Goal: Task Accomplishment & Management: Manage account settings

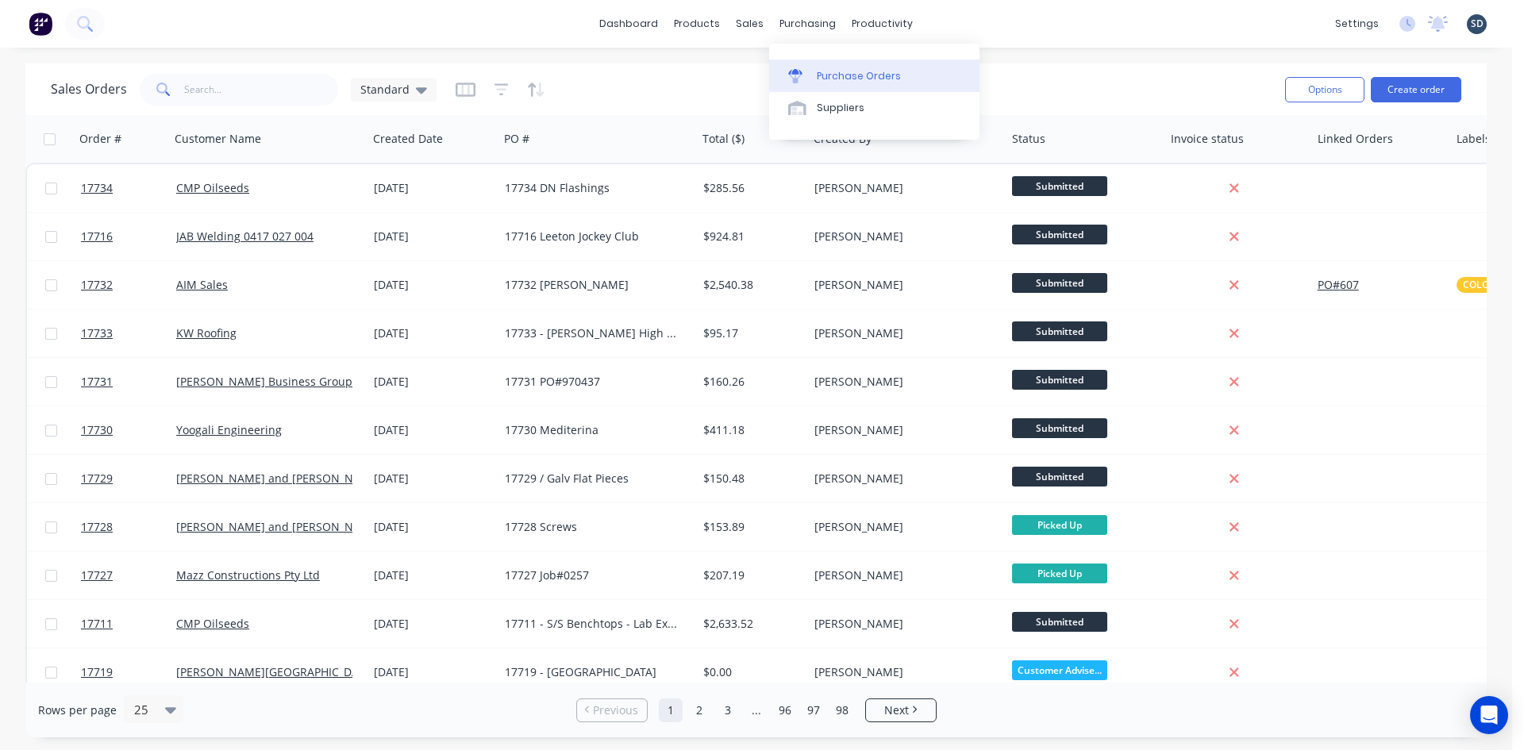
click at [823, 86] on link "Purchase Orders" at bounding box center [874, 76] width 210 height 32
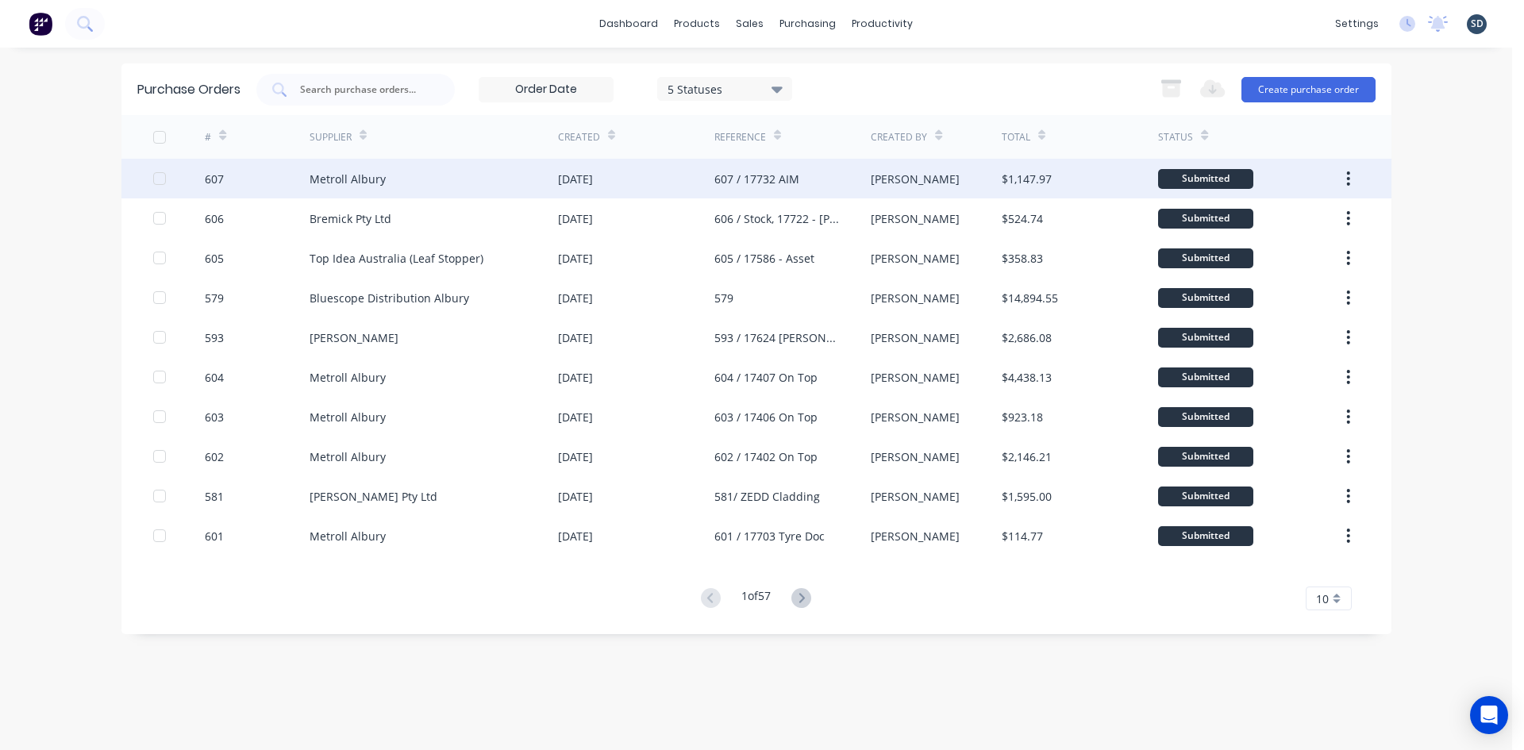
click at [474, 175] on div "Metroll Albury" at bounding box center [433, 179] width 248 height 40
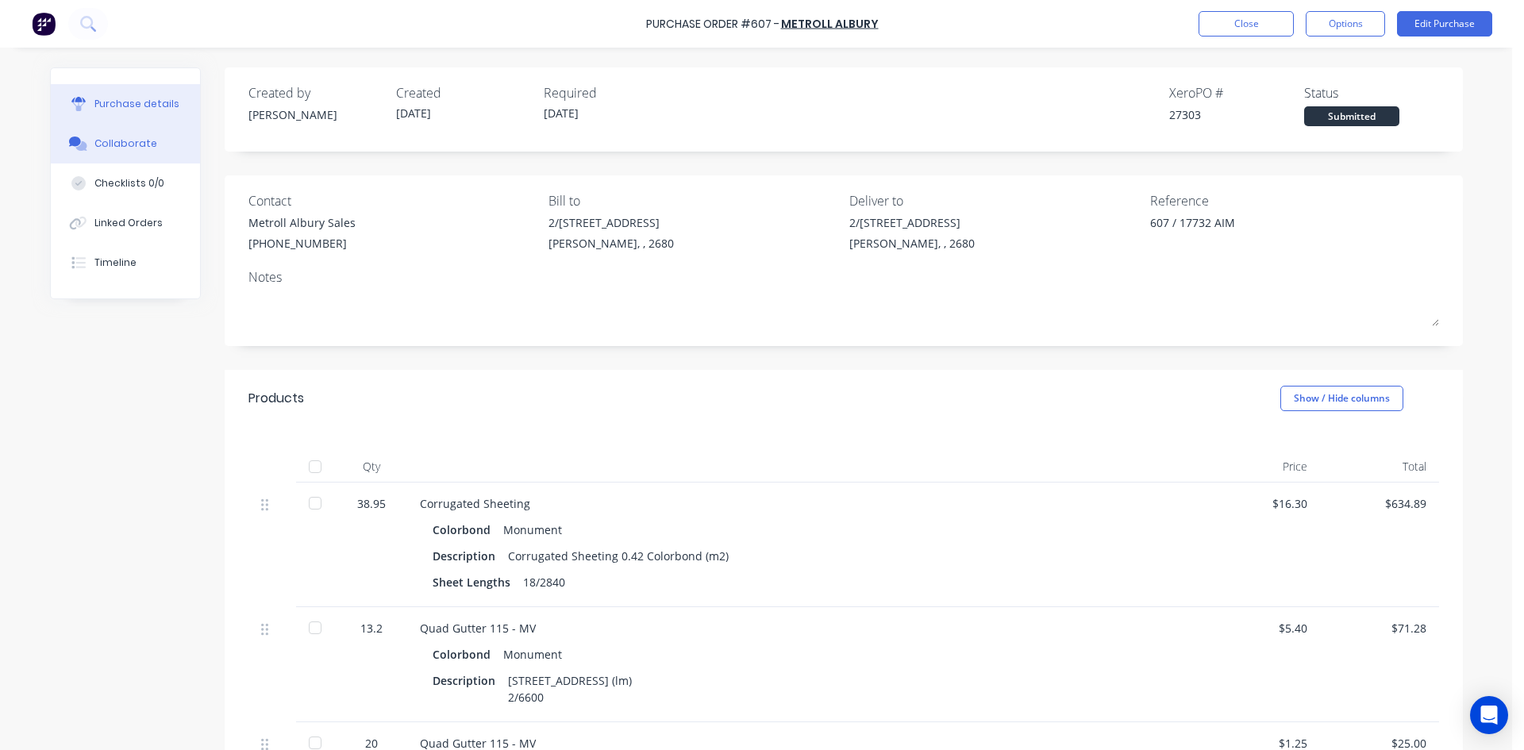
click at [126, 146] on div "Collaborate" at bounding box center [125, 143] width 63 height 14
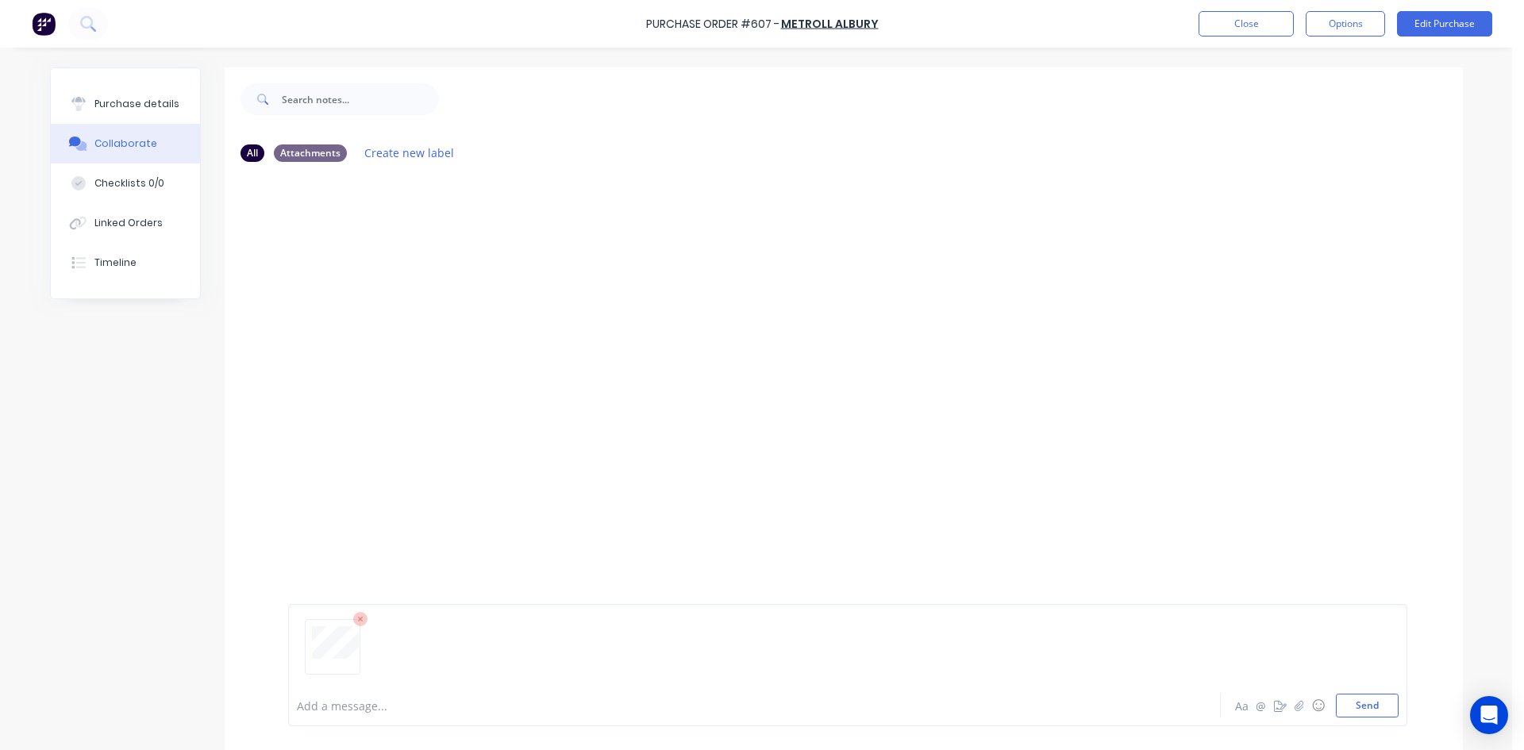
click at [1376, 692] on div at bounding box center [847, 653] width 1101 height 81
click at [1368, 701] on button "Send" at bounding box center [1366, 706] width 63 height 24
click at [98, 102] on div "Purchase details" at bounding box center [136, 104] width 85 height 14
type textarea "x"
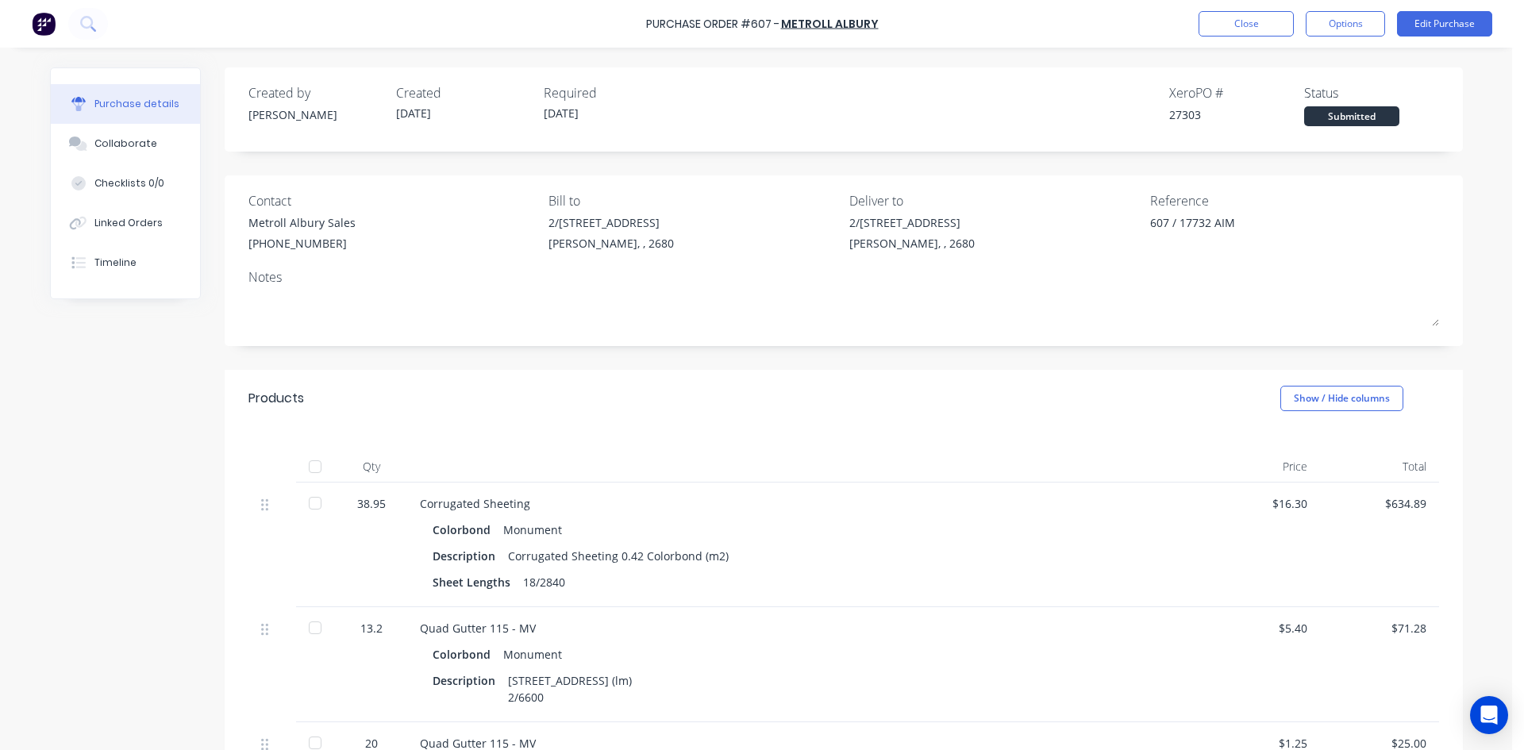
click at [1251, 21] on button "Close" at bounding box center [1245, 23] width 95 height 25
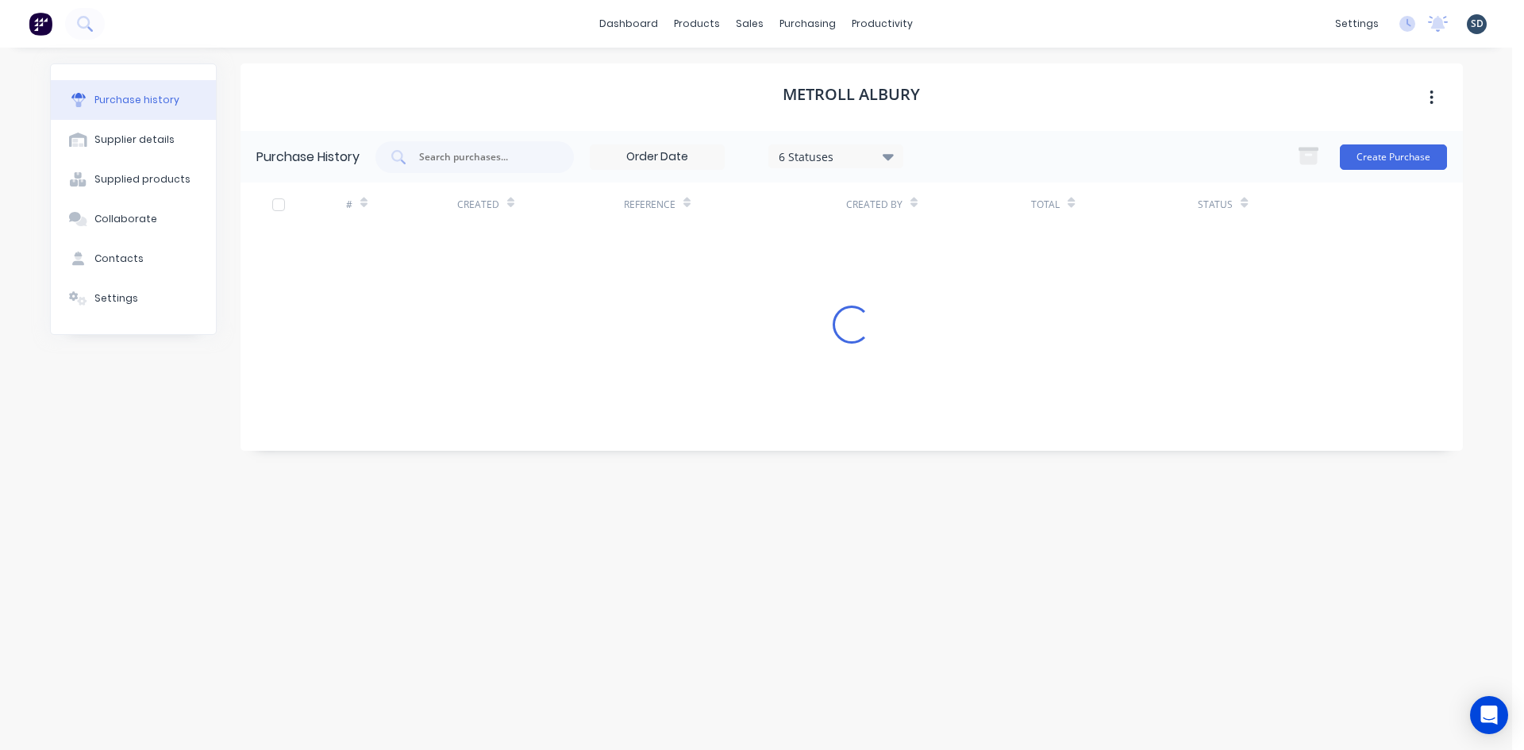
click at [984, 22] on div "dashboard products sales purchasing productivity dashboard products Product Cat…" at bounding box center [756, 24] width 1512 height 48
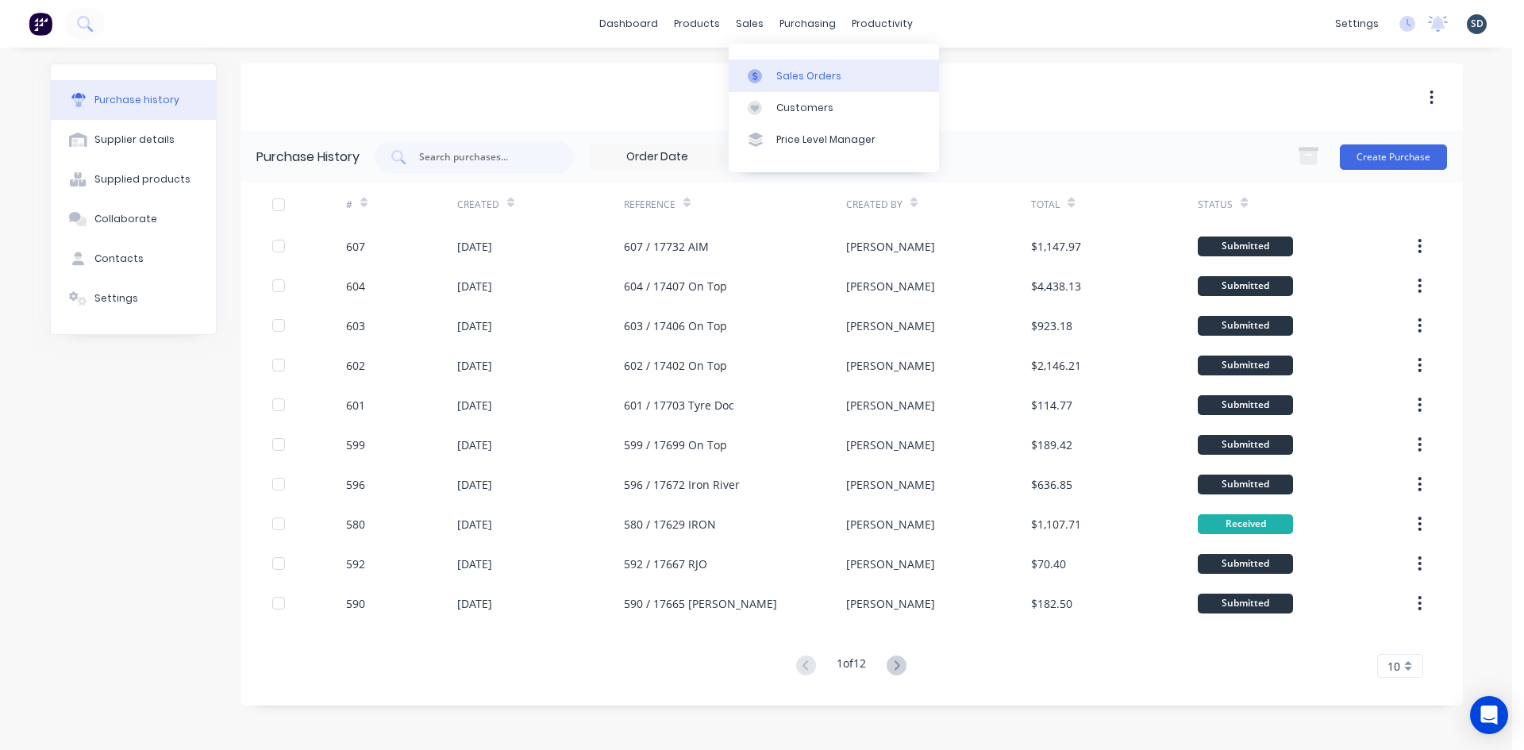
click at [782, 71] on div "Sales Orders" at bounding box center [808, 76] width 65 height 14
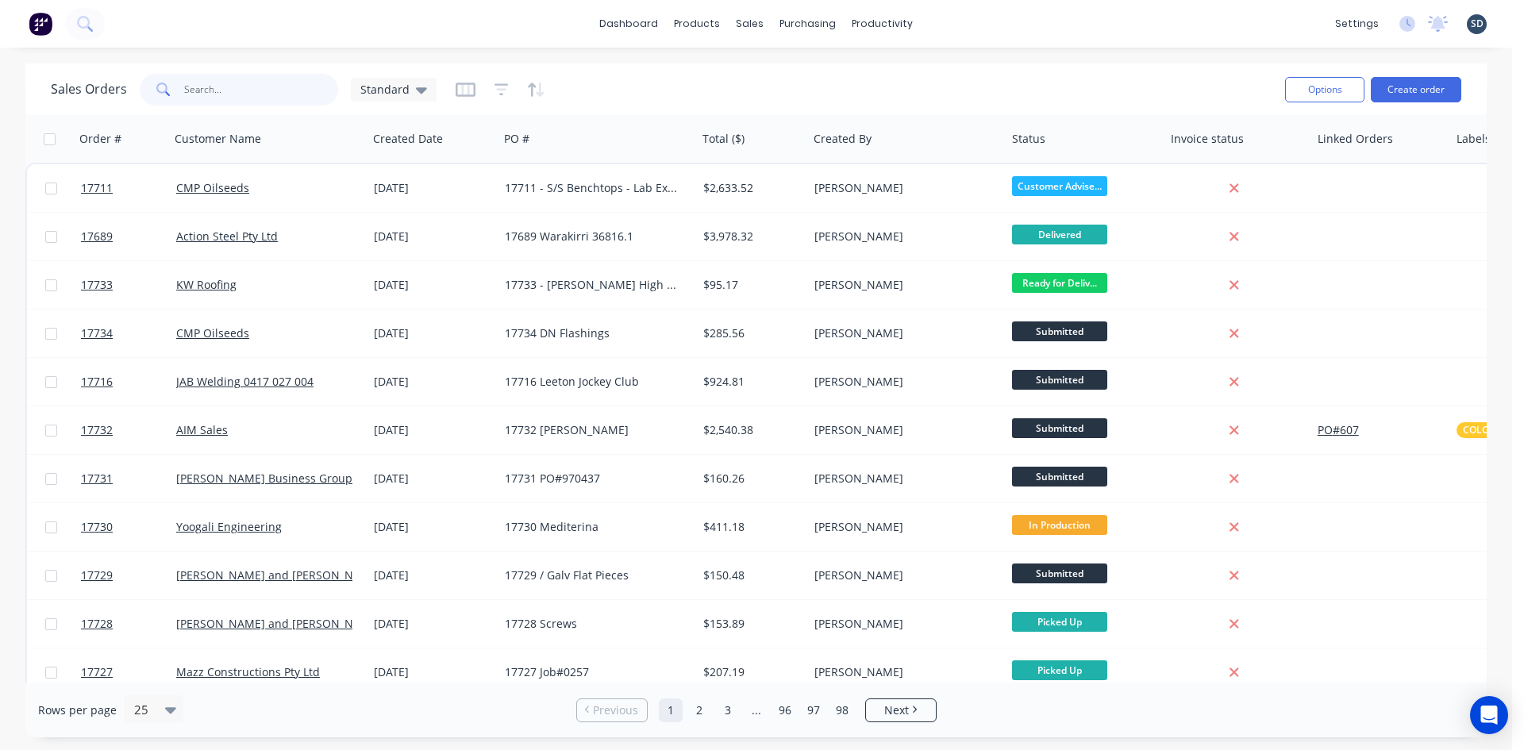
click at [266, 90] on input "text" at bounding box center [261, 90] width 155 height 32
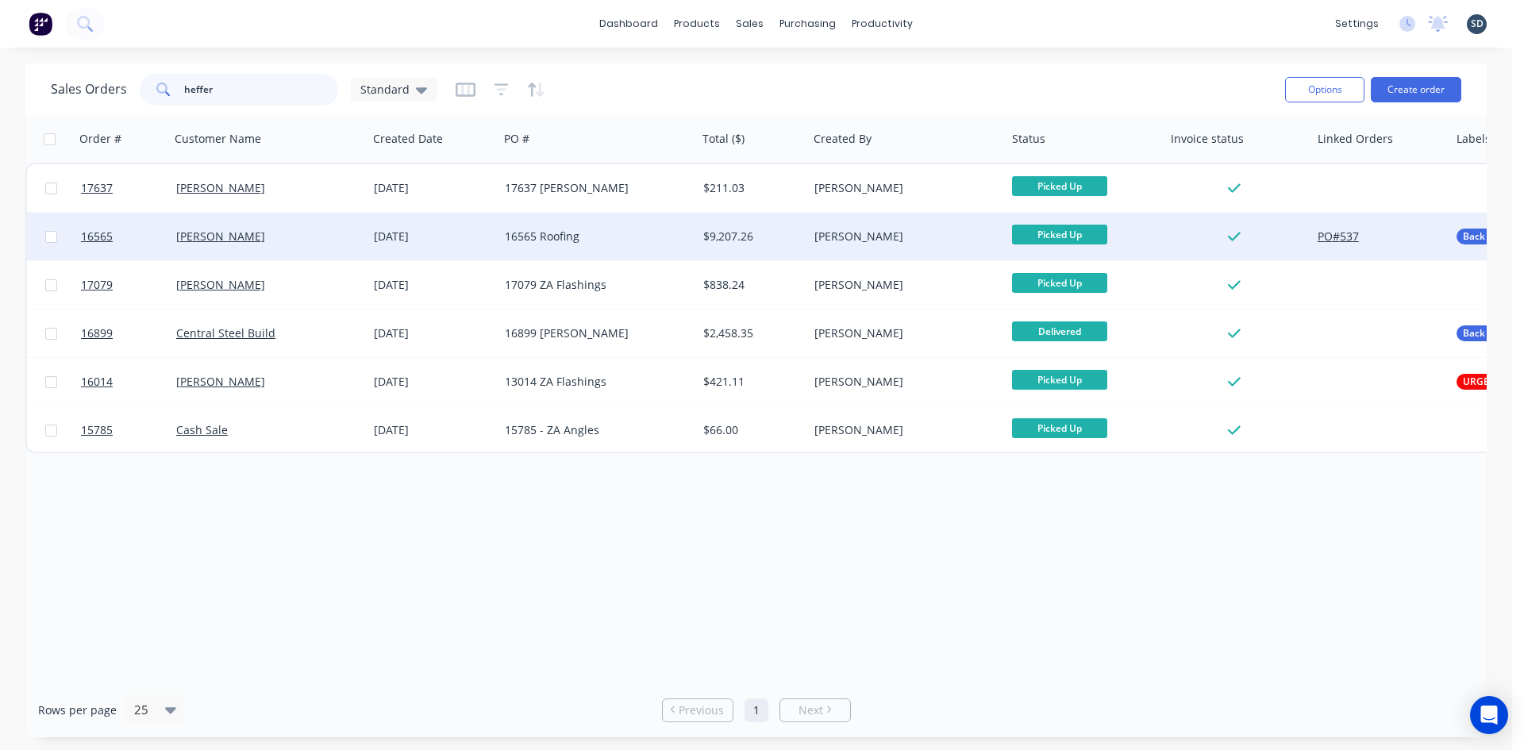
type input "heffer"
click at [628, 241] on div "16565 Roofing" at bounding box center [593, 237] width 176 height 16
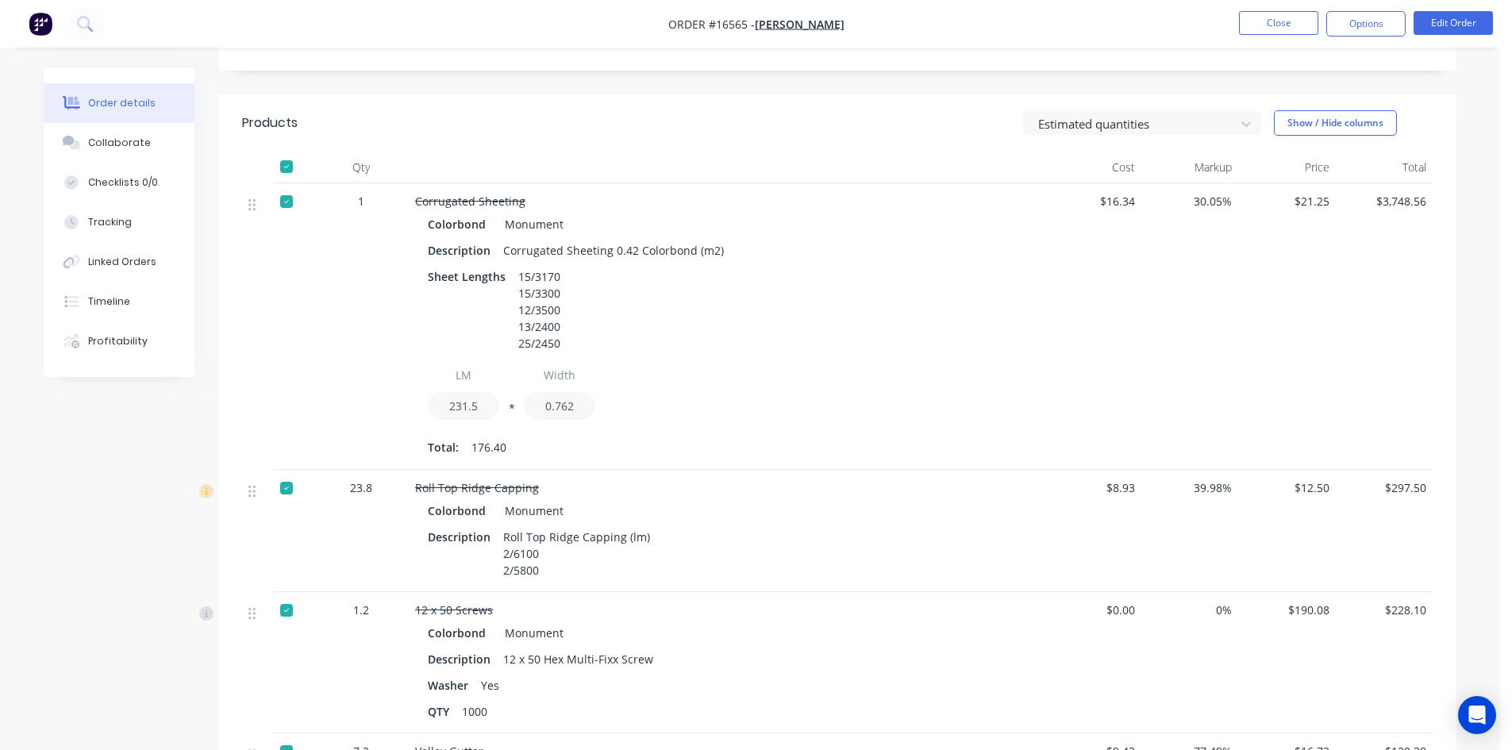
scroll to position [462, 0]
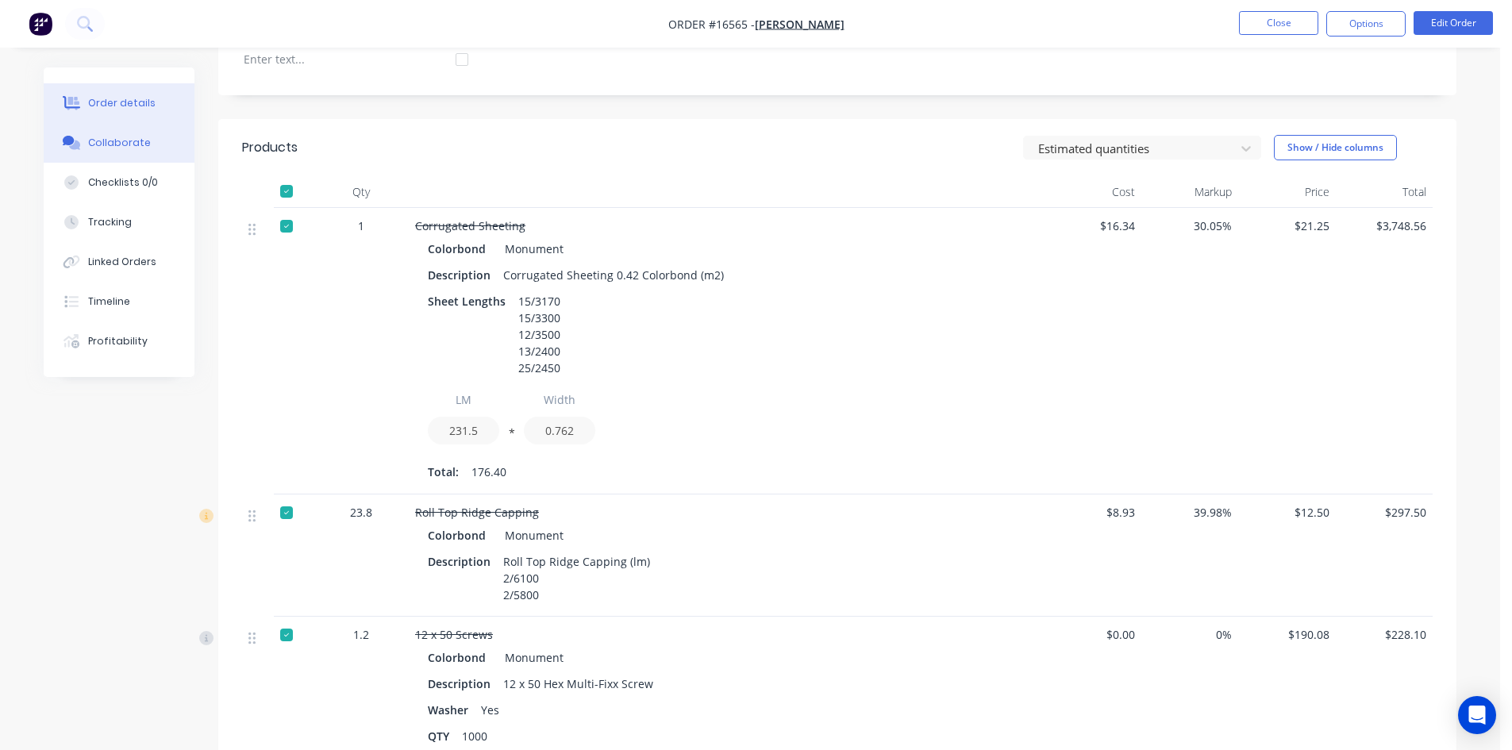
click at [113, 136] on div "Collaborate" at bounding box center [119, 143] width 63 height 14
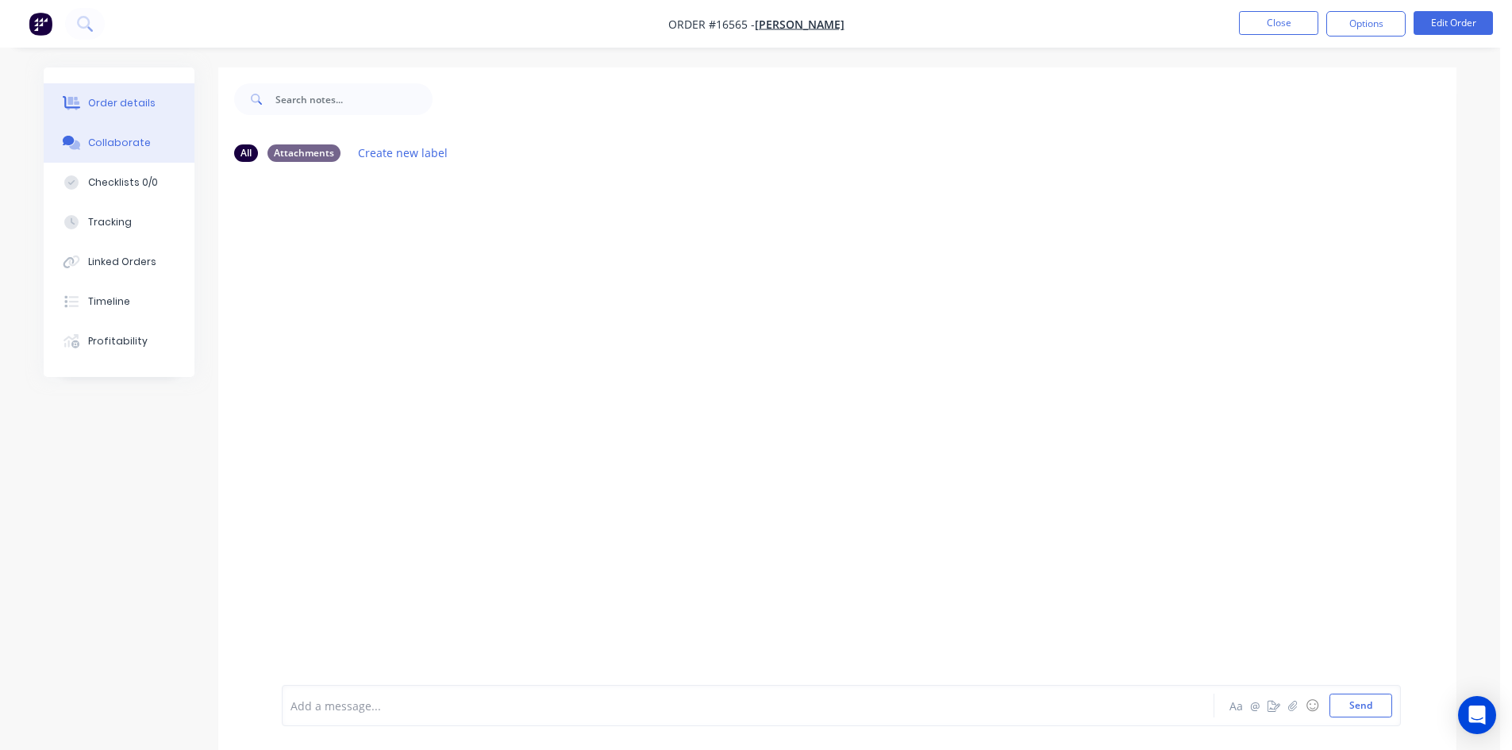
click at [140, 102] on div "Order details" at bounding box center [121, 103] width 67 height 14
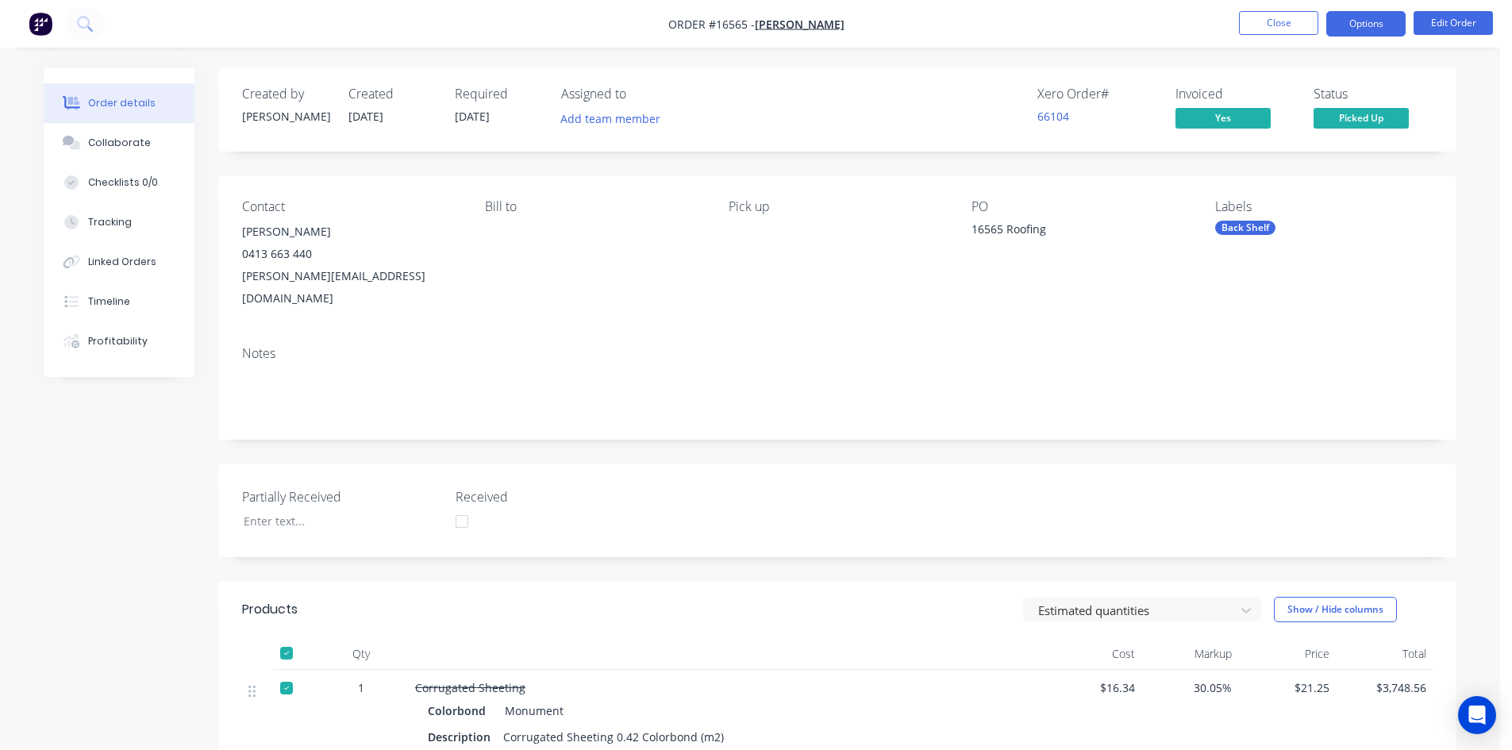
click at [1387, 19] on button "Options" at bounding box center [1365, 23] width 79 height 25
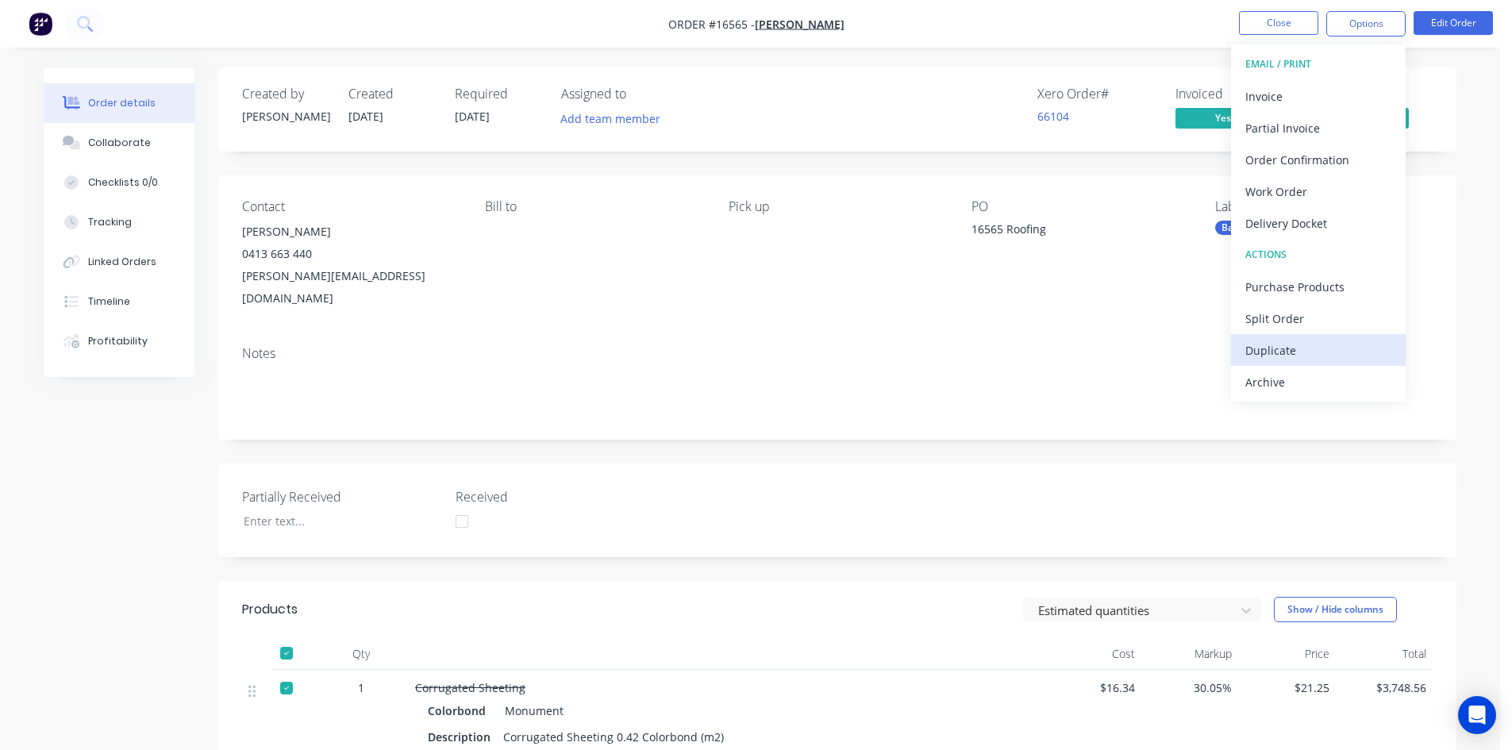
click at [1297, 348] on div "Duplicate" at bounding box center [1318, 350] width 146 height 23
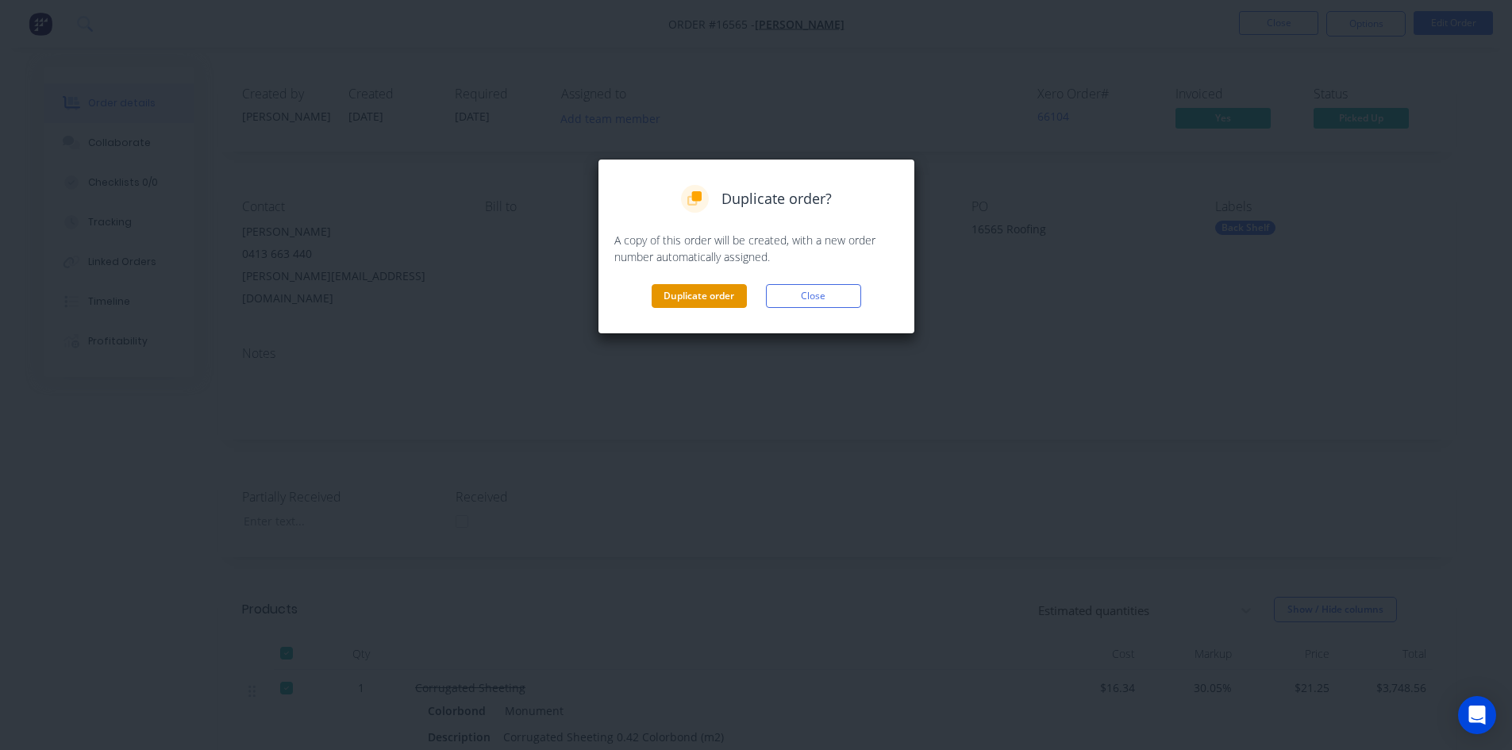
click at [674, 287] on button "Duplicate order" at bounding box center [698, 296] width 95 height 24
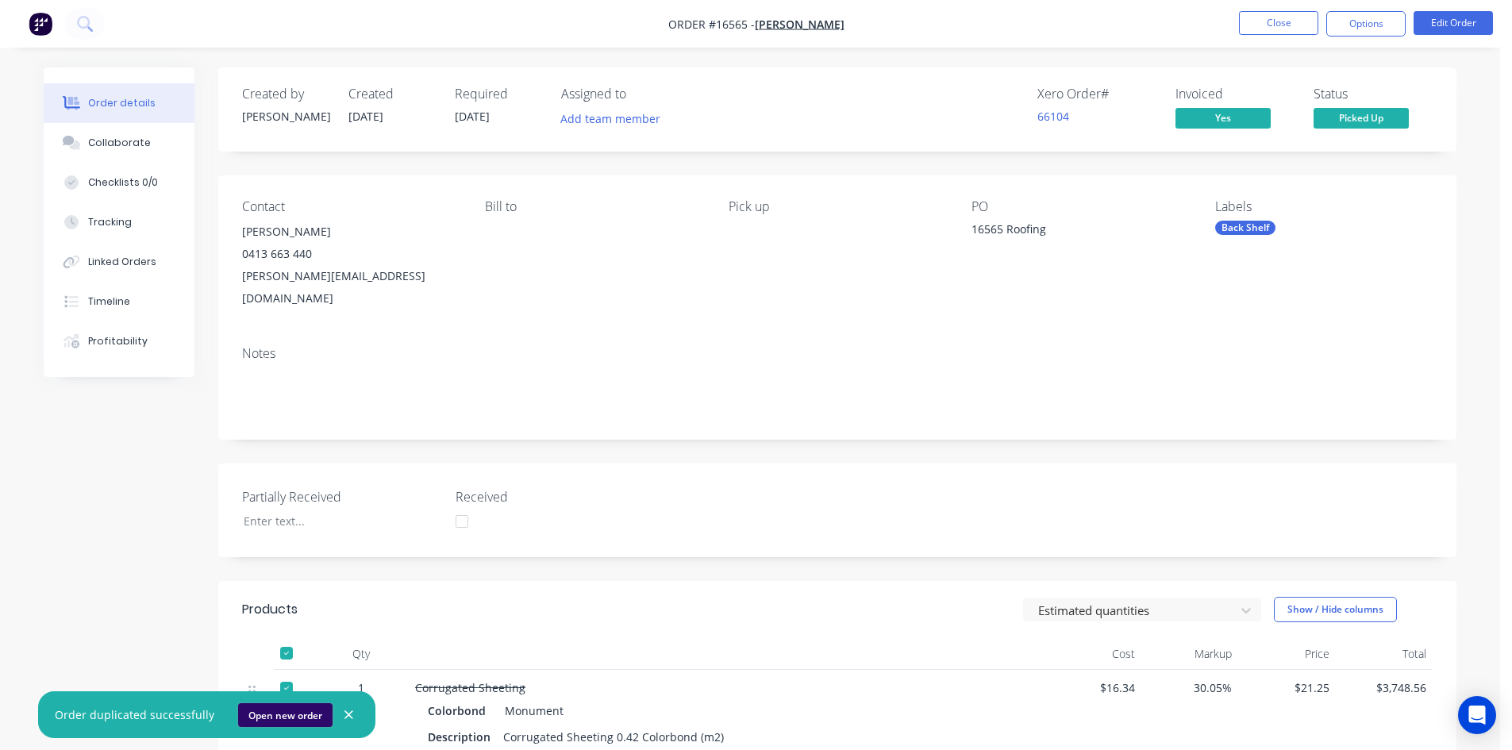
click at [281, 715] on button "Open new order" at bounding box center [285, 715] width 94 height 24
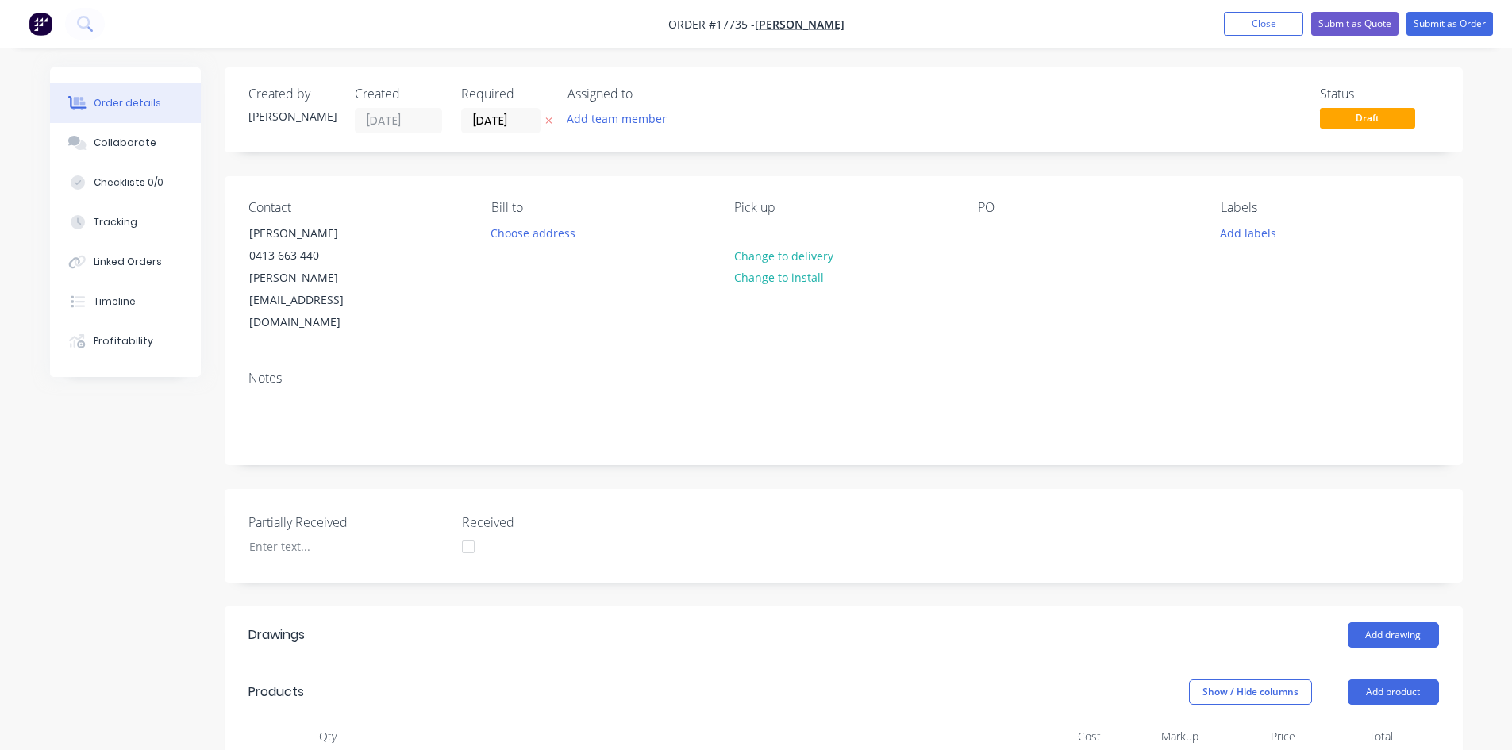
scroll to position [476, 0]
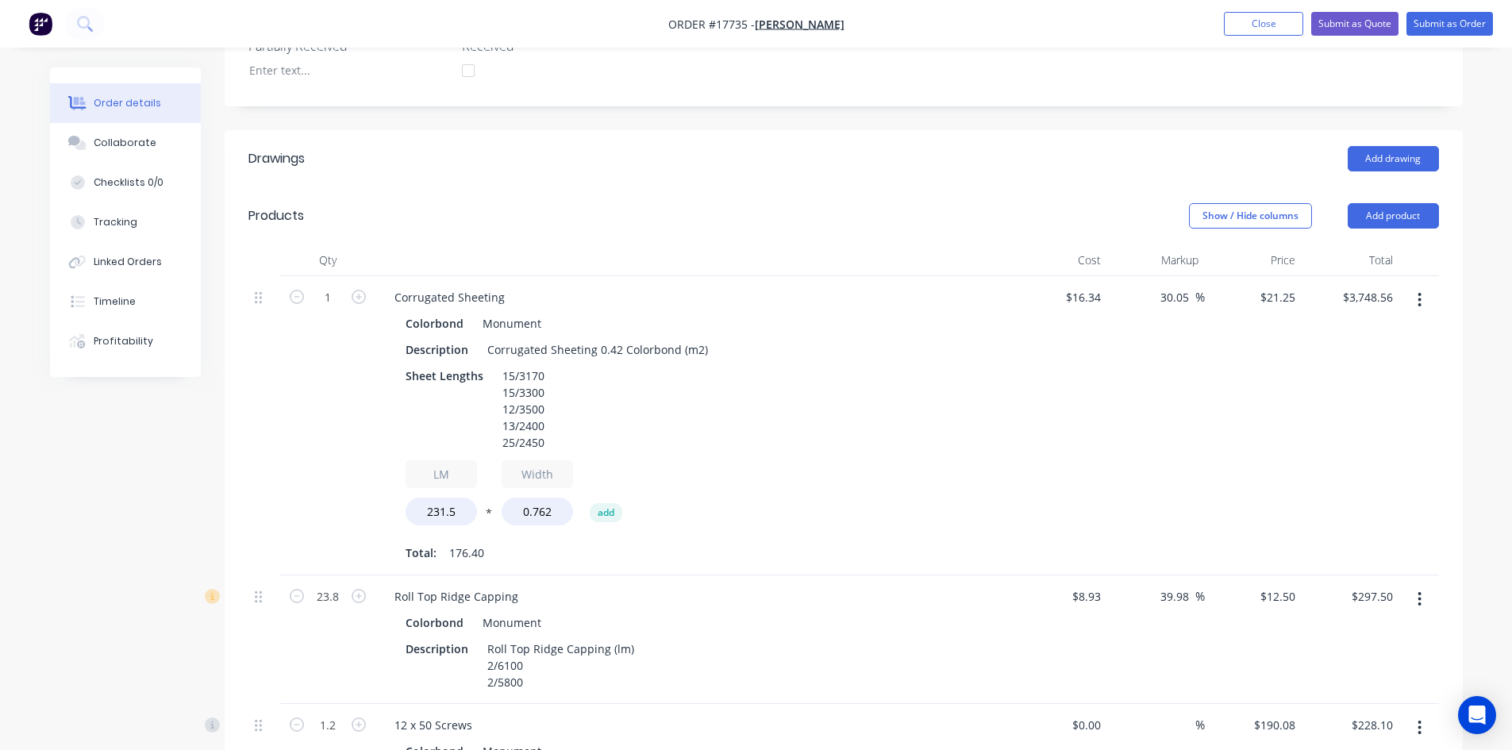
click at [1424, 286] on button "button" at bounding box center [1419, 300] width 37 height 29
click at [1355, 425] on div "Delete" at bounding box center [1363, 436] width 122 height 23
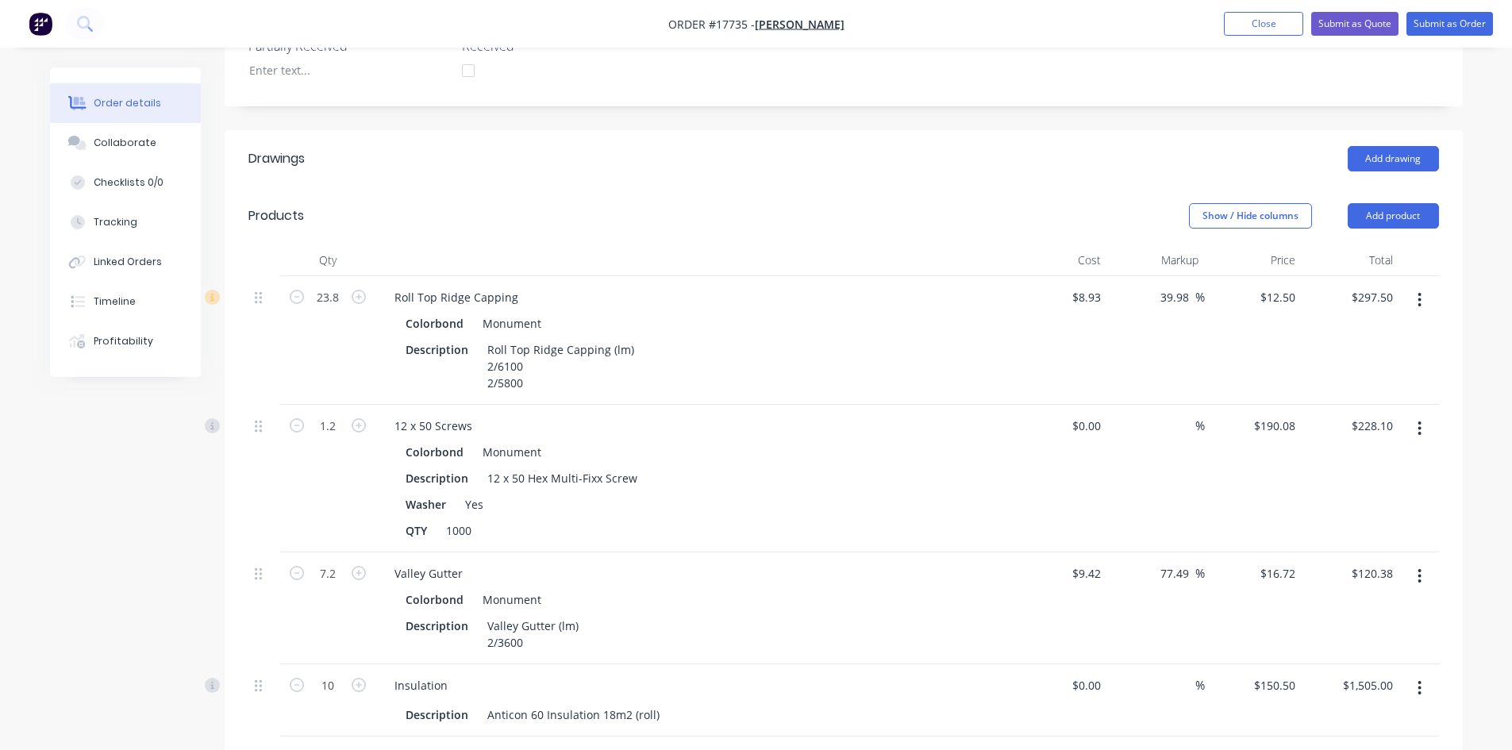
click at [1420, 293] on icon "button" at bounding box center [1419, 300] width 3 height 14
click at [1380, 425] on div "Delete" at bounding box center [1363, 436] width 122 height 23
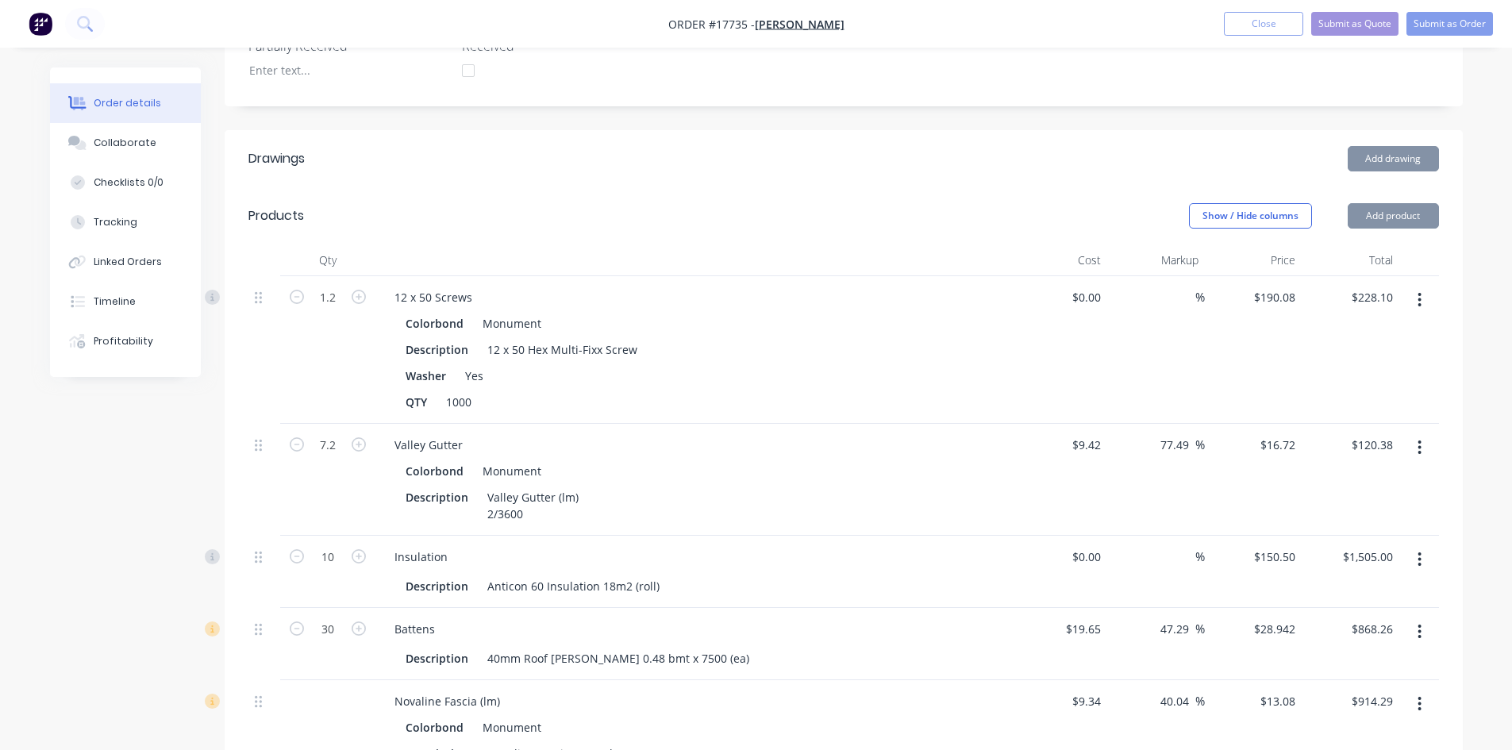
click at [1423, 286] on button "button" at bounding box center [1419, 300] width 37 height 29
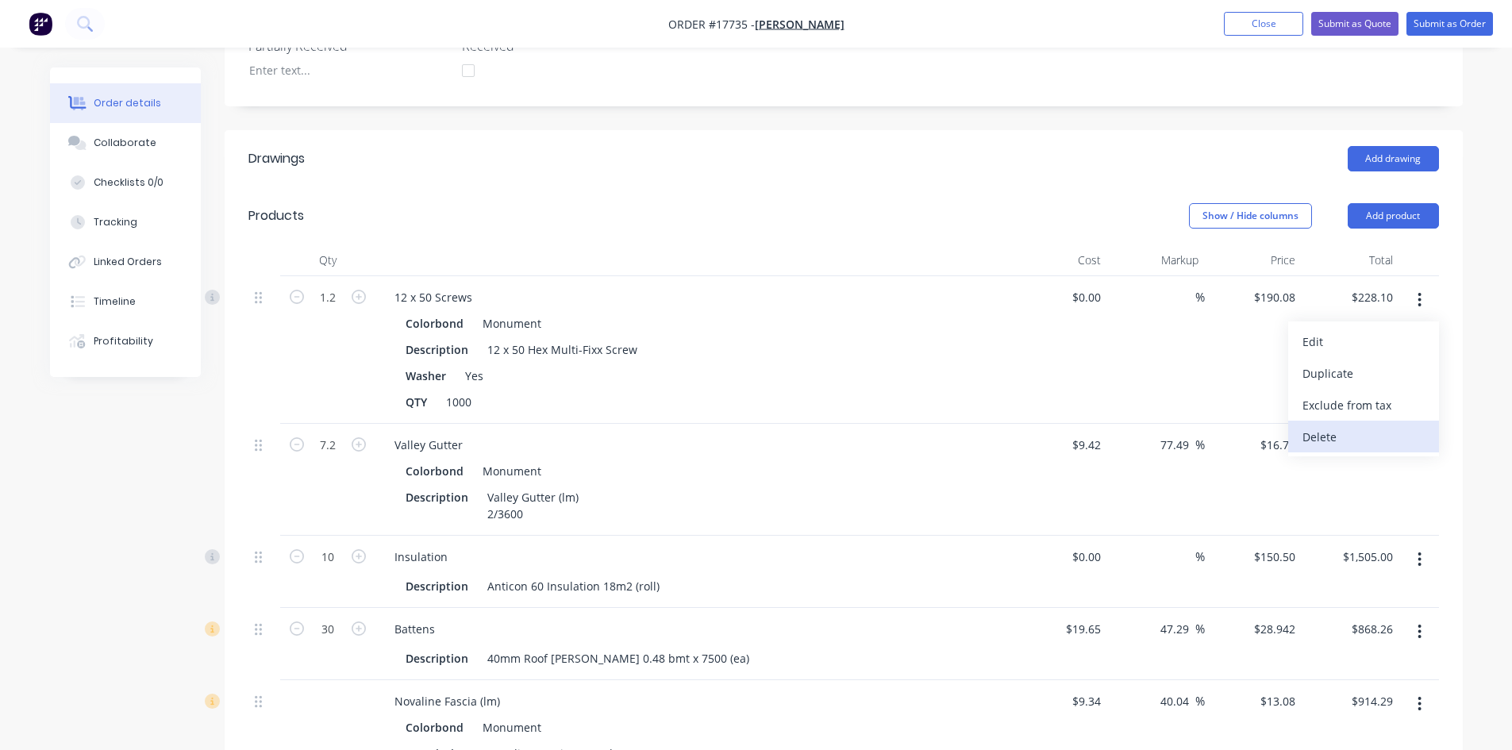
click at [1351, 425] on div "Delete" at bounding box center [1363, 436] width 122 height 23
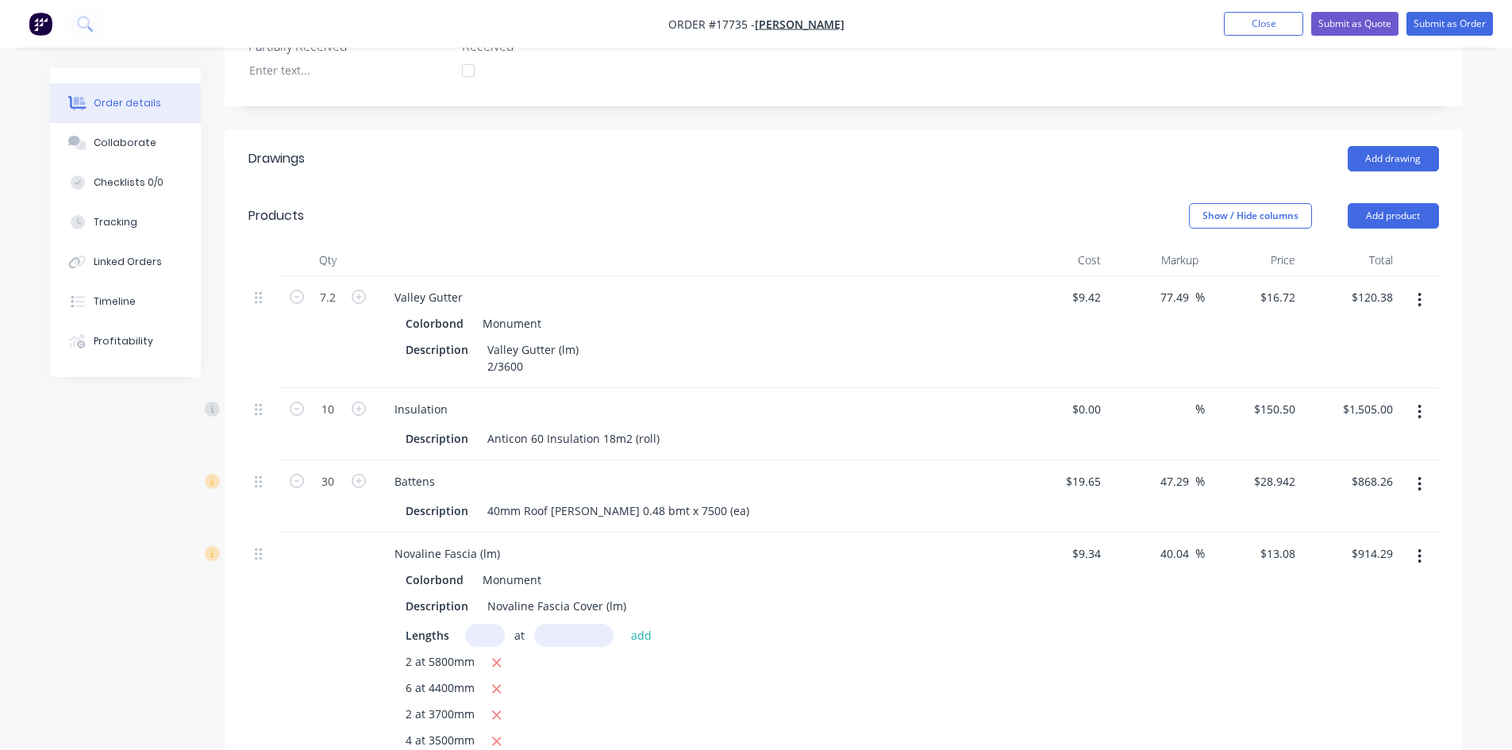
click at [1416, 286] on button "button" at bounding box center [1419, 300] width 37 height 29
click at [1374, 425] on div "Delete" at bounding box center [1363, 436] width 122 height 23
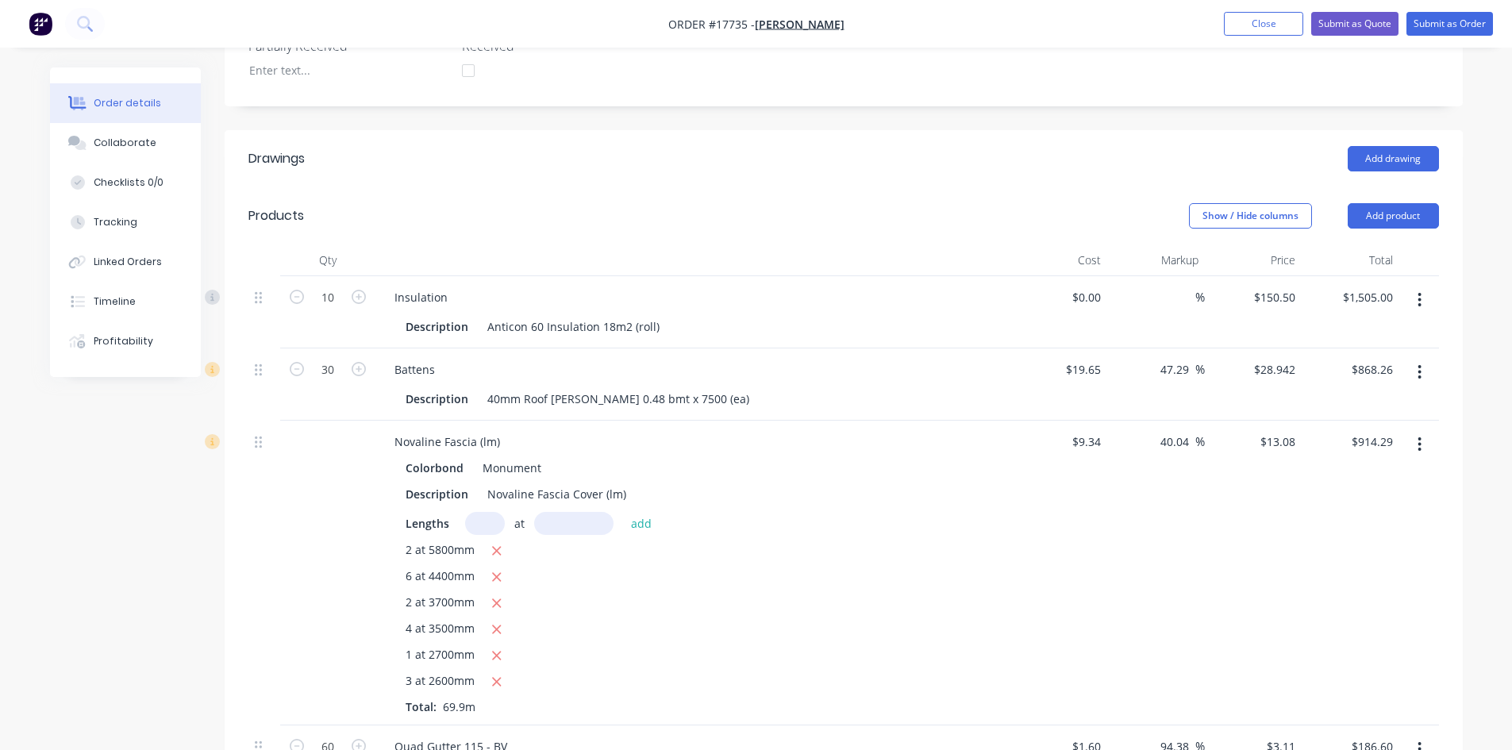
click at [1417, 291] on icon "button" at bounding box center [1419, 299] width 4 height 17
click at [1368, 425] on div "Delete" at bounding box center [1363, 436] width 122 height 23
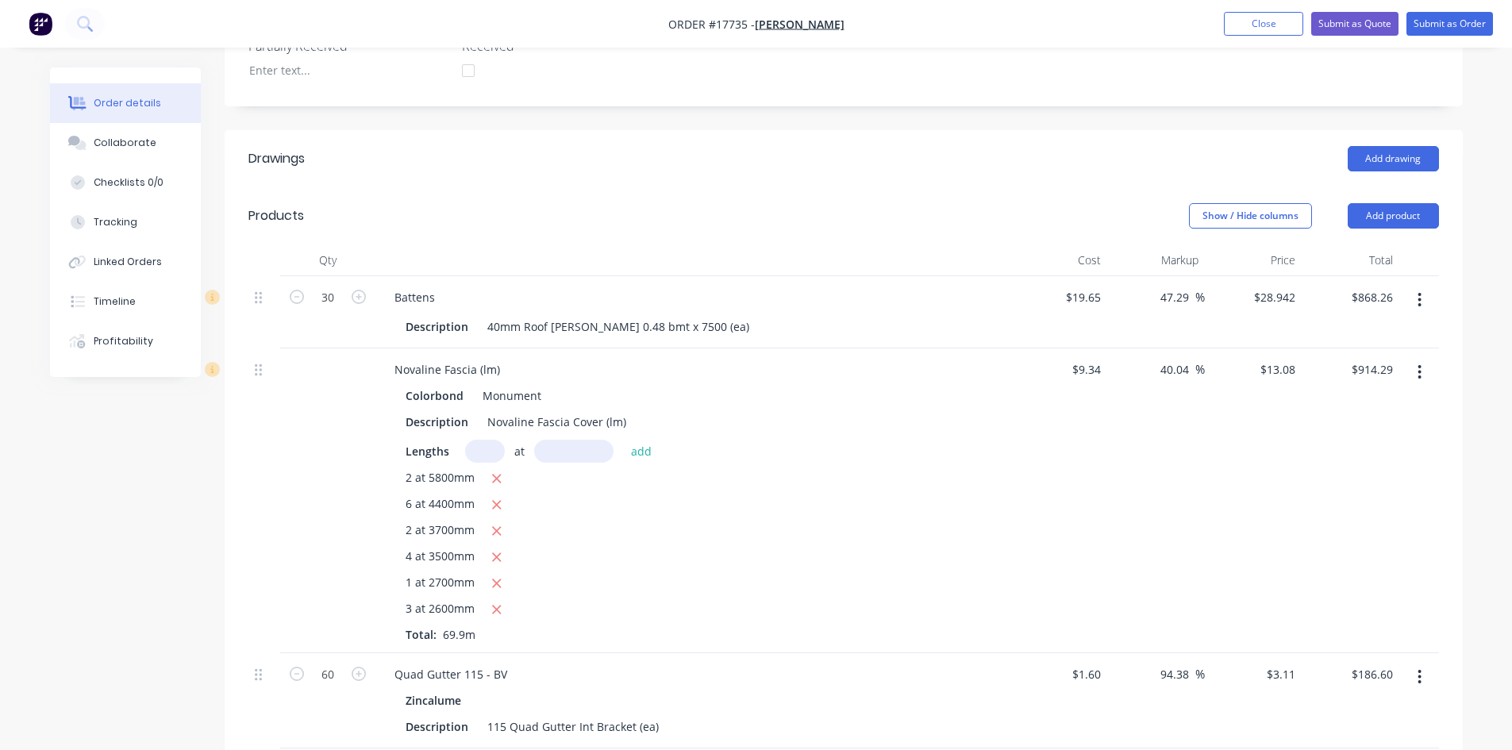
click at [1422, 286] on button "button" at bounding box center [1419, 300] width 37 height 29
click at [1366, 425] on div "Delete" at bounding box center [1363, 436] width 122 height 23
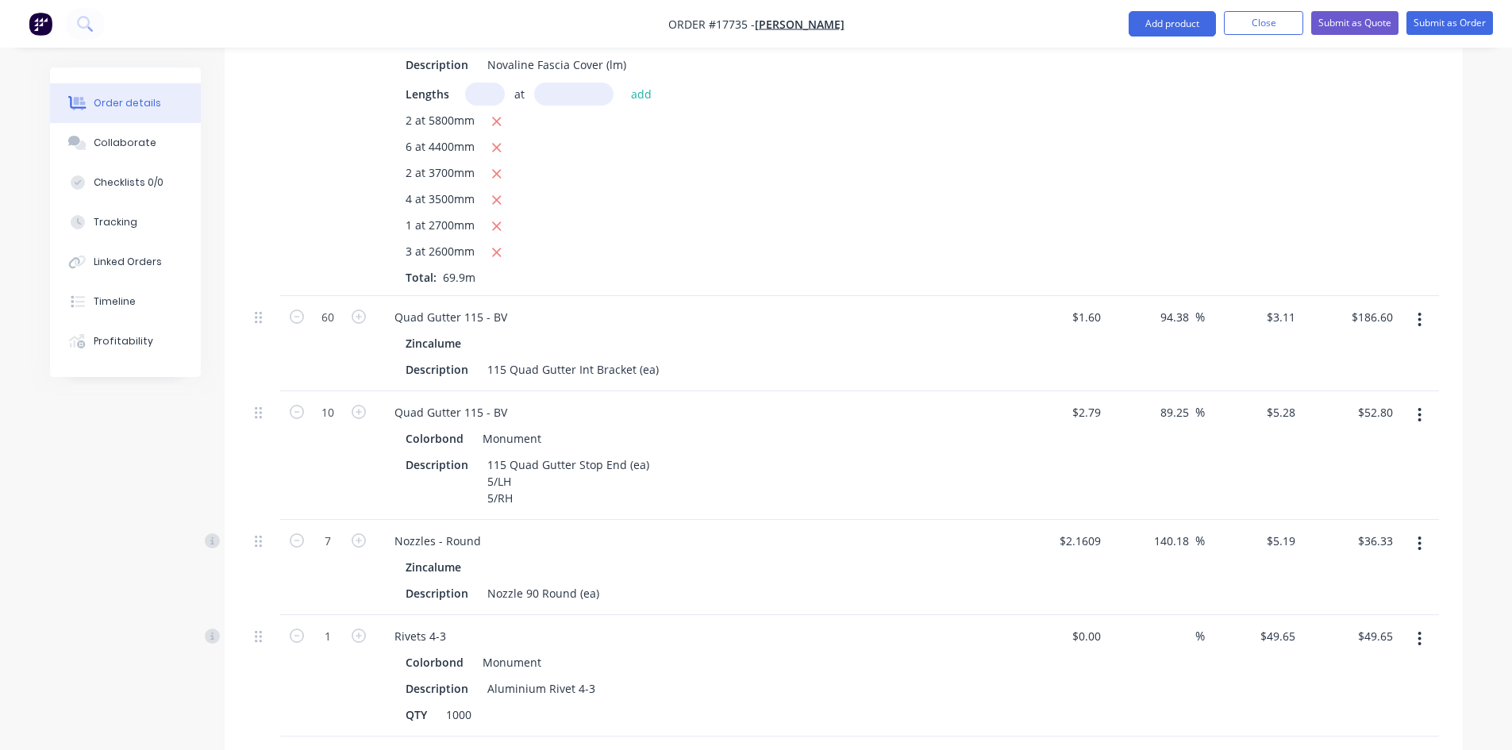
scroll to position [794, 0]
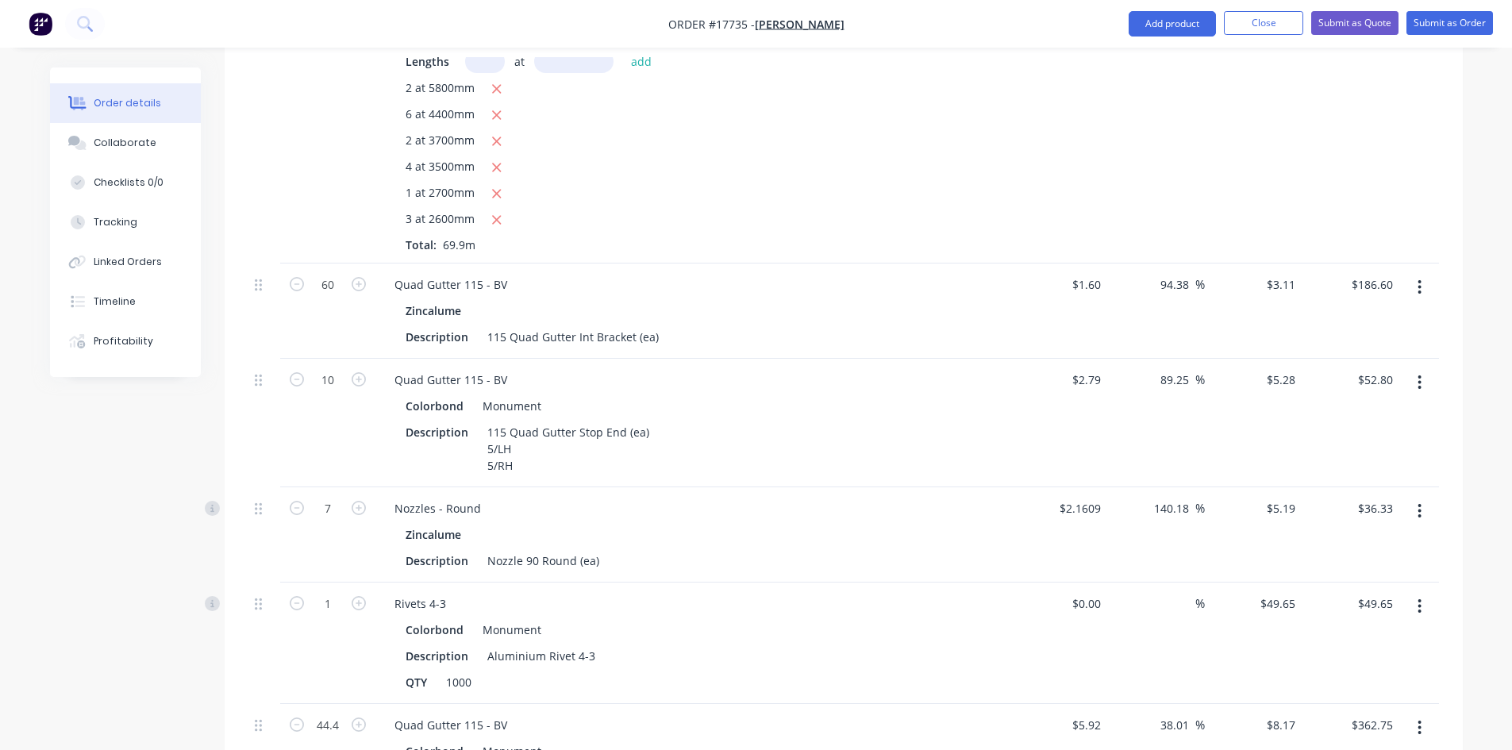
click at [1417, 279] on icon "button" at bounding box center [1419, 287] width 4 height 17
click at [1367, 413] on div "Delete" at bounding box center [1363, 424] width 122 height 23
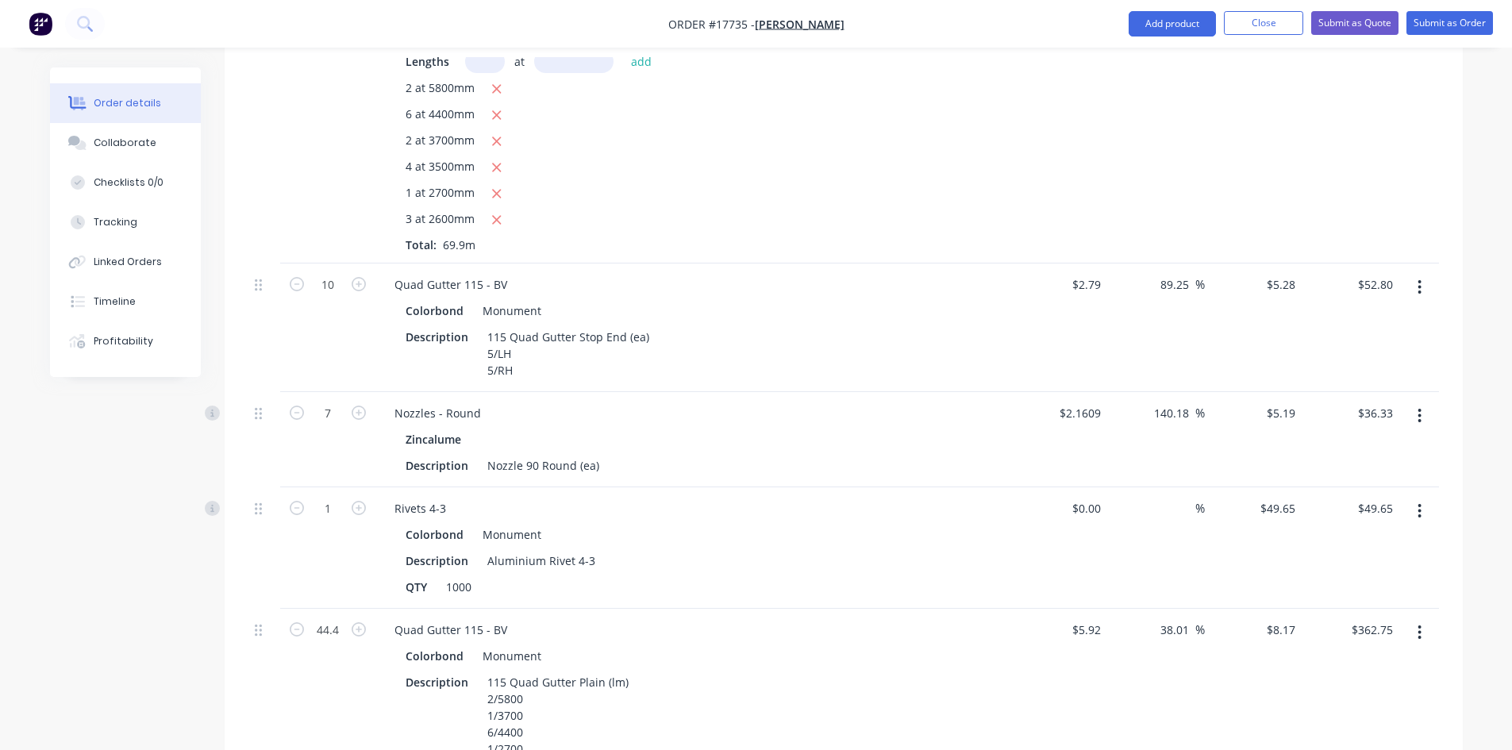
click at [1420, 279] on icon "button" at bounding box center [1419, 287] width 4 height 17
click at [1364, 413] on div "Delete" at bounding box center [1363, 424] width 122 height 23
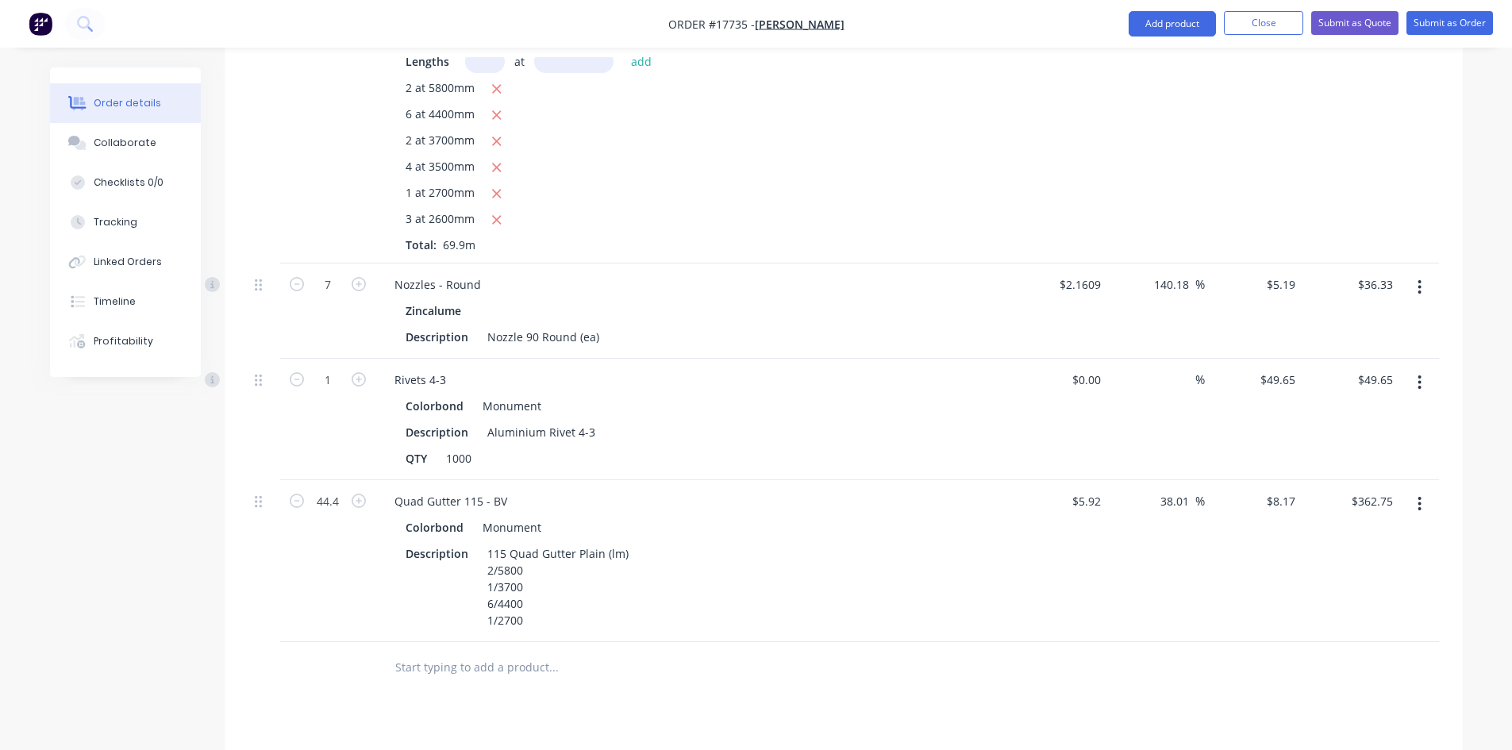
click at [1428, 273] on button "button" at bounding box center [1419, 287] width 37 height 29
click at [1378, 413] on div "Delete" at bounding box center [1363, 424] width 122 height 23
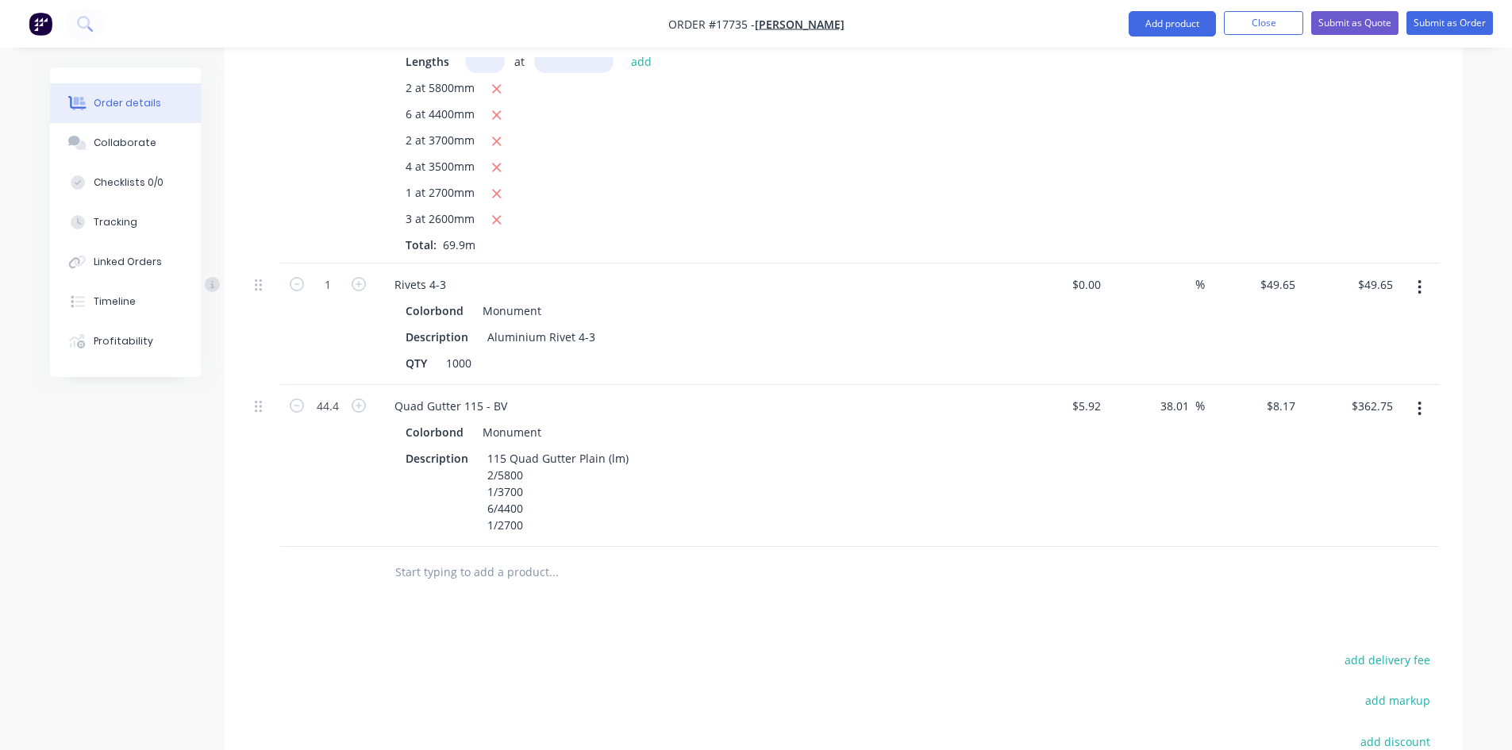
click at [1421, 279] on icon "button" at bounding box center [1419, 287] width 4 height 17
click at [1376, 413] on div "Delete" at bounding box center [1363, 424] width 122 height 23
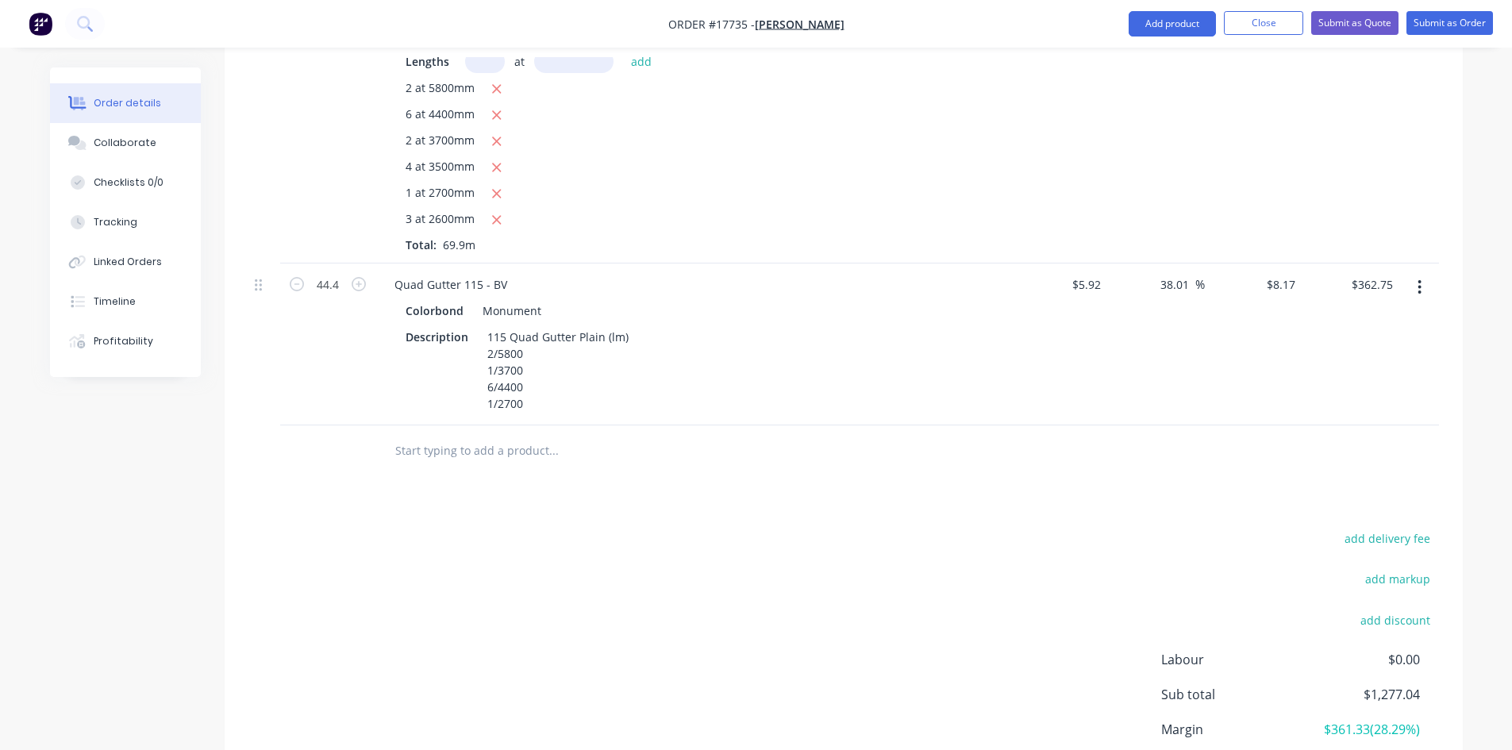
click at [1422, 273] on button "button" at bounding box center [1419, 287] width 37 height 29
click at [1368, 413] on div "Delete" at bounding box center [1363, 424] width 122 height 23
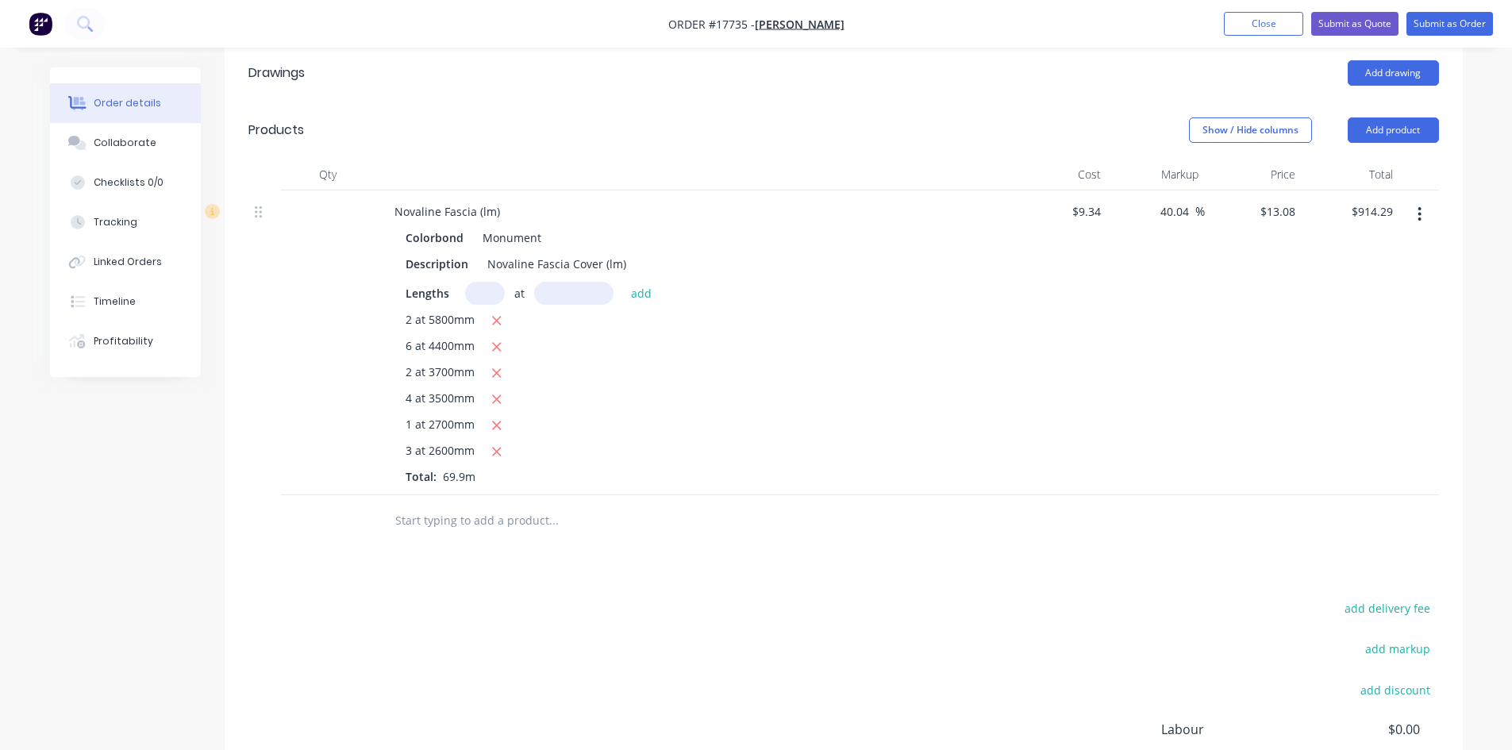
scroll to position [560, 0]
click at [459, 506] on input "text" at bounding box center [552, 522] width 317 height 32
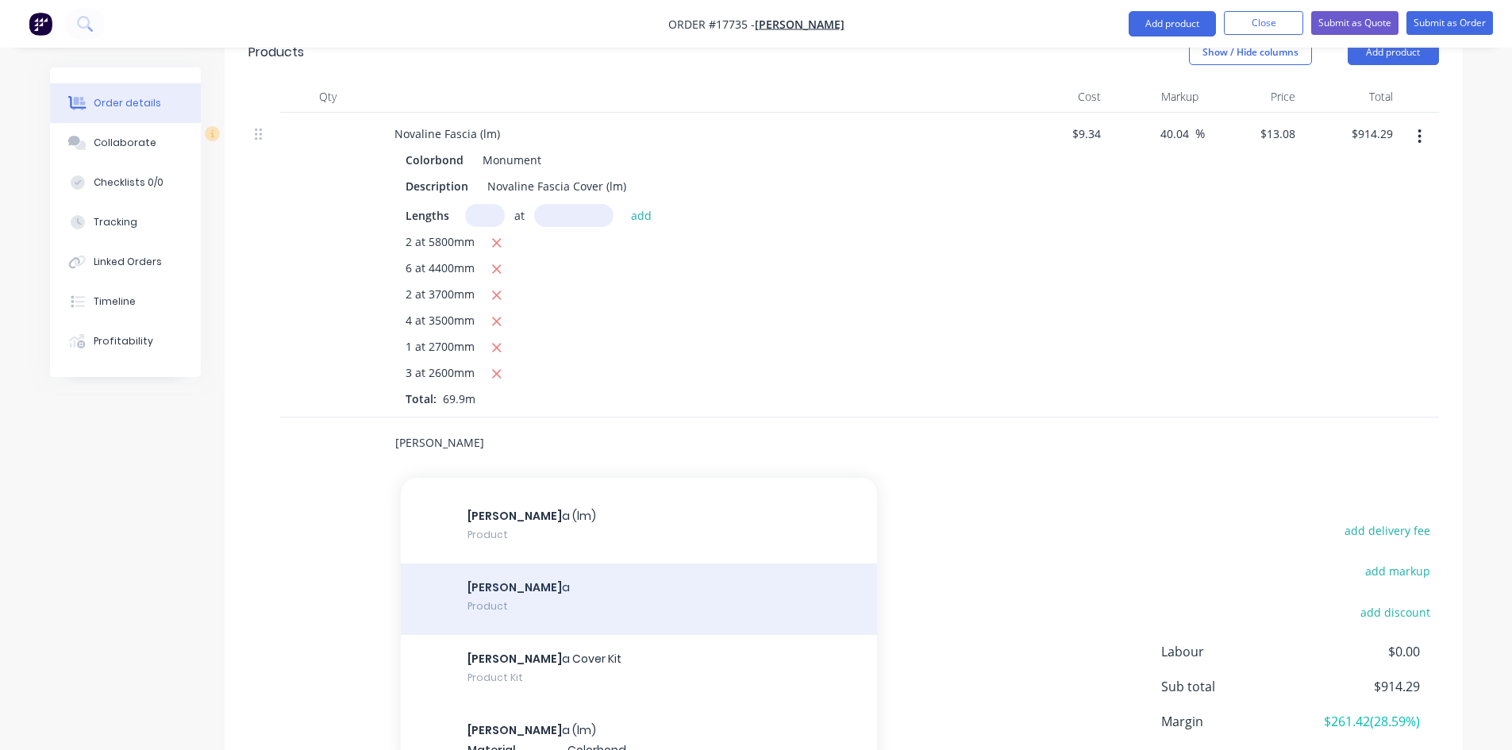
scroll to position [0, 0]
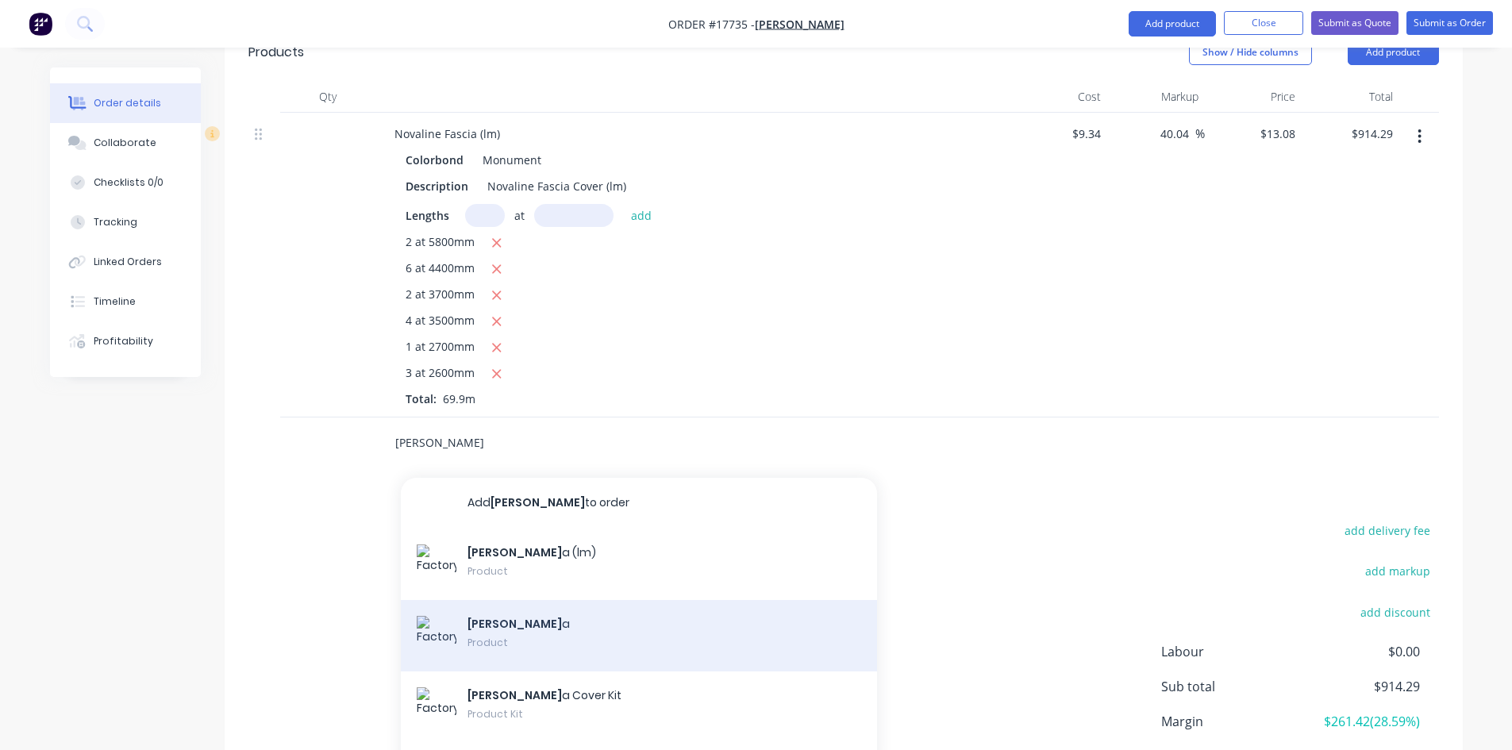
type input "[PERSON_NAME]"
click at [532, 600] on div "[PERSON_NAME] a Product" at bounding box center [639, 635] width 476 height 71
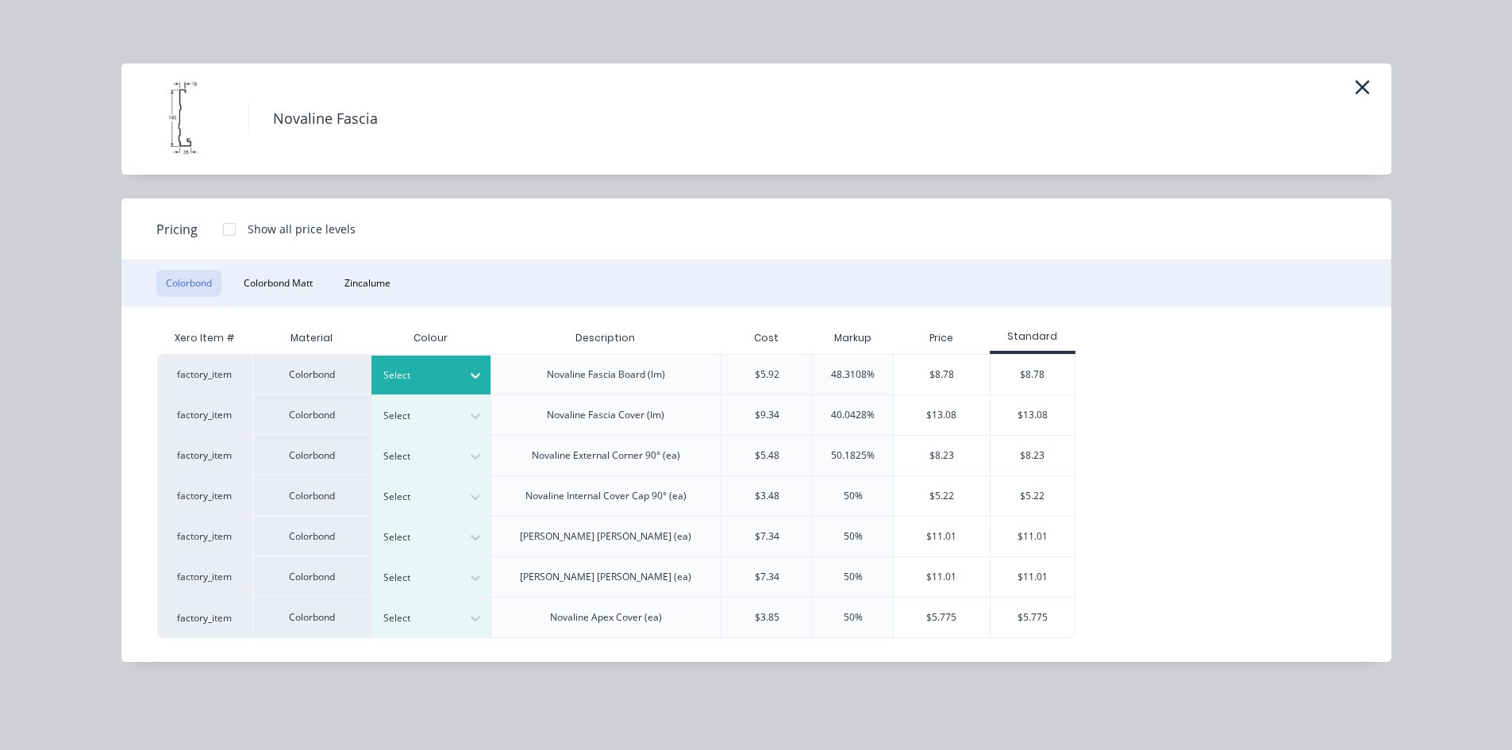
click at [444, 371] on div at bounding box center [418, 375] width 71 height 17
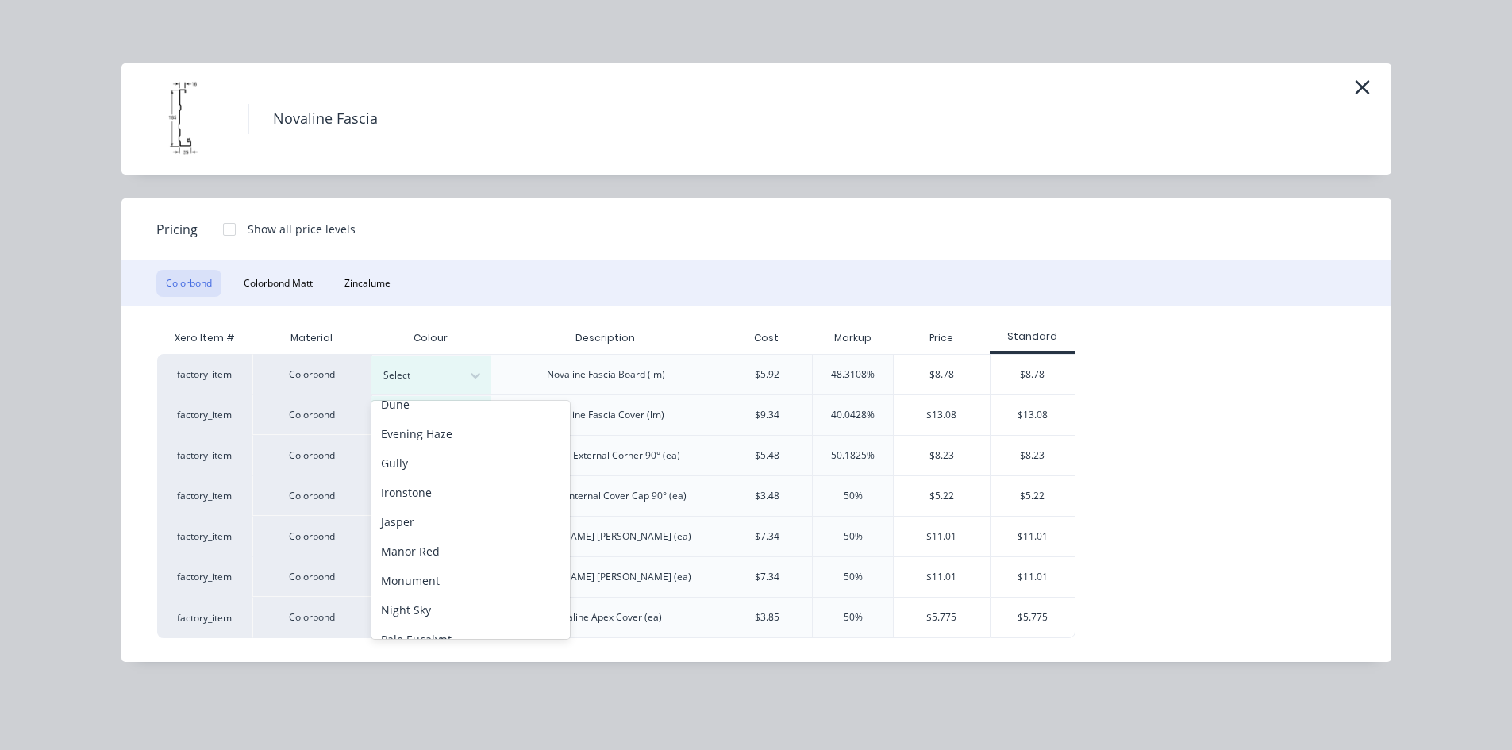
scroll to position [238, 0]
click at [432, 563] on div "Monument" at bounding box center [470, 562] width 198 height 29
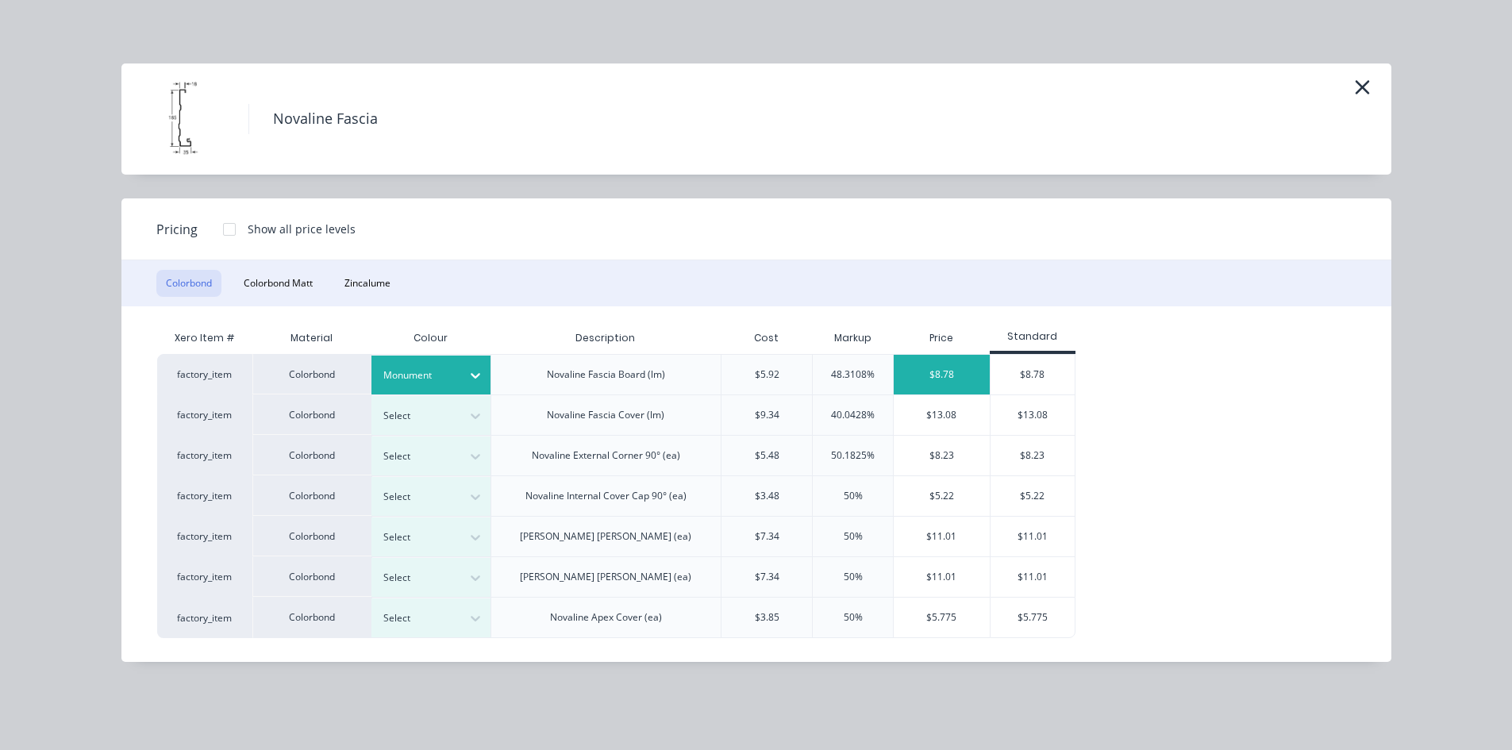
click at [939, 371] on div "$8.78" at bounding box center [941, 375] width 96 height 40
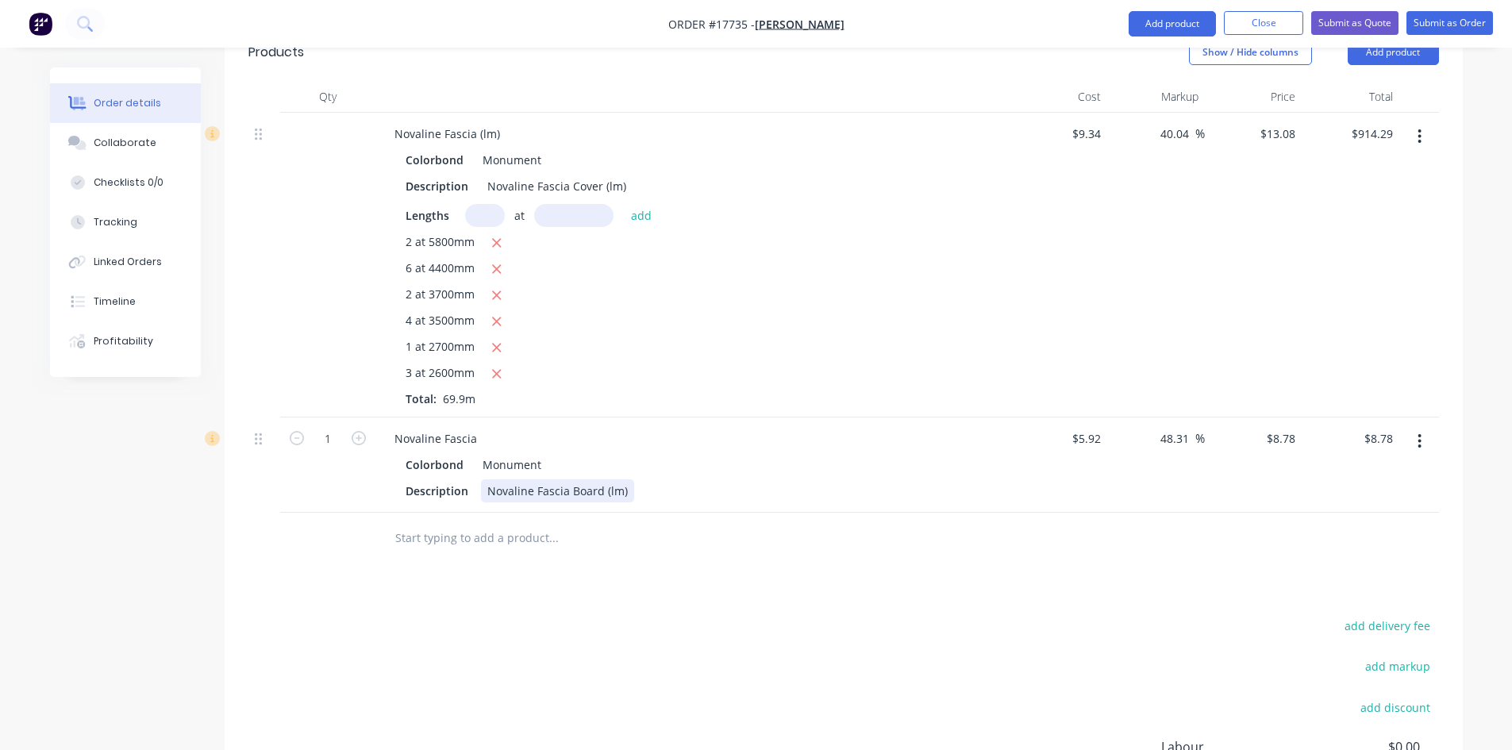
click at [627, 479] on div "Novaline Fascia Board (lm)" at bounding box center [557, 490] width 153 height 23
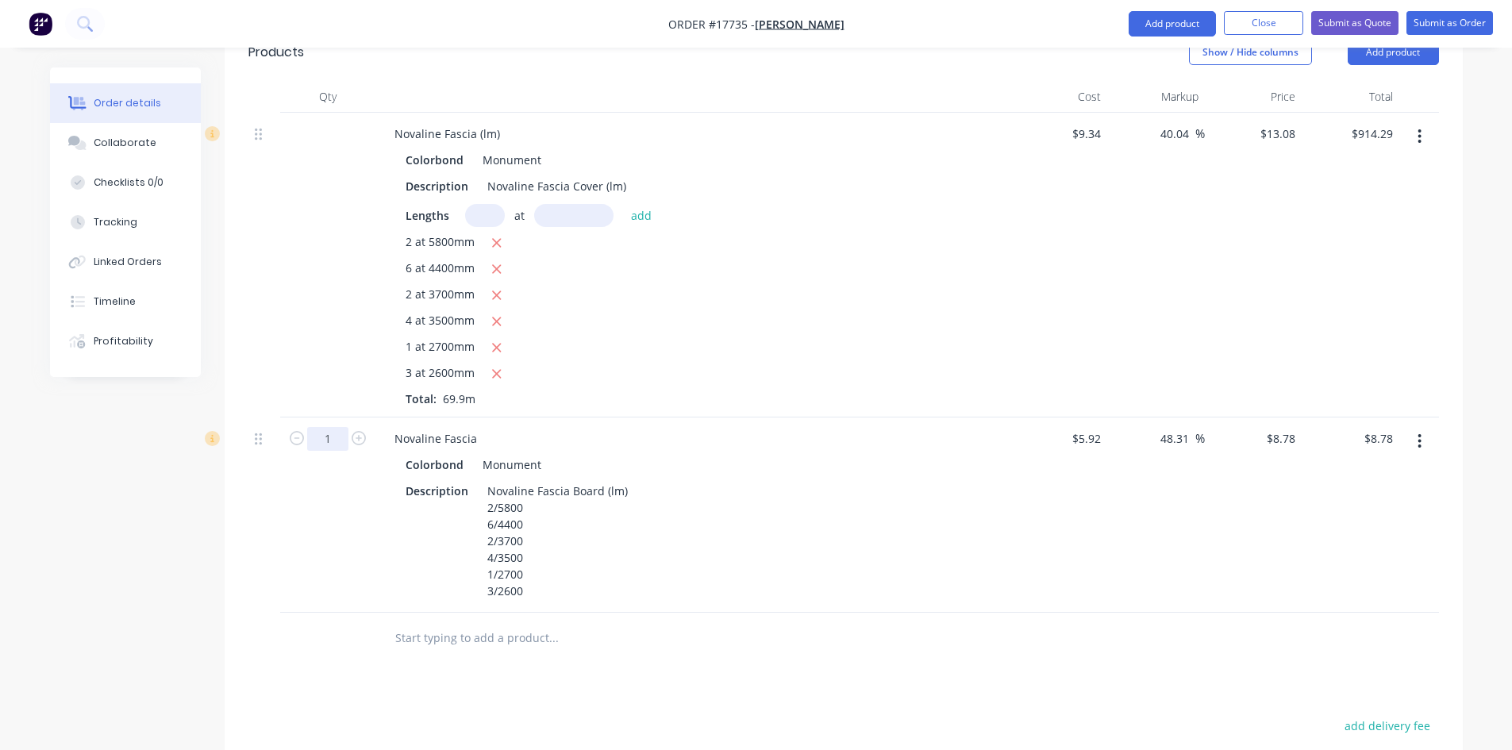
click at [340, 427] on input "1" at bounding box center [327, 439] width 41 height 24
type input "69.9"
type input "$613.72"
click at [378, 475] on div "Novaline Fascia Colorbond Monument Description Novaline Fascia Board (lm) 2/580…" at bounding box center [692, 514] width 635 height 195
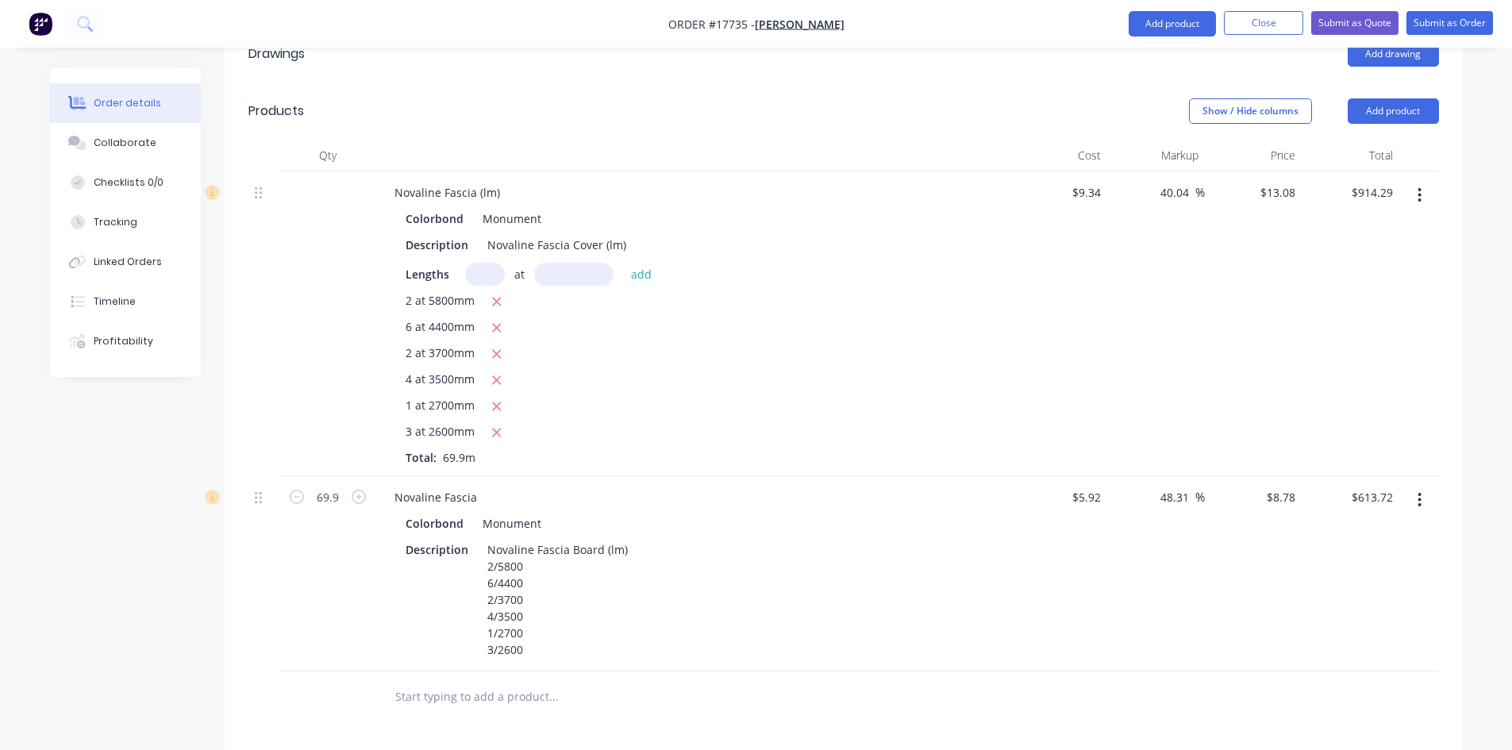
scroll to position [481, 0]
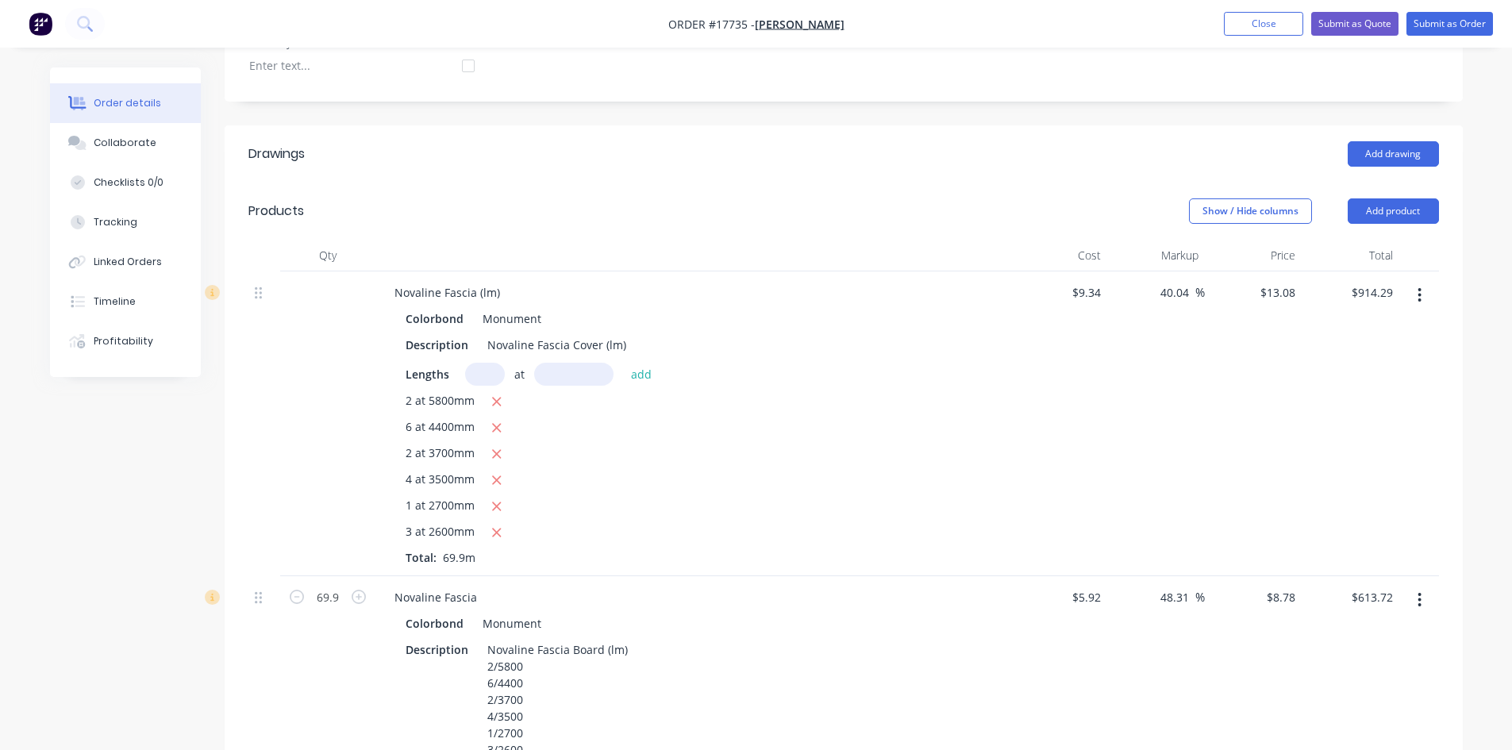
click at [1420, 286] on icon "button" at bounding box center [1419, 294] width 4 height 17
click at [1377, 421] on div "Delete" at bounding box center [1363, 432] width 122 height 23
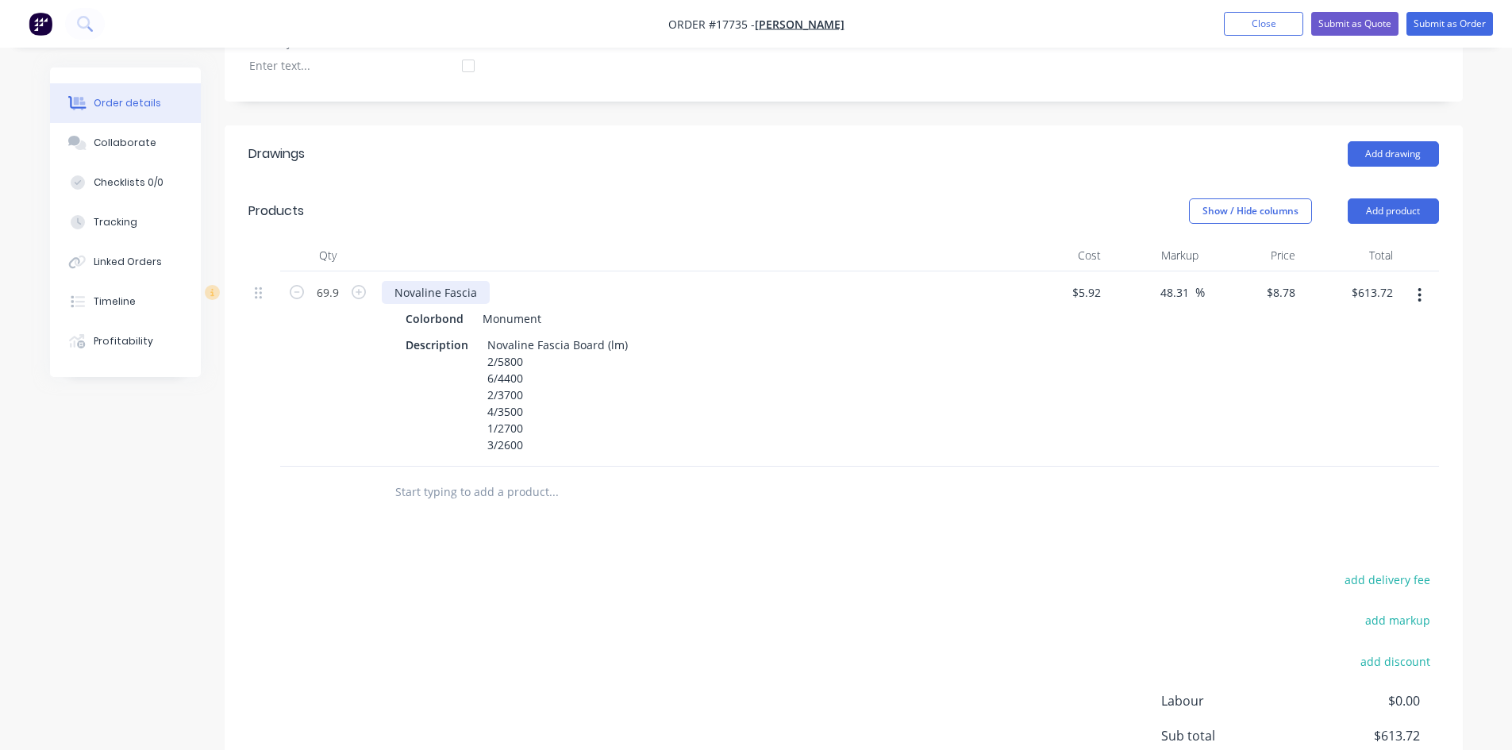
click at [461, 281] on div "Novaline Fascia" at bounding box center [436, 292] width 108 height 23
copy div "Novaline Fascia"
click at [459, 476] on input "text" at bounding box center [552, 492] width 317 height 32
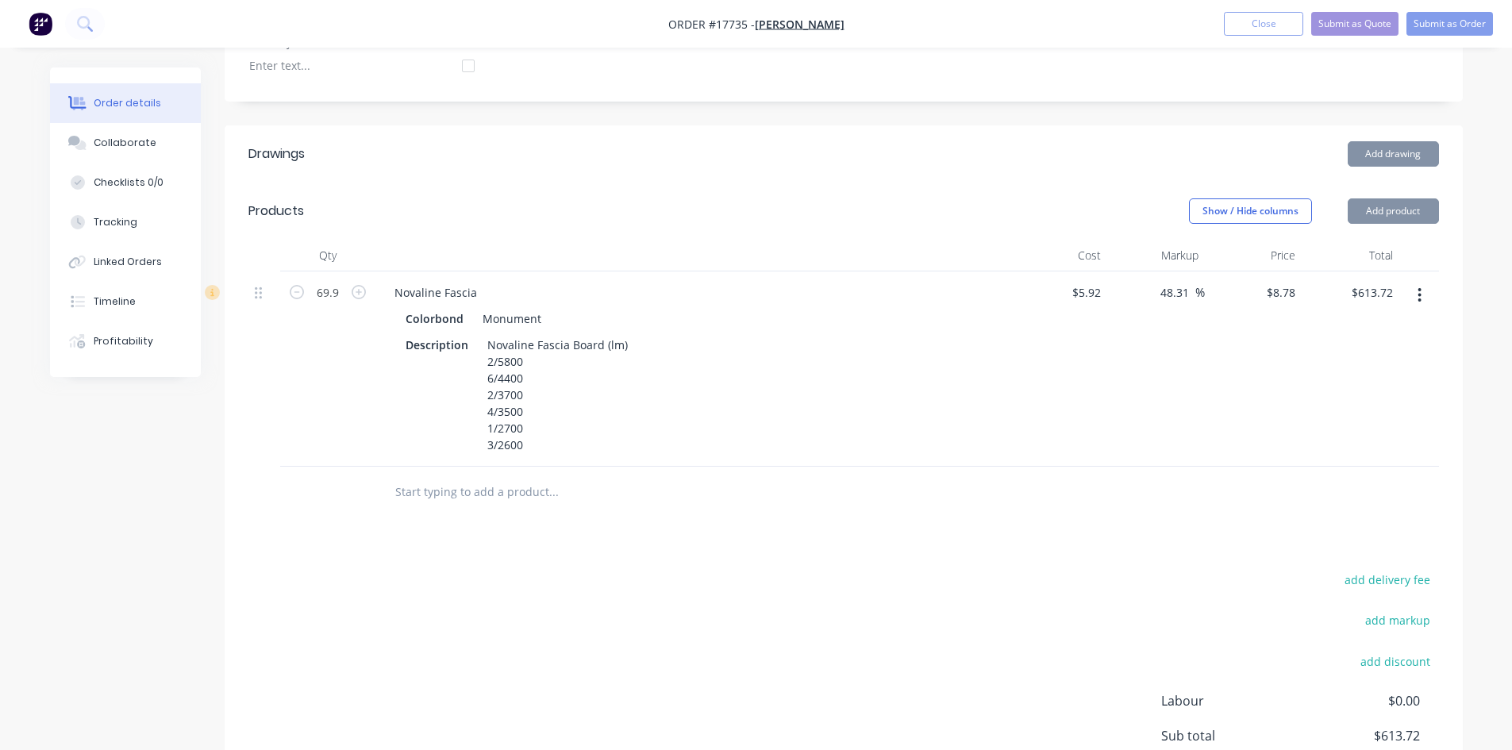
paste input "Novaline Fascia"
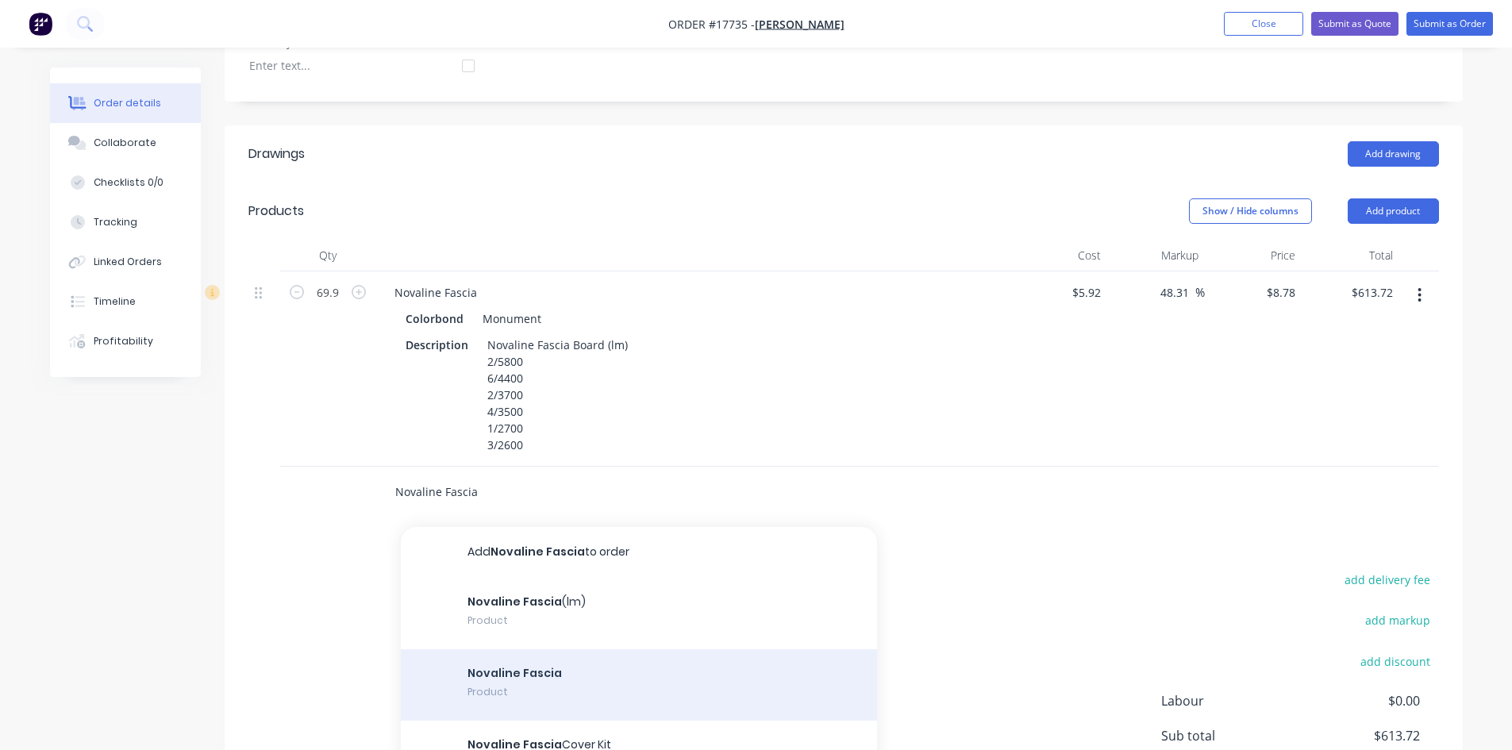
type input "Novaline Fascia"
click at [579, 649] on div "Novaline Fascia Product" at bounding box center [639, 684] width 476 height 71
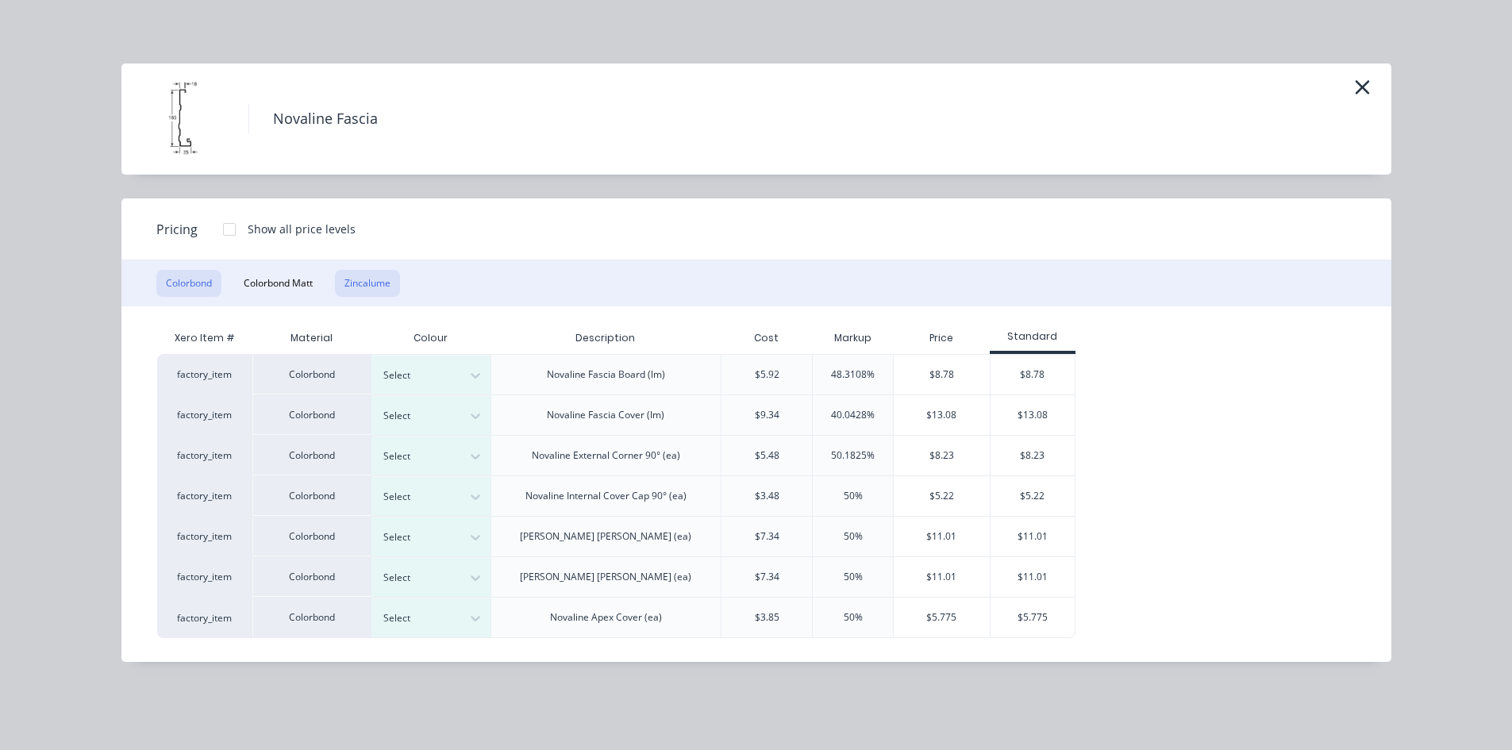
click at [372, 286] on button "Zincalume" at bounding box center [367, 283] width 65 height 27
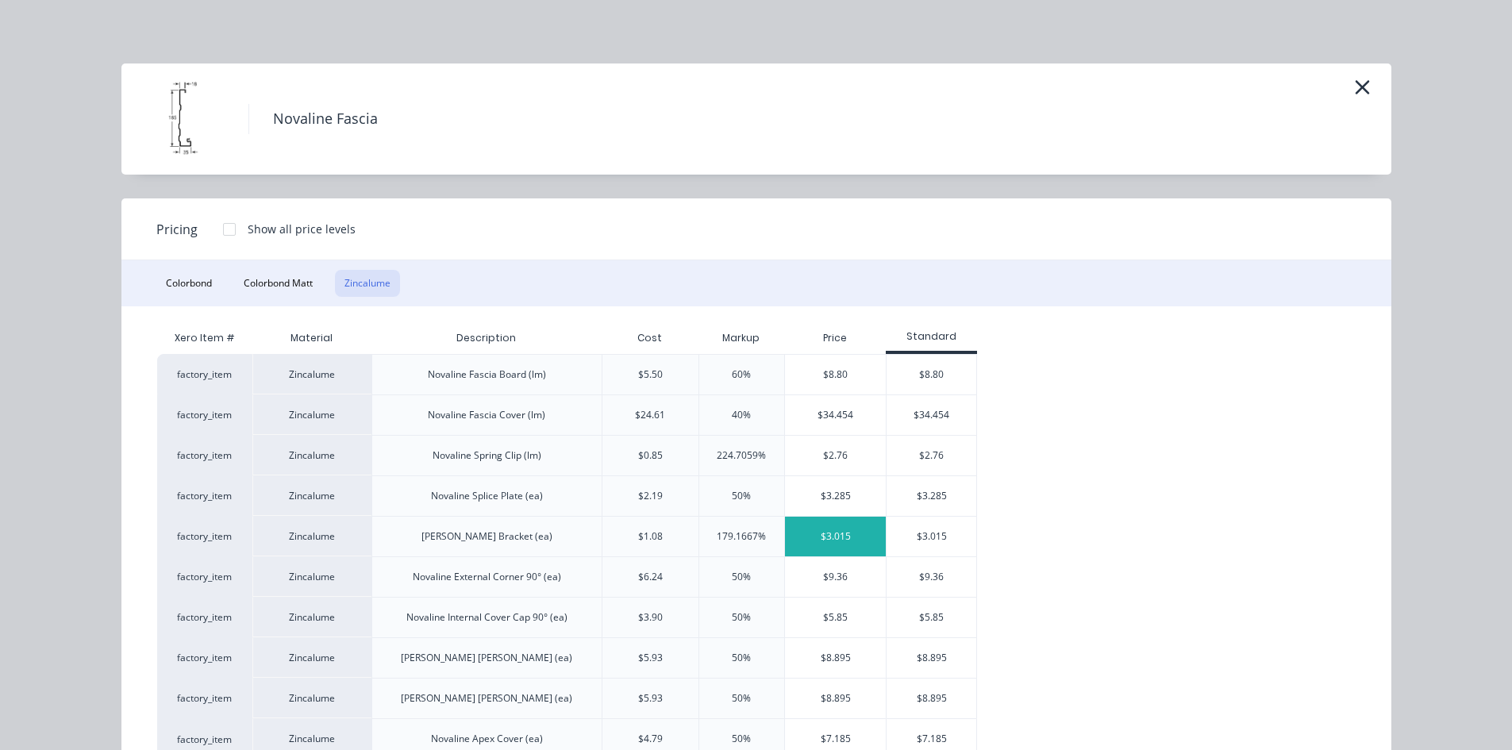
click at [842, 540] on div "$3.015" at bounding box center [835, 537] width 101 height 40
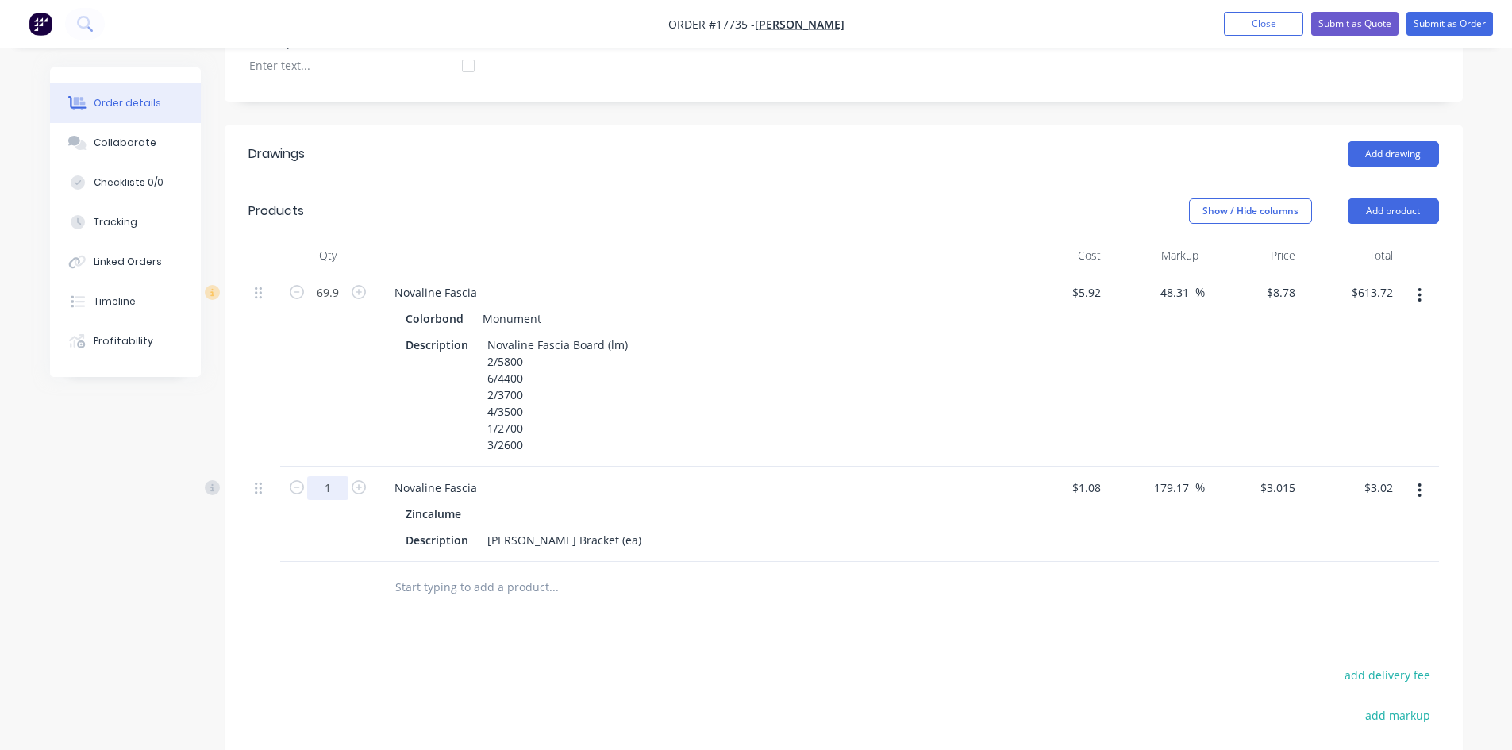
click at [338, 476] on input "1" at bounding box center [327, 488] width 41 height 24
type input "60"
type input "$180.90"
click at [348, 485] on div "60" at bounding box center [327, 514] width 95 height 95
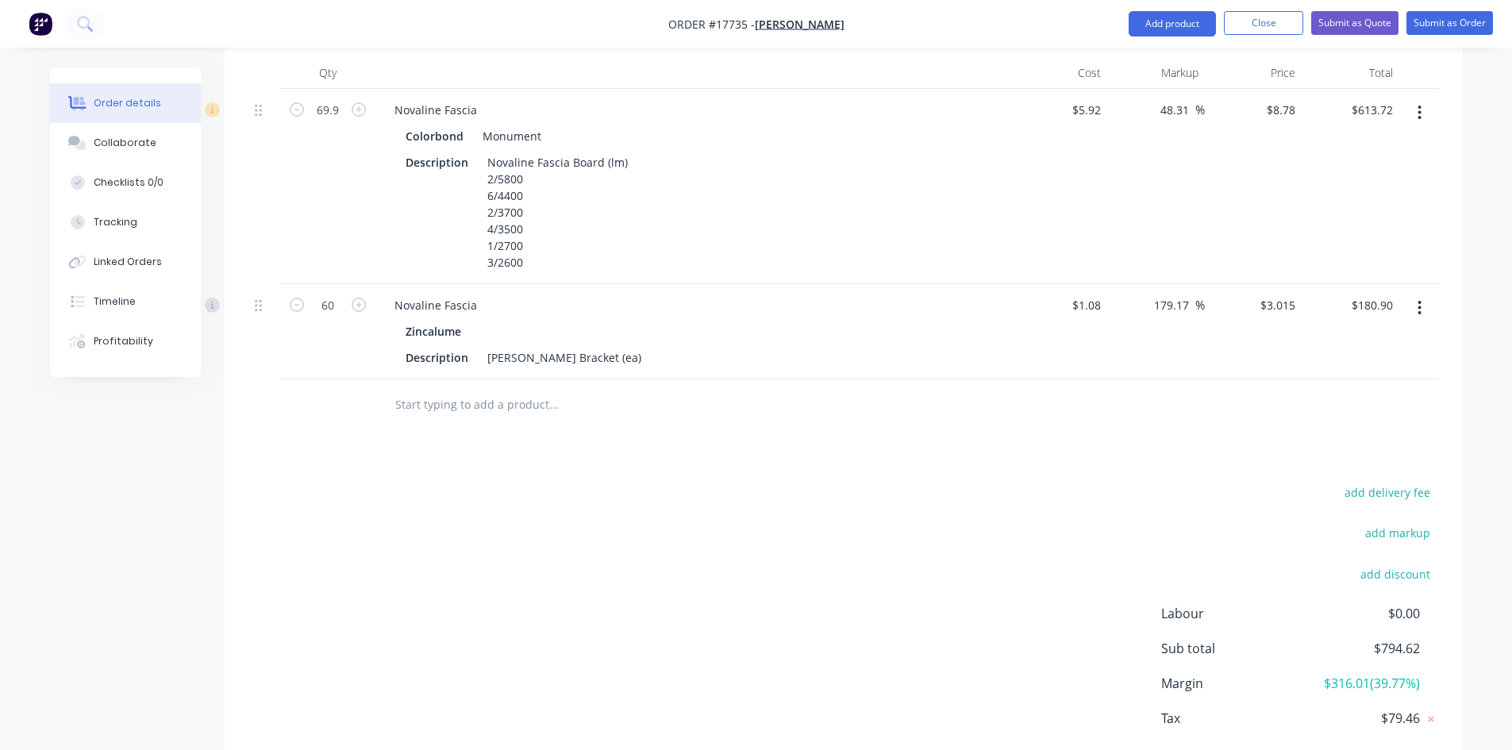
scroll to position [625, 0]
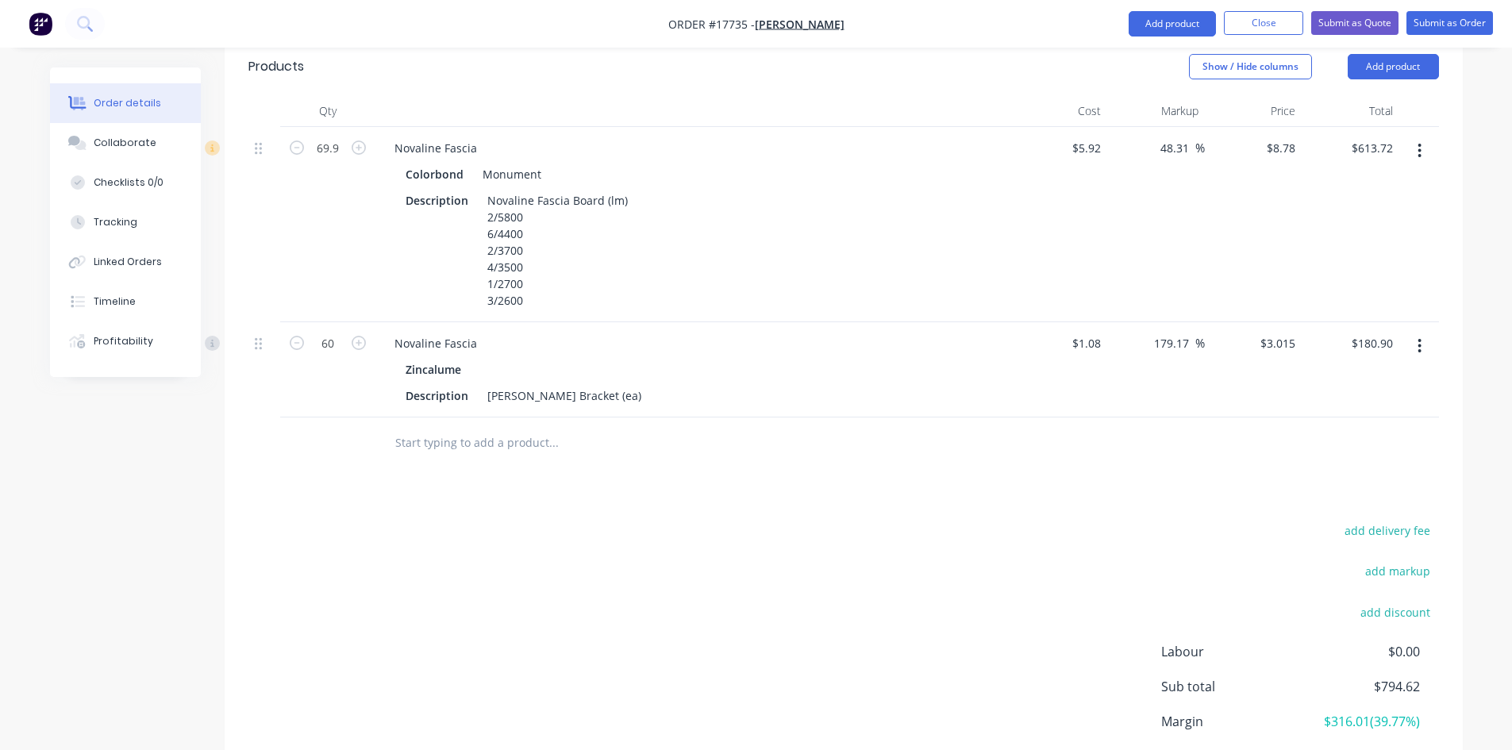
click at [430, 427] on input "text" at bounding box center [552, 443] width 317 height 32
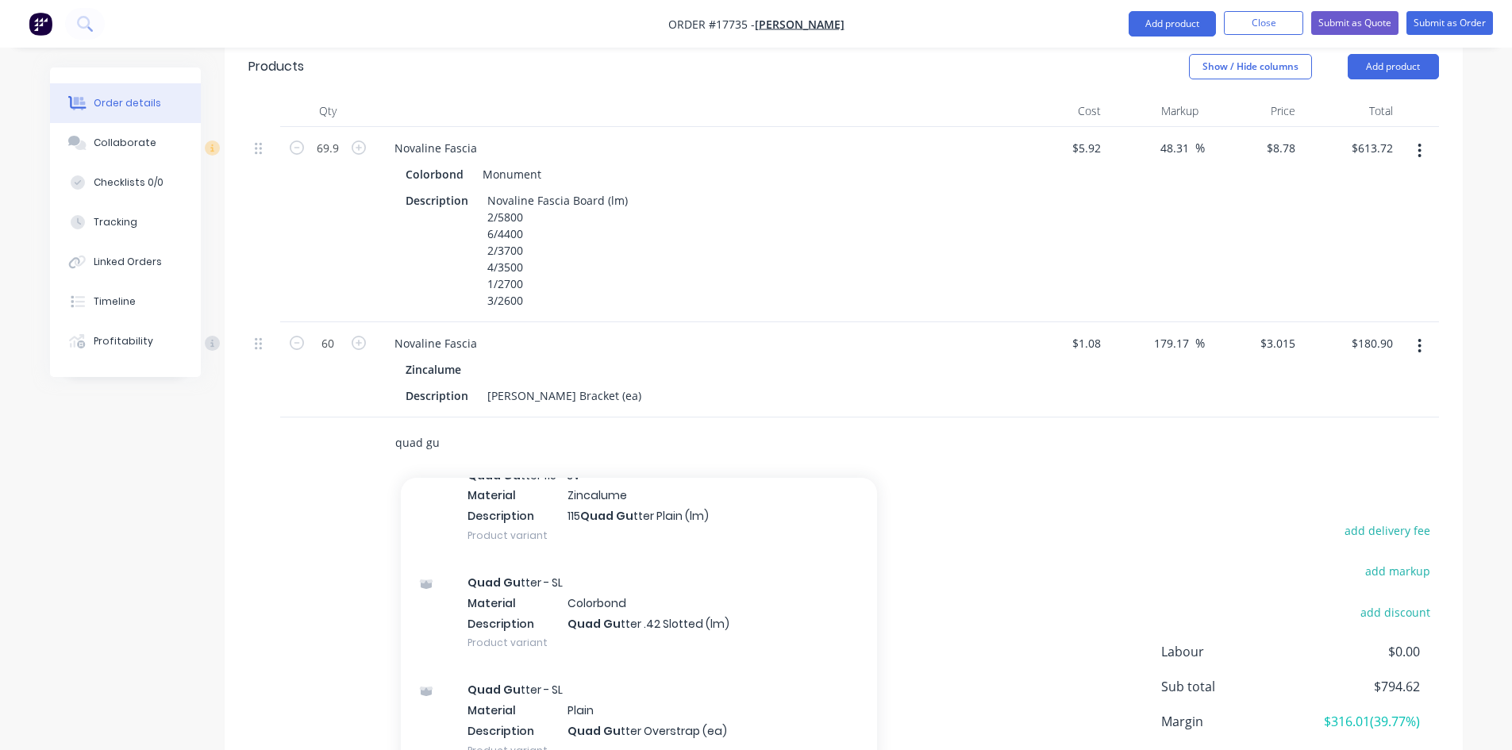
scroll to position [79, 0]
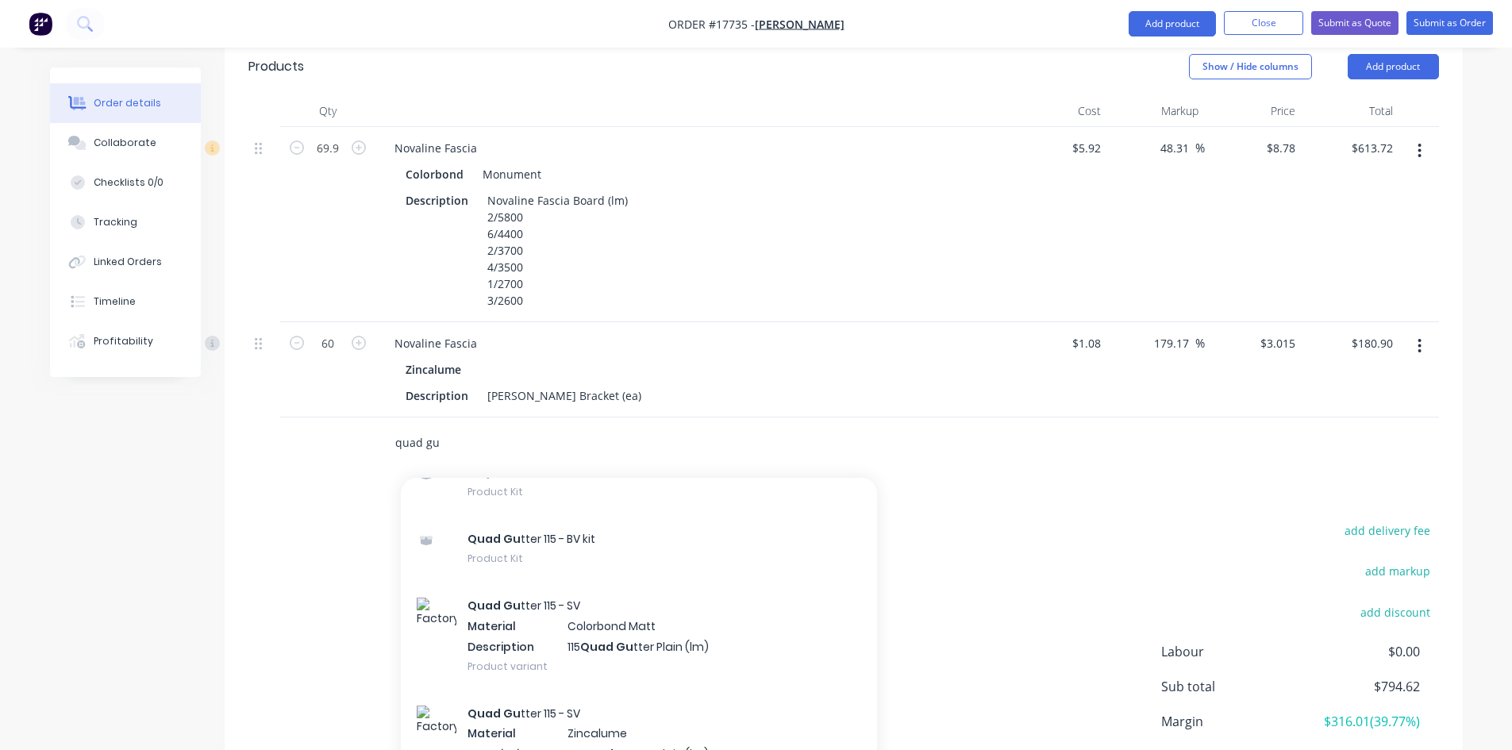
type input "quad gu"
click at [304, 522] on div "add delivery fee add markup add discount Labour $0.00 Sub total $794.62 Margin …" at bounding box center [843, 673] width 1190 height 306
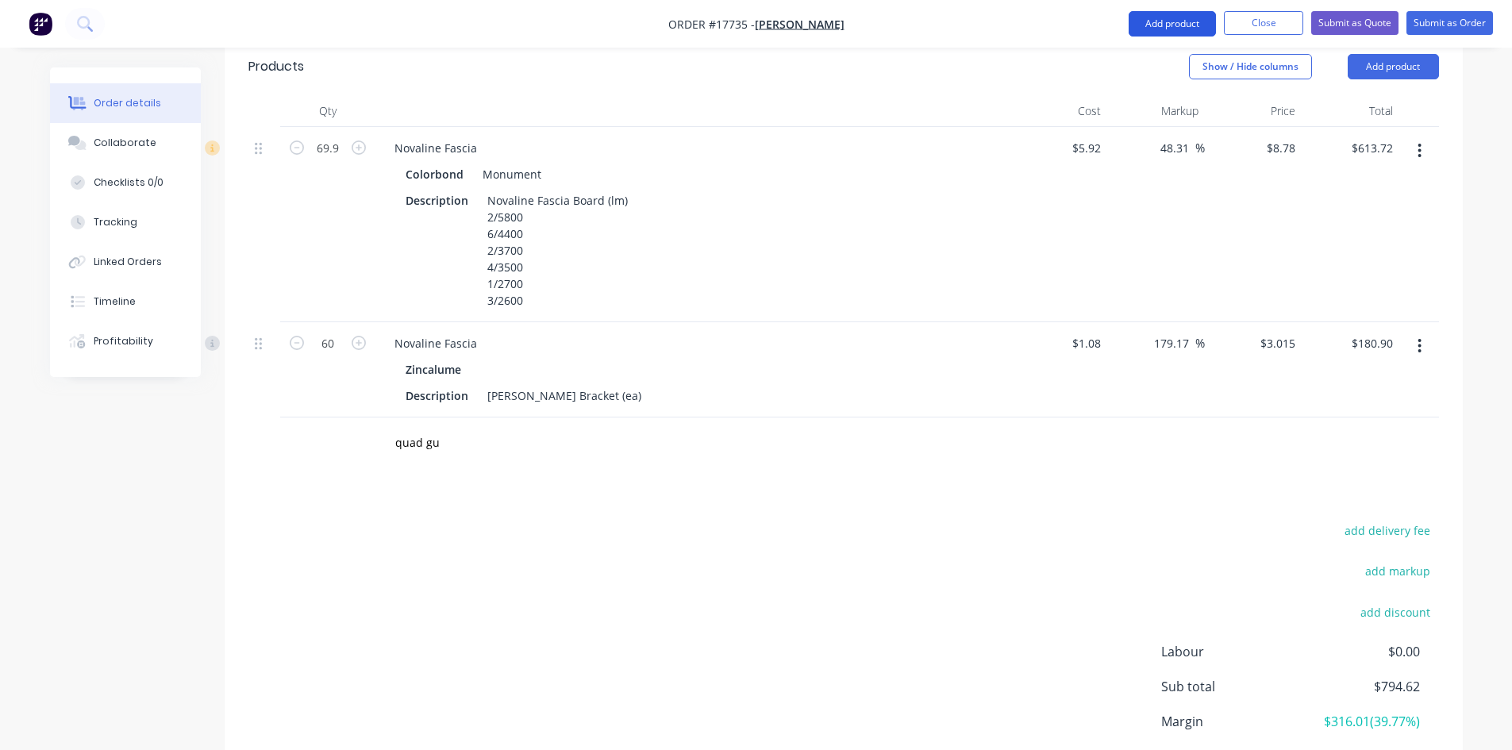
click at [1166, 21] on button "Add product" at bounding box center [1171, 23] width 87 height 25
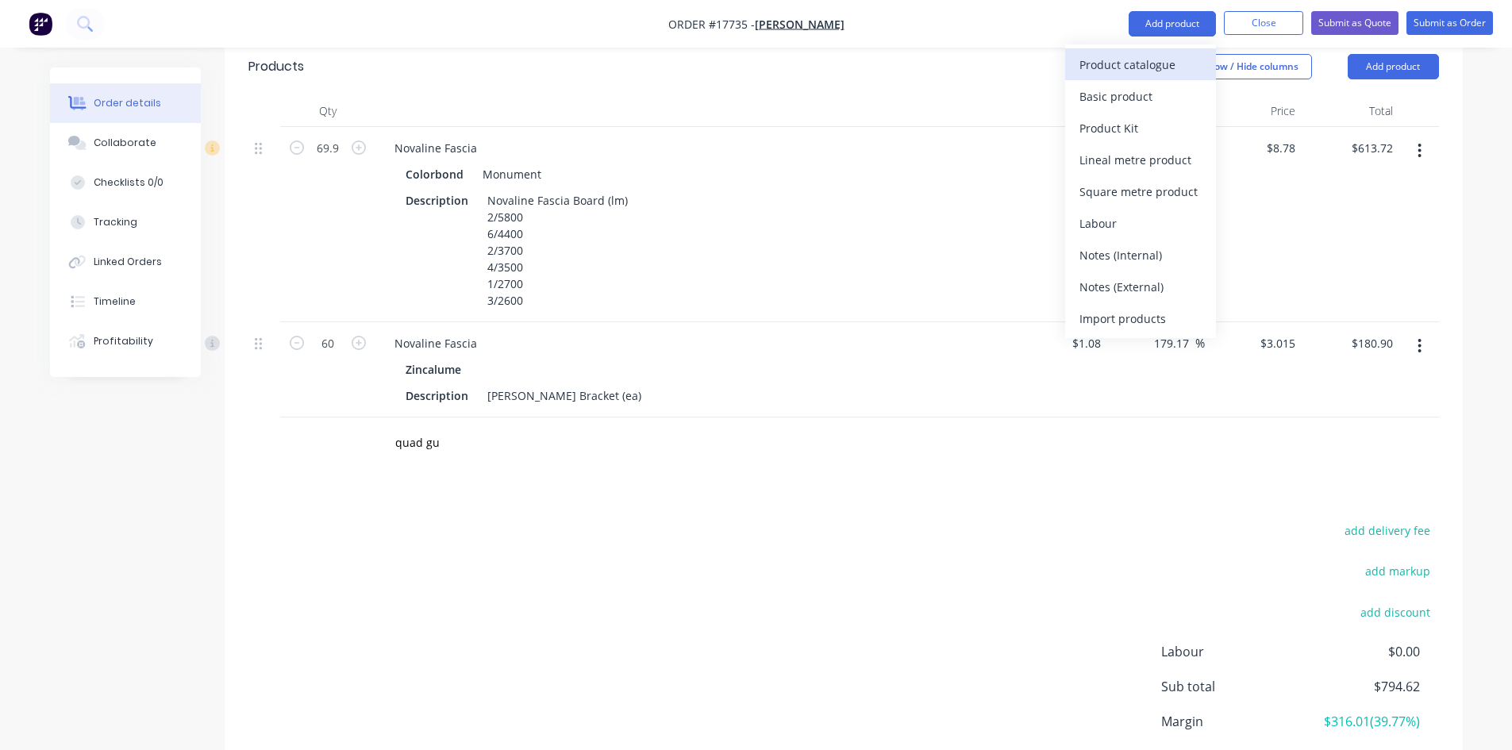
click at [1126, 64] on div "Product catalogue" at bounding box center [1140, 64] width 122 height 23
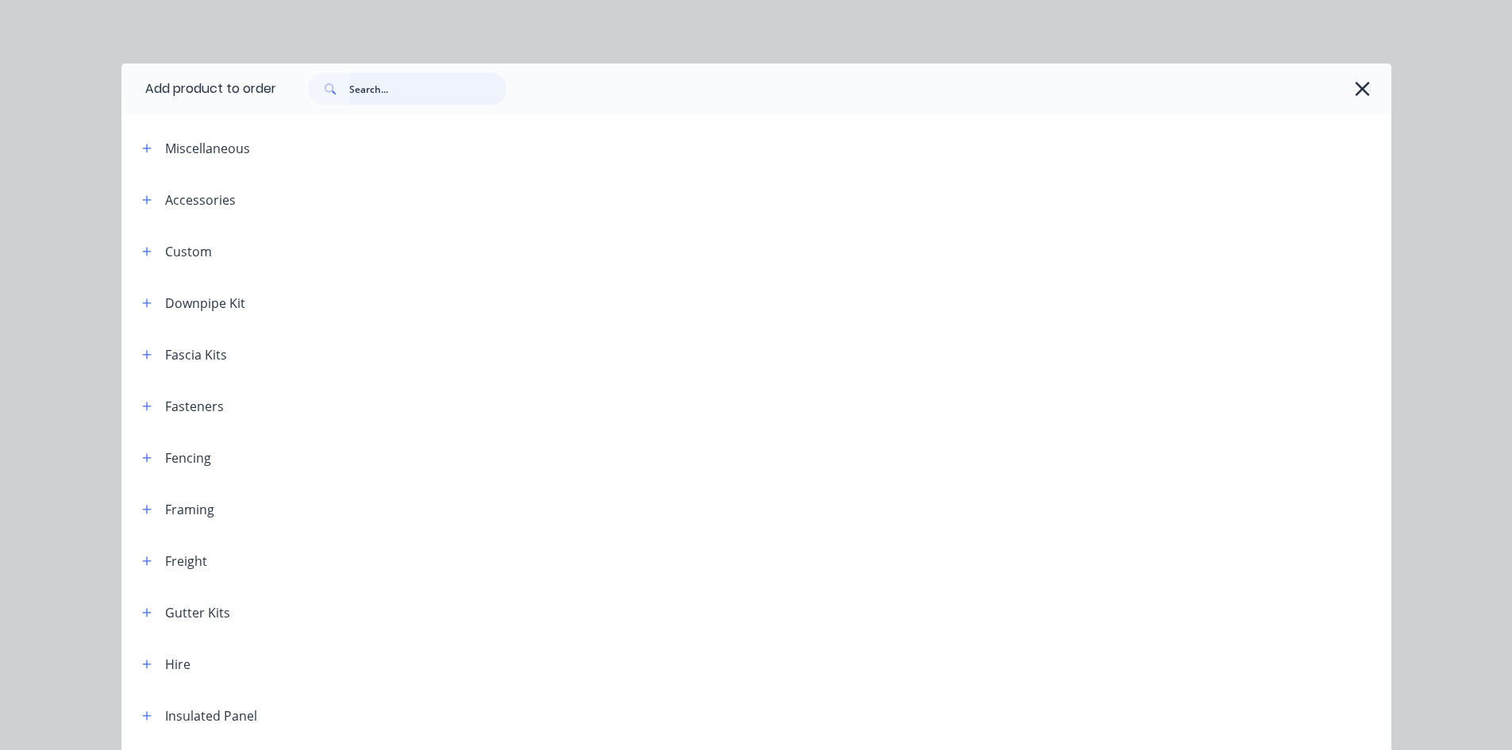
click at [388, 94] on input "text" at bounding box center [427, 89] width 157 height 32
type input "quad gutter"
click at [578, 80] on div "quad gutter" at bounding box center [825, 89] width 1099 height 32
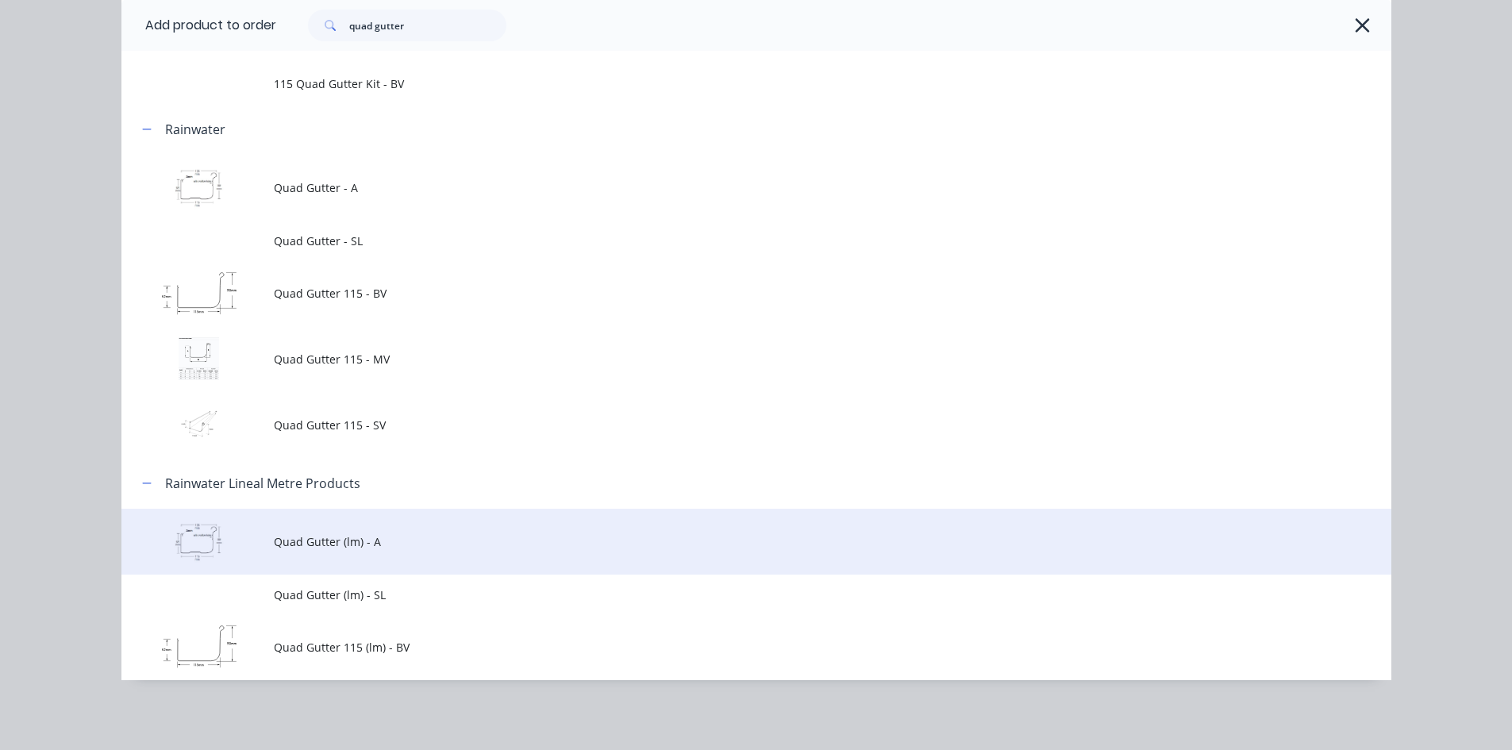
scroll to position [42, 0]
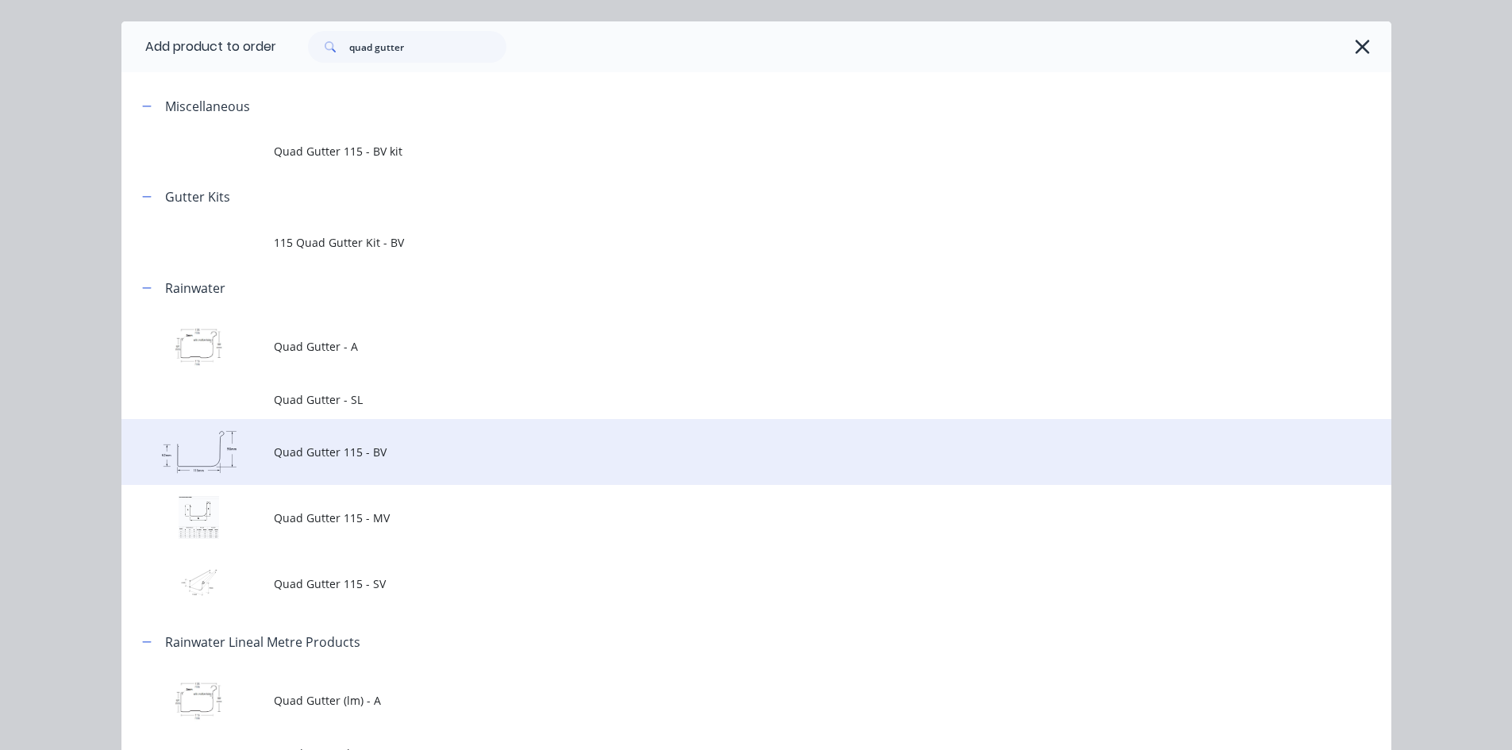
click at [418, 452] on span "Quad Gutter 115 - BV" at bounding box center [720, 452] width 893 height 17
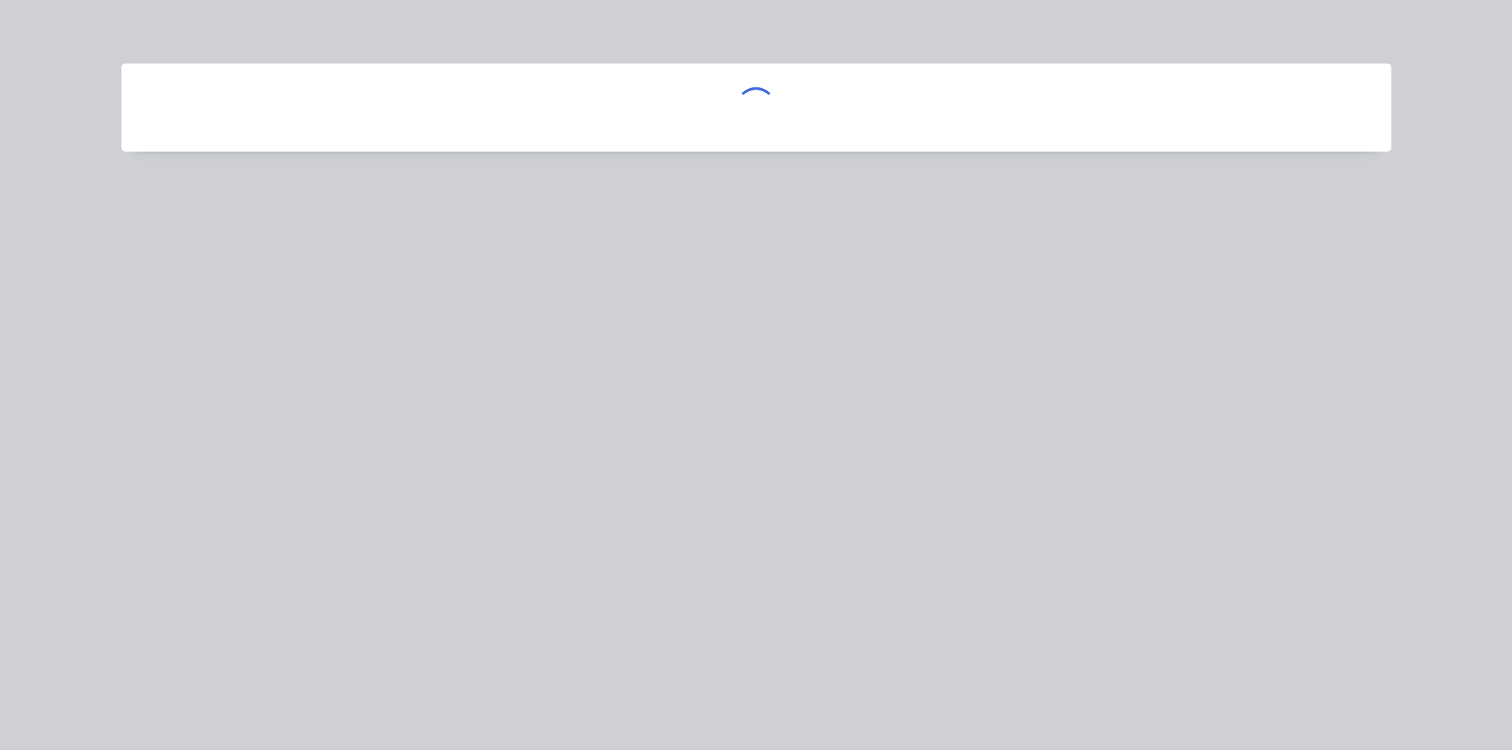
scroll to position [0, 0]
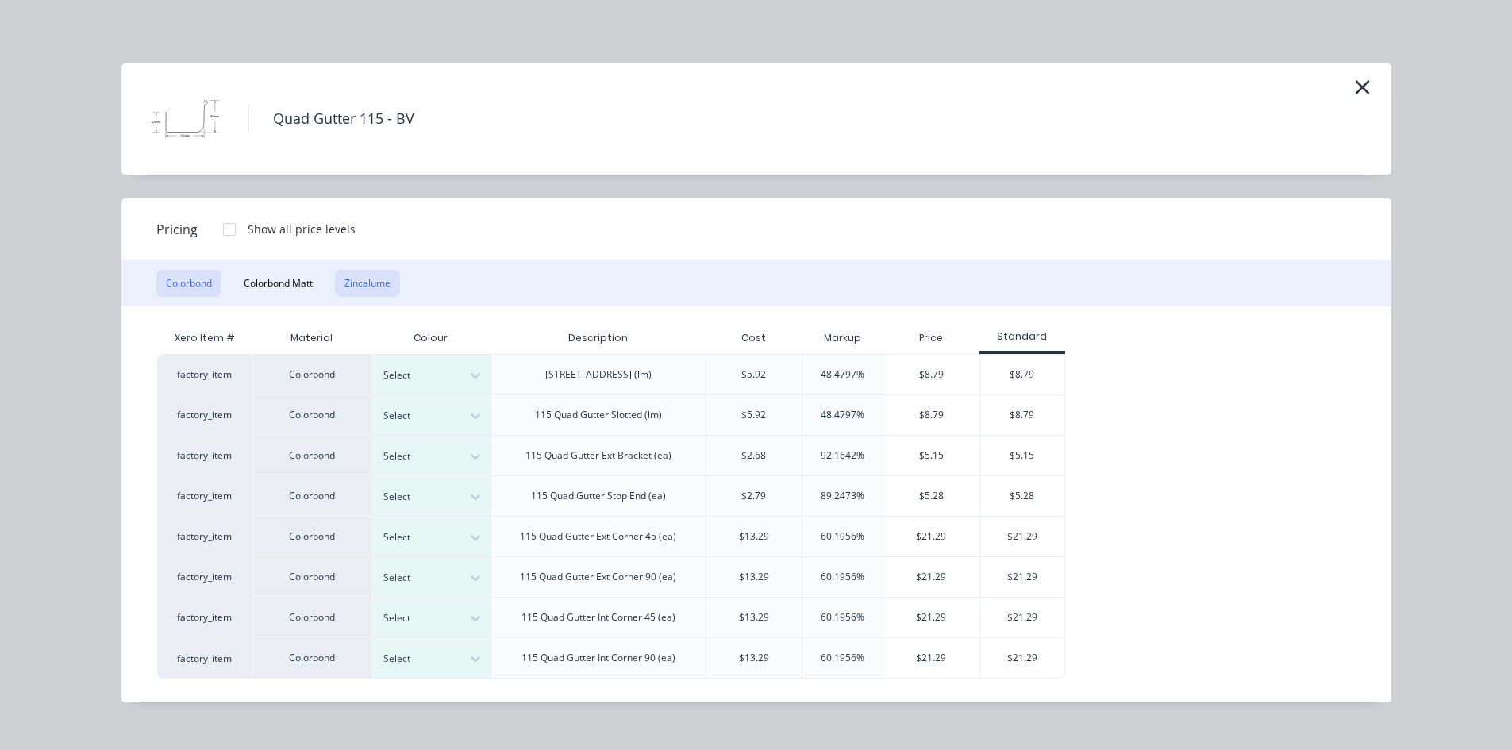
click at [366, 285] on button "Zincalume" at bounding box center [367, 283] width 65 height 27
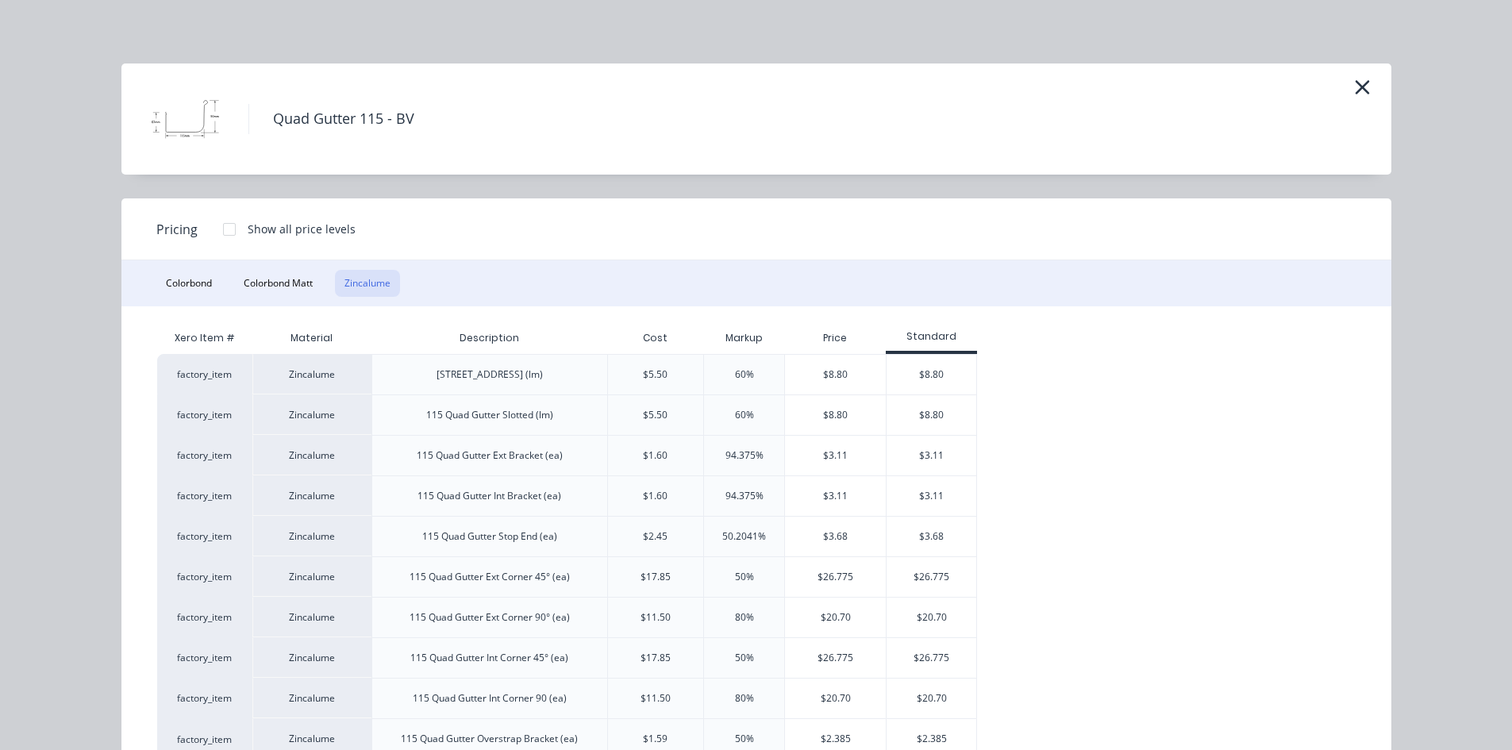
scroll to position [56, 0]
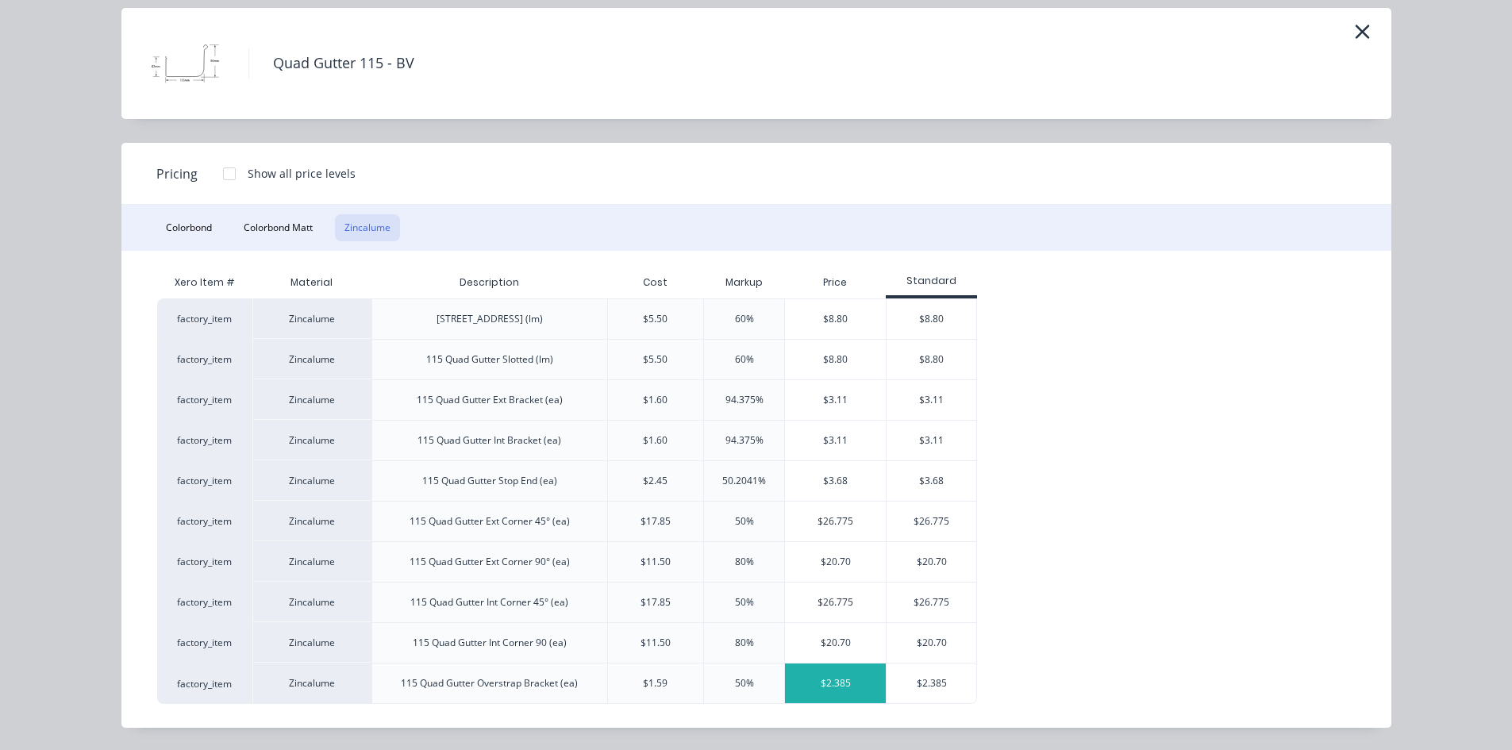
click at [836, 683] on div "$2.385" at bounding box center [835, 683] width 101 height 40
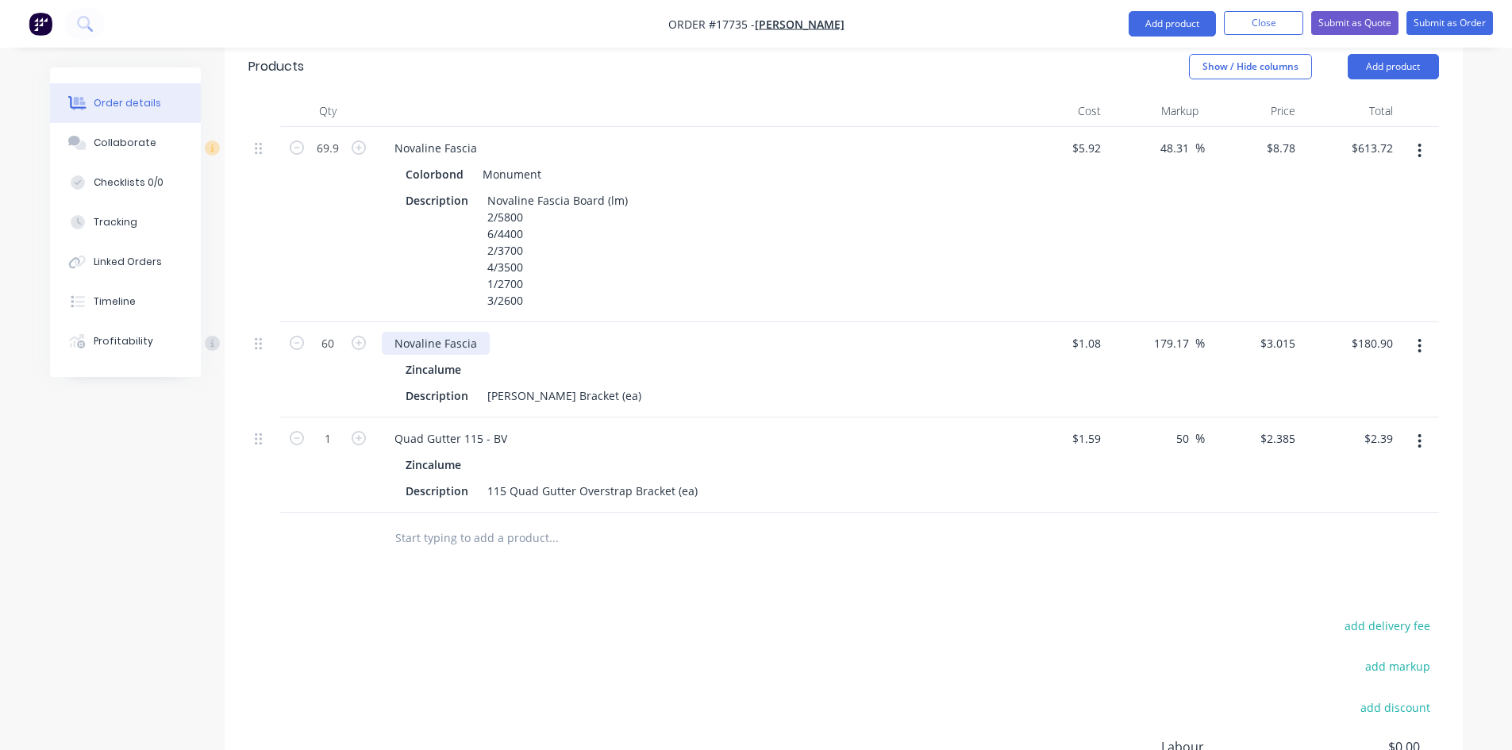
click at [436, 332] on div "Novaline Fascia" at bounding box center [436, 343] width 108 height 23
copy div "Novaline Fascia"
click at [462, 522] on input "text" at bounding box center [552, 538] width 317 height 32
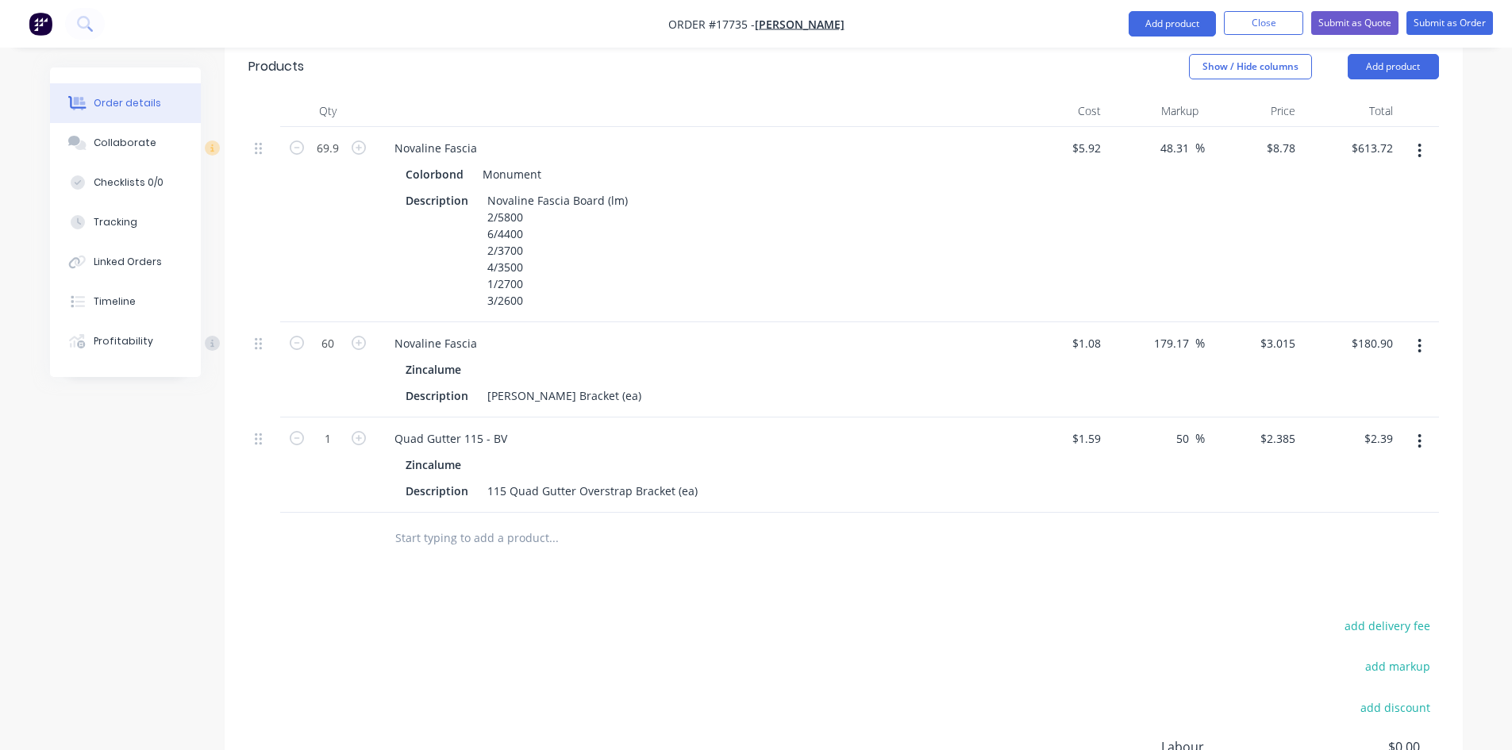
paste input "Novaline Fascia"
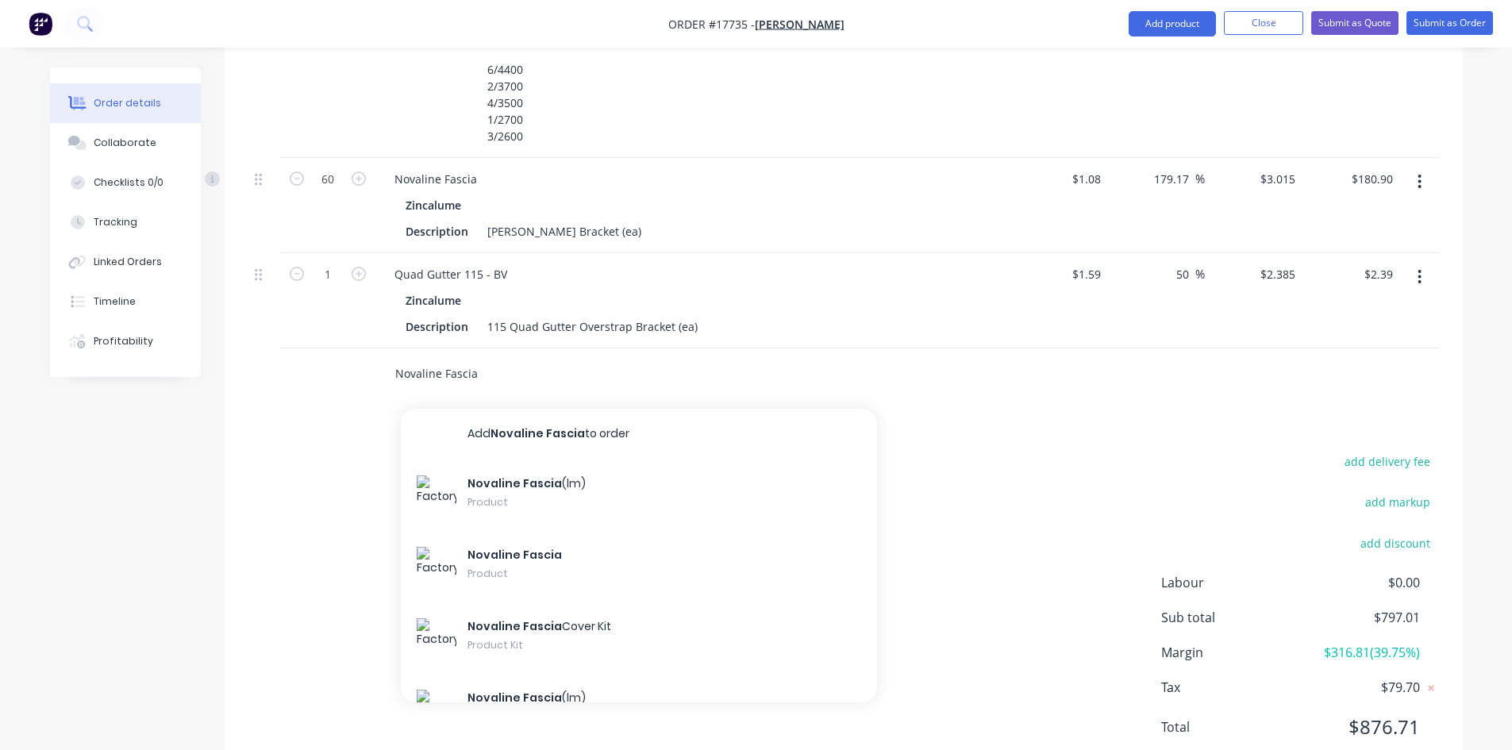
scroll to position [800, 0]
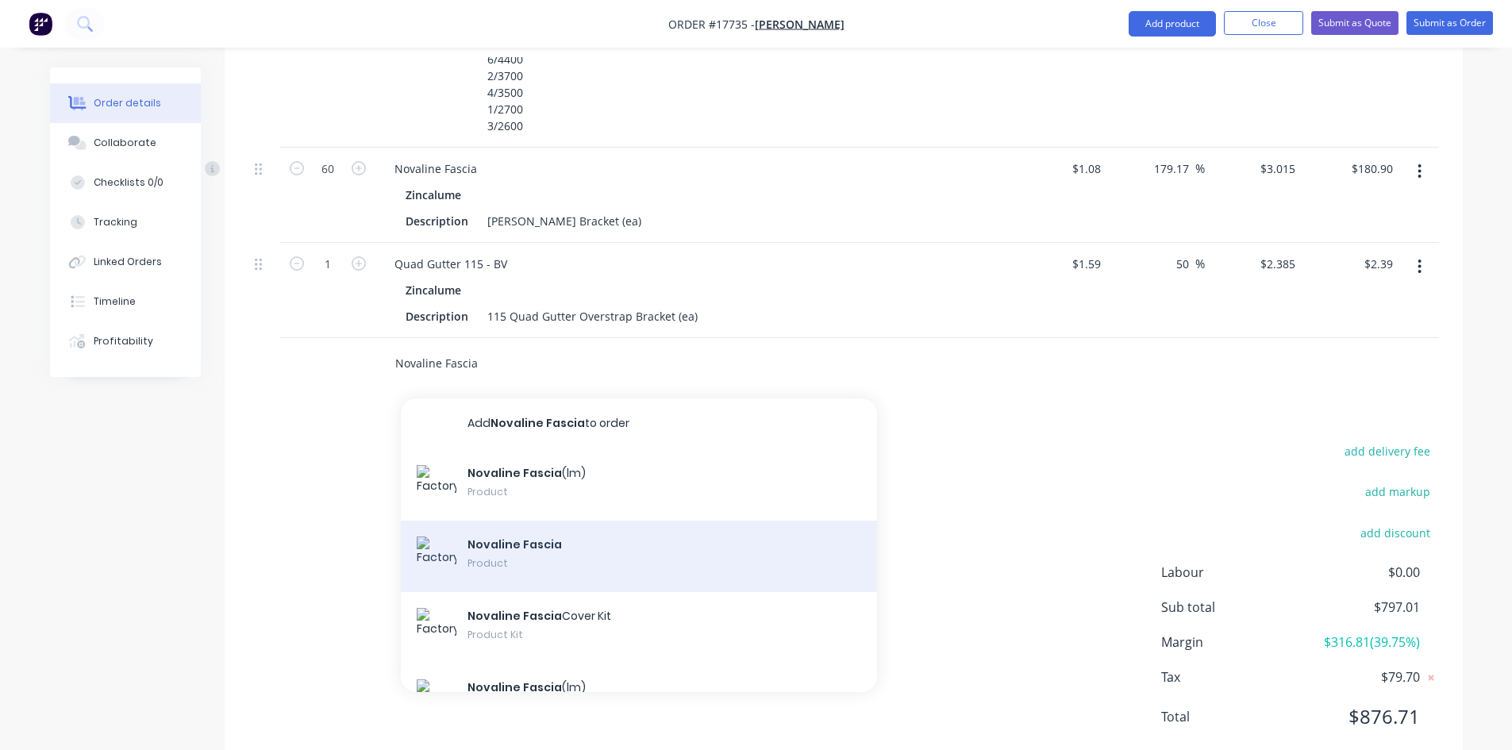
type input "Novaline Fascia"
click at [544, 521] on div "Novaline Fascia Product" at bounding box center [639, 556] width 476 height 71
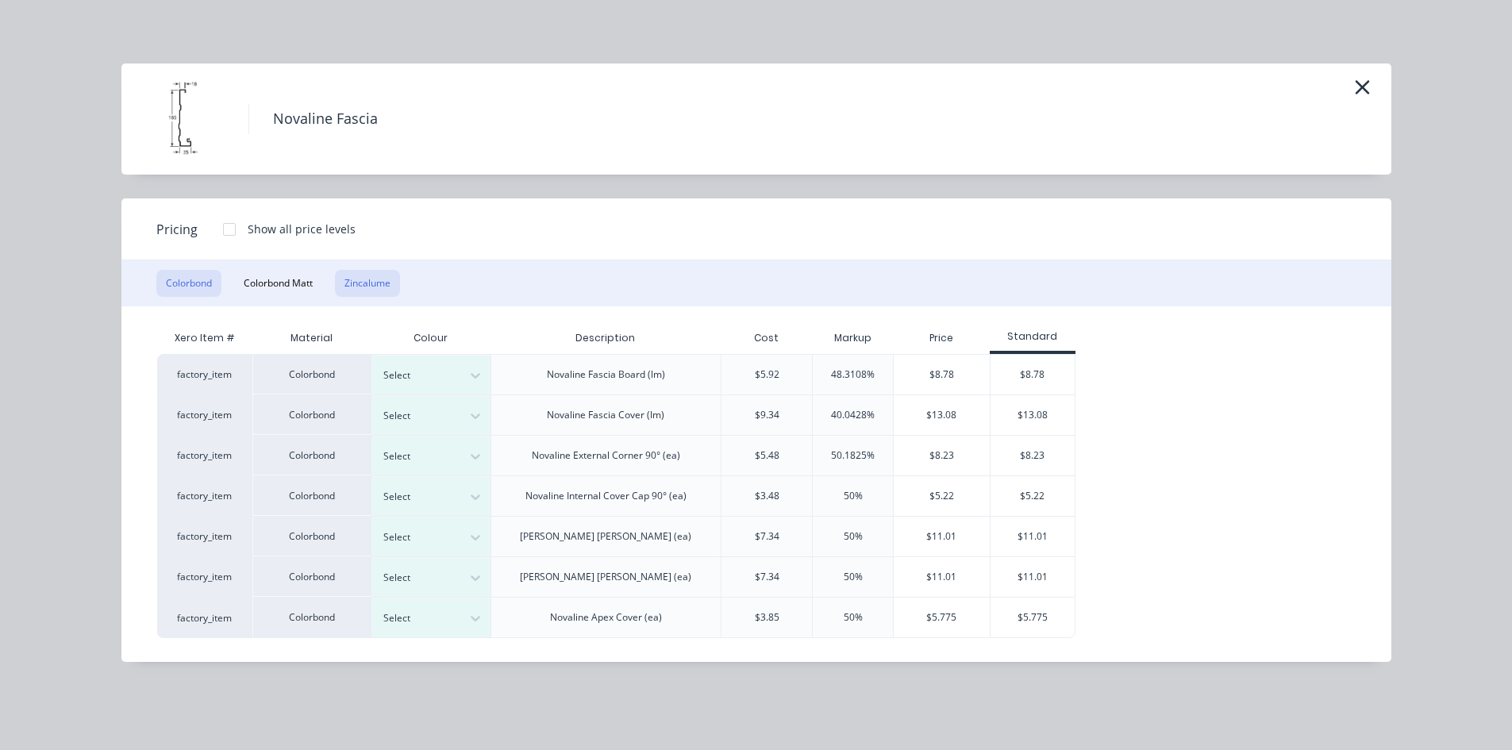
click at [371, 275] on button "Zincalume" at bounding box center [367, 283] width 65 height 27
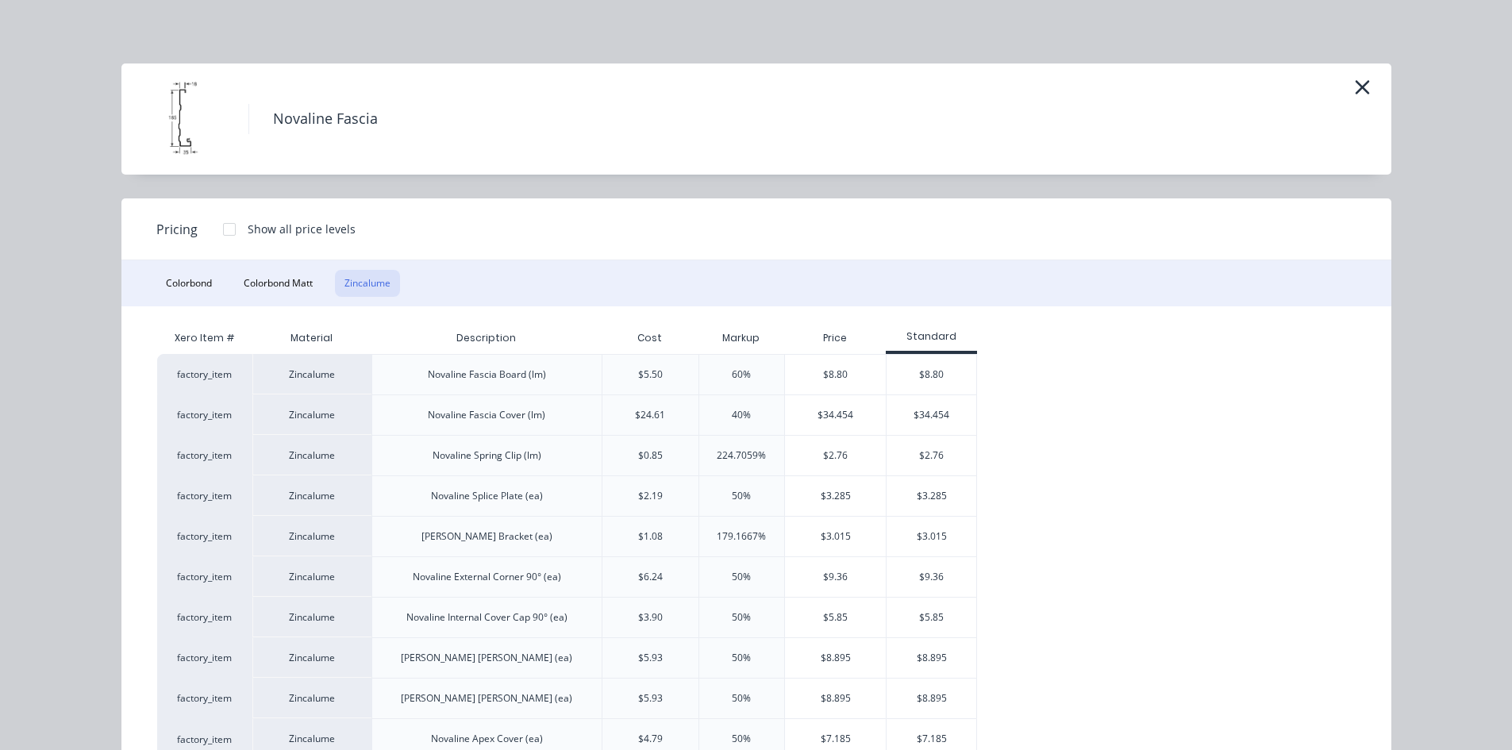
scroll to position [56, 0]
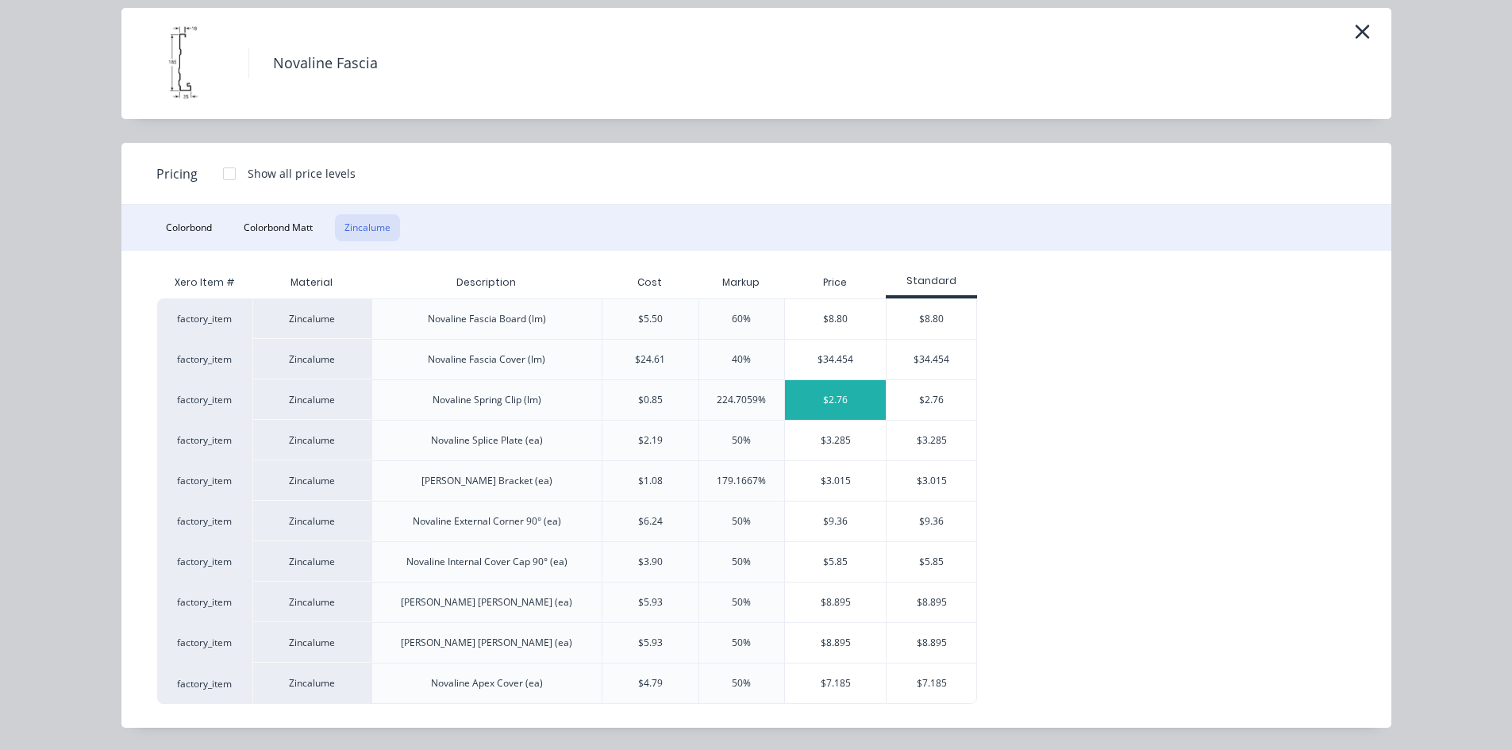
click at [841, 394] on div "$2.76" at bounding box center [835, 400] width 101 height 40
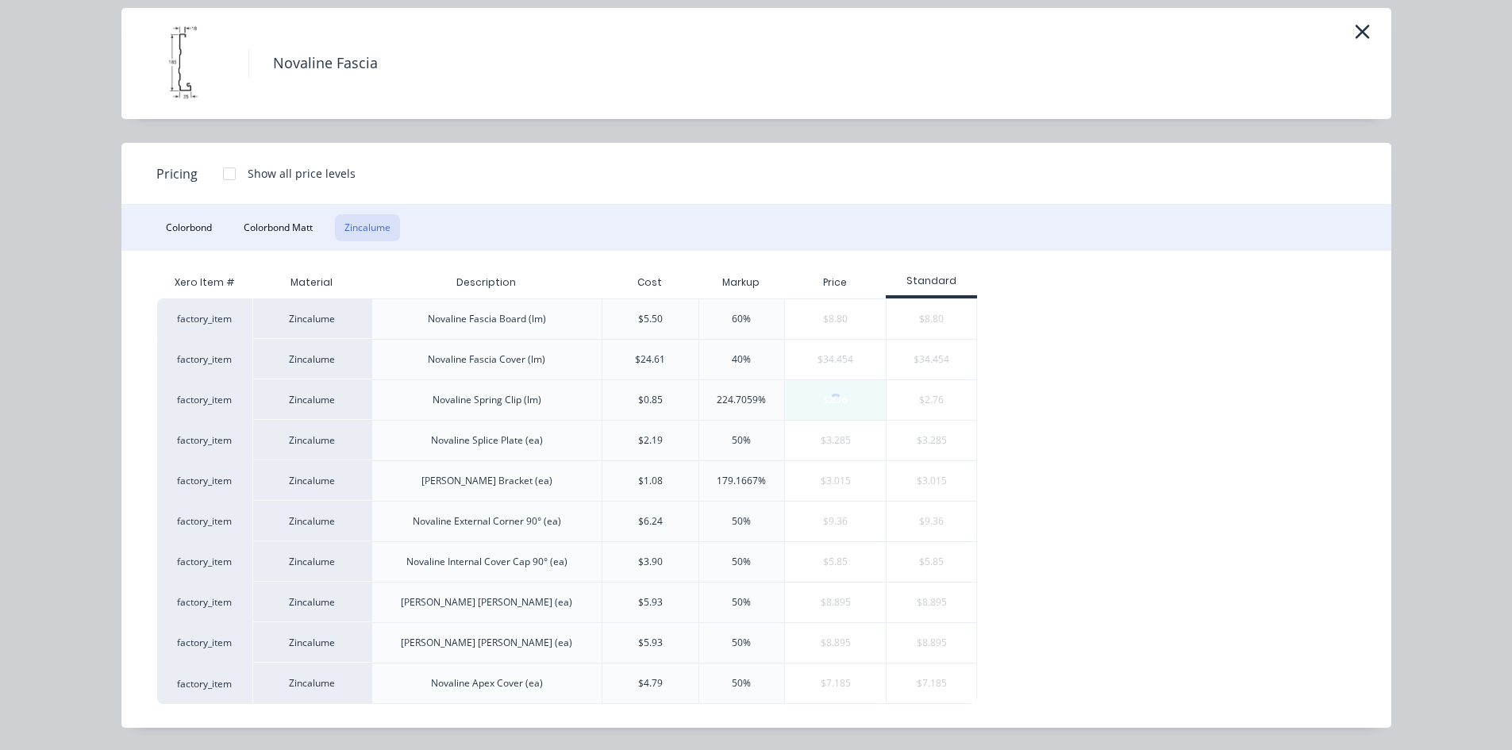
scroll to position [0, 0]
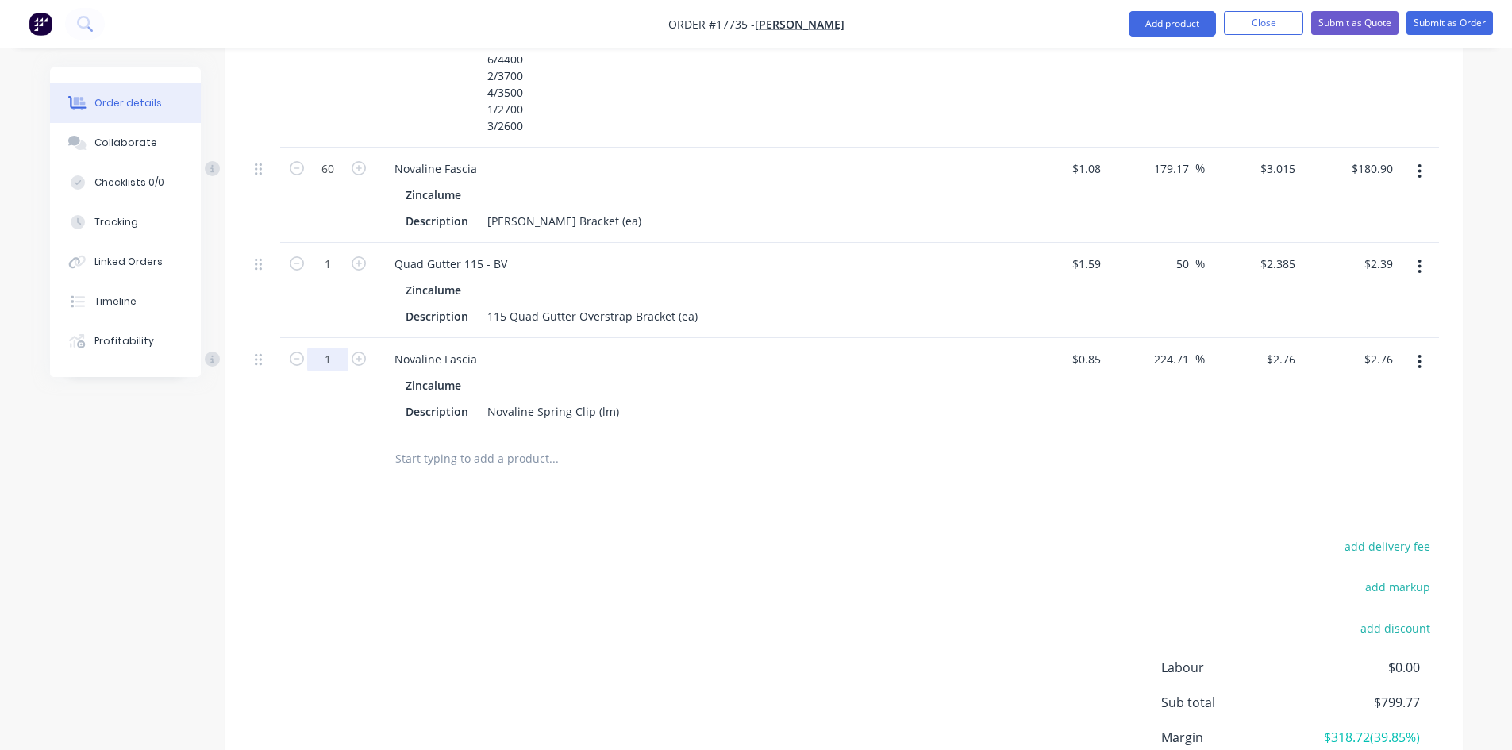
click at [332, 348] on input "1" at bounding box center [327, 360] width 41 height 24
type input "60"
type input "$165.60"
click at [339, 252] on input "1" at bounding box center [327, 264] width 41 height 24
type input "60"
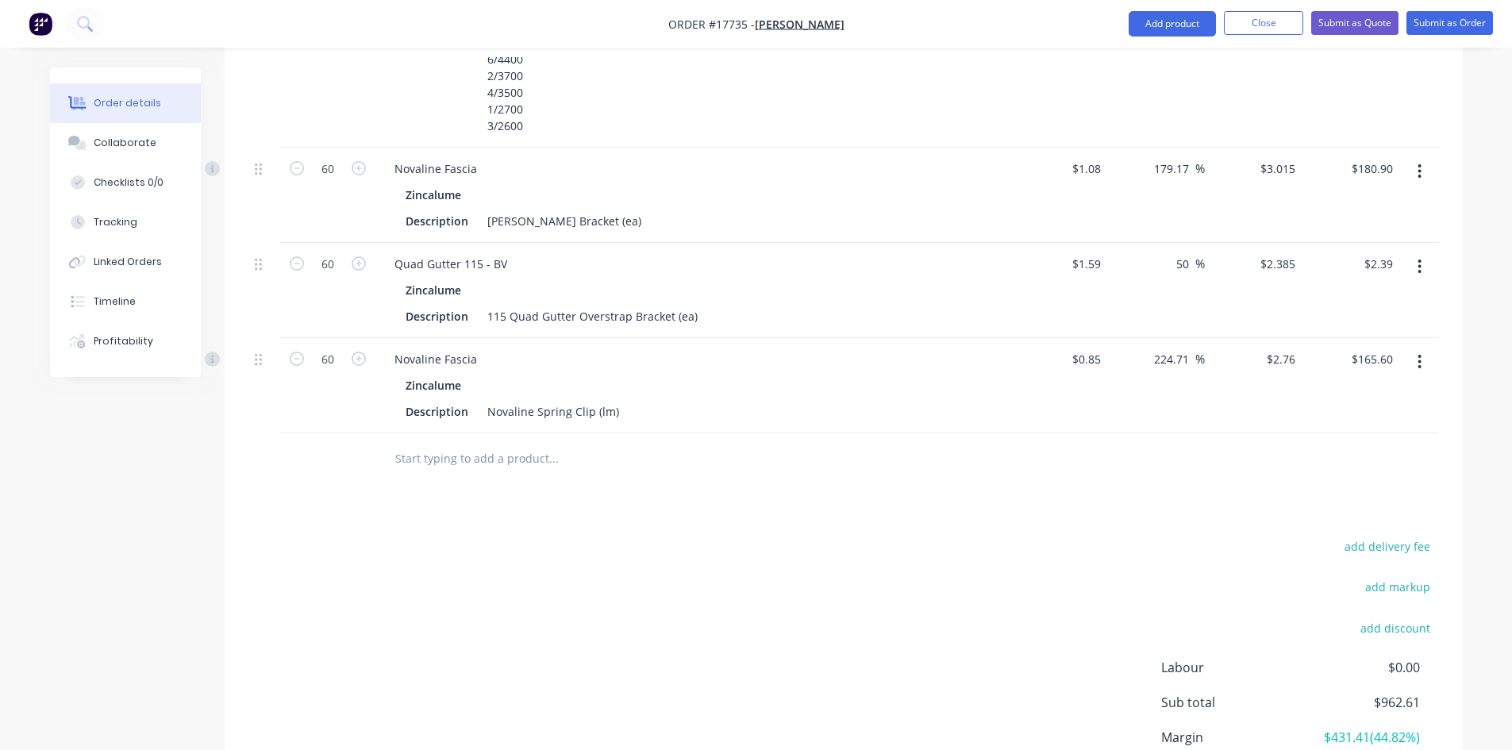
type input "$143.10"
click at [849, 555] on div "add delivery fee add markup add discount Labour $0.00 Sub total $1,103.32 Margi…" at bounding box center [843, 689] width 1190 height 306
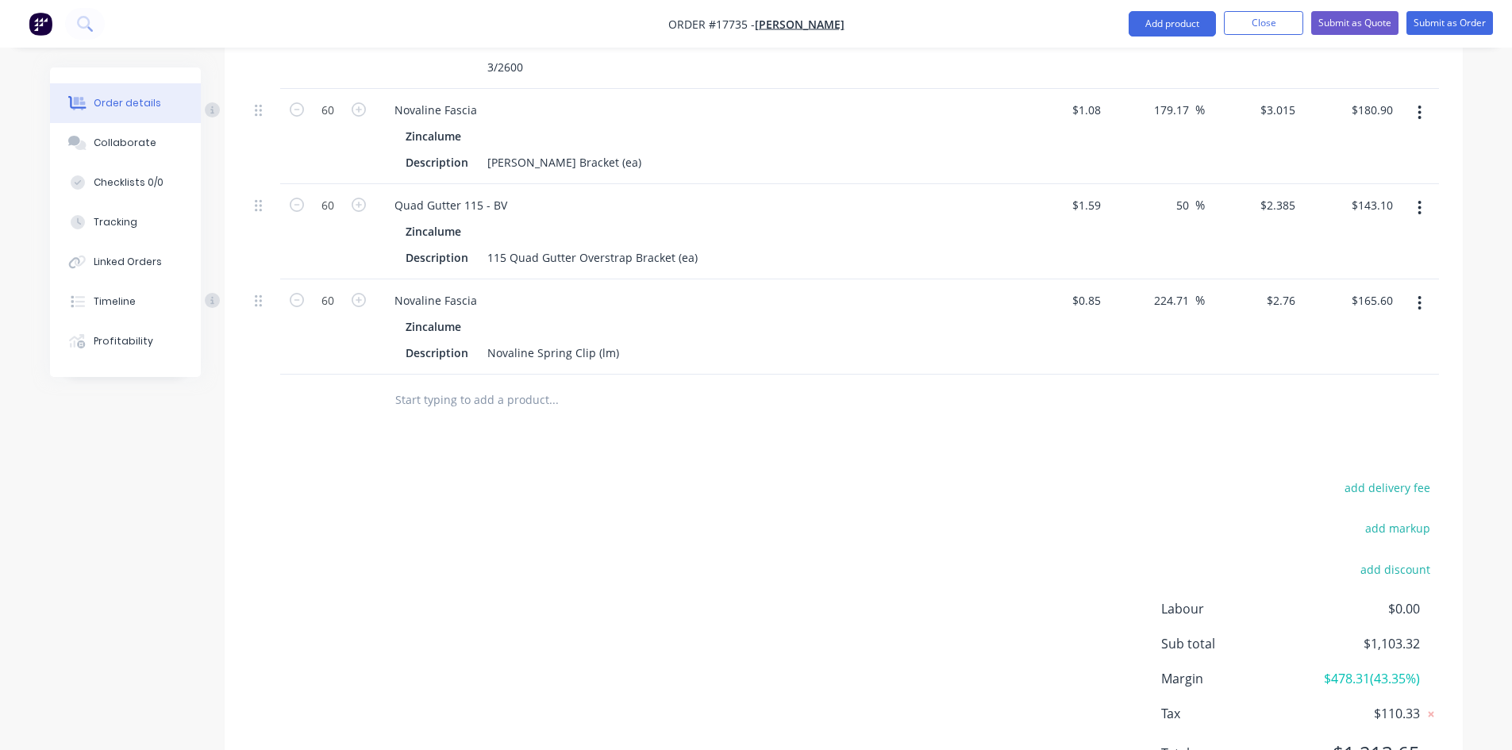
scroll to position [895, 0]
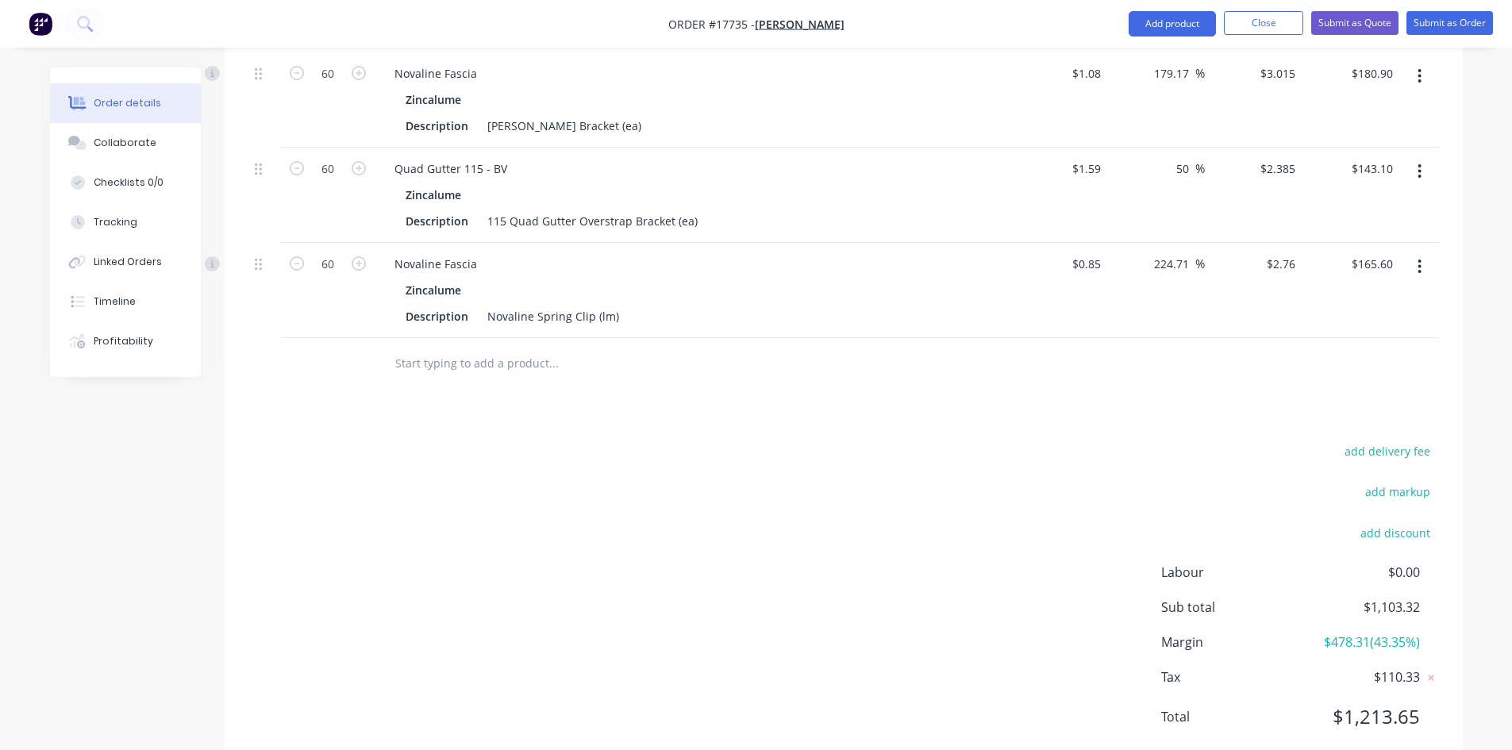
click at [663, 356] on div "Drawings Add drawing Products Show / Hide columns Add product Qty Cost Markup P…" at bounding box center [844, 240] width 1238 height 1059
click at [597, 343] on div at bounding box center [660, 364] width 571 height 52
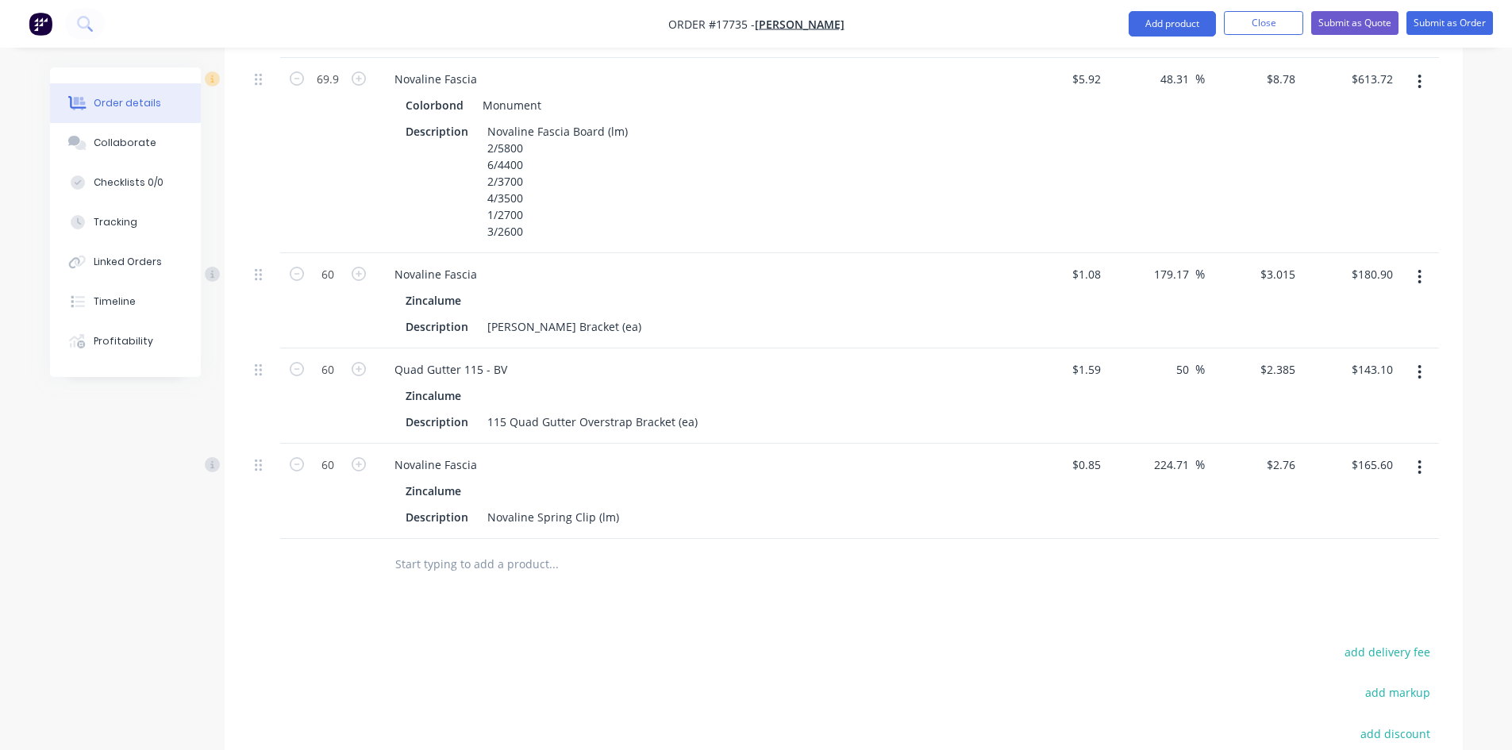
scroll to position [657, 0]
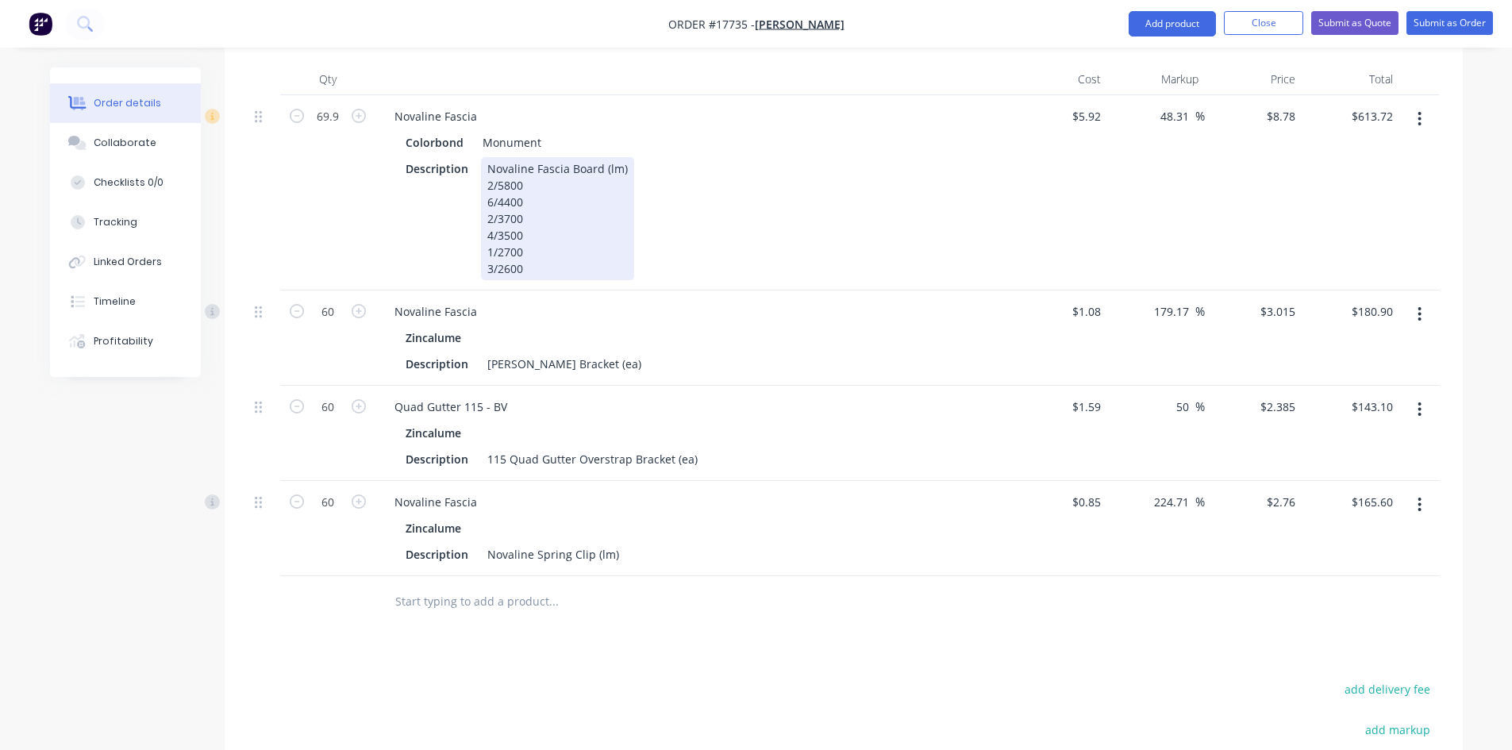
click at [733, 214] on div "Description Novaline Fascia Board (lm) 2/5800 6/4400 2/3700 4/3500 1/2700 3/2600" at bounding box center [689, 218] width 581 height 123
click at [751, 228] on div "Description Novaline Fascia Board (lm) 2/5800 6/4400 2/3700 4/3500 1/2700 3/2600" at bounding box center [689, 218] width 581 height 123
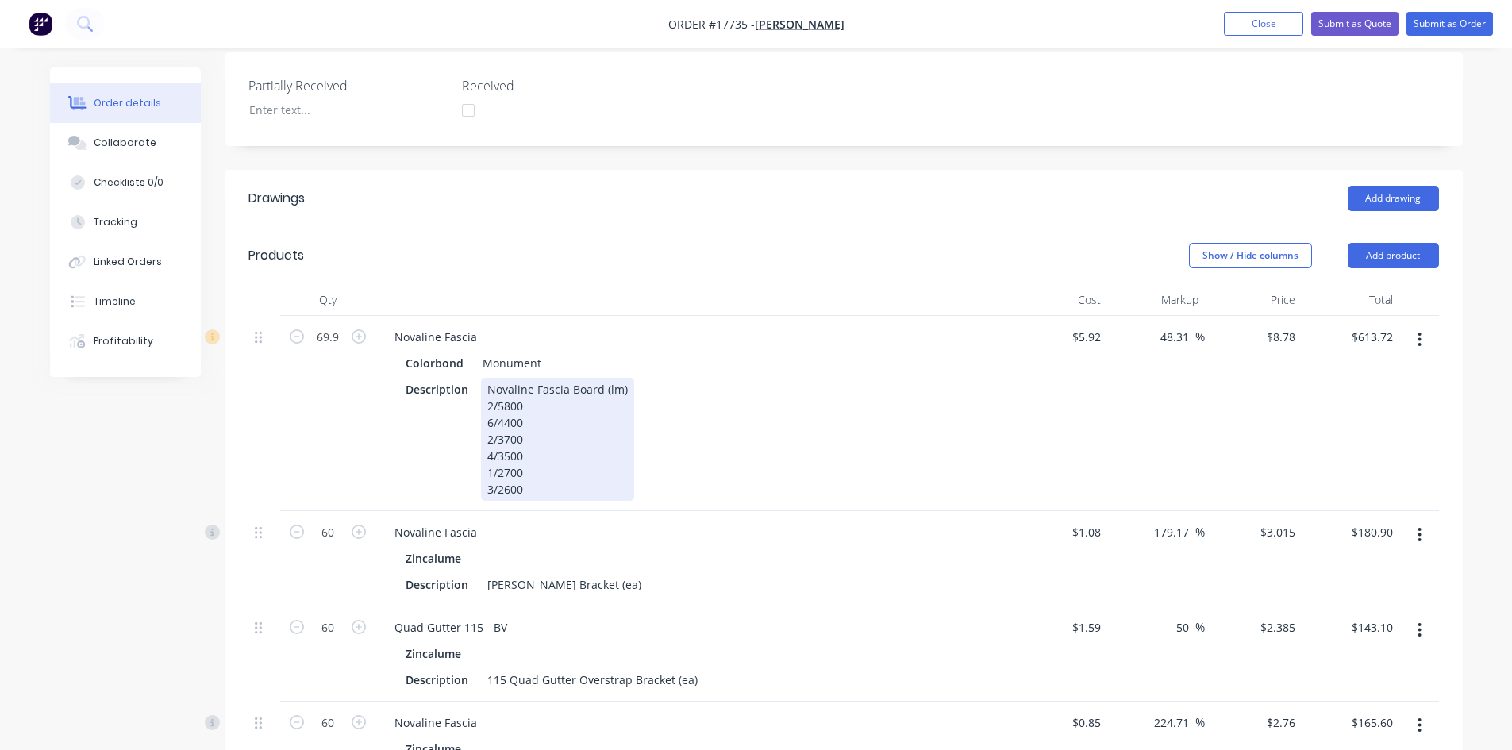
scroll to position [419, 0]
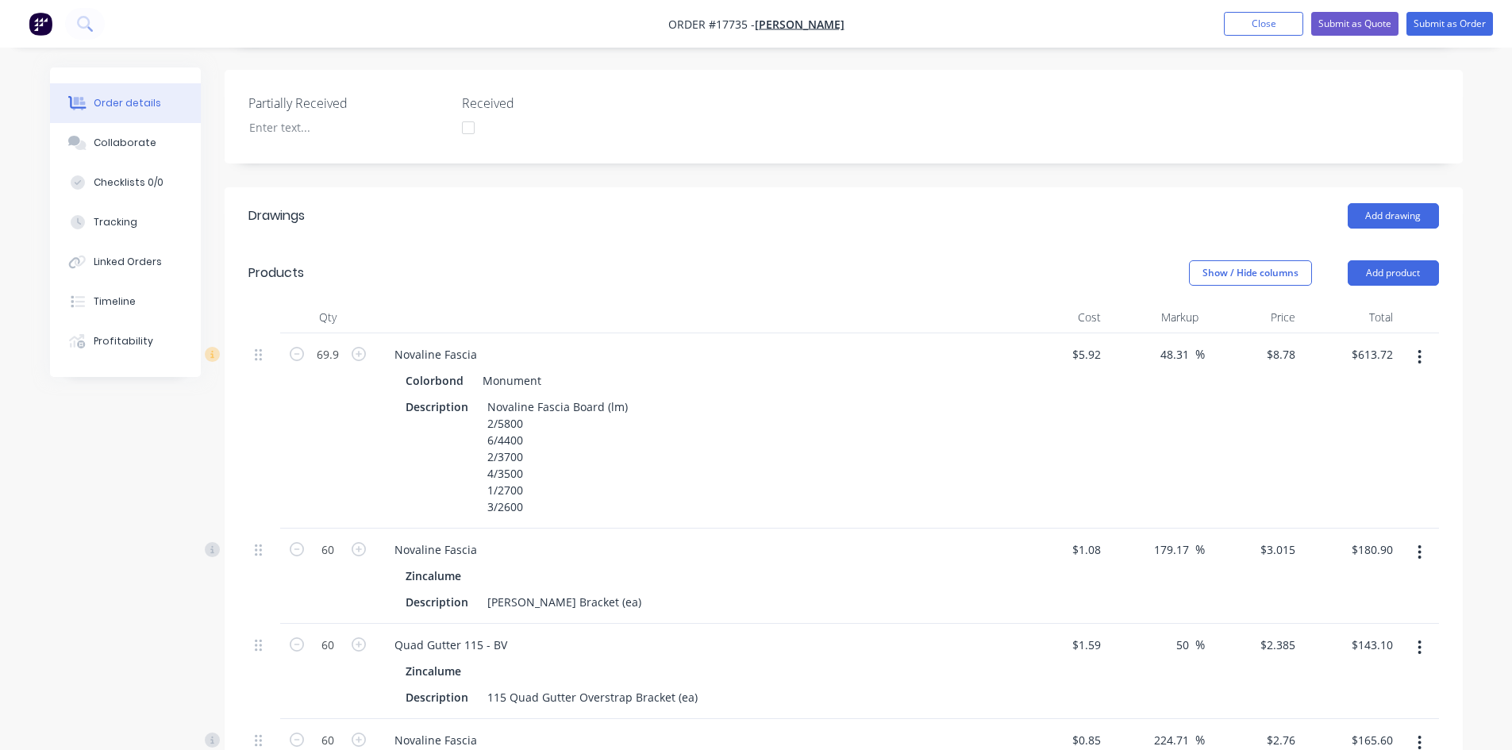
click at [736, 260] on div "Show / Hide columns Add product" at bounding box center [969, 272] width 937 height 25
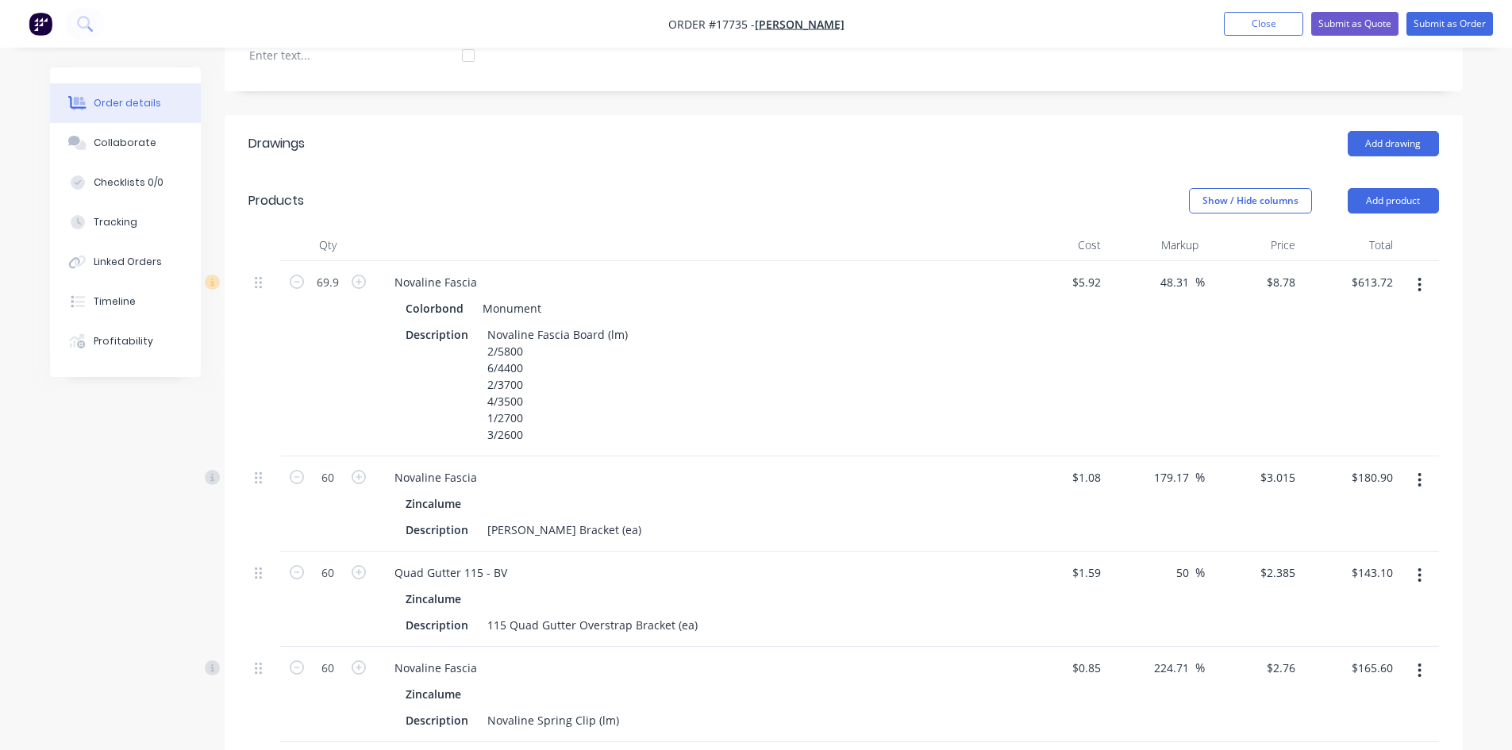
scroll to position [578, 0]
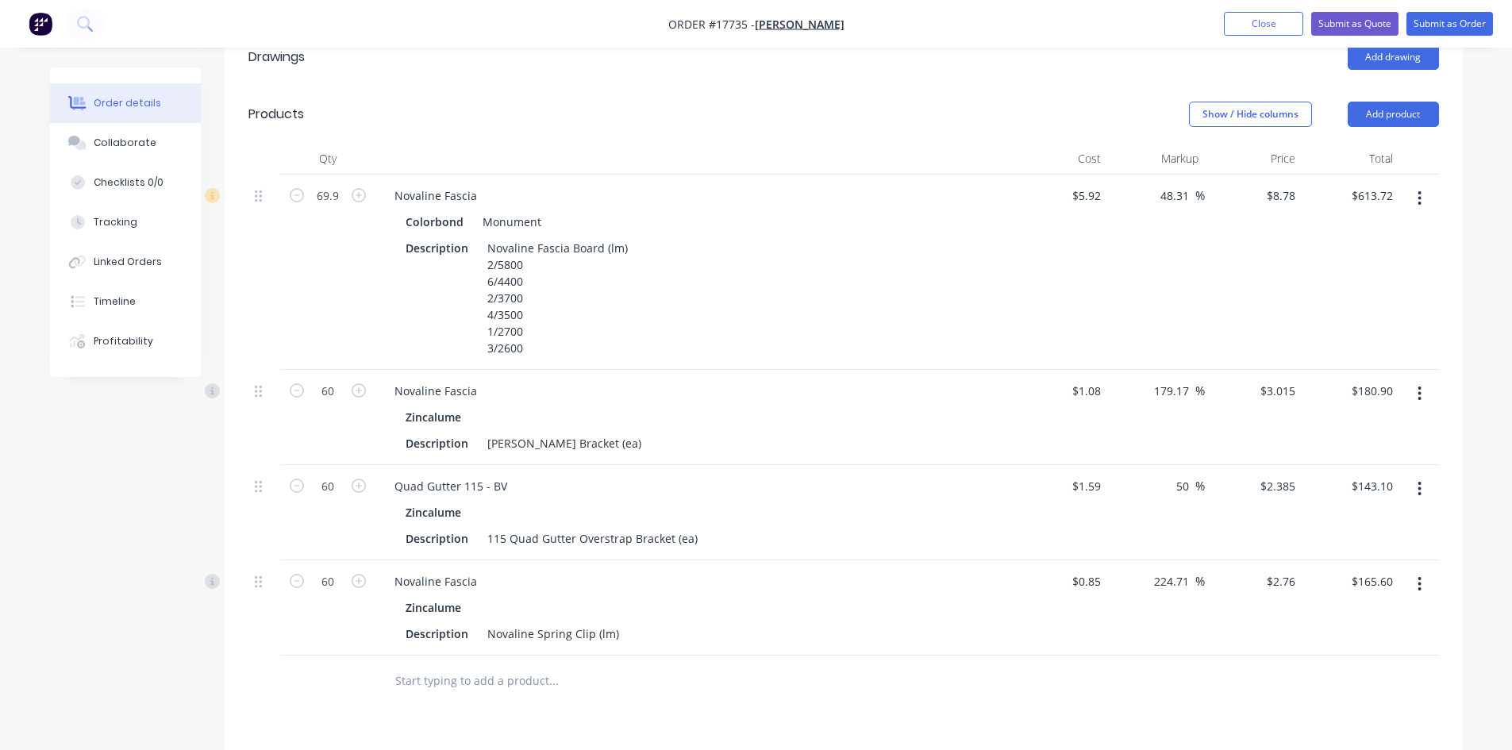
click at [1416, 184] on button "button" at bounding box center [1419, 198] width 37 height 29
click at [1397, 229] on div "Edit" at bounding box center [1363, 240] width 122 height 23
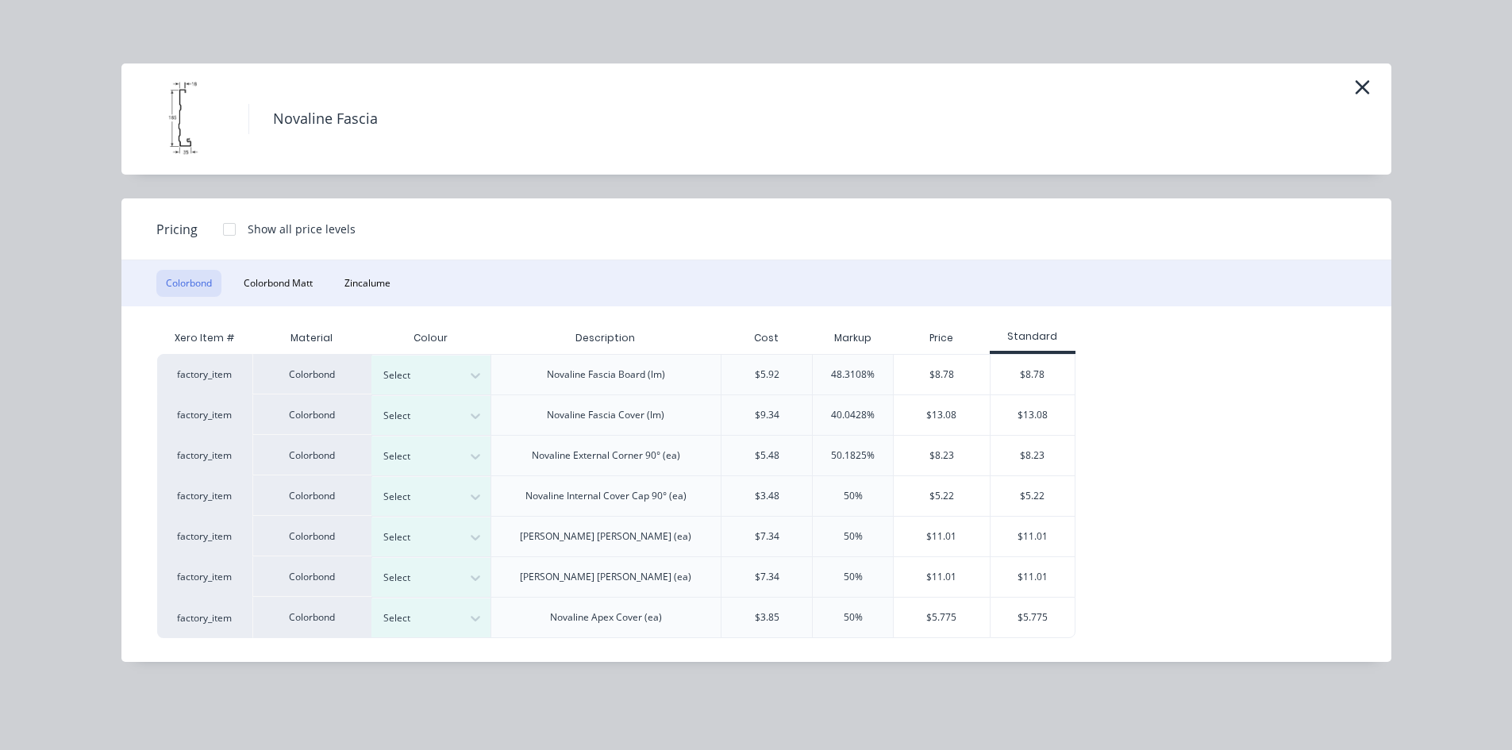
click at [225, 232] on div at bounding box center [229, 229] width 32 height 32
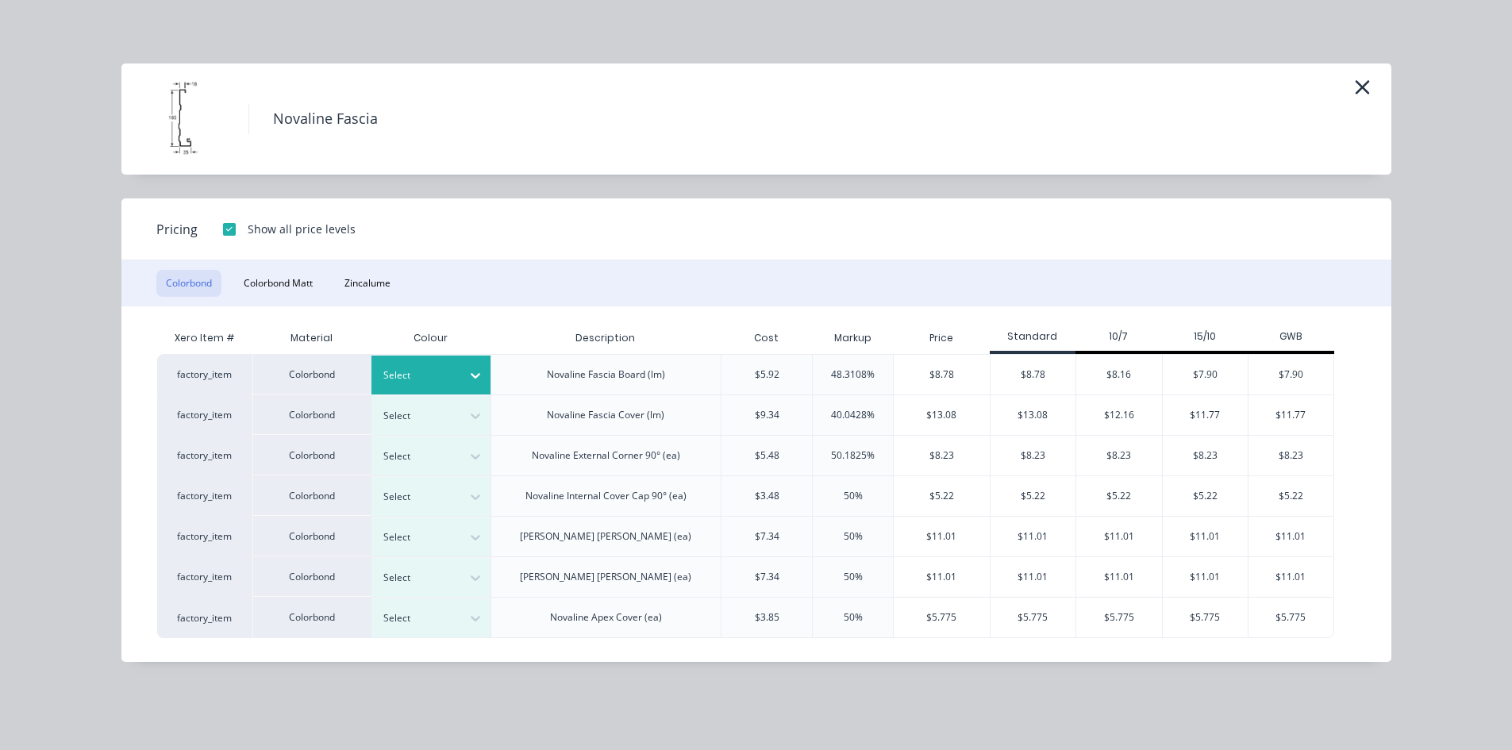
click at [466, 378] on div at bounding box center [475, 375] width 29 height 25
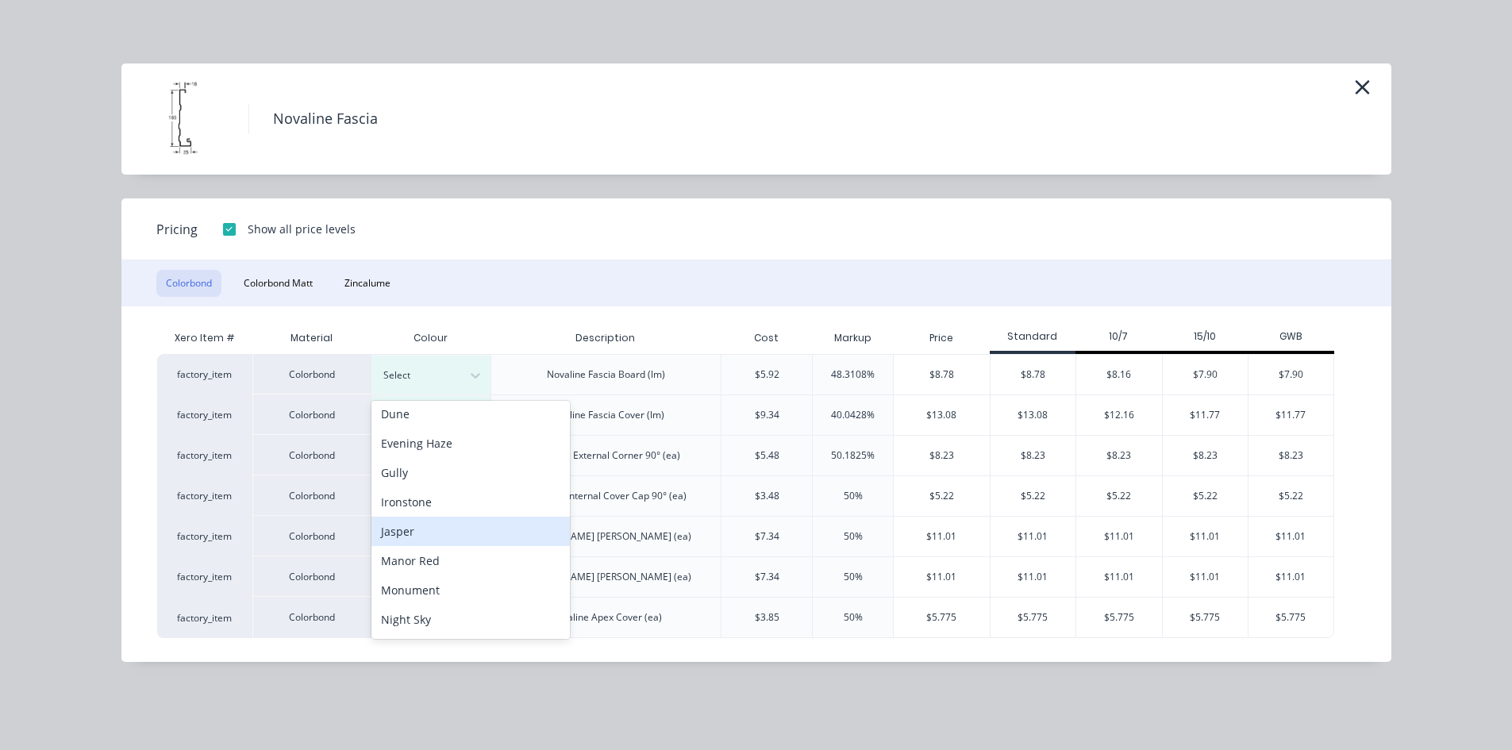
scroll to position [238, 0]
click at [452, 564] on div "Monument" at bounding box center [470, 562] width 198 height 29
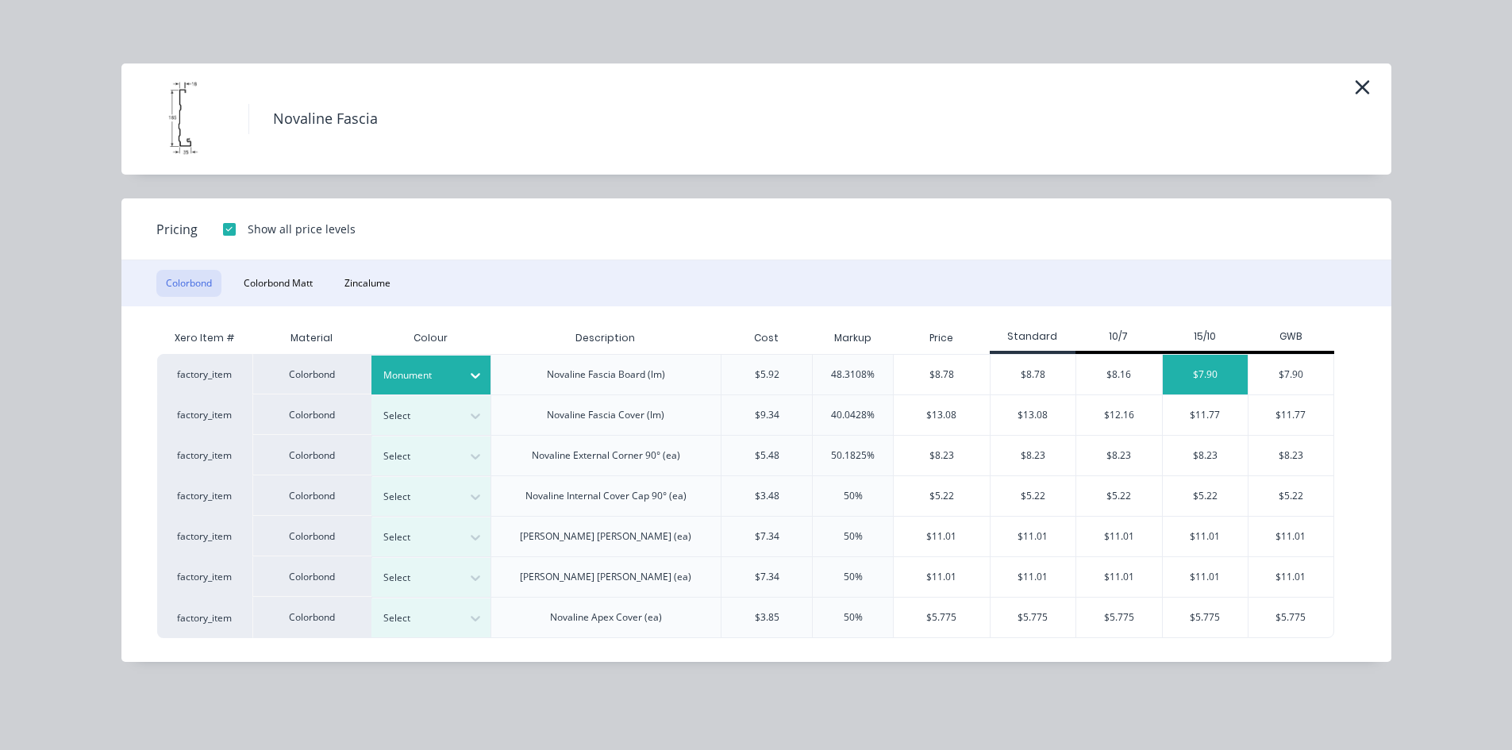
click at [1211, 371] on div "$7.90" at bounding box center [1206, 375] width 86 height 40
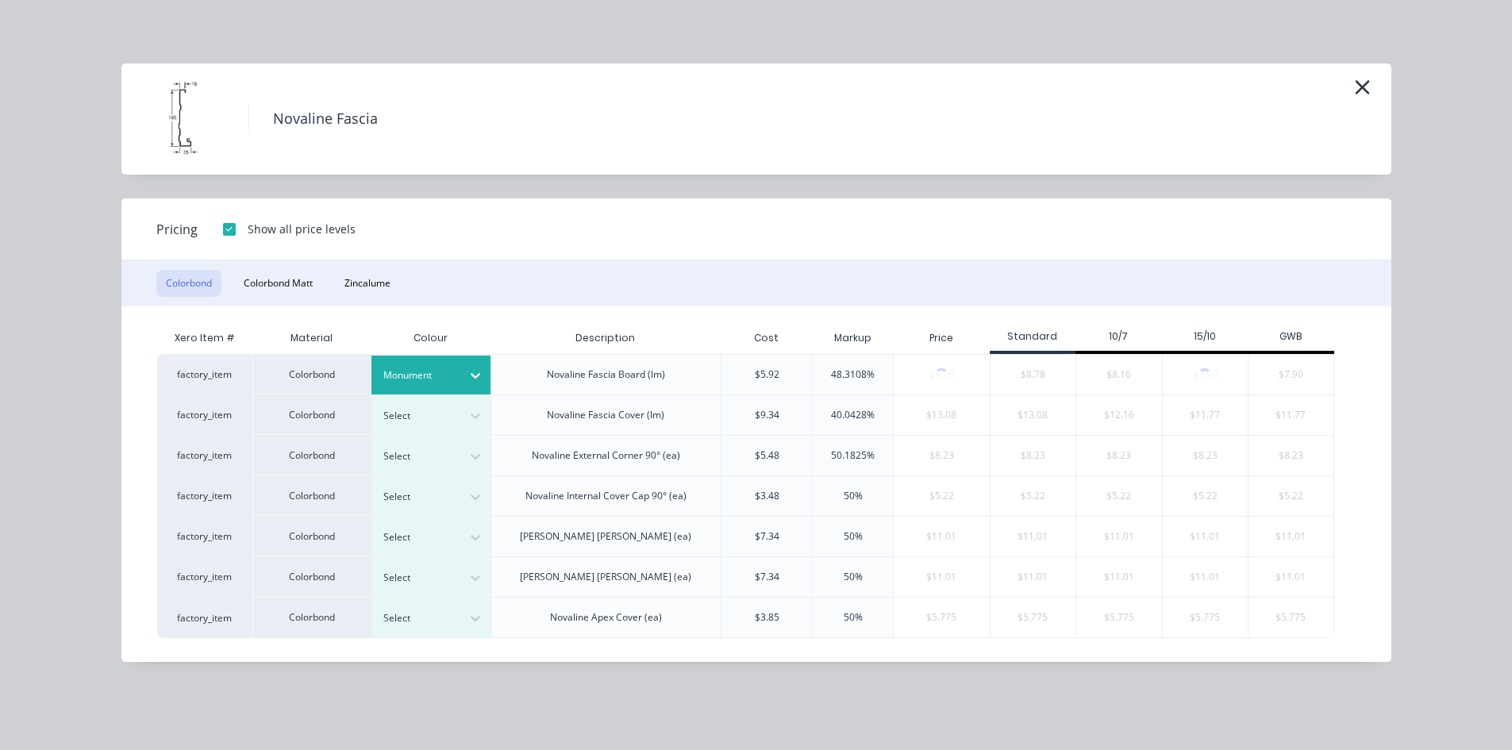
type input "33.45"
type input "$7.90"
type input "$552.21"
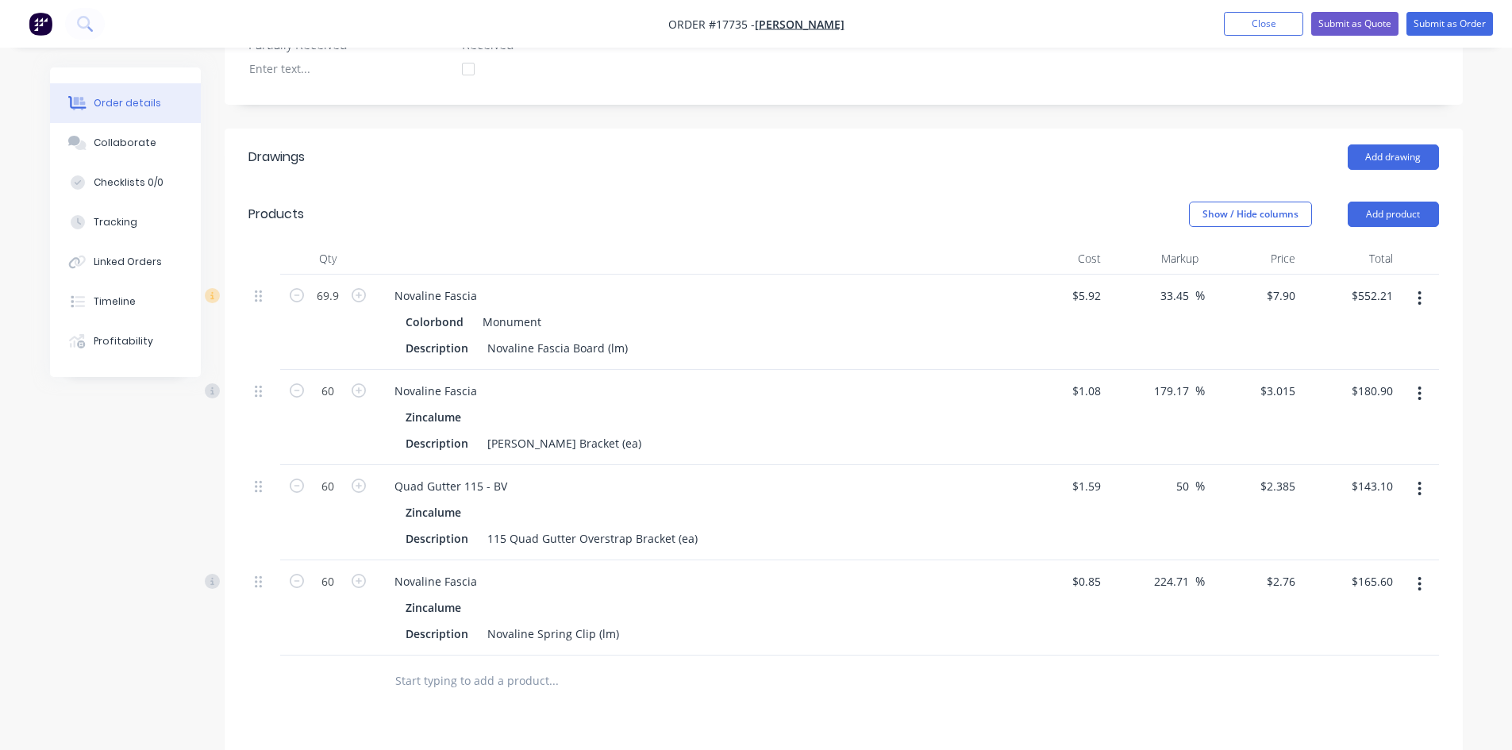
scroll to position [398, 0]
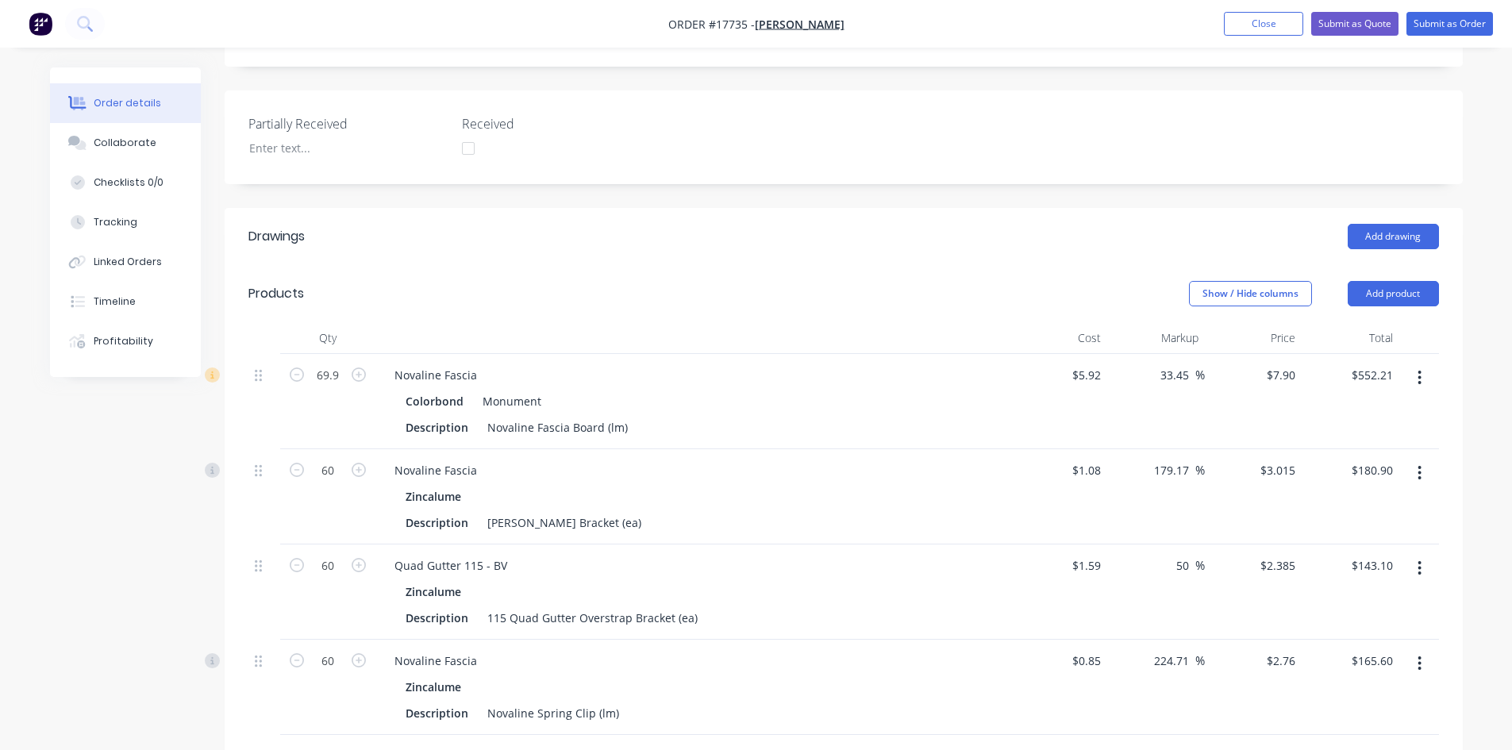
click at [828, 152] on div "Created by Sam Created 07/10/25 Required 07/10/25 Assigned to Add team member S…" at bounding box center [844, 418] width 1238 height 1498
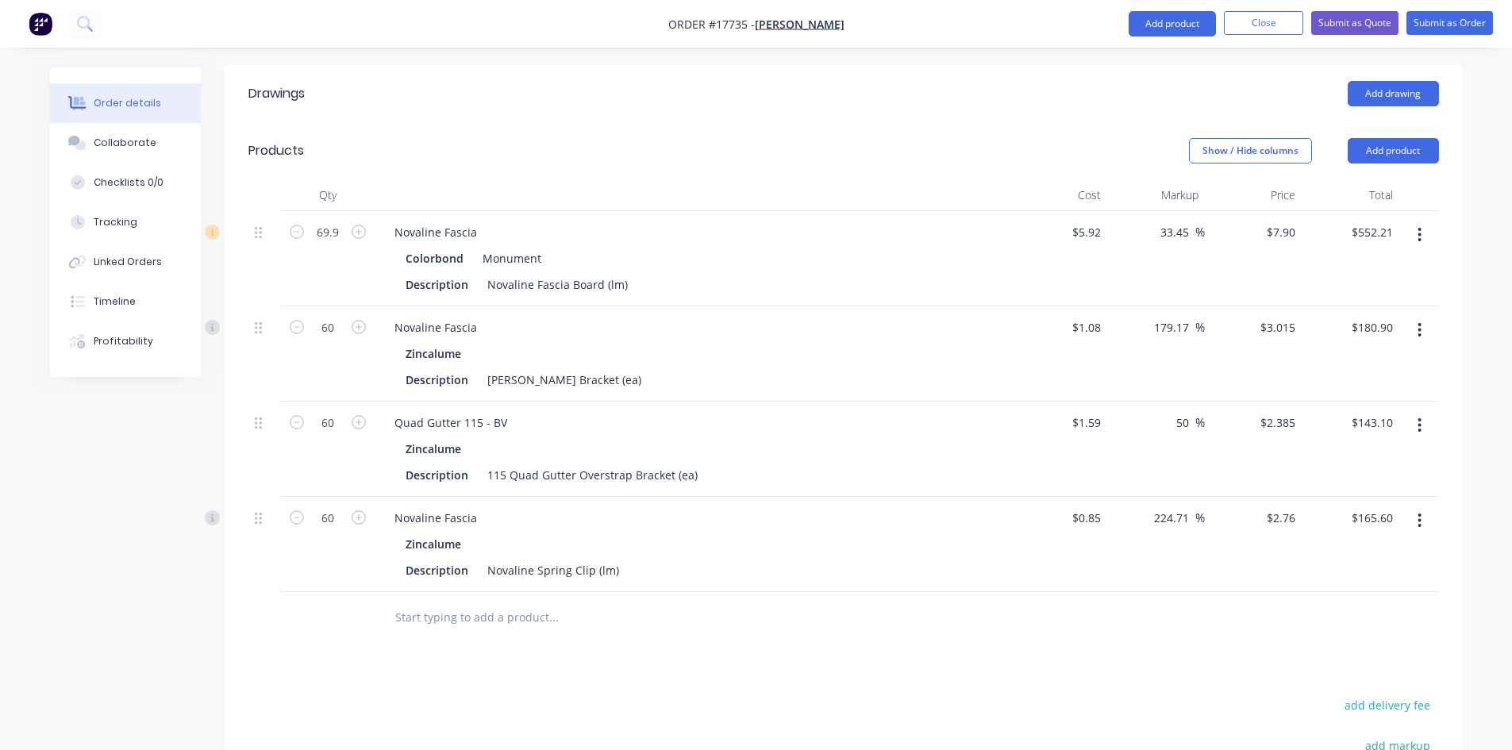
scroll to position [478, 0]
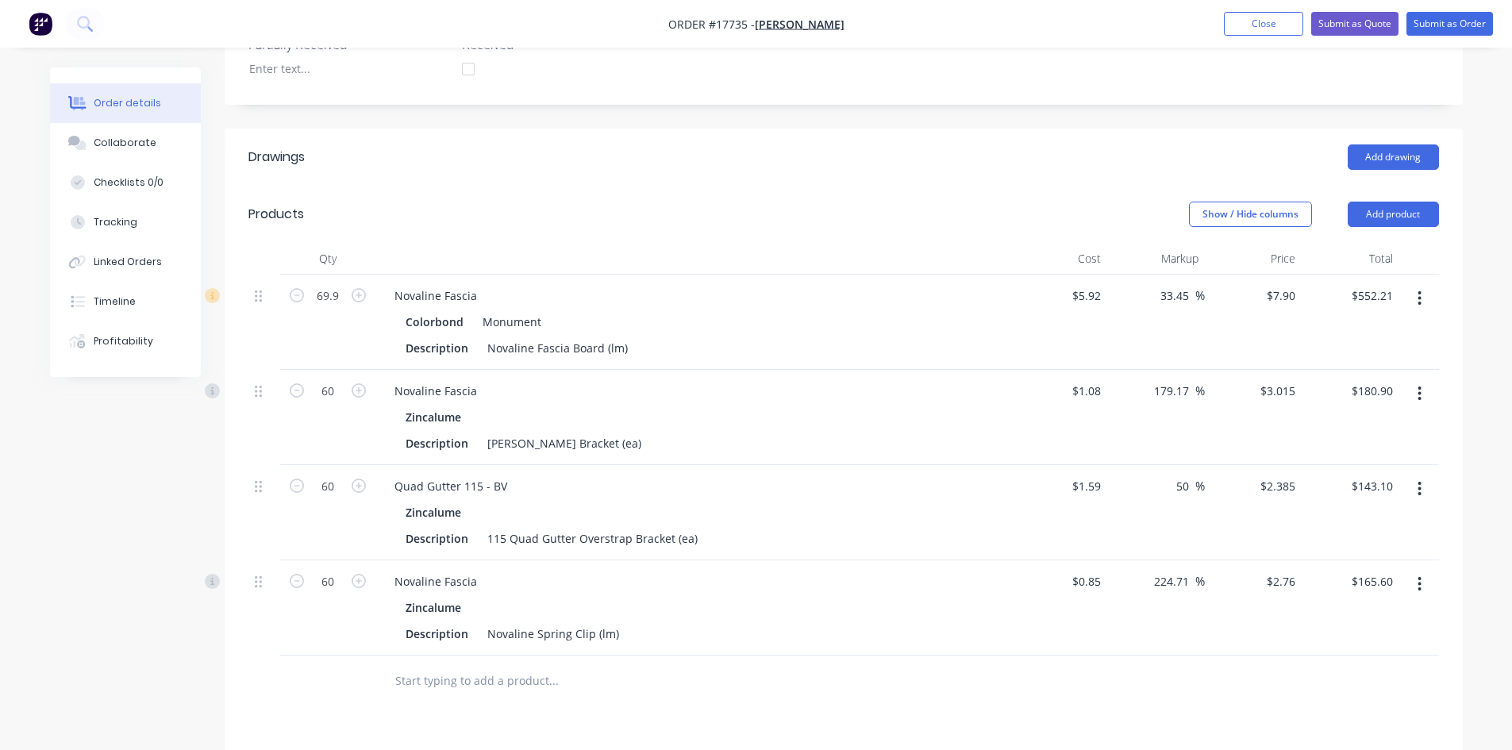
click at [857, 75] on div "Created by Sam Created 07/10/25 Required 07/10/25 Assigned to Add team member S…" at bounding box center [844, 339] width 1238 height 1498
click at [857, 74] on div "Created by Sam Created 07/10/25 Required 07/10/25 Assigned to Add team member S…" at bounding box center [844, 339] width 1238 height 1498
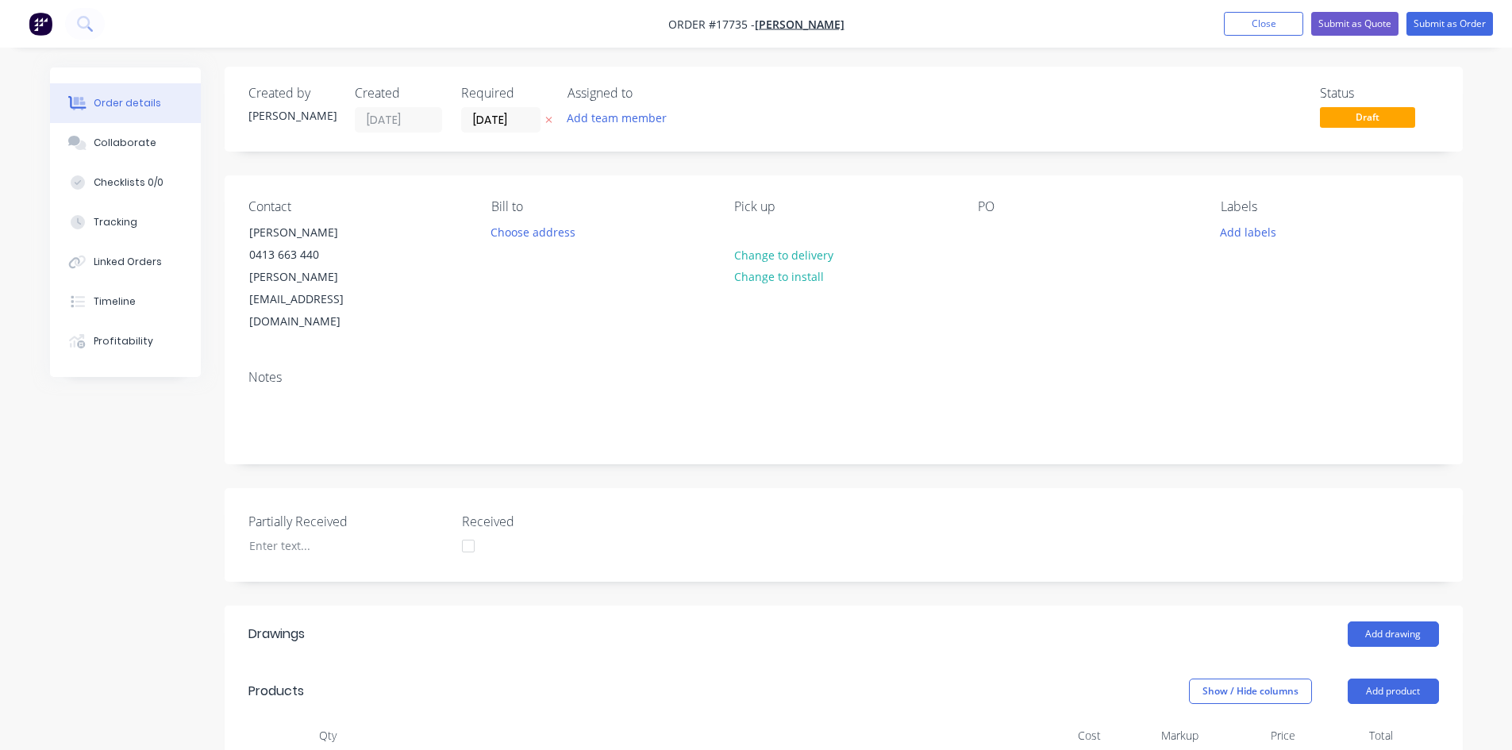
scroll to position [0, 0]
click at [990, 232] on div at bounding box center [990, 232] width 25 height 23
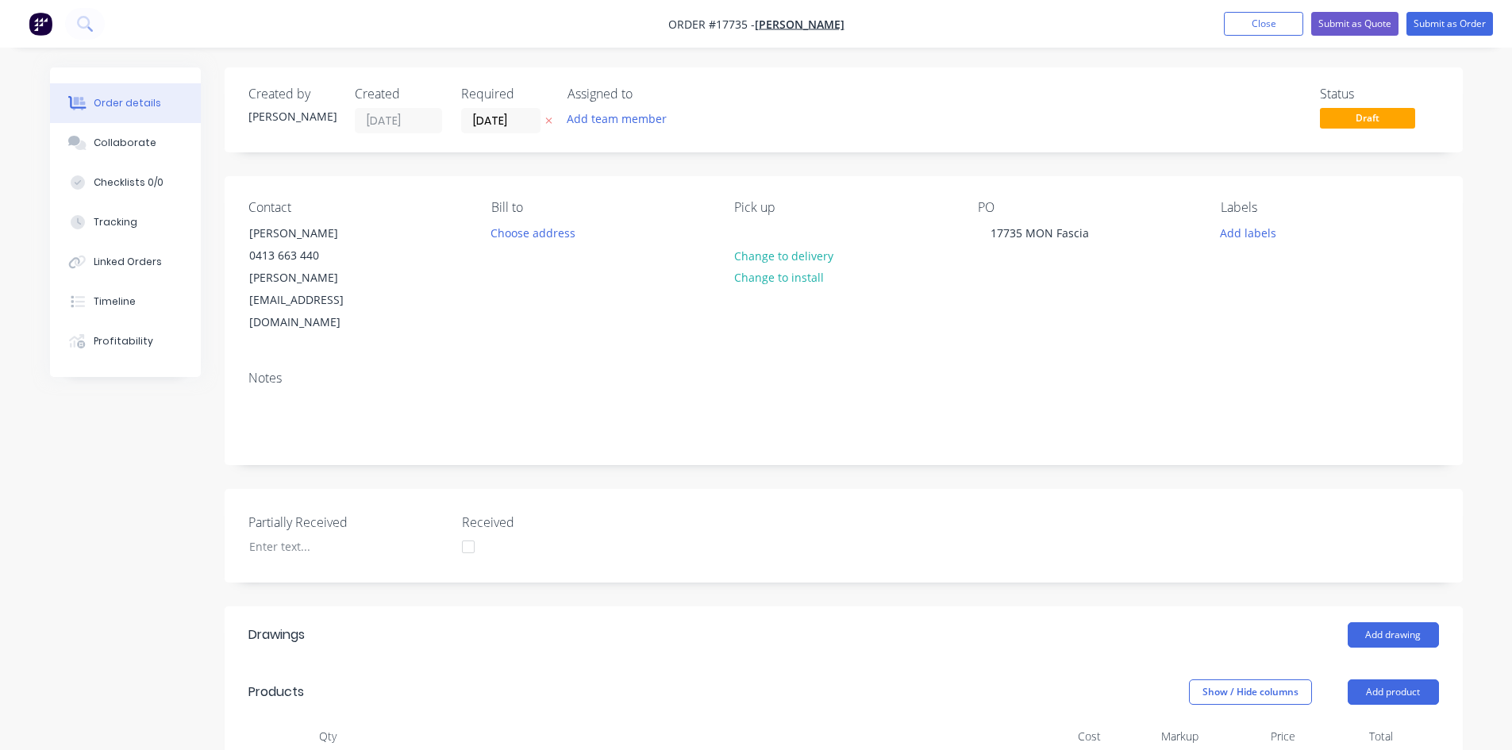
click at [900, 23] on nav "Order #17735 - Jason Heffer Add product Close Submit as Quote Submit as Order" at bounding box center [756, 24] width 1512 height 48
click at [873, 21] on nav "Order #17735 - Jason Heffer Add product Close Submit as Quote Submit as Order" at bounding box center [756, 24] width 1512 height 48
drag, startPoint x: 873, startPoint y: 21, endPoint x: 864, endPoint y: 21, distance: 8.7
click at [864, 21] on nav "Order #17735 - Jason Heffer Add product Close Submit as Quote Submit as Order" at bounding box center [756, 24] width 1512 height 48
click at [870, 22] on nav "Order #17735 - Jason Heffer Add product Close Submit as Quote Submit as Order" at bounding box center [756, 24] width 1512 height 48
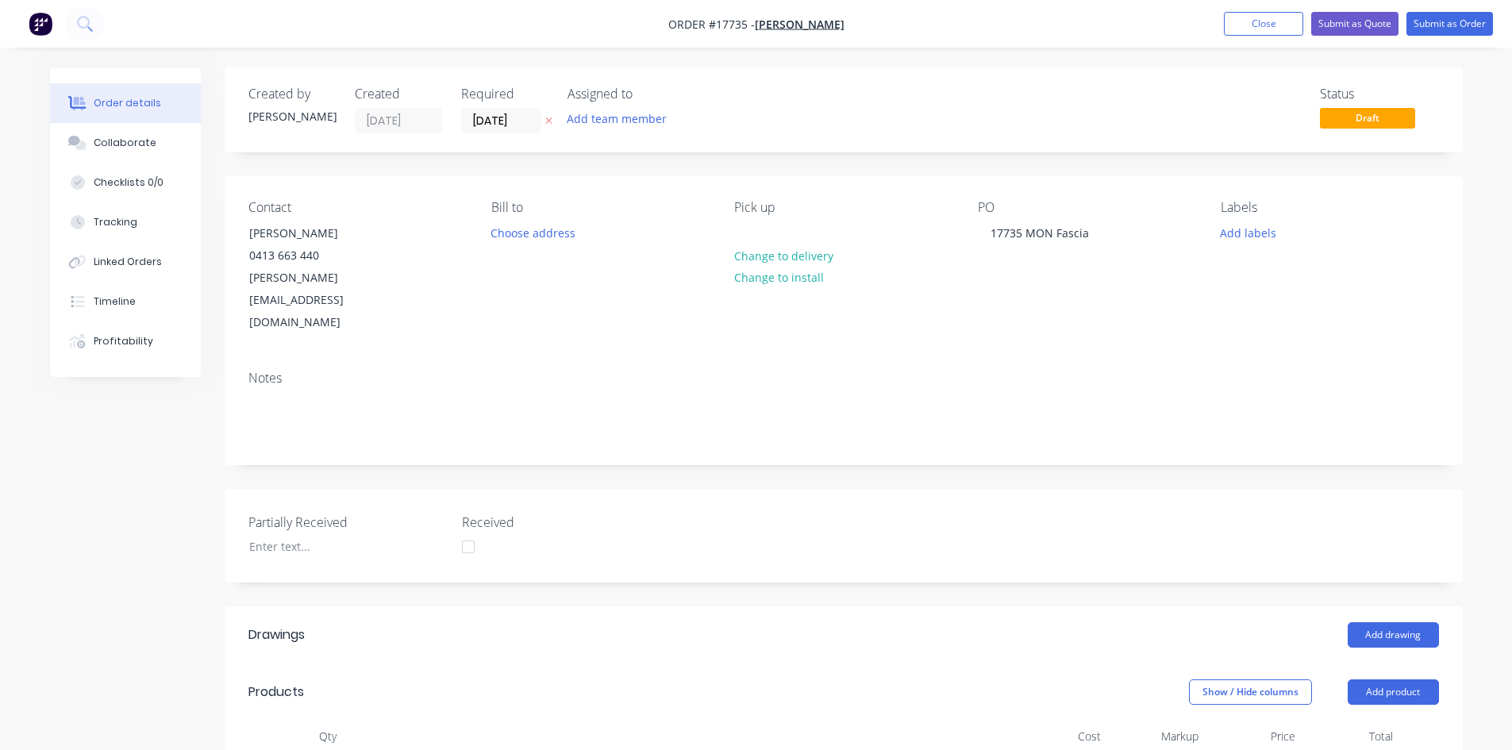
click at [870, 21] on nav "Order #17735 - Jason Heffer Add product Close Submit as Quote Submit as Order" at bounding box center [756, 24] width 1512 height 48
click at [895, 29] on nav "Order #17735 - Jason Heffer Add product Close Submit as Quote Submit as Order" at bounding box center [756, 24] width 1512 height 48
click at [893, 21] on nav "Order #17735 - Jason Heffer Add product Close Submit as Quote Submit as Order" at bounding box center [756, 24] width 1512 height 48
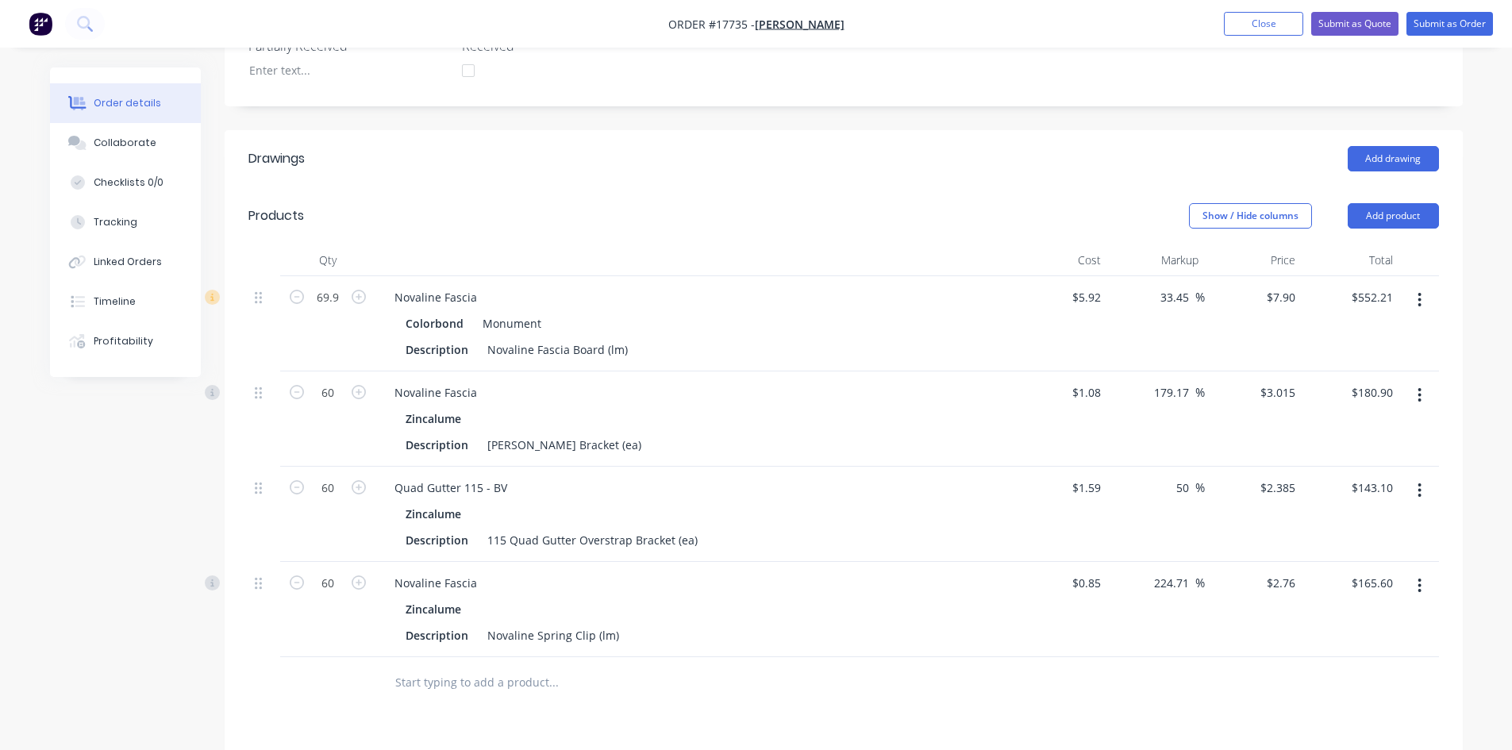
scroll to position [635, 0]
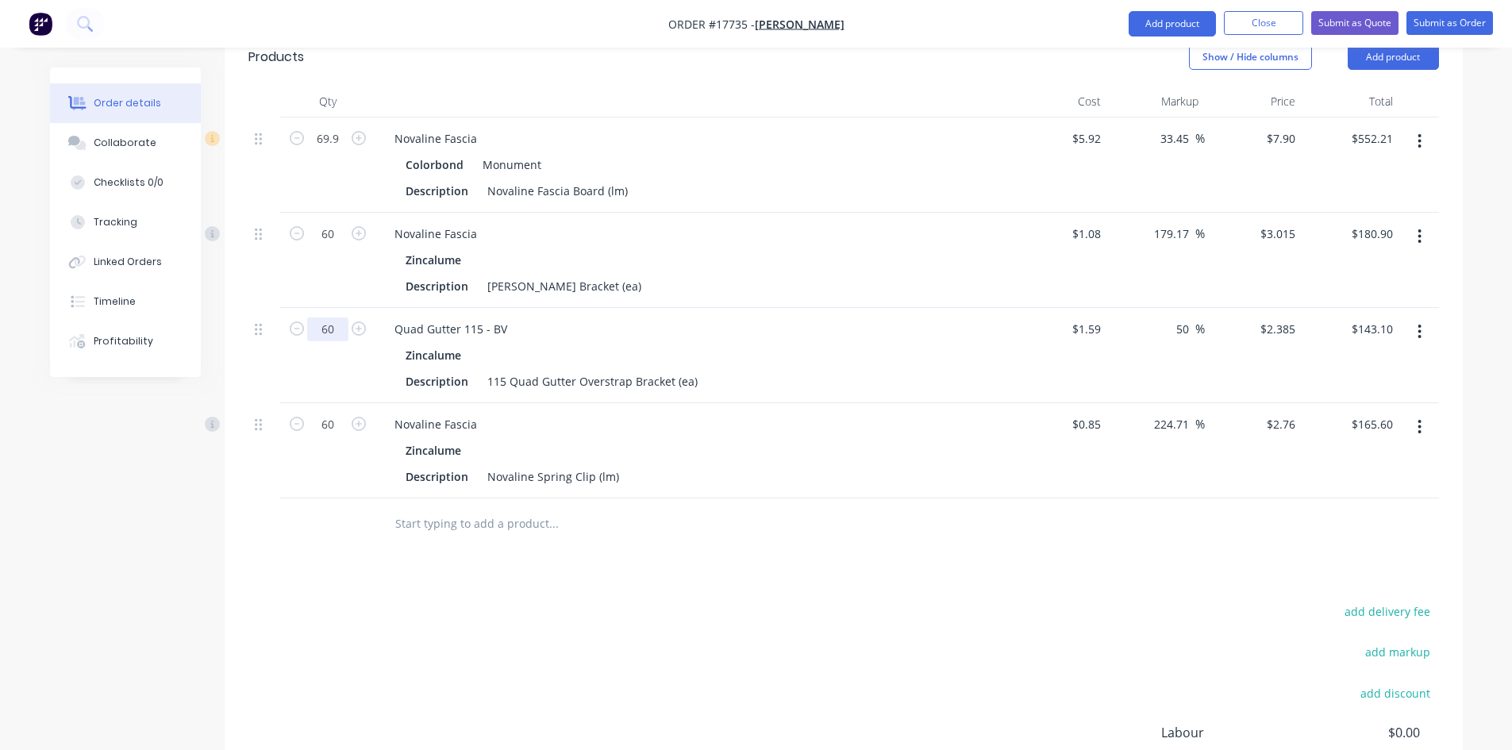
click at [329, 317] on input "60" at bounding box center [327, 329] width 41 height 24
type input "40"
type input "$95.40"
click at [370, 609] on div "add delivery fee add markup add discount Labour $0.00 Sub total $1,041.81 Margi…" at bounding box center [843, 754] width 1190 height 306
click at [331, 413] on input "60" at bounding box center [327, 425] width 41 height 24
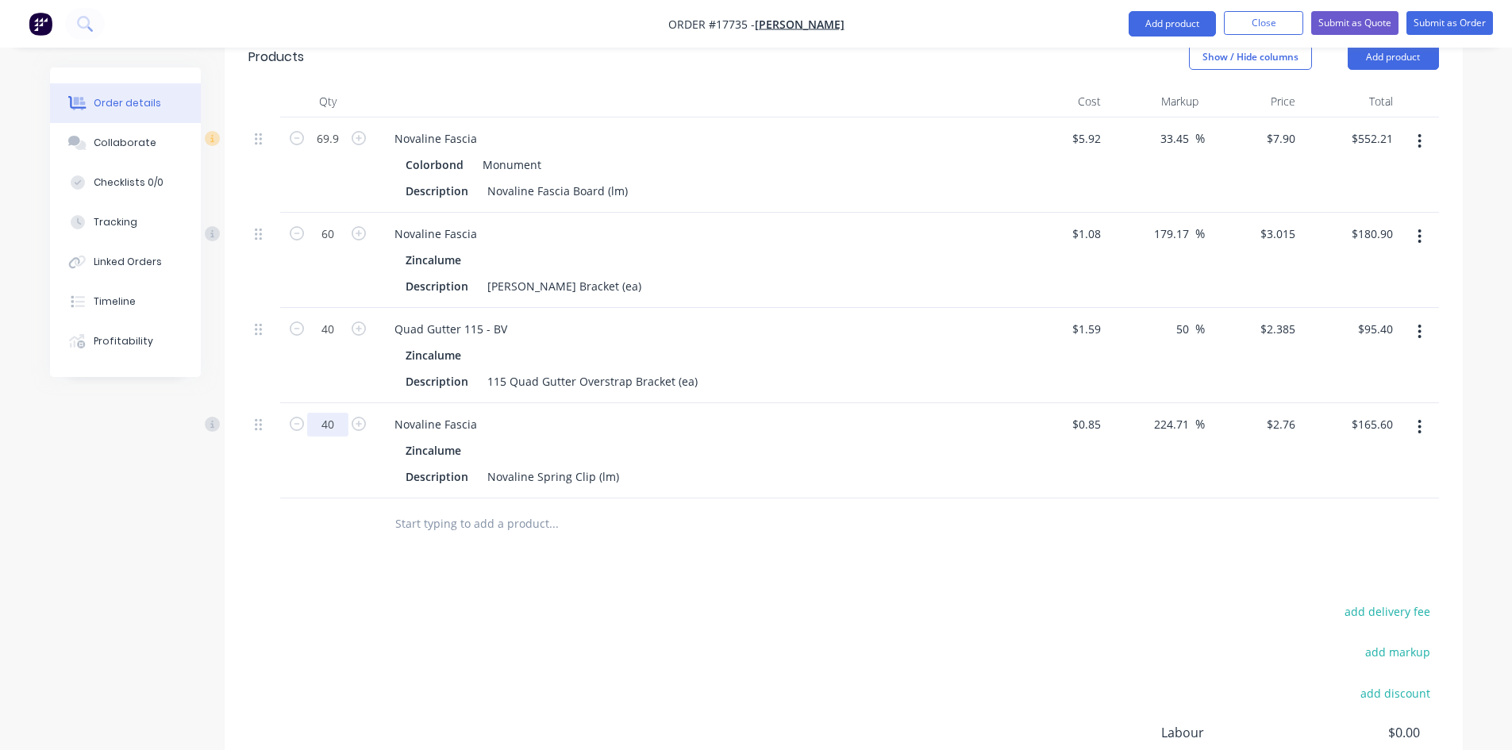
type input "40"
type input "$110.40"
click at [820, 547] on div "Drawings Add drawing Products Show / Hide columns Add product Qty Cost Markup P…" at bounding box center [844, 450] width 1238 height 959
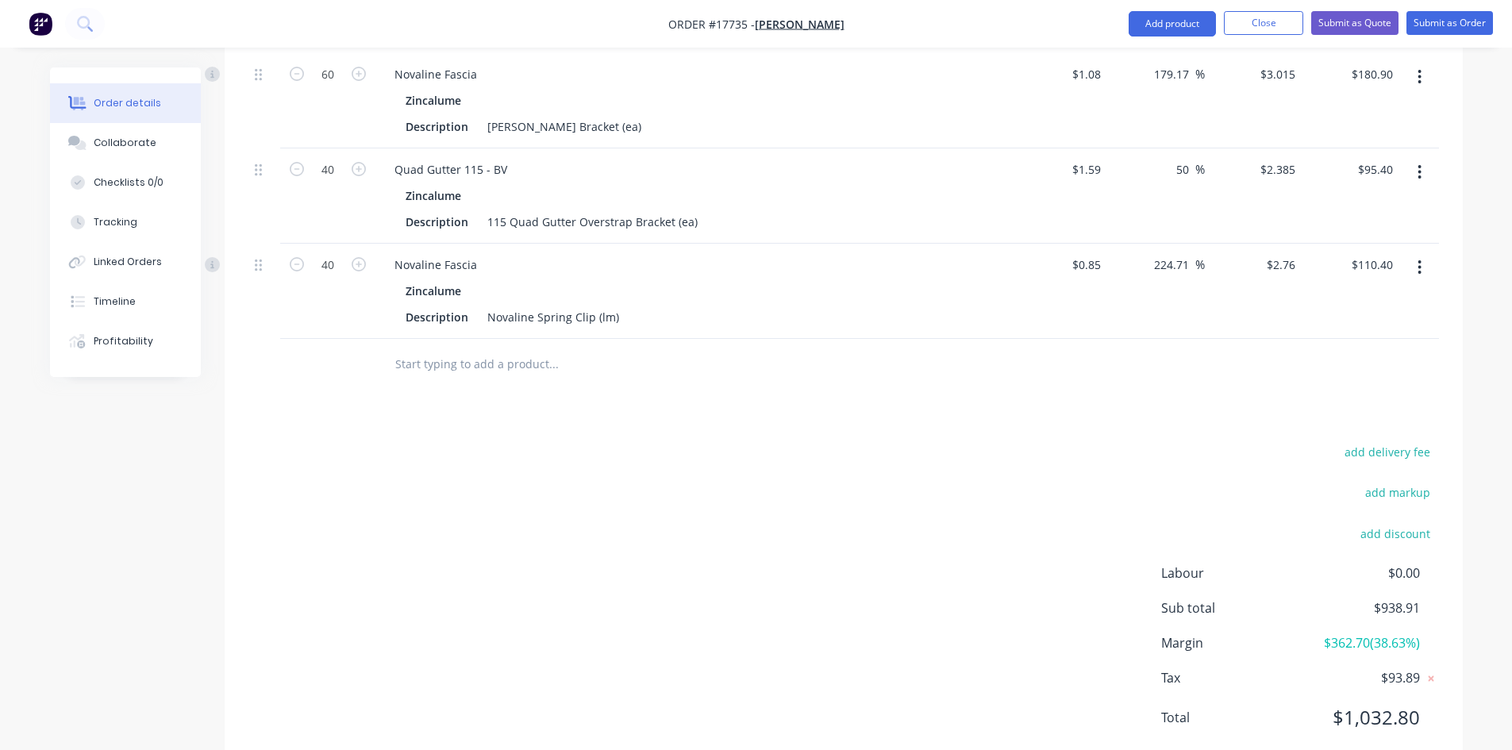
scroll to position [795, 0]
click at [624, 440] on div "add delivery fee add markup add discount Labour $0.00 Sub total $938.91 Margin …" at bounding box center [843, 593] width 1190 height 306
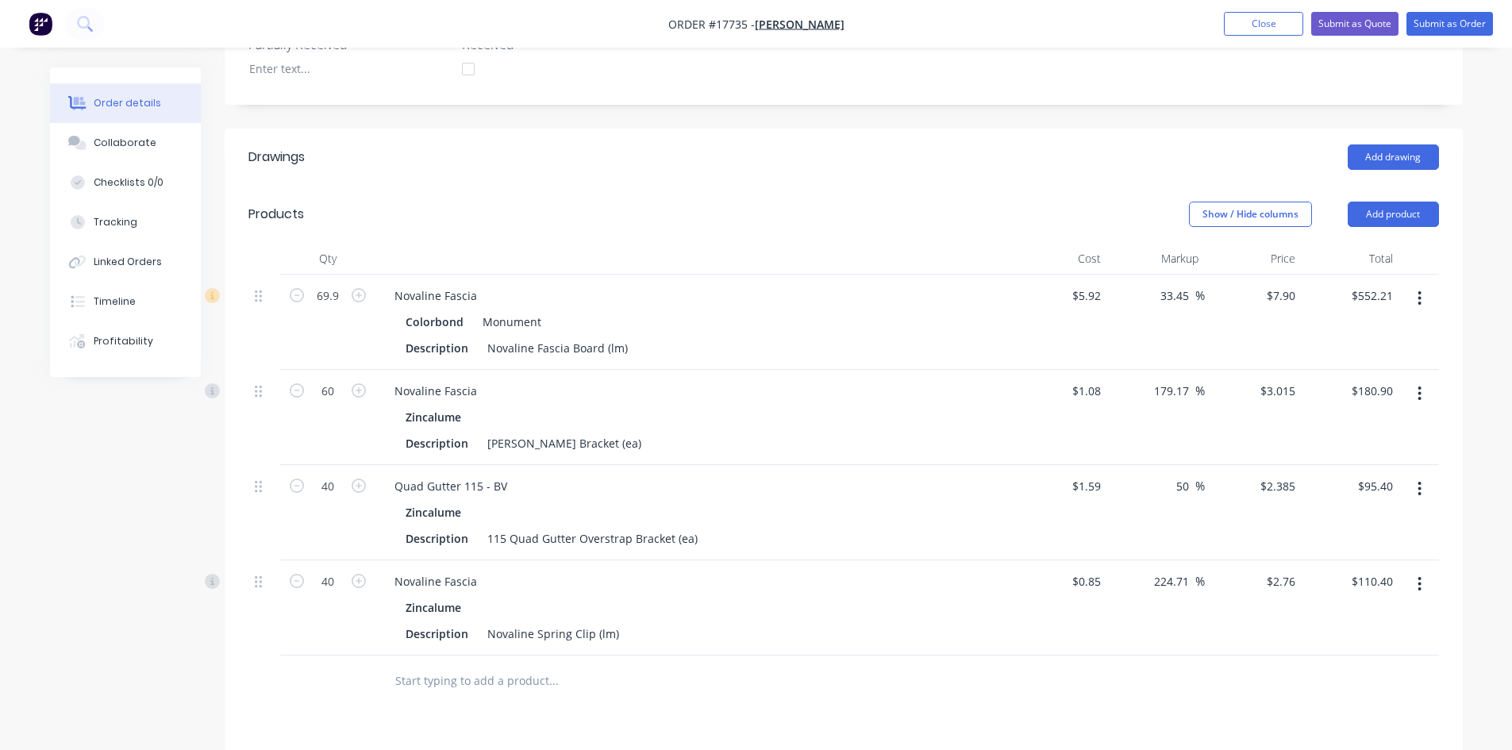
scroll to position [557, 0]
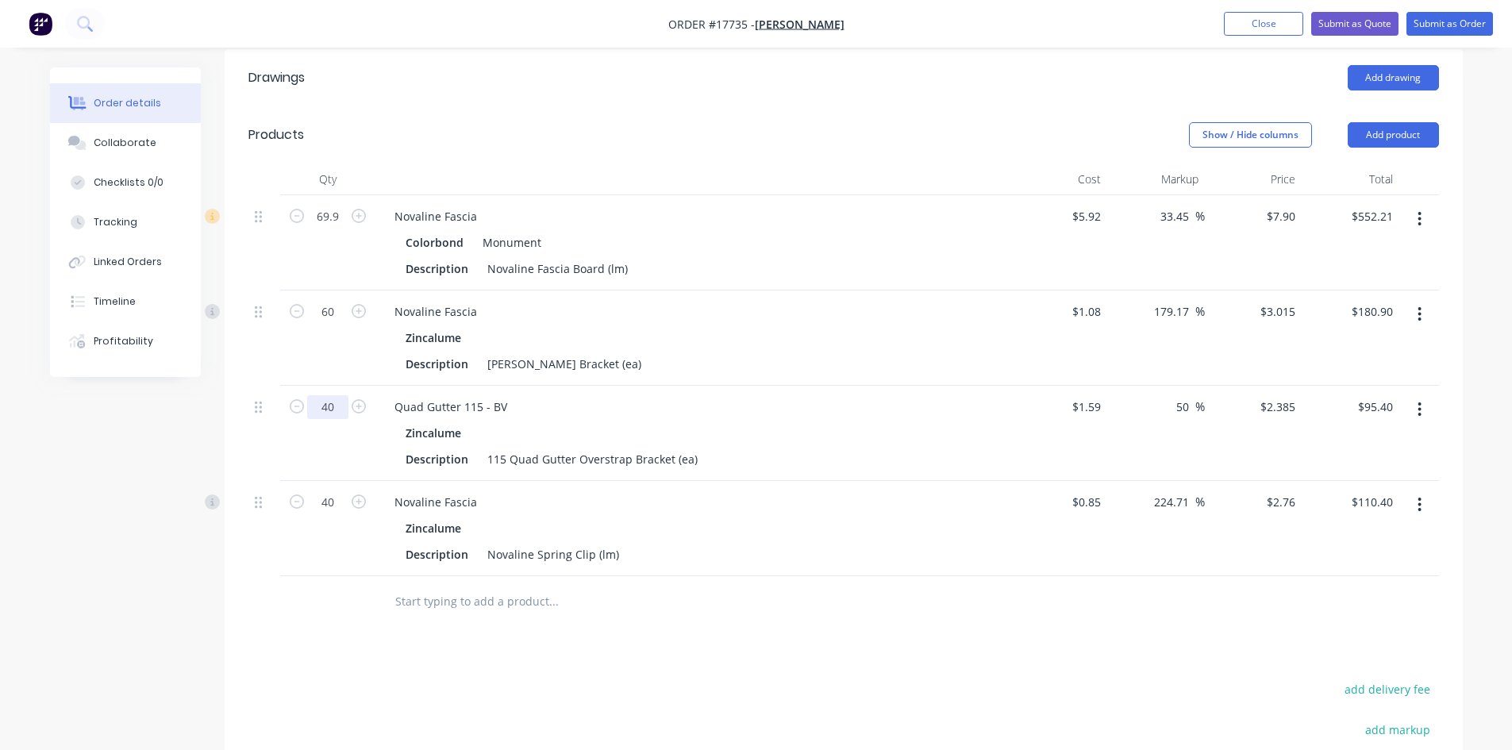
click at [333, 395] on input "40" at bounding box center [327, 407] width 41 height 24
type input "42"
type input "$100.17"
drag, startPoint x: 389, startPoint y: 645, endPoint x: 379, endPoint y: 599, distance: 47.0
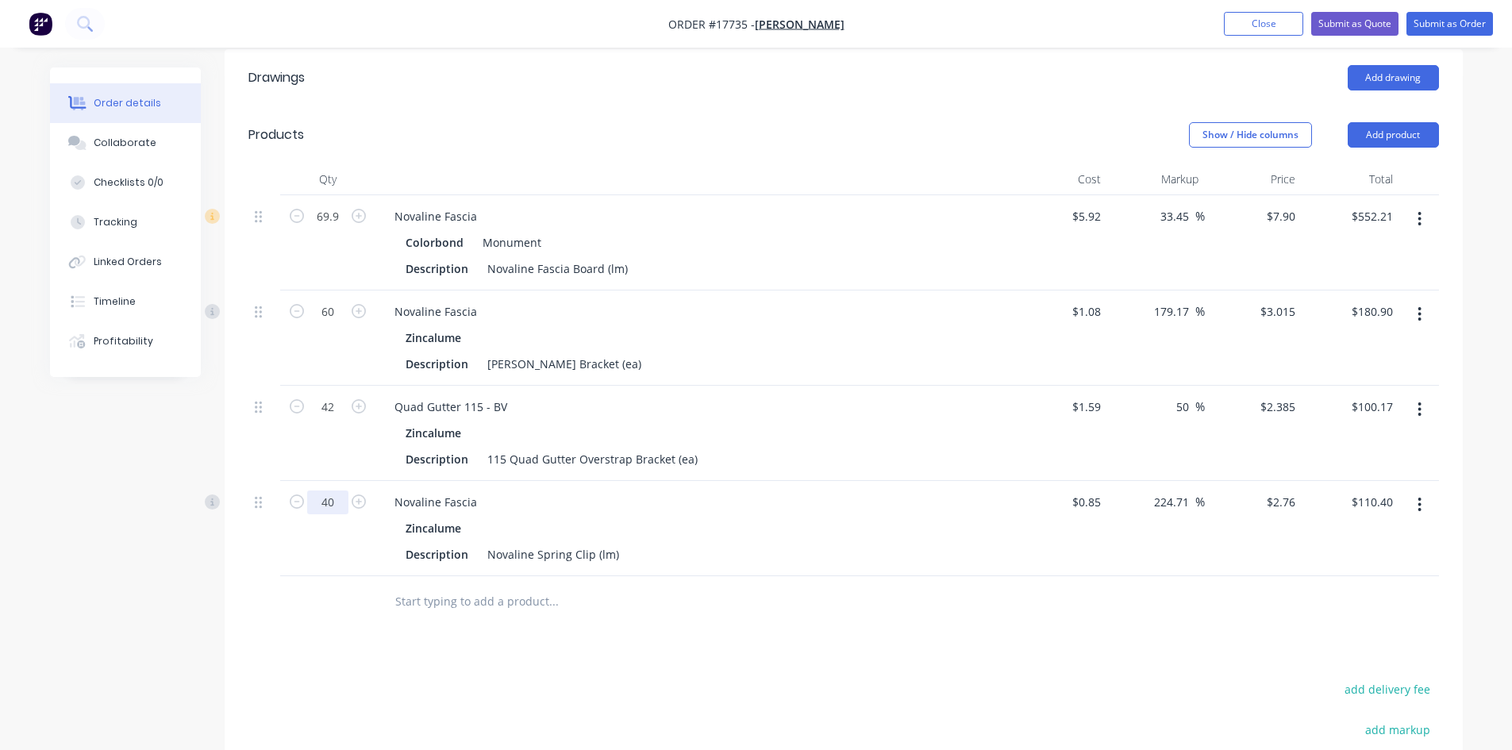
click at [331, 490] on input "40" at bounding box center [327, 502] width 41 height 24
type input "42"
type input "$115.92"
click at [827, 627] on div "Drawings Add drawing Products Show / Hide columns Add product Qty Cost Markup P…" at bounding box center [844, 528] width 1238 height 959
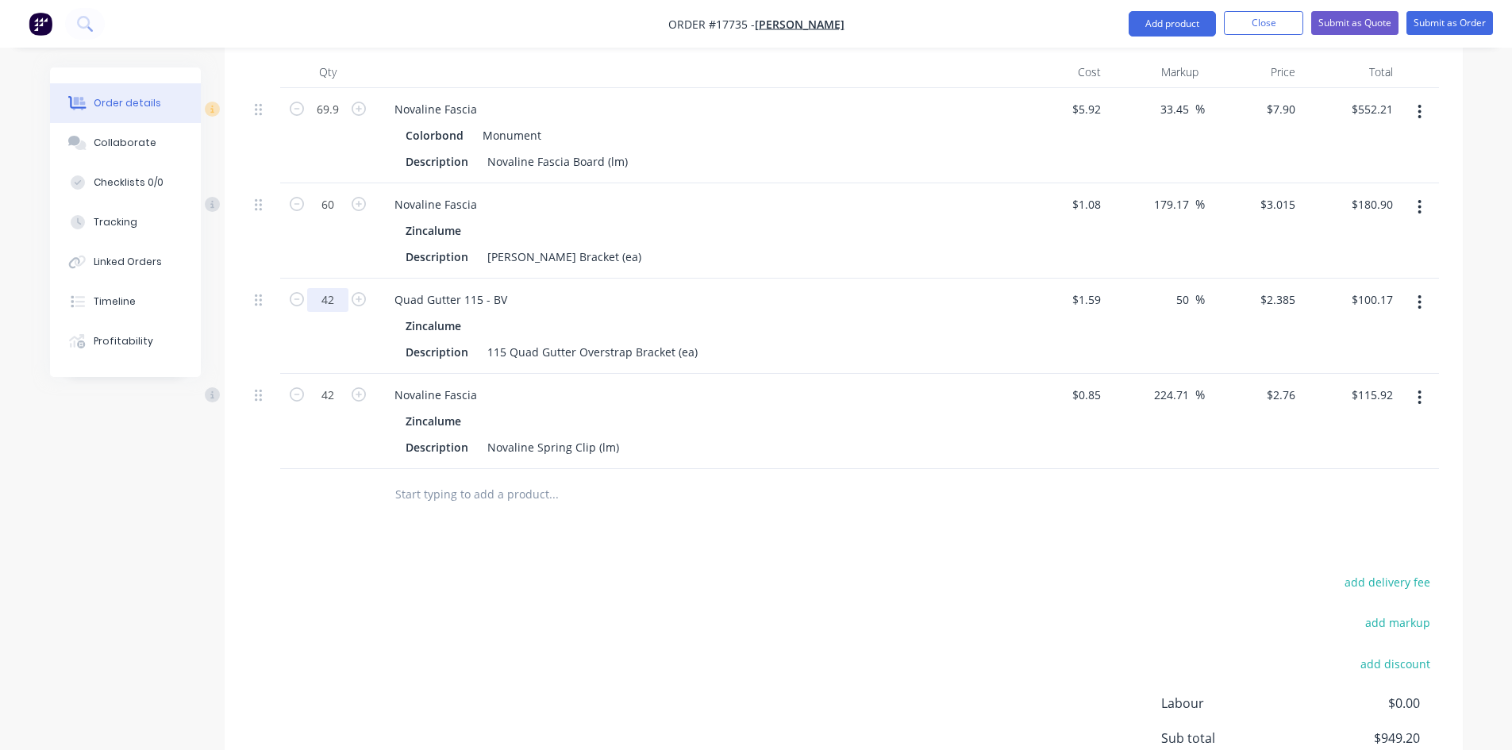
scroll to position [636, 0]
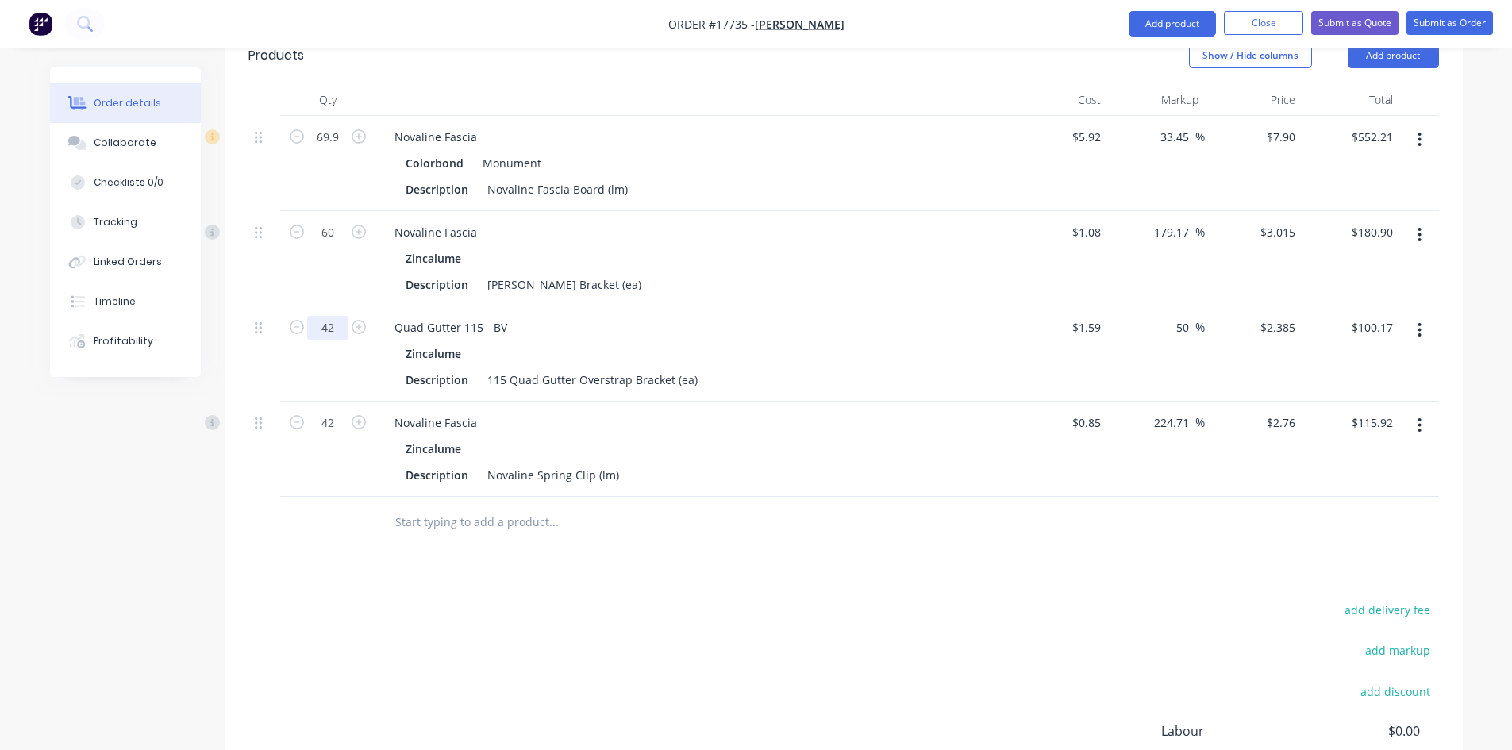
click at [329, 316] on input "42" at bounding box center [327, 328] width 41 height 24
type input "44"
type input "$104.94"
click at [382, 599] on div "add delivery fee add markup add discount Labour $0.00 Sub total $953.97 Margin …" at bounding box center [843, 752] width 1190 height 306
click at [330, 411] on input "42" at bounding box center [327, 423] width 41 height 24
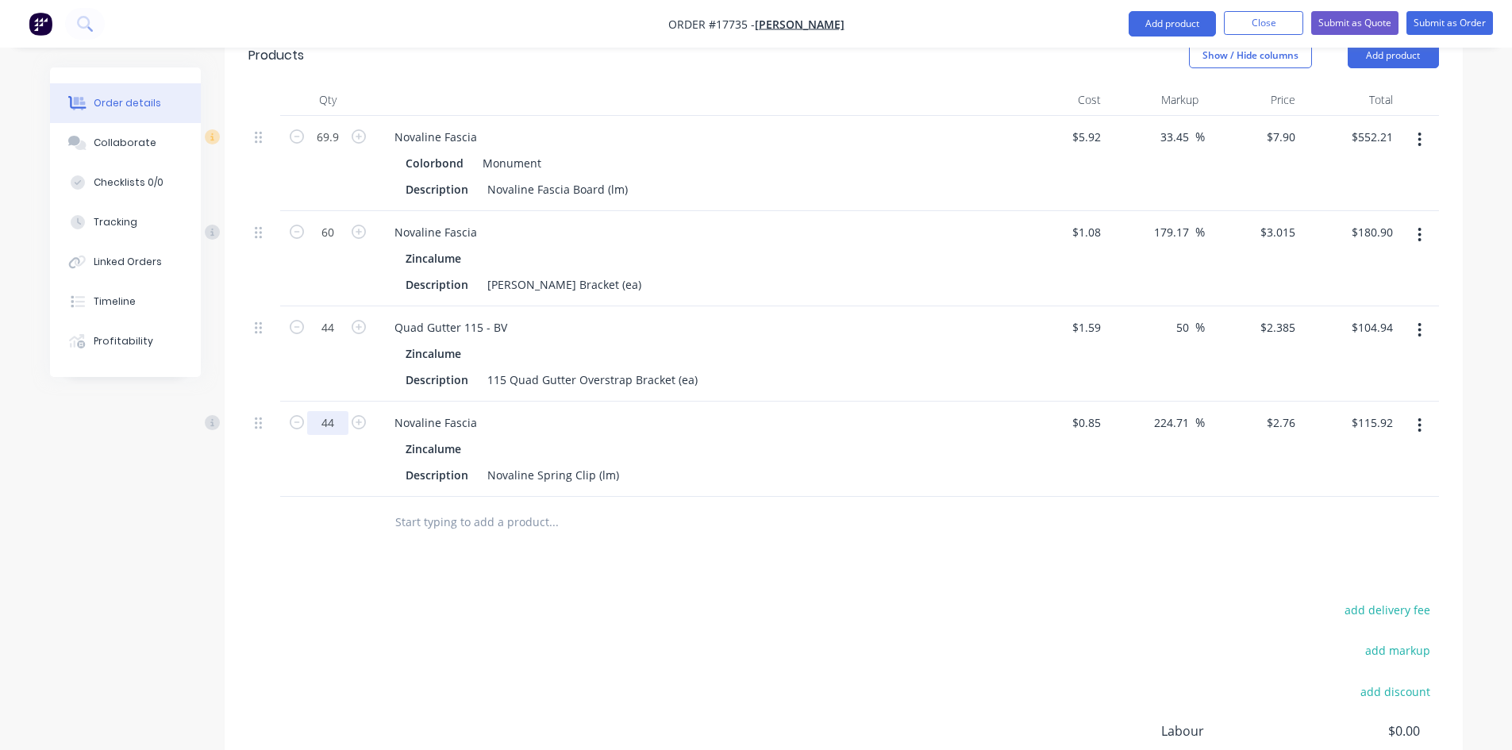
type input "44"
type input "$121.44"
click at [940, 599] on div "add delivery fee add markup add discount Labour $0.00 Sub total $959.49 Margin …" at bounding box center [843, 752] width 1190 height 306
click at [700, 510] on div "Drawings Add drawing Products Show / Hide columns Add product Qty Cost Markup P…" at bounding box center [844, 449] width 1238 height 959
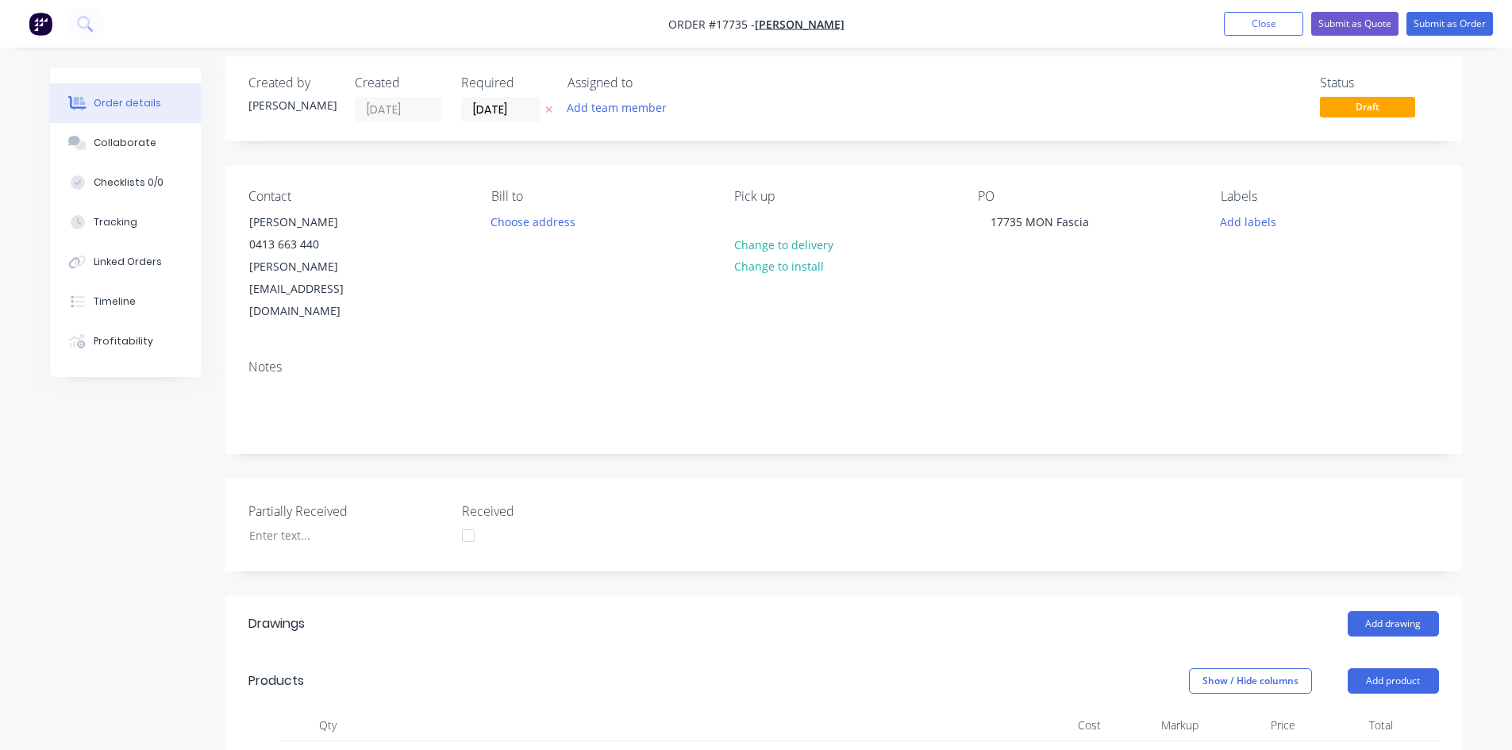
scroll to position [0, 0]
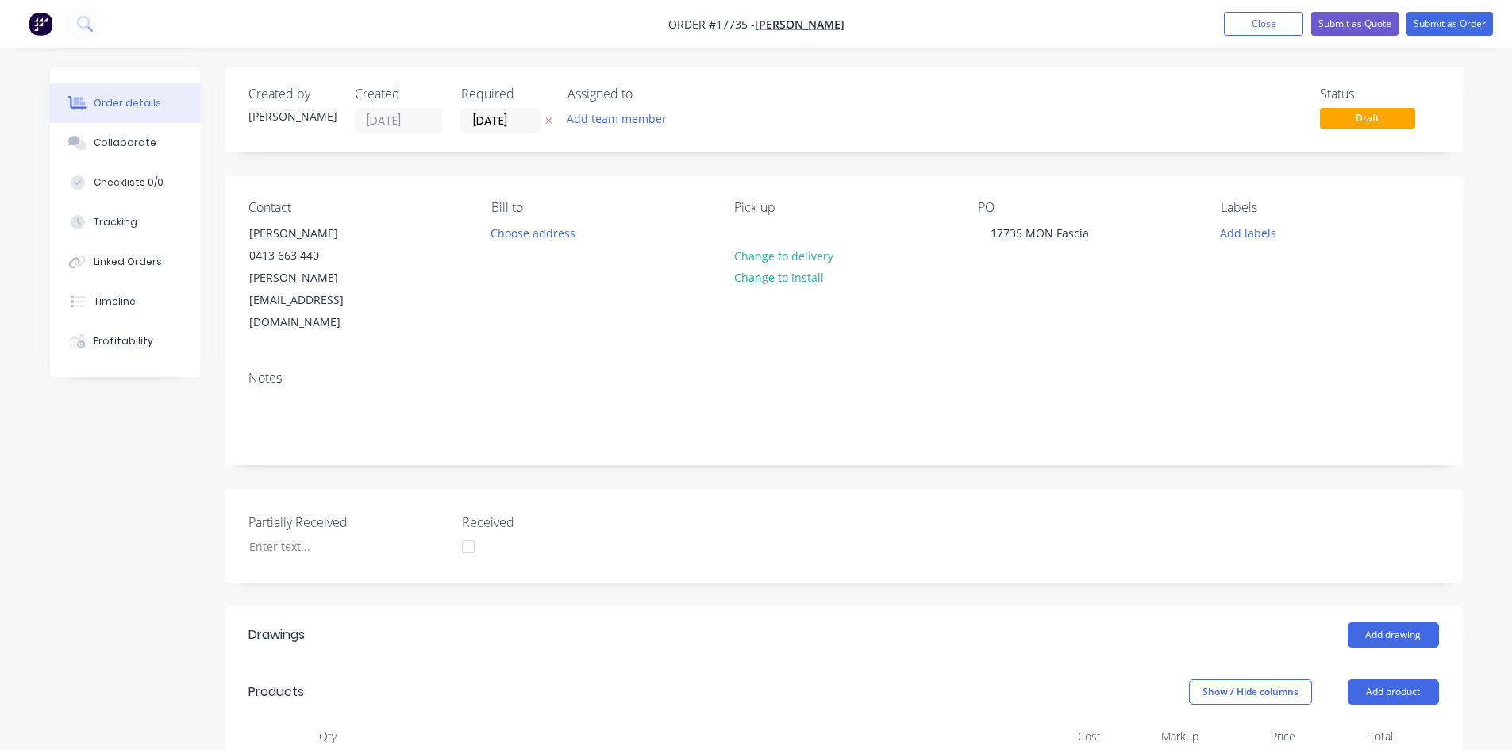
drag, startPoint x: 835, startPoint y: 166, endPoint x: 826, endPoint y: 167, distance: 8.9
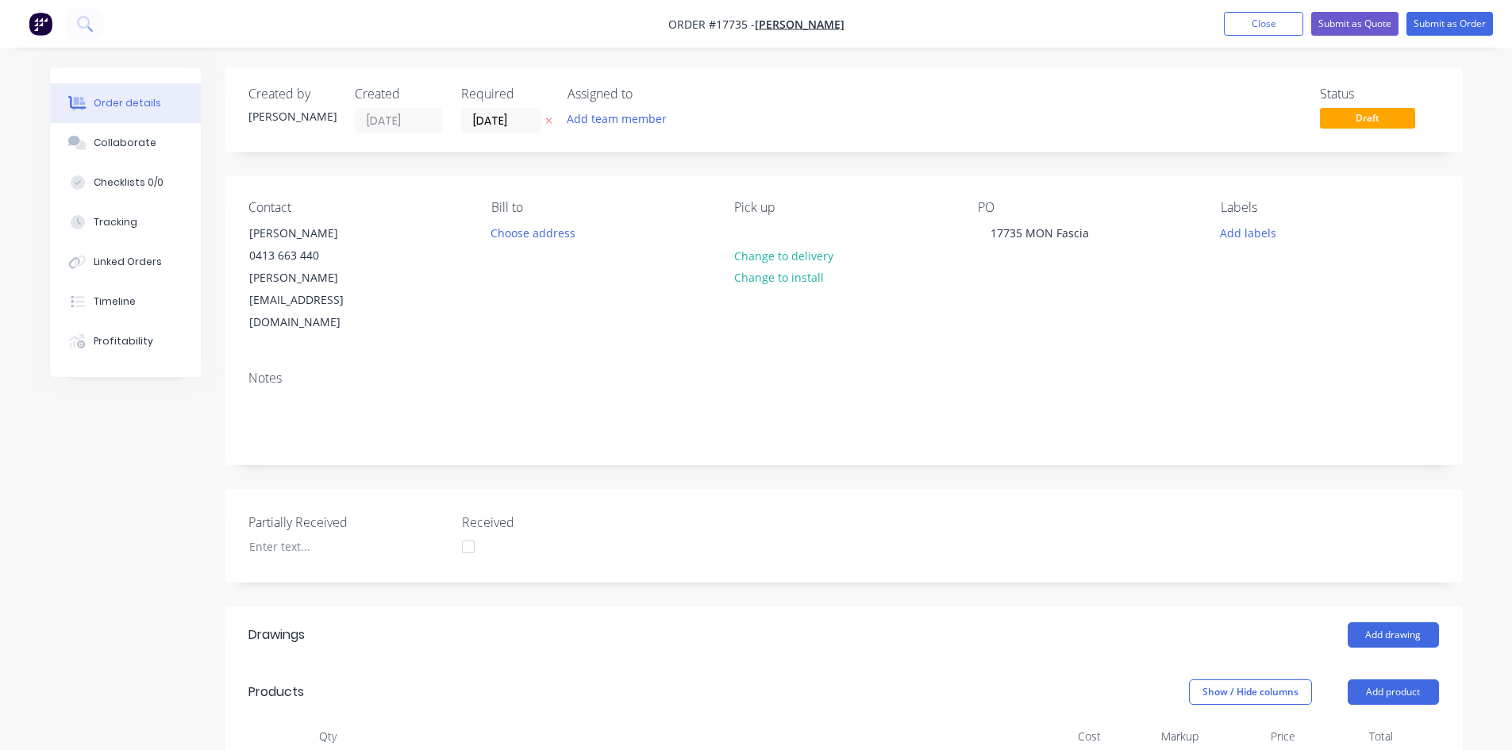
click at [886, 25] on nav "Order #17735 - Jason Heffer Add product Close Submit as Quote Submit as Order" at bounding box center [756, 24] width 1512 height 48
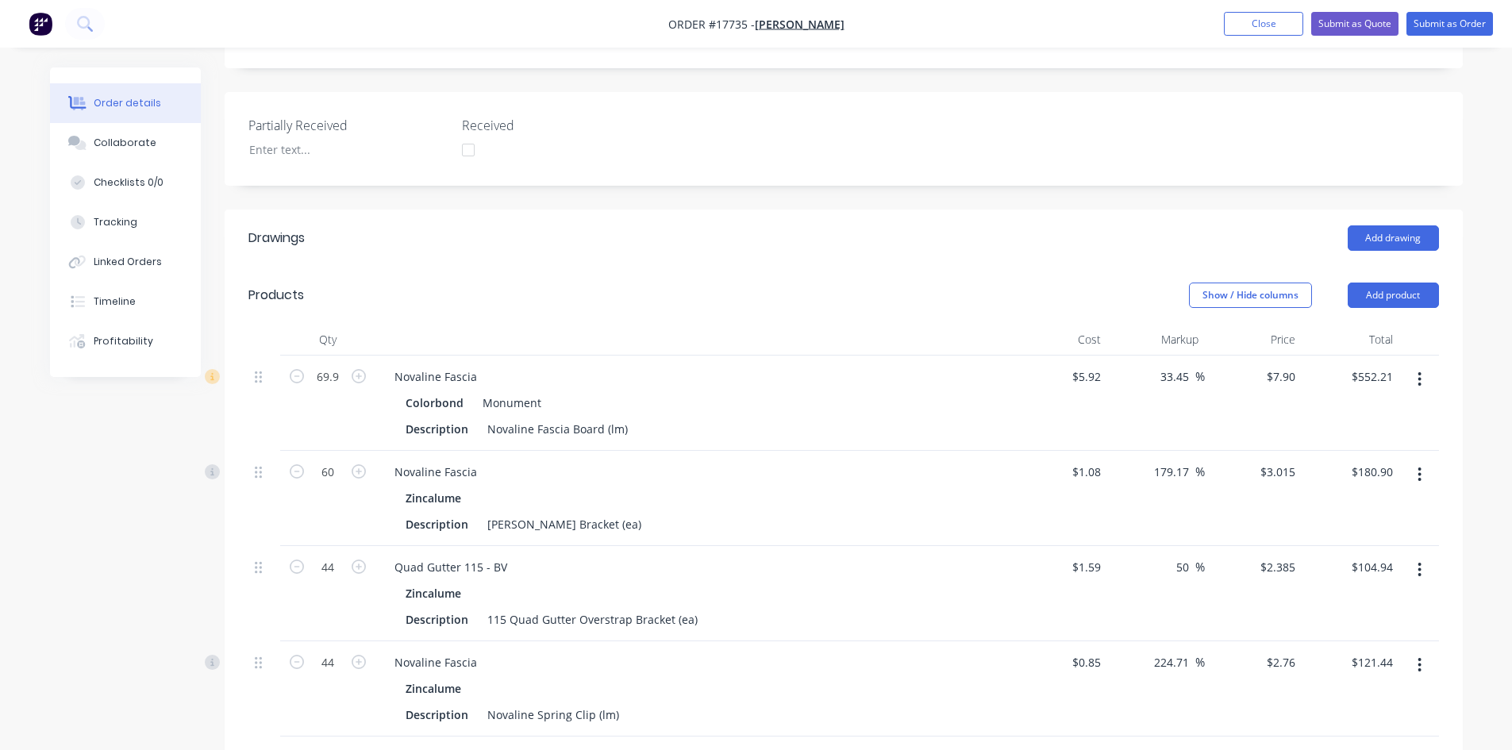
scroll to position [317, 0]
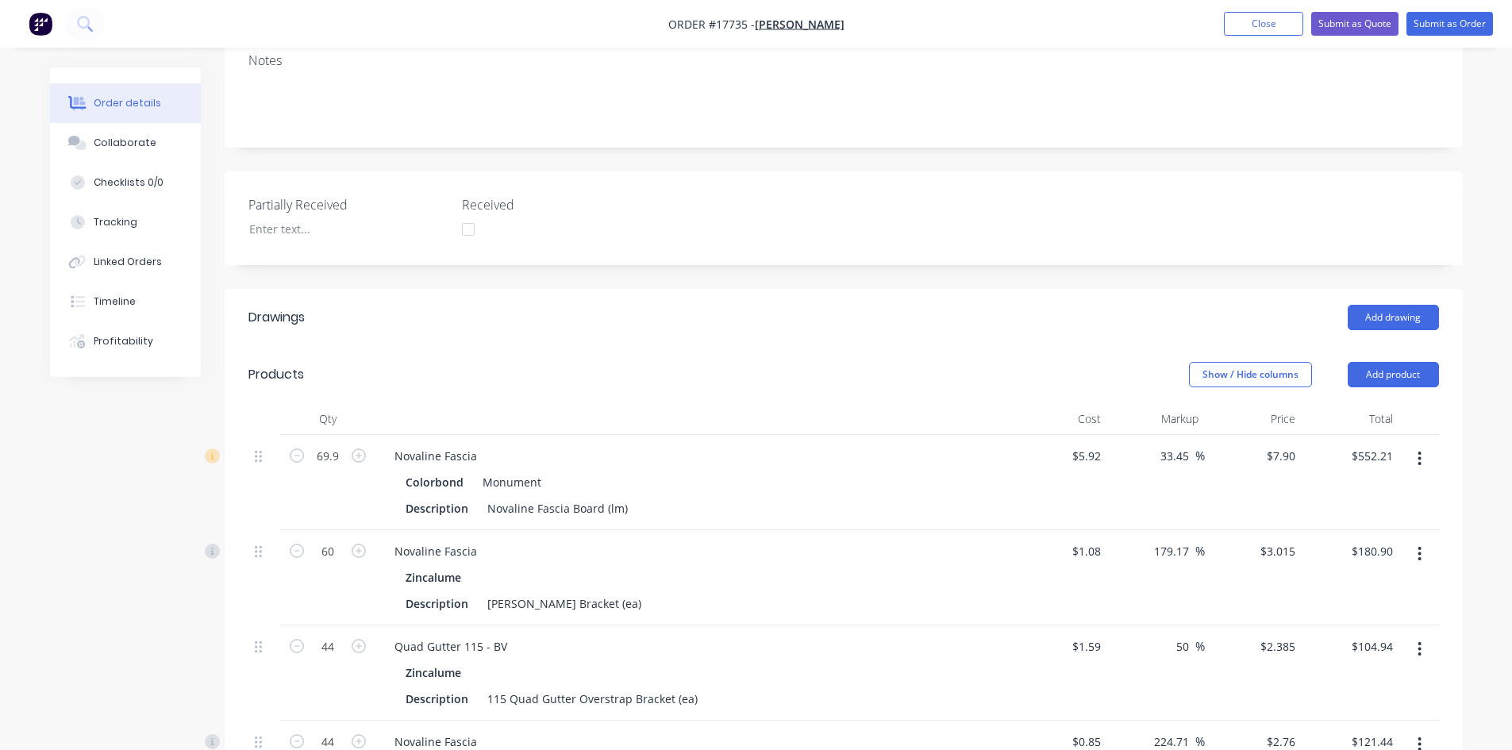
click at [870, 236] on div "Created by Sam Created 07/10/25 Required 07/10/25 Assigned to Add team member S…" at bounding box center [844, 499] width 1238 height 1498
click at [932, 233] on div "Created by Sam Created 07/10/25 Required 07/10/25 Assigned to Add team member S…" at bounding box center [844, 499] width 1238 height 1498
click at [93, 133] on button "Collaborate" at bounding box center [125, 143] width 151 height 40
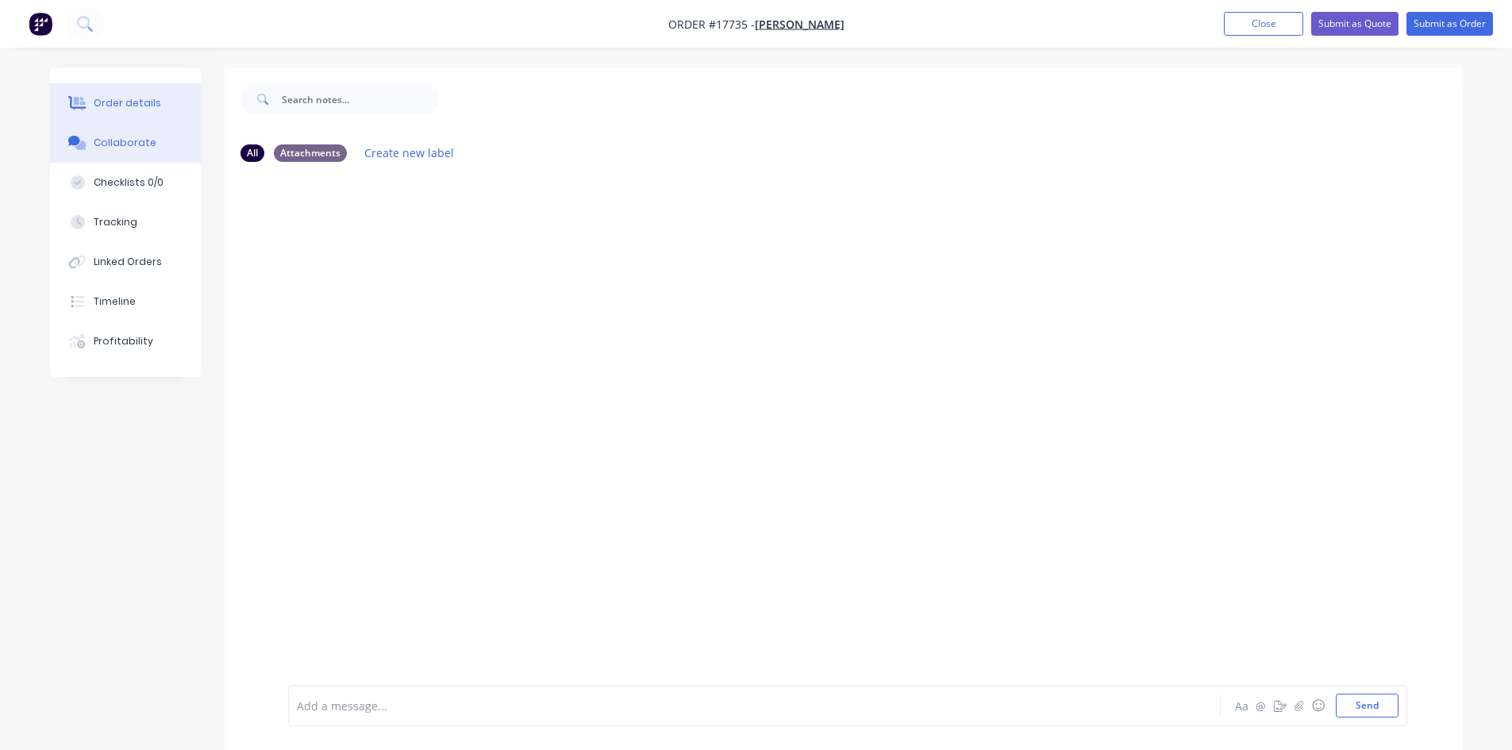
click at [125, 98] on div "Order details" at bounding box center [127, 103] width 67 height 14
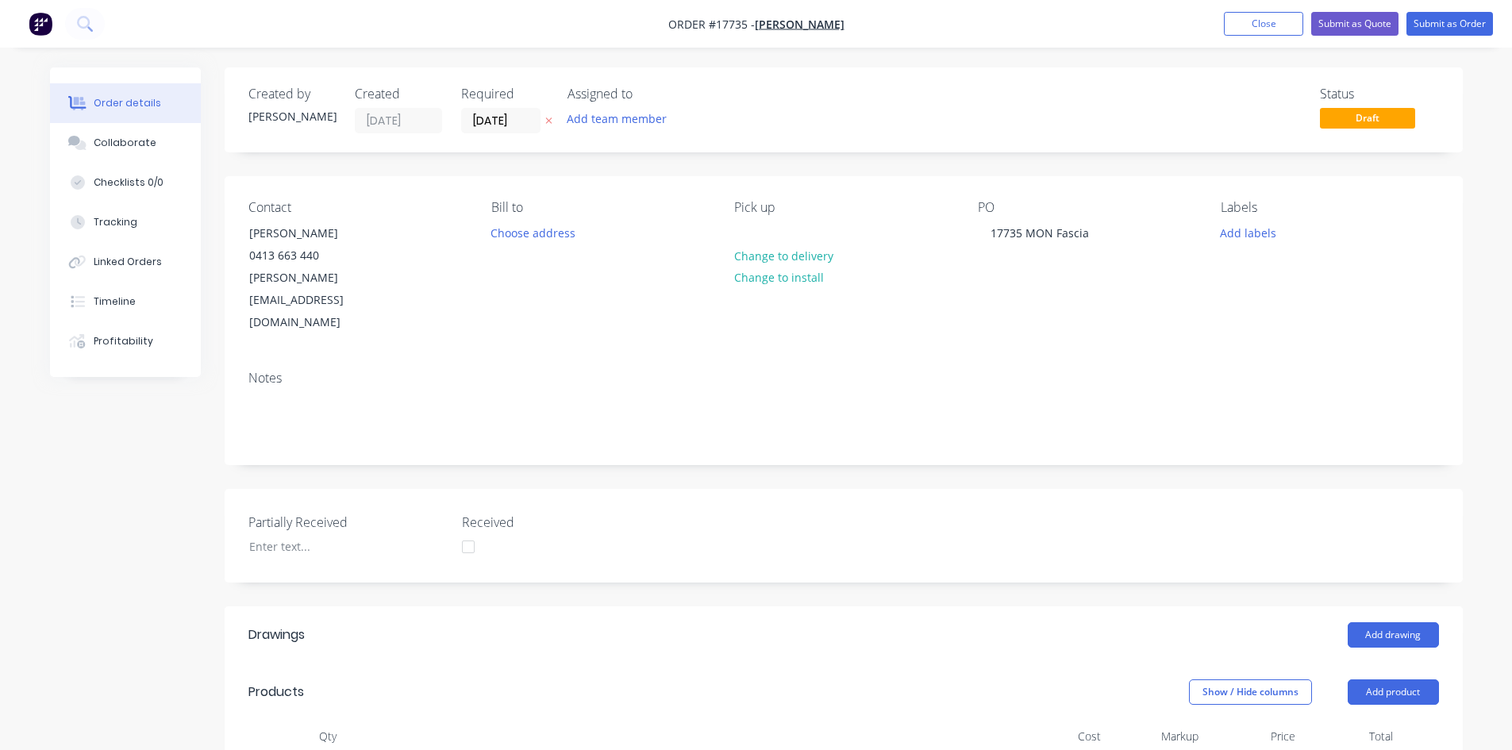
click at [882, 23] on nav "Order #17735 - Jason Heffer Add product Close Submit as Quote Submit as Order" at bounding box center [756, 24] width 1512 height 48
drag, startPoint x: 884, startPoint y: 23, endPoint x: 872, endPoint y: 21, distance: 12.0
click at [872, 21] on nav "Order #17735 - Jason Heffer Add product Close Submit as Quote Submit as Order" at bounding box center [756, 24] width 1512 height 48
click at [870, 21] on nav "Order #17735 - Jason Heffer Add product Close Submit as Quote Submit as Order" at bounding box center [756, 24] width 1512 height 48
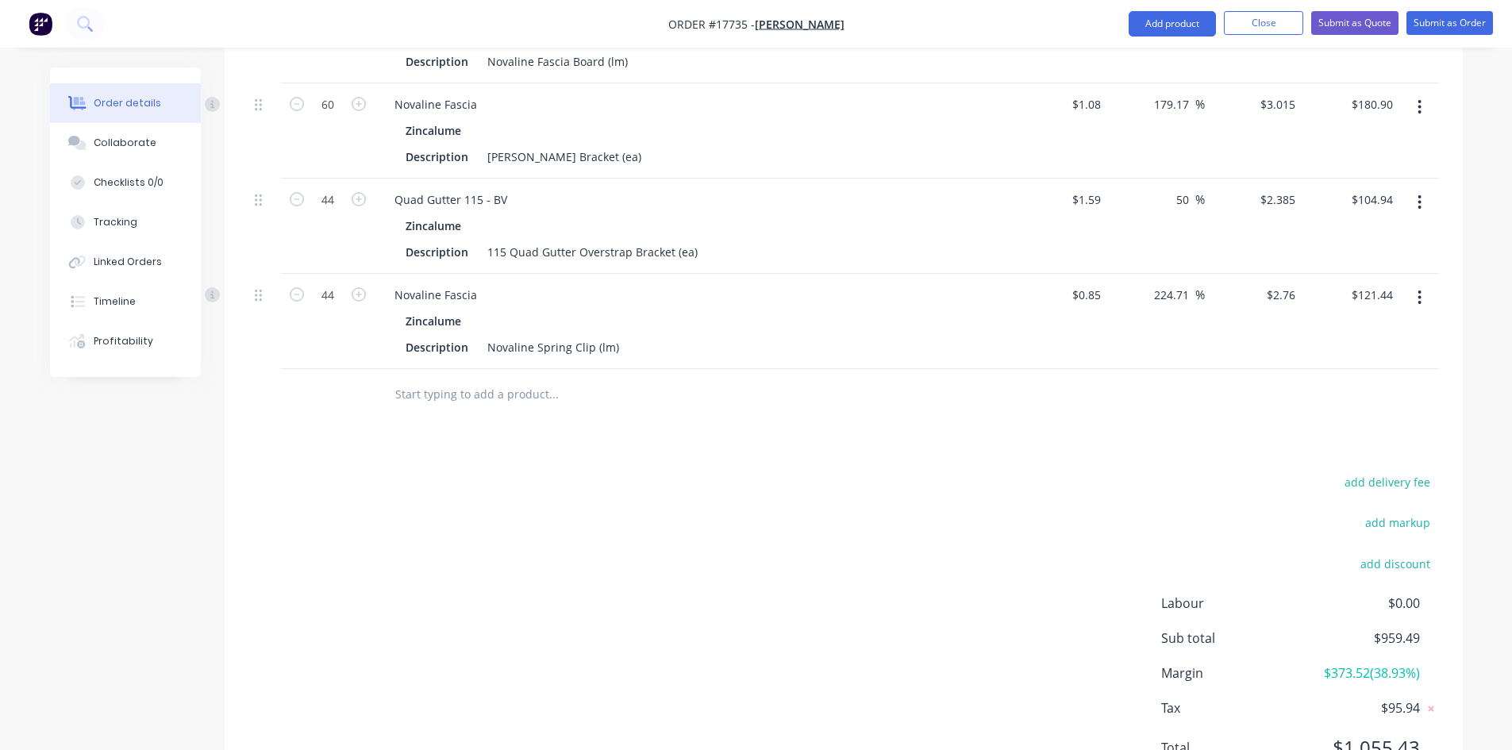
scroll to position [795, 0]
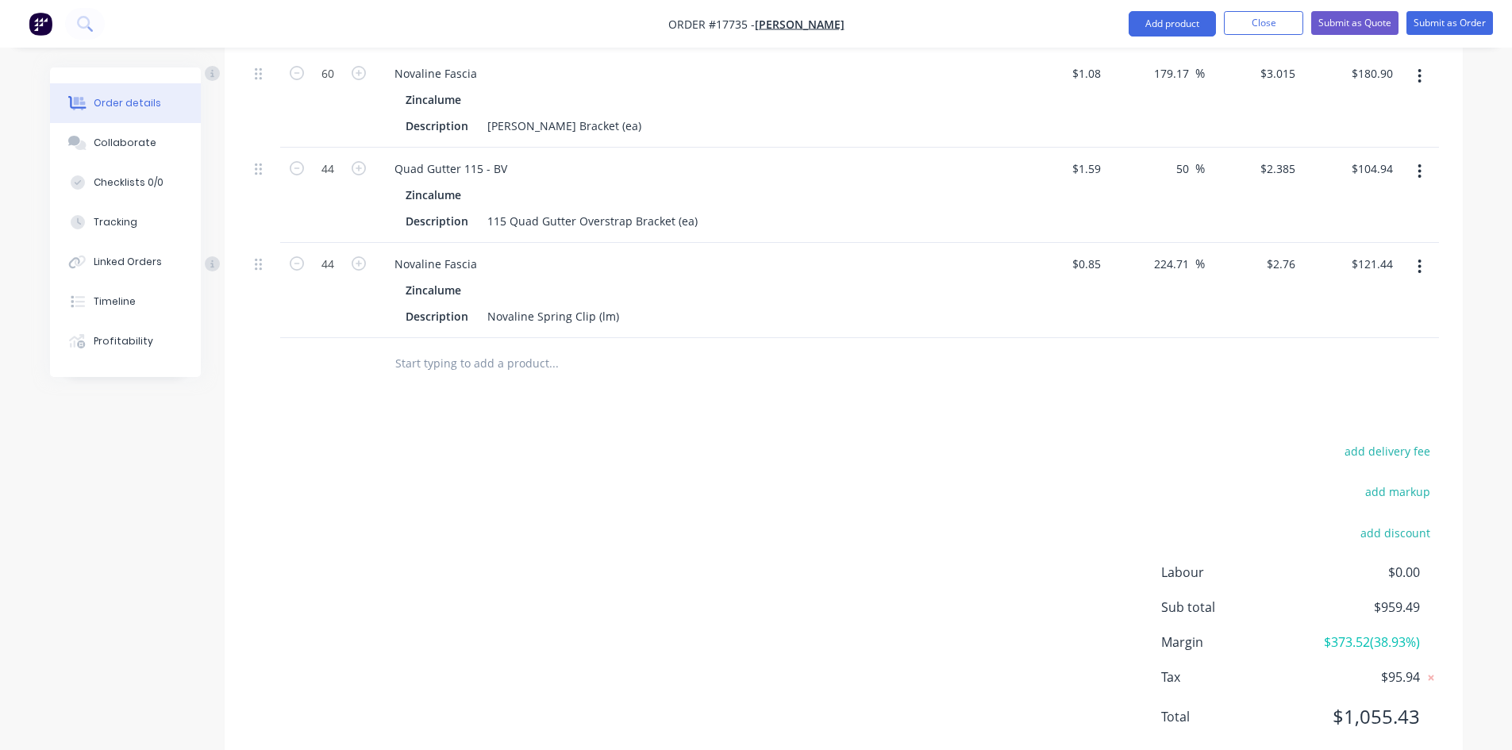
click at [887, 23] on nav "Order #17735 - Jason Heffer Add product Close Submit as Quote Submit as Order" at bounding box center [756, 24] width 1512 height 48
click at [817, 349] on div "Drawings Add drawing Products Show / Hide columns Add product Qty Cost Markup P…" at bounding box center [844, 290] width 1238 height 959
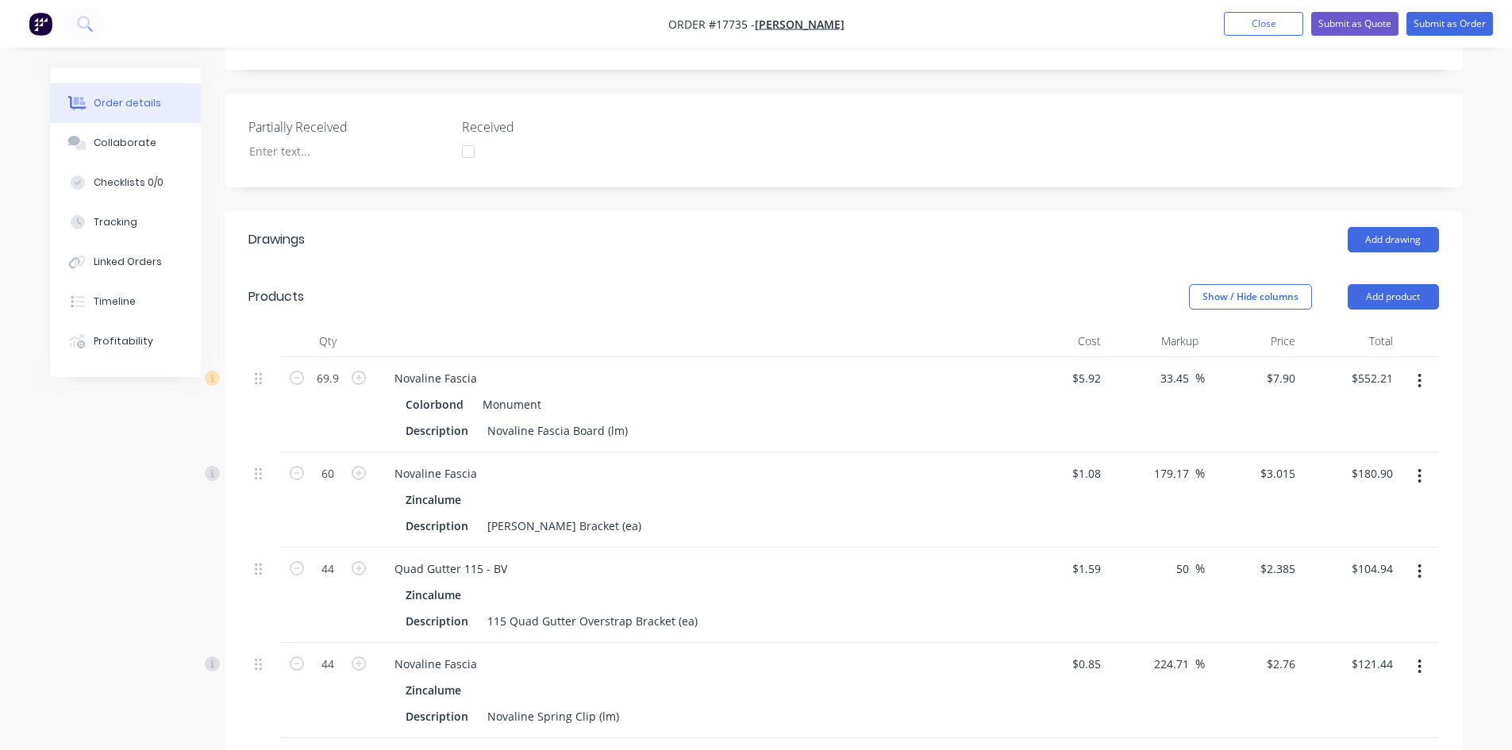
scroll to position [319, 0]
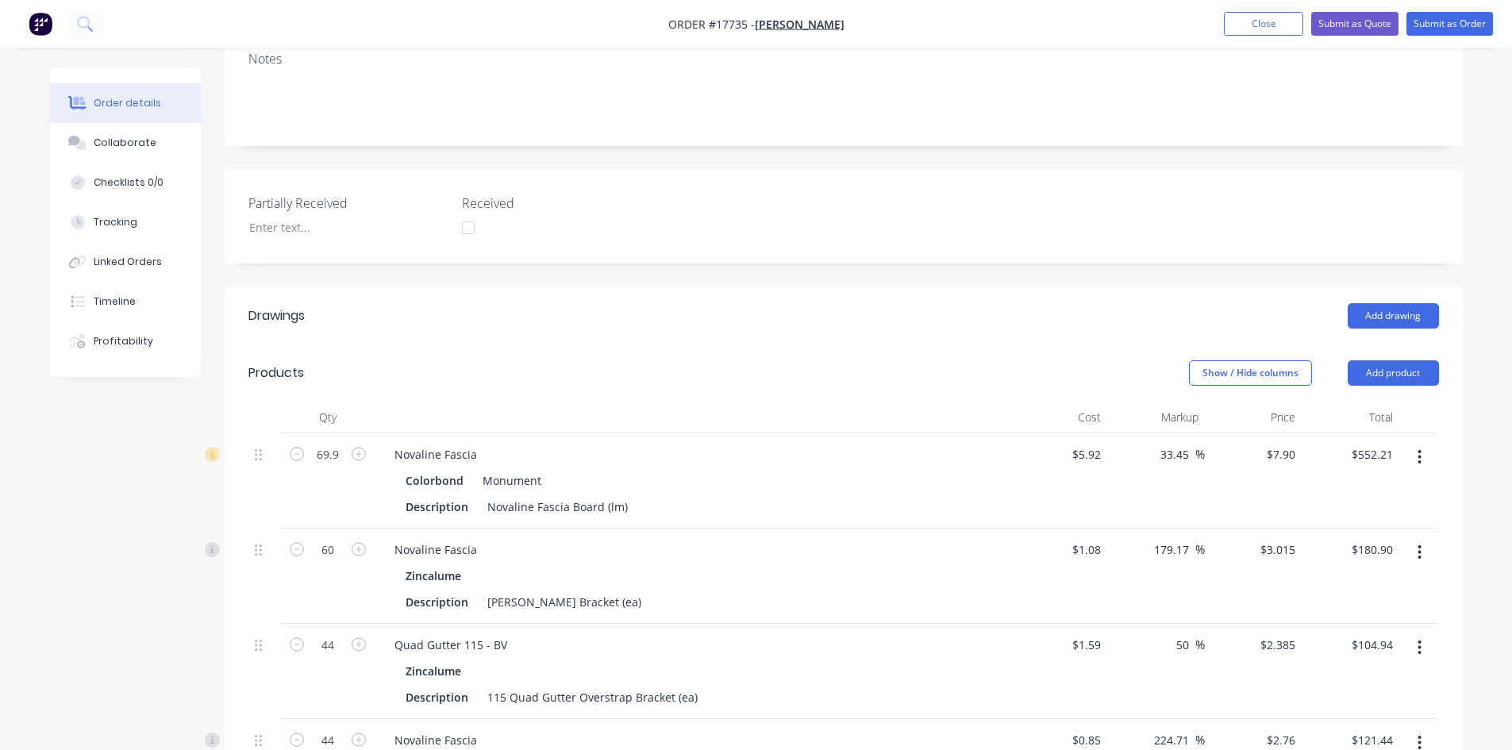
click at [782, 233] on div "Created by Sam Created 07/10/25 Required 07/10/25 Assigned to Add team member S…" at bounding box center [844, 497] width 1238 height 1498
click at [774, 233] on div "Created by Sam Created 07/10/25 Required 07/10/25 Assigned to Add team member S…" at bounding box center [844, 497] width 1238 height 1498
click at [771, 234] on div "Created by Sam Created 07/10/25 Required 07/10/25 Assigned to Add team member S…" at bounding box center [844, 497] width 1238 height 1498
click at [774, 233] on div "Created by Sam Created 07/10/25 Required 07/10/25 Assigned to Add team member S…" at bounding box center [844, 497] width 1238 height 1498
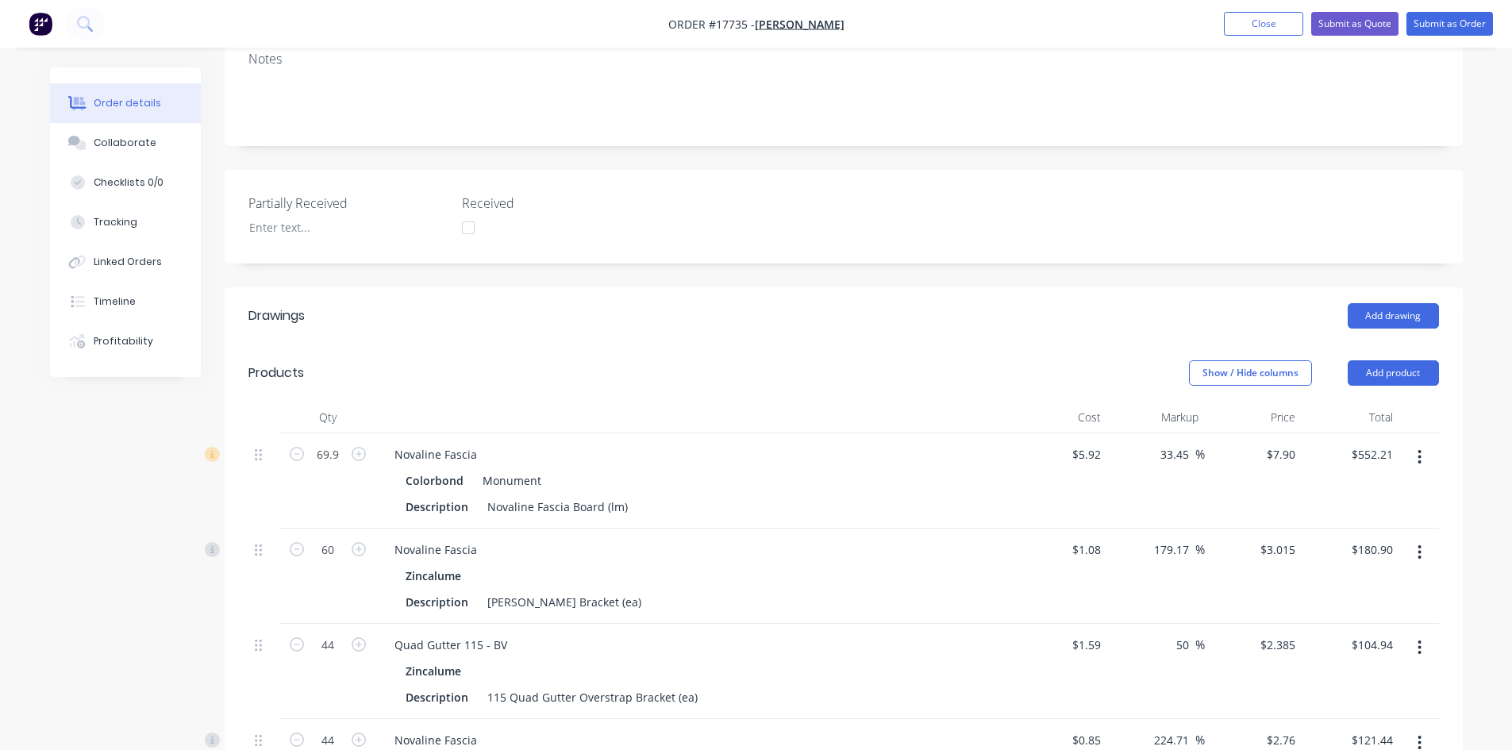
click at [774, 233] on div "Created by Sam Created 07/10/25 Required 07/10/25 Assigned to Add team member S…" at bounding box center [844, 497] width 1238 height 1498
click at [777, 236] on div "Created by Sam Created 07/10/25 Required 07/10/25 Assigned to Add team member S…" at bounding box center [844, 497] width 1238 height 1498
click at [1021, 170] on div "Partially Received Received" at bounding box center [844, 217] width 1238 height 94
click at [1270, 24] on button "Close" at bounding box center [1263, 24] width 79 height 24
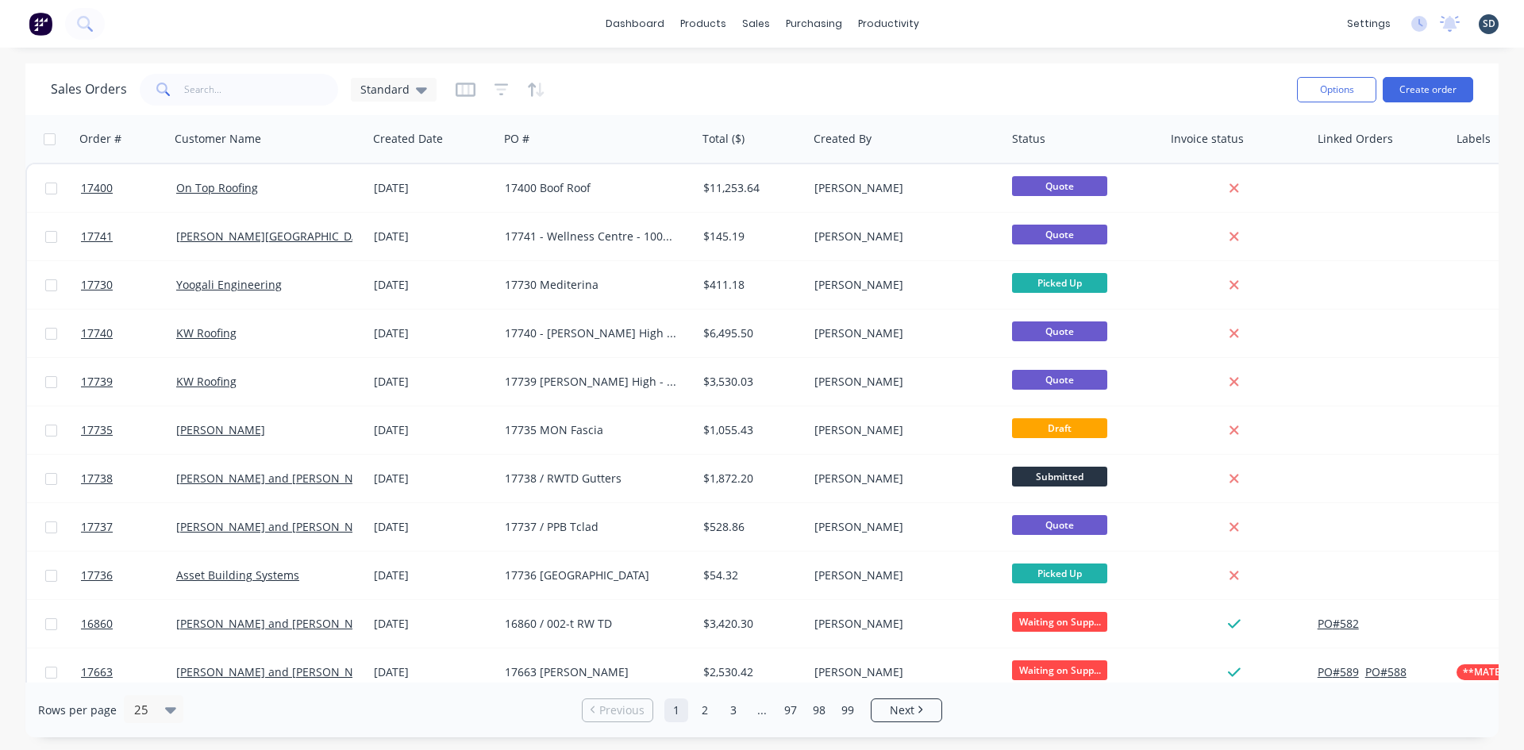
click at [960, 20] on div "dashboard products sales purchasing productivity dashboard products Product Cat…" at bounding box center [762, 24] width 1524 height 48
click at [971, 23] on div "dashboard products sales purchasing productivity dashboard products Product Cat…" at bounding box center [762, 24] width 1524 height 48
click at [955, 21] on div "dashboard products sales purchasing productivity dashboard products Product Cat…" at bounding box center [762, 24] width 1524 height 48
click at [954, 21] on div "dashboard products sales purchasing productivity dashboard products Product Cat…" at bounding box center [762, 24] width 1524 height 48
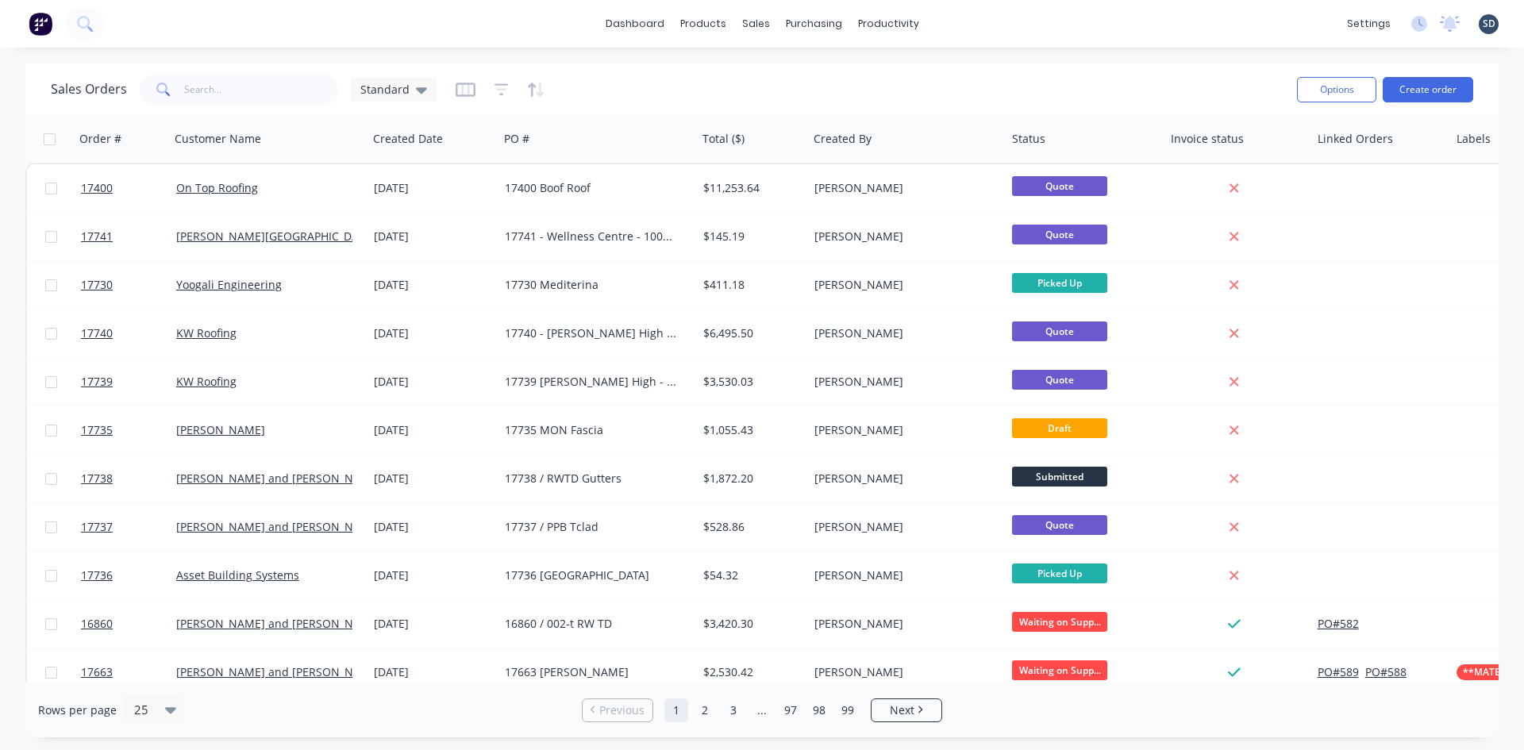
click at [953, 21] on div "dashboard products sales purchasing productivity dashboard products Product Cat…" at bounding box center [762, 24] width 1524 height 48
click at [969, 20] on div "dashboard products sales purchasing productivity dashboard products Product Cat…" at bounding box center [762, 24] width 1524 height 48
click at [969, 22] on div "dashboard products sales purchasing productivity dashboard products Product Cat…" at bounding box center [762, 24] width 1524 height 48
click at [967, 24] on div "dashboard products sales purchasing productivity dashboard products Product Cat…" at bounding box center [762, 24] width 1524 height 48
click at [963, 20] on div "dashboard products sales purchasing productivity dashboard products Product Cat…" at bounding box center [762, 24] width 1524 height 48
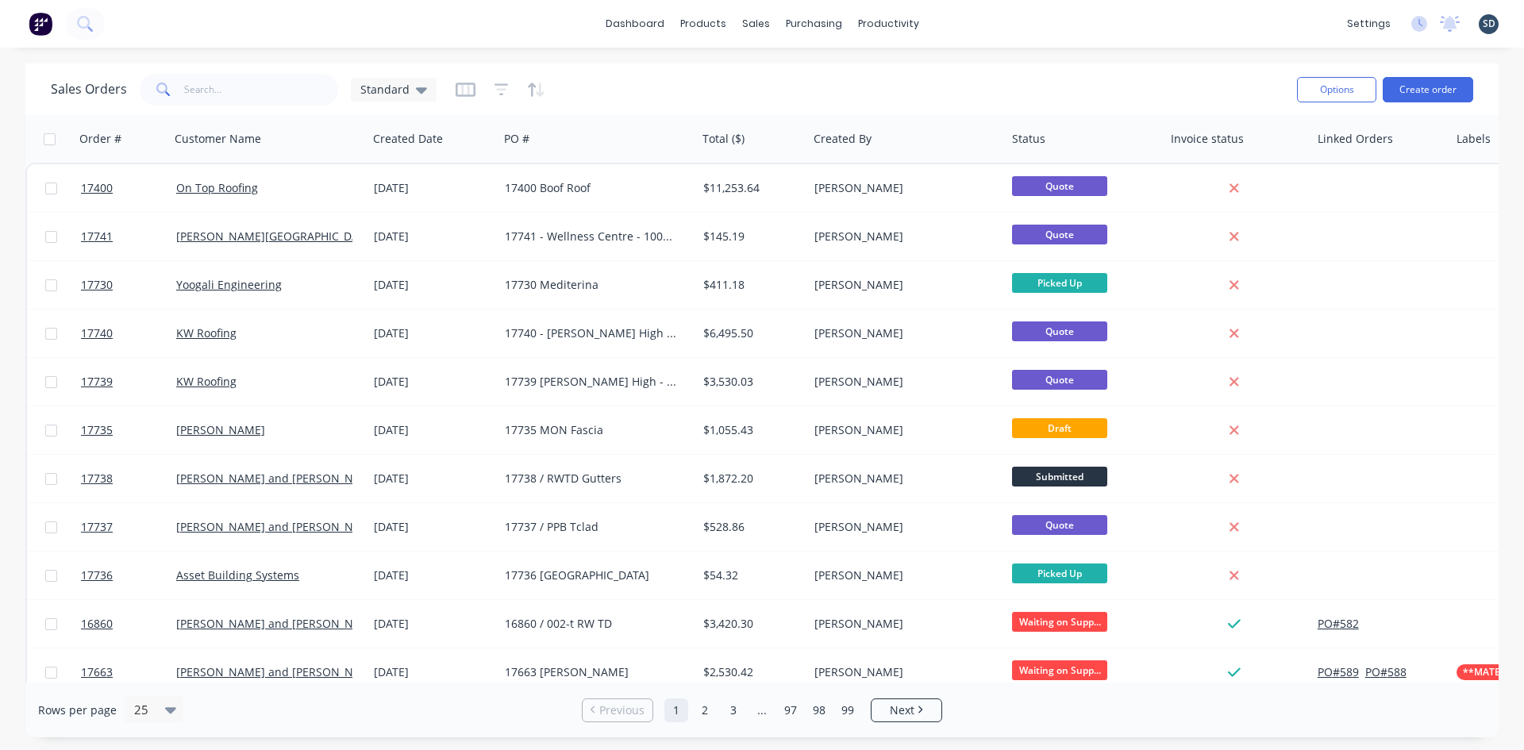
click at [992, 29] on div "dashboard products sales purchasing productivity dashboard products Product Cat…" at bounding box center [762, 24] width 1524 height 48
click at [991, 28] on div "dashboard products sales purchasing productivity dashboard products Product Cat…" at bounding box center [762, 24] width 1524 height 48
click at [794, 71] on div "Sales Orders" at bounding box center [814, 76] width 65 height 14
click at [1051, 37] on div "dashboard products sales purchasing productivity dashboard products Product Cat…" at bounding box center [762, 24] width 1524 height 48
click at [1420, 86] on button "Create order" at bounding box center [1427, 89] width 90 height 25
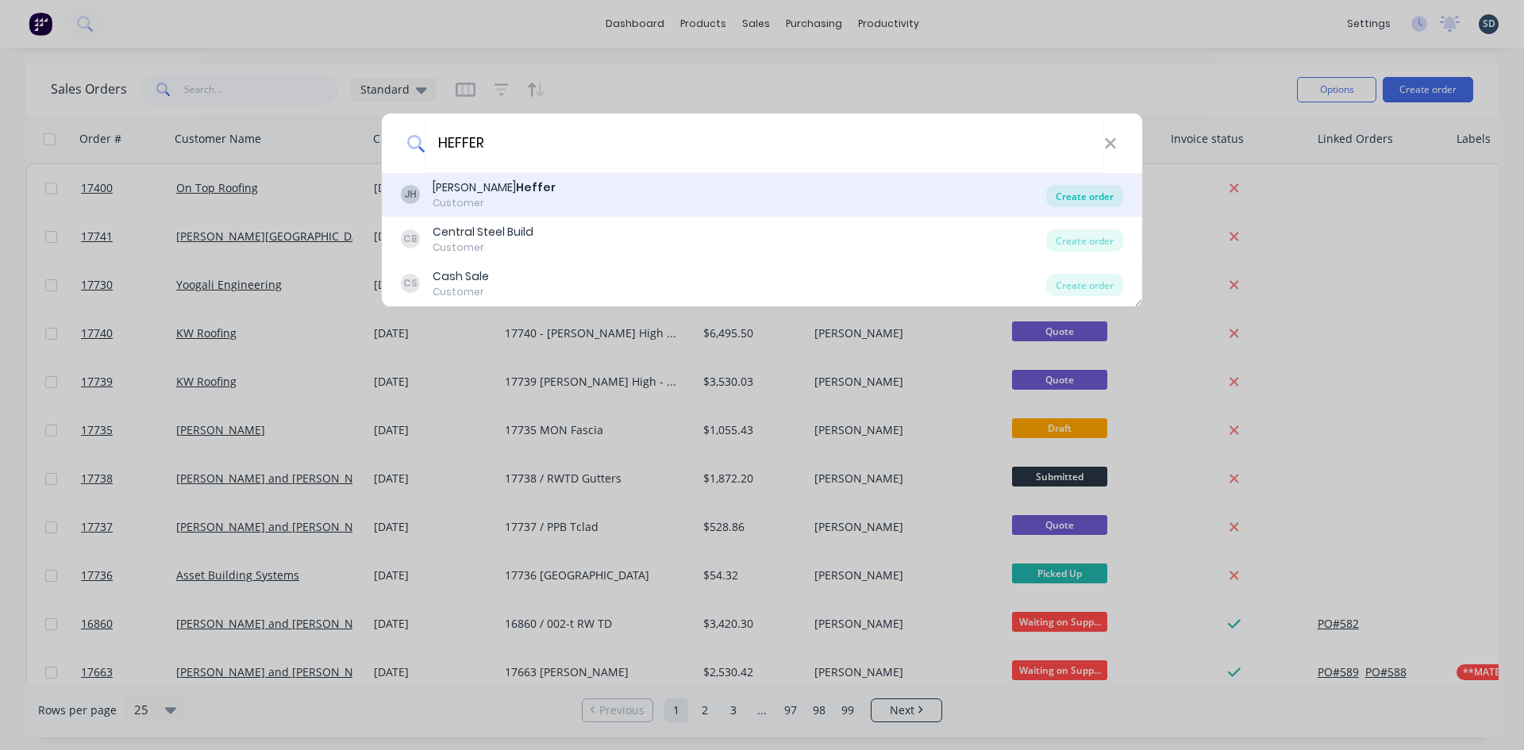
type input "HEFFER"
click at [1081, 193] on div "Create order" at bounding box center [1084, 196] width 77 height 22
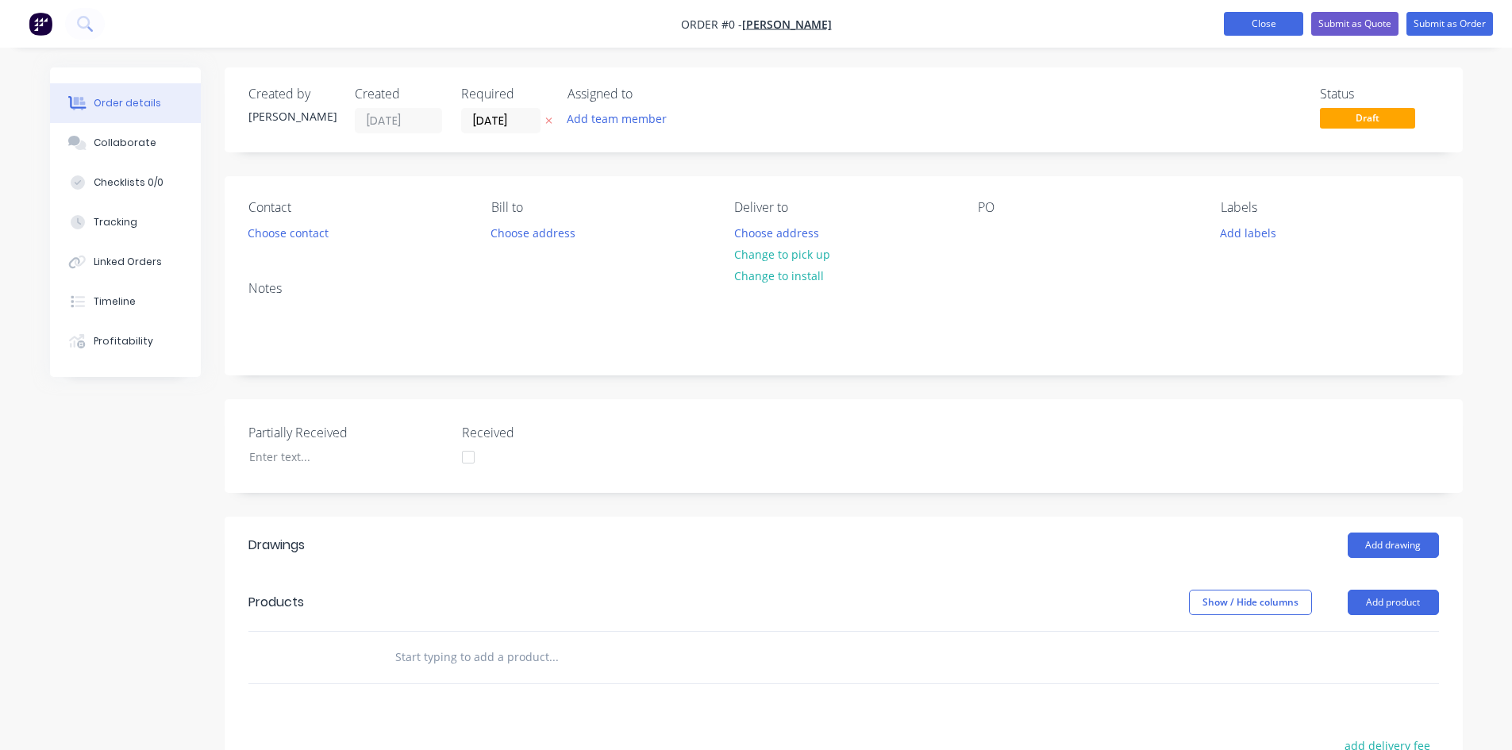
click at [1277, 24] on button "Close" at bounding box center [1263, 24] width 79 height 24
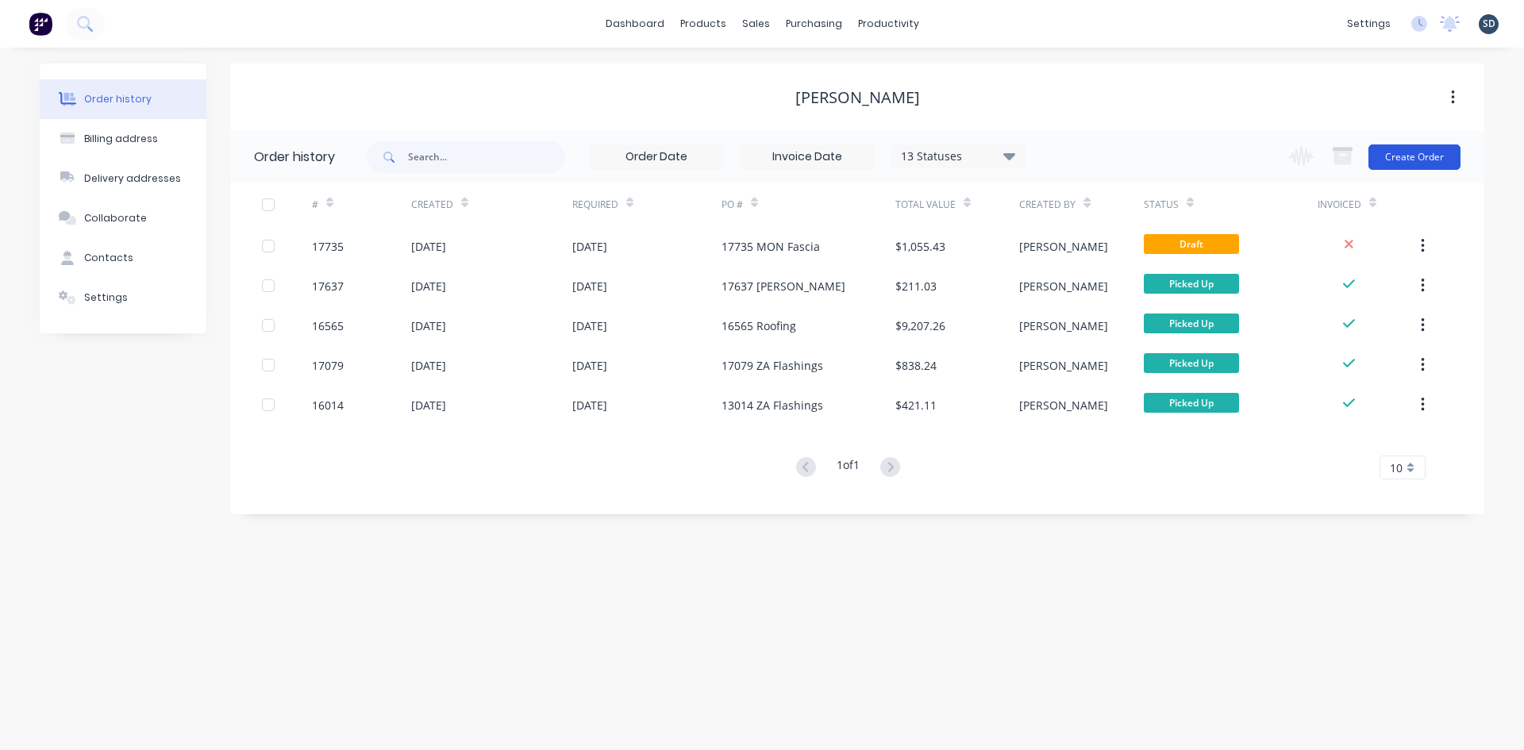
click at [1414, 156] on button "Create Order" at bounding box center [1414, 156] width 92 height 25
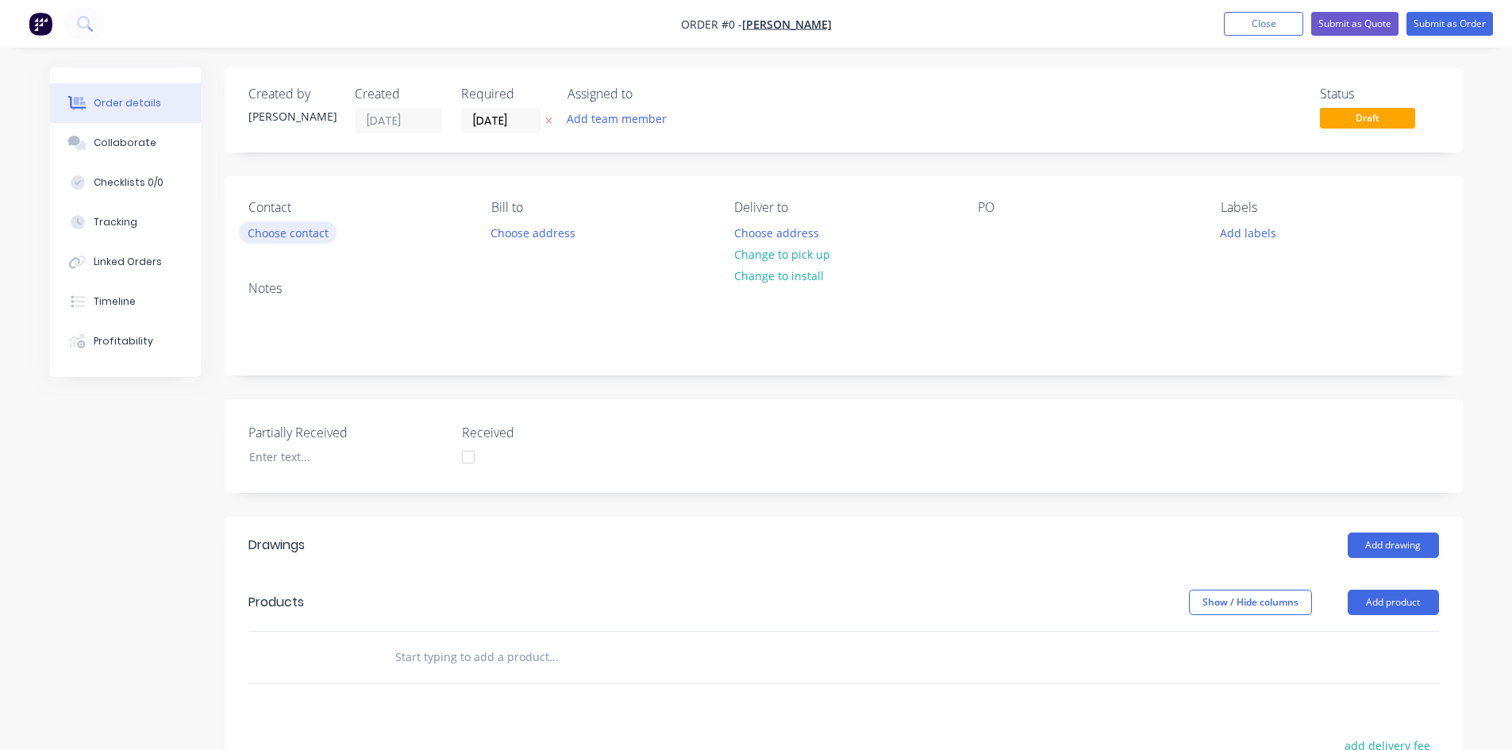
click at [303, 230] on button "Choose contact" at bounding box center [288, 231] width 98 height 21
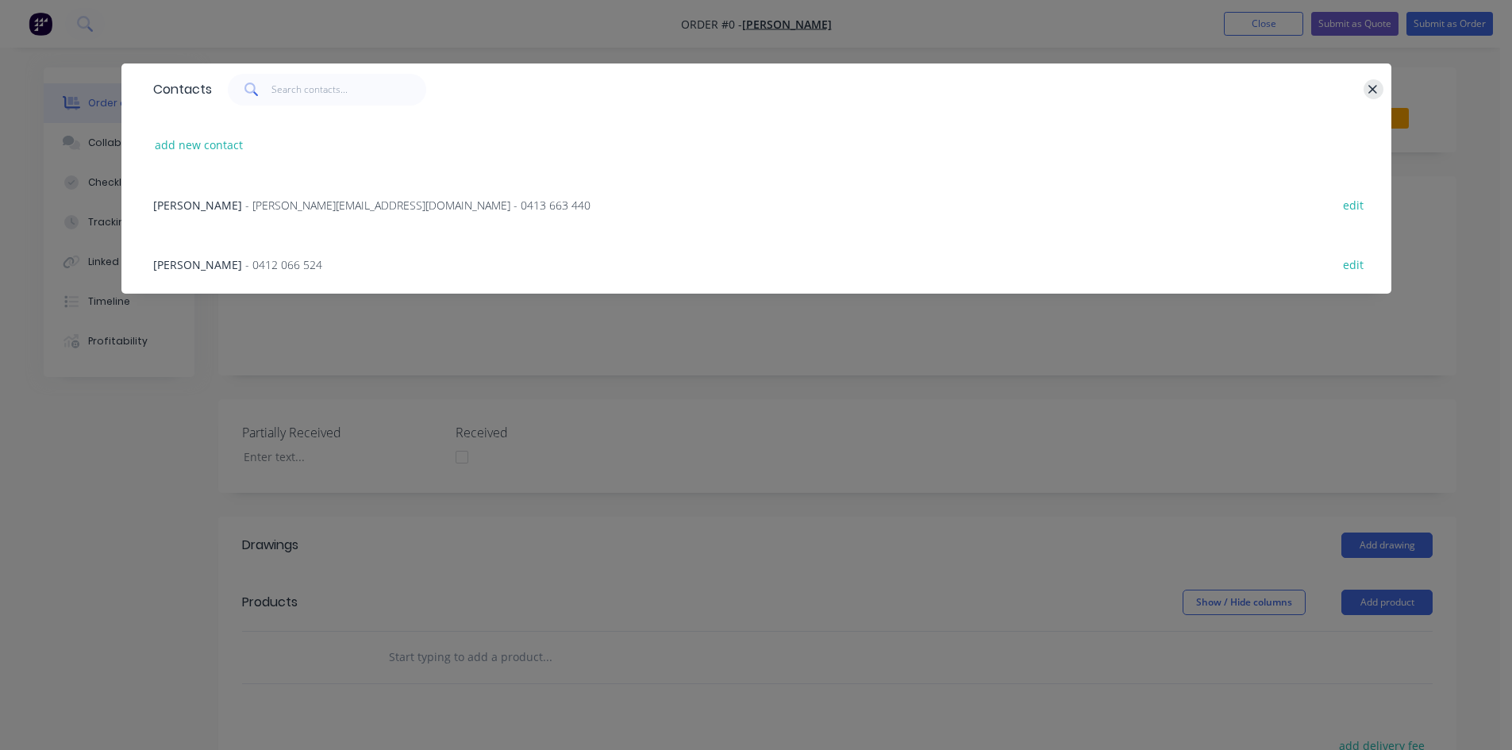
click at [1367, 86] on icon "button" at bounding box center [1372, 90] width 10 height 14
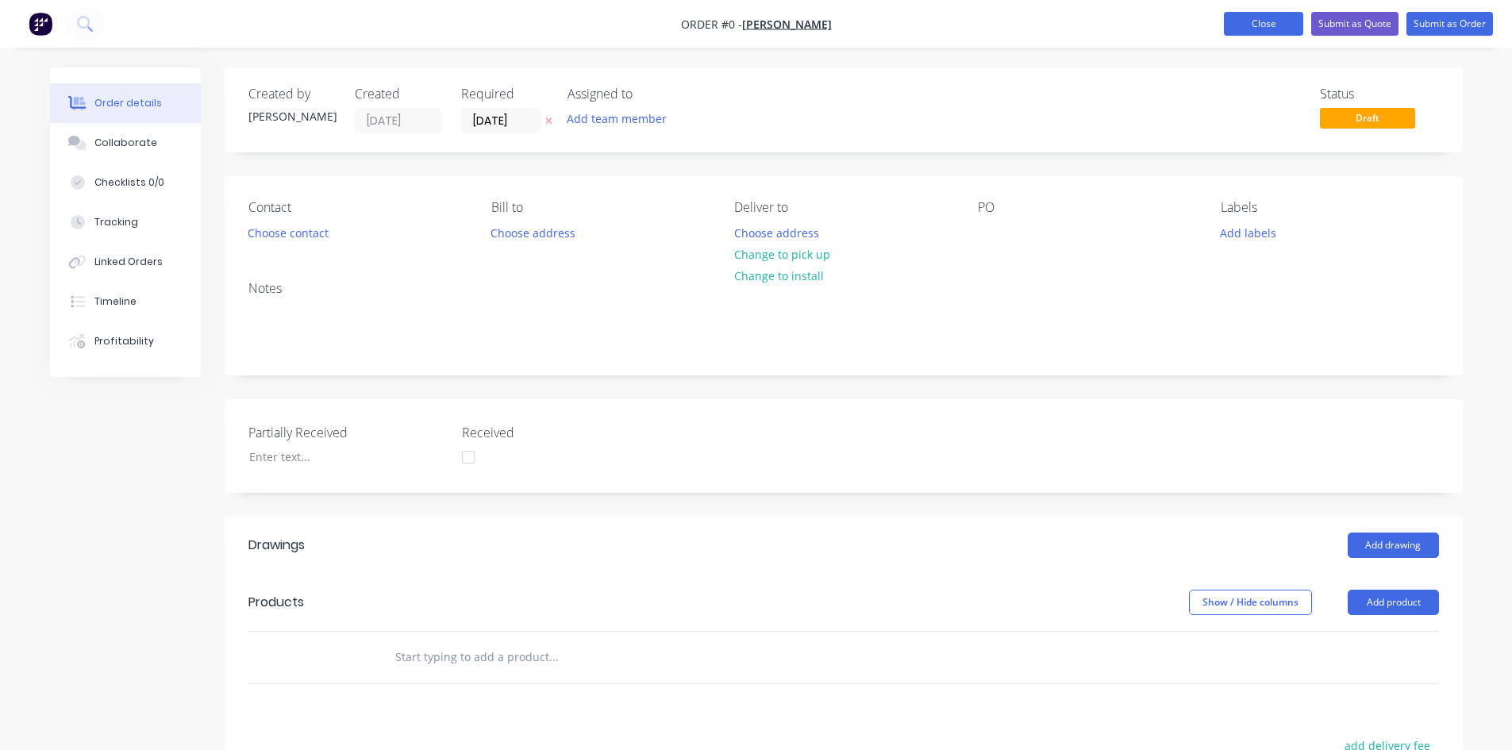
click at [1276, 25] on button "Close" at bounding box center [1263, 24] width 79 height 24
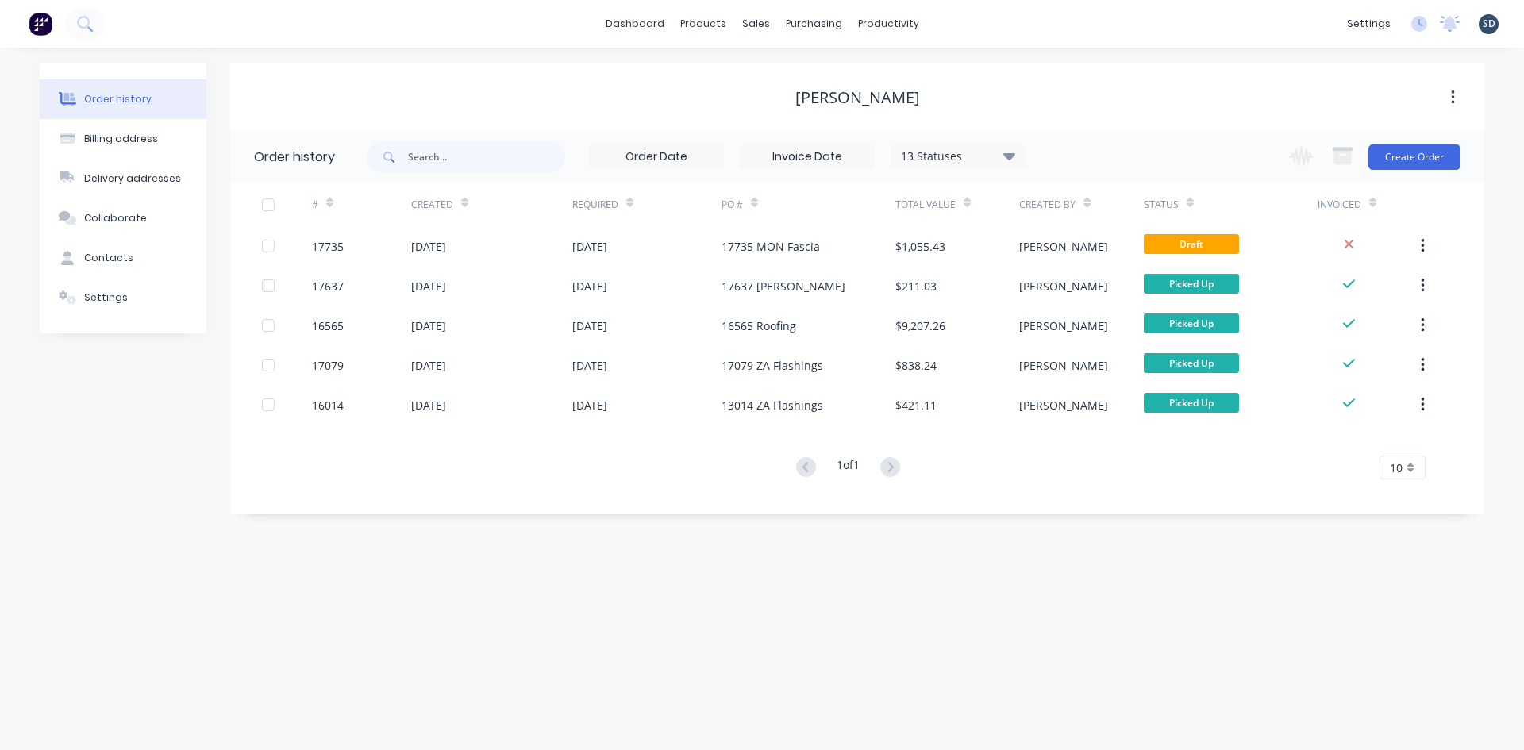
click at [996, 24] on div "dashboard products sales purchasing productivity dashboard products Product Cat…" at bounding box center [762, 24] width 1524 height 48
click at [786, 90] on link "Sales Orders" at bounding box center [839, 76] width 210 height 32
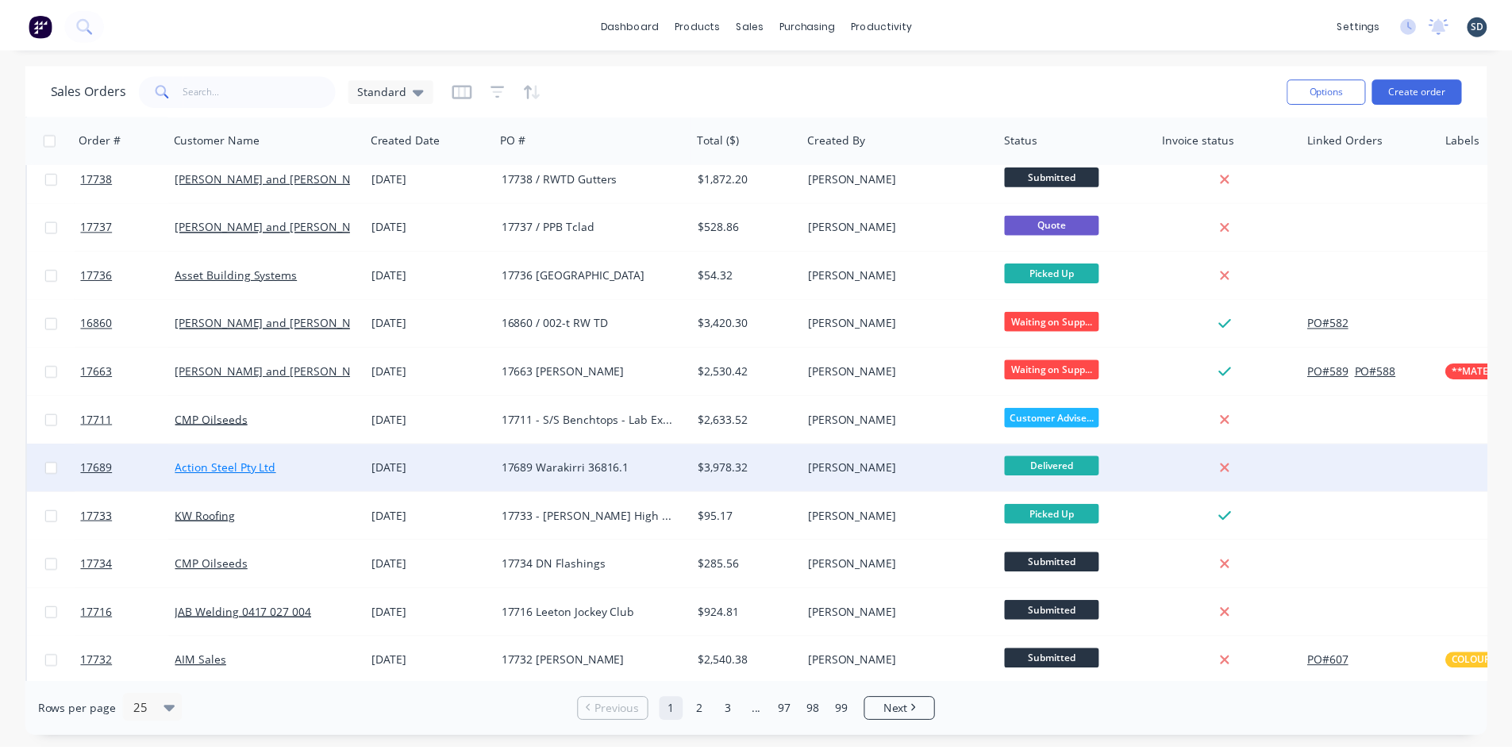
scroll to position [397, 0]
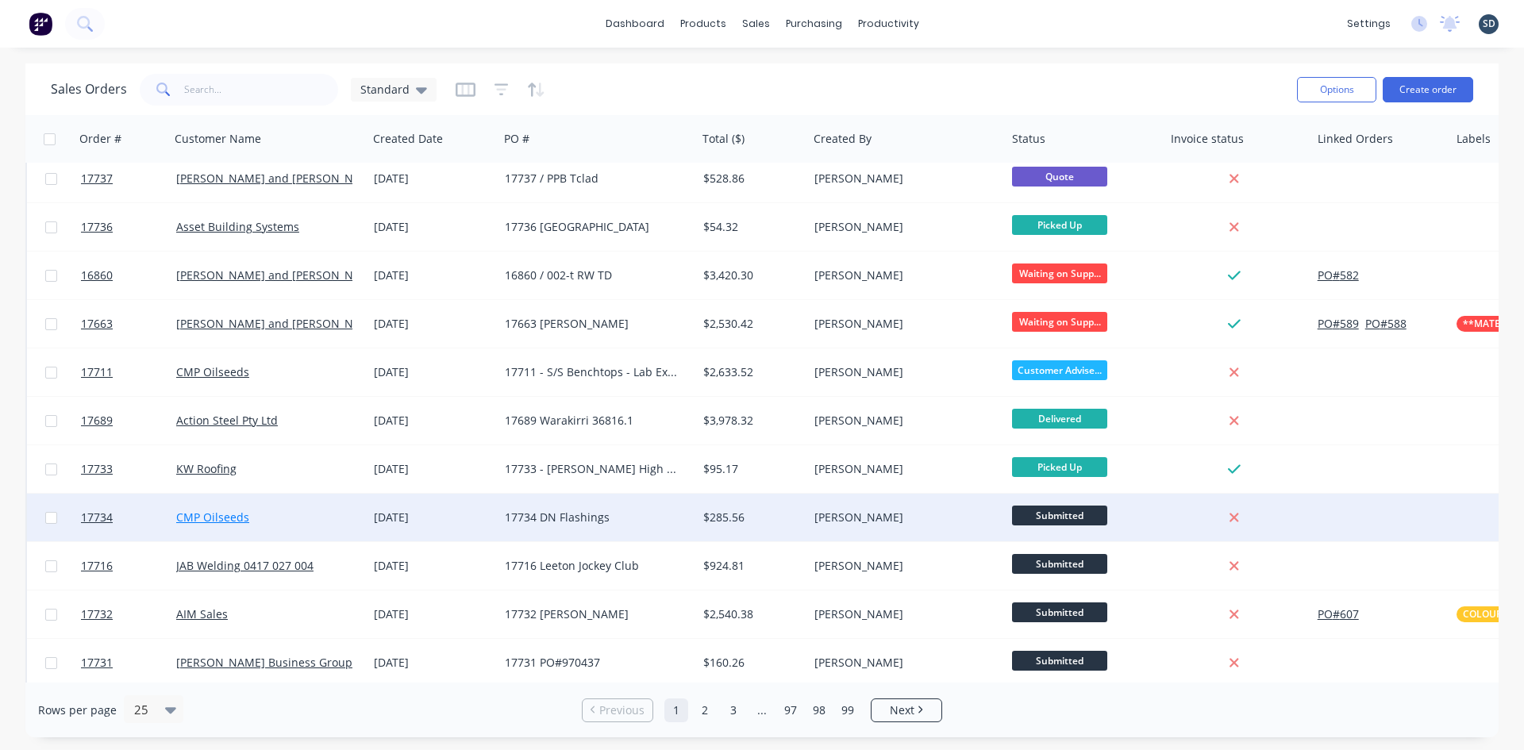
click at [196, 518] on link "CMP Oilseeds" at bounding box center [212, 516] width 73 height 15
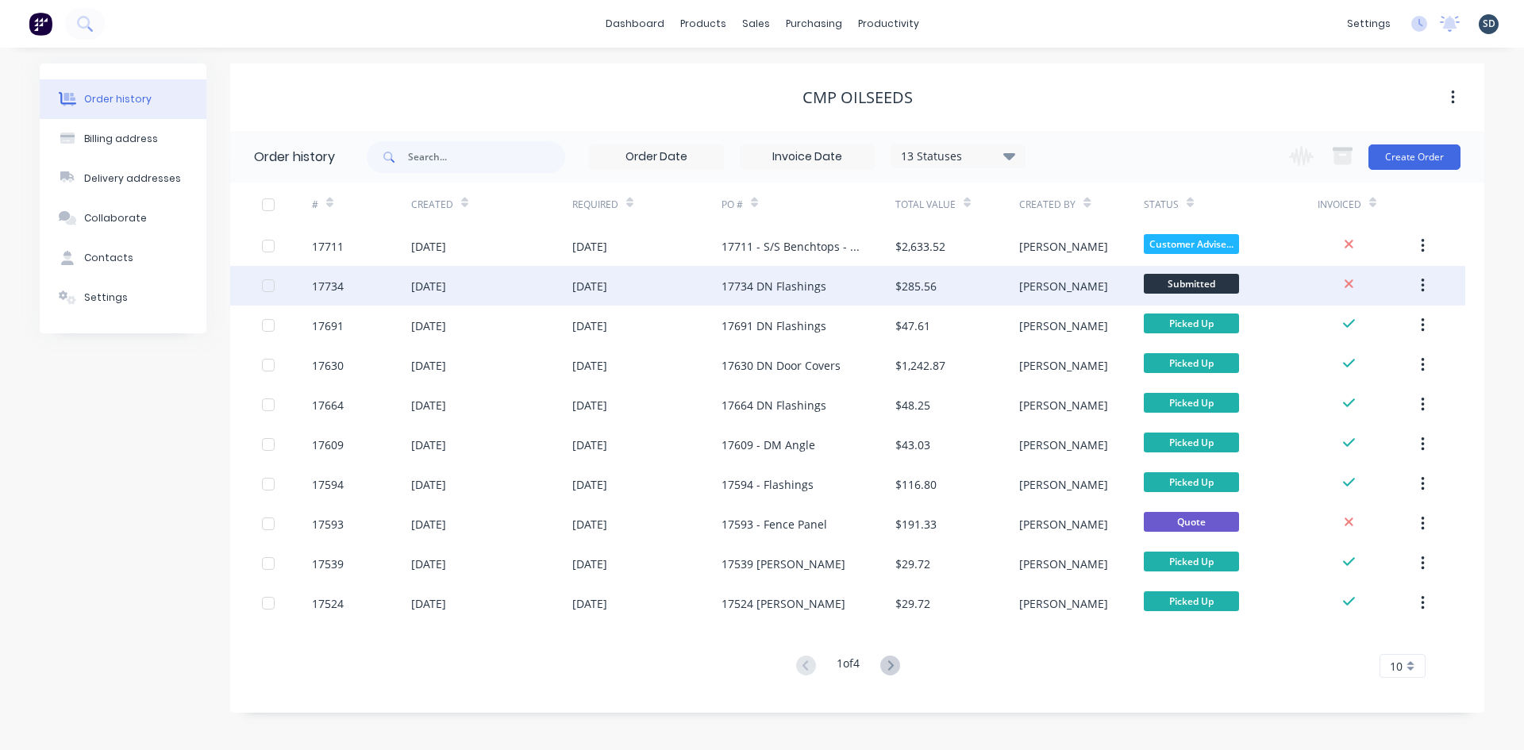
click at [667, 282] on div "07 Oct 2025" at bounding box center [646, 286] width 149 height 40
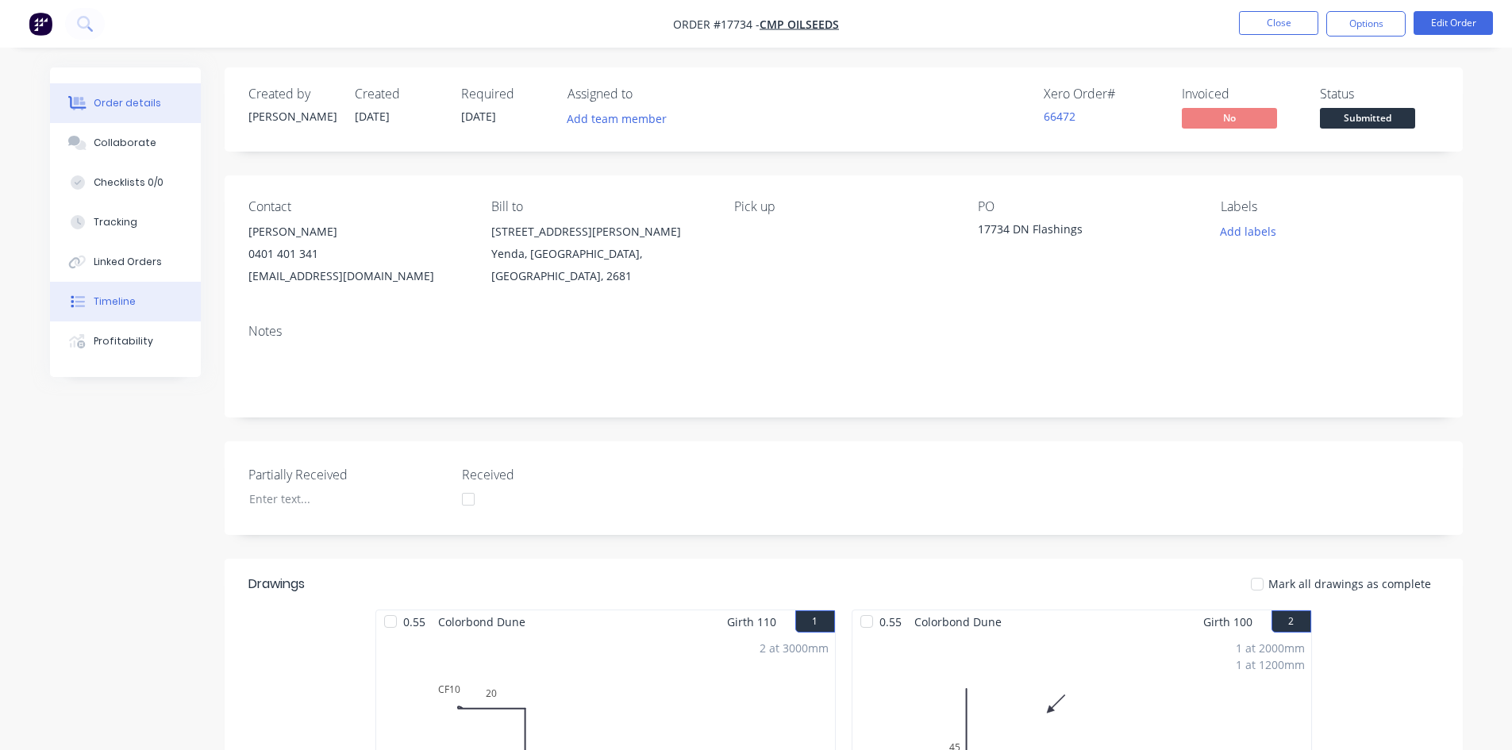
click at [131, 293] on button "Timeline" at bounding box center [125, 302] width 151 height 40
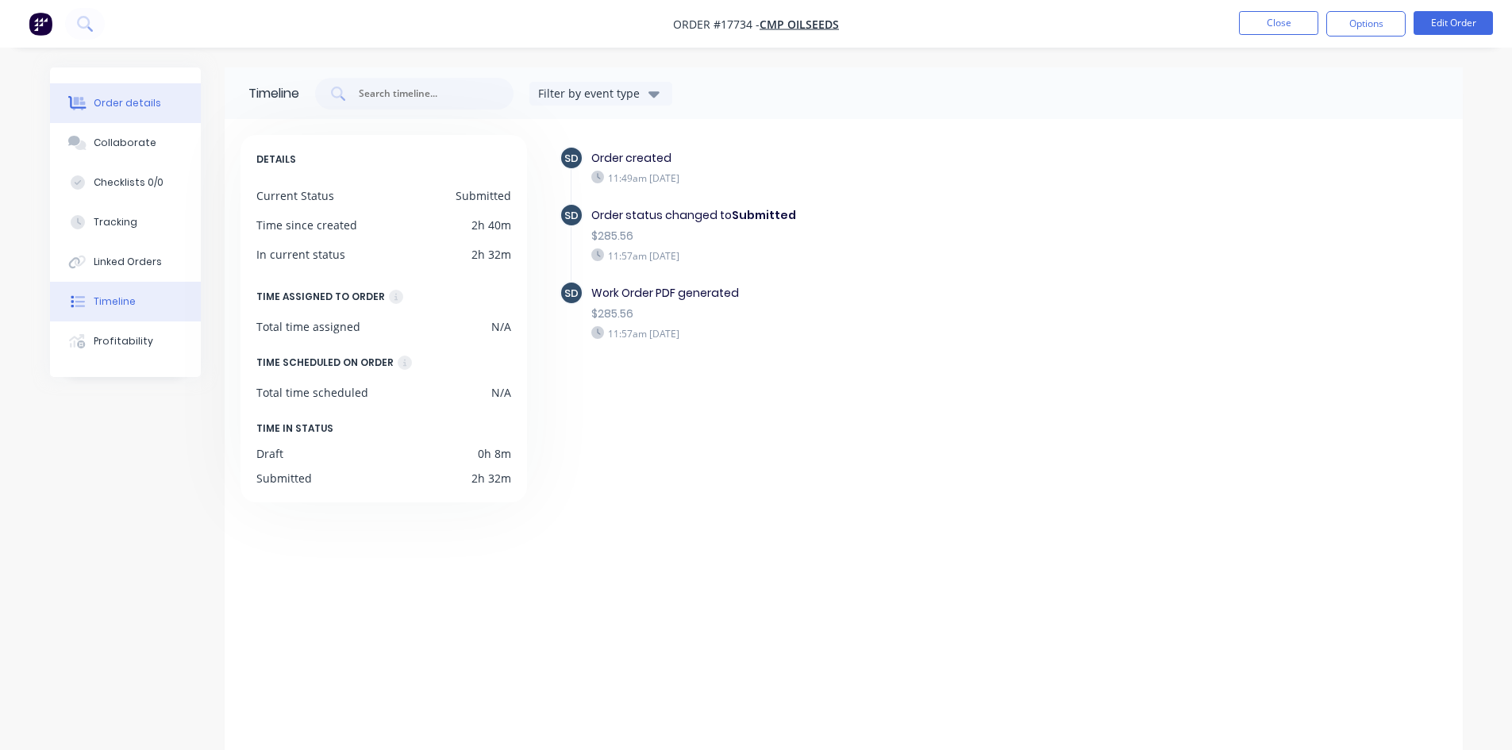
click at [163, 108] on button "Order details" at bounding box center [125, 103] width 151 height 40
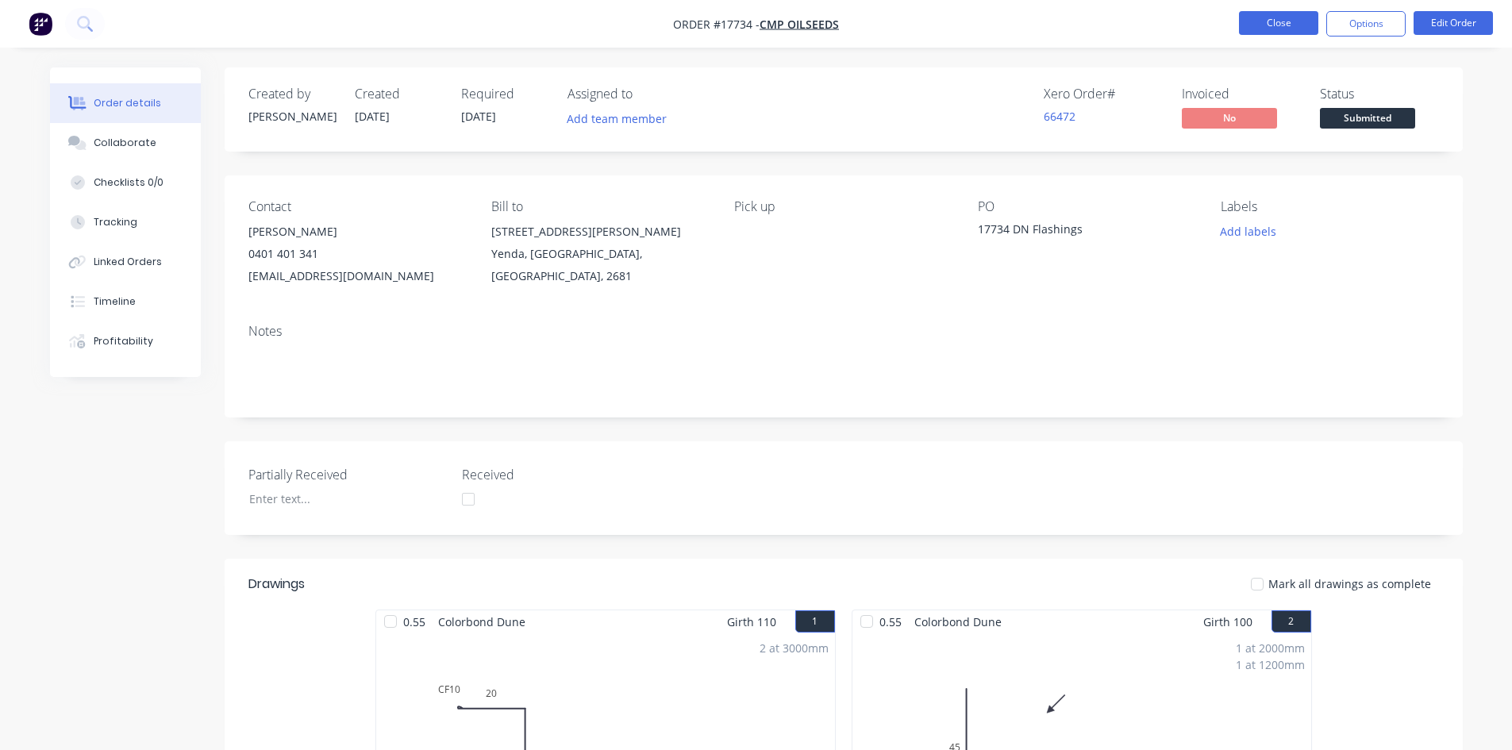
click at [1285, 29] on button "Close" at bounding box center [1278, 23] width 79 height 24
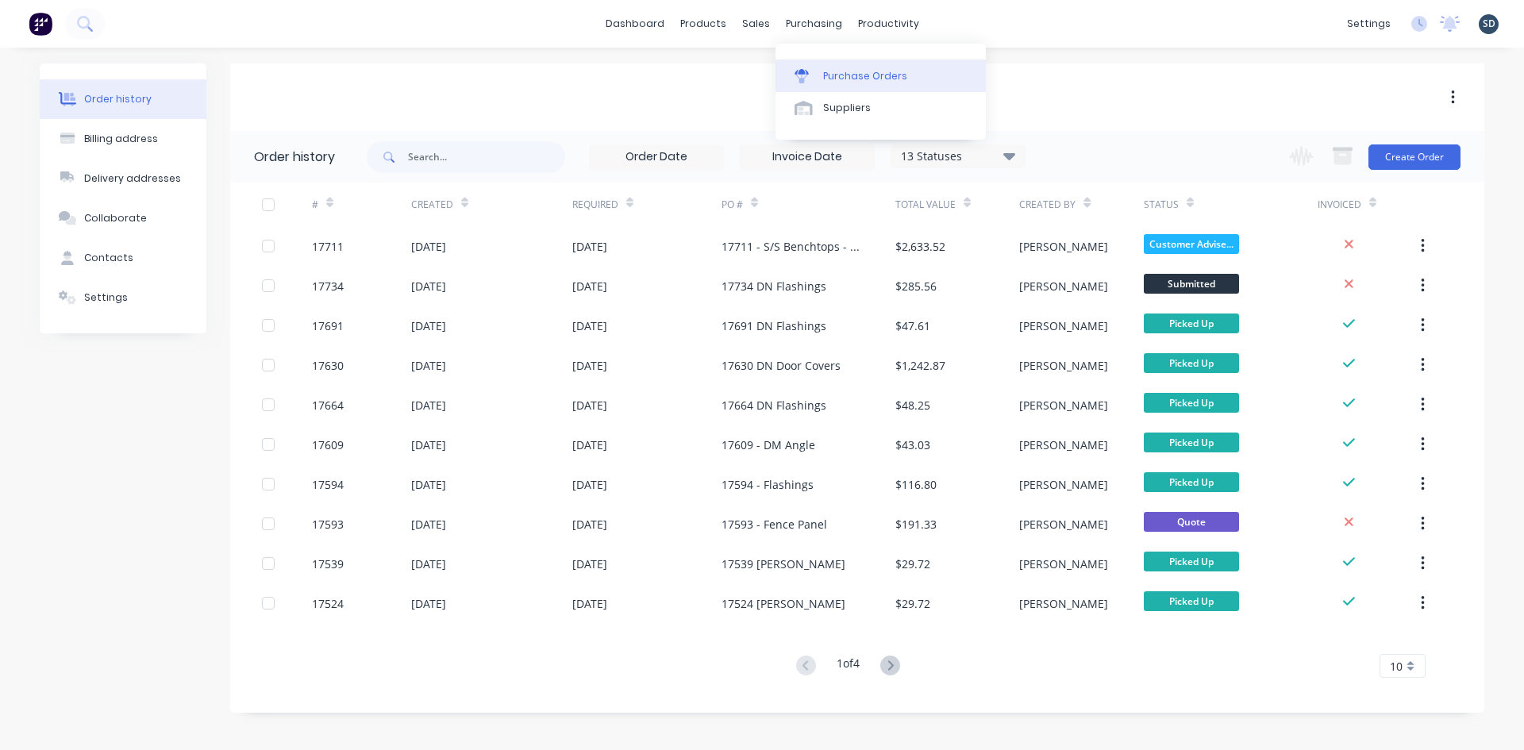
click at [850, 80] on div "Purchase Orders" at bounding box center [865, 76] width 84 height 14
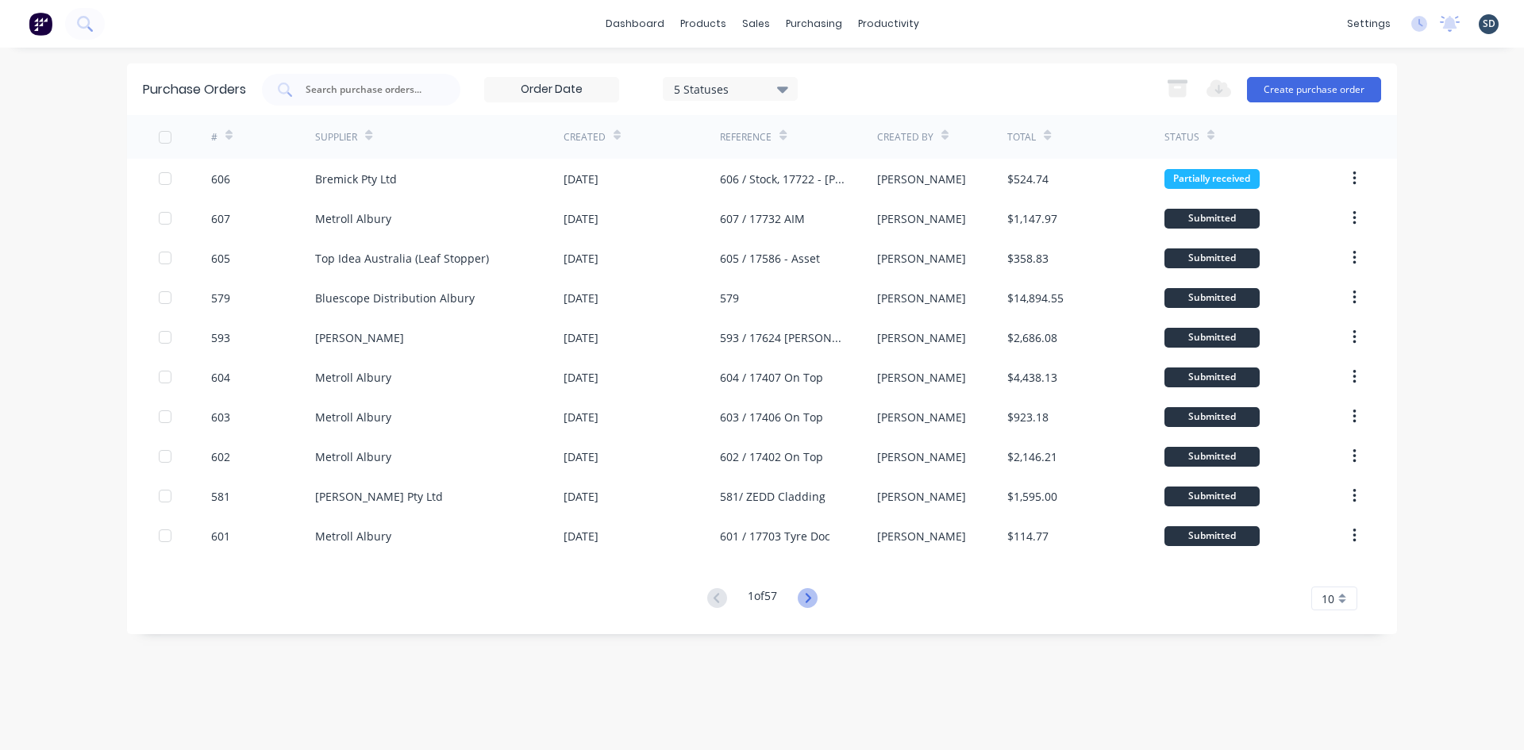
click at [807, 598] on icon at bounding box center [807, 598] width 20 height 20
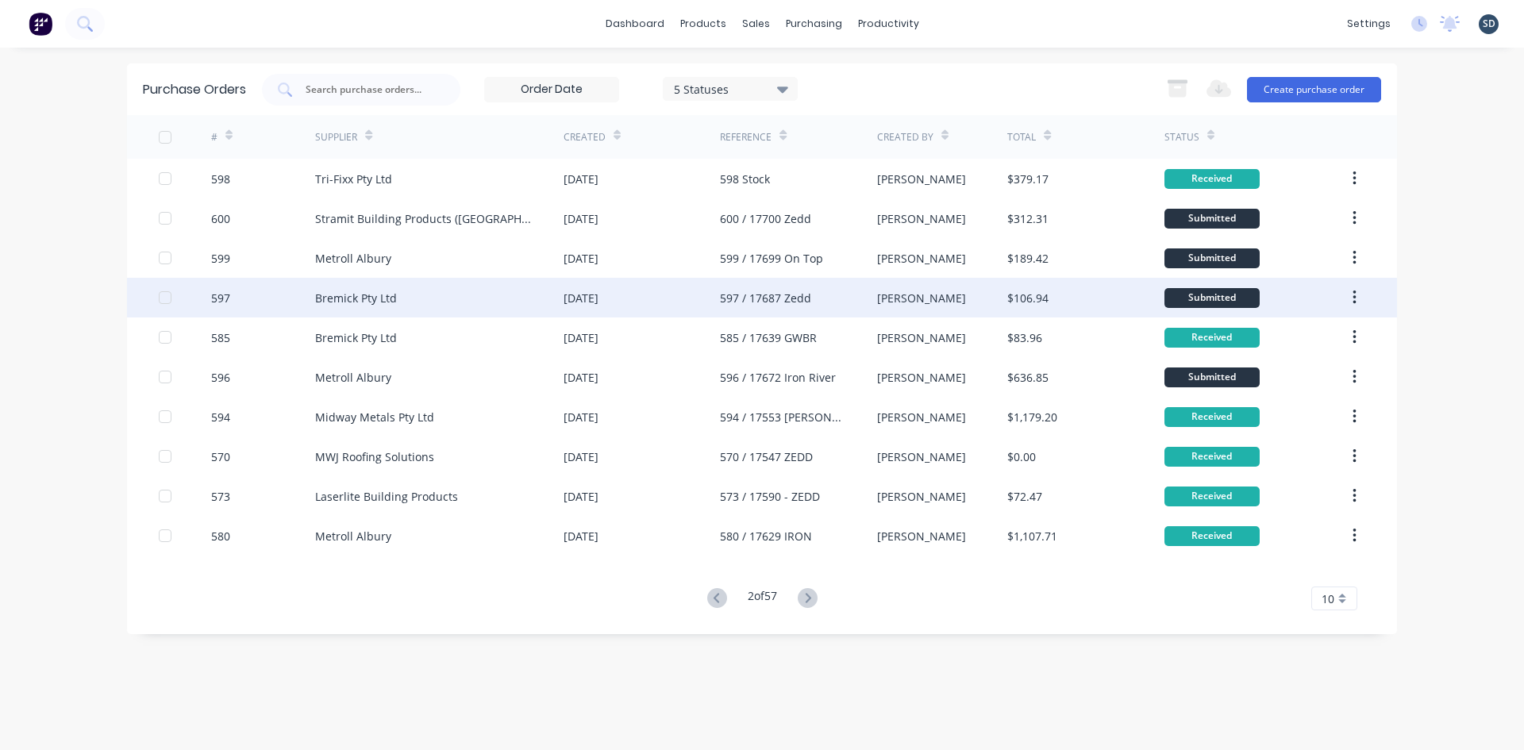
click at [433, 294] on div "Bremick Pty Ltd" at bounding box center [439, 298] width 248 height 40
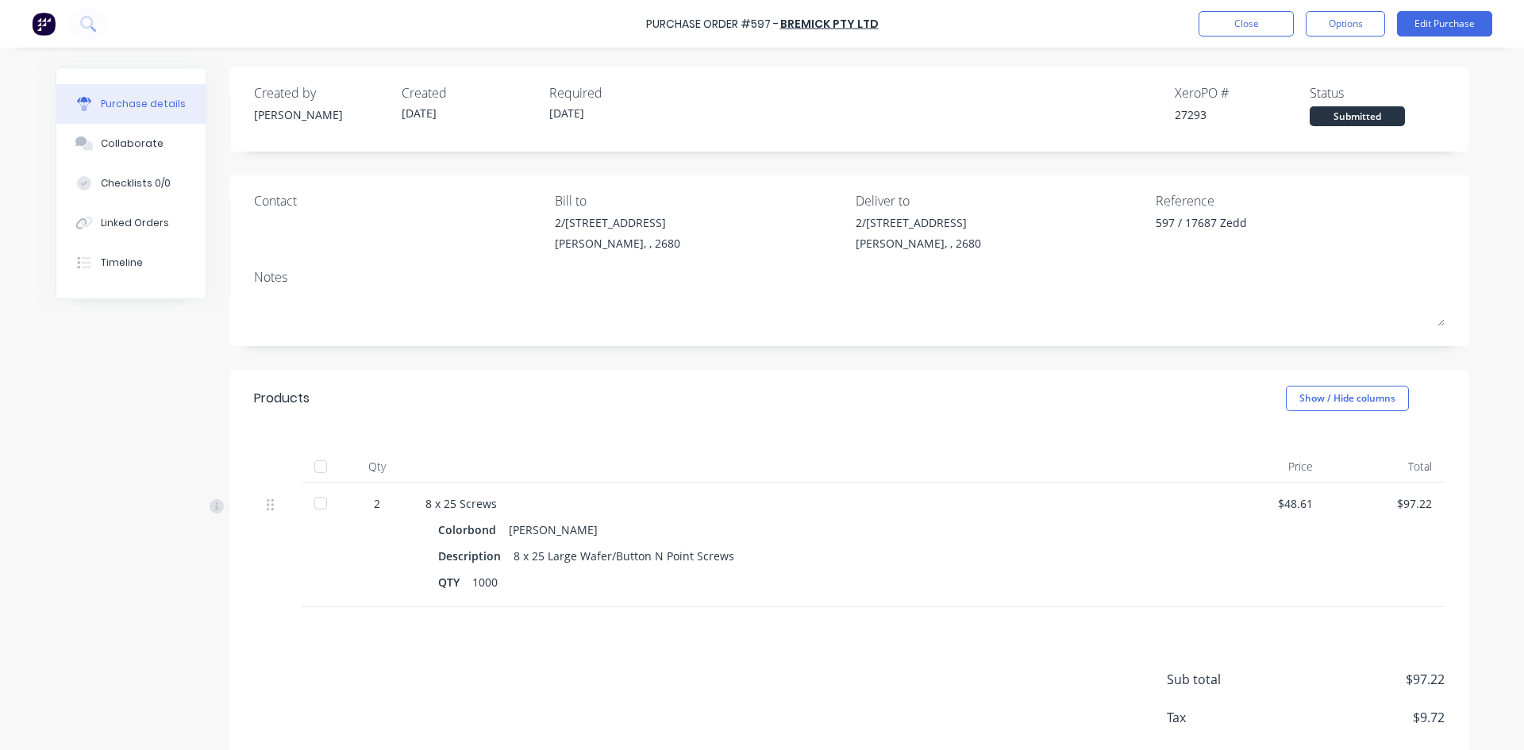
click at [320, 466] on div at bounding box center [321, 467] width 32 height 32
click at [1260, 24] on button "Close" at bounding box center [1245, 23] width 95 height 25
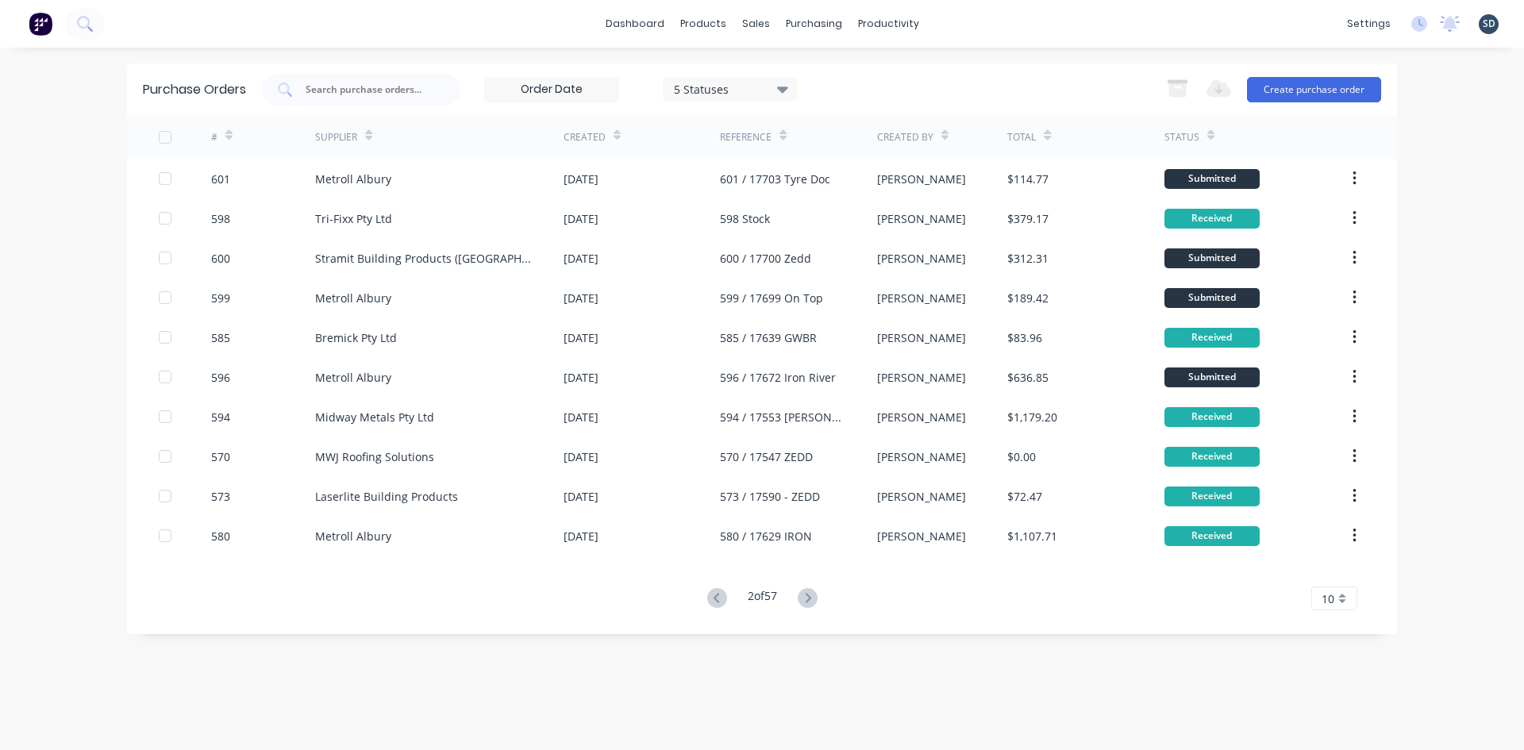
click at [1005, 17] on div "dashboard products sales purchasing productivity dashboard products Product Cat…" at bounding box center [762, 24] width 1524 height 48
click at [856, 81] on div "Purchase Orders" at bounding box center [865, 76] width 84 height 14
click at [961, 21] on div "dashboard products sales purchasing productivity dashboard products Product Cat…" at bounding box center [762, 24] width 1524 height 48
click at [971, 25] on div "dashboard products sales purchasing productivity dashboard products Product Cat…" at bounding box center [762, 24] width 1524 height 48
click at [969, 21] on div "dashboard products sales purchasing productivity dashboard products Product Cat…" at bounding box center [762, 24] width 1524 height 48
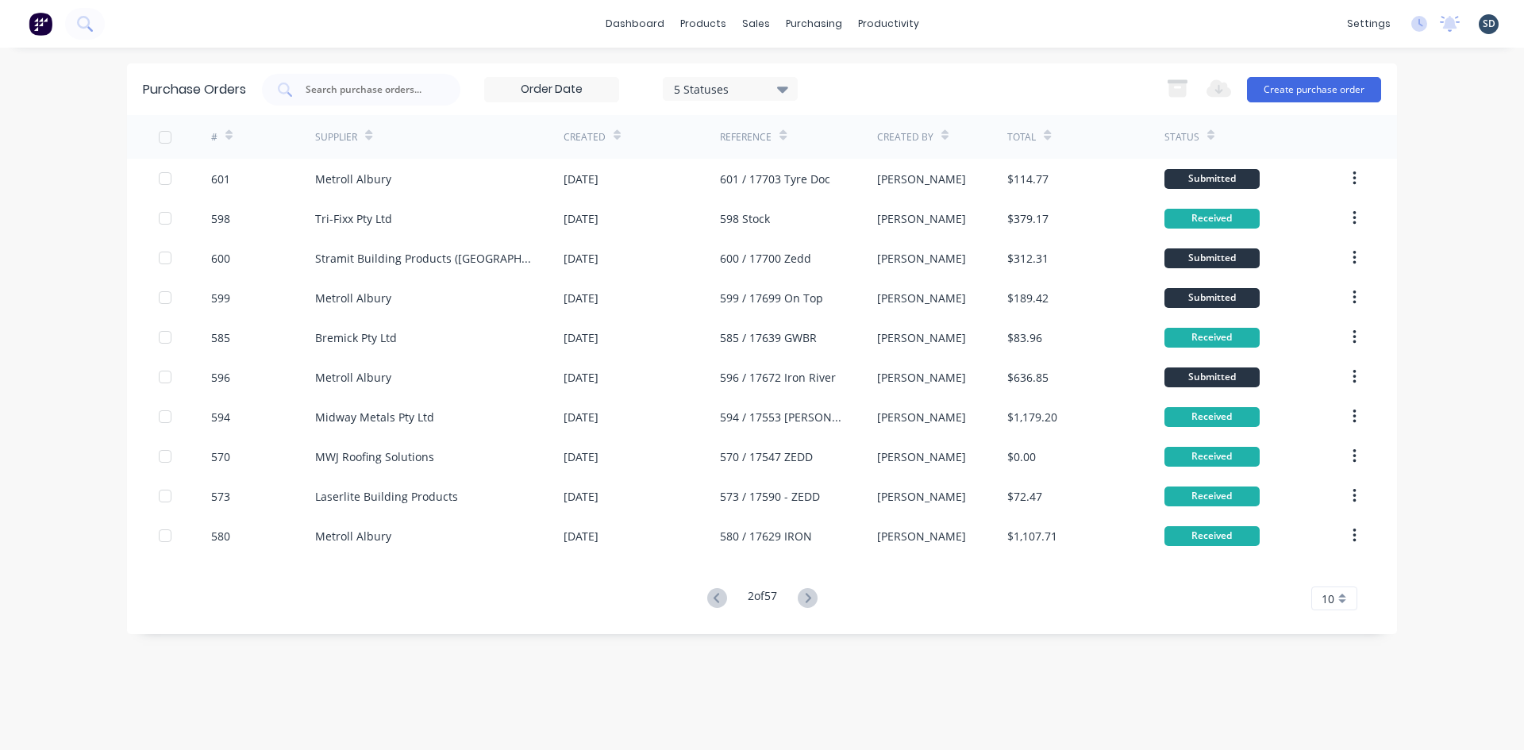
drag, startPoint x: 969, startPoint y: 21, endPoint x: 961, endPoint y: 22, distance: 8.0
click at [961, 22] on div "dashboard products sales purchasing productivity dashboard products Product Cat…" at bounding box center [762, 24] width 1524 height 48
click at [963, 19] on div "dashboard products sales purchasing productivity dashboard products Product Cat…" at bounding box center [762, 24] width 1524 height 48
click at [714, 601] on g at bounding box center [717, 598] width 20 height 20
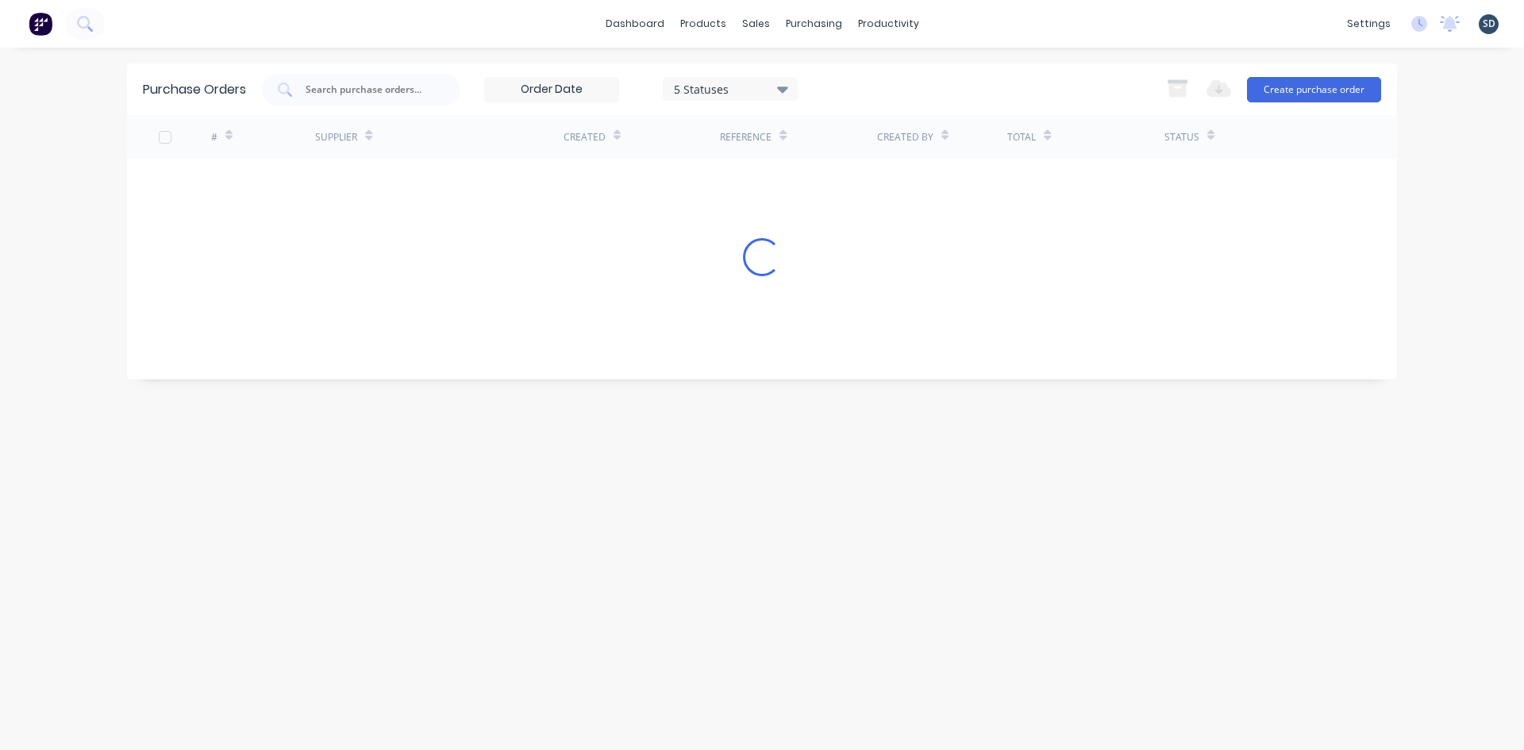
click at [968, 19] on div "dashboard products sales purchasing productivity dashboard products Product Cat…" at bounding box center [762, 24] width 1524 height 48
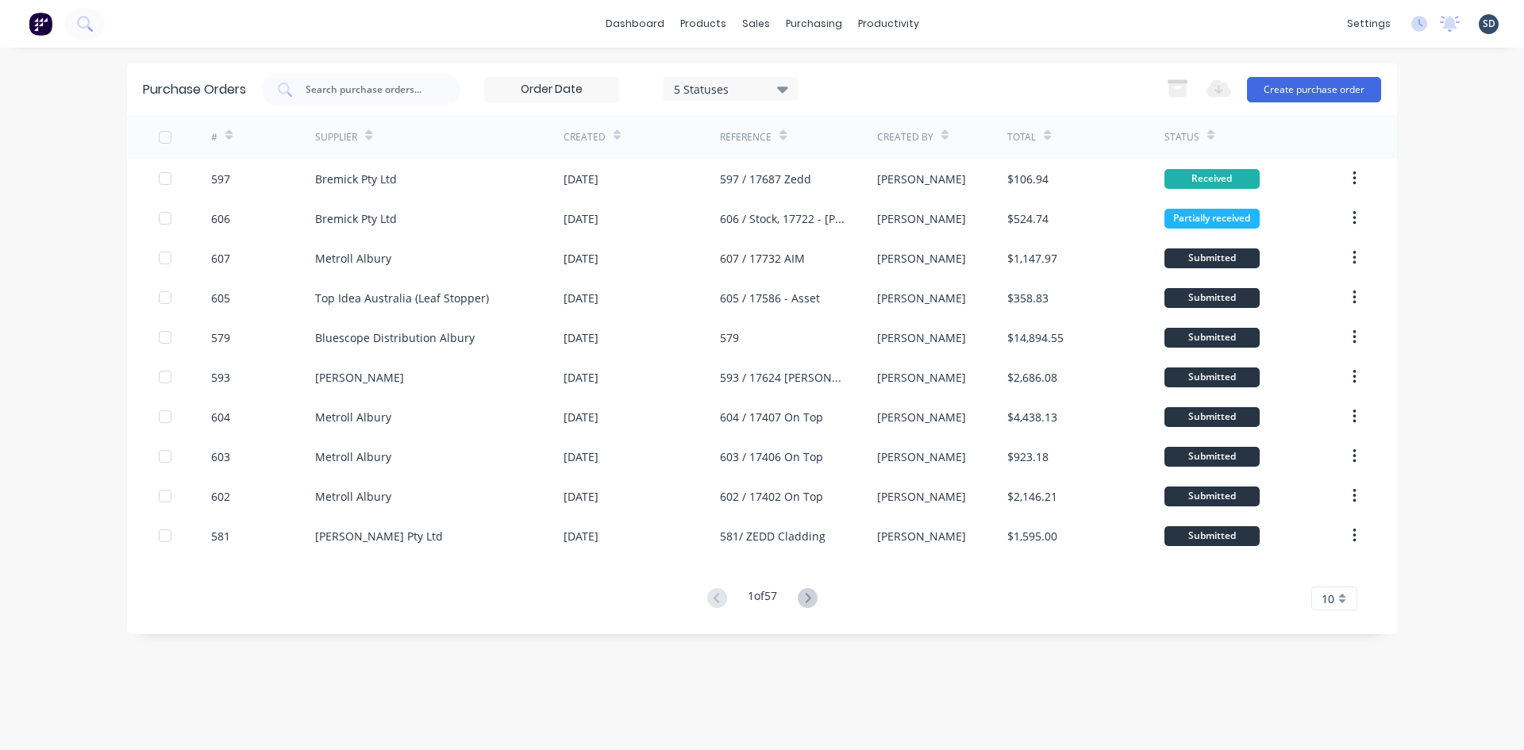
click at [963, 24] on div "dashboard products sales purchasing productivity dashboard products Product Cat…" at bounding box center [762, 24] width 1524 height 48
click at [797, 75] on div "Sales Orders" at bounding box center [814, 76] width 65 height 14
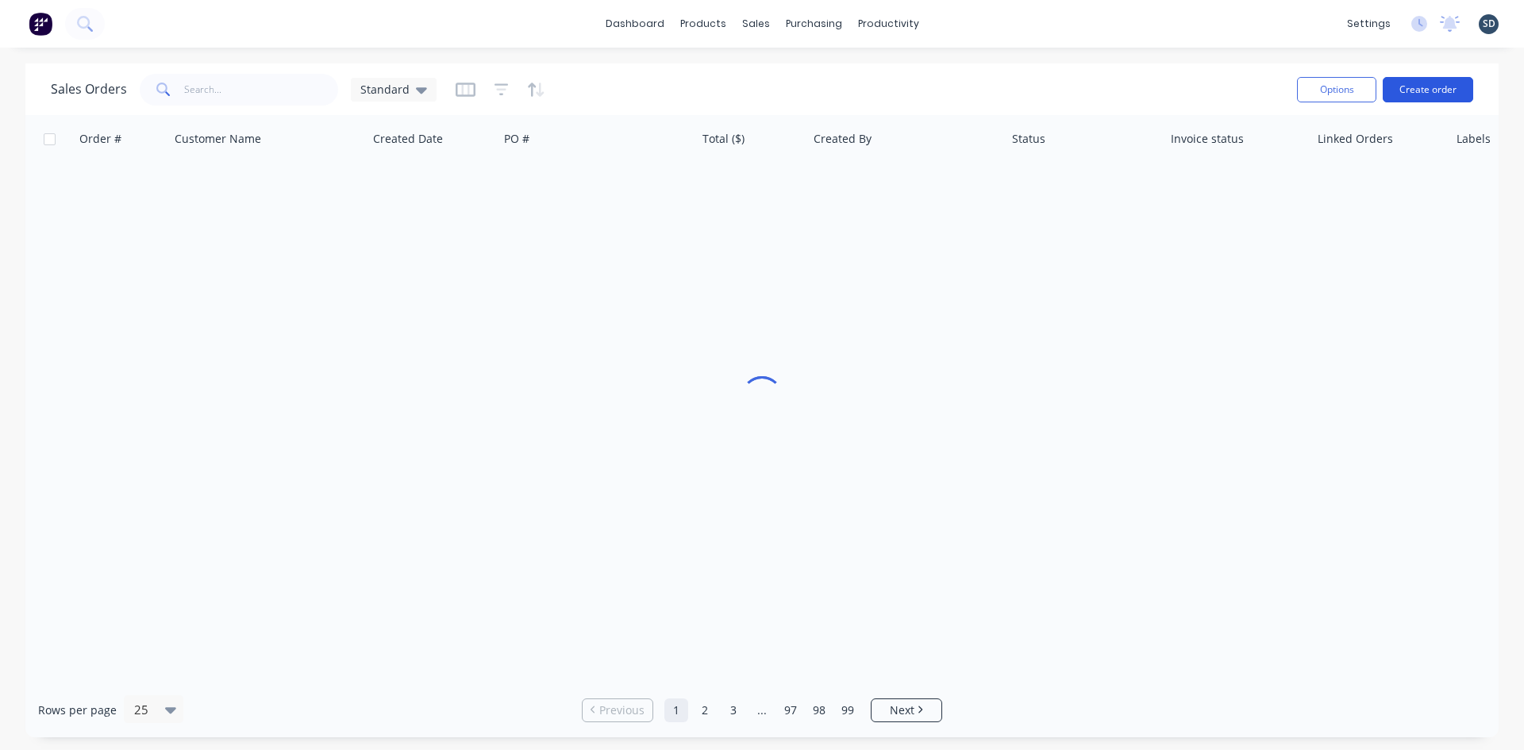
click at [1432, 83] on button "Create order" at bounding box center [1427, 89] width 90 height 25
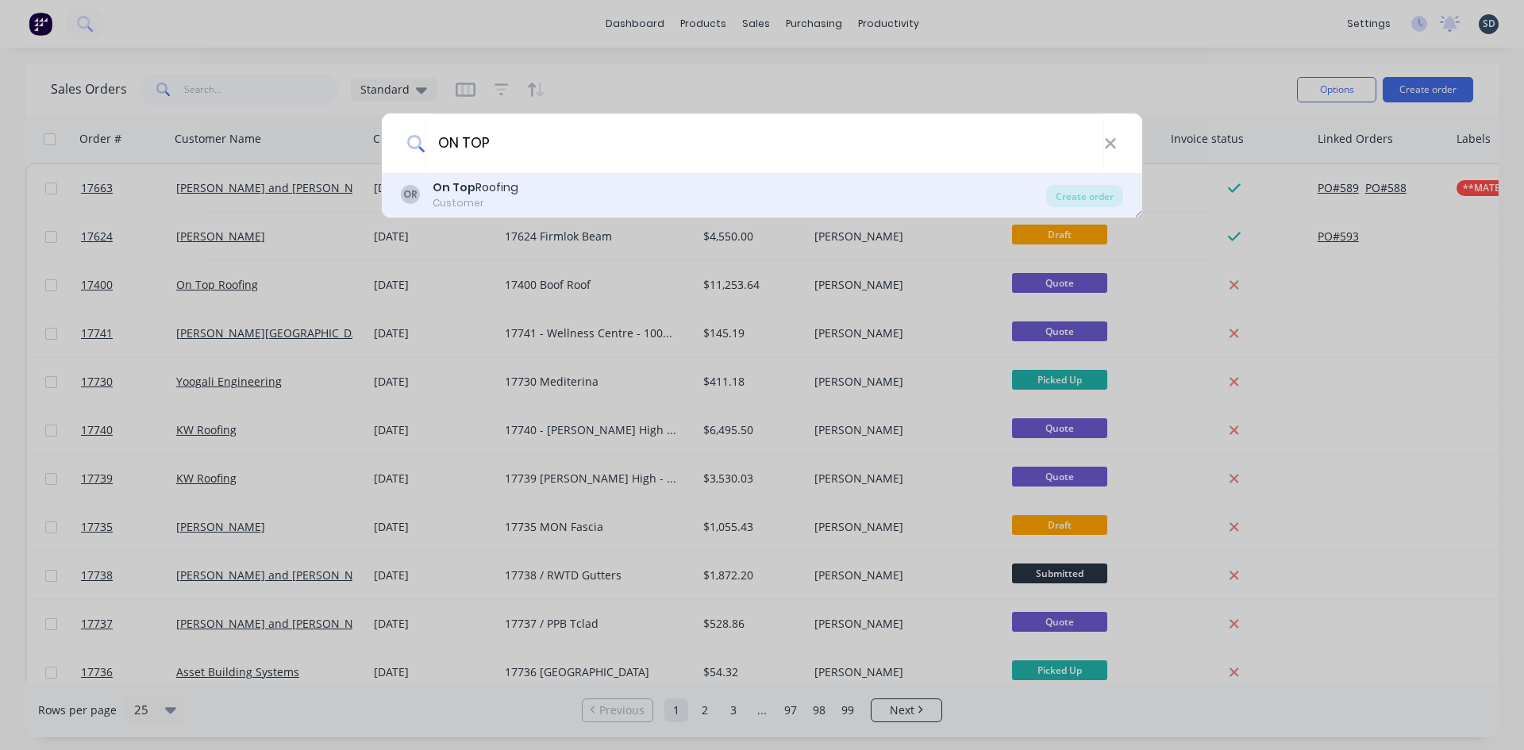
type input "ON TOP"
click at [522, 192] on div "OR On Top Roofing Customer" at bounding box center [723, 194] width 645 height 31
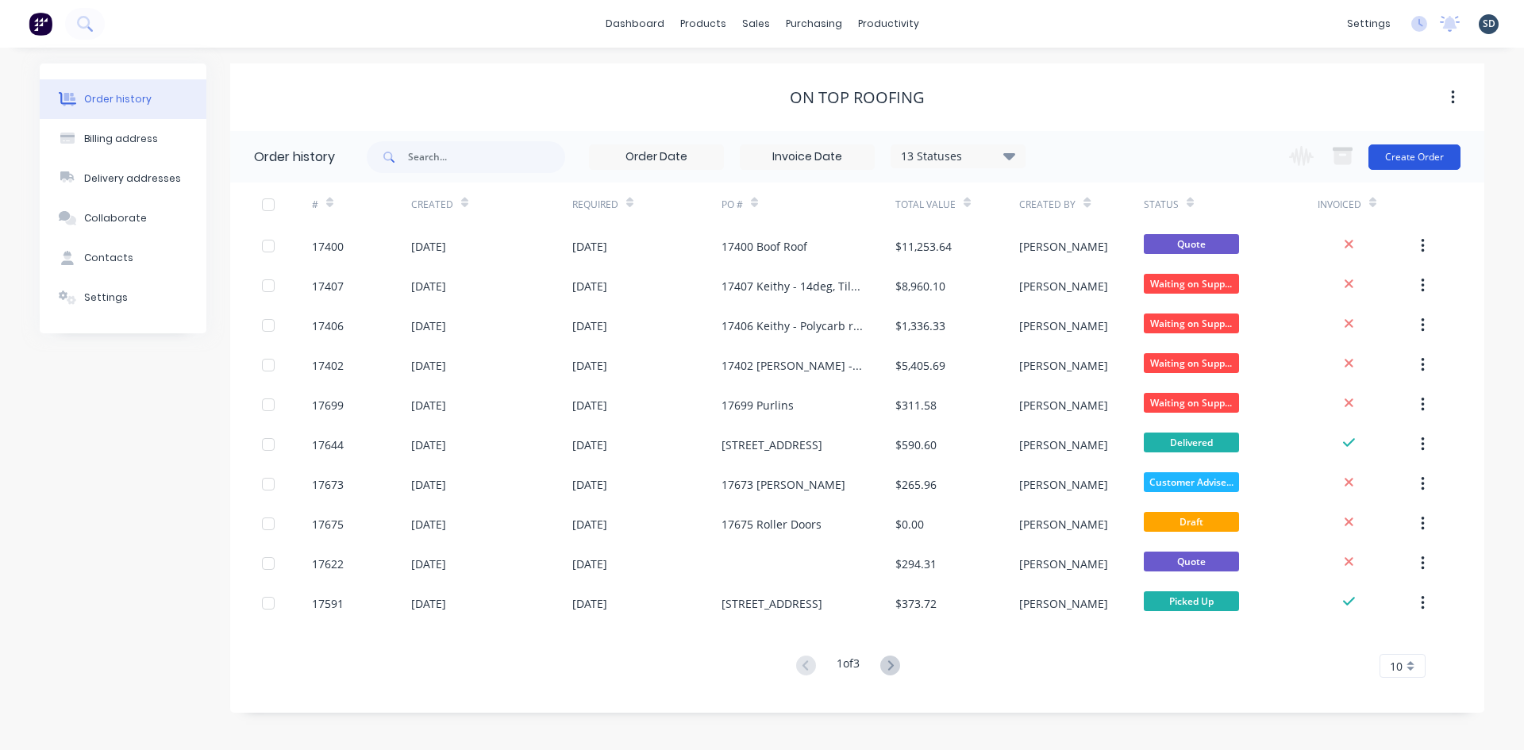
click at [1414, 155] on button "Create Order" at bounding box center [1414, 156] width 92 height 25
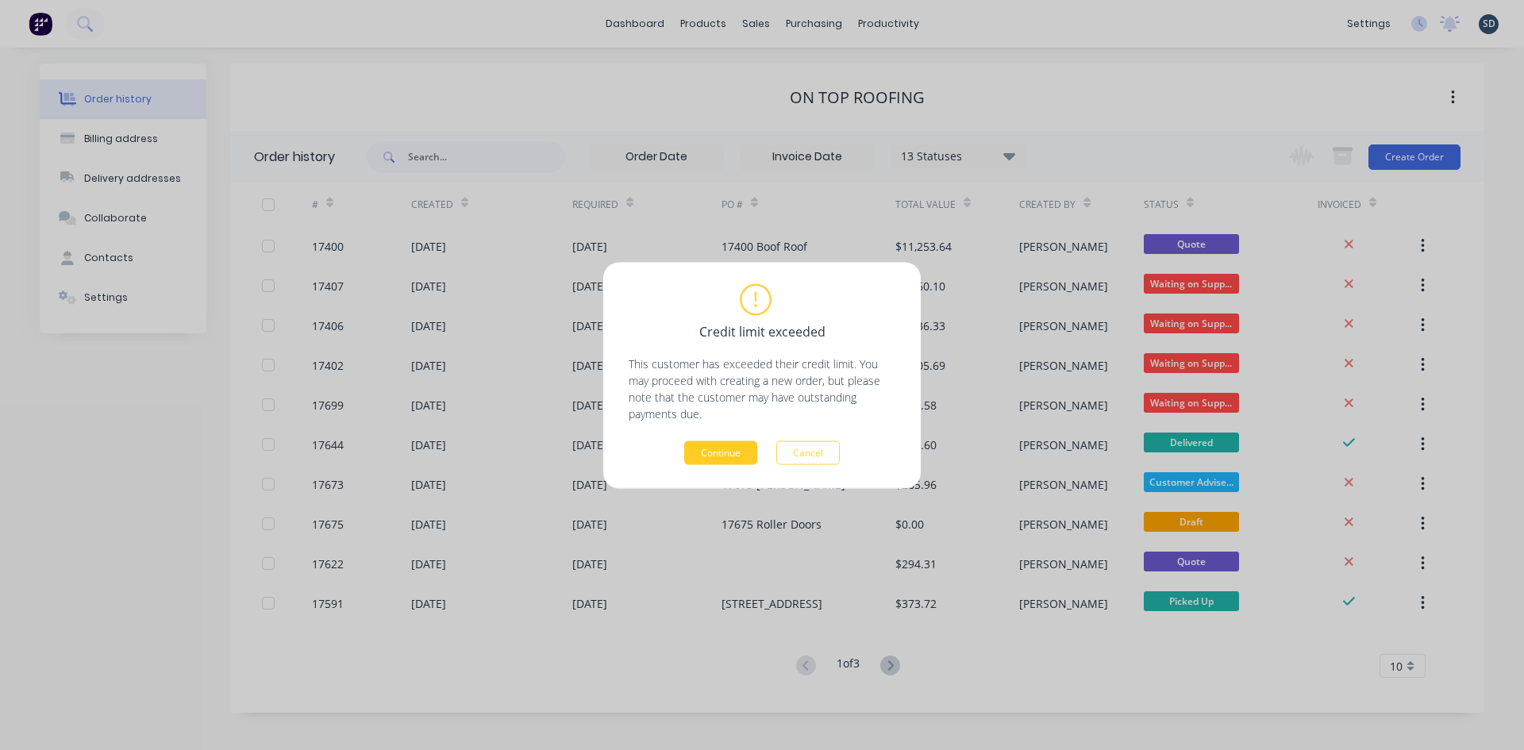
click at [715, 456] on button "Continue" at bounding box center [720, 452] width 73 height 24
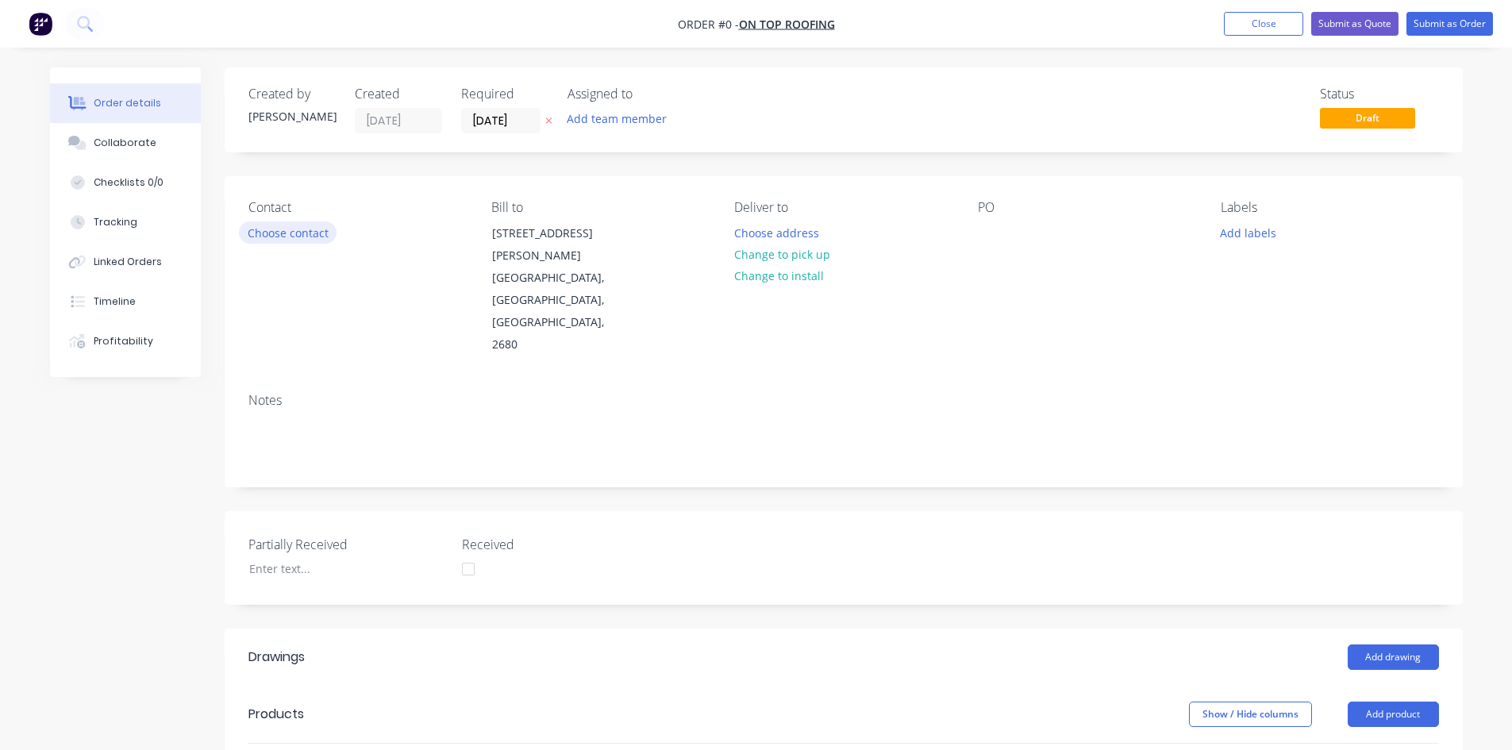
click at [305, 229] on button "Choose contact" at bounding box center [288, 231] width 98 height 21
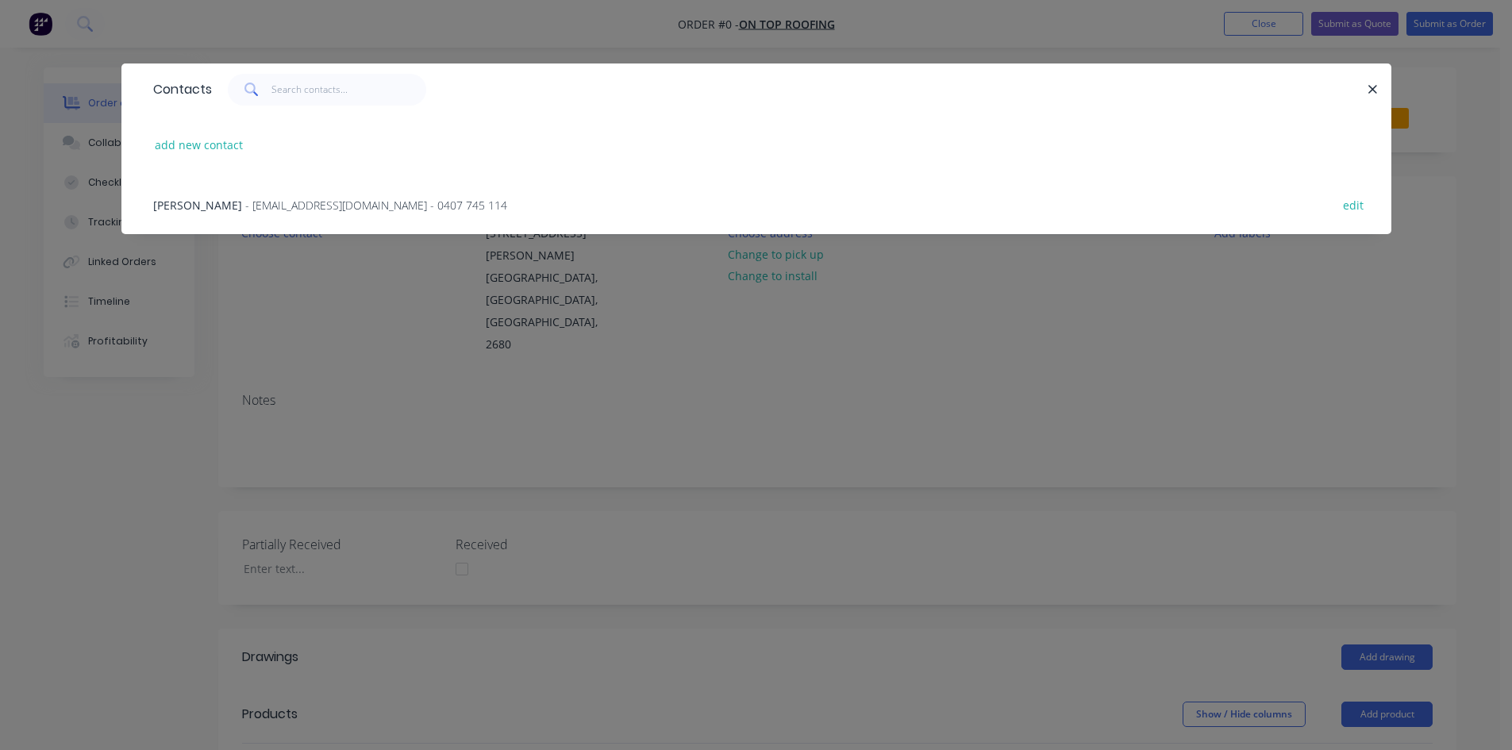
click at [314, 208] on span "- jockbeazley@ontoproofing24.onmicrosoft.com - 0407 745 114" at bounding box center [376, 205] width 262 height 15
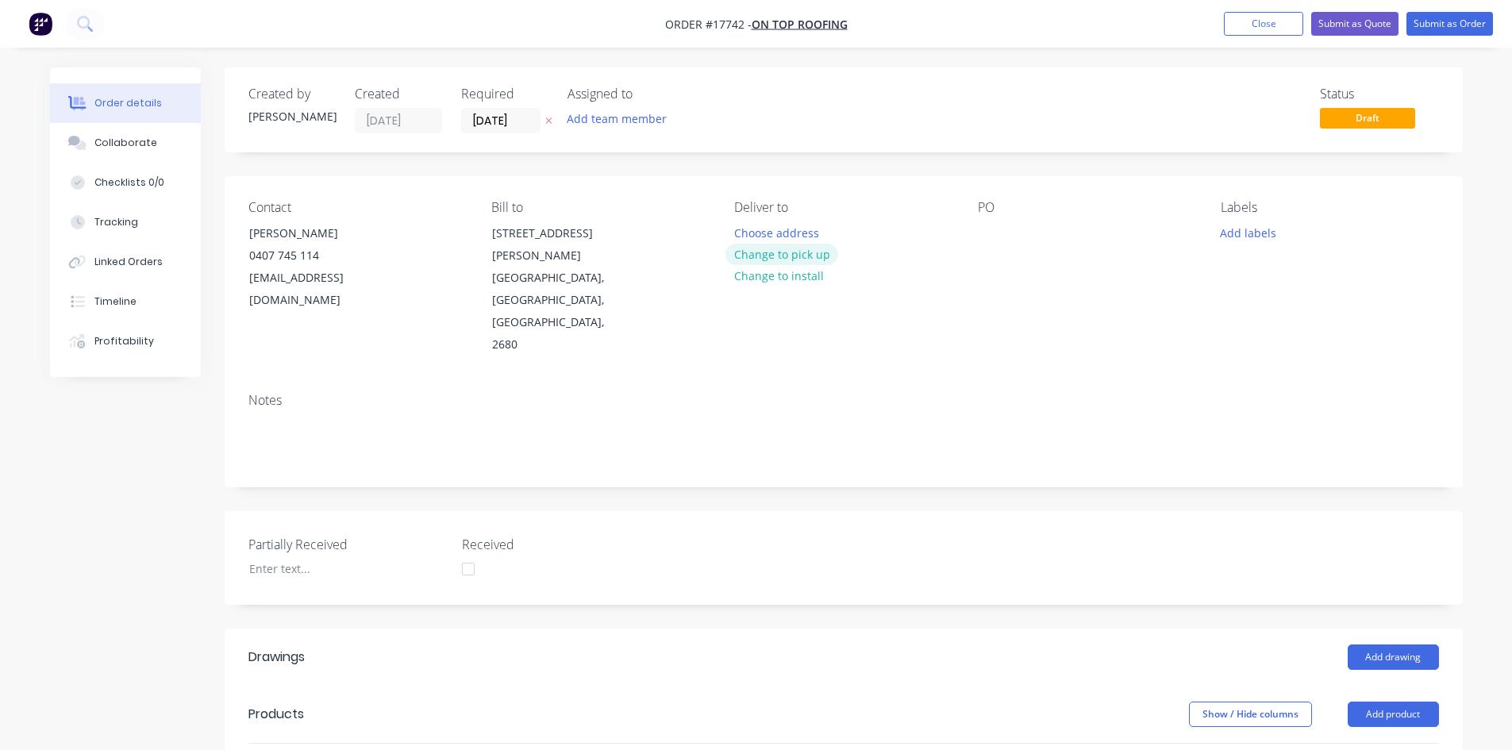
click at [791, 257] on button "Change to pick up" at bounding box center [781, 254] width 113 height 21
click at [982, 229] on div at bounding box center [990, 232] width 25 height 23
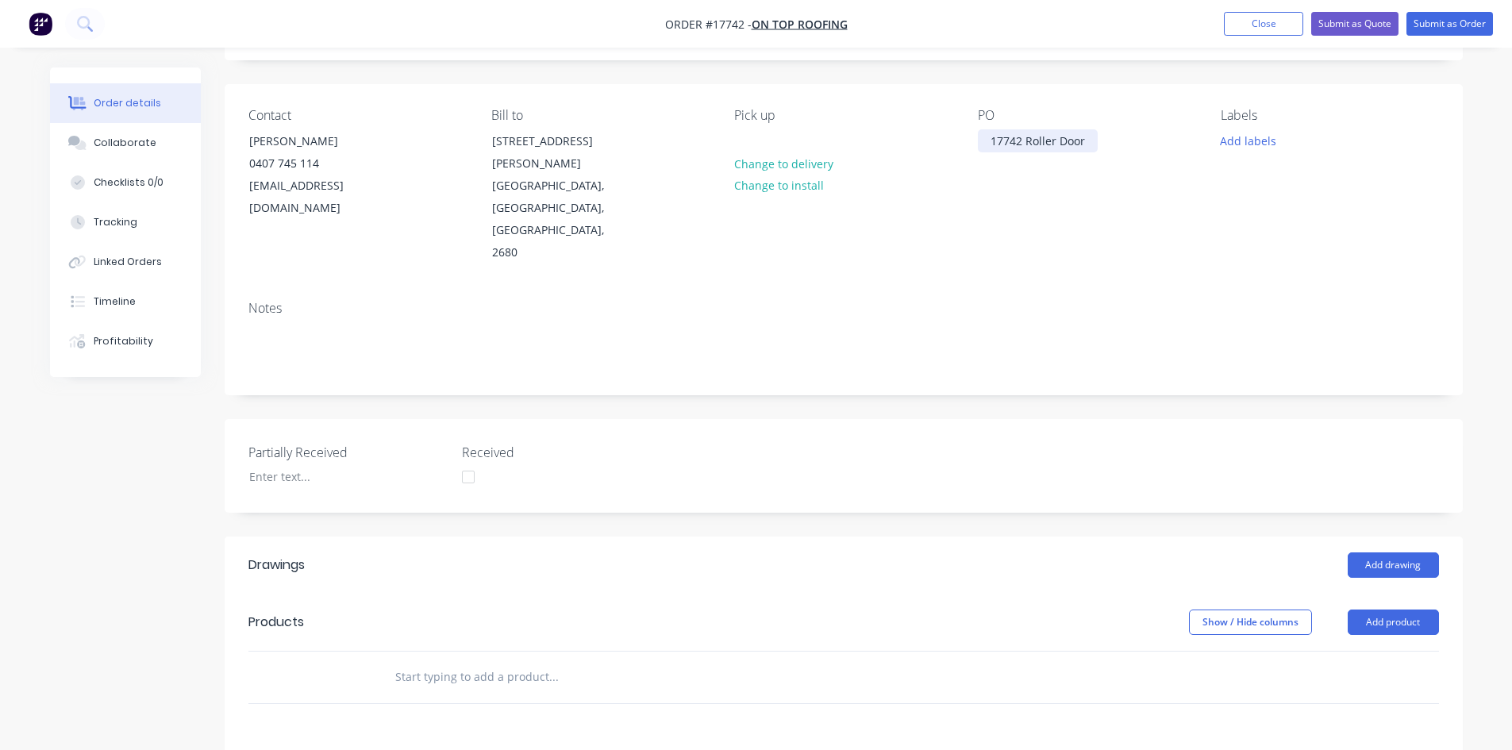
scroll to position [317, 0]
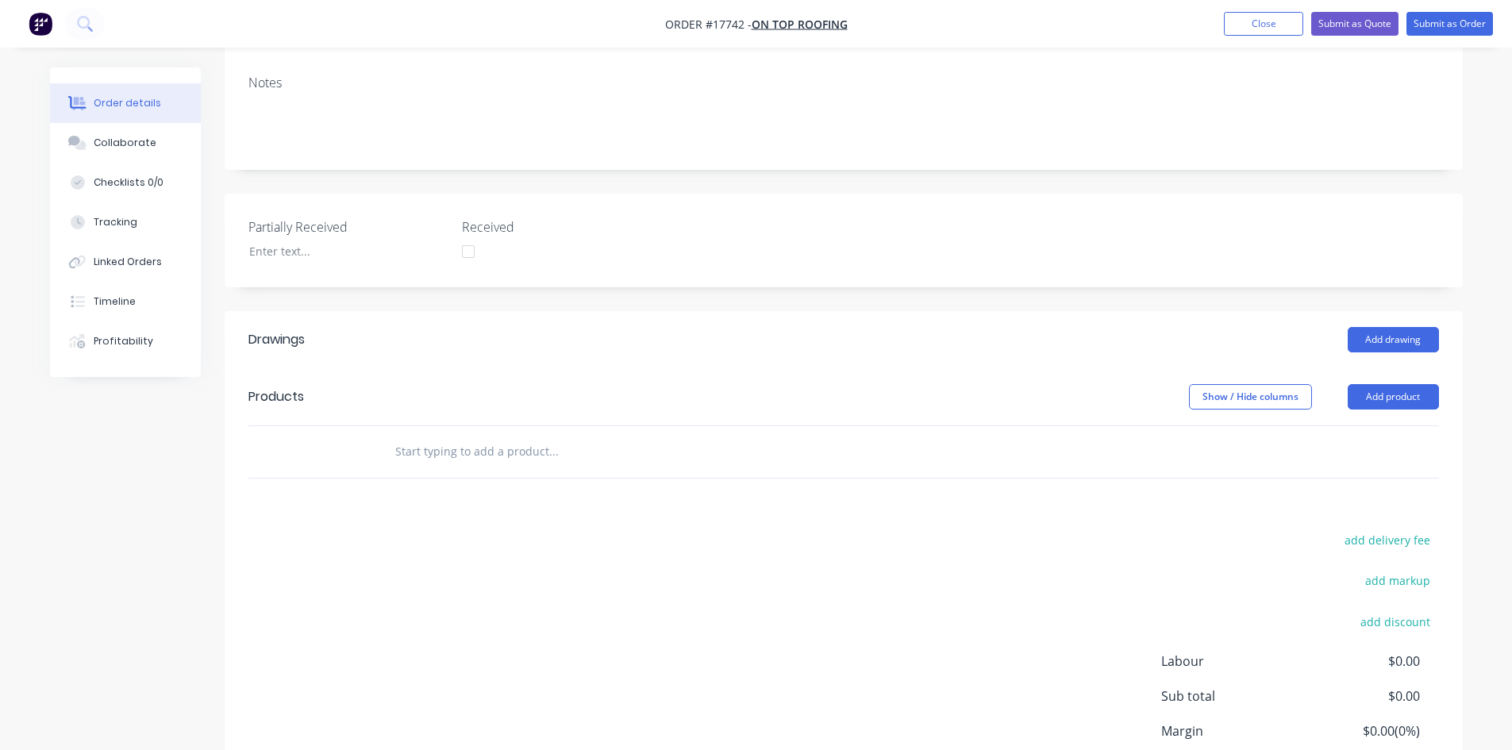
click at [502, 436] on input "text" at bounding box center [552, 452] width 317 height 32
click at [1408, 384] on button "Add product" at bounding box center [1392, 396] width 91 height 25
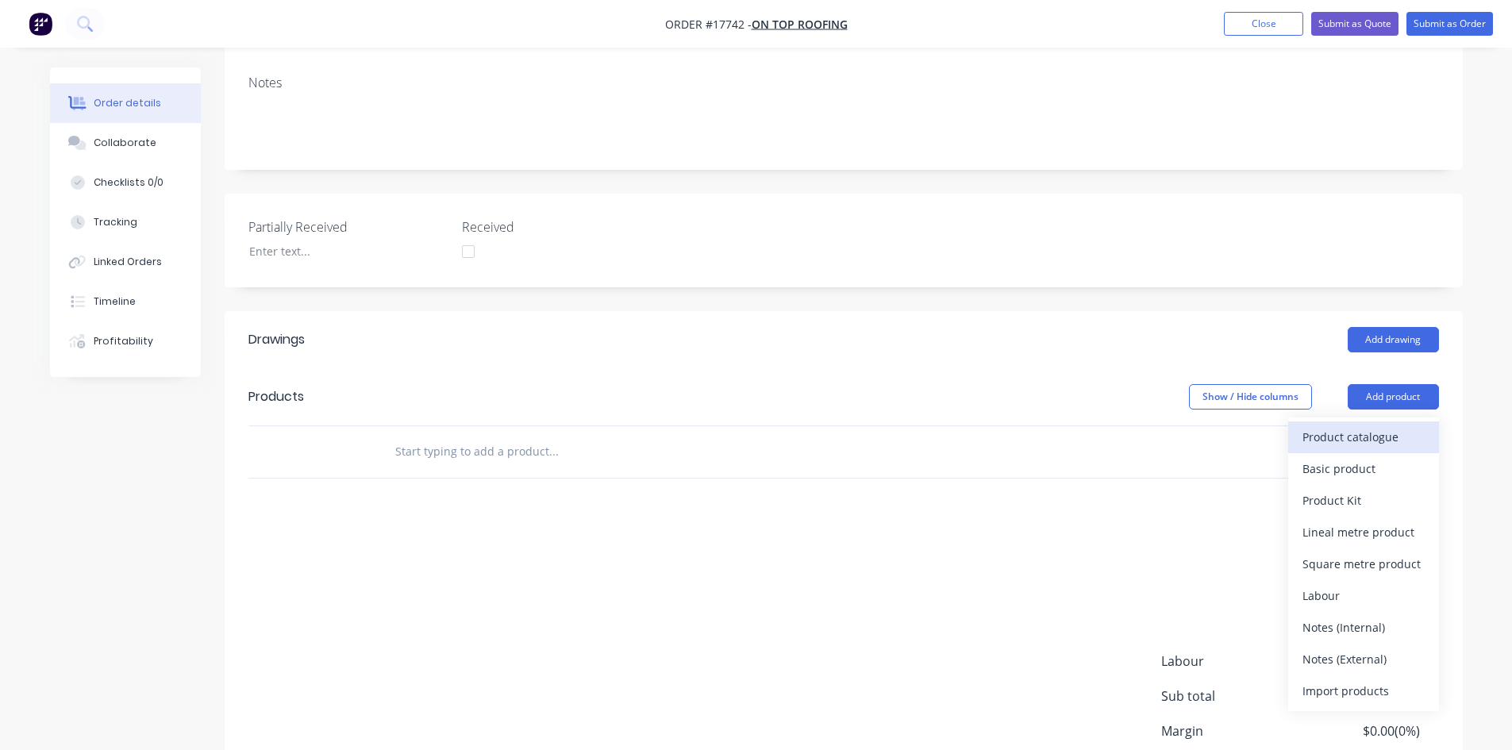
click at [1395, 425] on div "Product catalogue" at bounding box center [1363, 436] width 122 height 23
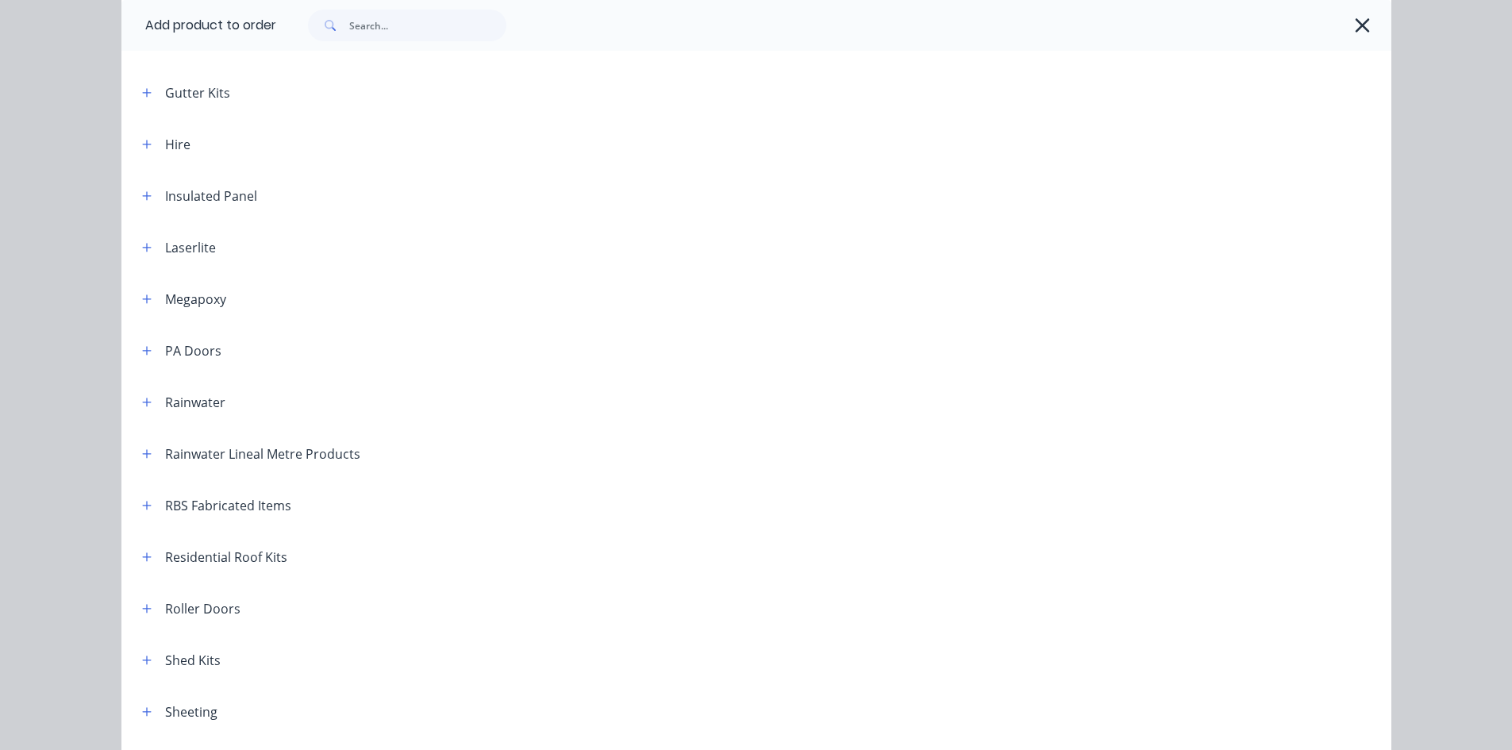
scroll to position [635, 0]
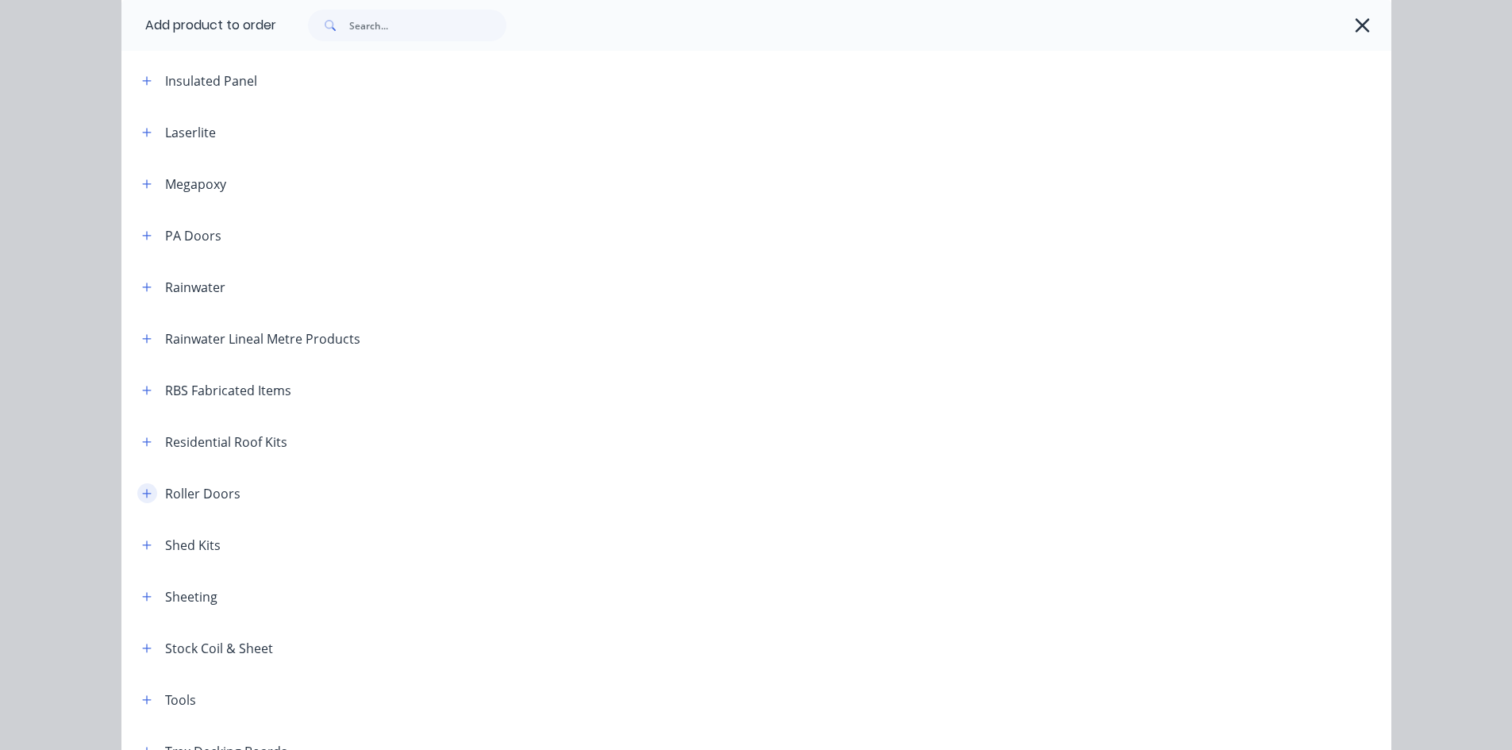
click at [143, 498] on icon "button" at bounding box center [147, 493] width 10 height 11
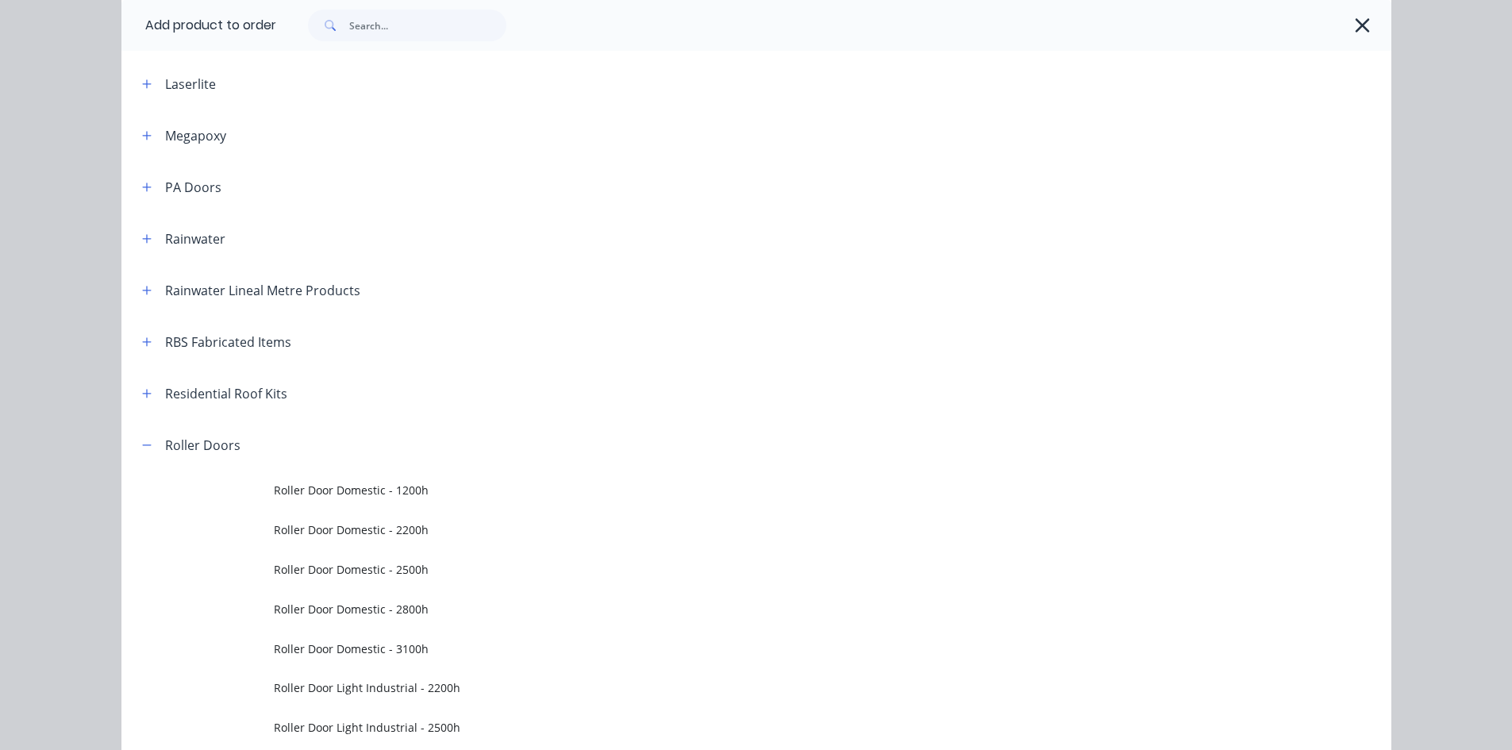
scroll to position [952, 0]
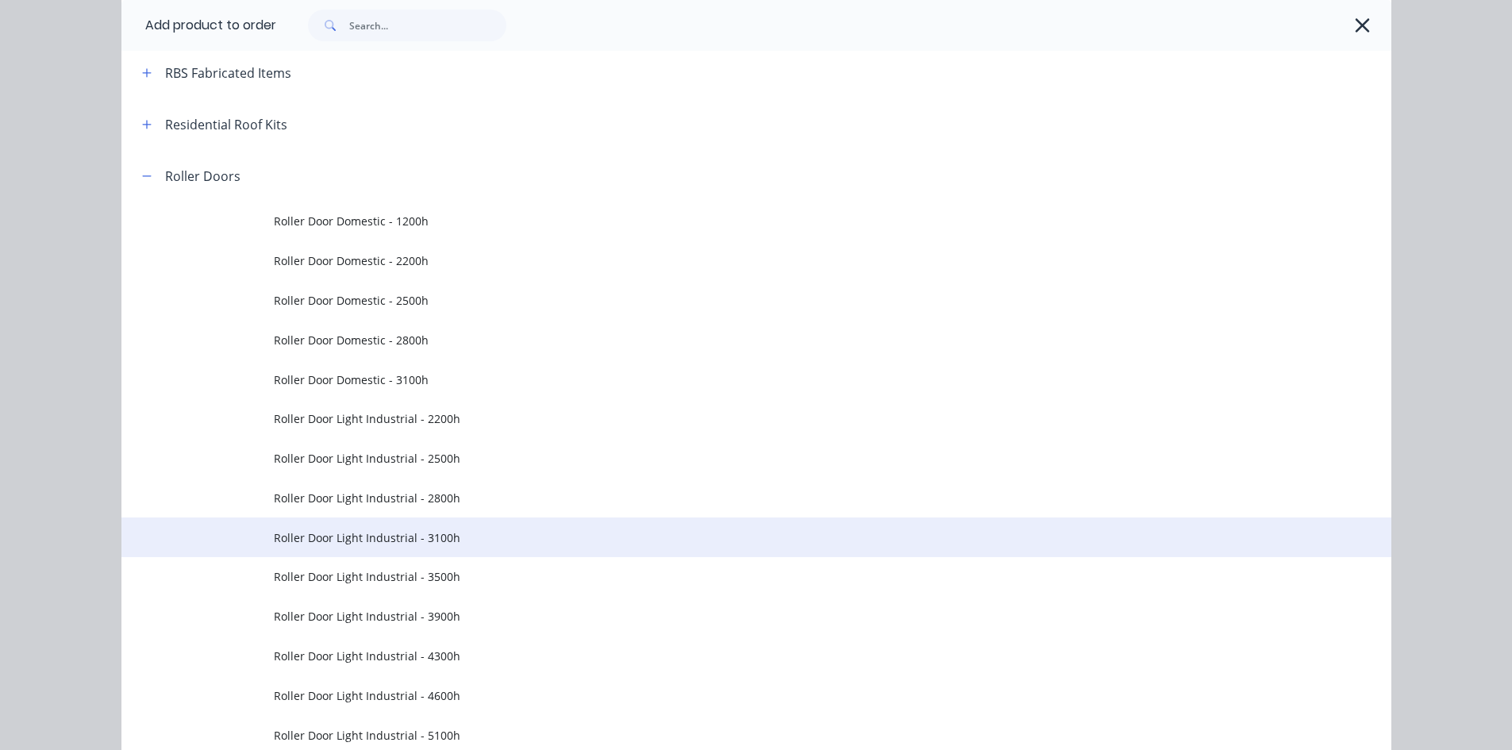
click at [466, 536] on span "Roller Door Light Industrial - 3100h" at bounding box center [720, 537] width 893 height 17
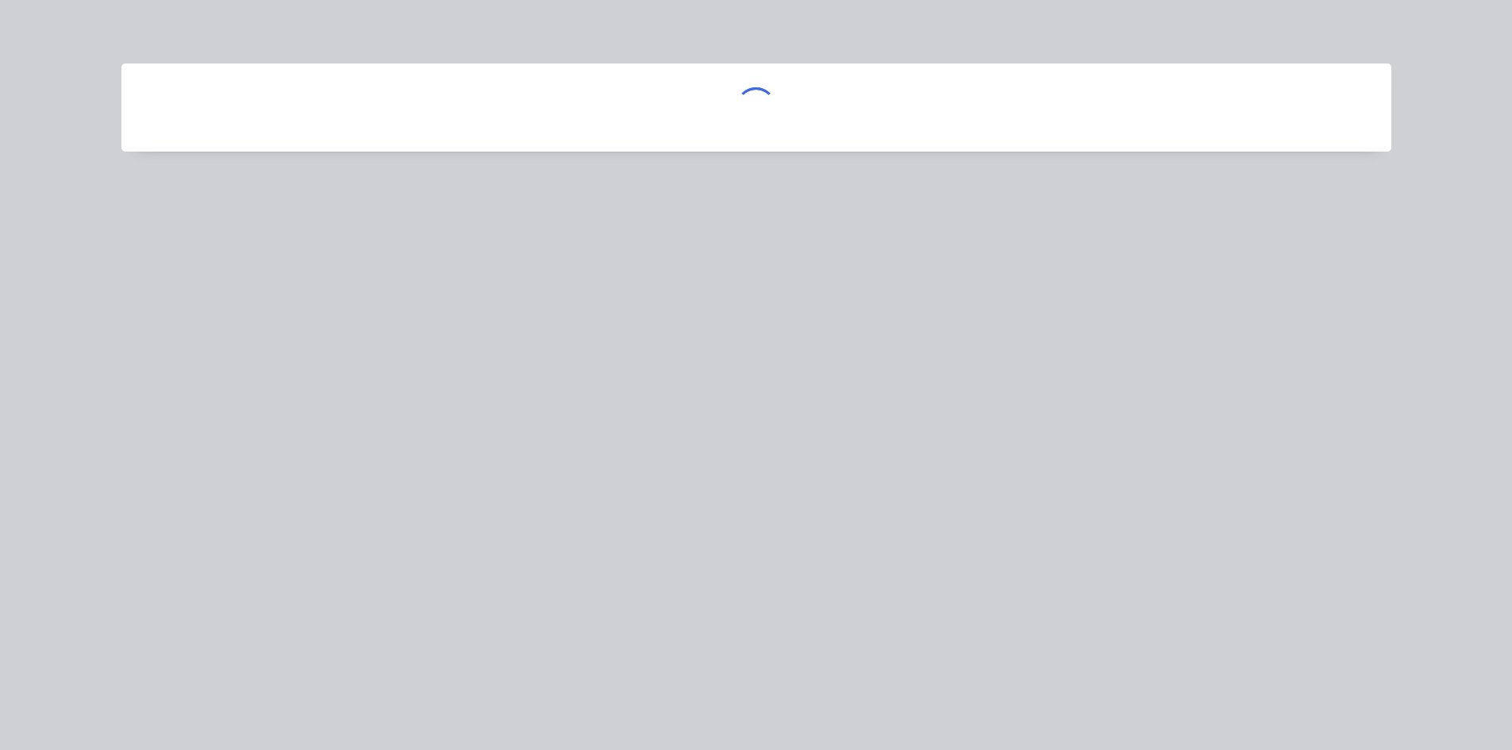
scroll to position [0, 0]
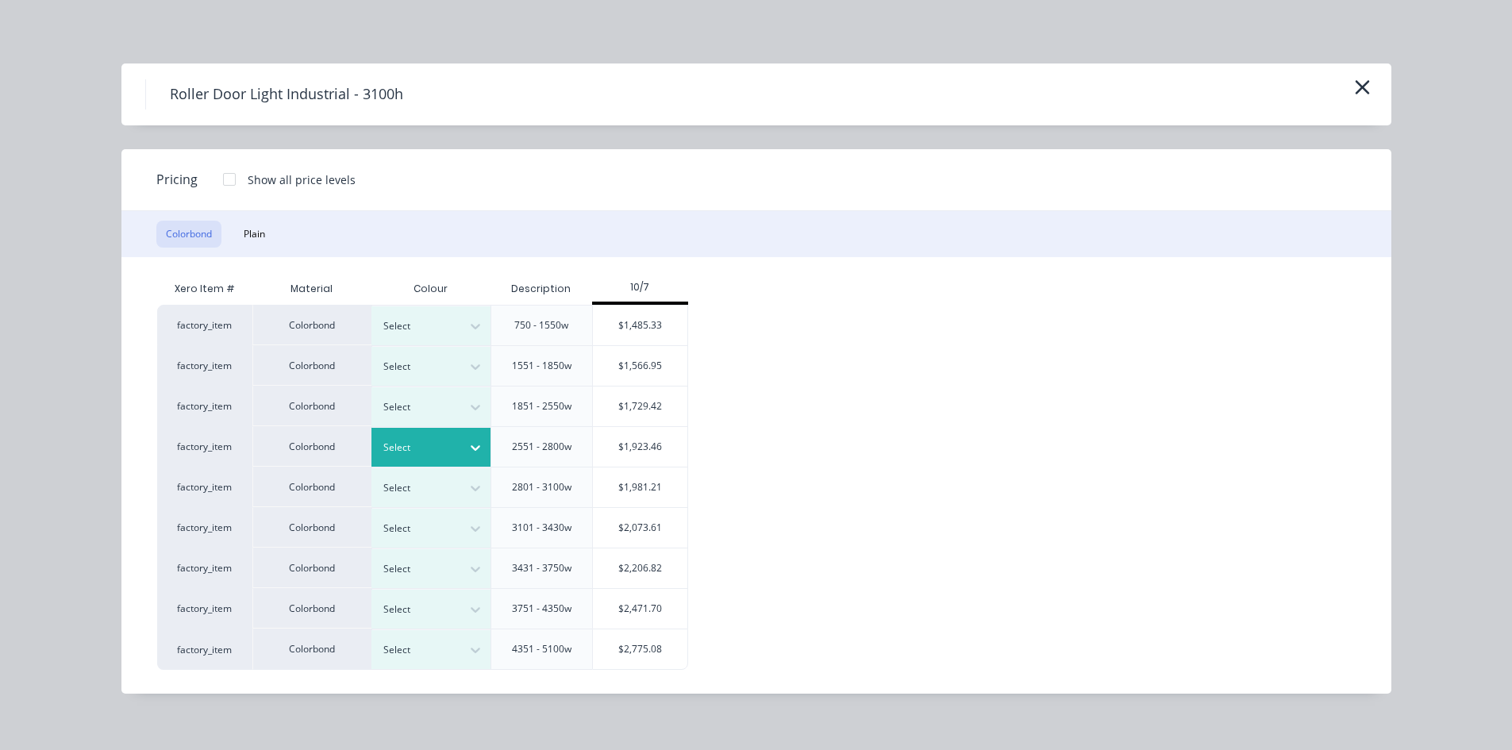
click at [475, 448] on icon at bounding box center [475, 448] width 16 height 16
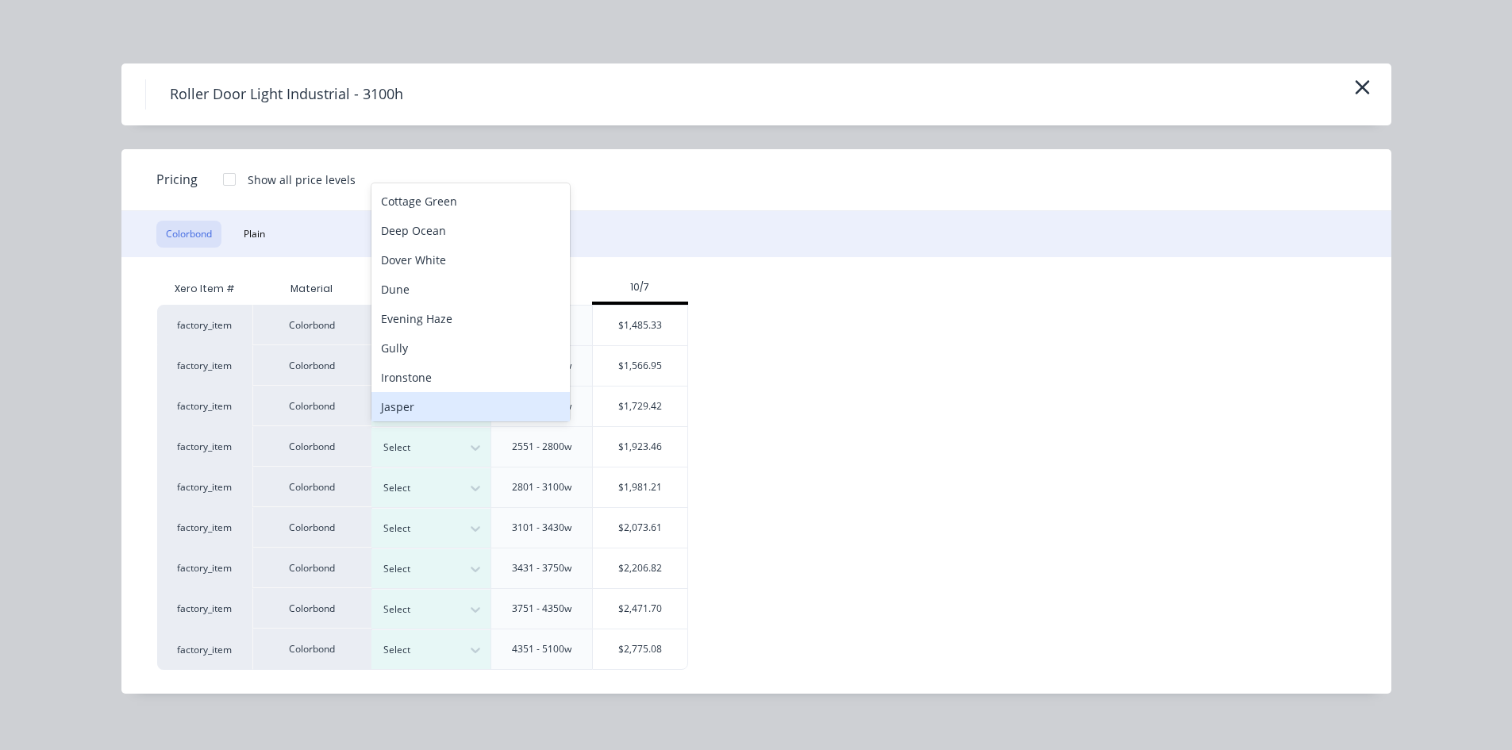
scroll to position [89, 0]
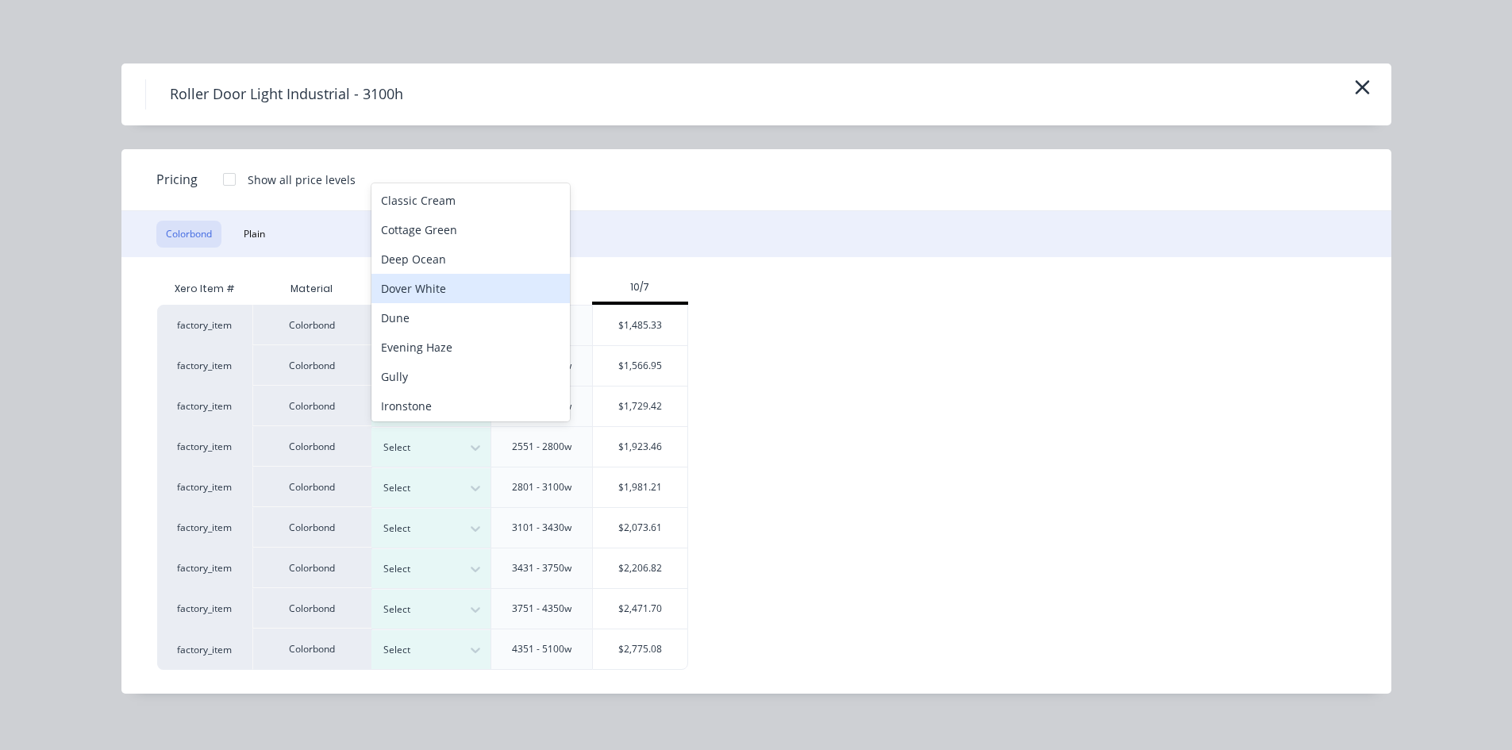
click at [467, 292] on div "Dover White" at bounding box center [470, 288] width 198 height 29
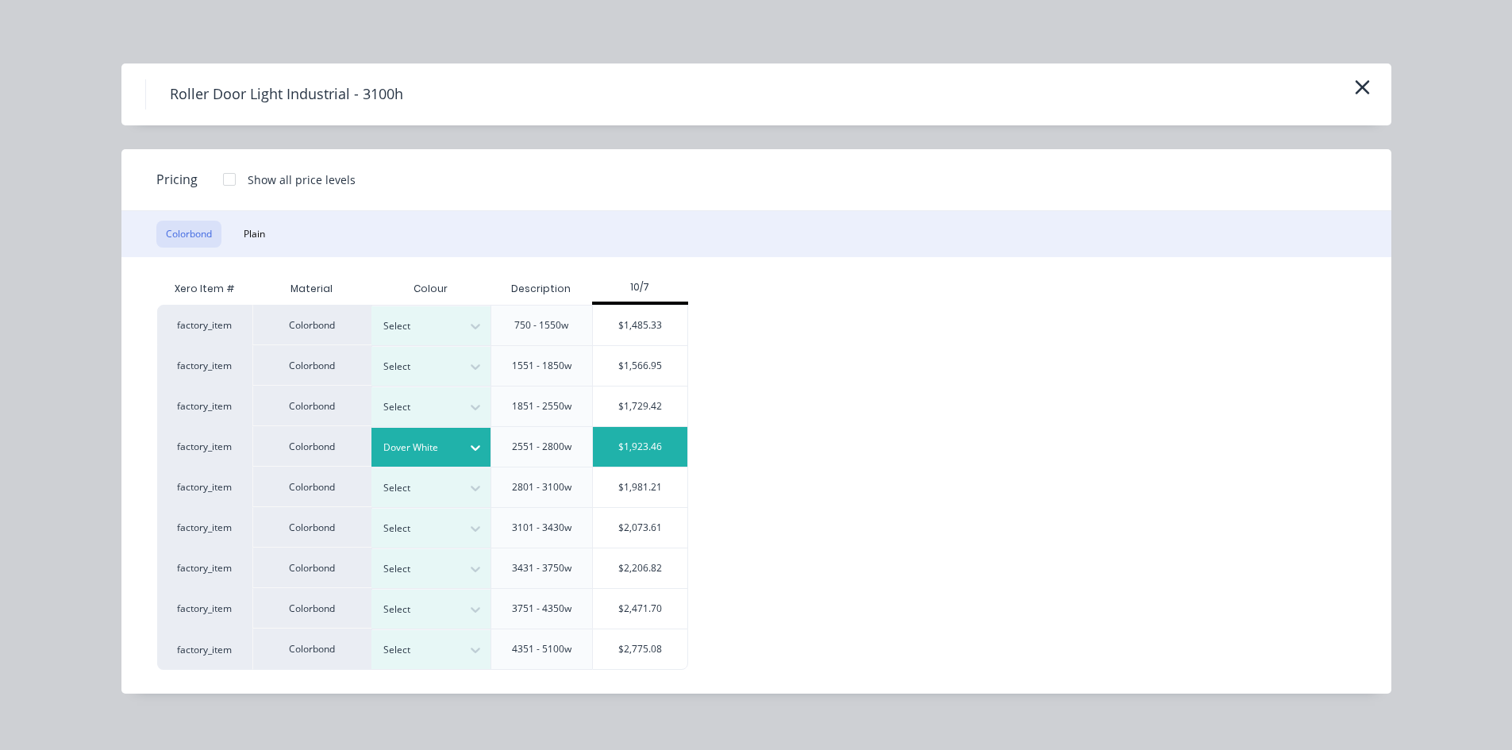
click at [642, 445] on div "$1,923.46" at bounding box center [640, 447] width 95 height 40
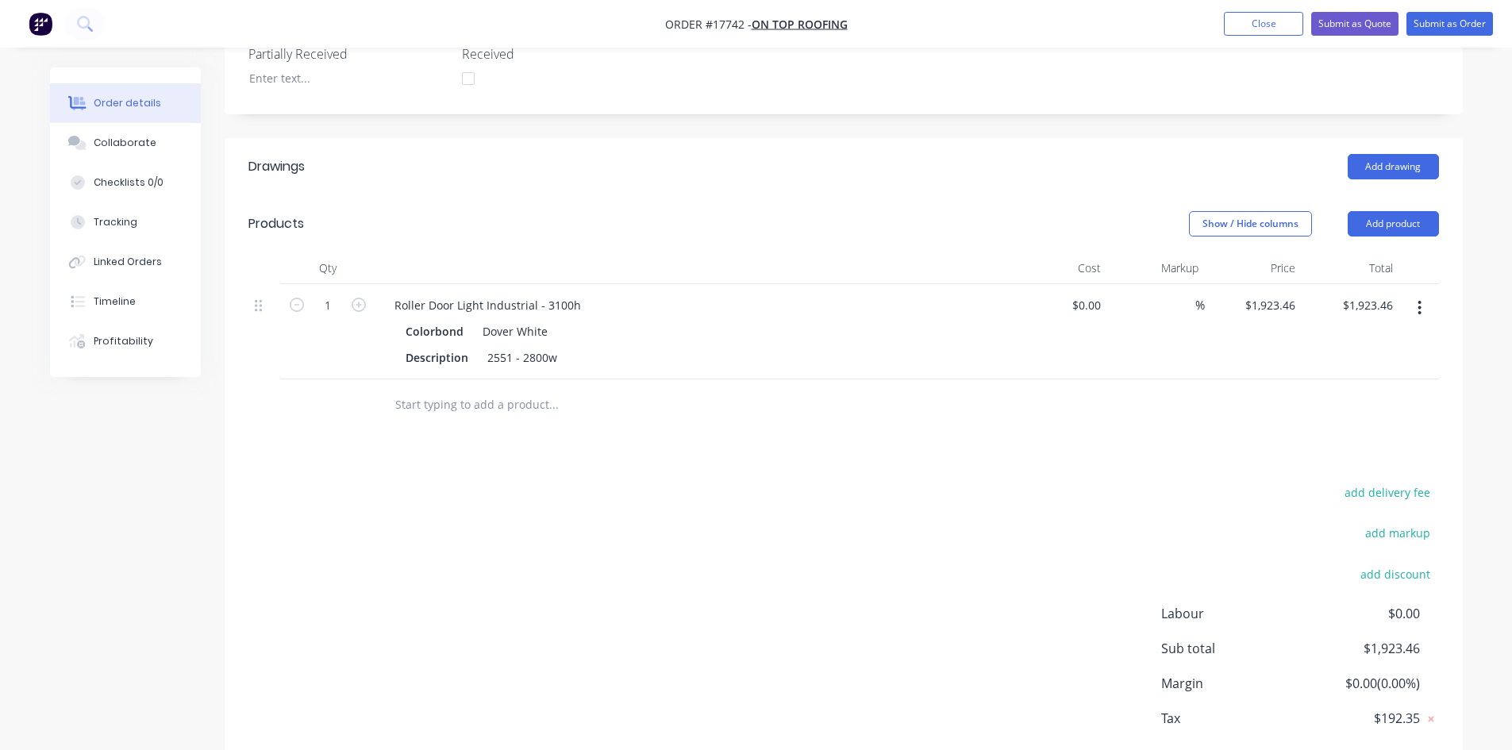
scroll to position [509, 0]
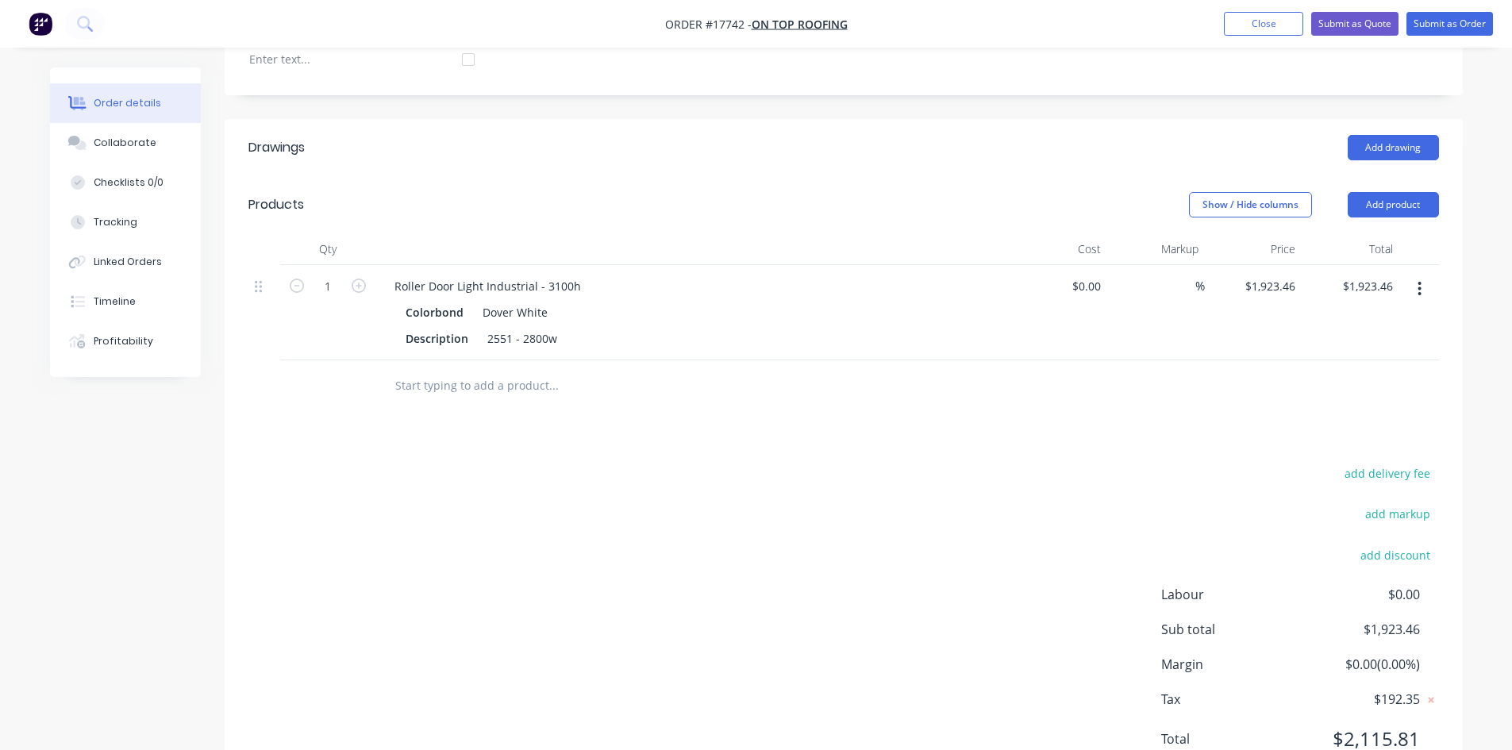
click at [454, 370] on input "text" at bounding box center [552, 386] width 317 height 32
click at [1370, 192] on button "Add product" at bounding box center [1392, 204] width 91 height 25
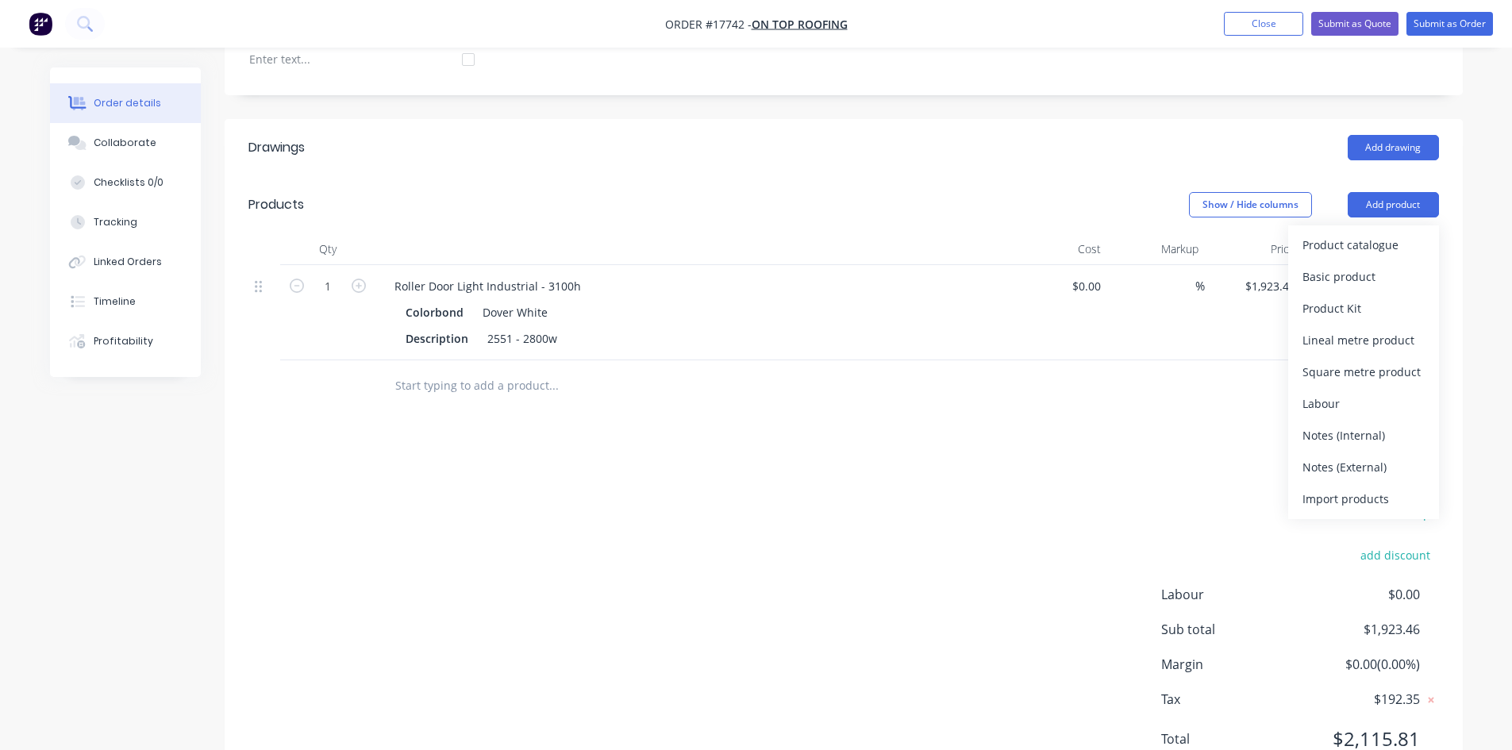
click at [1362, 225] on div "Product catalogue Basic product Product Kit Lineal metre product Square metre p…" at bounding box center [1363, 372] width 151 height 294
click at [1357, 233] on div "Product catalogue" at bounding box center [1363, 244] width 122 height 23
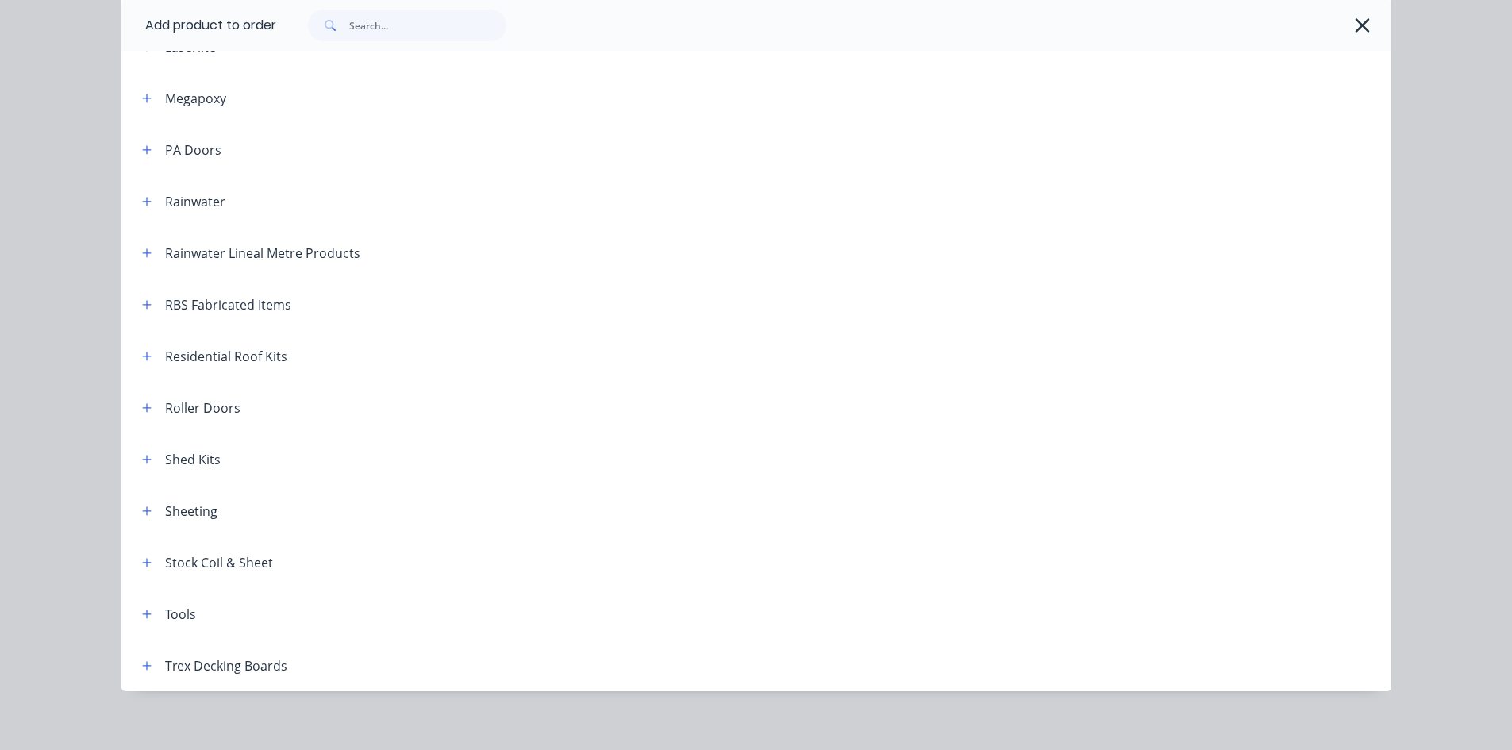
scroll to position [732, 0]
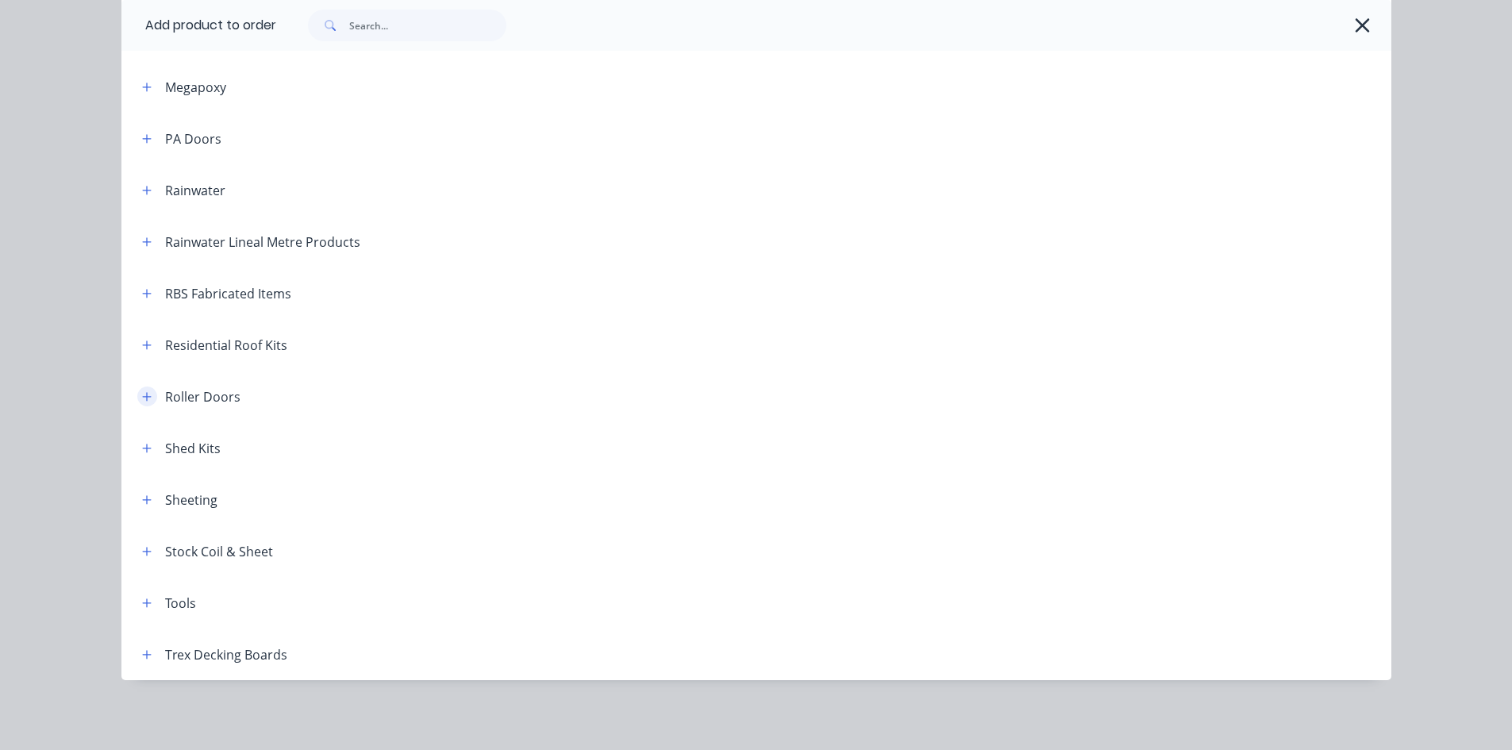
click at [142, 396] on icon "button" at bounding box center [146, 396] width 9 height 9
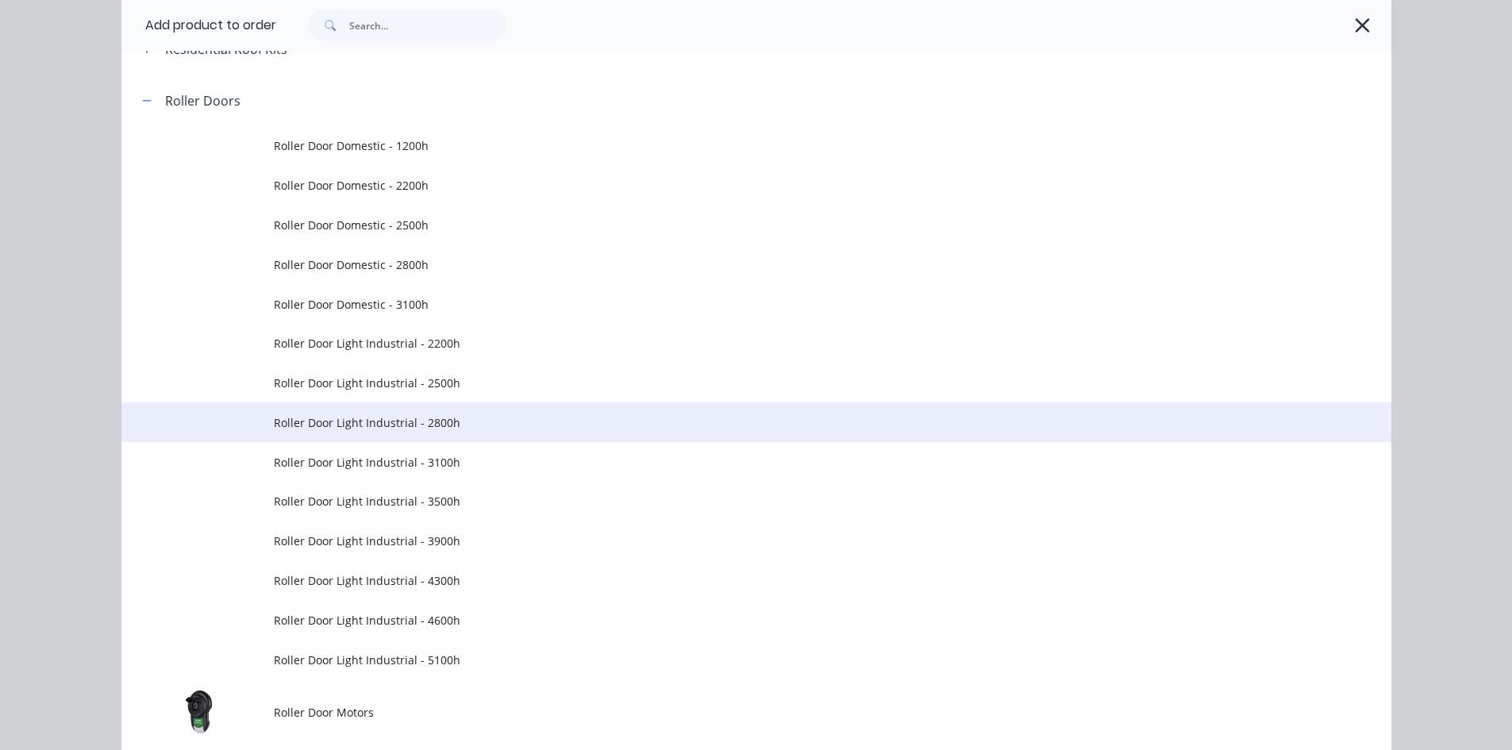
scroll to position [1049, 0]
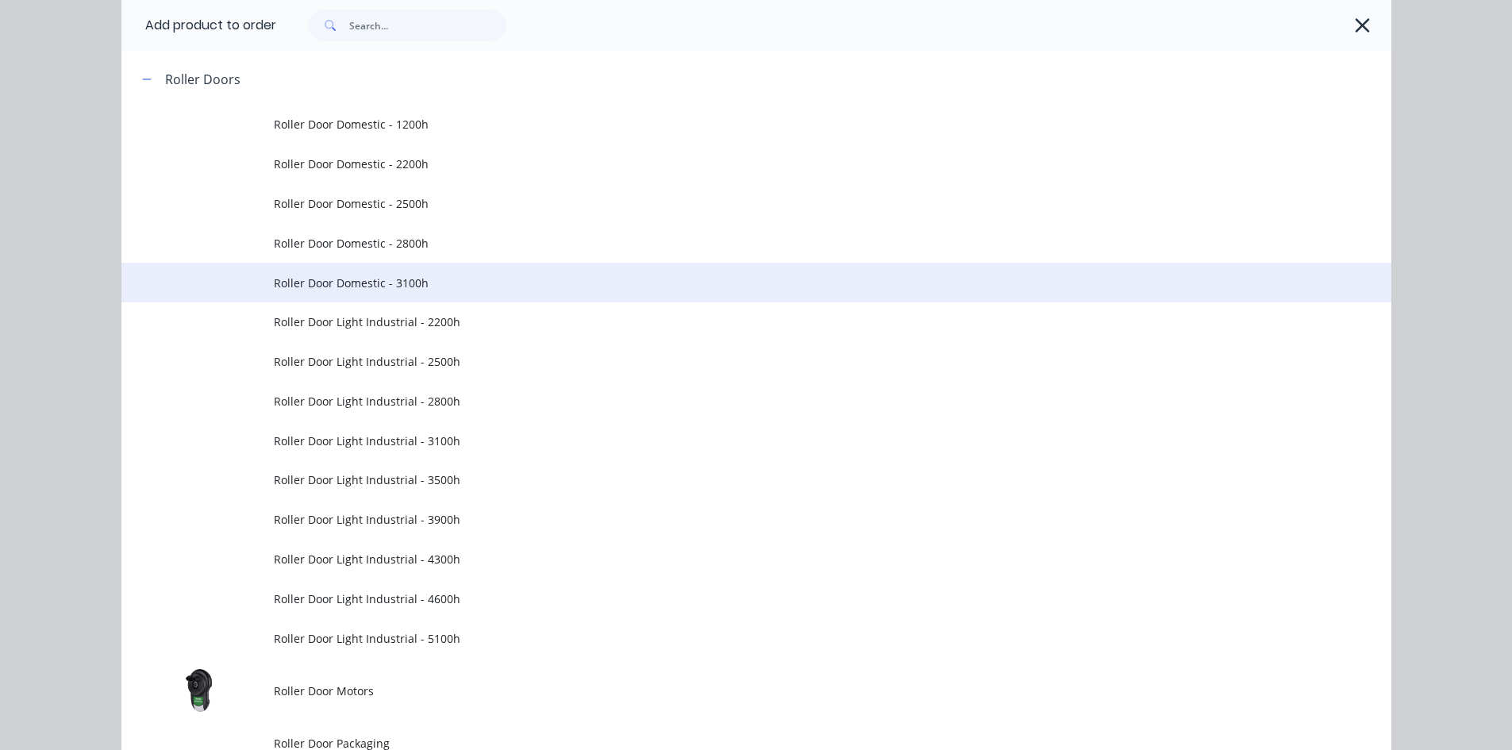
click at [402, 290] on span "Roller Door Domestic - 3100h" at bounding box center [720, 283] width 893 height 17
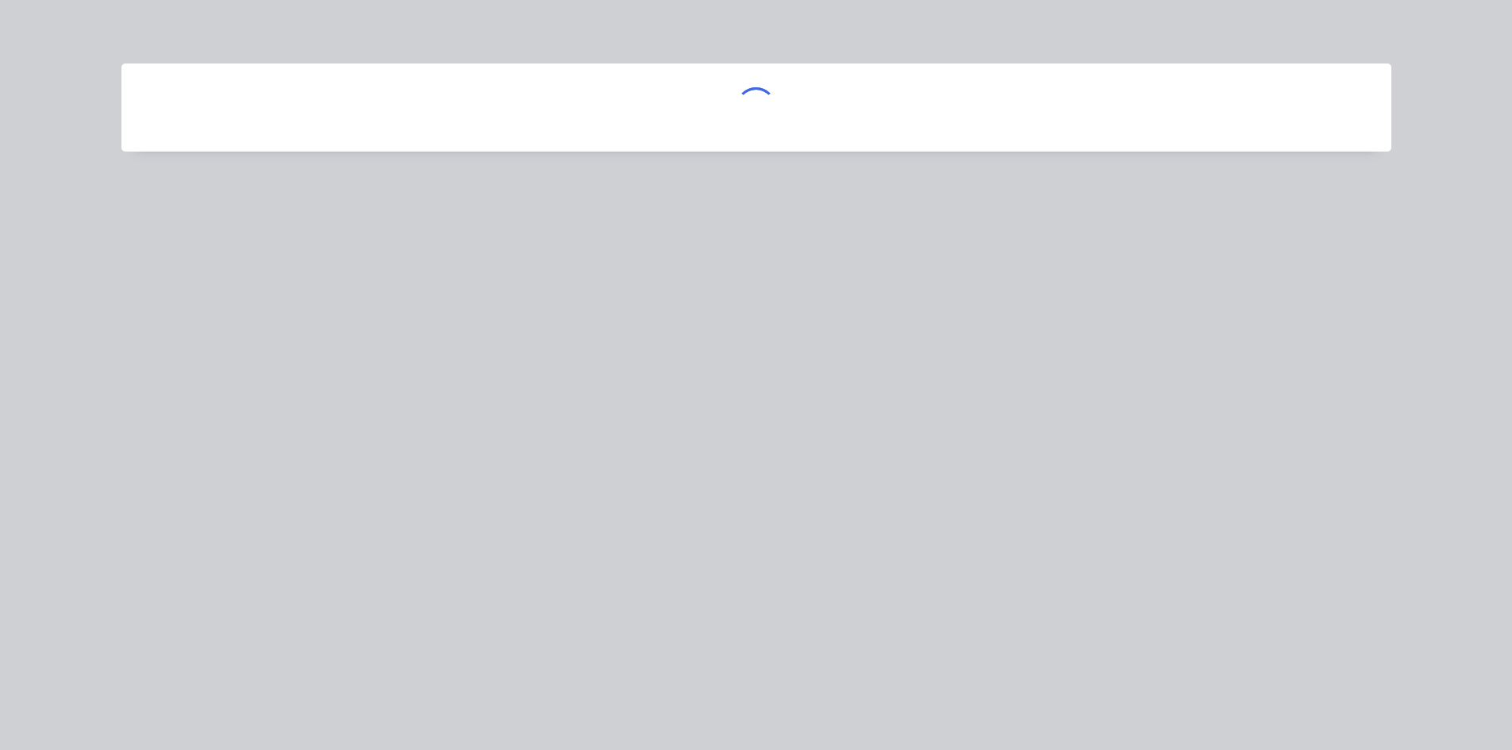
scroll to position [0, 0]
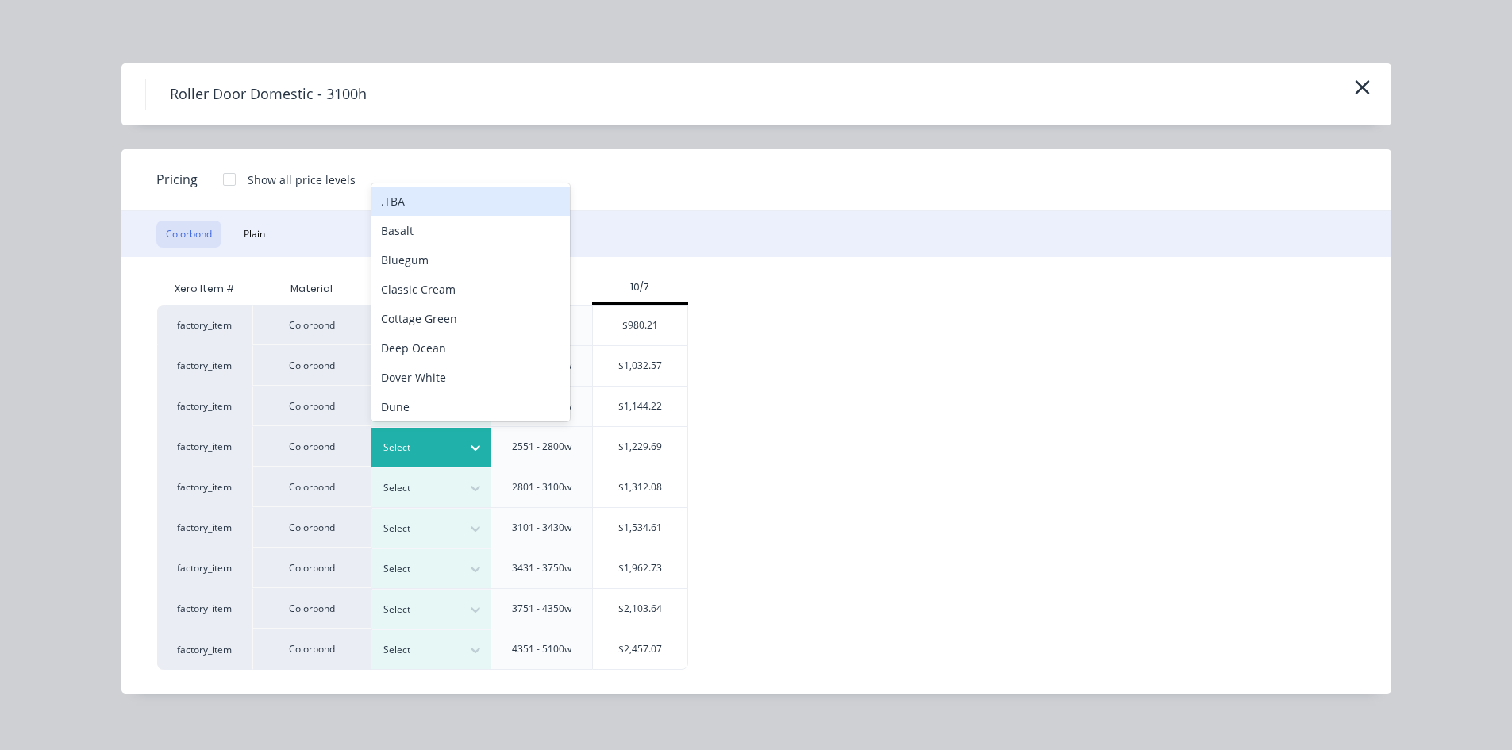
click at [464, 440] on div at bounding box center [475, 447] width 29 height 25
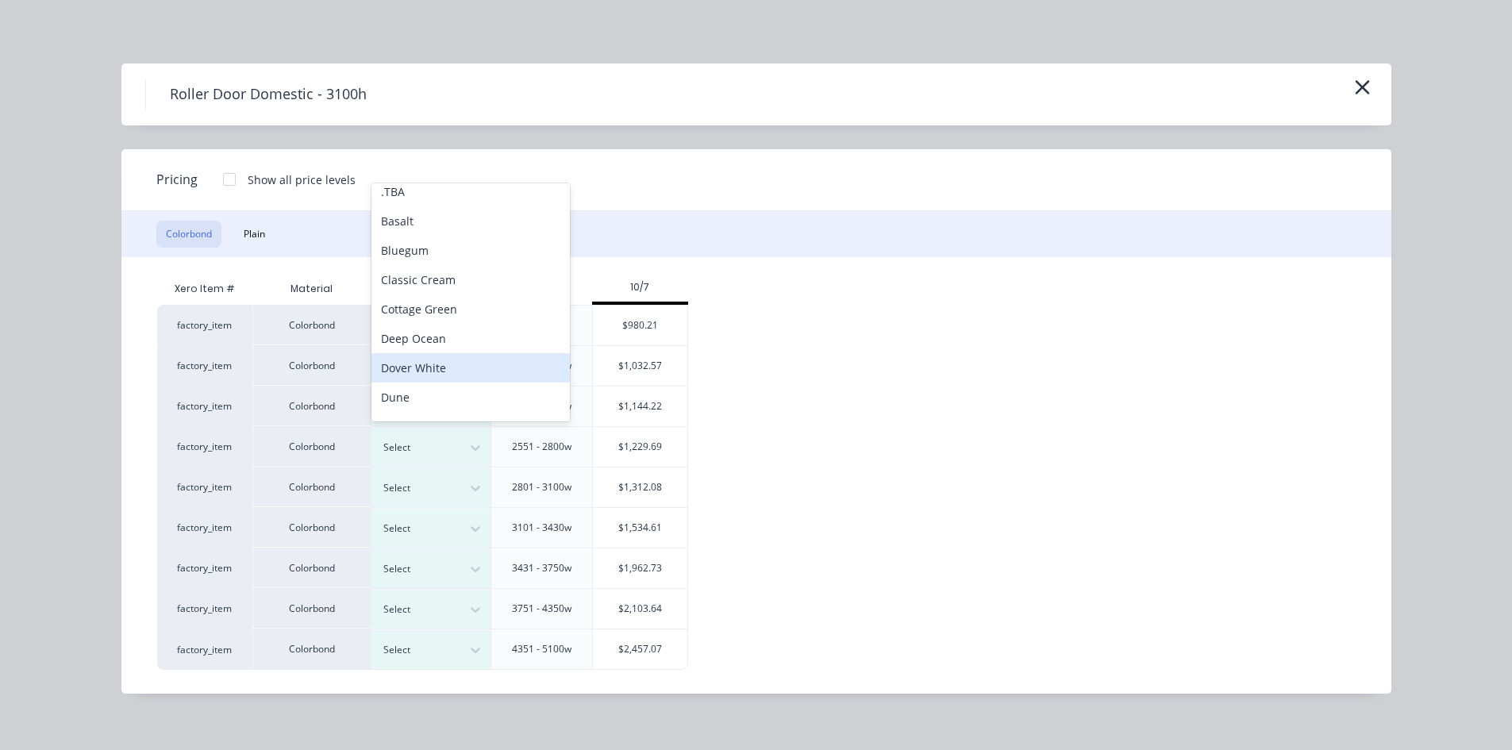
click at [453, 375] on div "Dover White" at bounding box center [470, 367] width 198 height 29
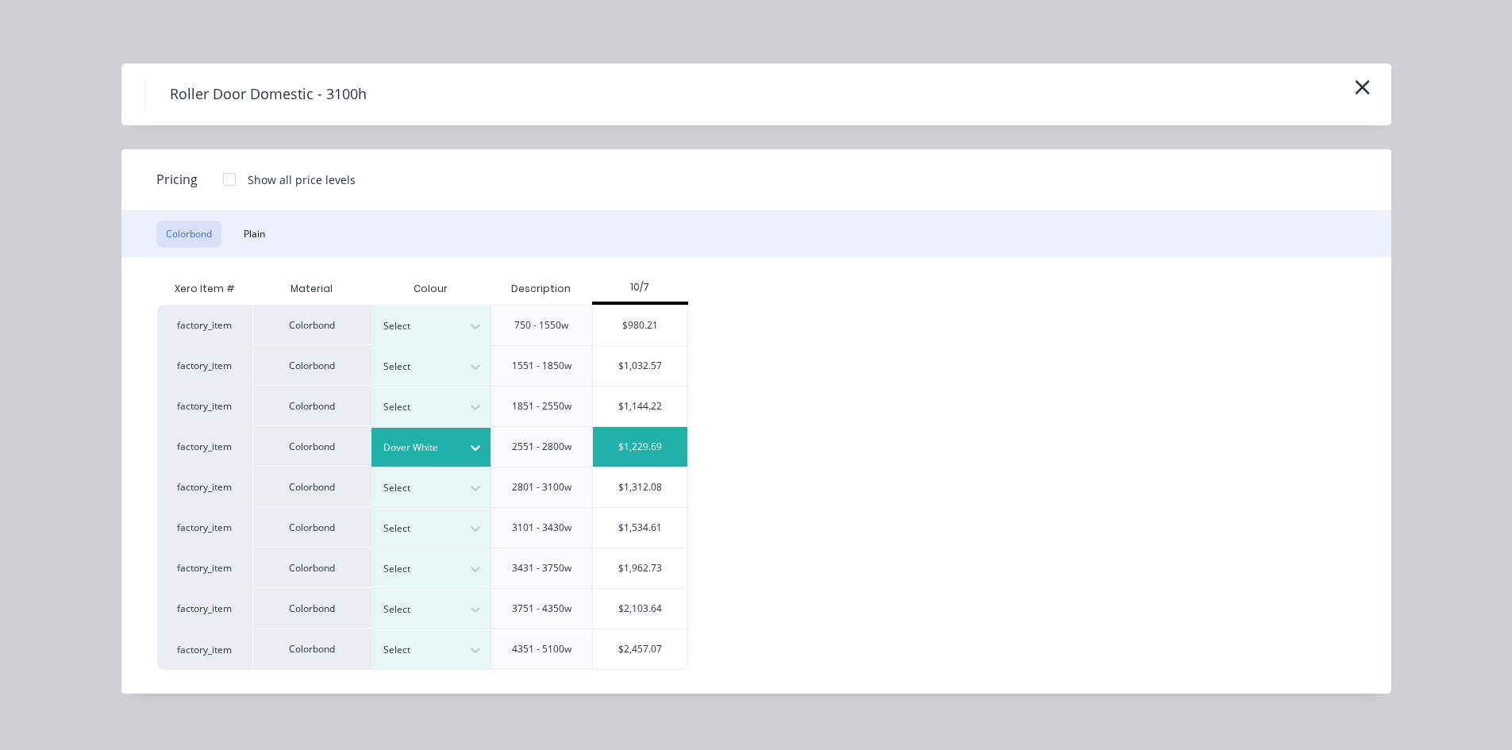
click at [630, 444] on div "$1,229.69" at bounding box center [640, 447] width 95 height 40
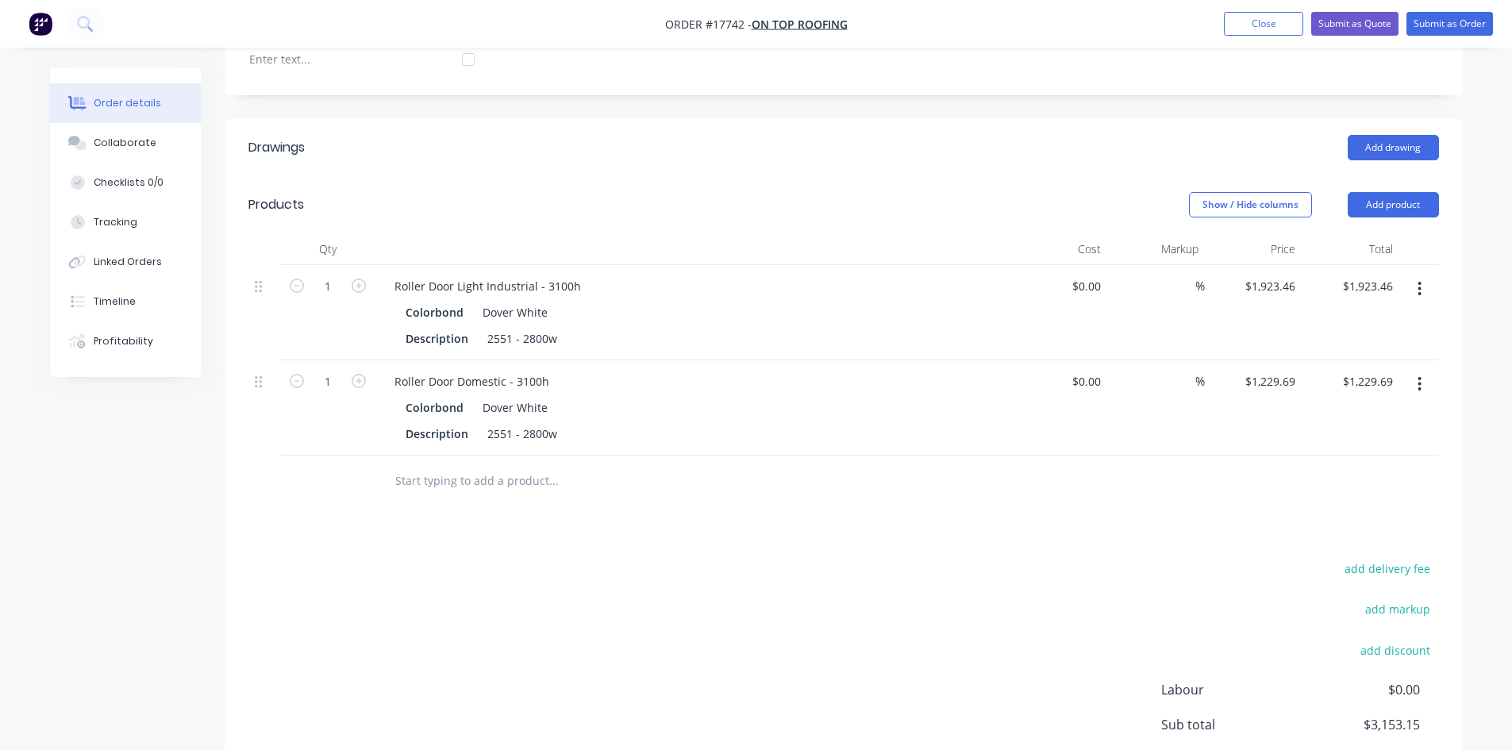
click at [475, 465] on input "text" at bounding box center [552, 481] width 317 height 32
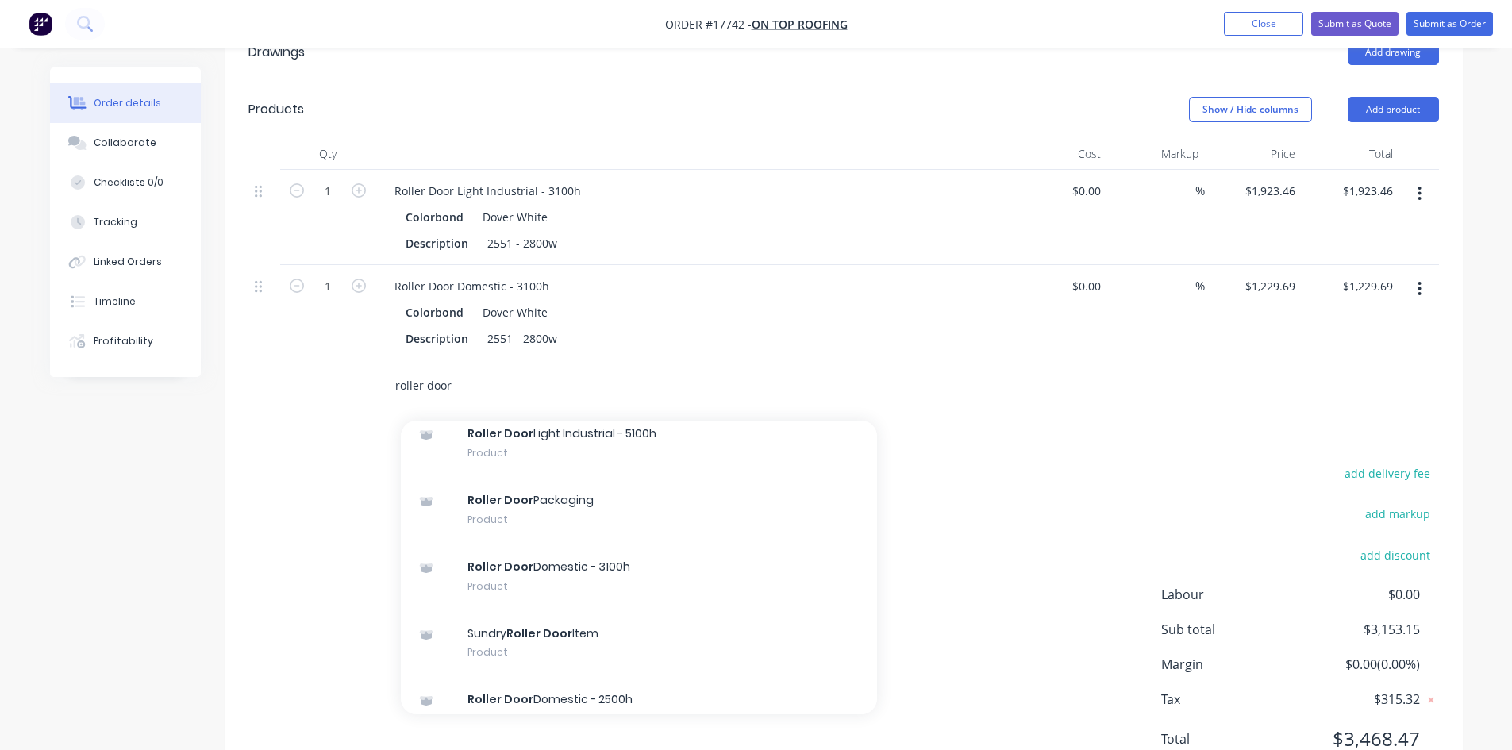
scroll to position [555, 0]
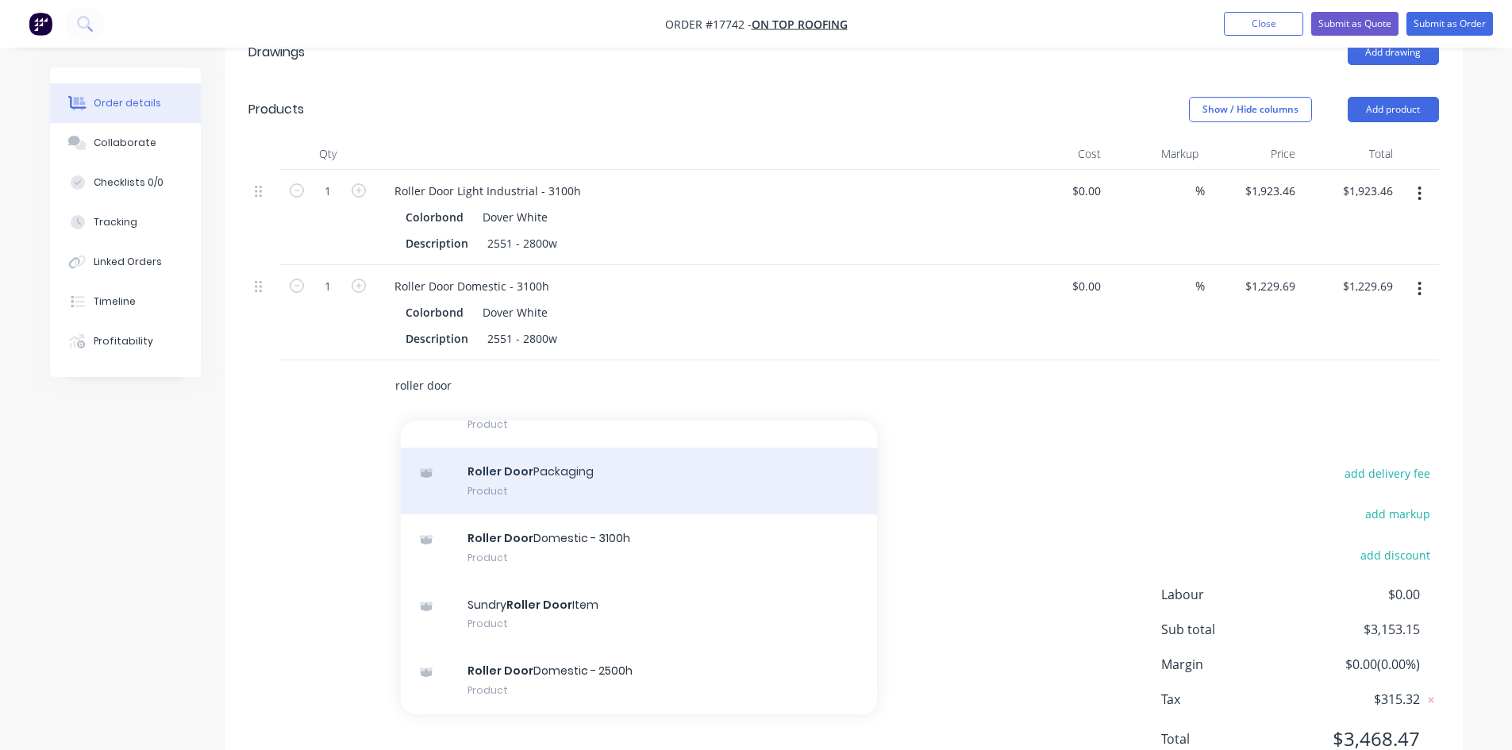
type input "roller door"
click at [567, 448] on div "Roller Door Packaging Product" at bounding box center [639, 481] width 476 height 67
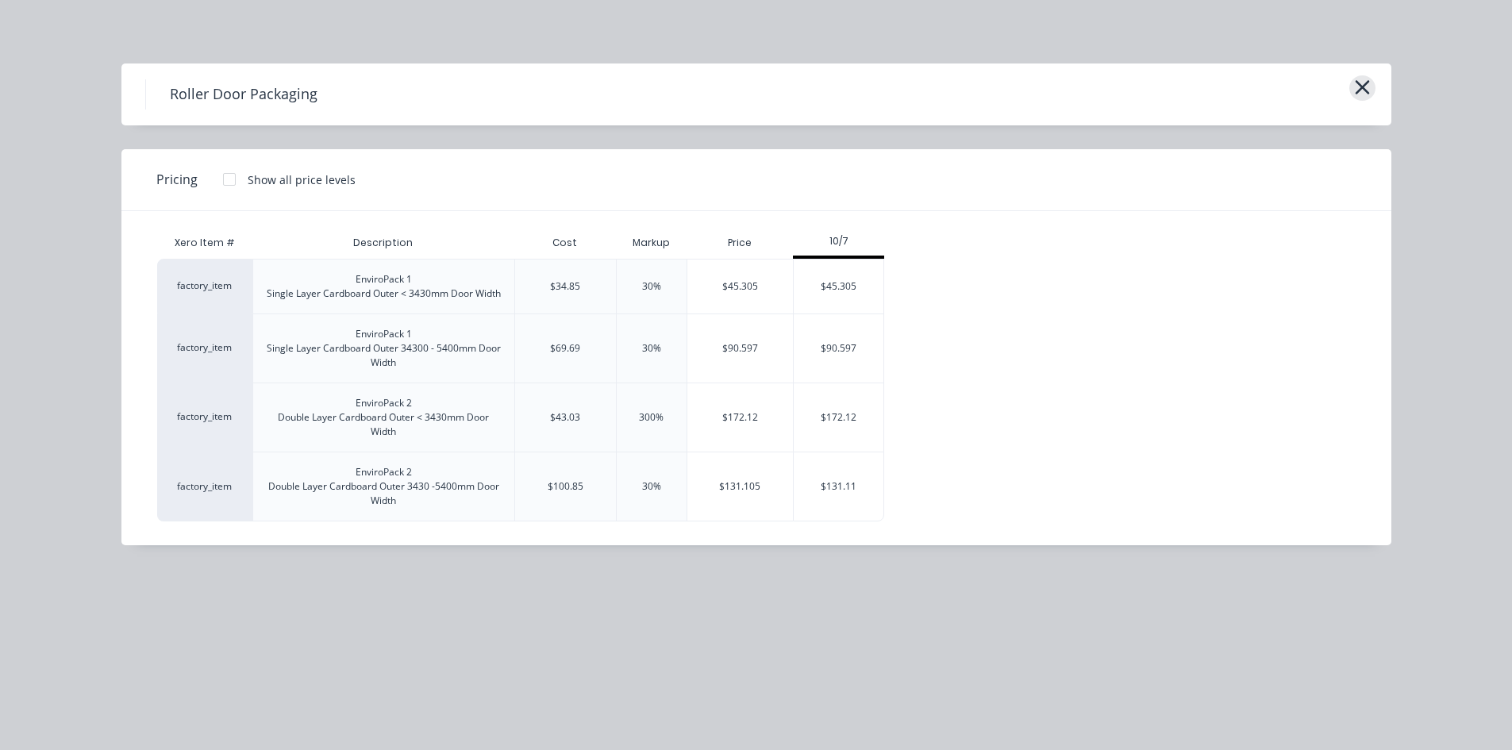
click at [1361, 86] on icon "button" at bounding box center [1362, 87] width 14 height 14
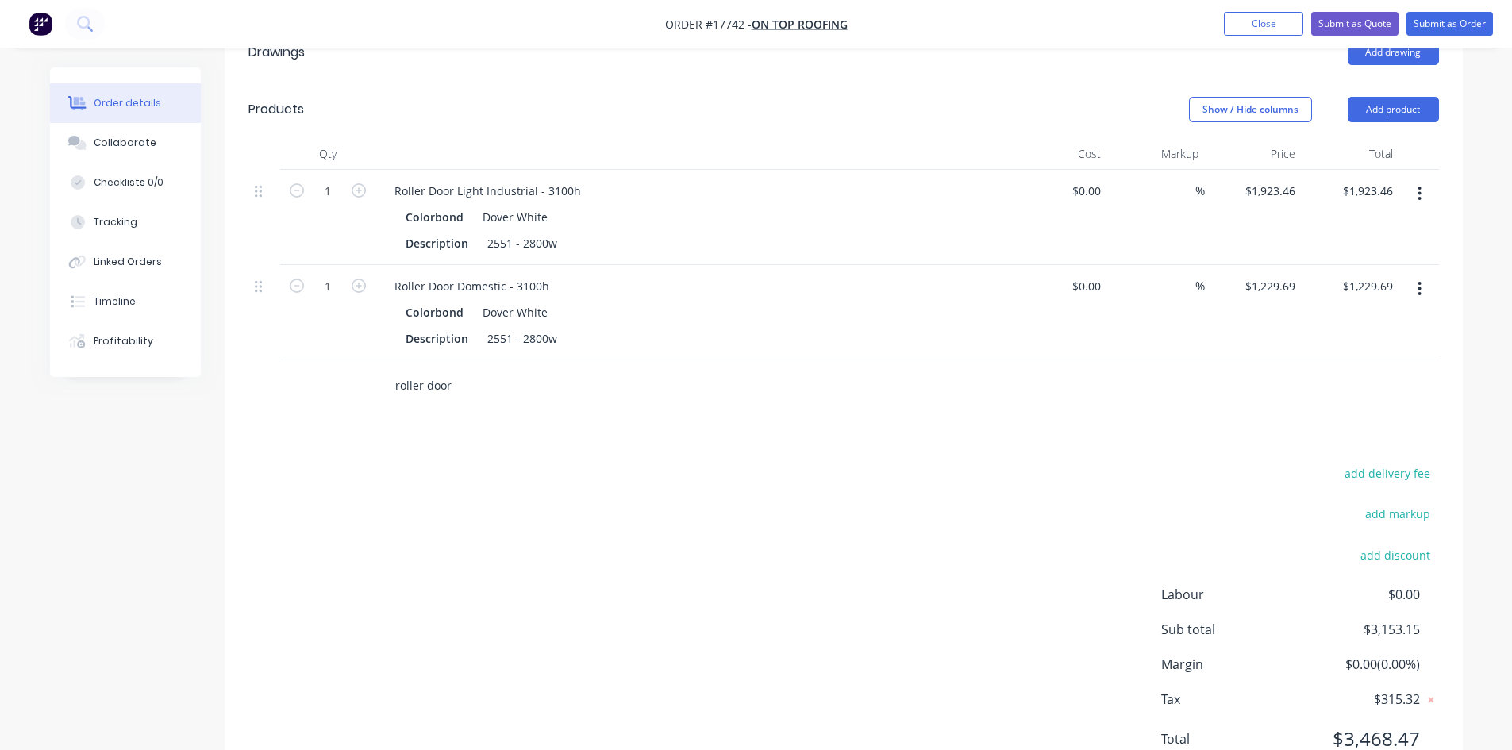
click at [423, 370] on input "roller door" at bounding box center [552, 386] width 317 height 32
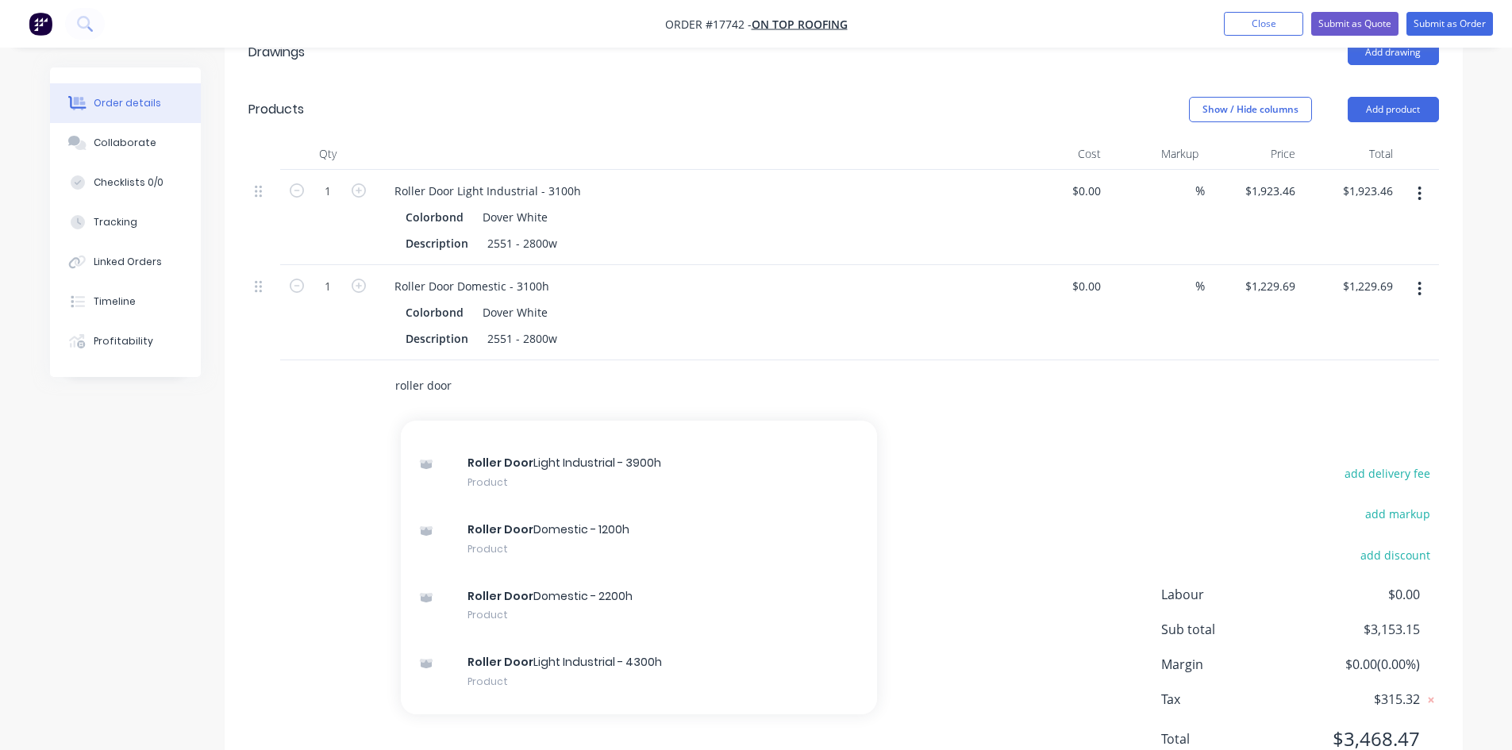
scroll to position [476, 0]
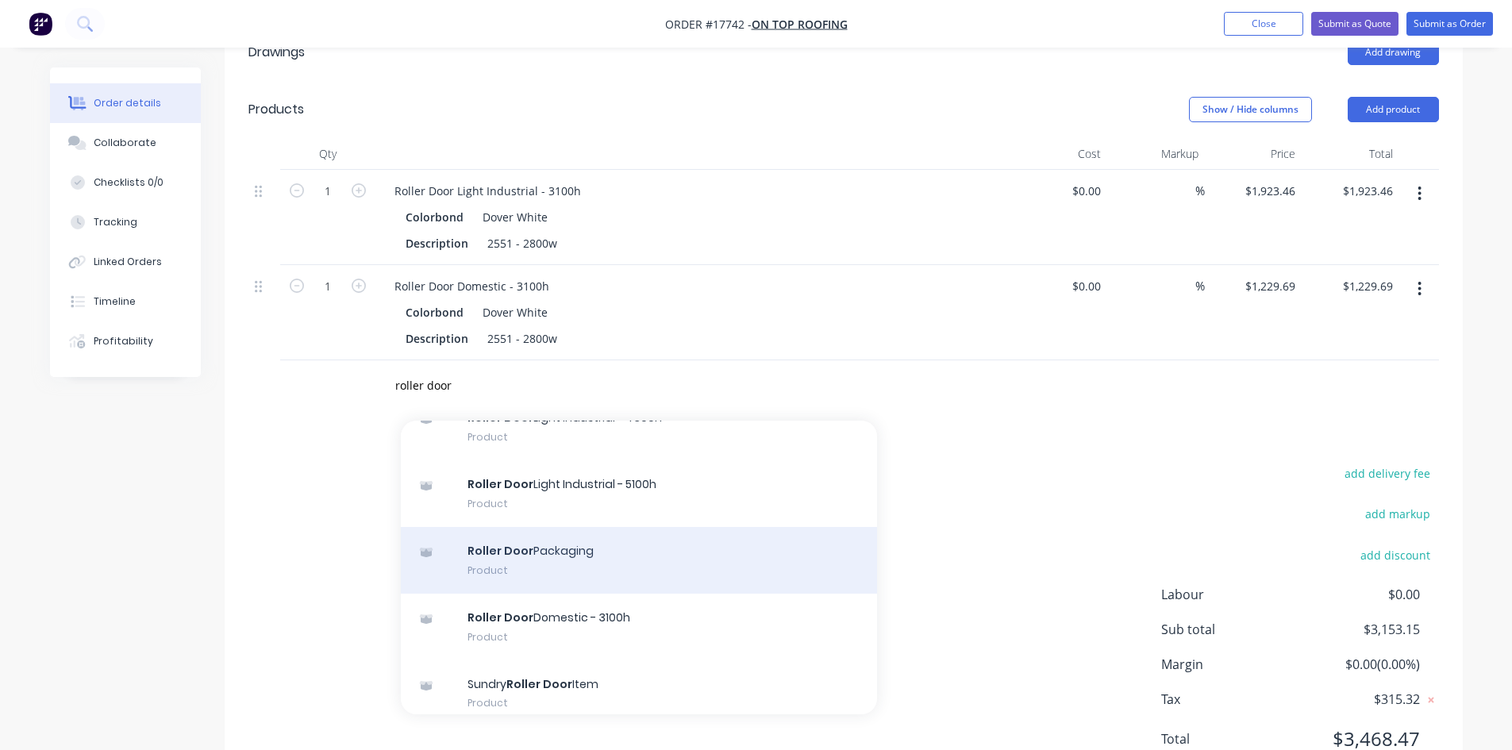
click at [542, 527] on div "Roller Door Packaging Product" at bounding box center [639, 560] width 476 height 67
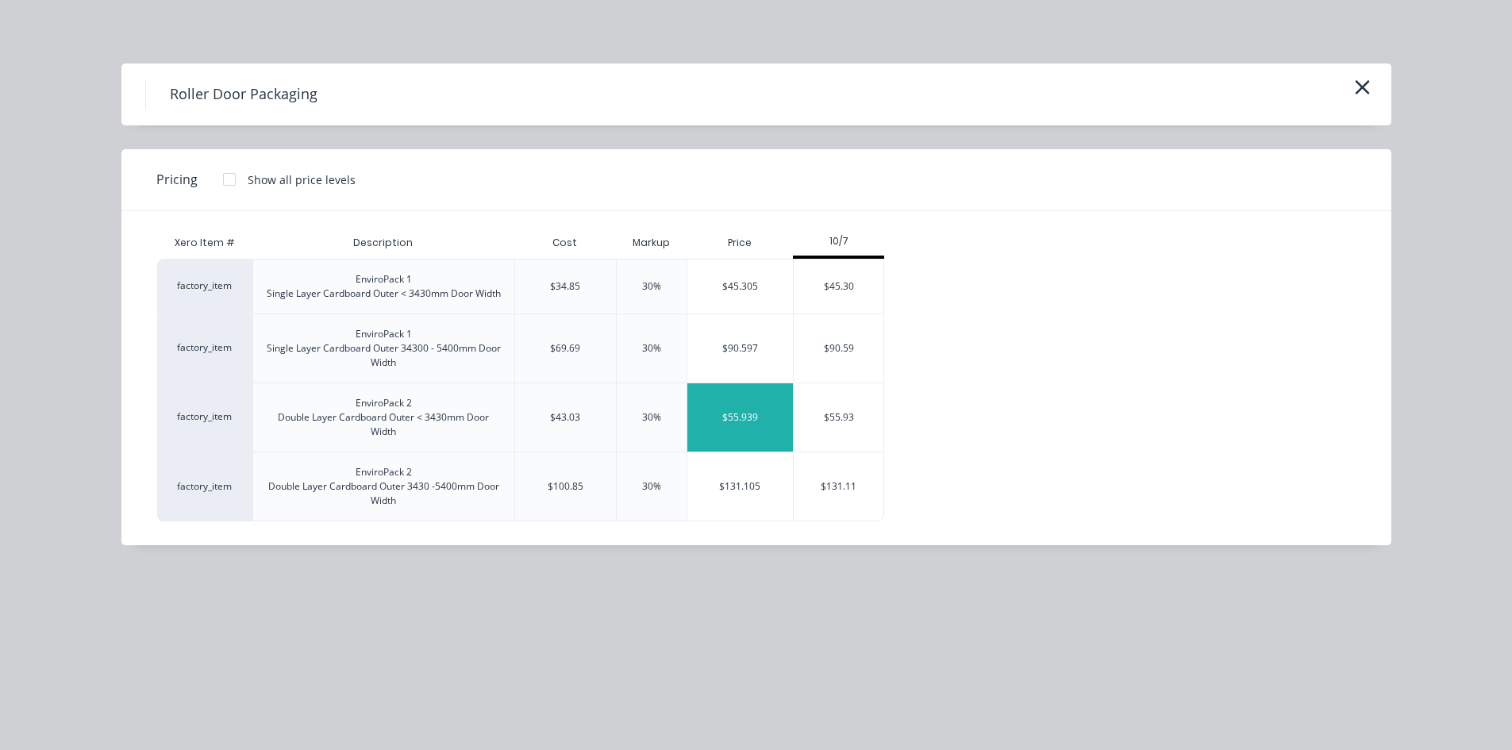
click at [747, 420] on div "$55.939" at bounding box center [740, 417] width 106 height 68
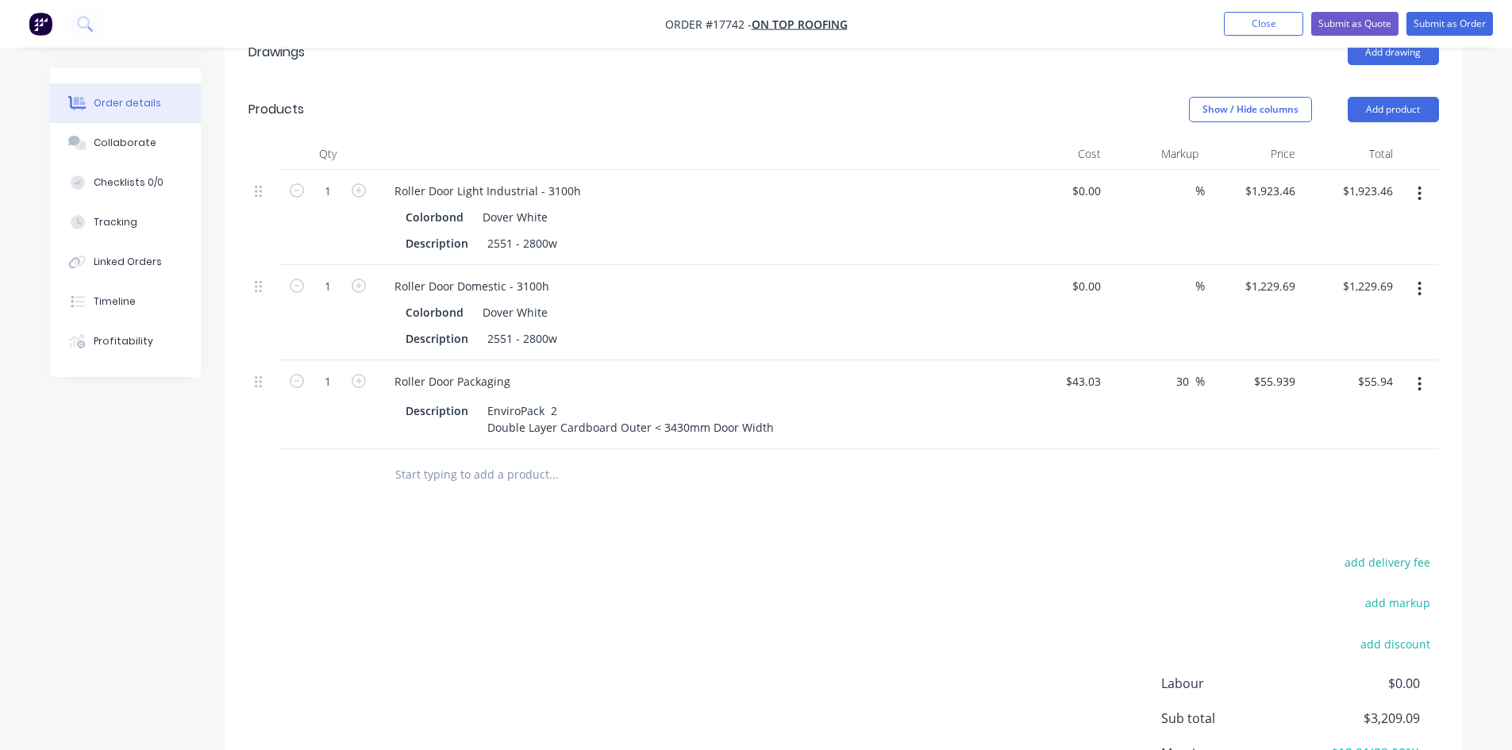
click at [463, 459] on input "text" at bounding box center [552, 475] width 317 height 32
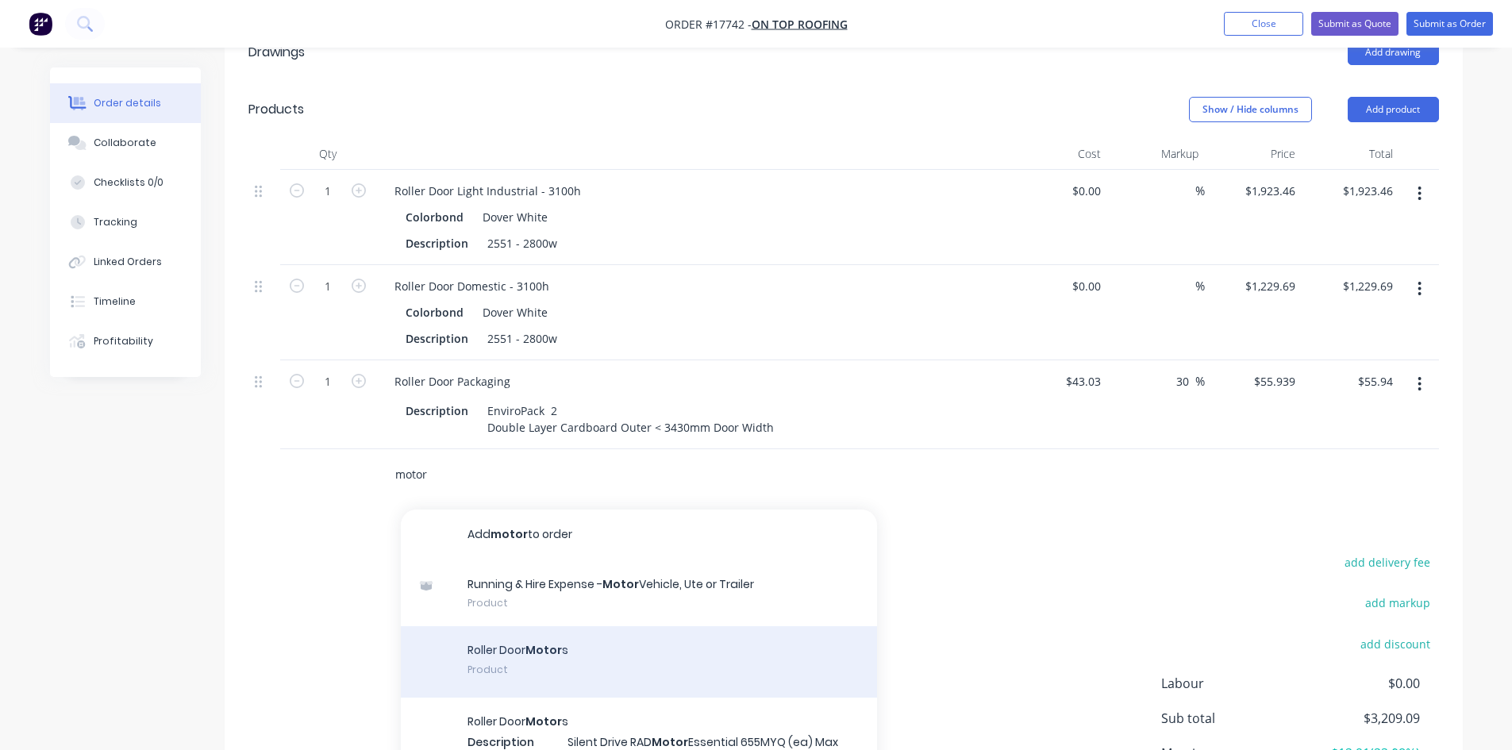
type input "motor"
click at [603, 626] on div "Roller Door Motor s Product" at bounding box center [639, 661] width 476 height 71
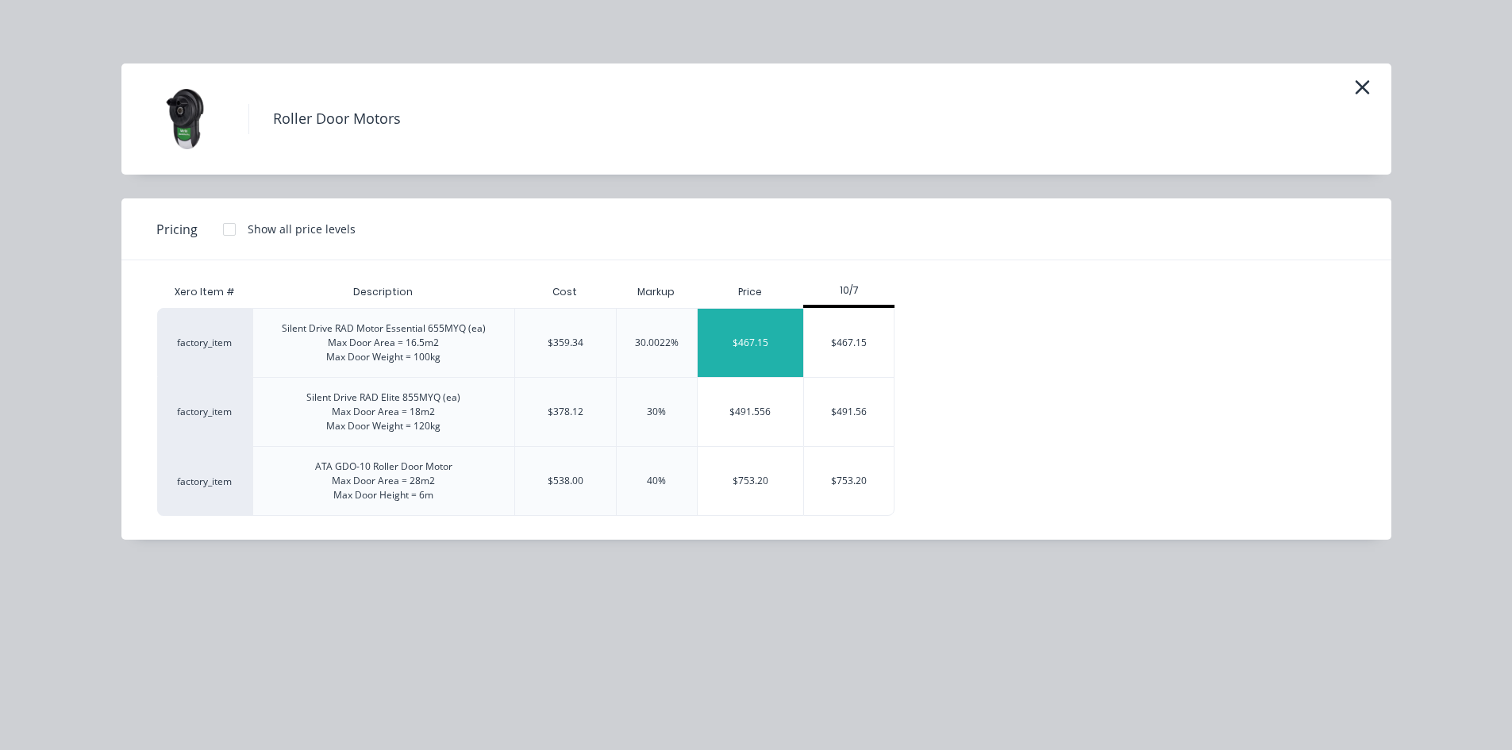
click at [770, 345] on div "$467.15" at bounding box center [751, 343] width 106 height 68
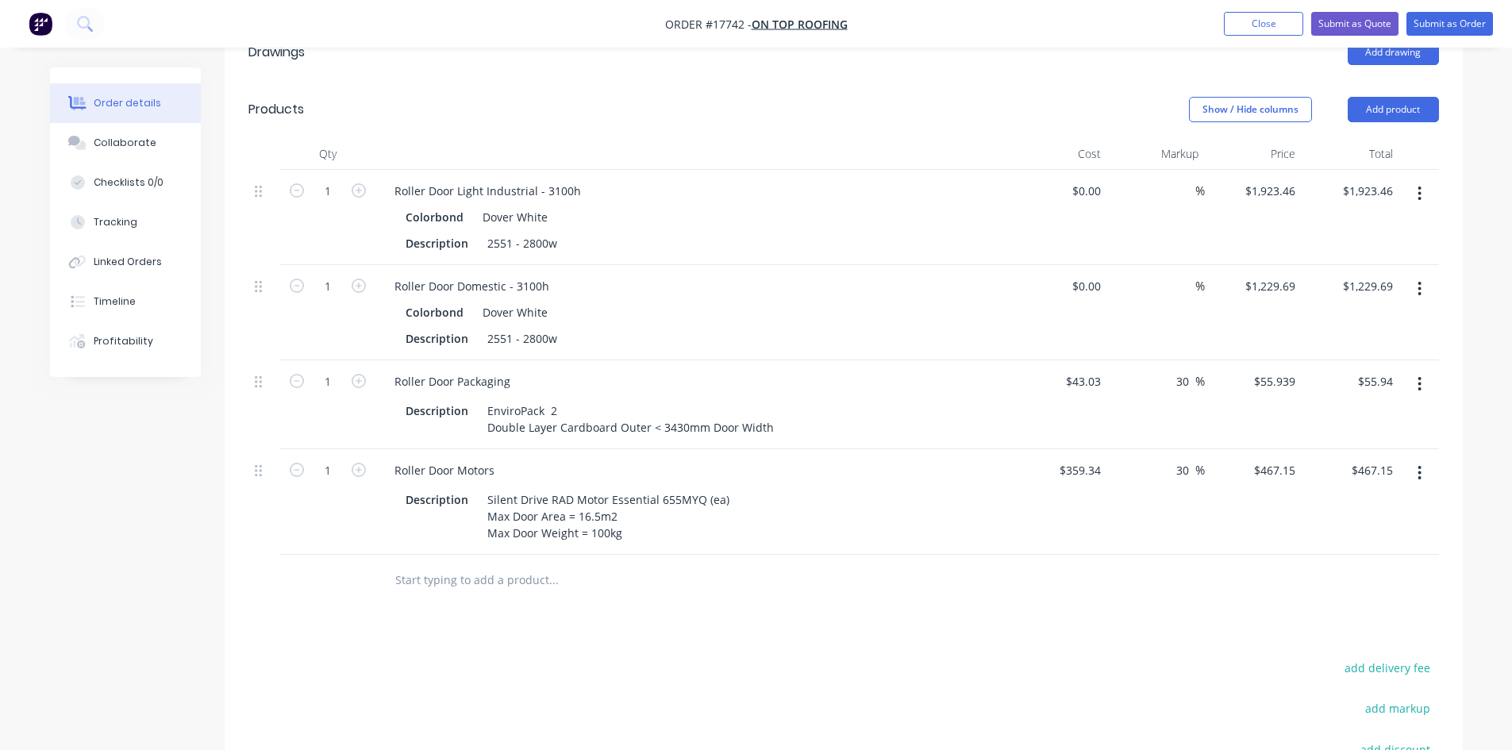
click at [435, 564] on input "text" at bounding box center [552, 580] width 317 height 32
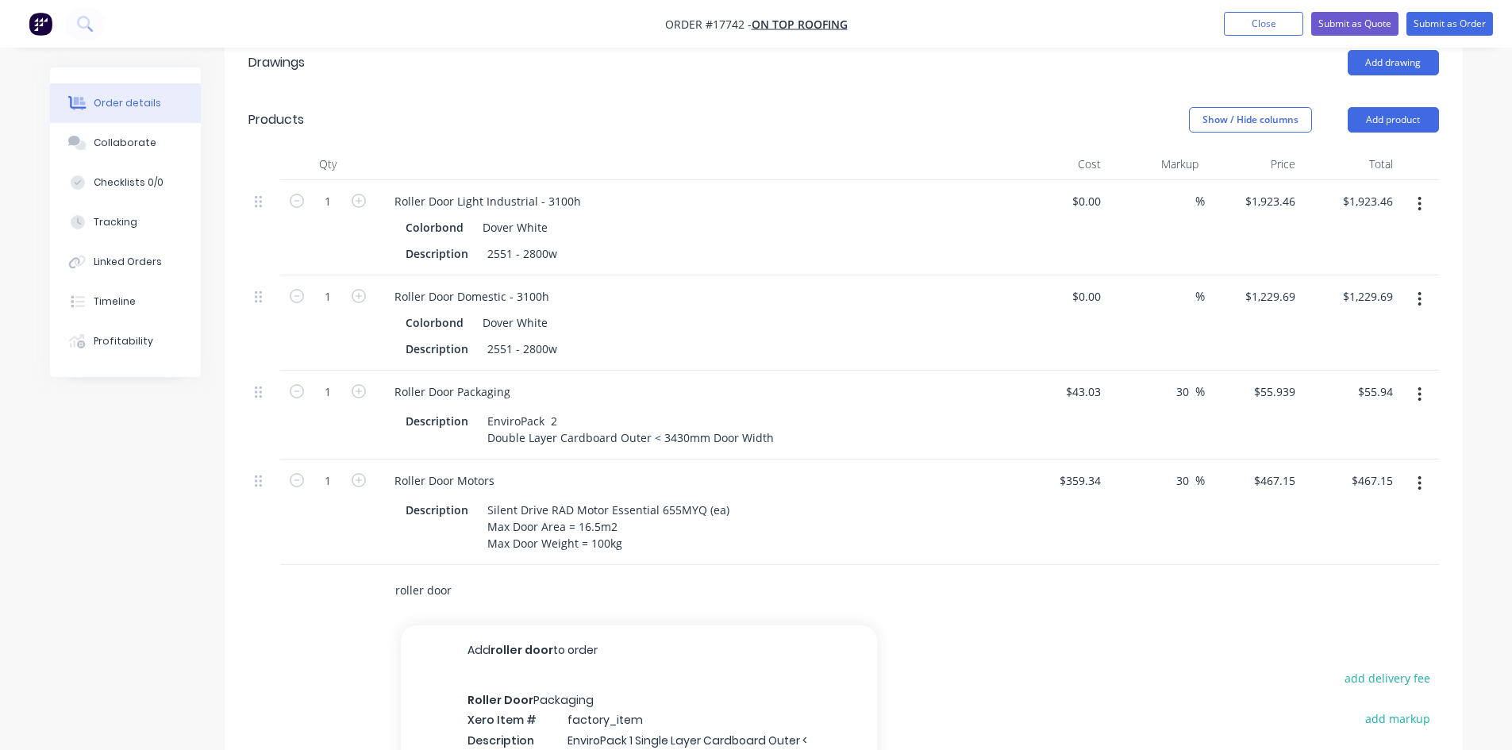
scroll to position [446, 0]
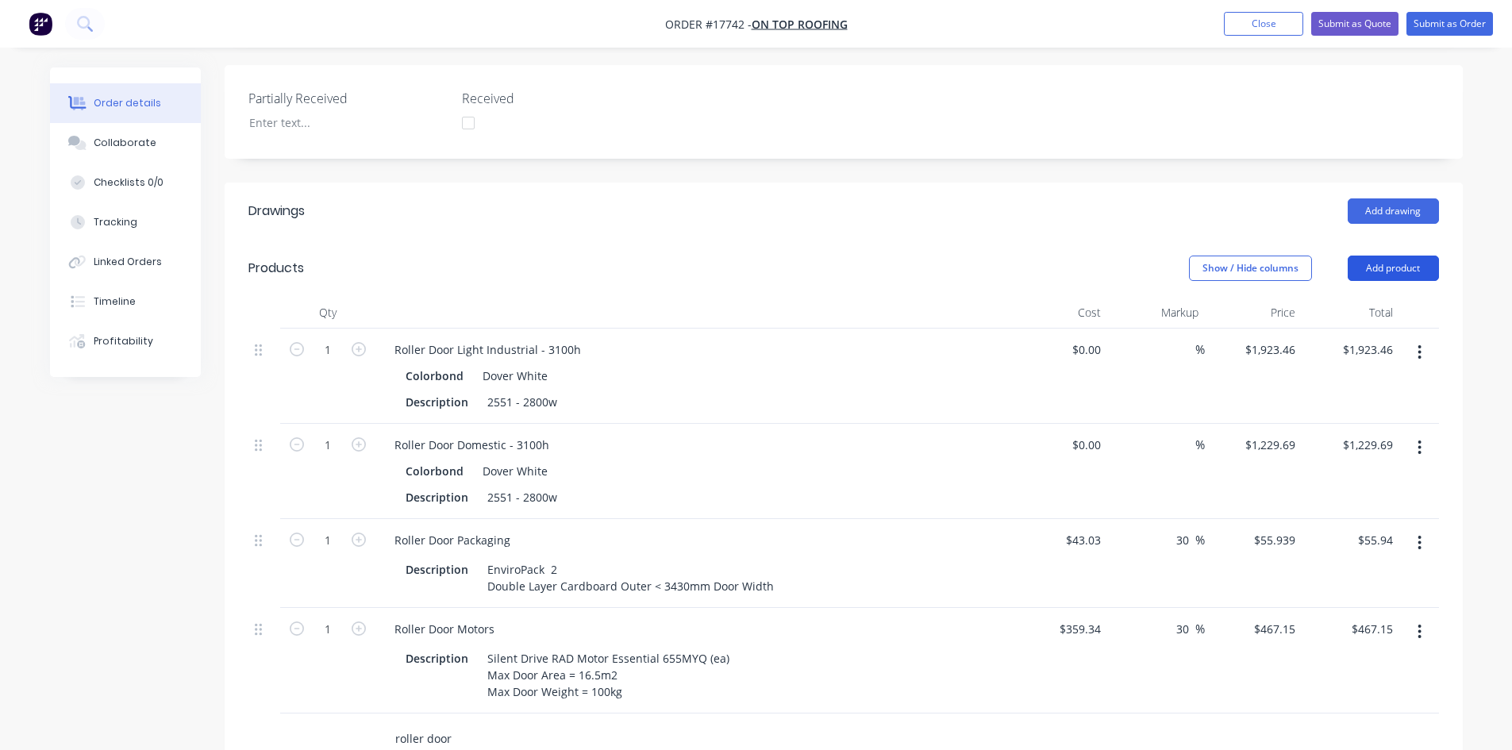
type input "roller door"
click at [1388, 256] on button "Add product" at bounding box center [1392, 268] width 91 height 25
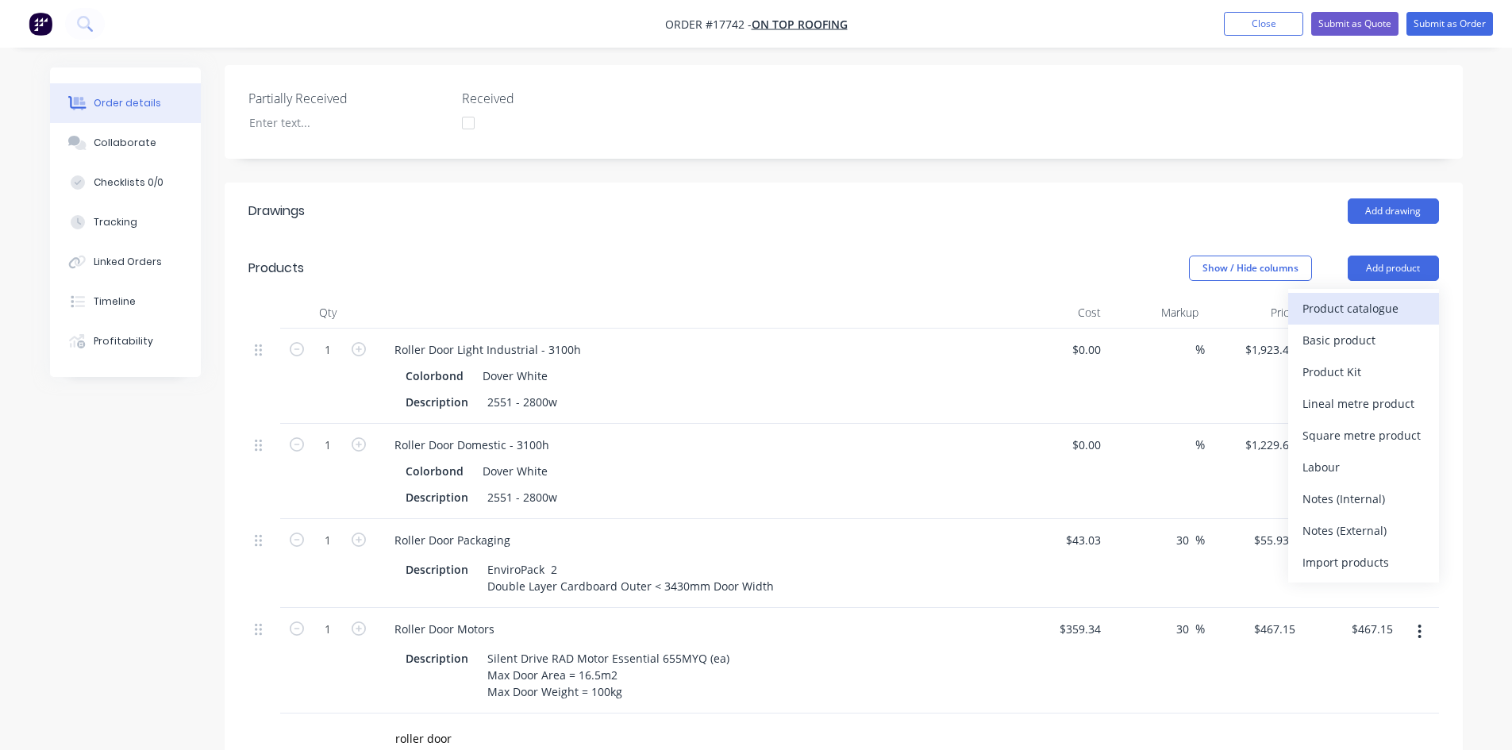
click at [1351, 297] on div "Product catalogue" at bounding box center [1363, 308] width 122 height 23
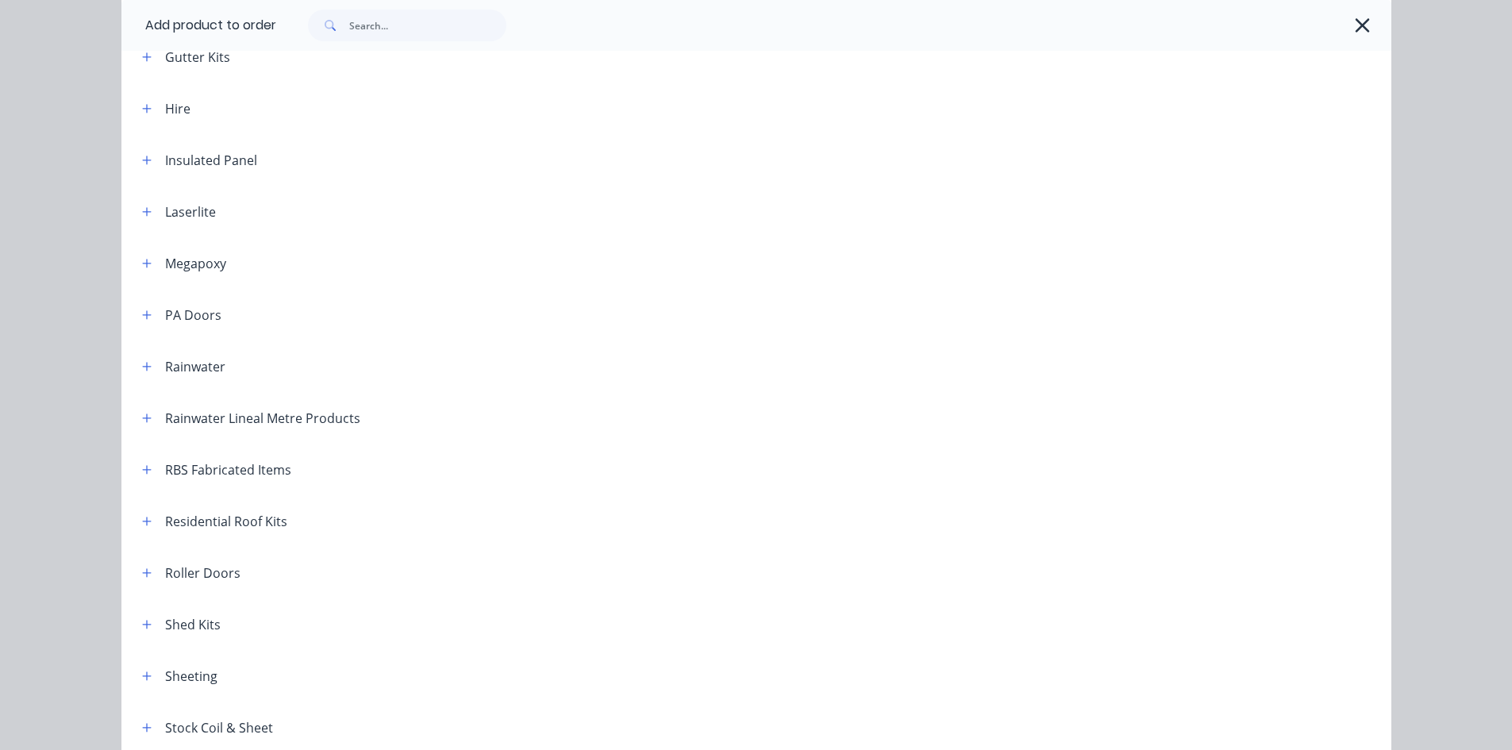
scroll to position [732, 0]
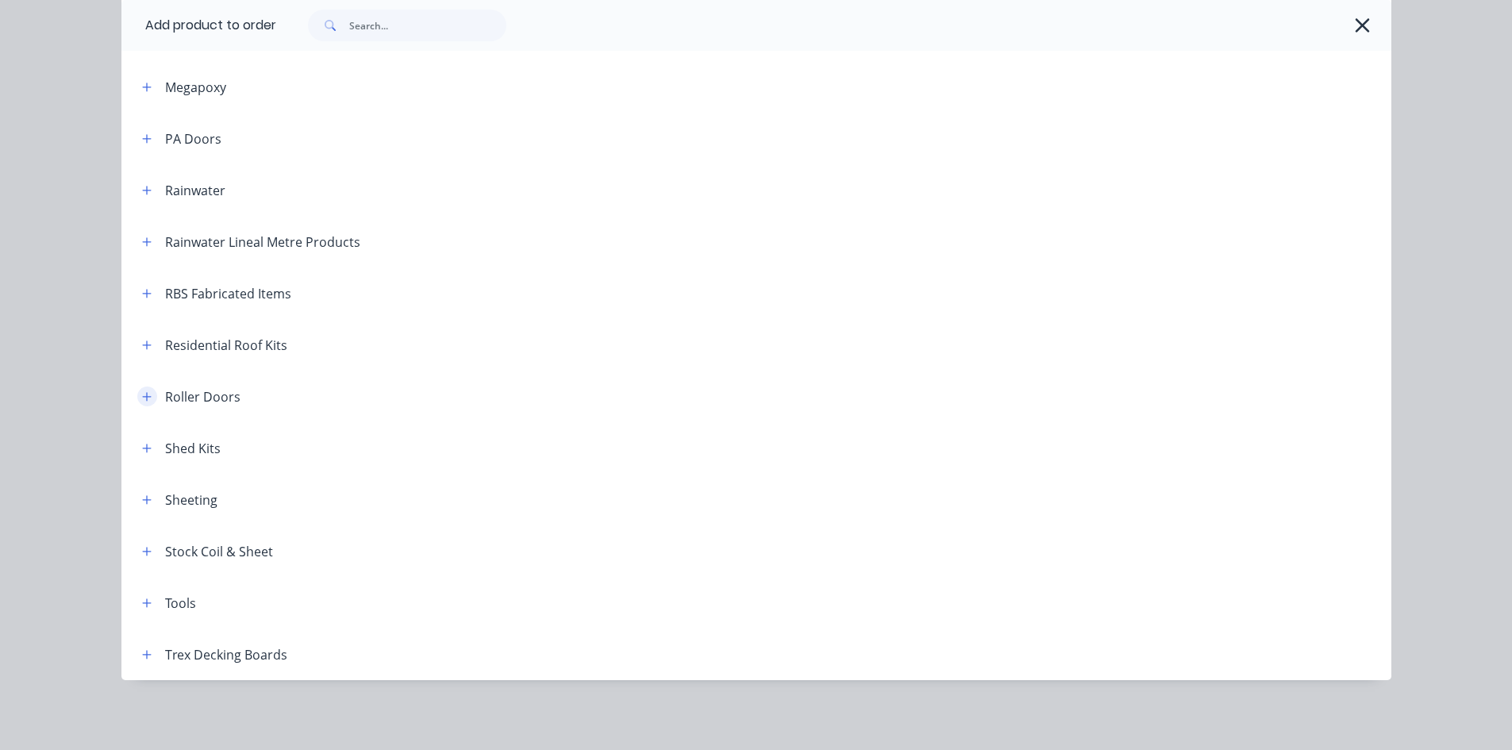
click at [144, 391] on icon "button" at bounding box center [147, 396] width 10 height 11
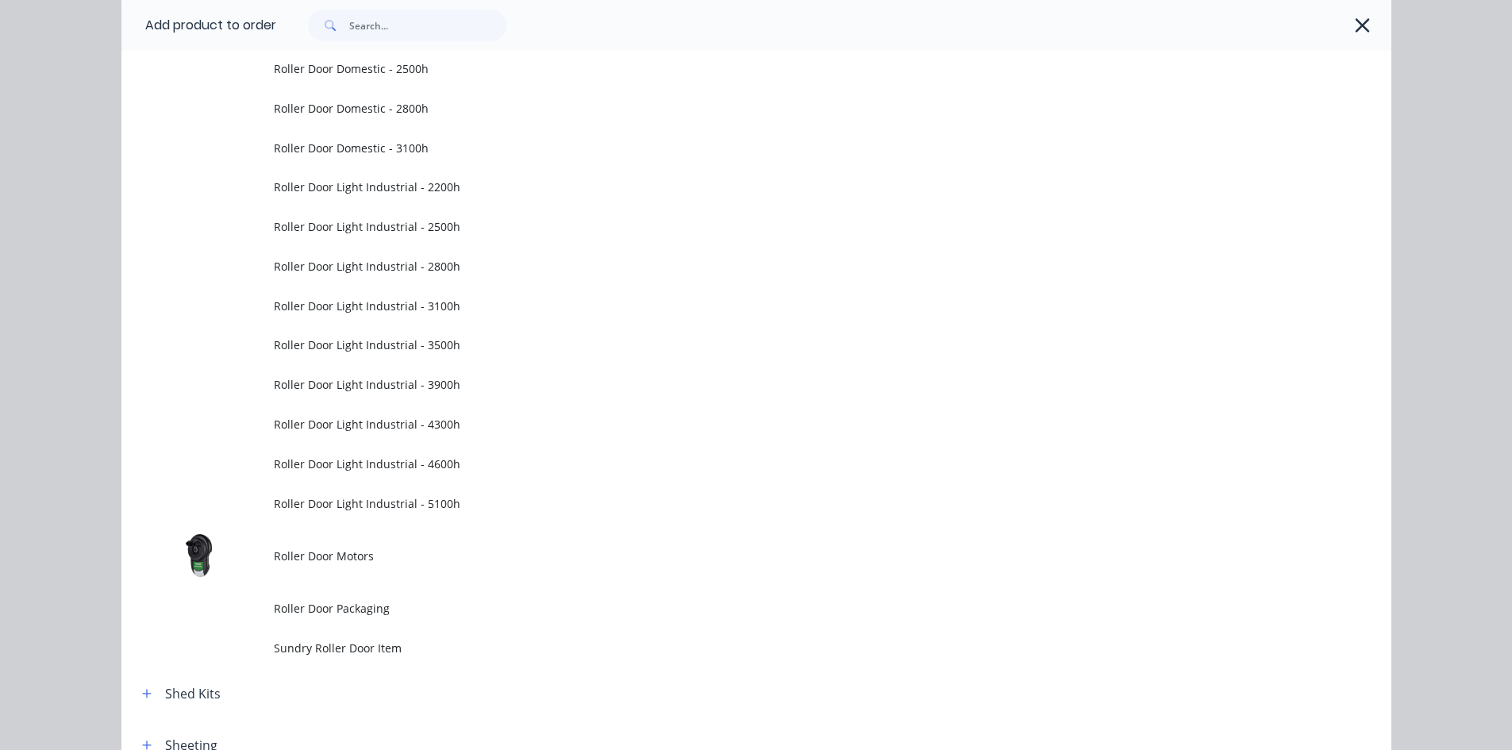
scroll to position [1208, 0]
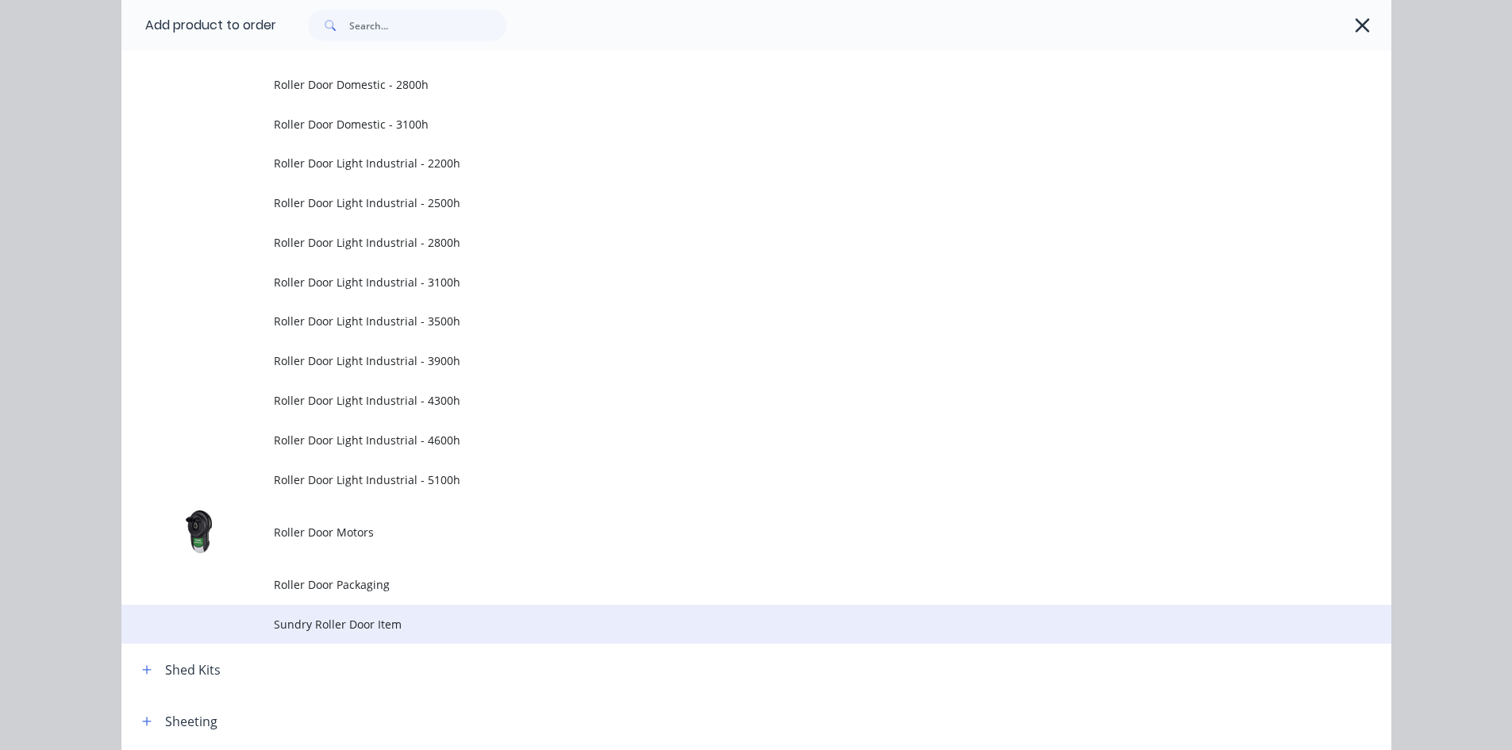
click at [380, 621] on span "Sundry Roller Door Item" at bounding box center [720, 624] width 893 height 17
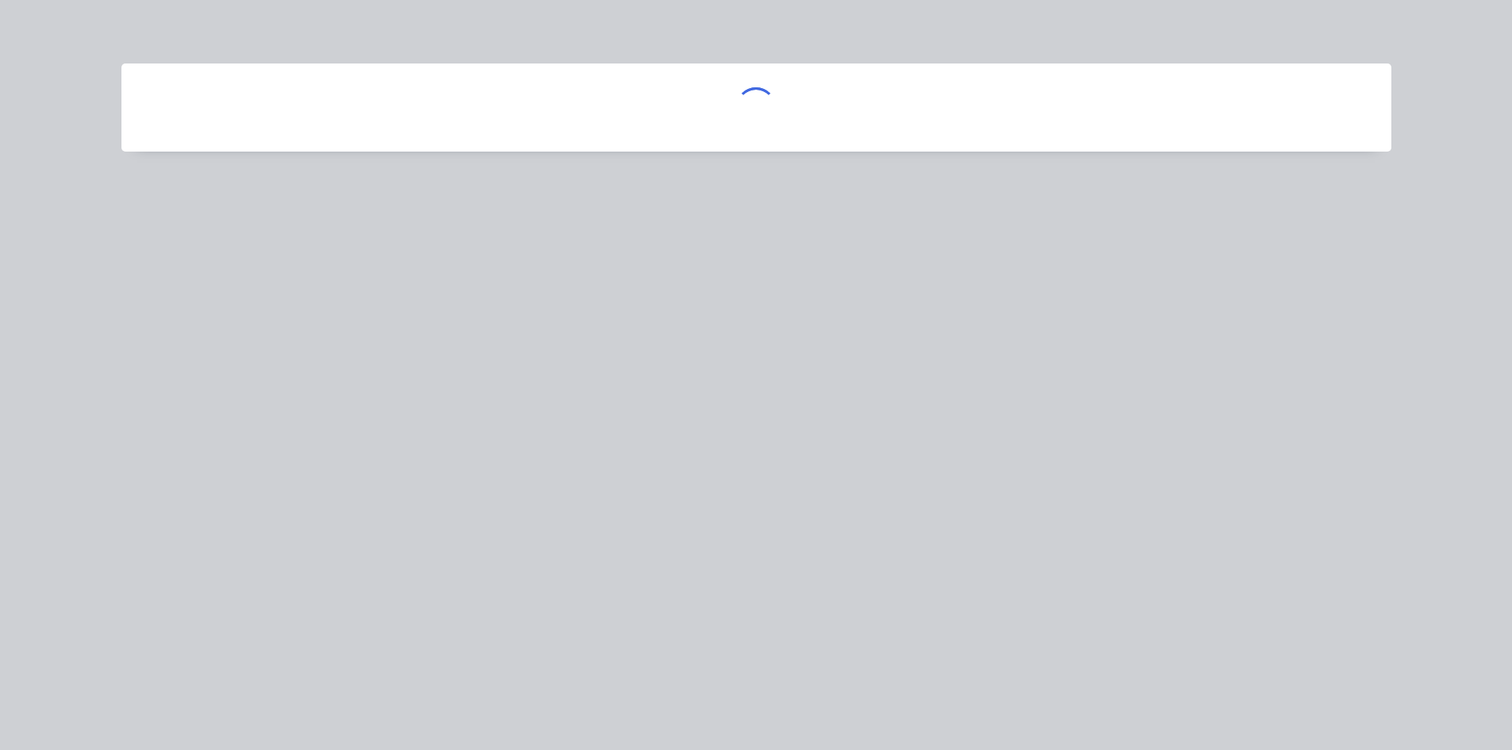
scroll to position [0, 0]
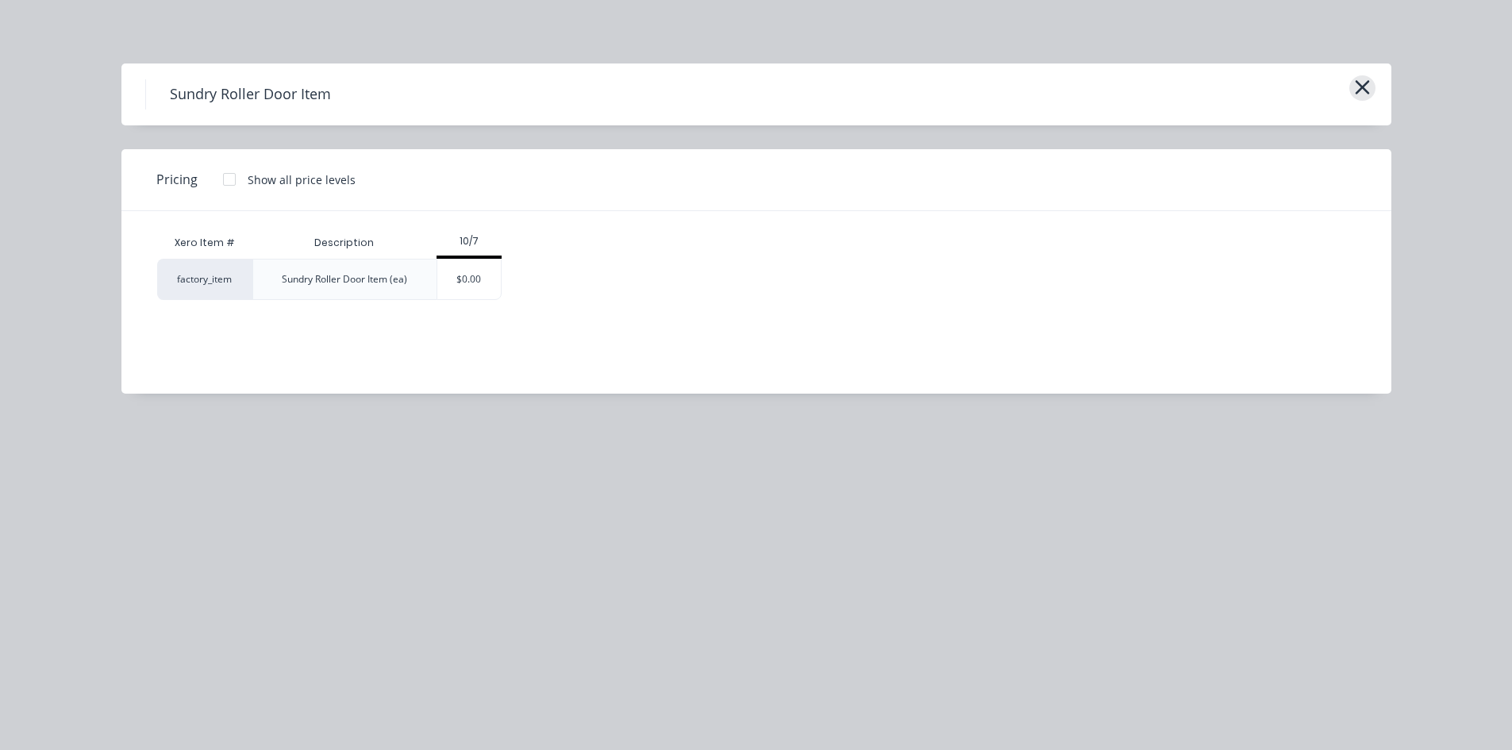
click at [1363, 87] on icon "button" at bounding box center [1362, 87] width 14 height 14
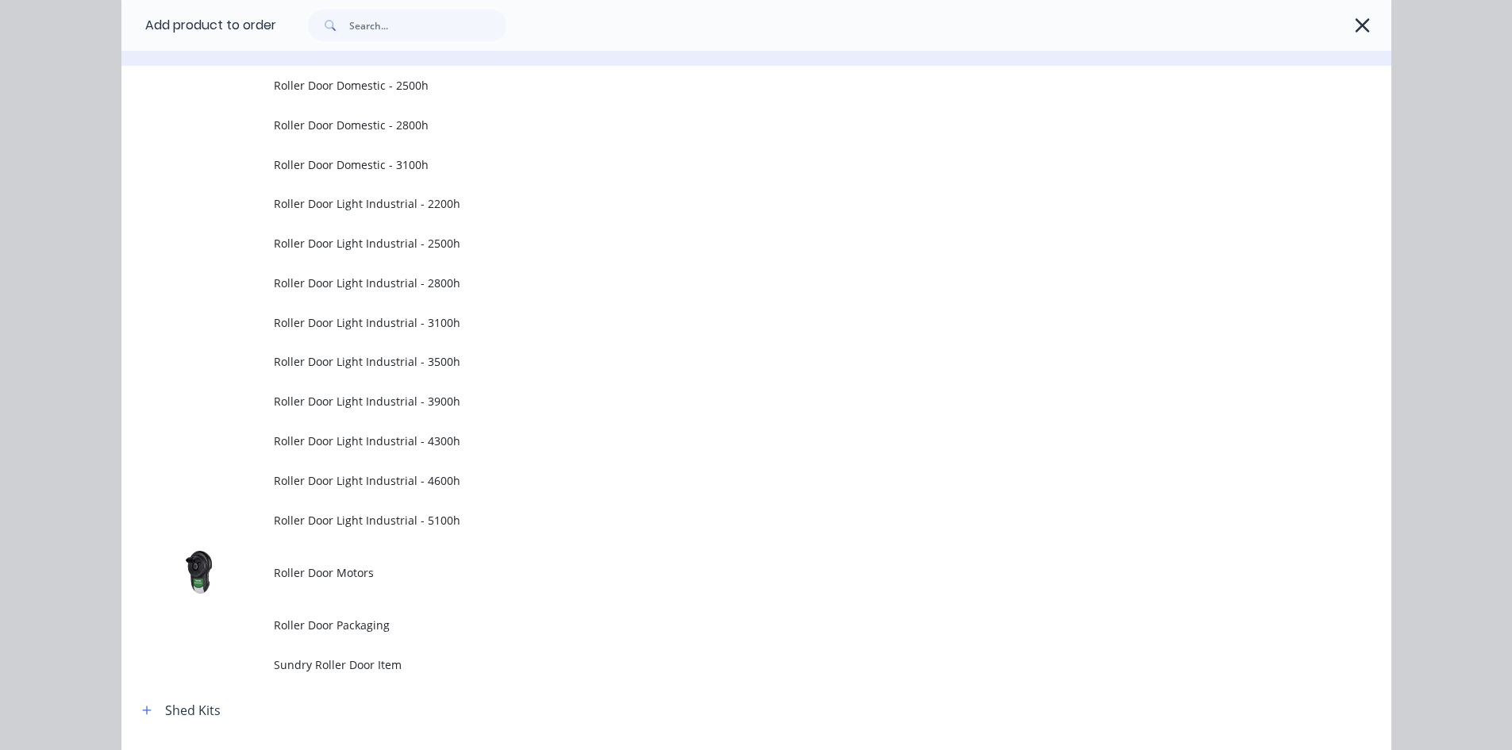
scroll to position [1023, 0]
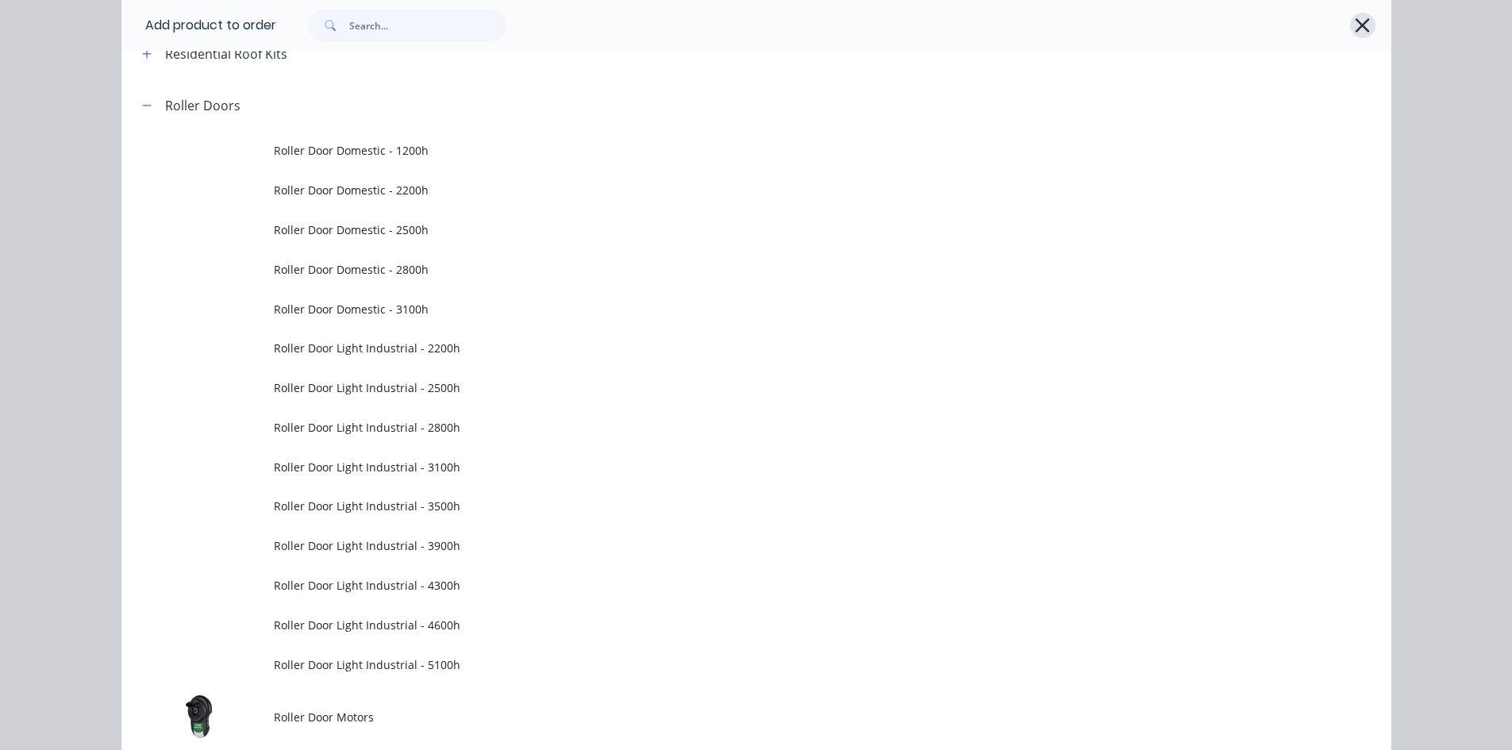
click at [1362, 29] on icon "button" at bounding box center [1362, 25] width 17 height 22
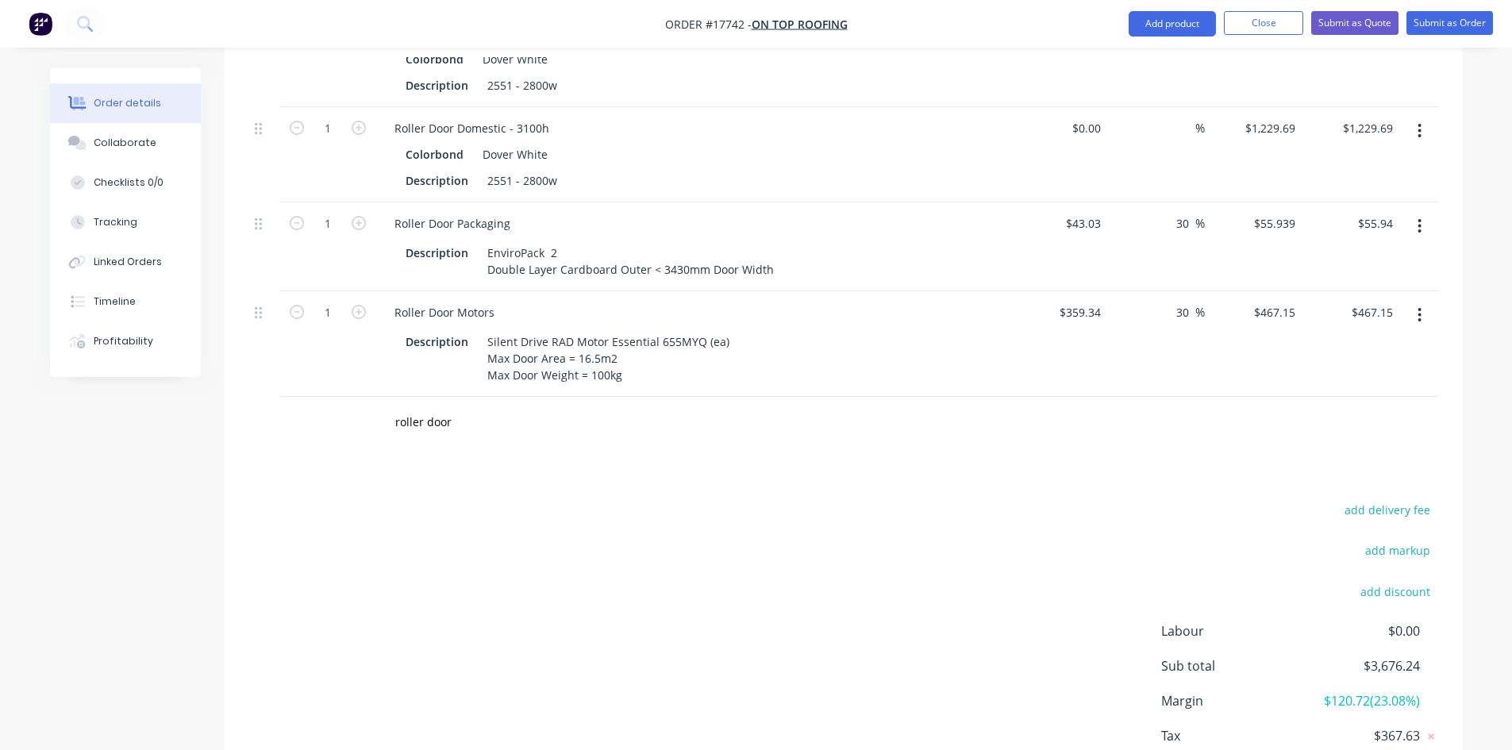
scroll to position [763, 0]
click at [486, 405] on input "roller door" at bounding box center [552, 421] width 317 height 32
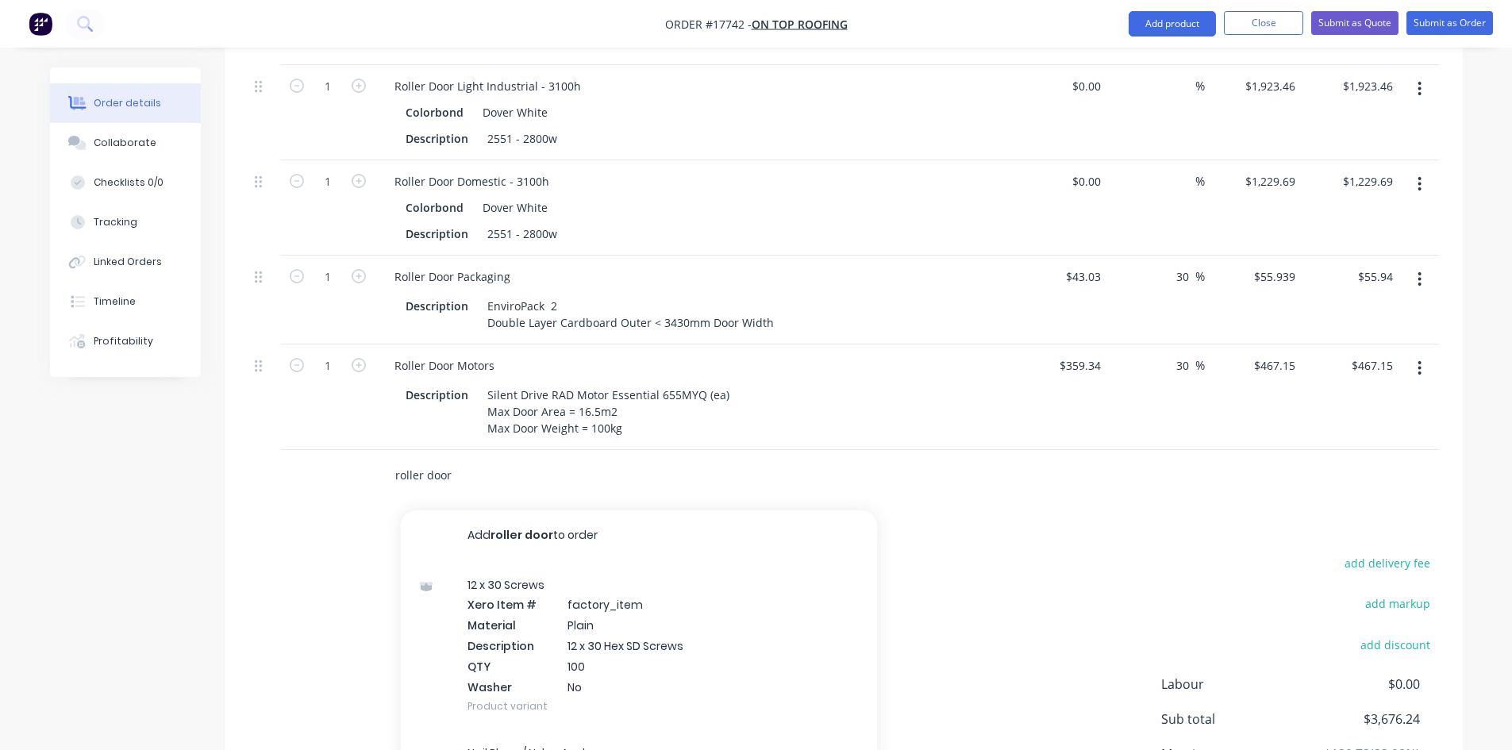
scroll to position [605, 0]
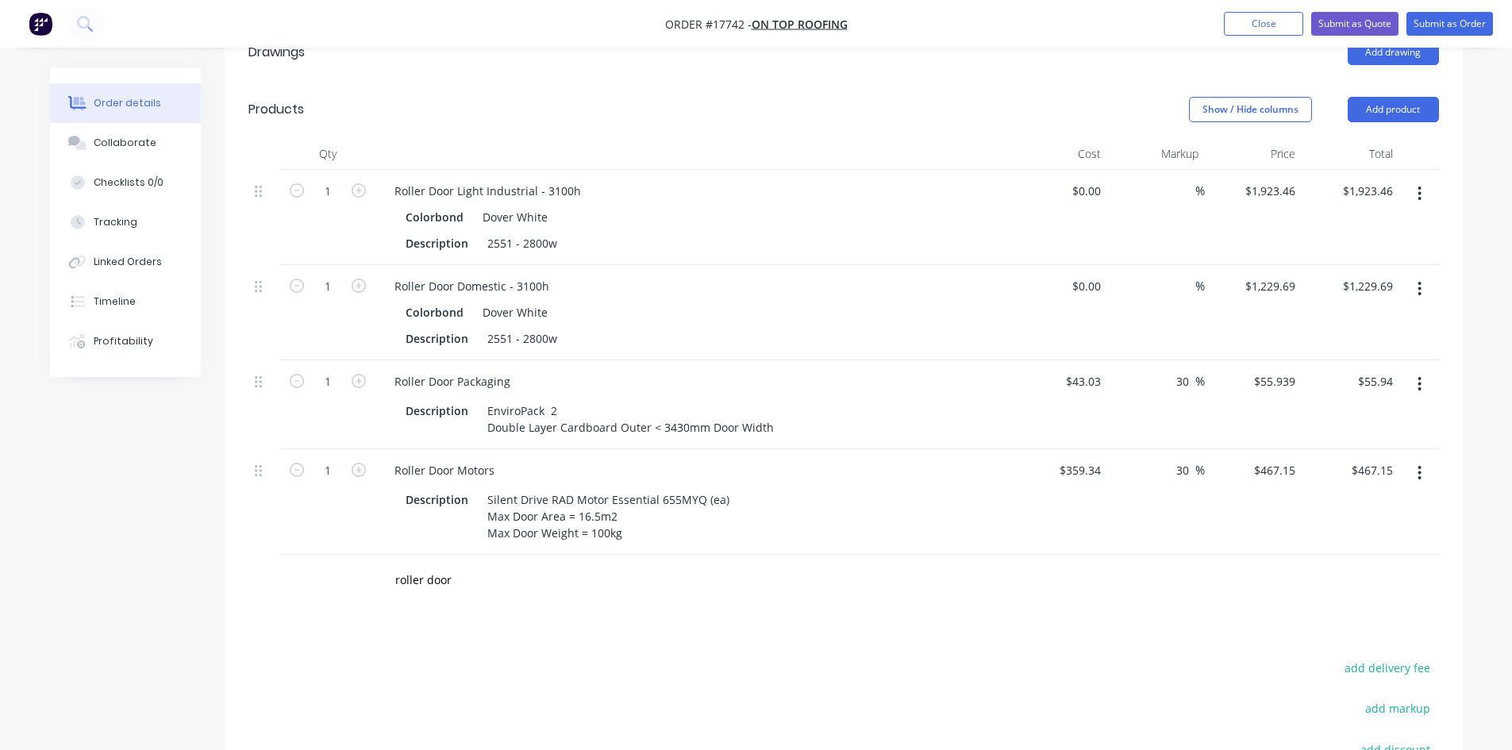
click at [290, 540] on div "Drawings Add drawing Products Show / Hide columns Add product Qty Cost Markup P…" at bounding box center [844, 505] width 1238 height 963
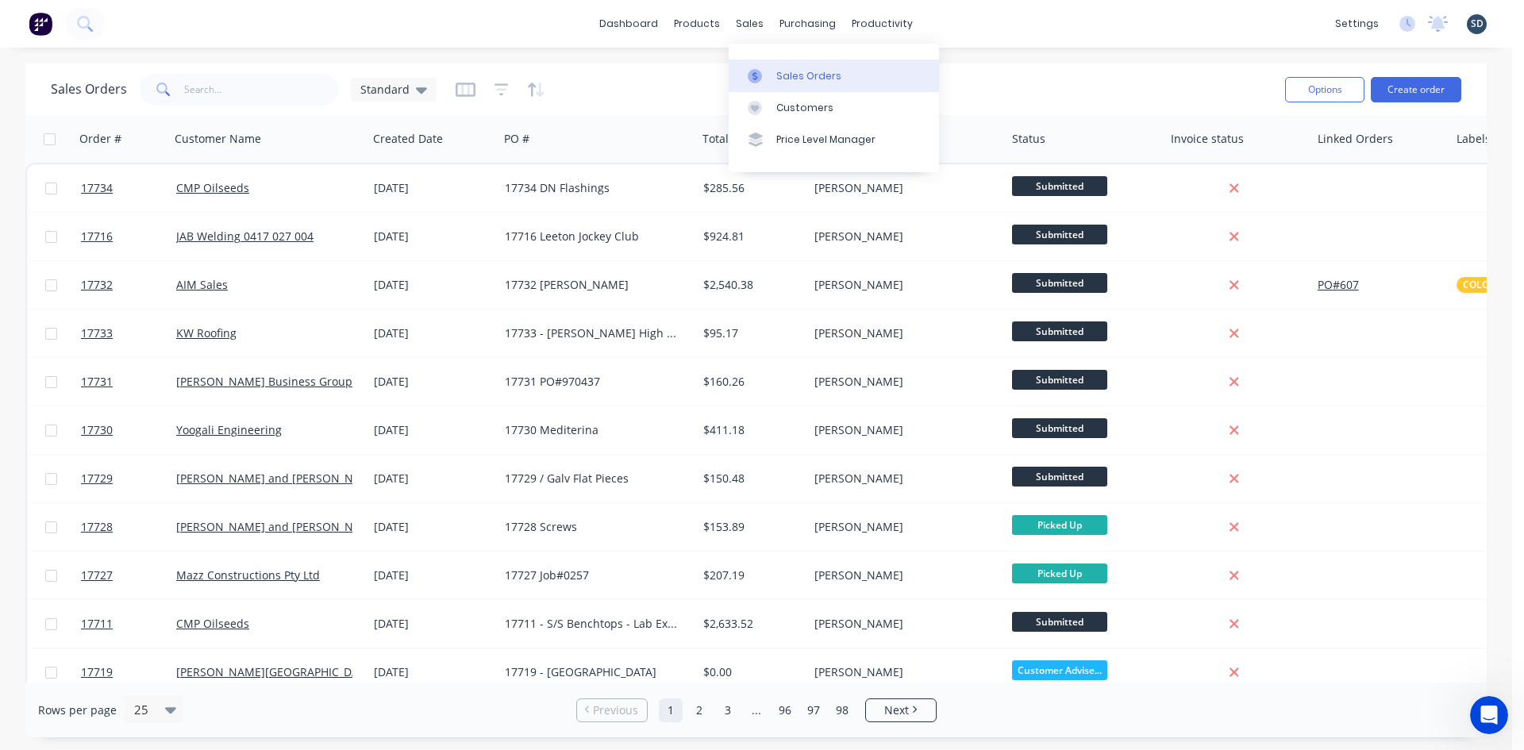
click at [816, 78] on div "Sales Orders" at bounding box center [808, 76] width 65 height 14
click at [259, 90] on input "text" at bounding box center [261, 90] width 155 height 32
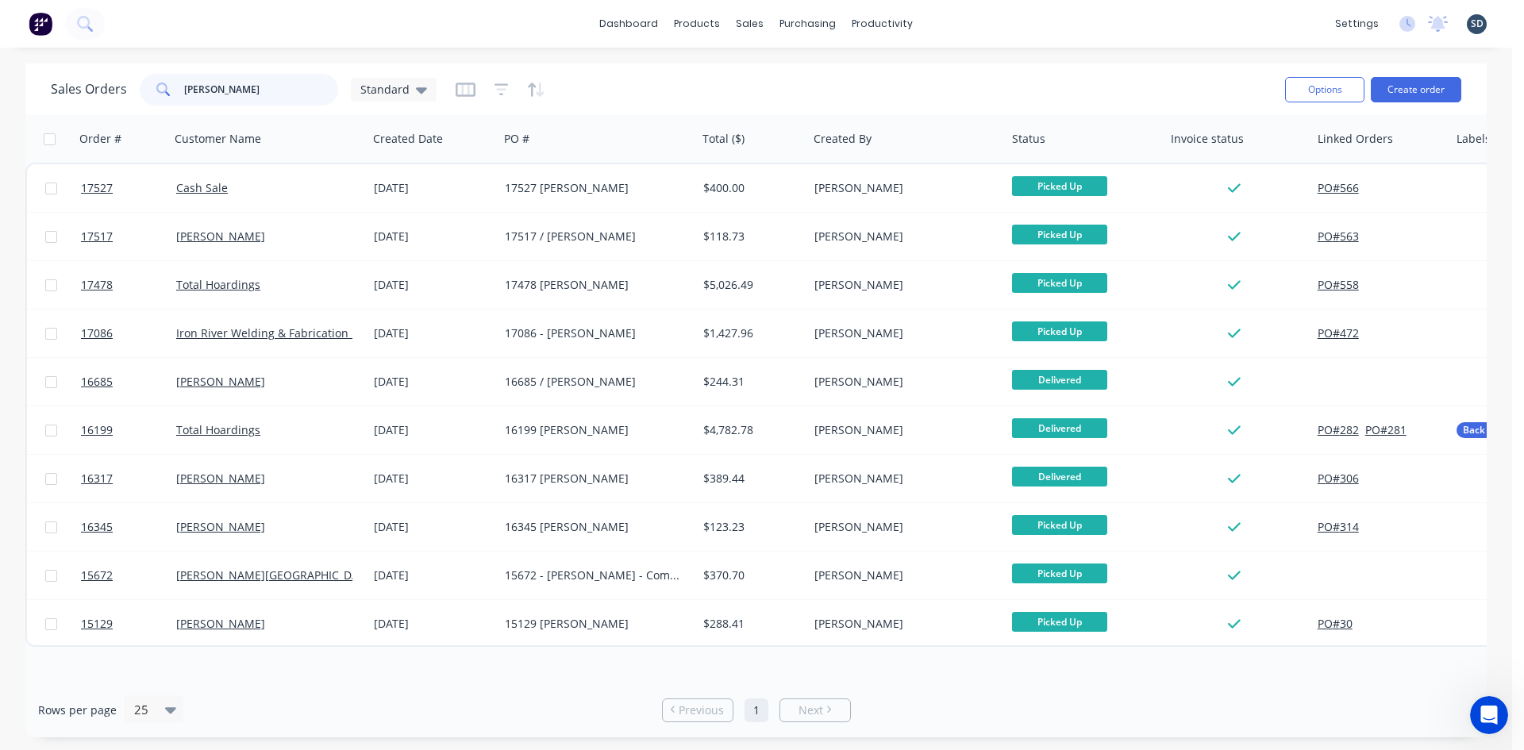
type input "sm corr"
click at [1013, 31] on div "dashboard products sales purchasing productivity dashboard products Product Cat…" at bounding box center [756, 24] width 1512 height 48
click at [254, 89] on input "sm corr" at bounding box center [261, 90] width 155 height 32
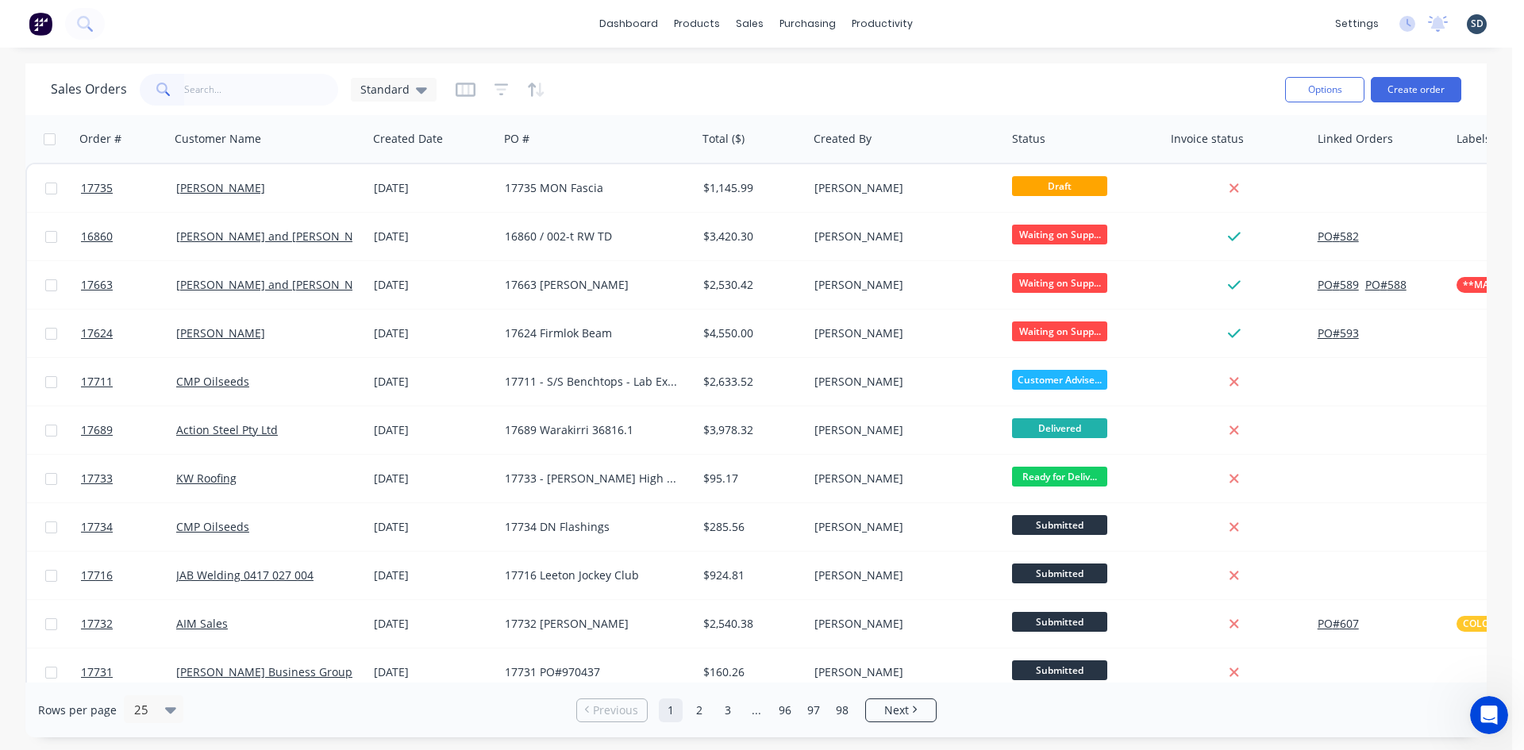
click at [1016, 22] on div "dashboard products sales purchasing productivity dashboard products Product Cat…" at bounding box center [756, 24] width 1512 height 48
click at [953, 21] on div "dashboard products sales purchasing productivity dashboard products Product Cat…" at bounding box center [756, 24] width 1512 height 48
click at [950, 25] on div "dashboard products sales purchasing productivity dashboard products Product Cat…" at bounding box center [756, 24] width 1512 height 48
click at [964, 22] on div "dashboard products sales purchasing productivity dashboard products Product Cat…" at bounding box center [756, 24] width 1512 height 48
click at [228, 81] on input "text" at bounding box center [261, 90] width 155 height 32
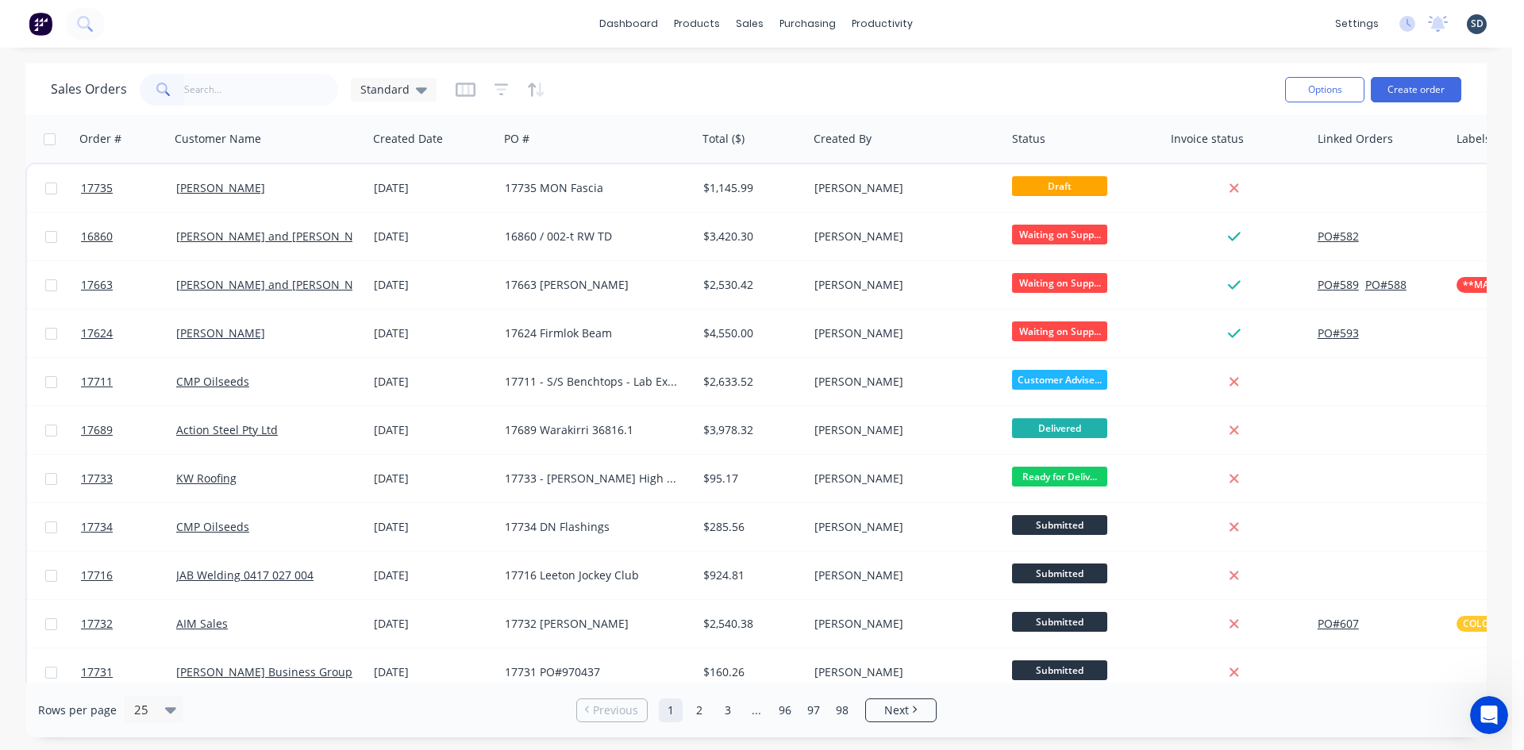
click at [951, 24] on div "dashboard products sales purchasing productivity dashboard products Product Cat…" at bounding box center [756, 24] width 1512 height 48
click at [1403, 83] on button "Create order" at bounding box center [1415, 89] width 90 height 25
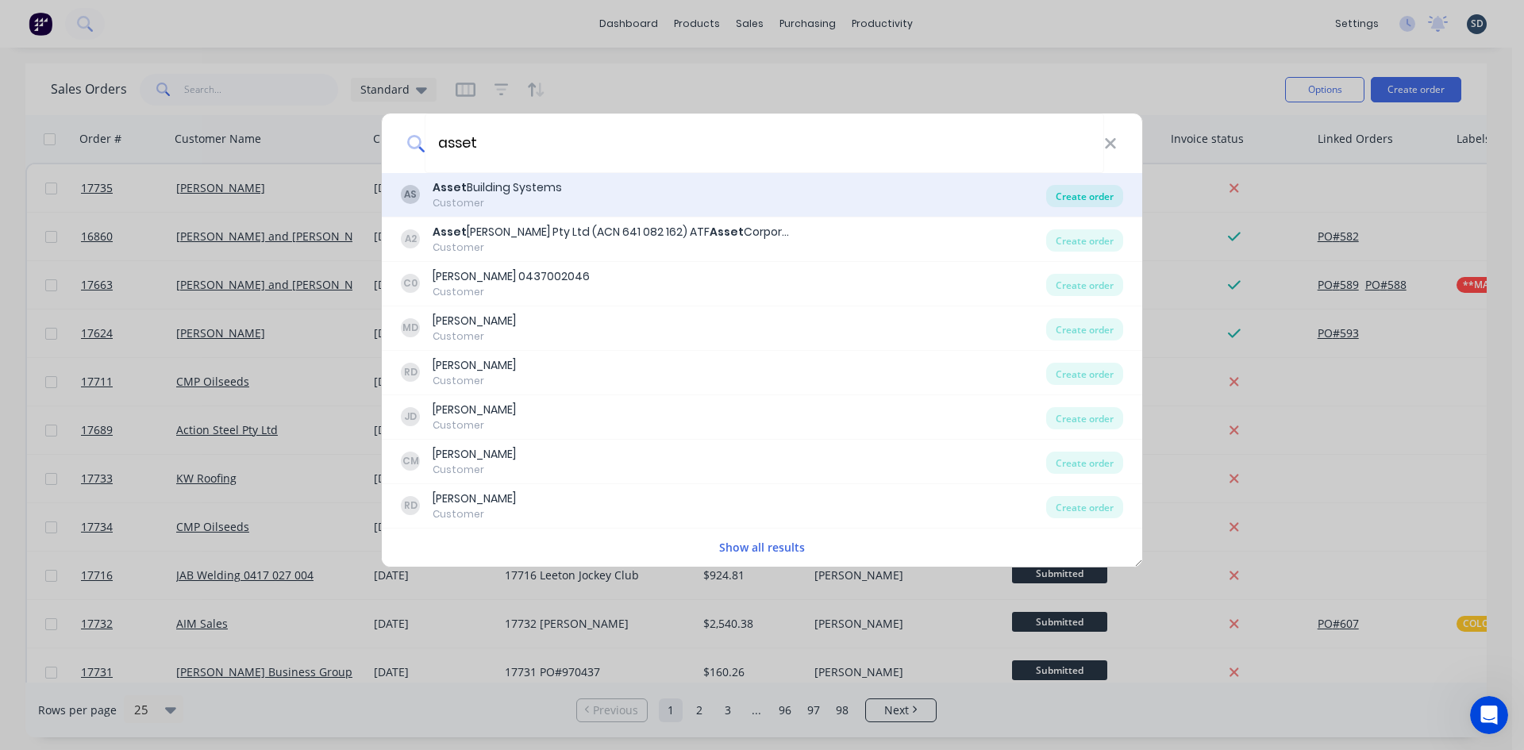
type input "asset"
click at [1097, 202] on div "Create order" at bounding box center [1084, 196] width 77 height 22
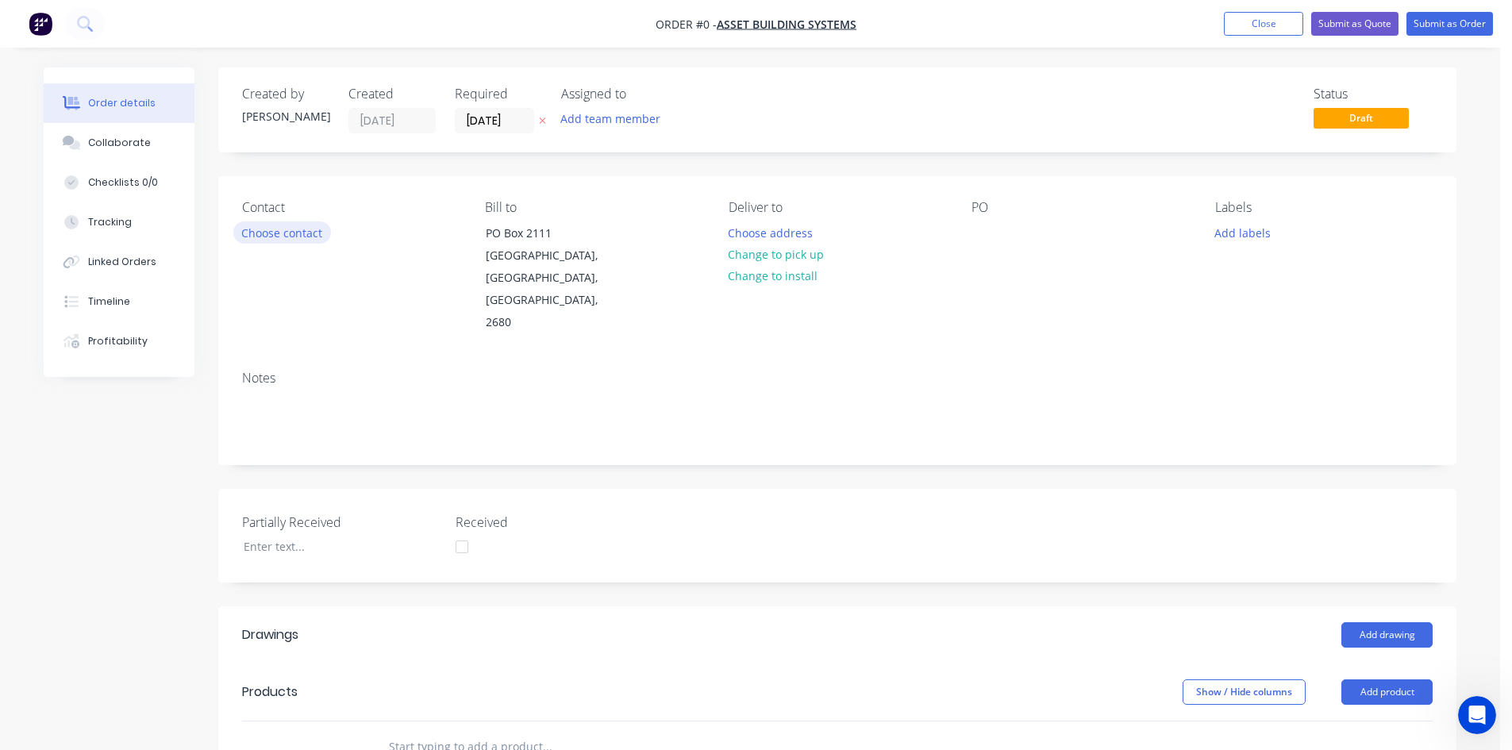
click at [284, 232] on button "Choose contact" at bounding box center [282, 231] width 98 height 21
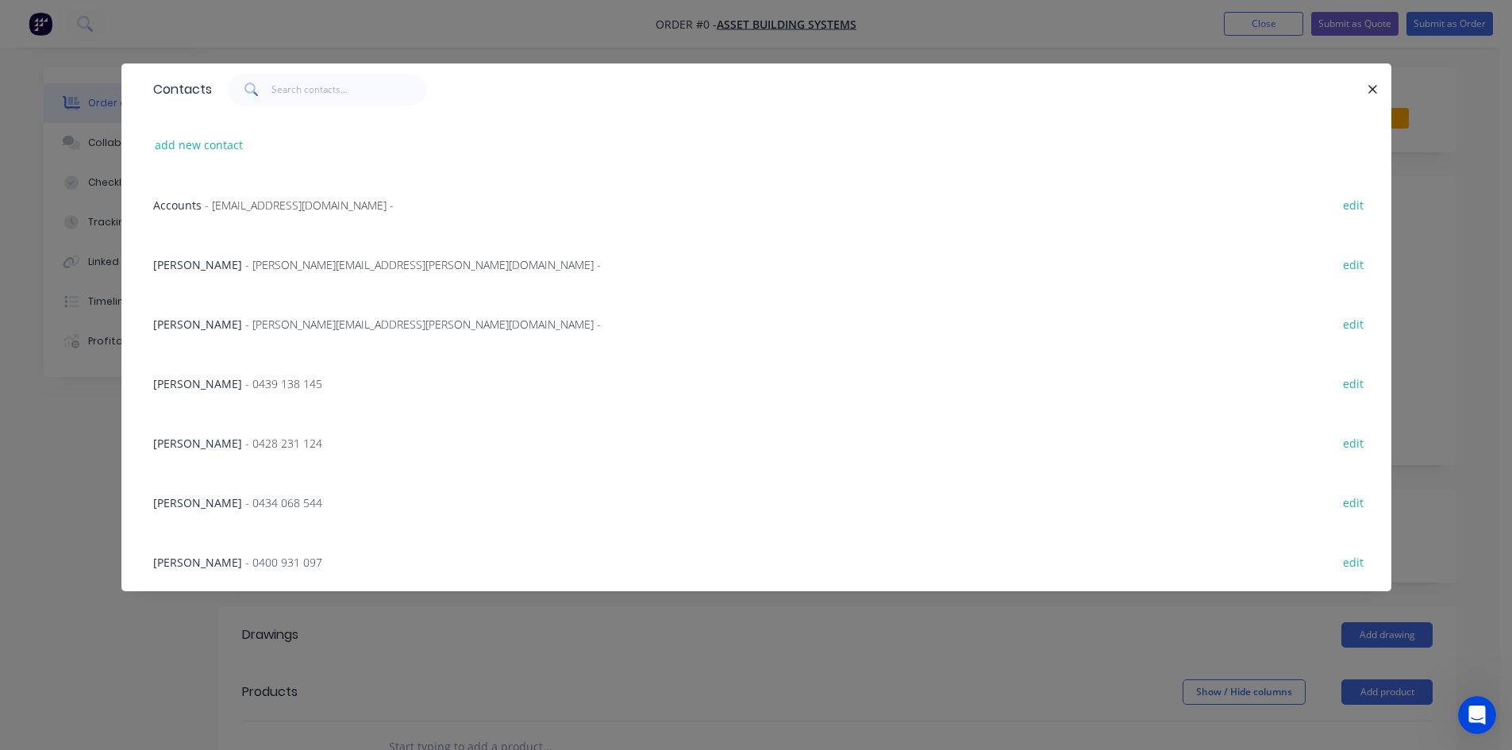
click at [263, 324] on span "- trevor.doven@assetbuilding.com.au -" at bounding box center [422, 324] width 355 height 15
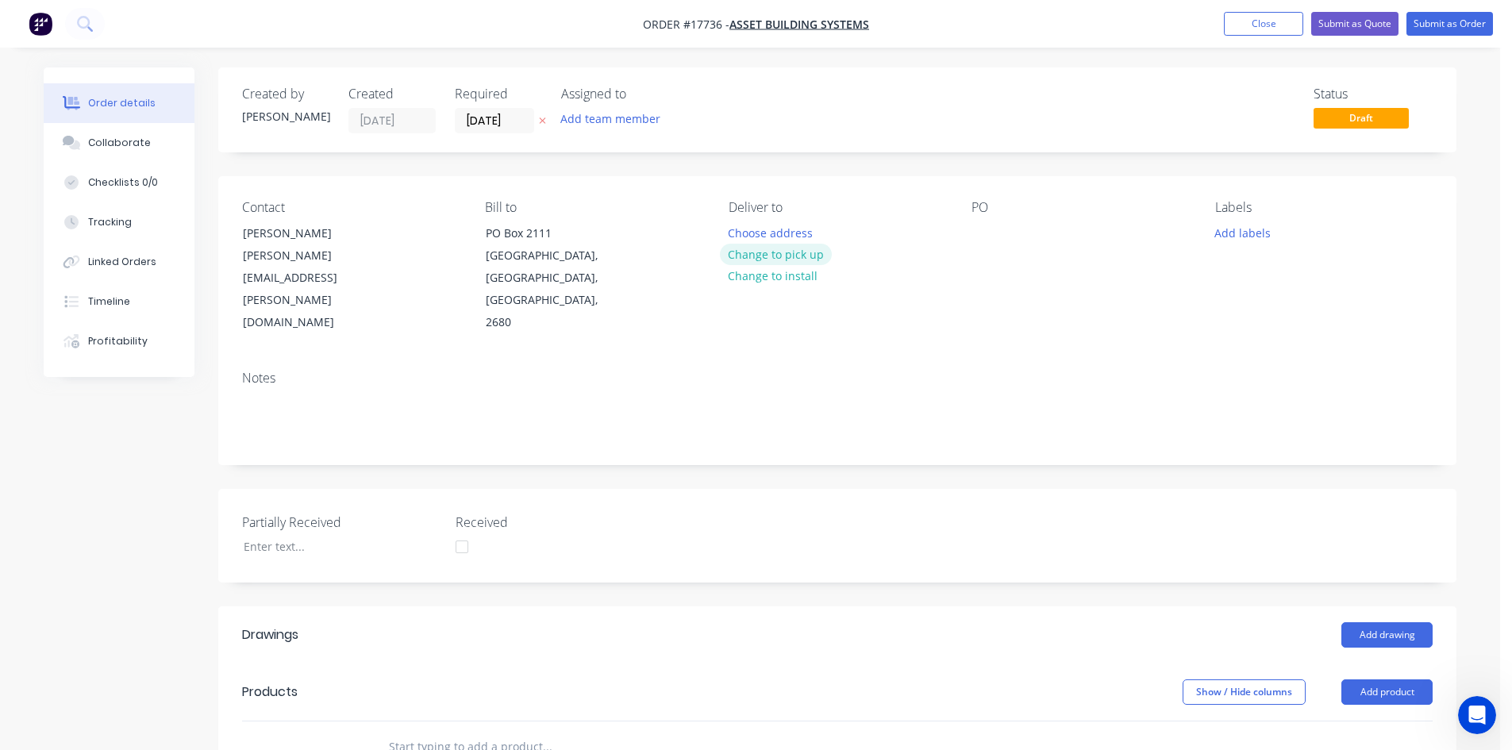
click at [770, 259] on button "Change to pick up" at bounding box center [776, 254] width 113 height 21
click at [964, 226] on div "Contact Trevor Doven trevor.doven@assetbuilding.com.au Bill to PO Box 2111 Grif…" at bounding box center [837, 267] width 1238 height 182
click at [980, 228] on div at bounding box center [983, 232] width 25 height 23
click at [909, 170] on div "Created by Sam Created 07/10/25 Required 07/10/25 Assigned to Add team member S…" at bounding box center [837, 610] width 1238 height 1087
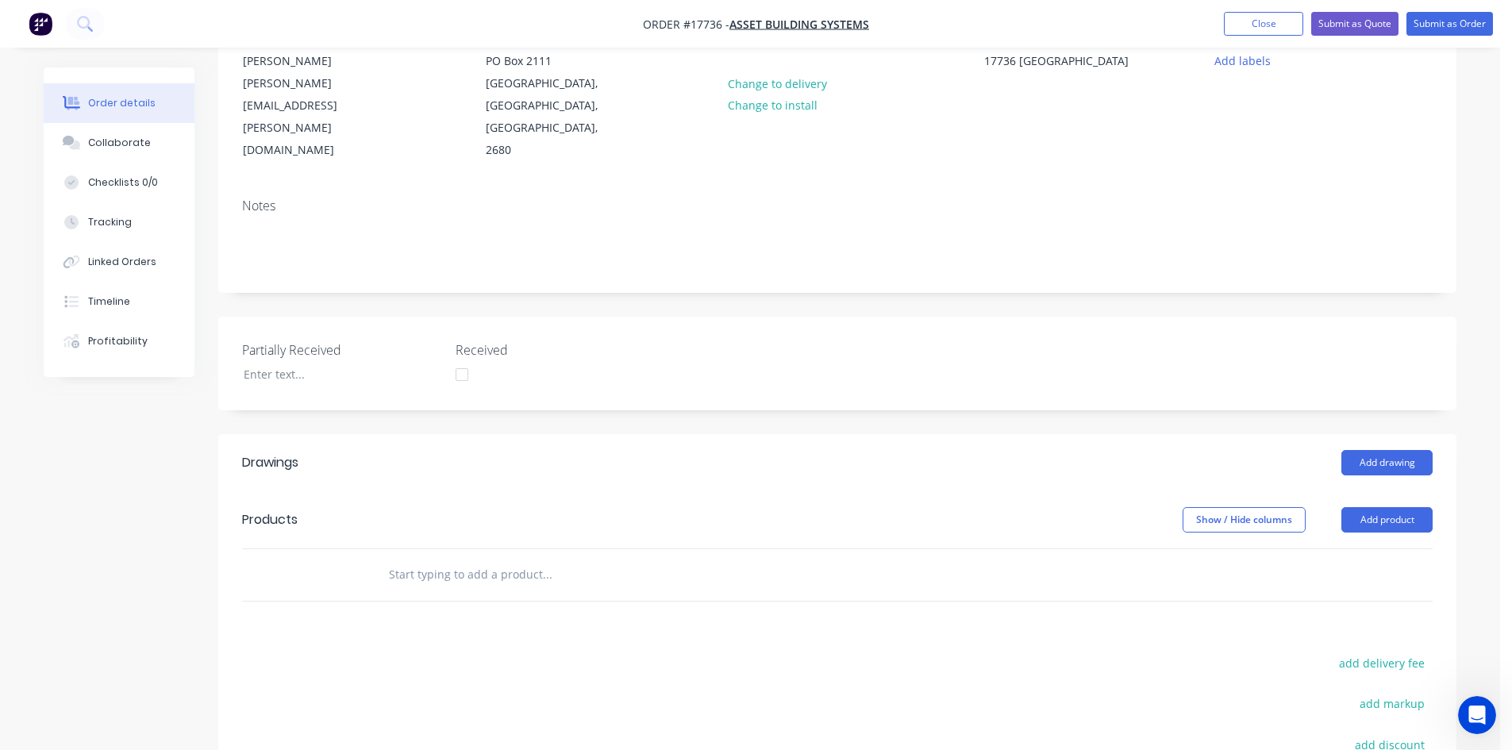
scroll to position [238, 0]
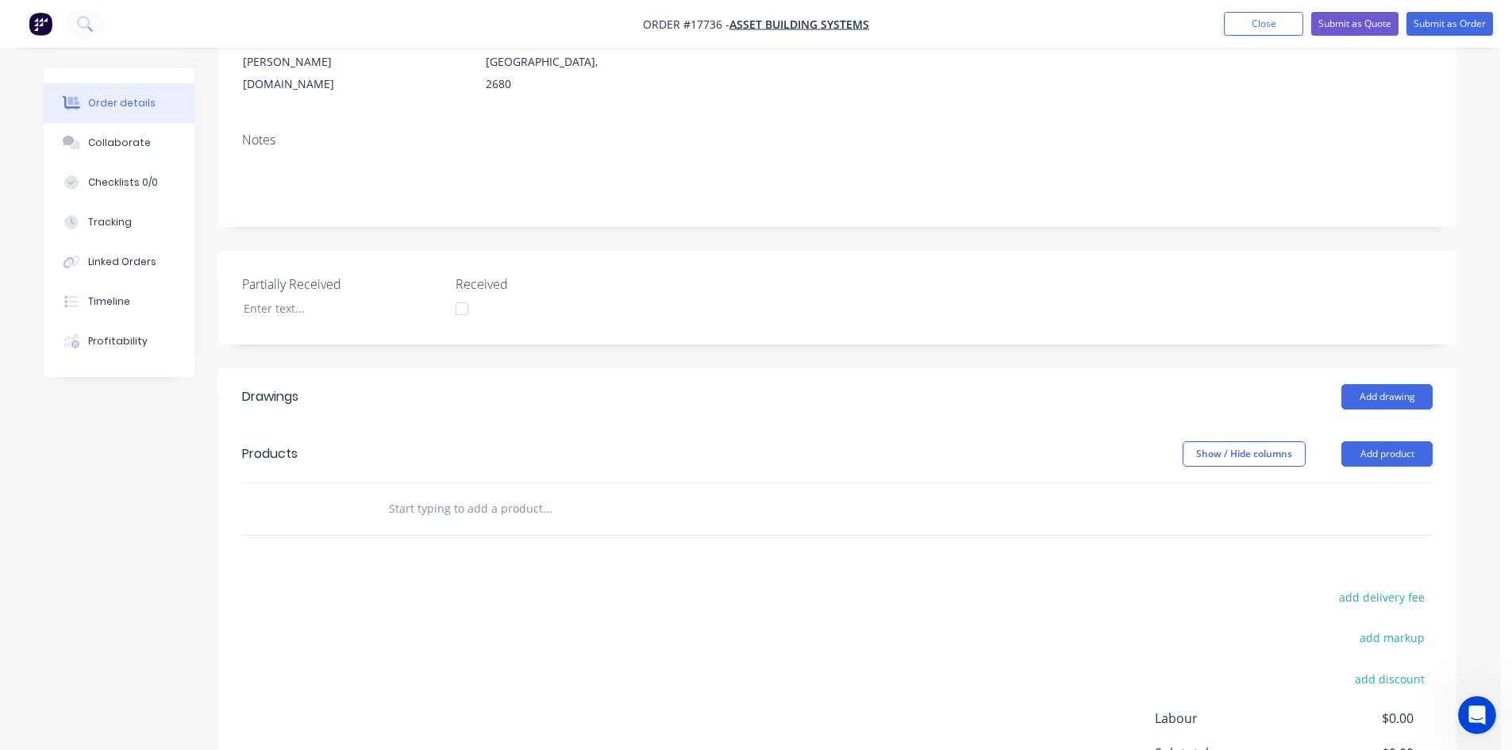
click at [428, 493] on input "text" at bounding box center [546, 509] width 317 height 32
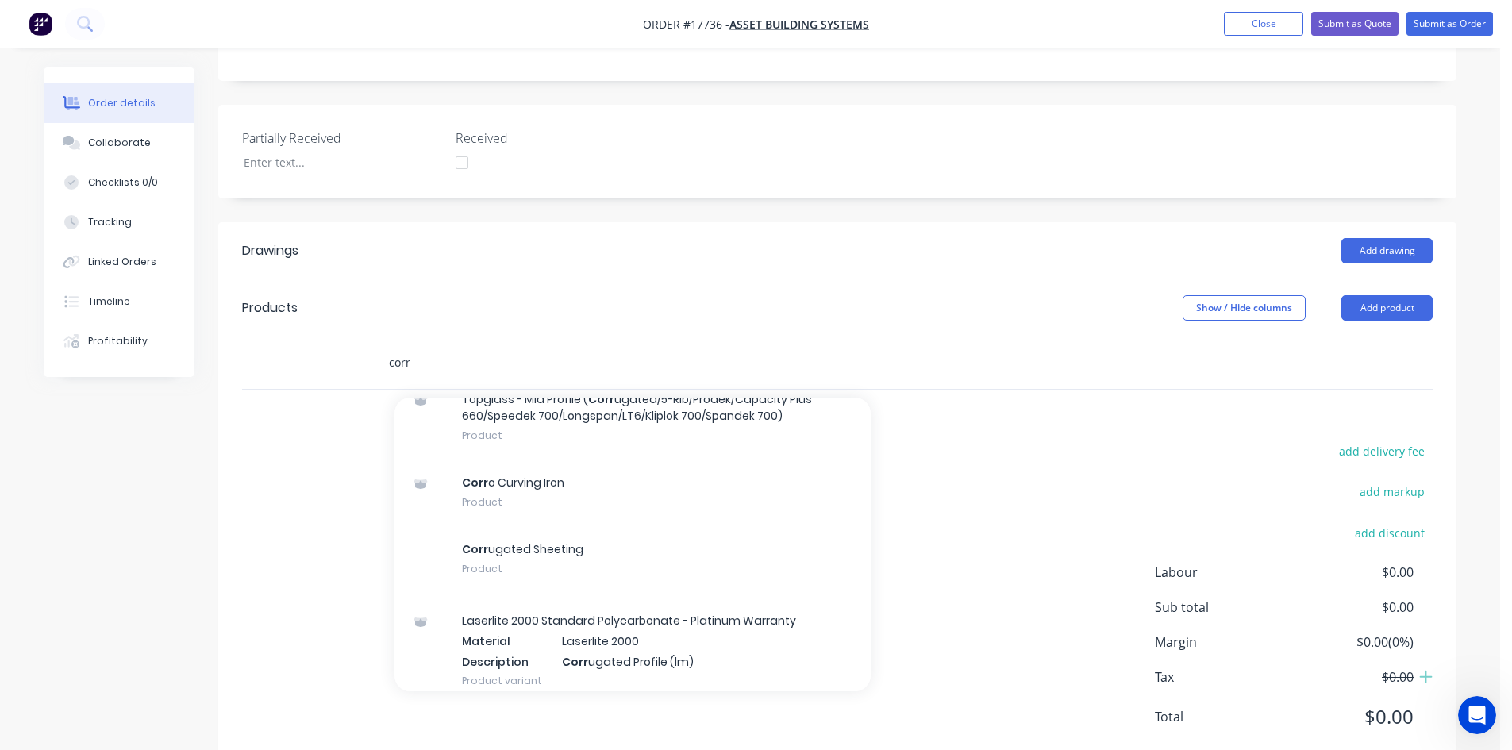
scroll to position [1111, 0]
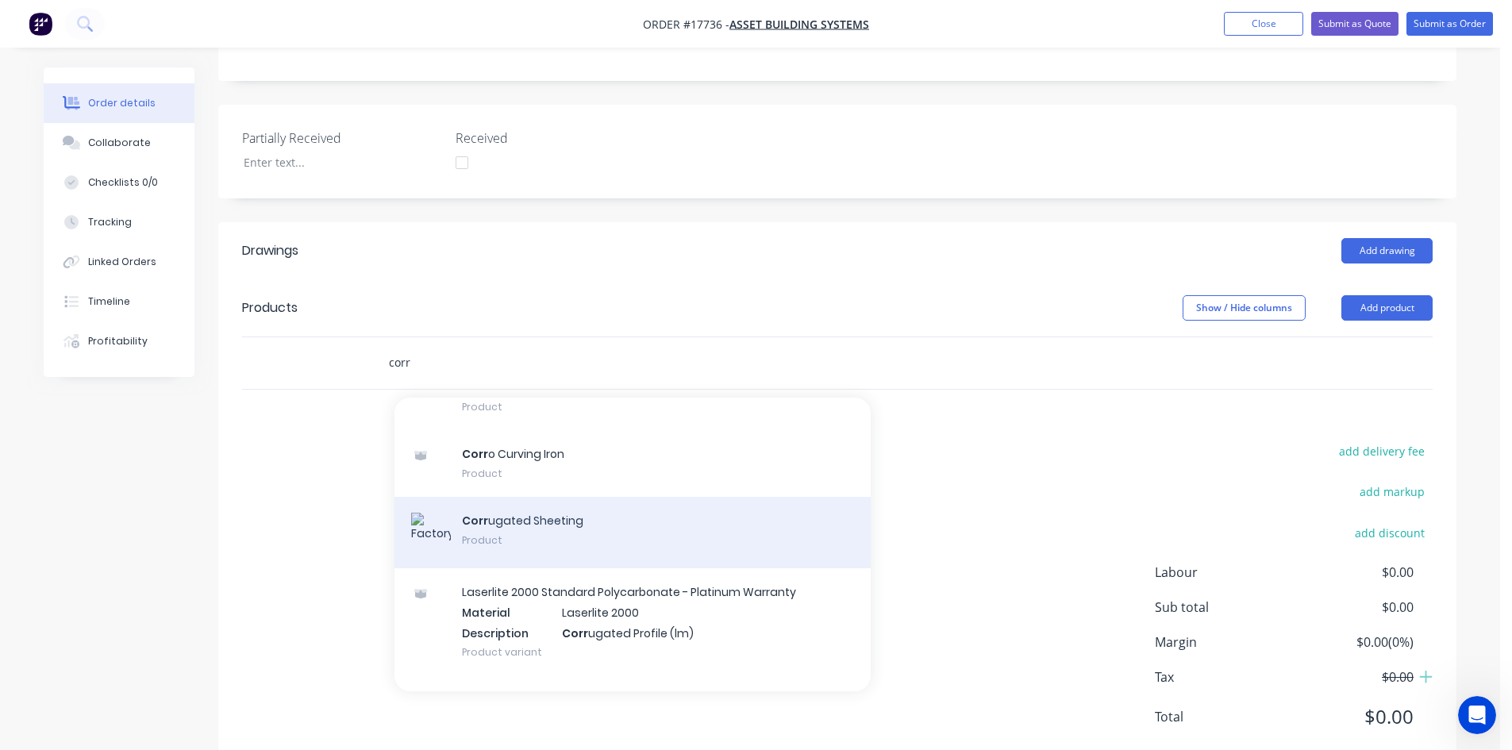
type input "corr"
click at [552, 497] on div "Corr ugated Sheeting Product" at bounding box center [632, 532] width 476 height 71
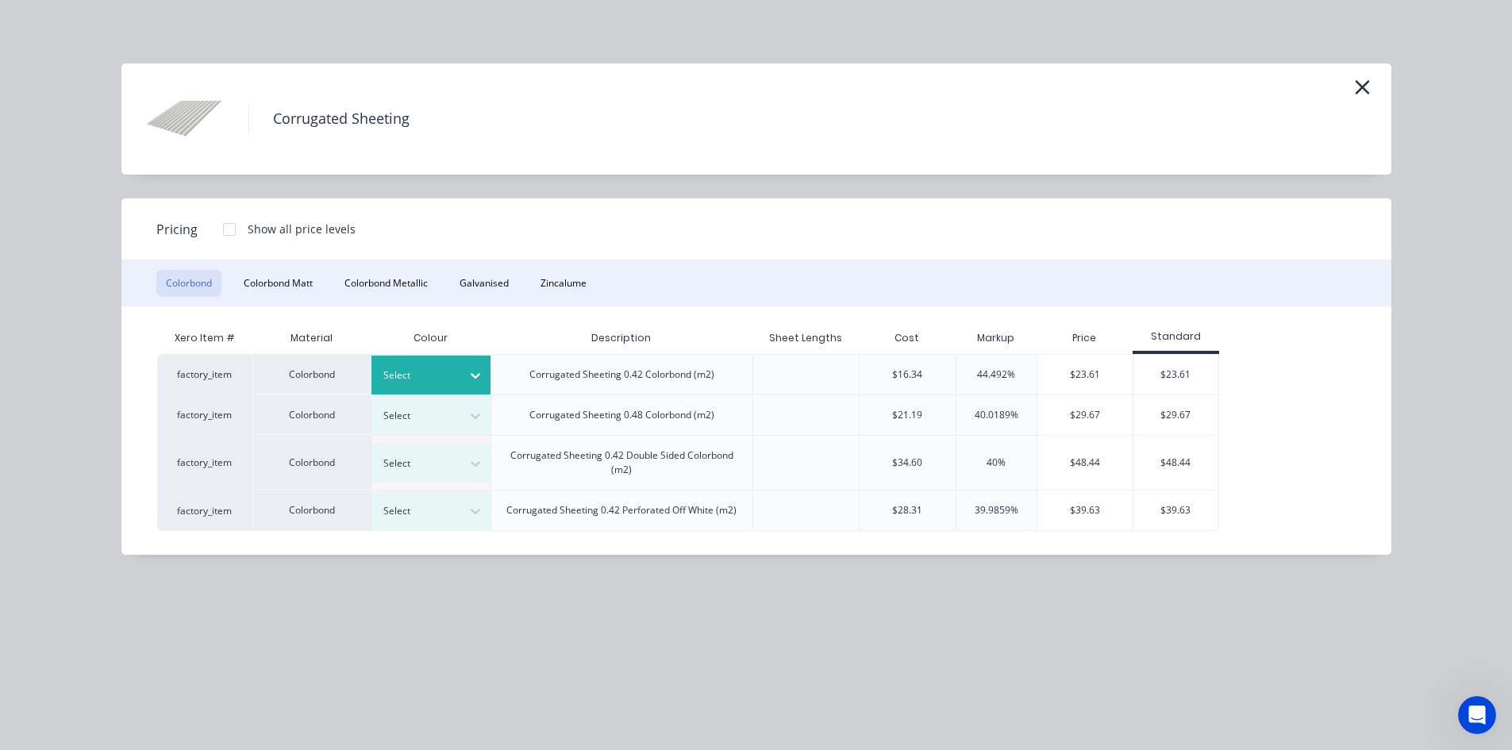
click at [467, 372] on icon at bounding box center [475, 375] width 16 height 16
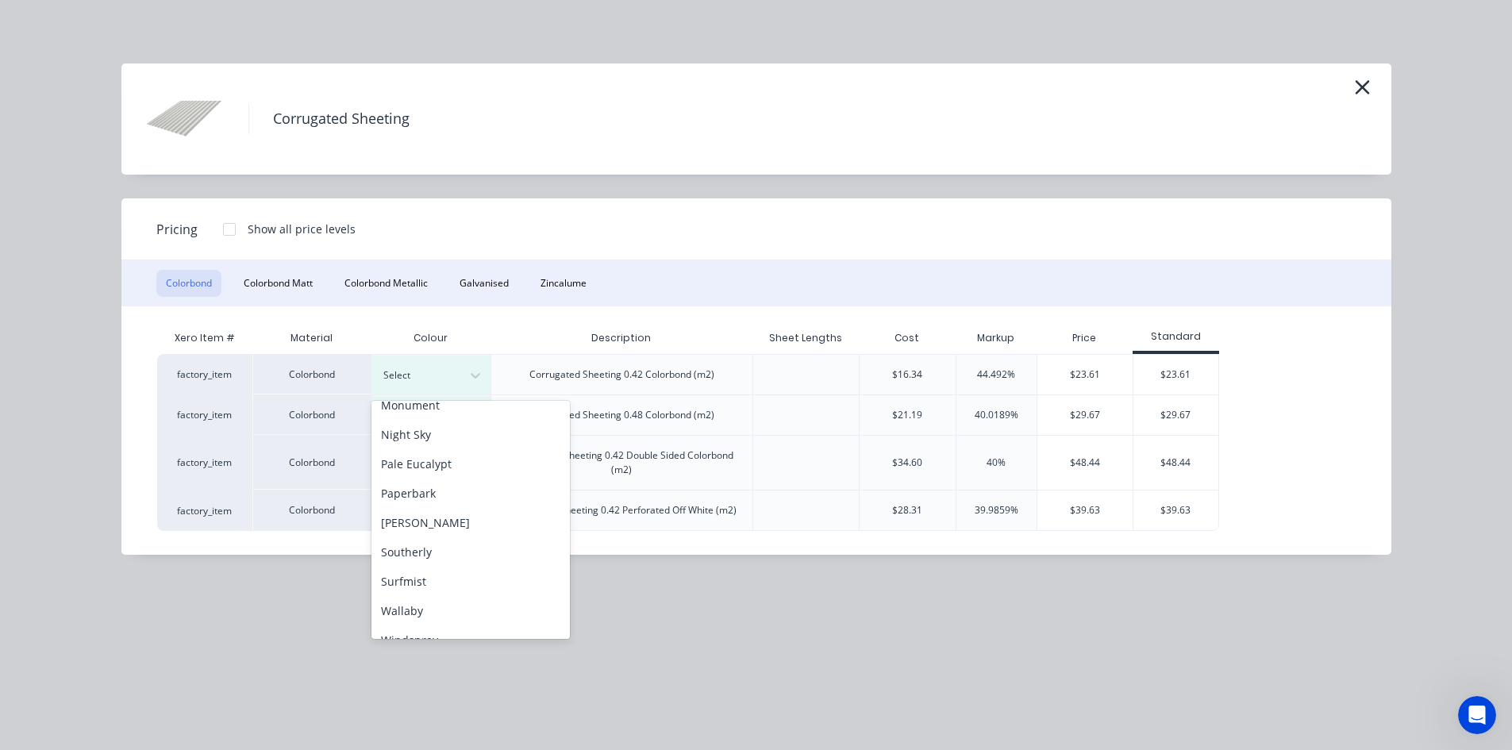
scroll to position [397, 0]
click at [451, 567] on div "Surfmist" at bounding box center [470, 579] width 198 height 29
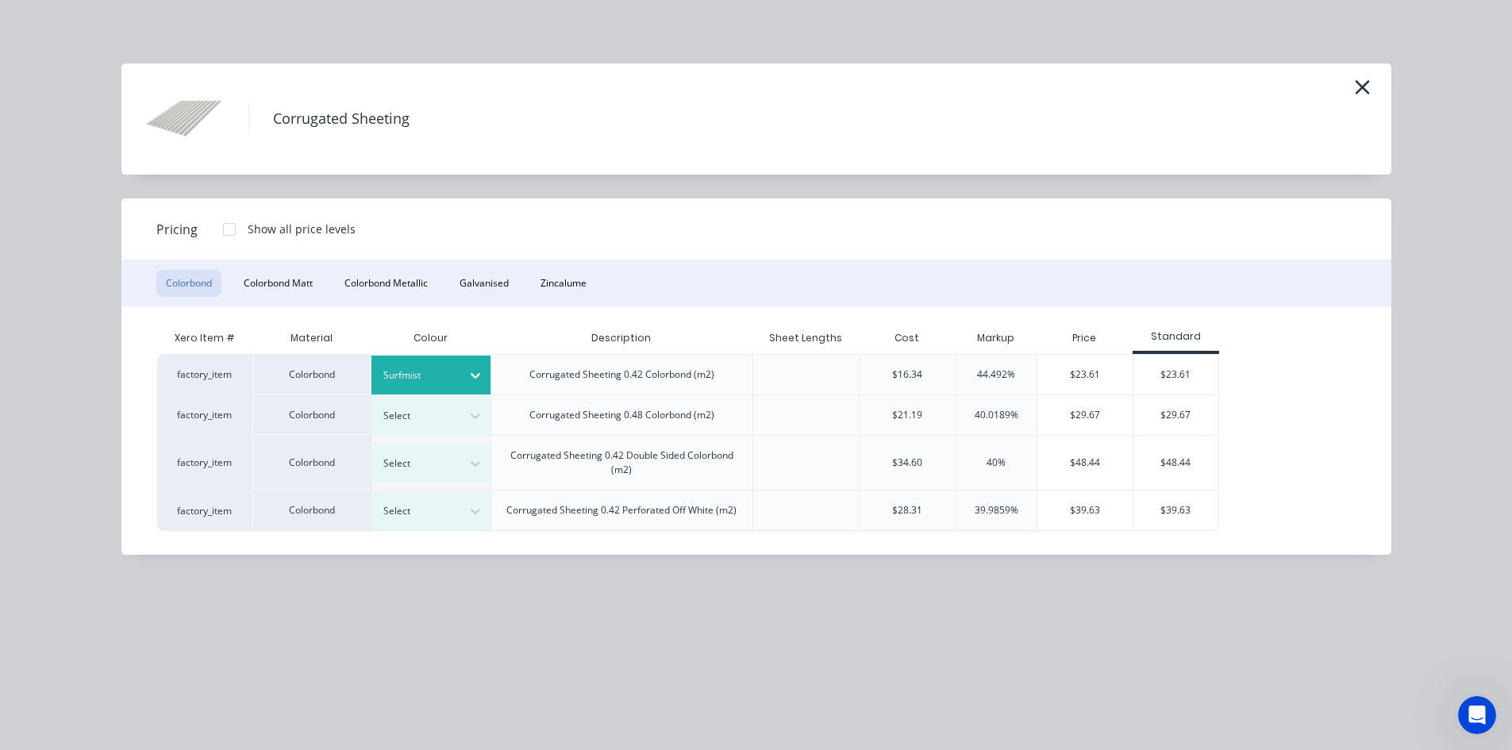
click at [224, 228] on div at bounding box center [229, 229] width 32 height 32
click at [574, 285] on button "Zincalume" at bounding box center [563, 283] width 65 height 27
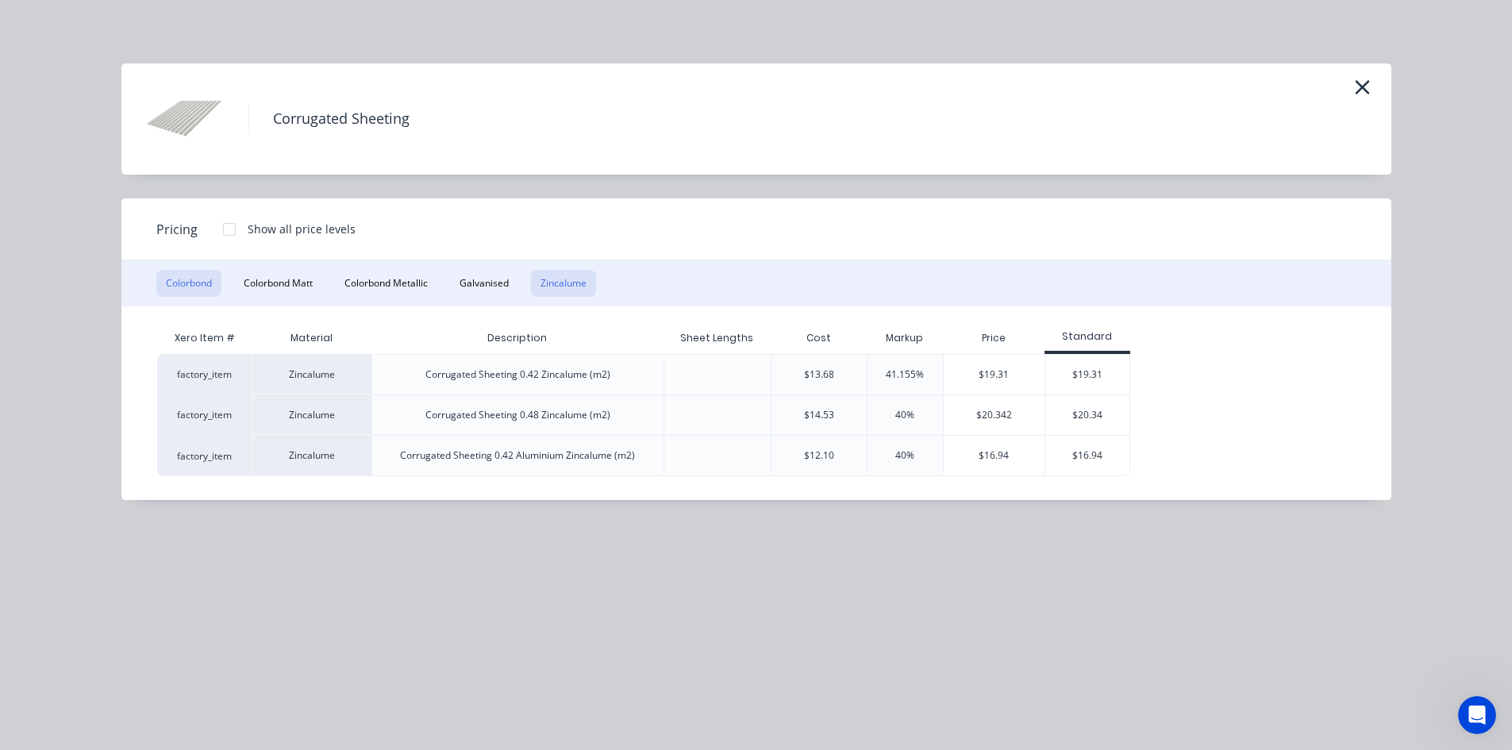
click at [185, 286] on button "Colorbond" at bounding box center [188, 283] width 65 height 27
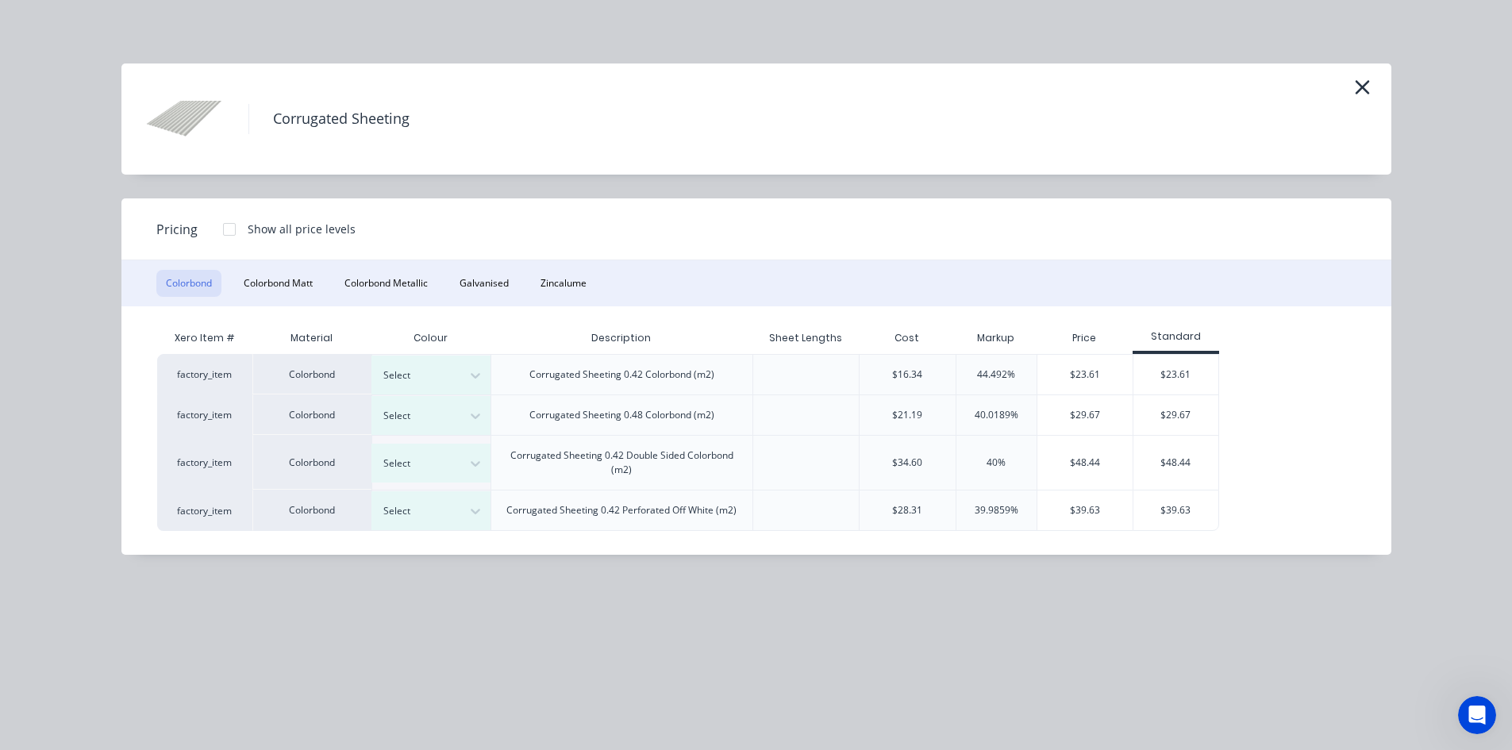
click at [225, 228] on div at bounding box center [229, 229] width 32 height 32
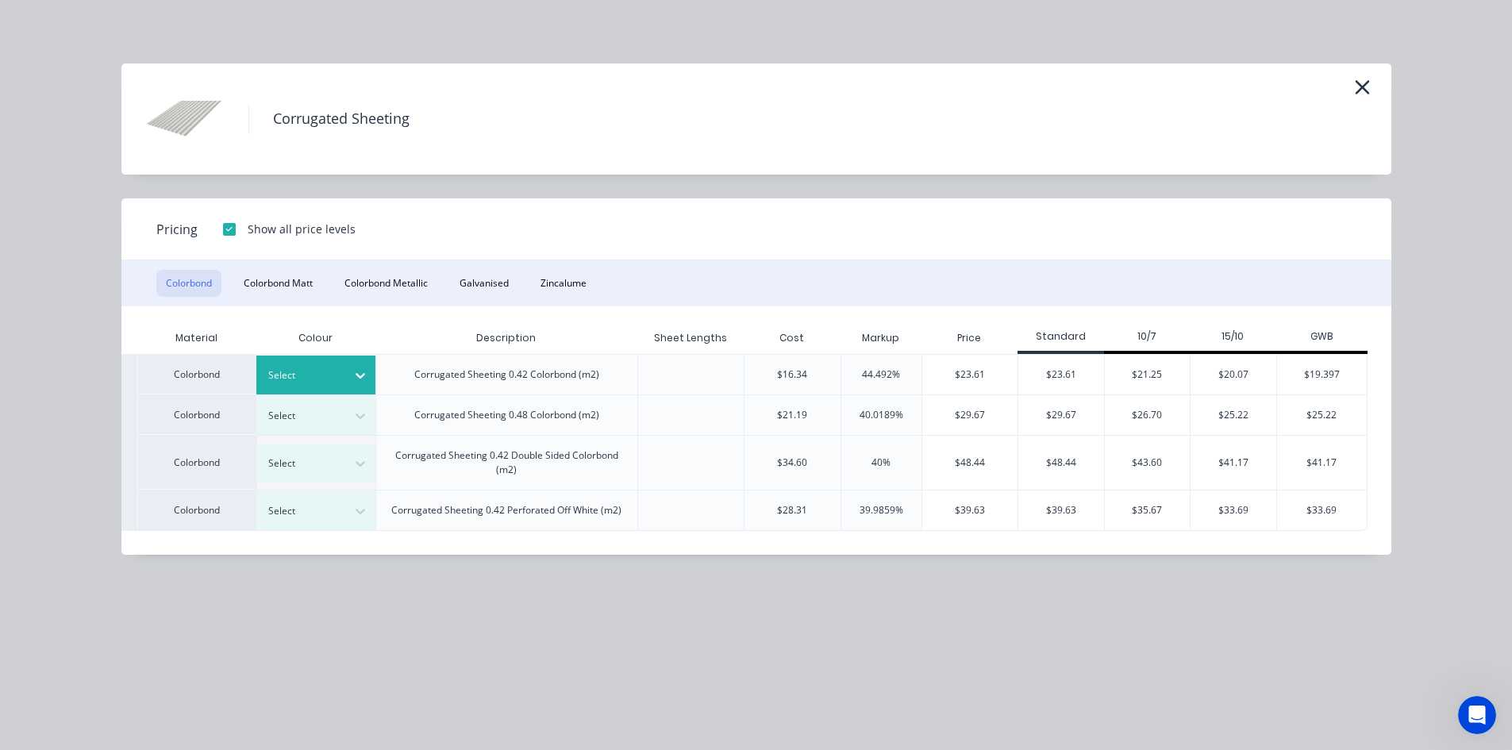
click at [302, 371] on div at bounding box center [303, 375] width 71 height 17
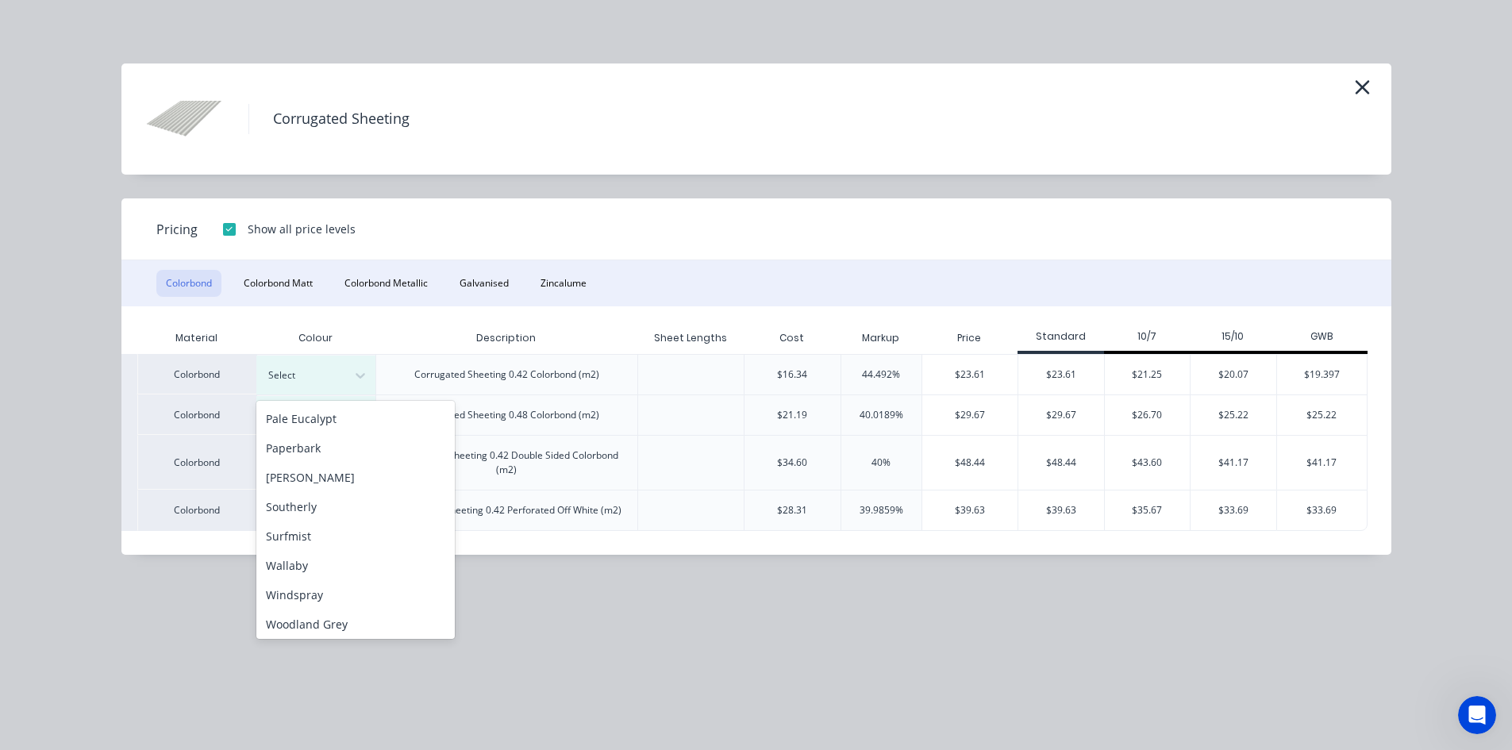
scroll to position [444, 0]
click at [339, 532] on div "Surfmist" at bounding box center [355, 532] width 198 height 29
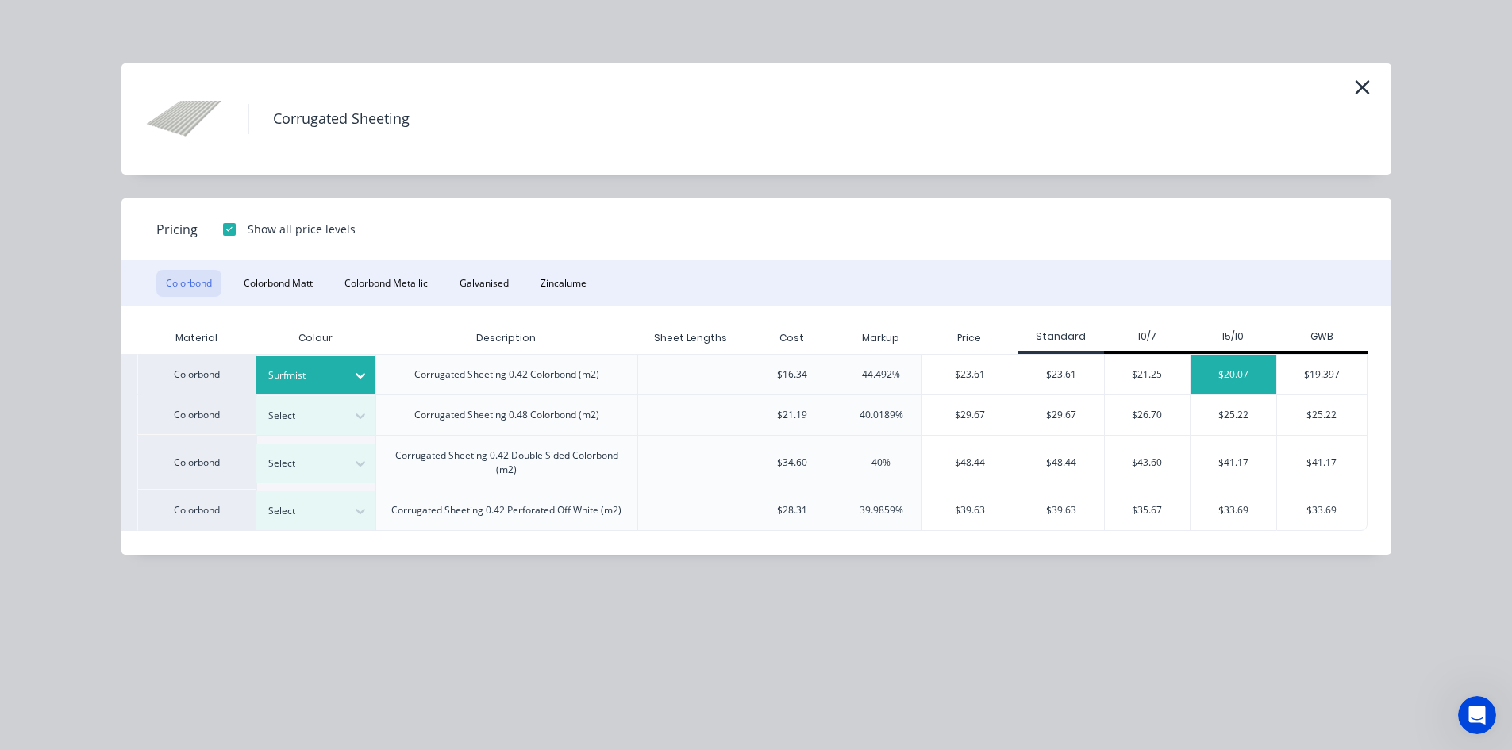
click at [1239, 375] on div "$20.07" at bounding box center [1233, 375] width 86 height 40
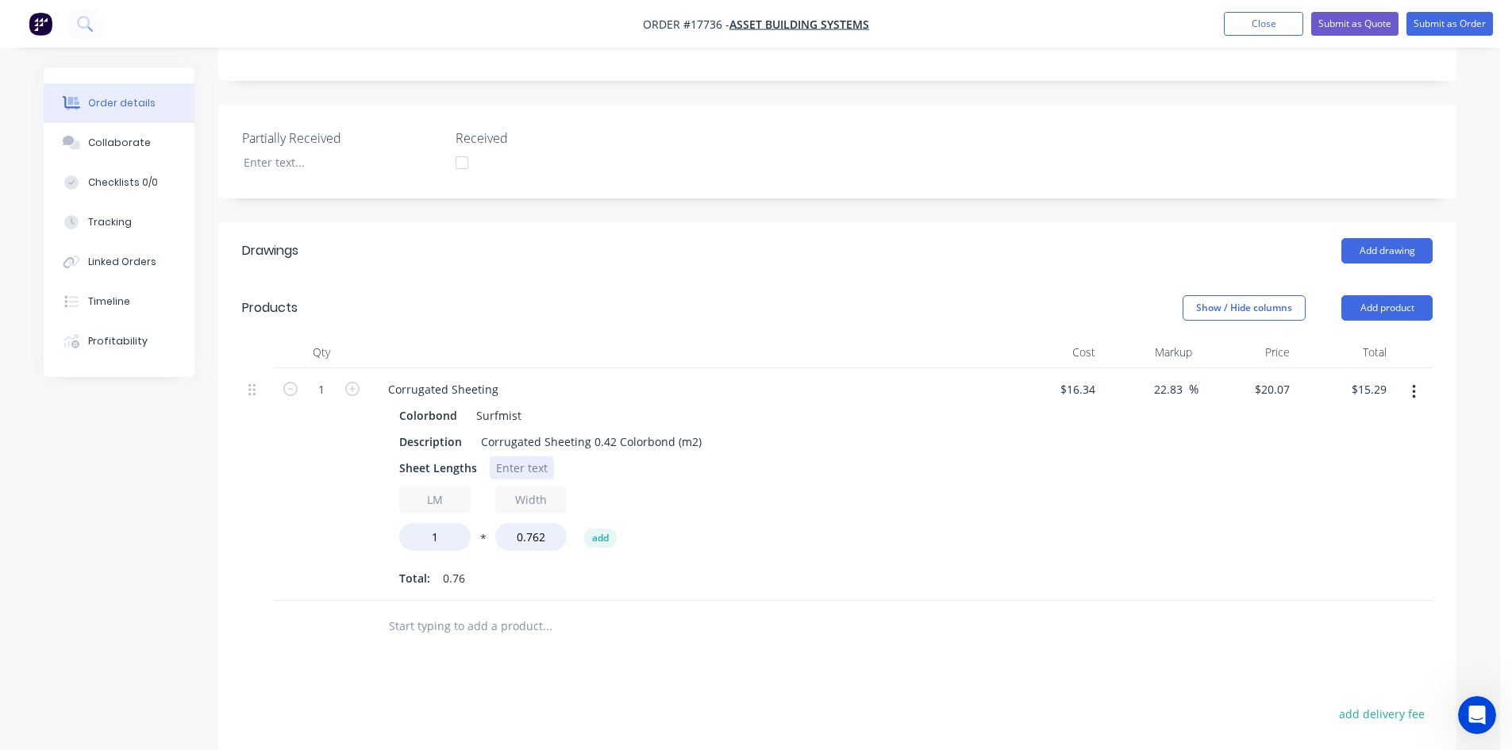
click at [523, 456] on div at bounding box center [522, 467] width 64 height 23
drag, startPoint x: 813, startPoint y: 386, endPoint x: 784, endPoint y: 398, distance: 31.7
click at [813, 430] on div "Description Corrugated Sheeting 0.42 Colorbond (m2)" at bounding box center [683, 441] width 581 height 23
click at [455, 523] on input "1" at bounding box center [434, 537] width 71 height 28
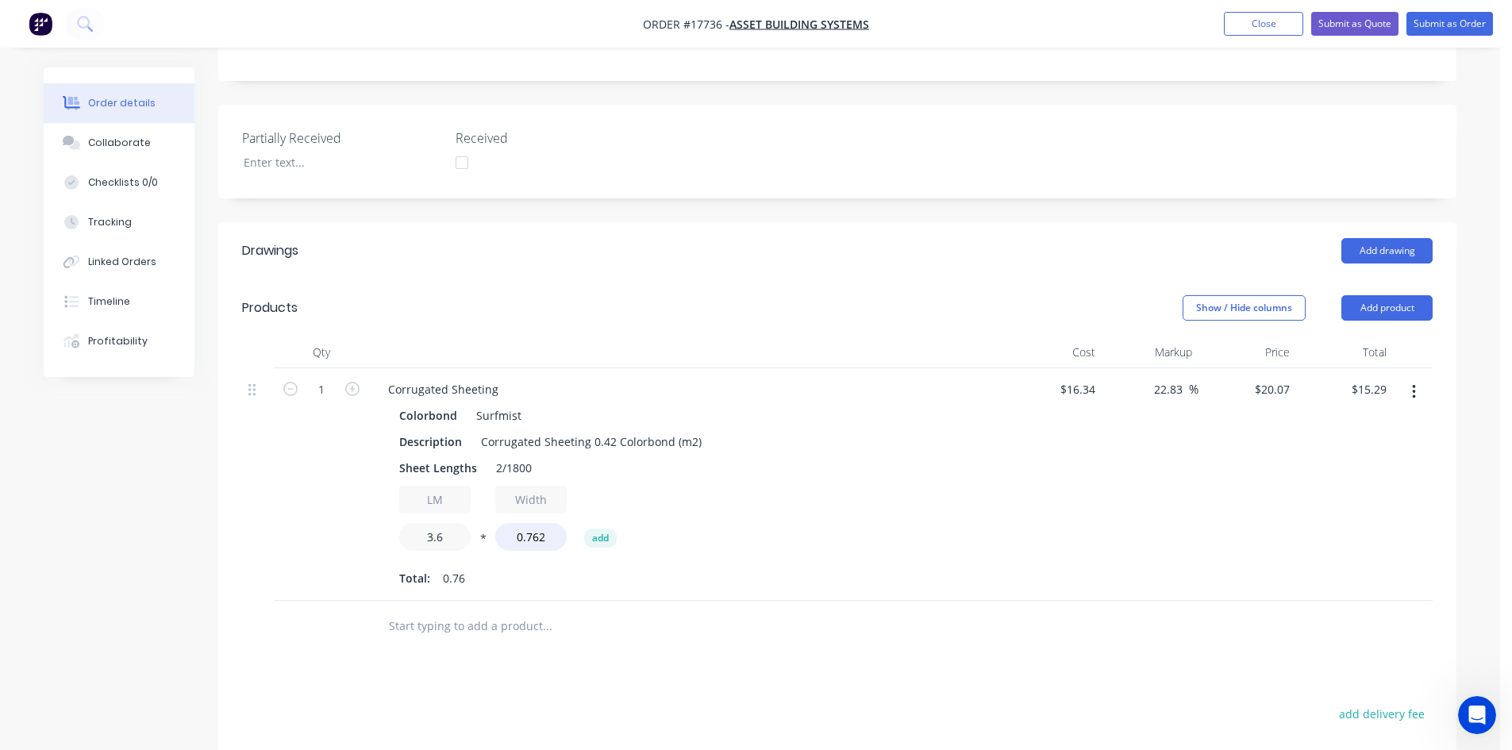
type input "3.6"
type input "$55.06"
click at [1006, 416] on div "$16.34 $16.34" at bounding box center [1053, 484] width 98 height 233
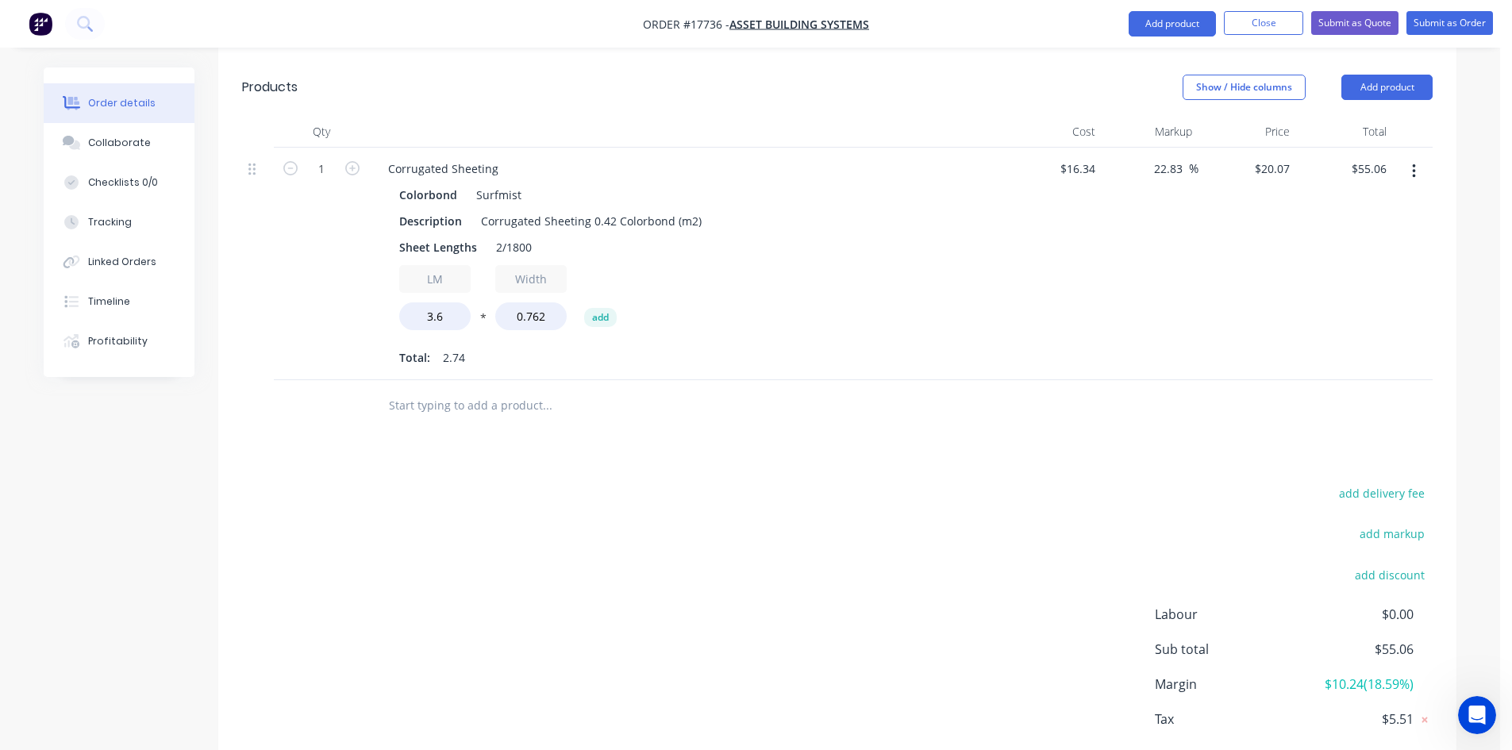
scroll to position [567, 0]
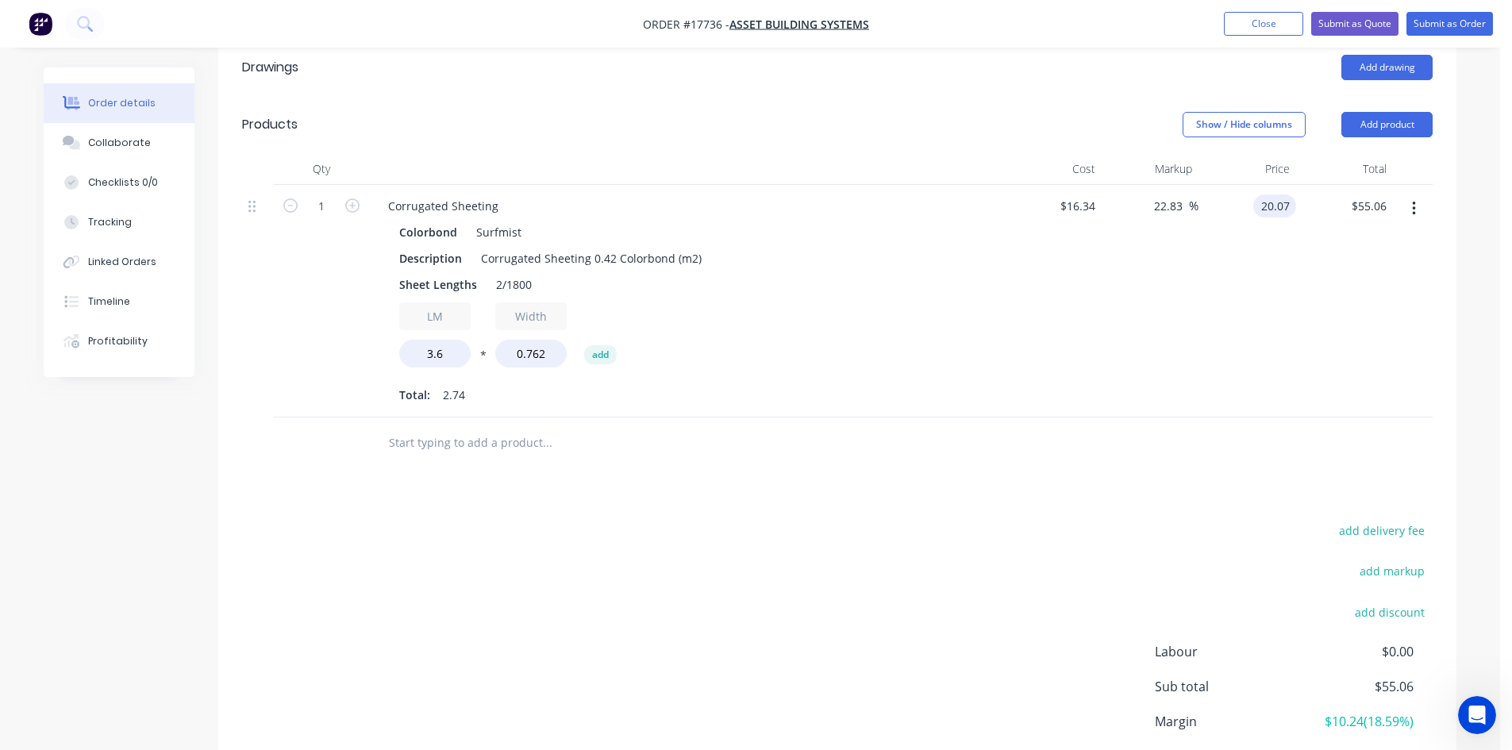
click at [1271, 194] on input "20.07" at bounding box center [1277, 205] width 37 height 23
type input "8"
type input "18"
type input "10.16"
type input "$18.00"
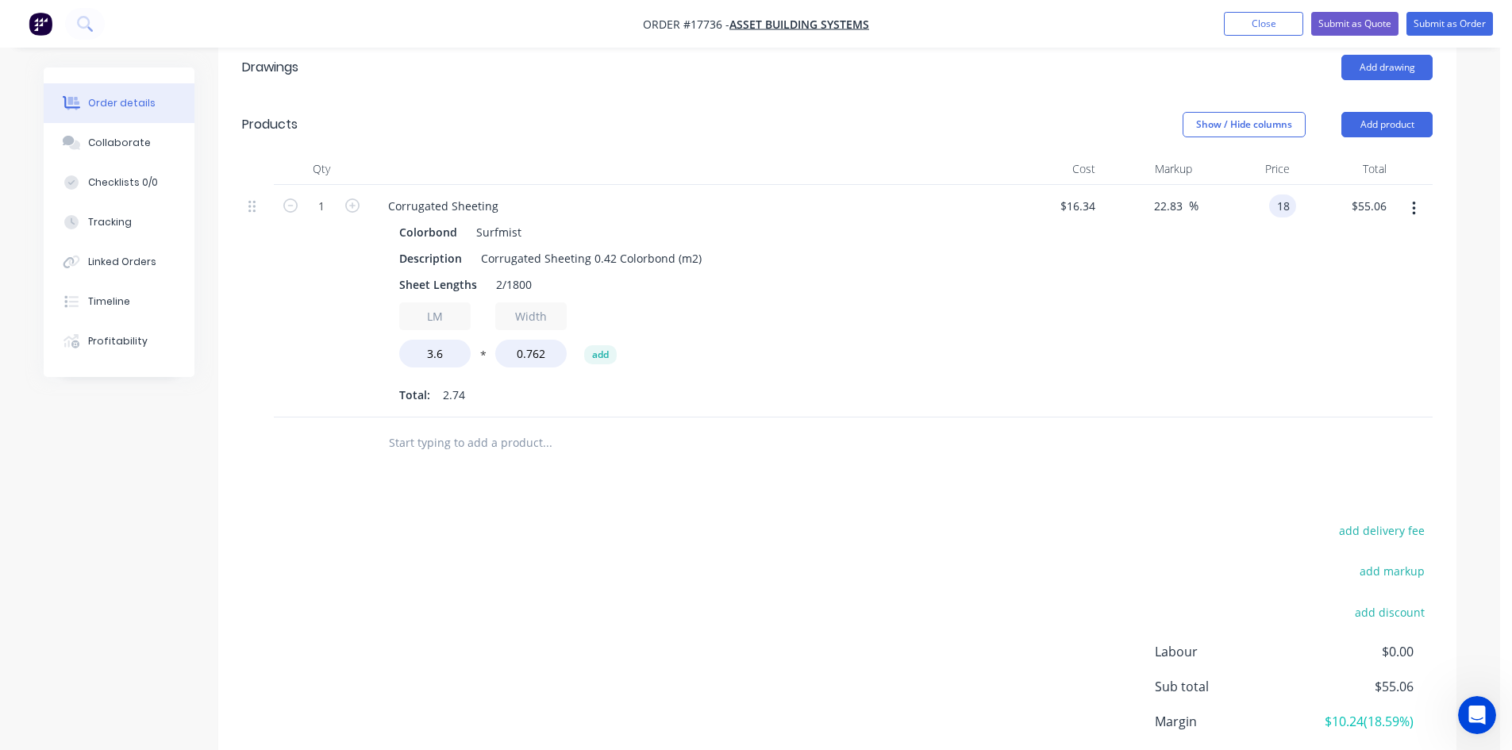
type input "$49.38"
click at [884, 112] on div "Show / Hide columns Add product" at bounding box center [963, 124] width 937 height 25
click at [498, 194] on div "Corrugated Sheeting" at bounding box center [443, 205] width 136 height 23
click at [724, 96] on header "Products Show / Hide columns Add product" at bounding box center [837, 124] width 1238 height 57
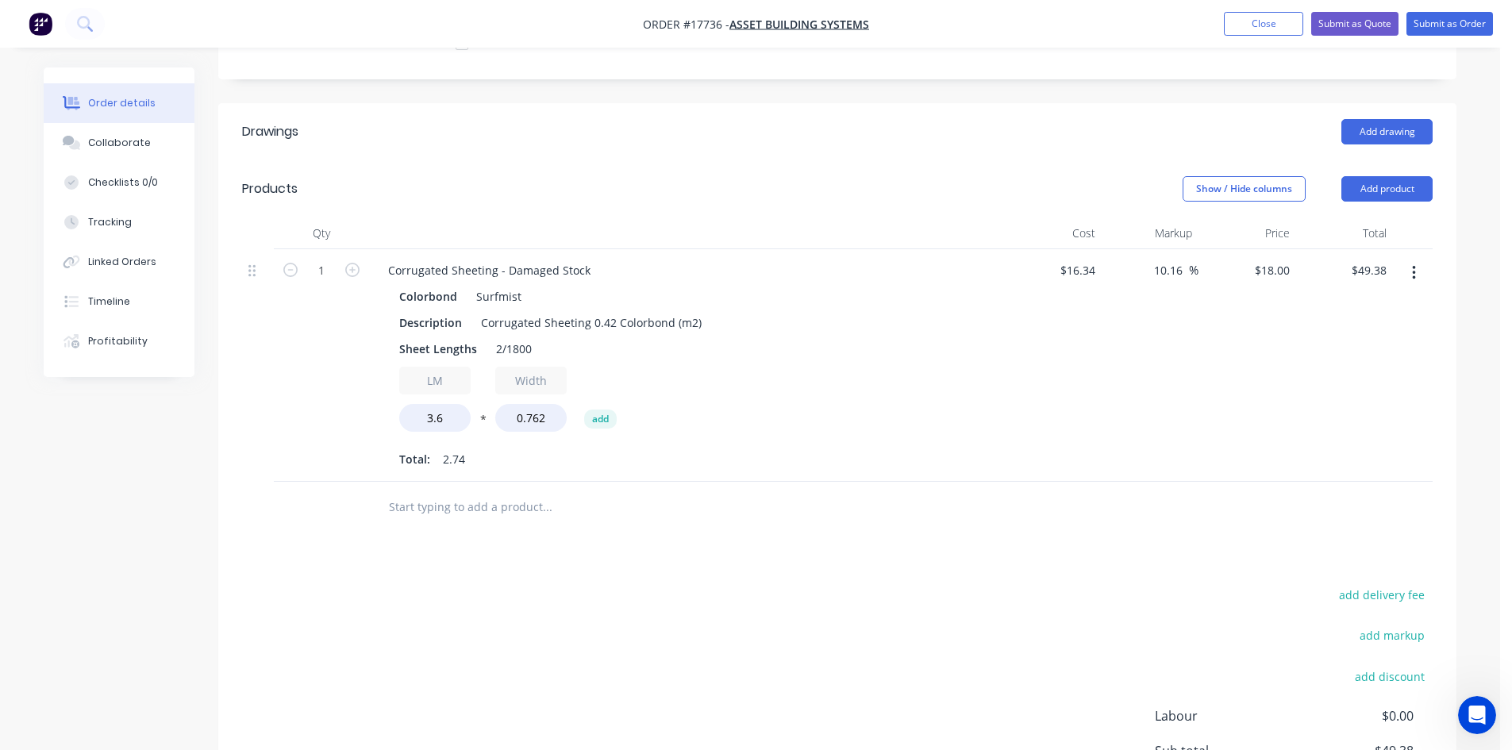
scroll to position [488, 0]
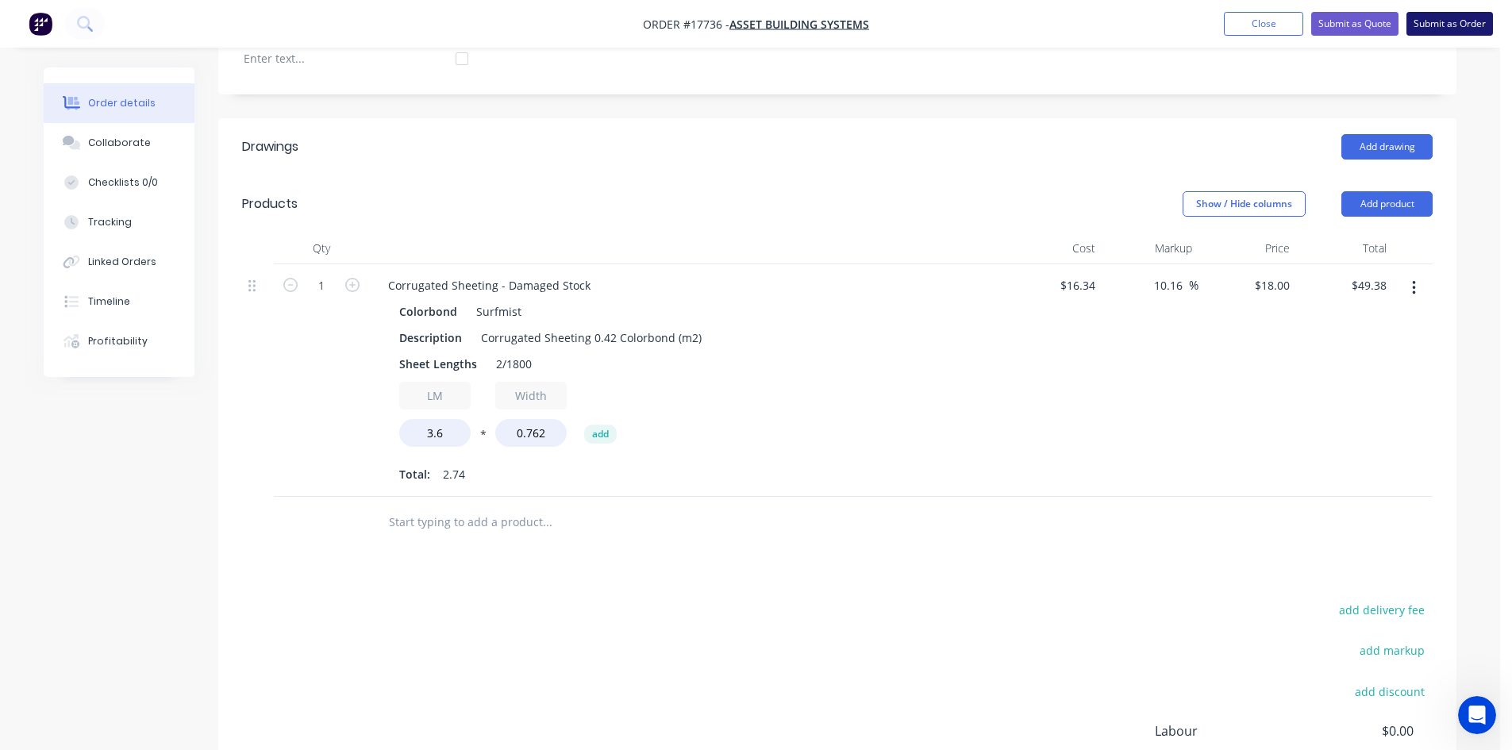
click at [1452, 25] on button "Submit as Order" at bounding box center [1449, 24] width 86 height 24
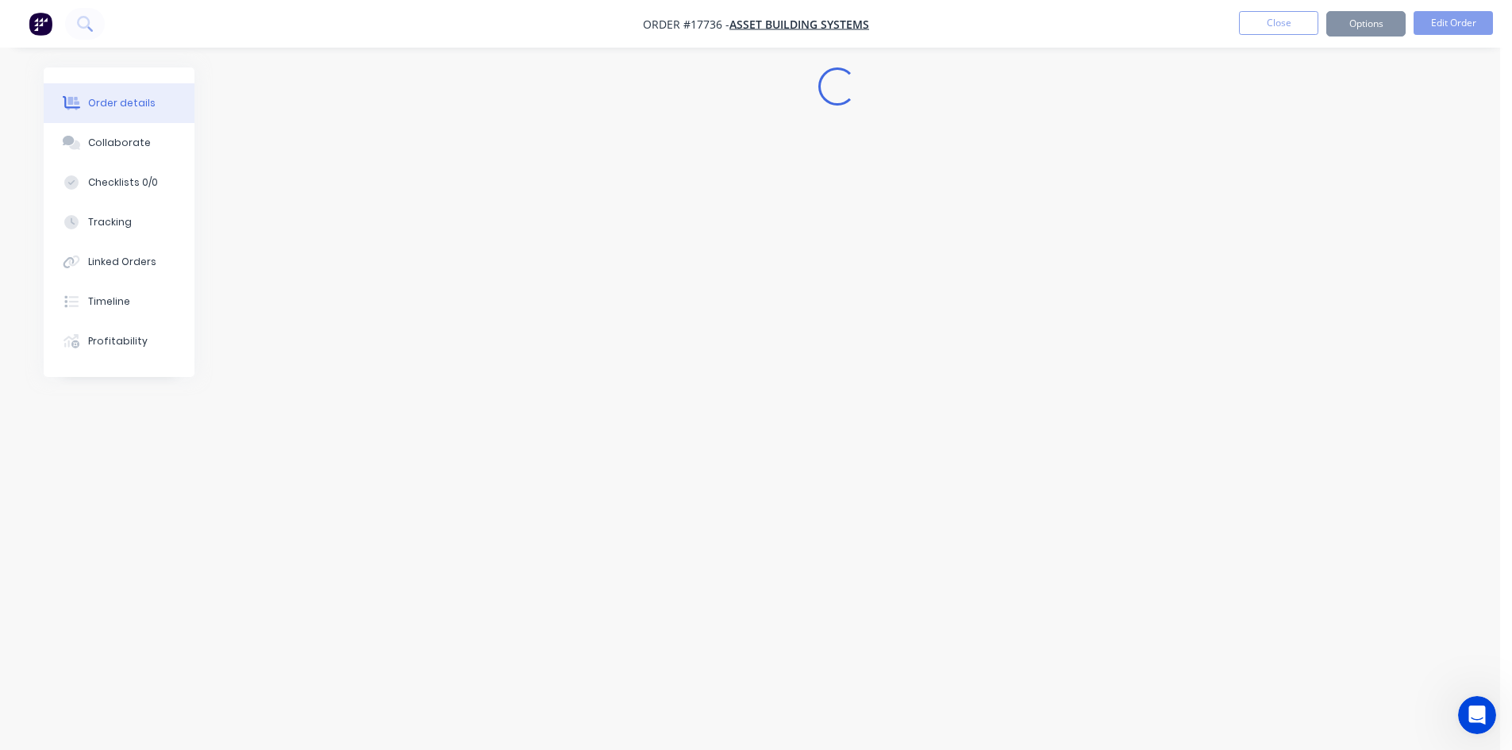
scroll to position [0, 0]
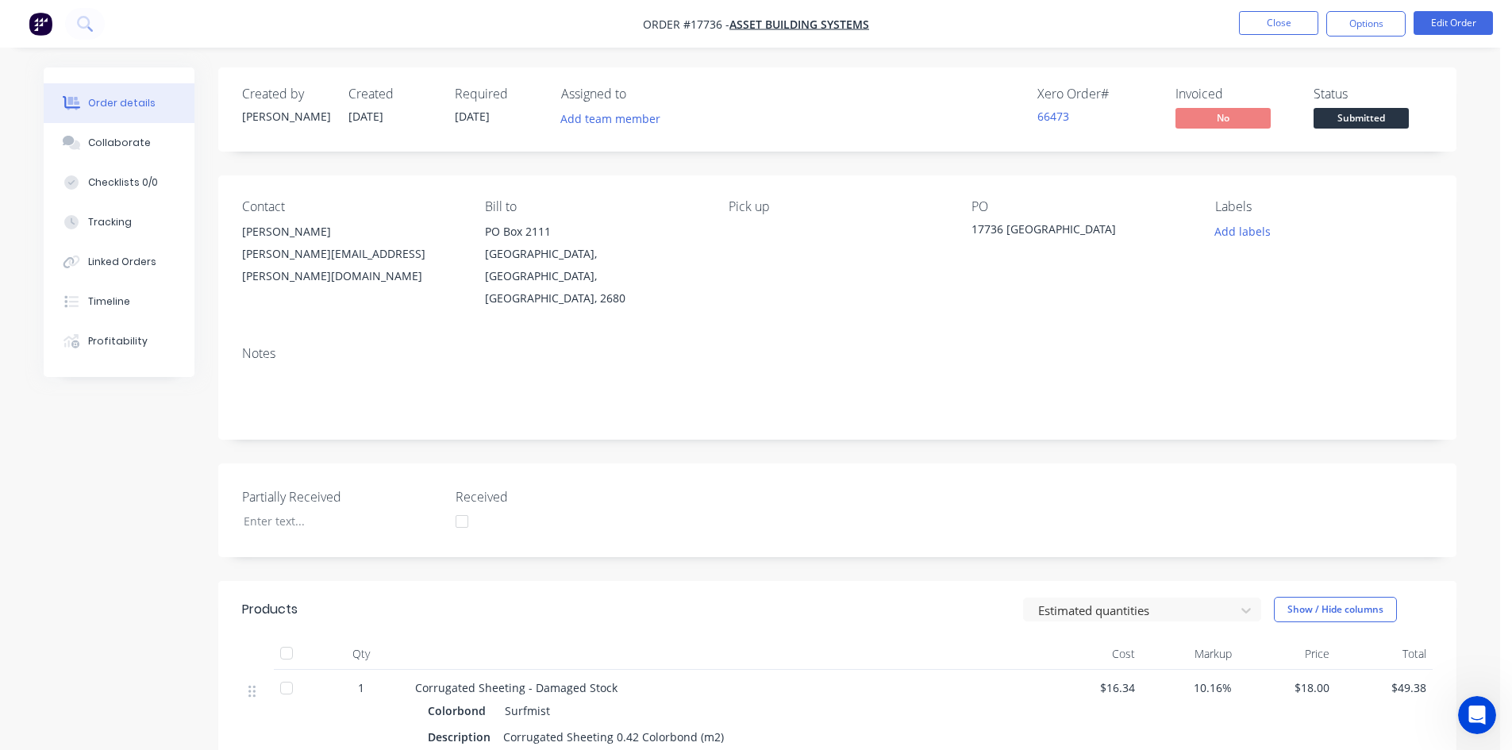
click at [1389, 139] on div "Created by Sam Created 07/10/25 Required 07/10/25 Assigned to Add team member X…" at bounding box center [837, 109] width 1238 height 84
click at [1376, 113] on span "Submitted" at bounding box center [1360, 118] width 95 height 20
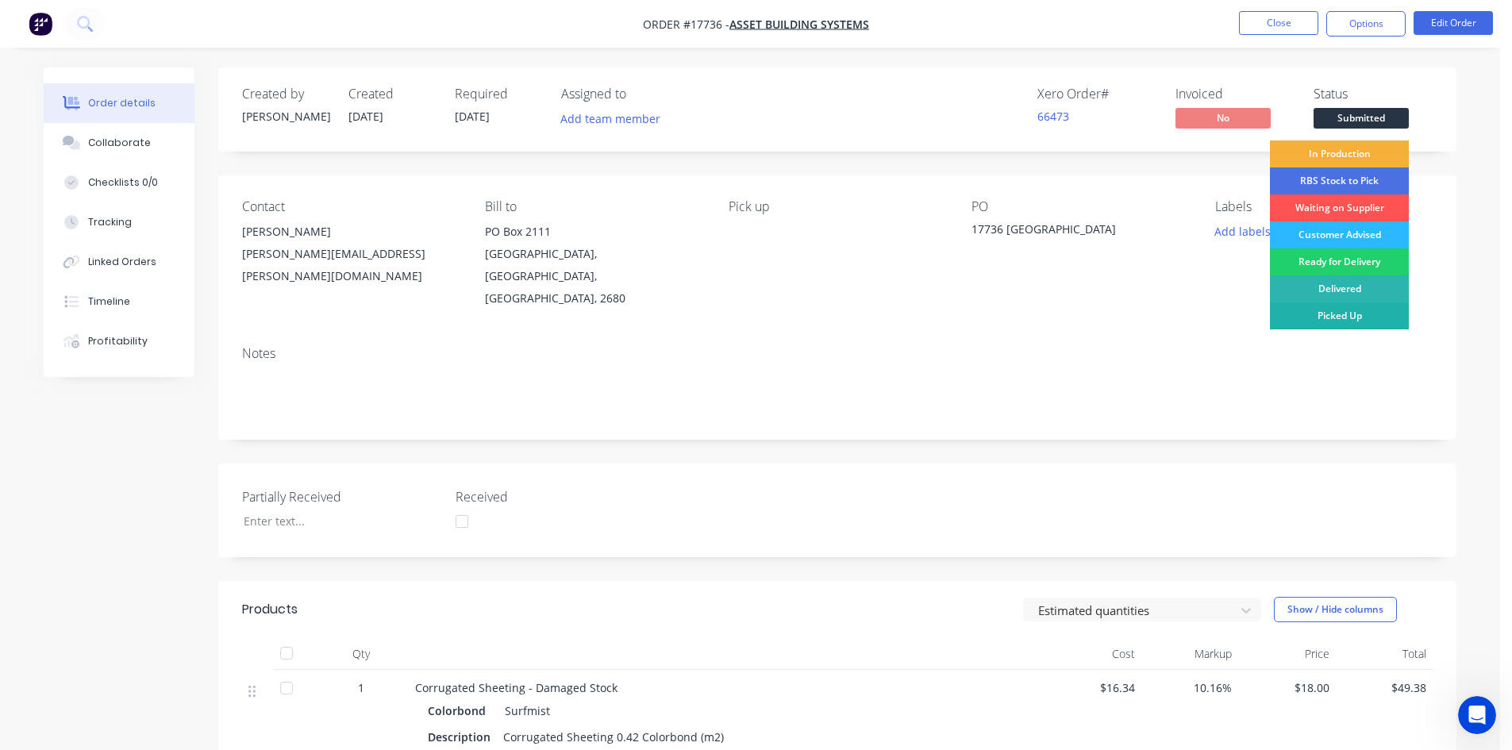
click at [1346, 313] on div "Picked Up" at bounding box center [1339, 315] width 139 height 27
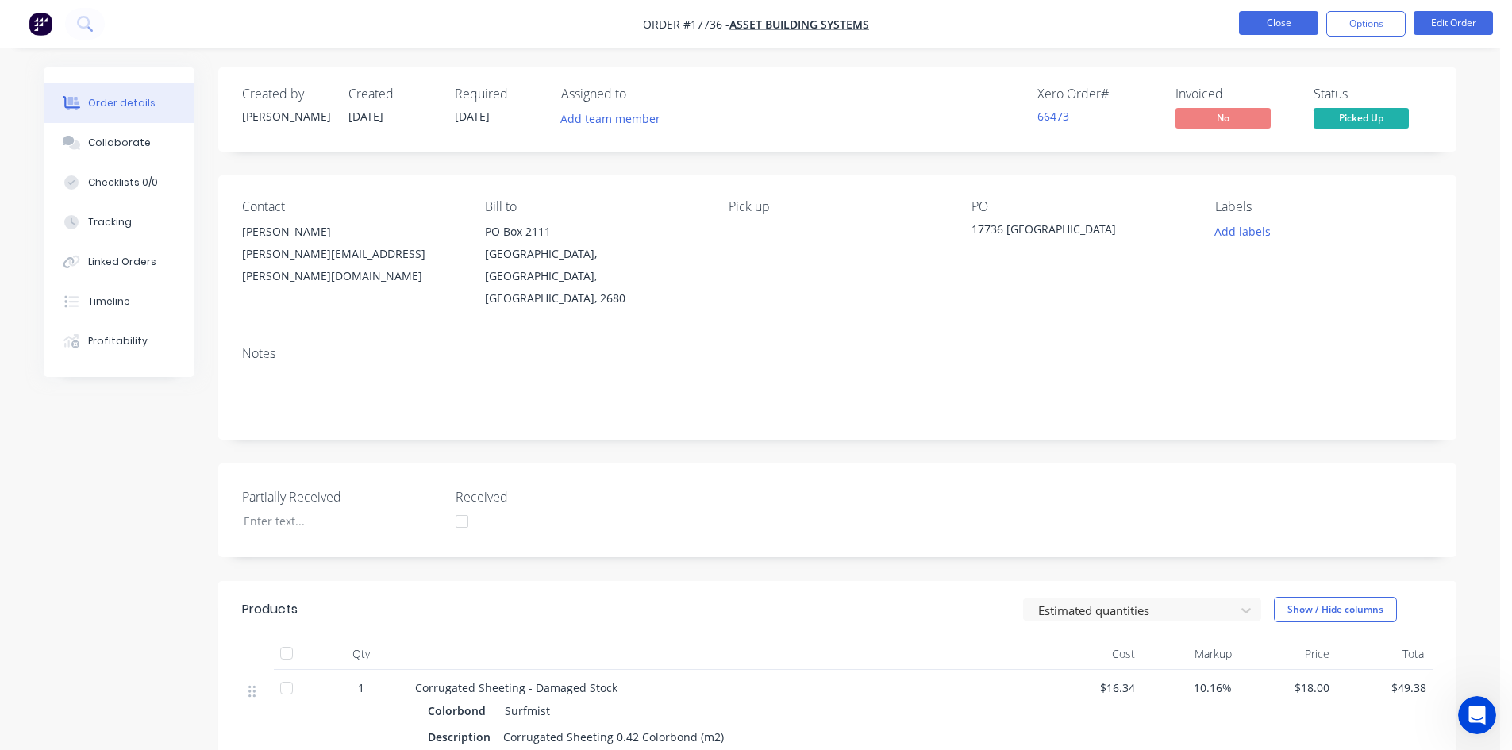
click at [1299, 22] on button "Close" at bounding box center [1278, 23] width 79 height 24
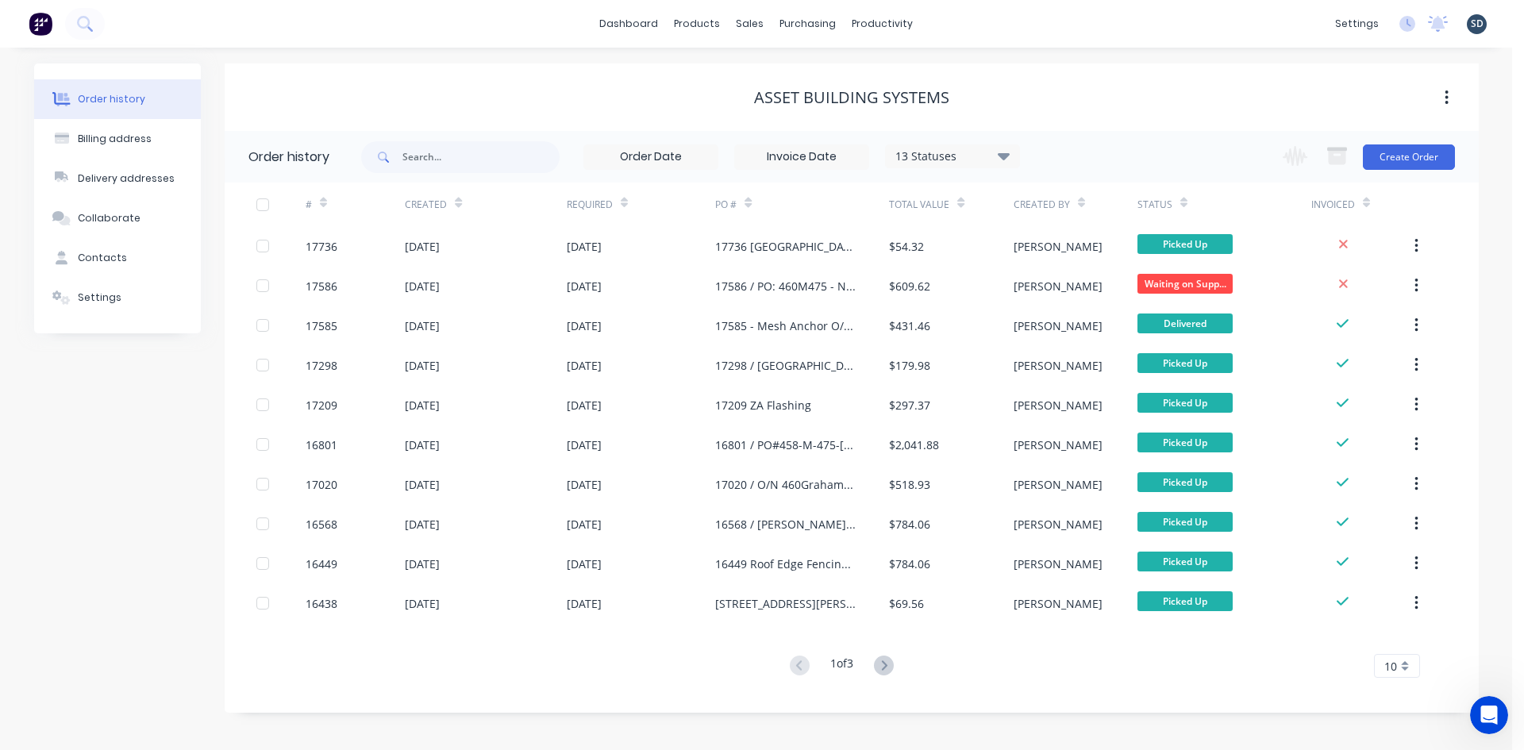
click at [1022, 57] on div "Order history Billing address Delivery addresses Collaborate Contacts Settings …" at bounding box center [756, 399] width 1512 height 702
click at [1018, 21] on div "dashboard products sales purchasing productivity dashboard products Product Cat…" at bounding box center [756, 24] width 1512 height 48
click at [968, 13] on div "dashboard products sales purchasing productivity dashboard products Product Cat…" at bounding box center [756, 24] width 1512 height 48
click at [979, 37] on div "dashboard products sales purchasing productivity dashboard products Product Cat…" at bounding box center [756, 24] width 1512 height 48
click at [1055, 63] on div "Order history Billing address Delivery addresses Collaborate Contacts Settings …" at bounding box center [756, 399] width 1512 height 702
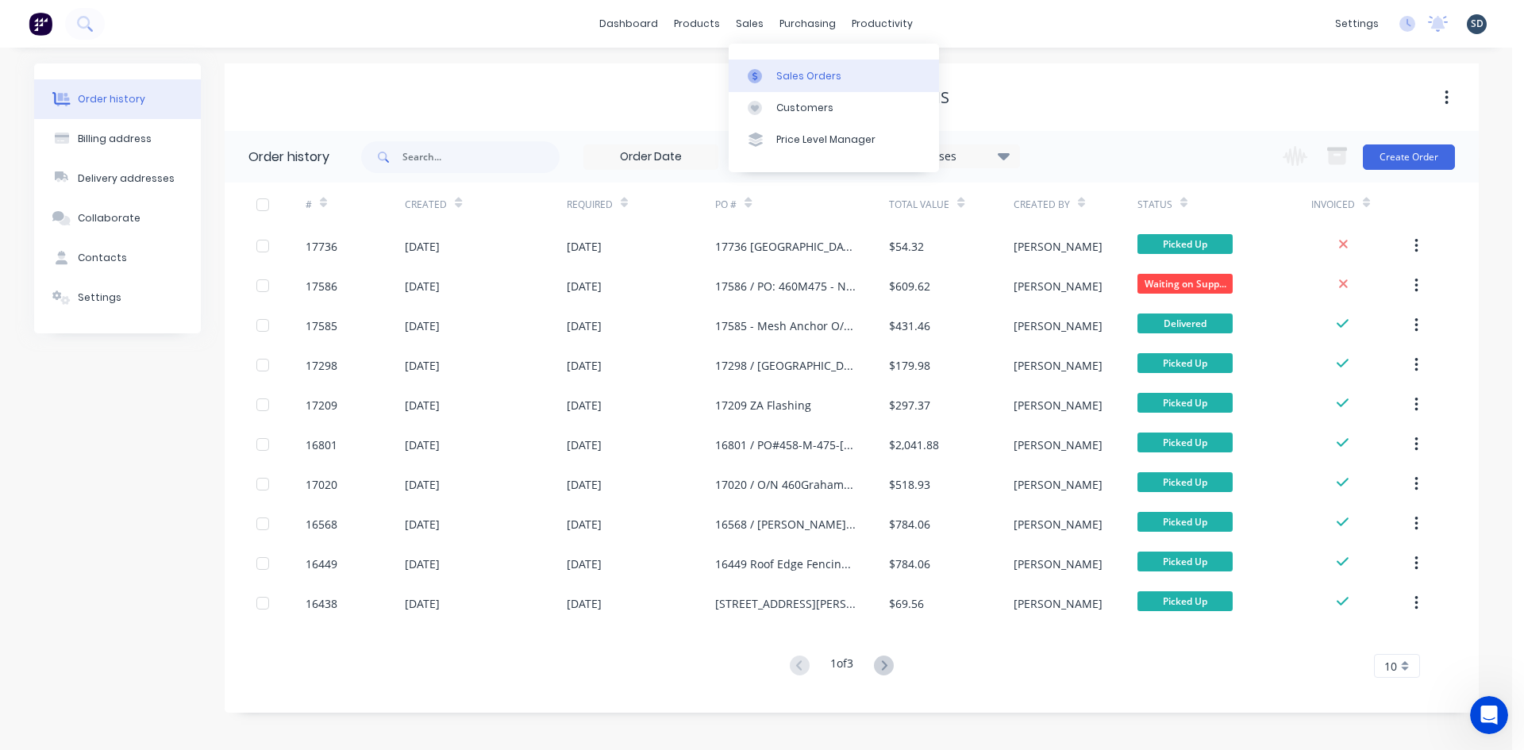
click at [780, 70] on div "Sales Orders" at bounding box center [808, 76] width 65 height 14
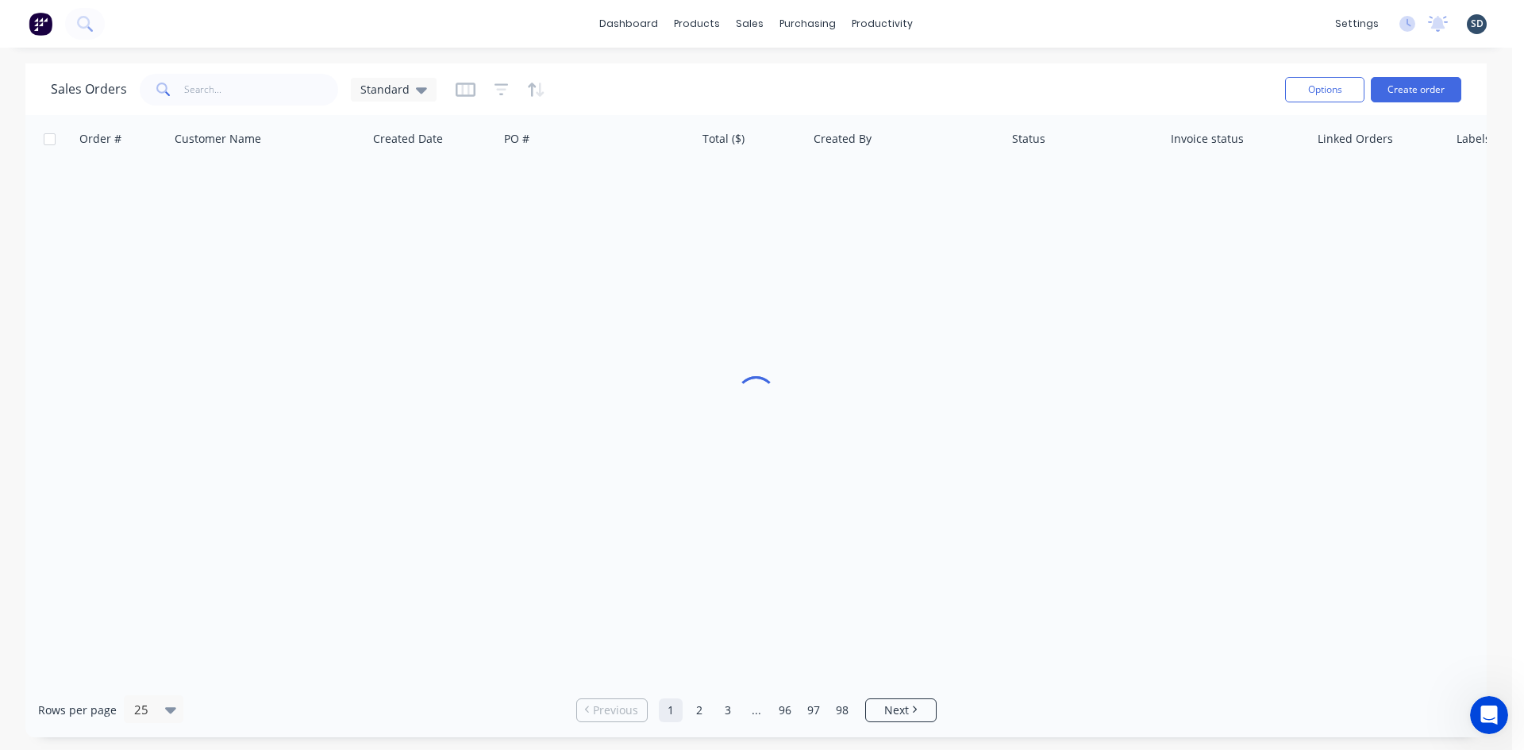
click at [1005, 26] on div "dashboard products sales purchasing productivity dashboard products Product Cat…" at bounding box center [756, 24] width 1512 height 48
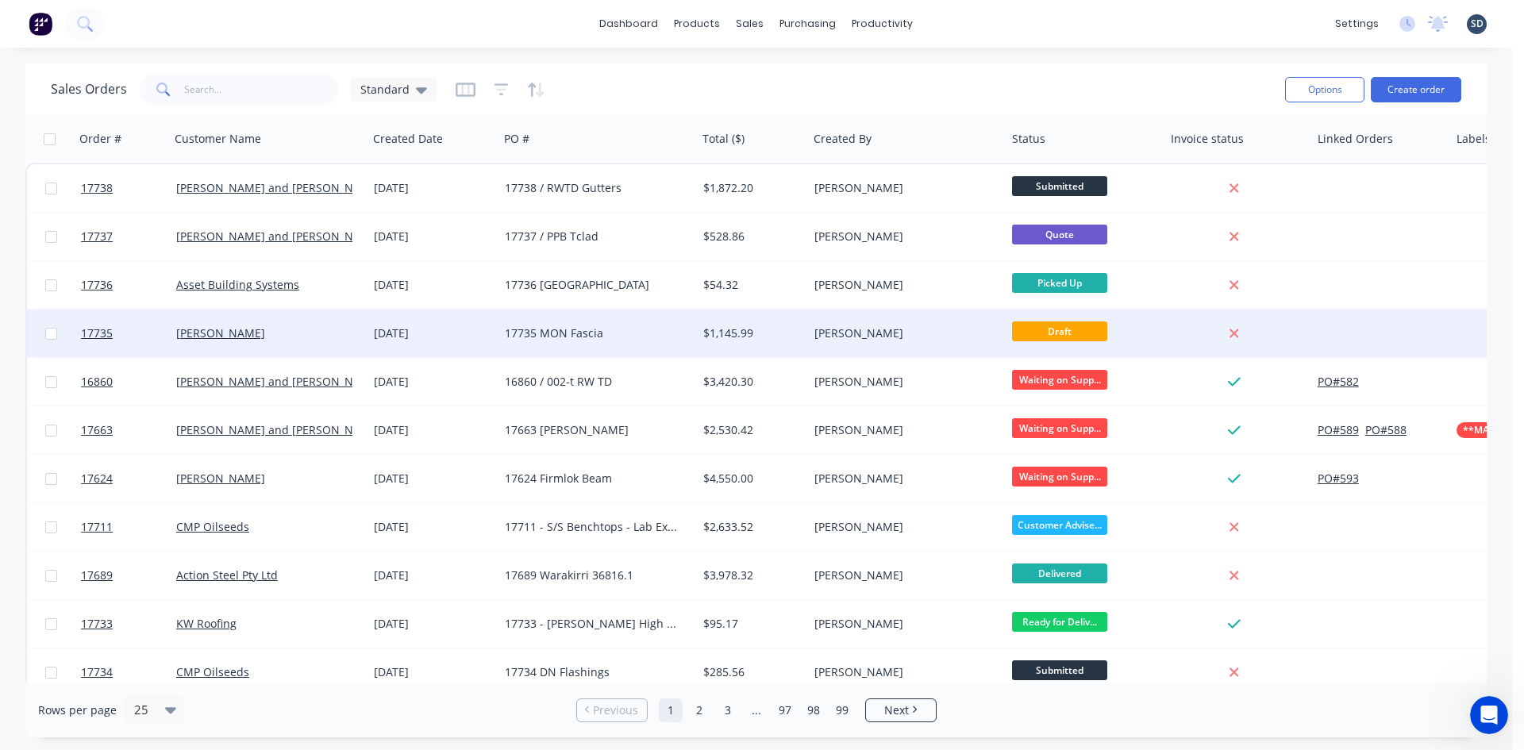
click at [484, 333] on div "07 Oct 2025" at bounding box center [433, 333] width 118 height 16
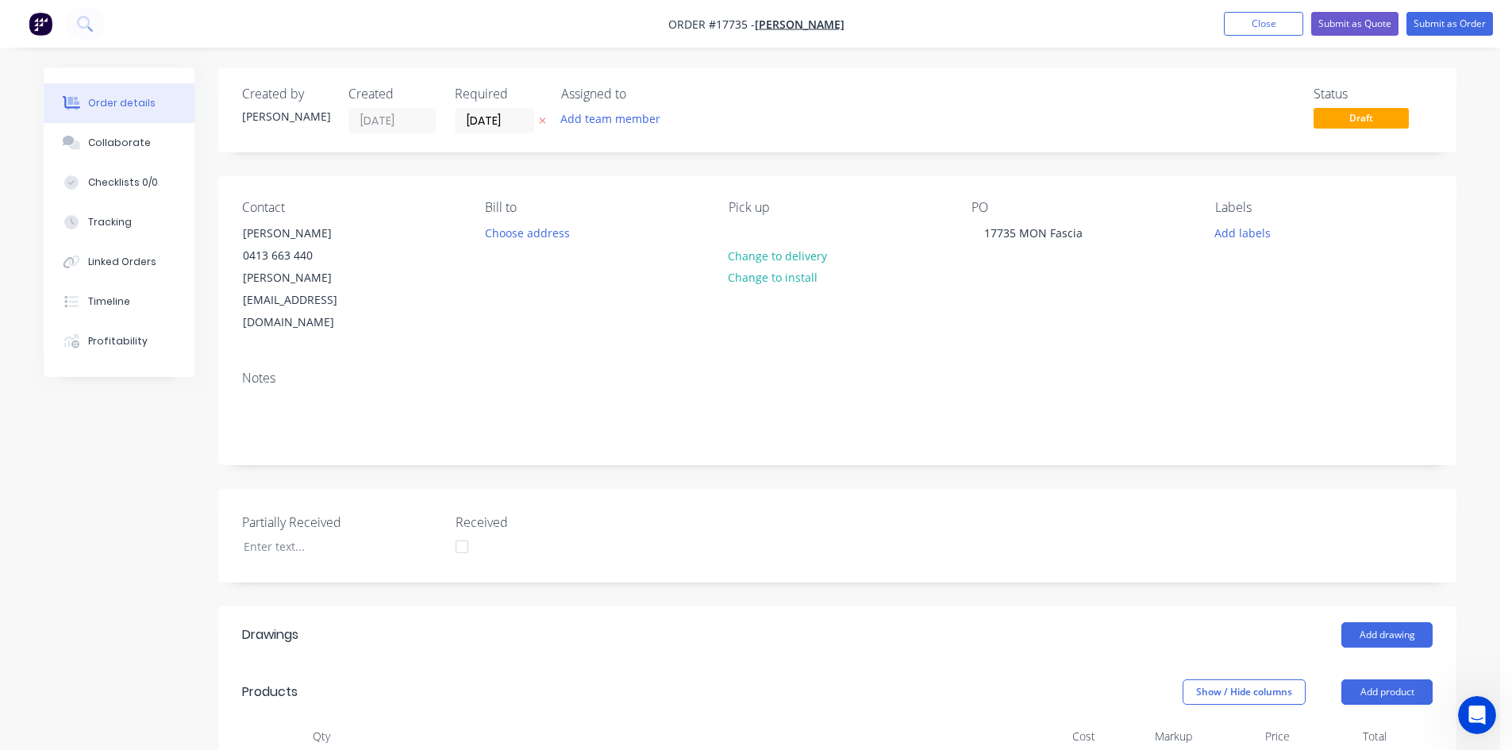
click at [945, 4] on nav "Order #17735 - Jason Heffer Add product Close Submit as Quote Submit as Order" at bounding box center [756, 24] width 1512 height 48
click at [925, 17] on nav "Order #17735 - Jason Heffer Add product Close Submit as Quote Submit as Order" at bounding box center [756, 24] width 1512 height 48
click at [1264, 26] on button "Close" at bounding box center [1263, 24] width 79 height 24
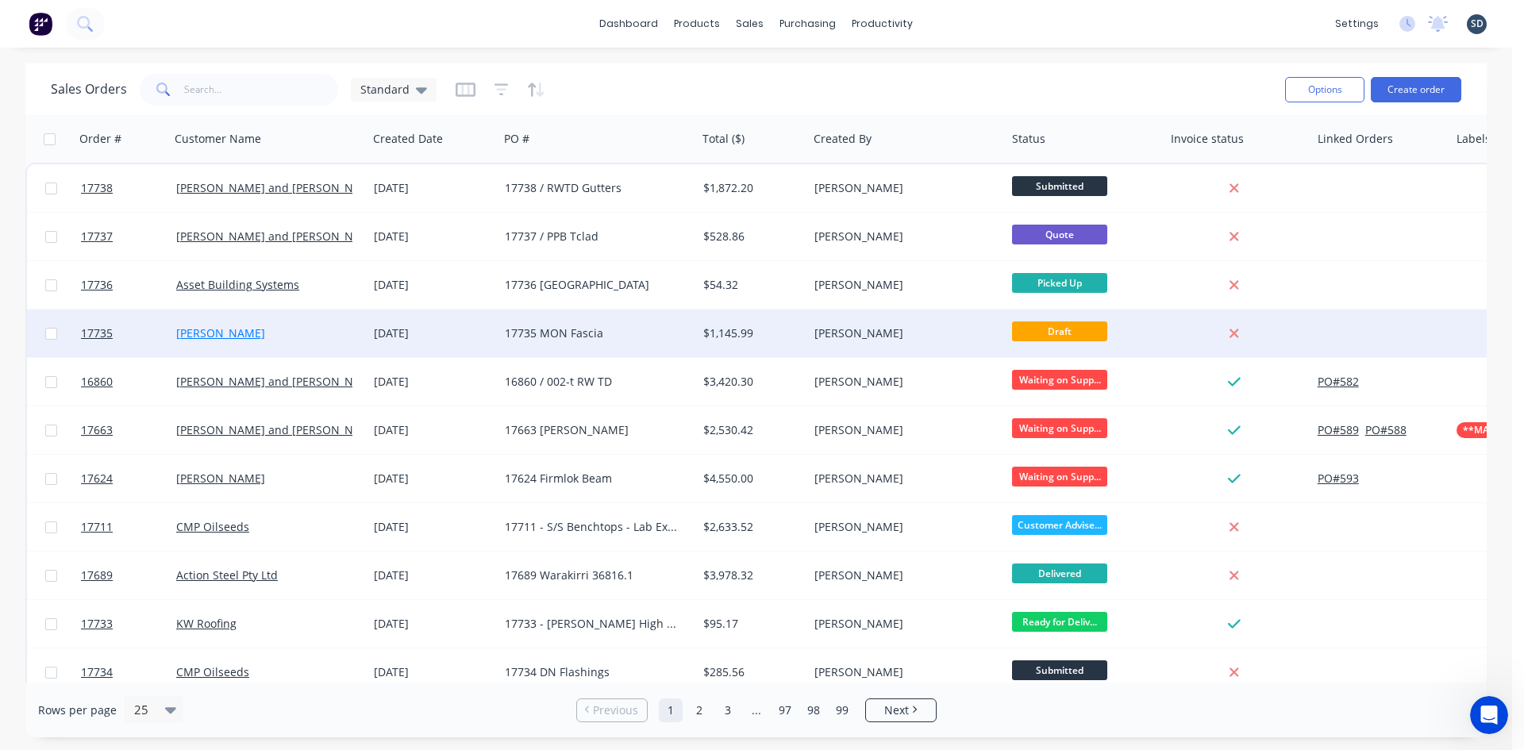
click at [225, 339] on link "[PERSON_NAME]" at bounding box center [220, 332] width 89 height 15
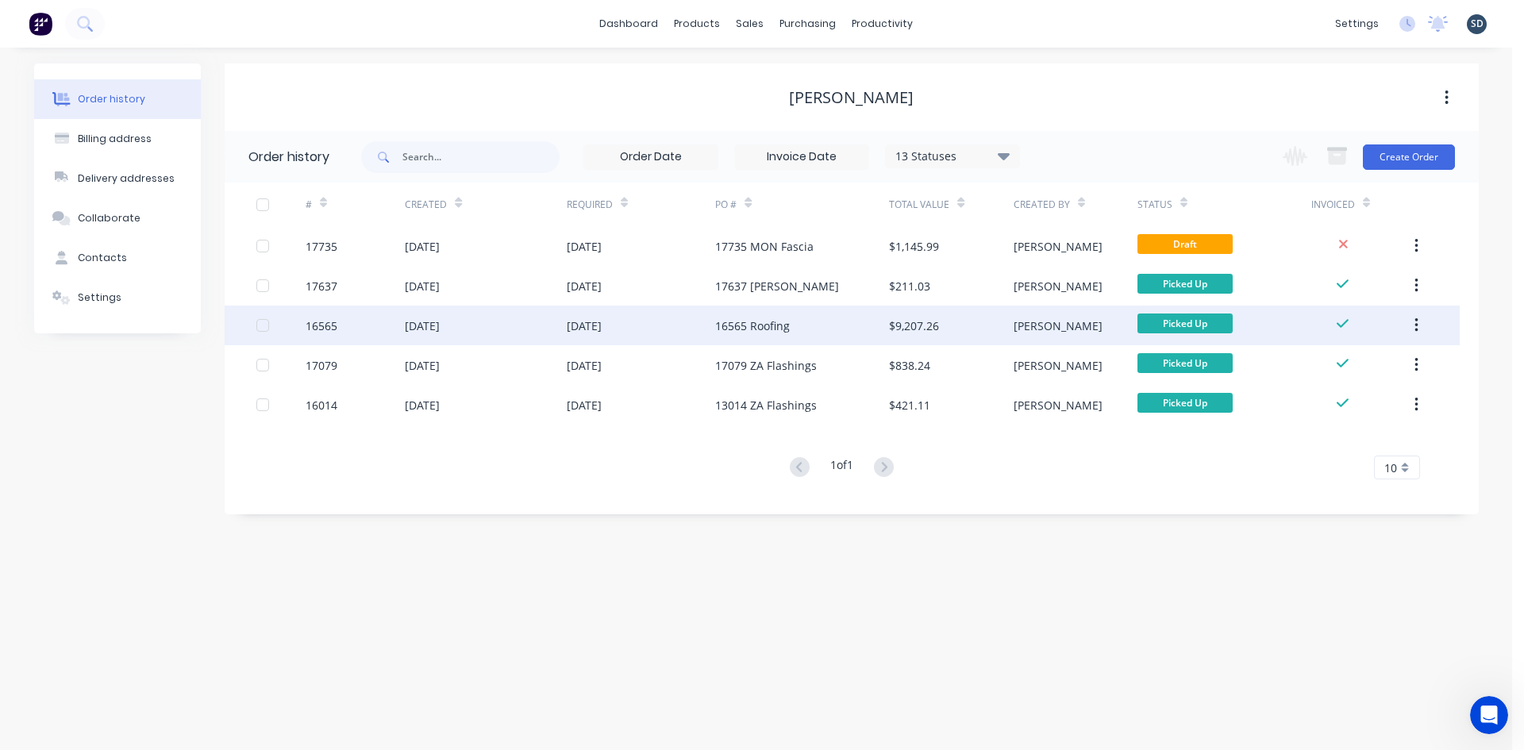
click at [706, 335] on div "24 Mar 2025" at bounding box center [641, 326] width 149 height 40
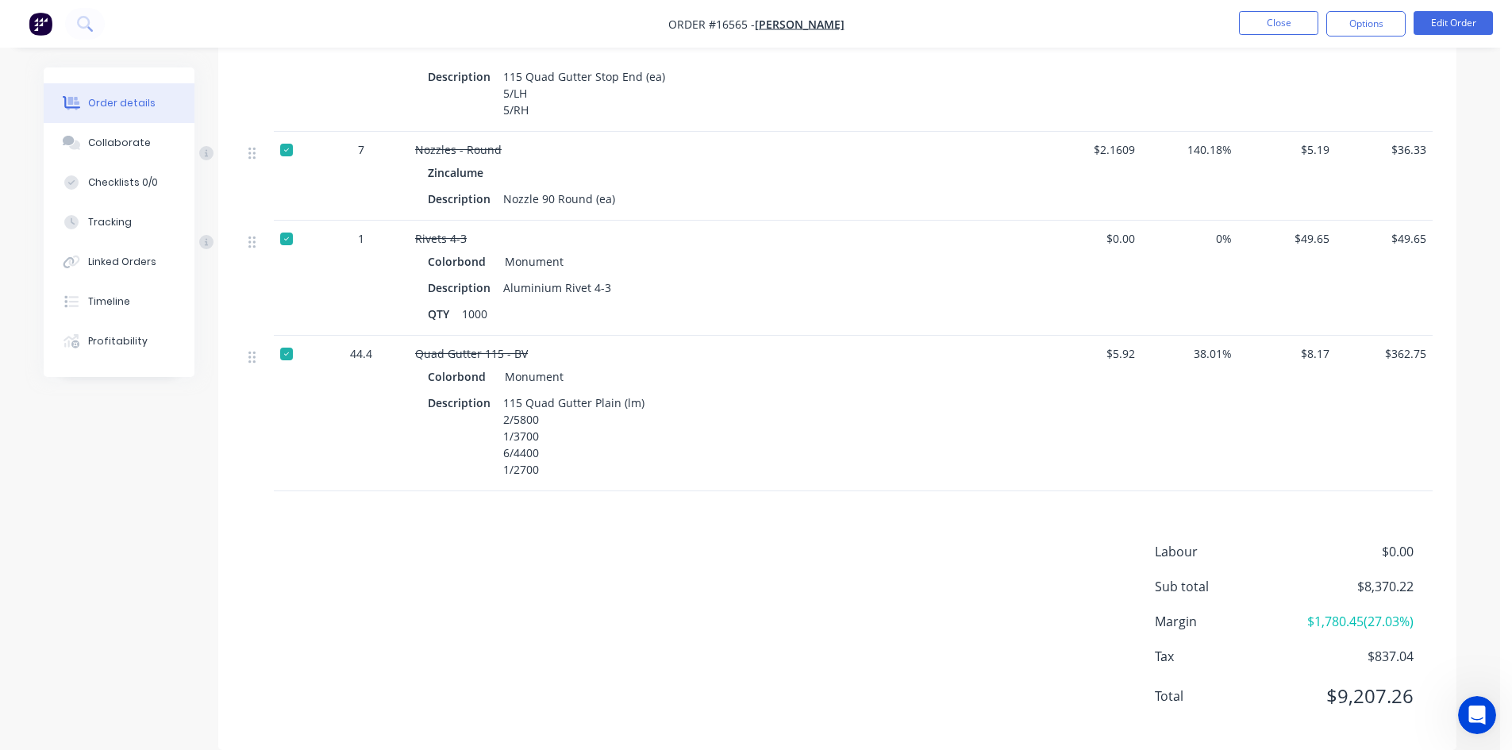
scroll to position [1811, 0]
click at [909, 27] on nav "Order #16565 - Jason Heffer Close Options Edit Order" at bounding box center [756, 24] width 1512 height 48
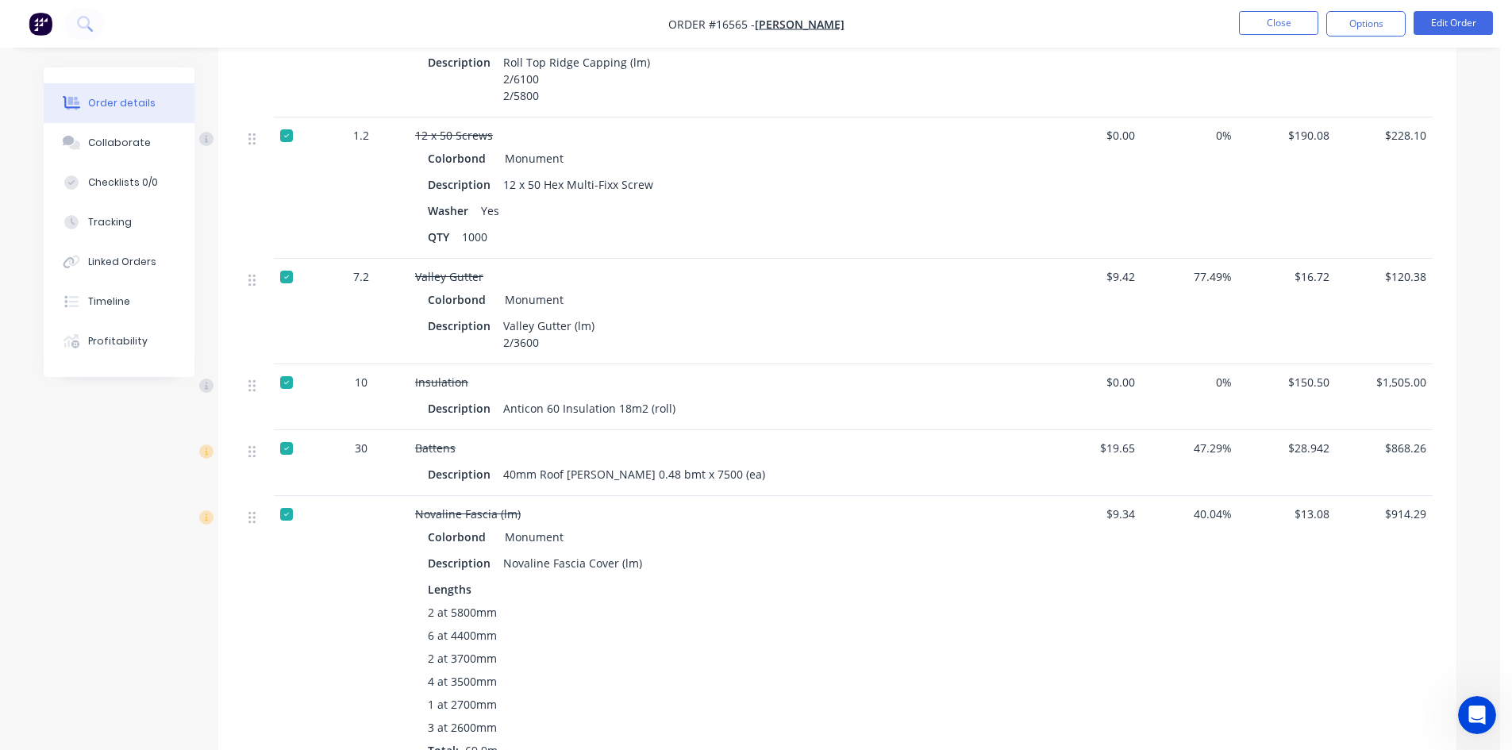
scroll to position [779, 0]
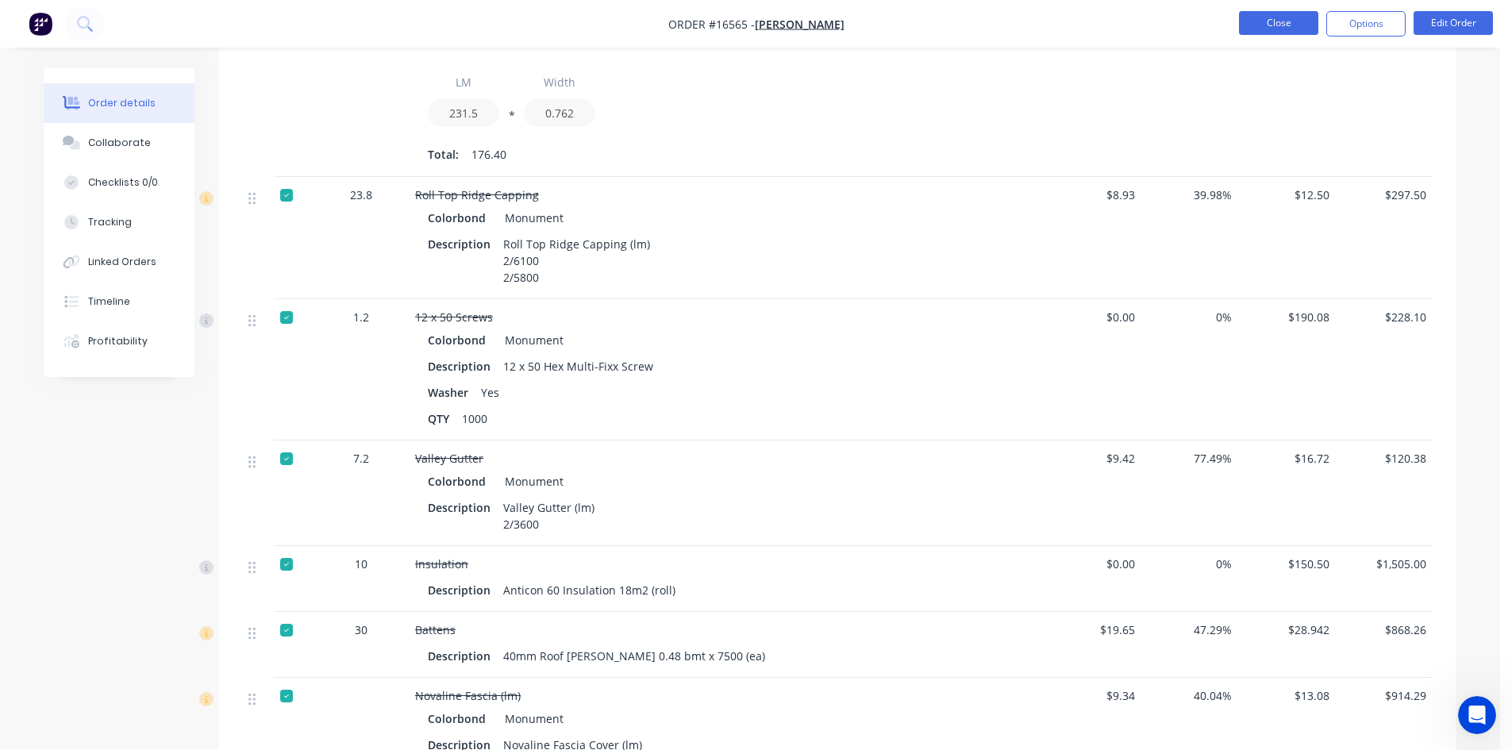
click at [1287, 16] on button "Close" at bounding box center [1278, 23] width 79 height 24
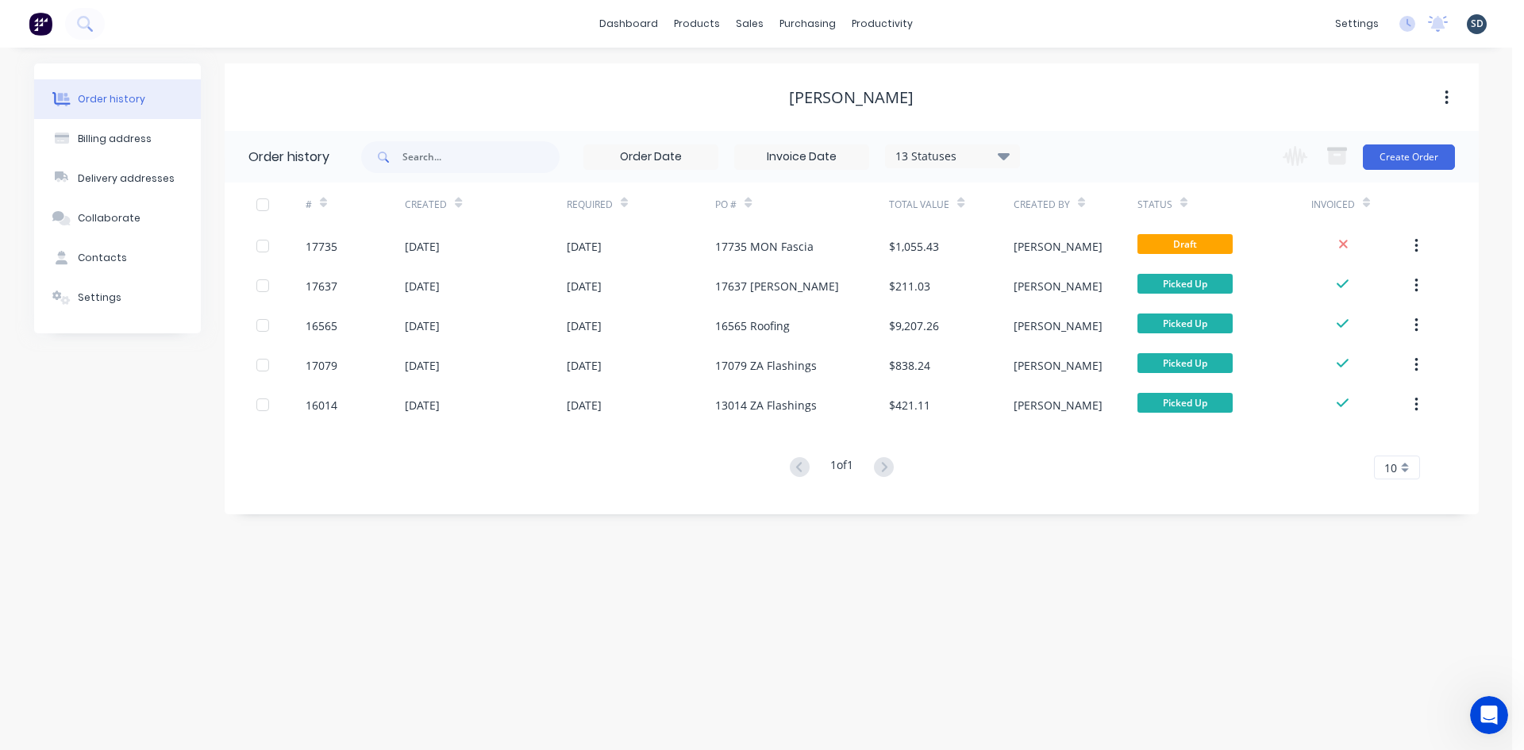
click at [103, 16] on div at bounding box center [52, 24] width 105 height 32
click at [77, 26] on icon at bounding box center [84, 23] width 15 height 15
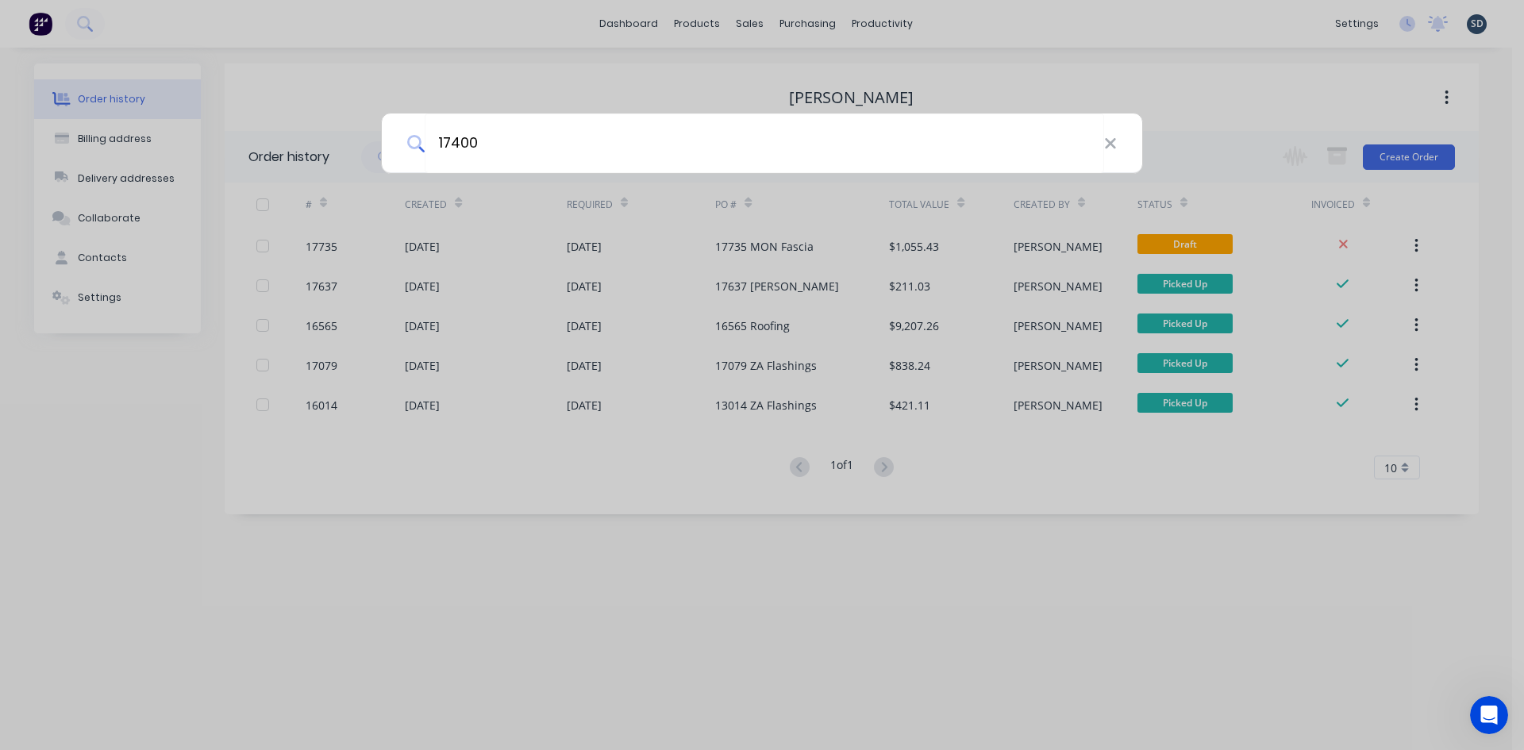
type input "17400"
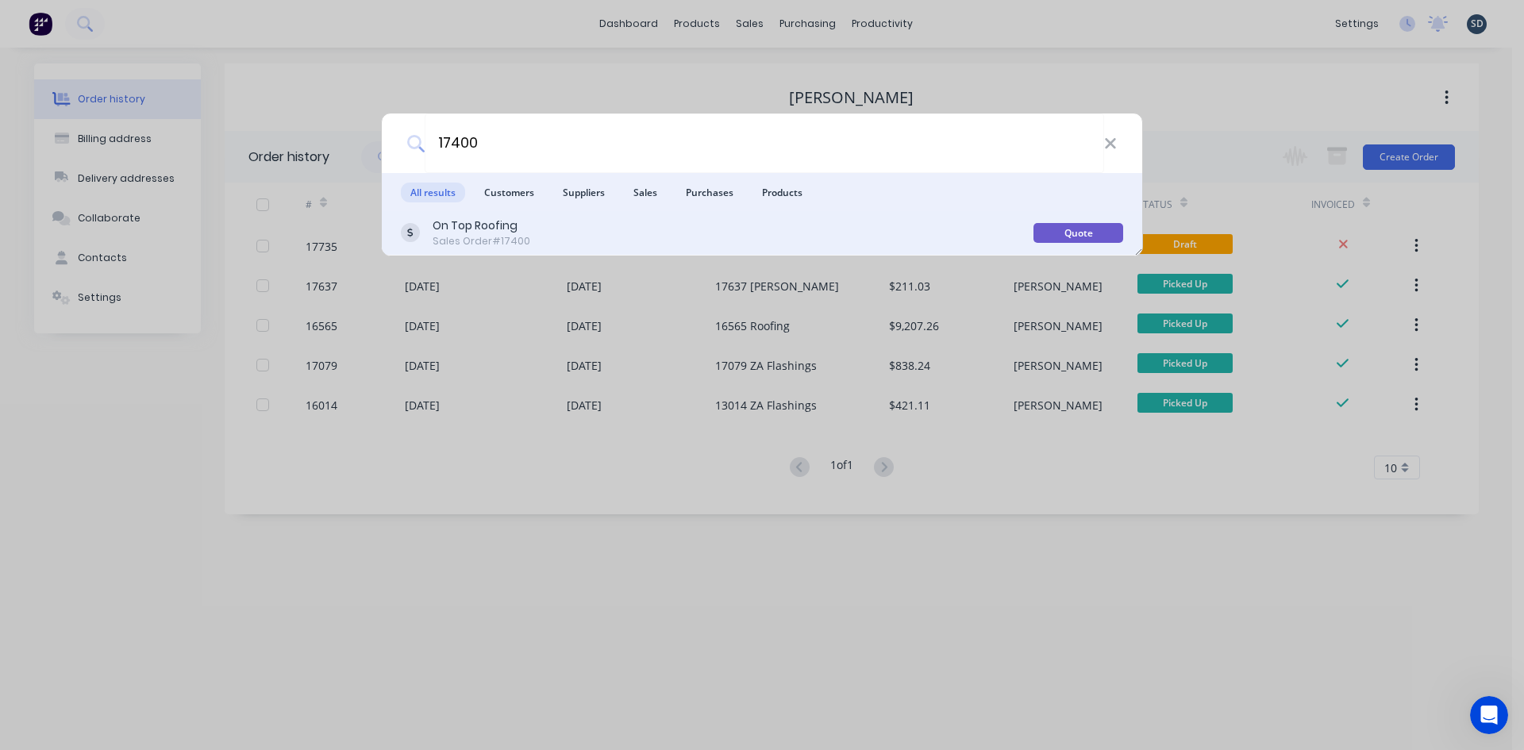
click at [643, 234] on div "On Top Roofing Sales Order #17400" at bounding box center [717, 232] width 632 height 31
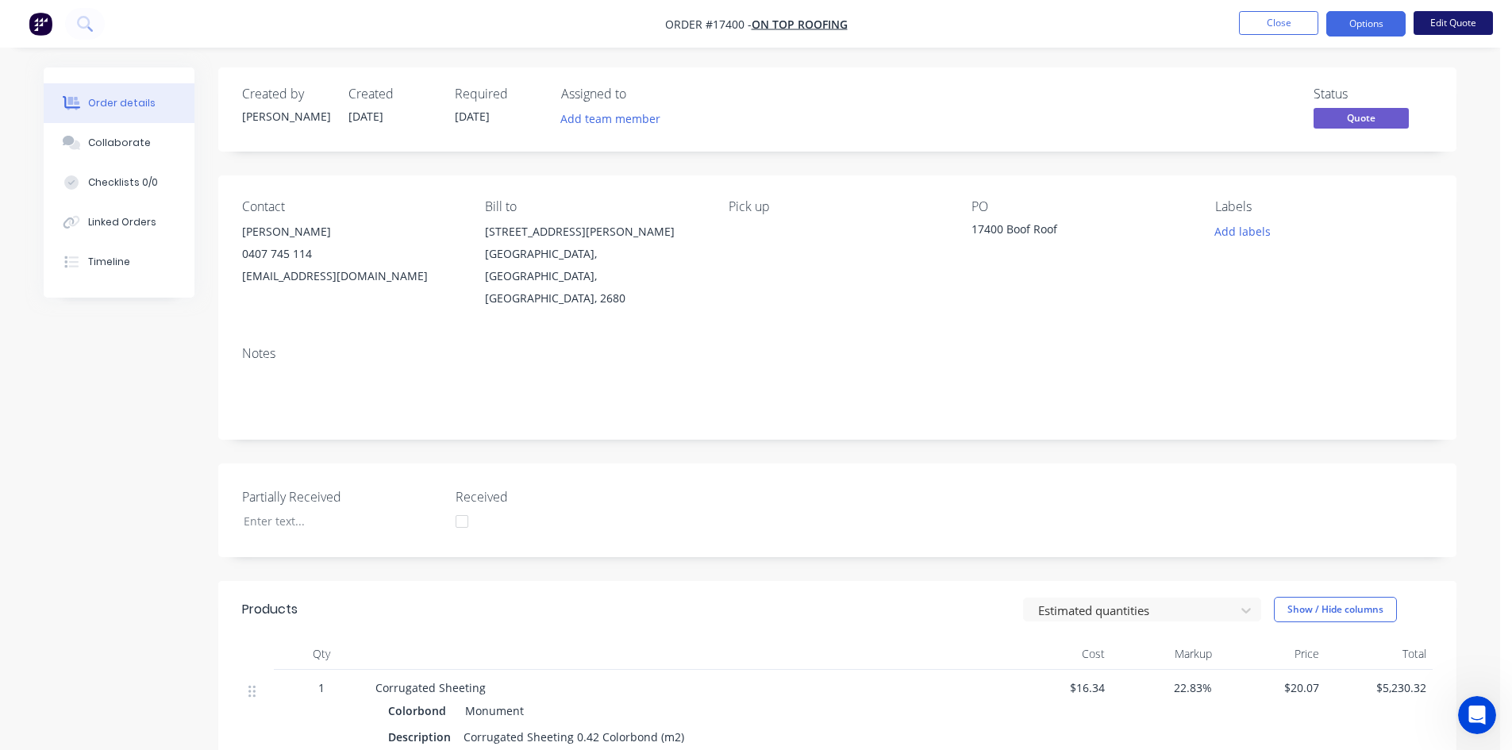
click at [1457, 23] on button "Edit Quote" at bounding box center [1452, 23] width 79 height 24
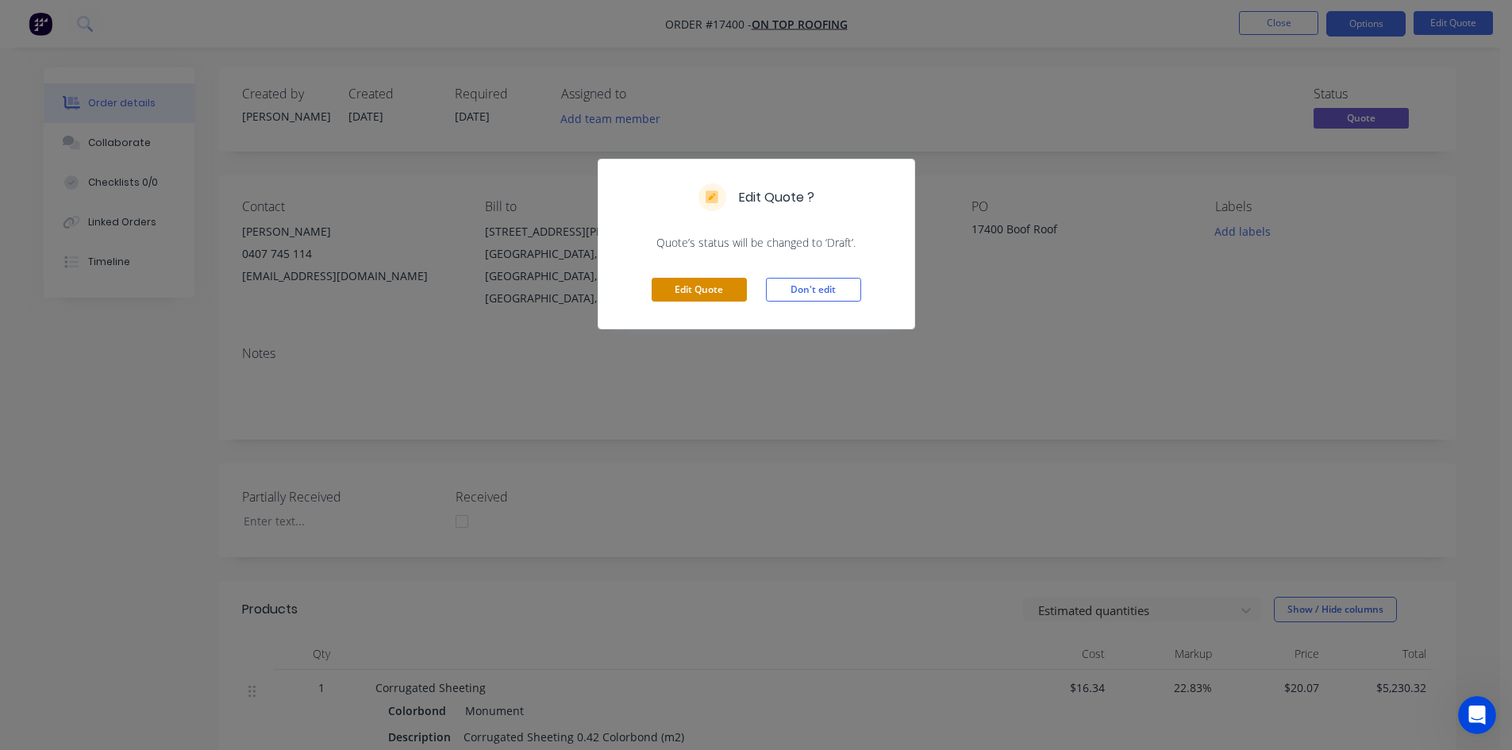
click at [688, 291] on button "Edit Quote" at bounding box center [698, 290] width 95 height 24
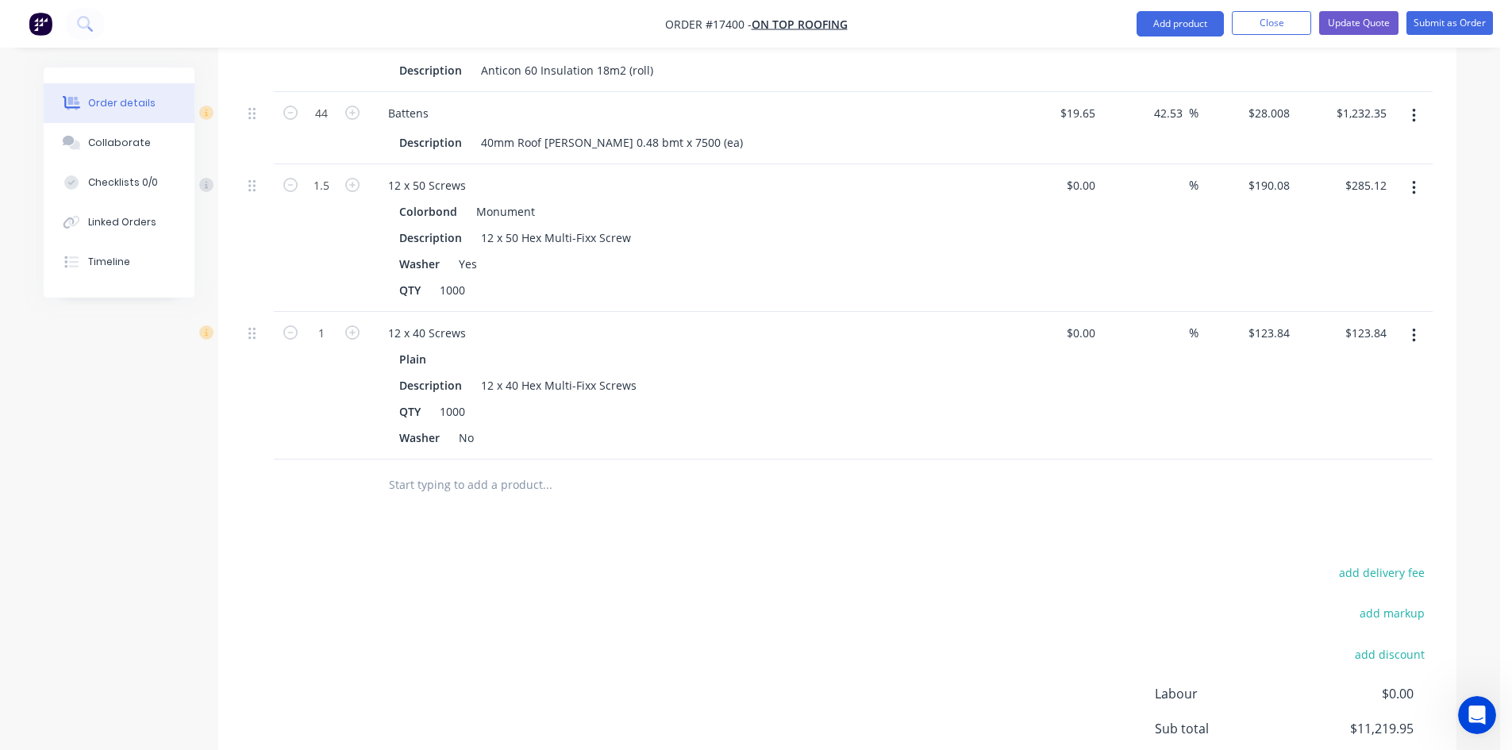
scroll to position [1684, 0]
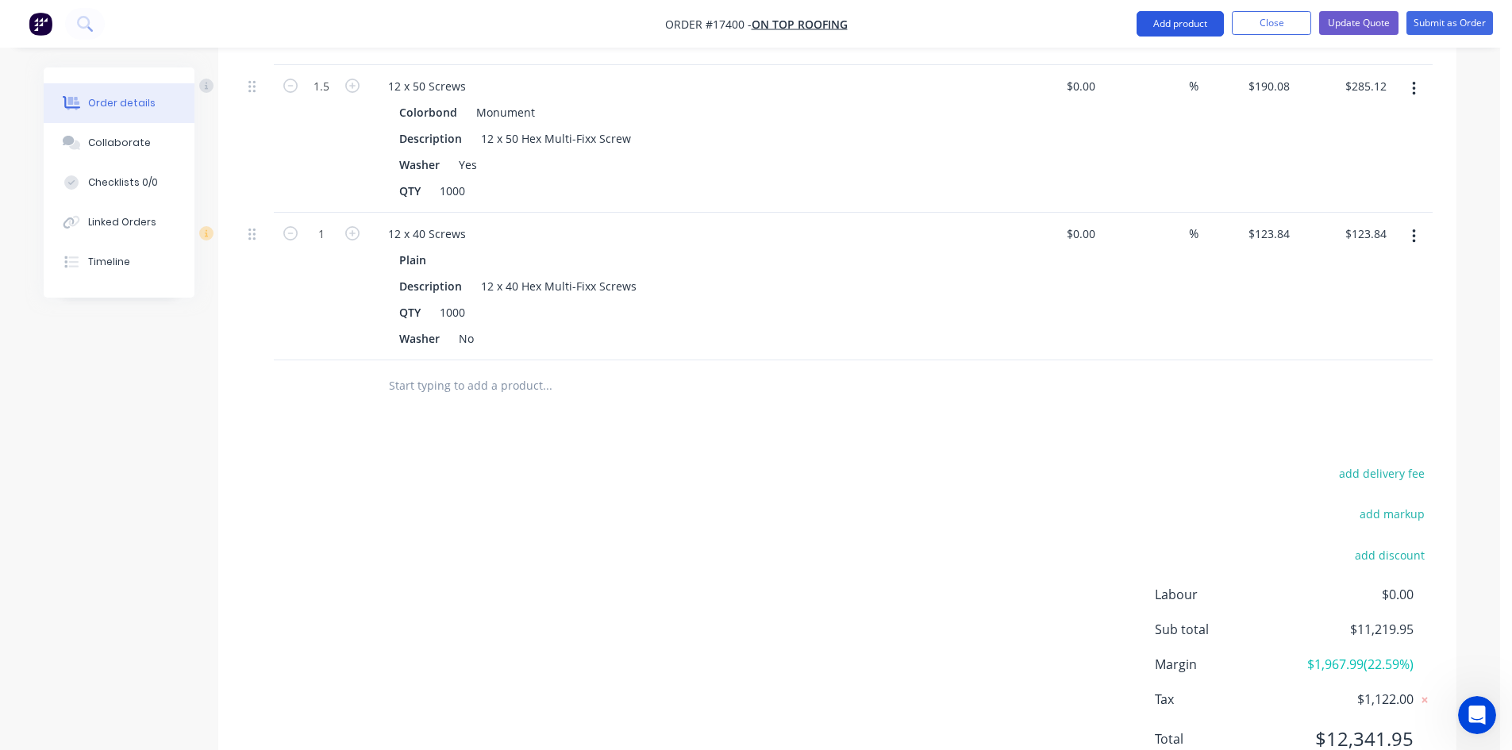
click at [1175, 20] on button "Add product" at bounding box center [1179, 23] width 87 height 25
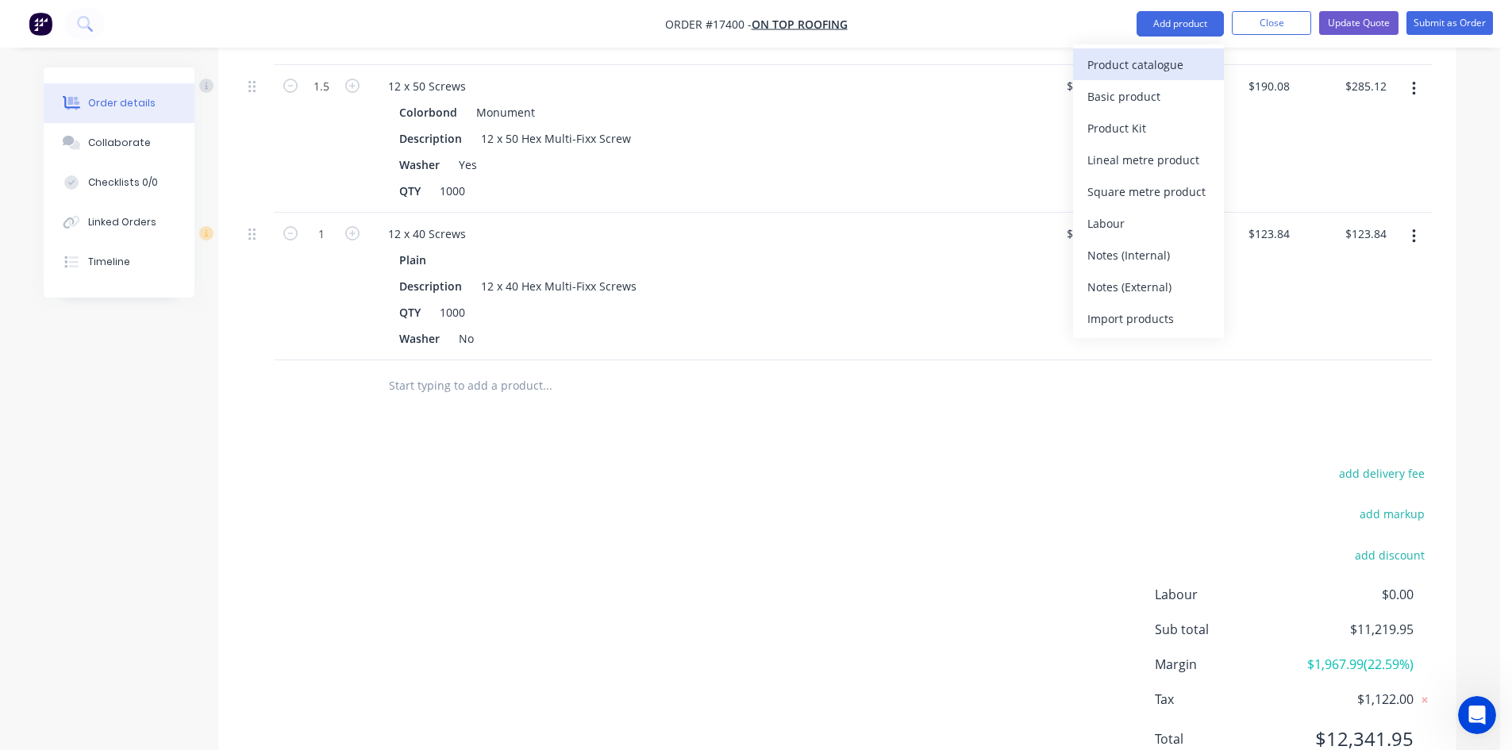
click at [1158, 52] on button "Product catalogue" at bounding box center [1148, 64] width 151 height 32
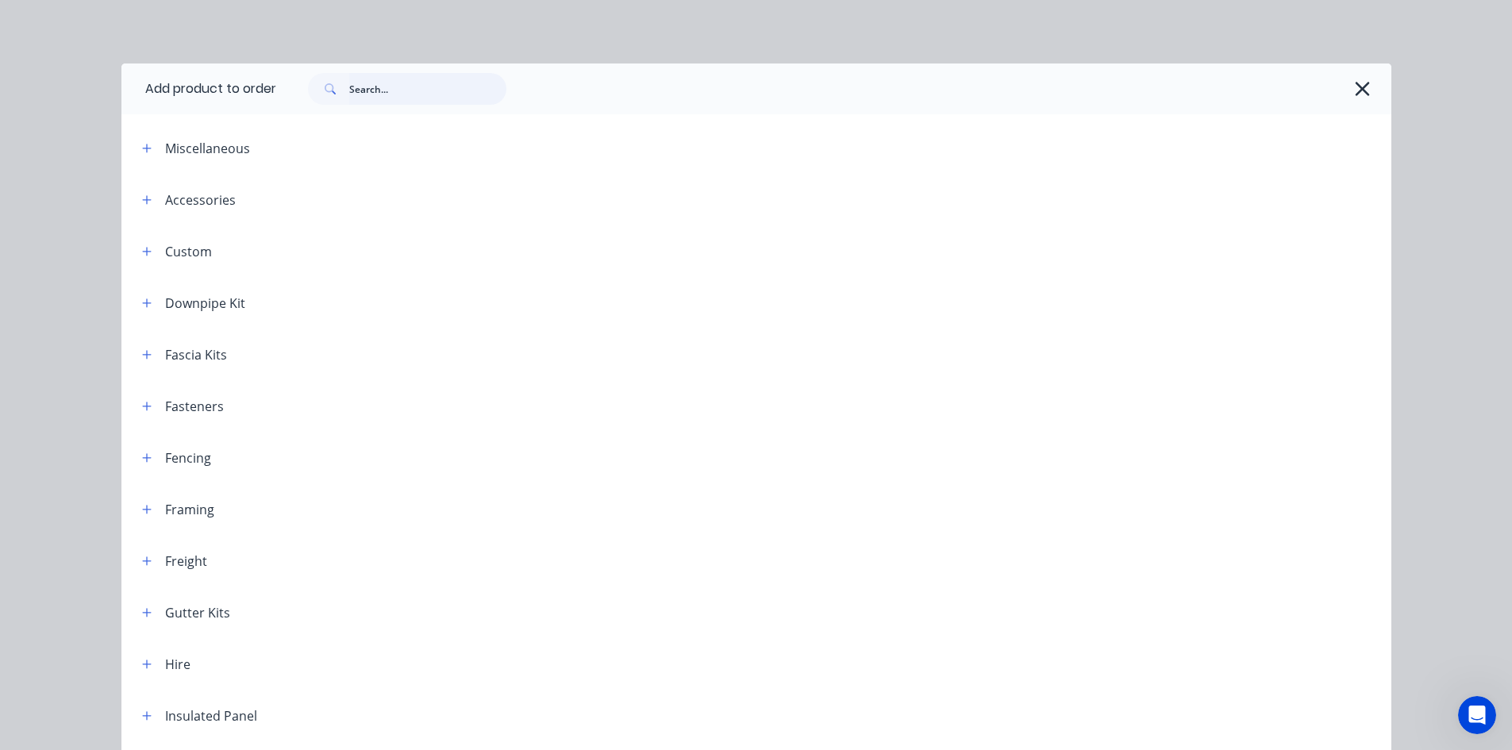
click at [433, 88] on input "text" at bounding box center [427, 89] width 157 height 32
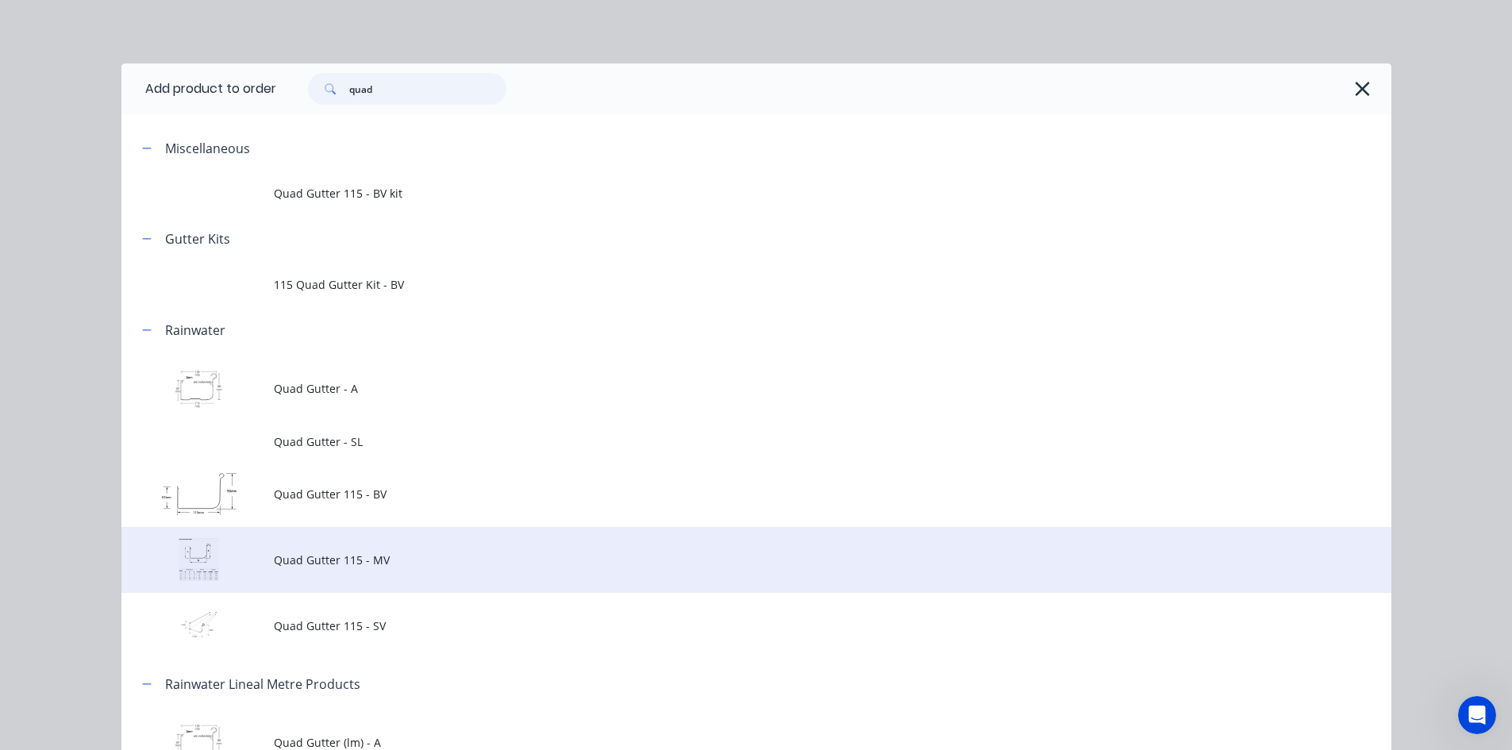
type input "quad"
click at [467, 563] on span "Quad Gutter 115 - MV" at bounding box center [720, 559] width 893 height 17
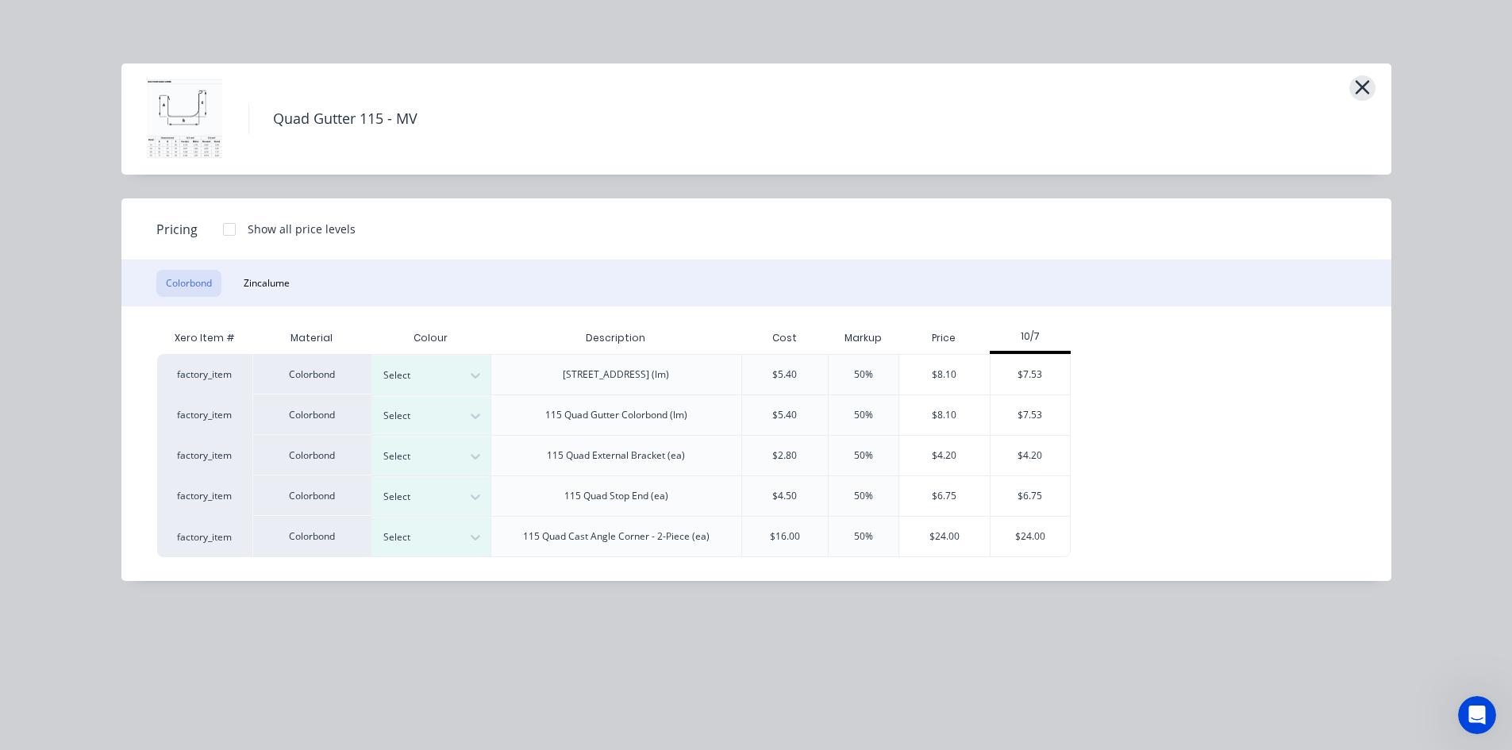
click at [1367, 85] on icon "button" at bounding box center [1362, 87] width 17 height 22
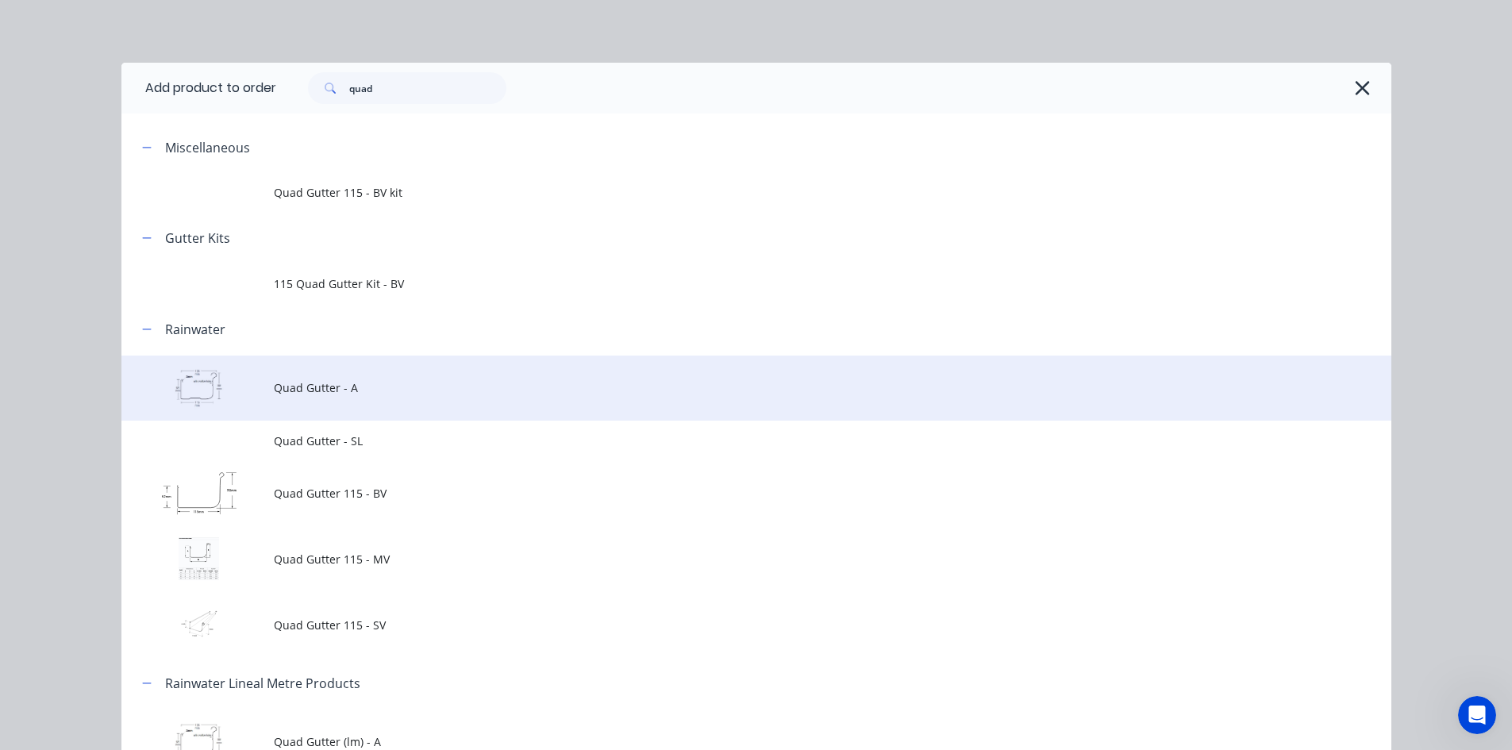
scroll to position [0, 0]
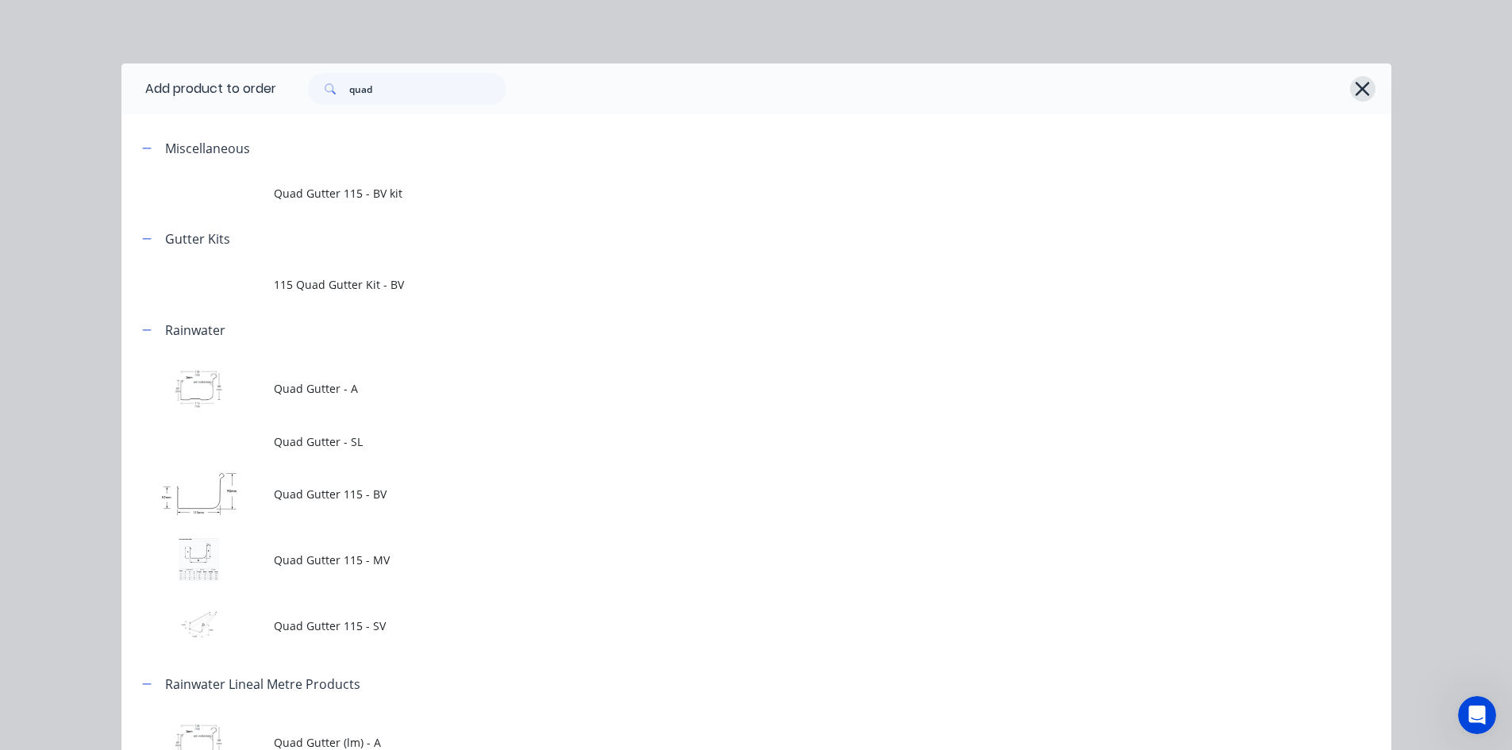
click at [1356, 87] on icon "button" at bounding box center [1362, 89] width 17 height 22
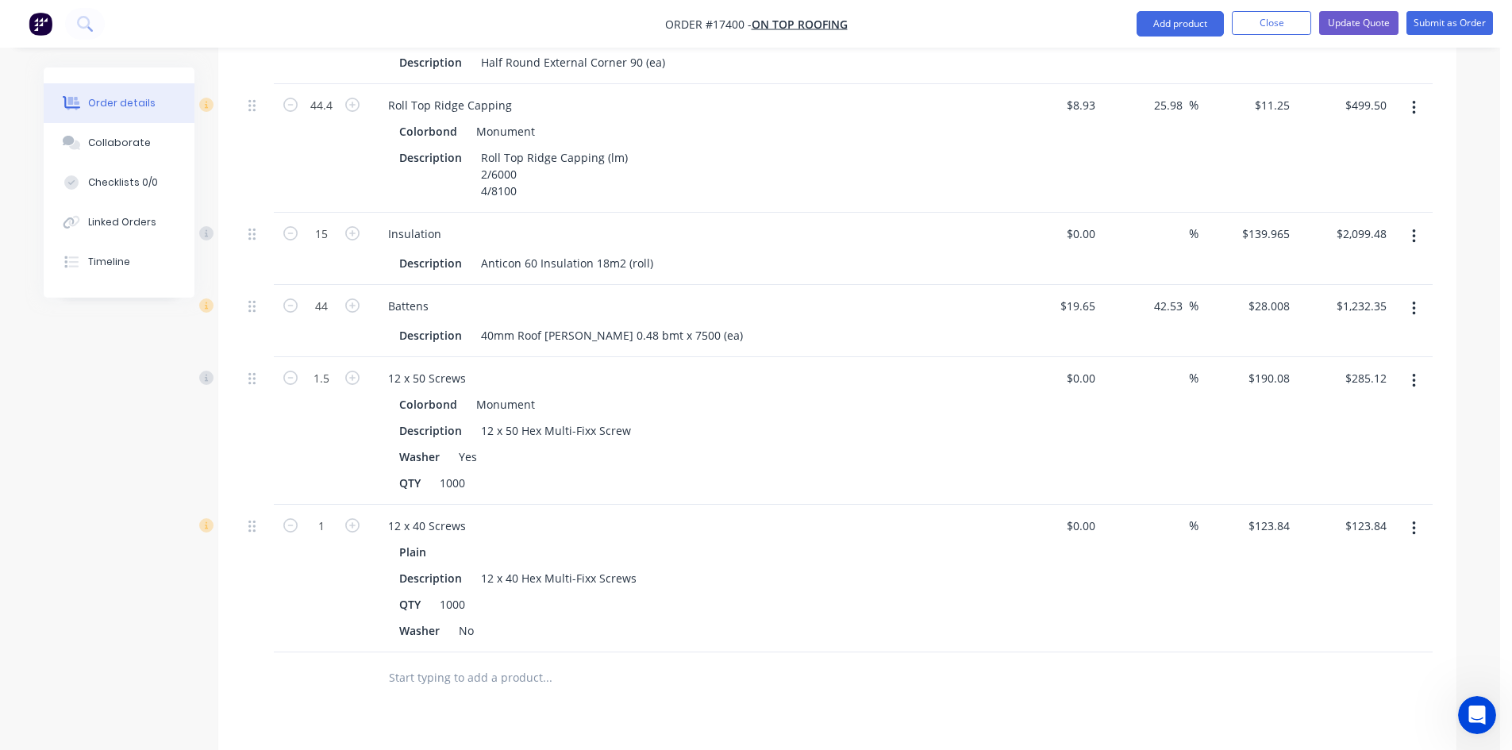
scroll to position [1446, 0]
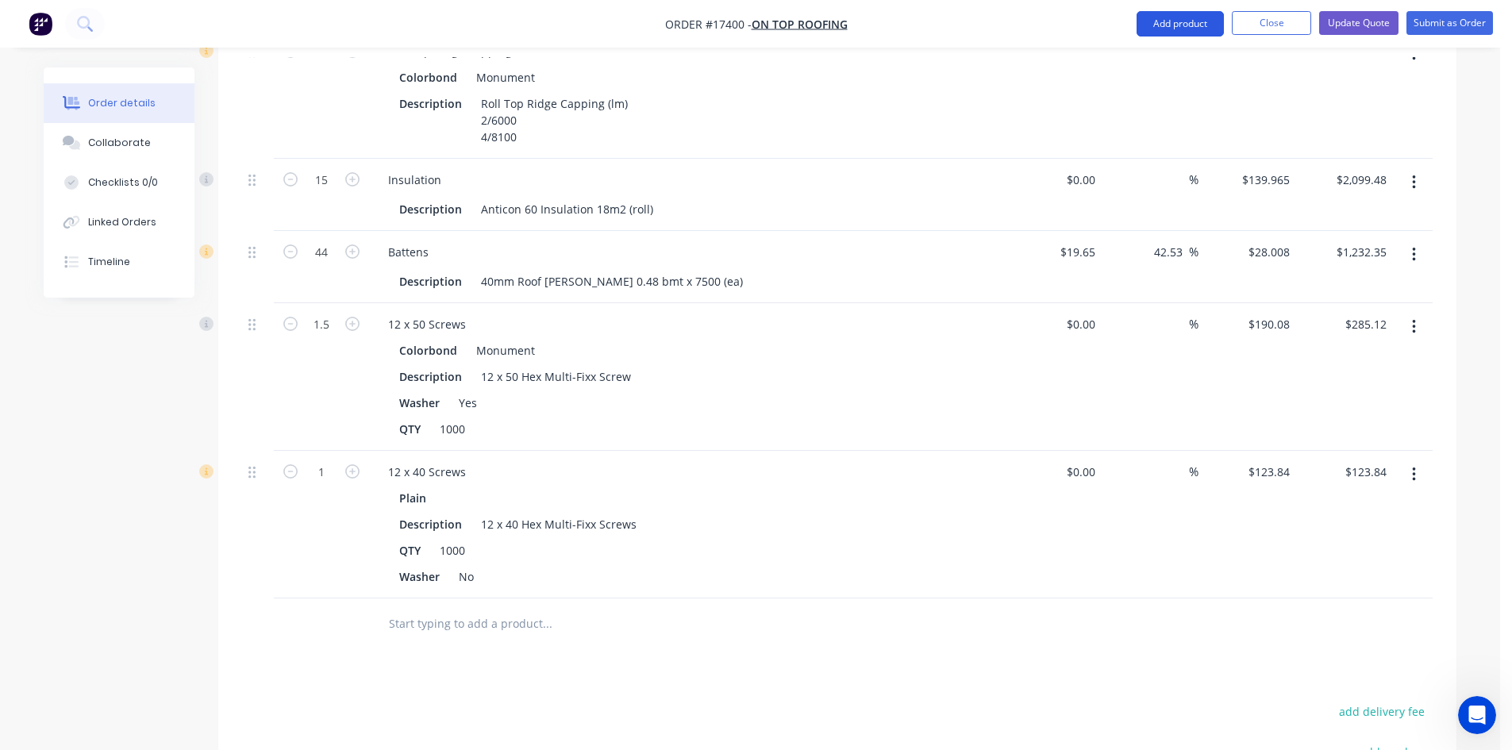
click at [1186, 33] on button "Add product" at bounding box center [1179, 23] width 87 height 25
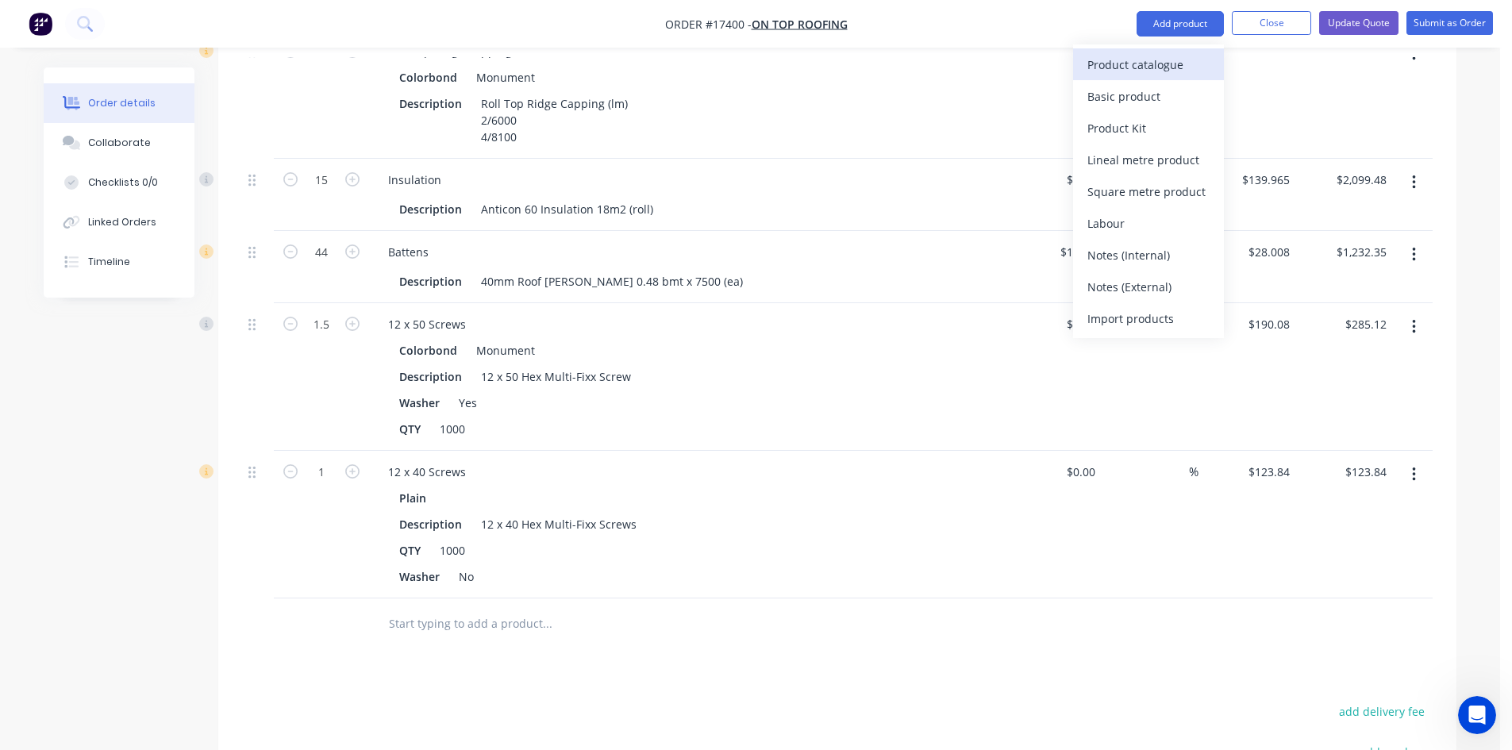
click at [1146, 70] on div "Product catalogue" at bounding box center [1148, 64] width 122 height 23
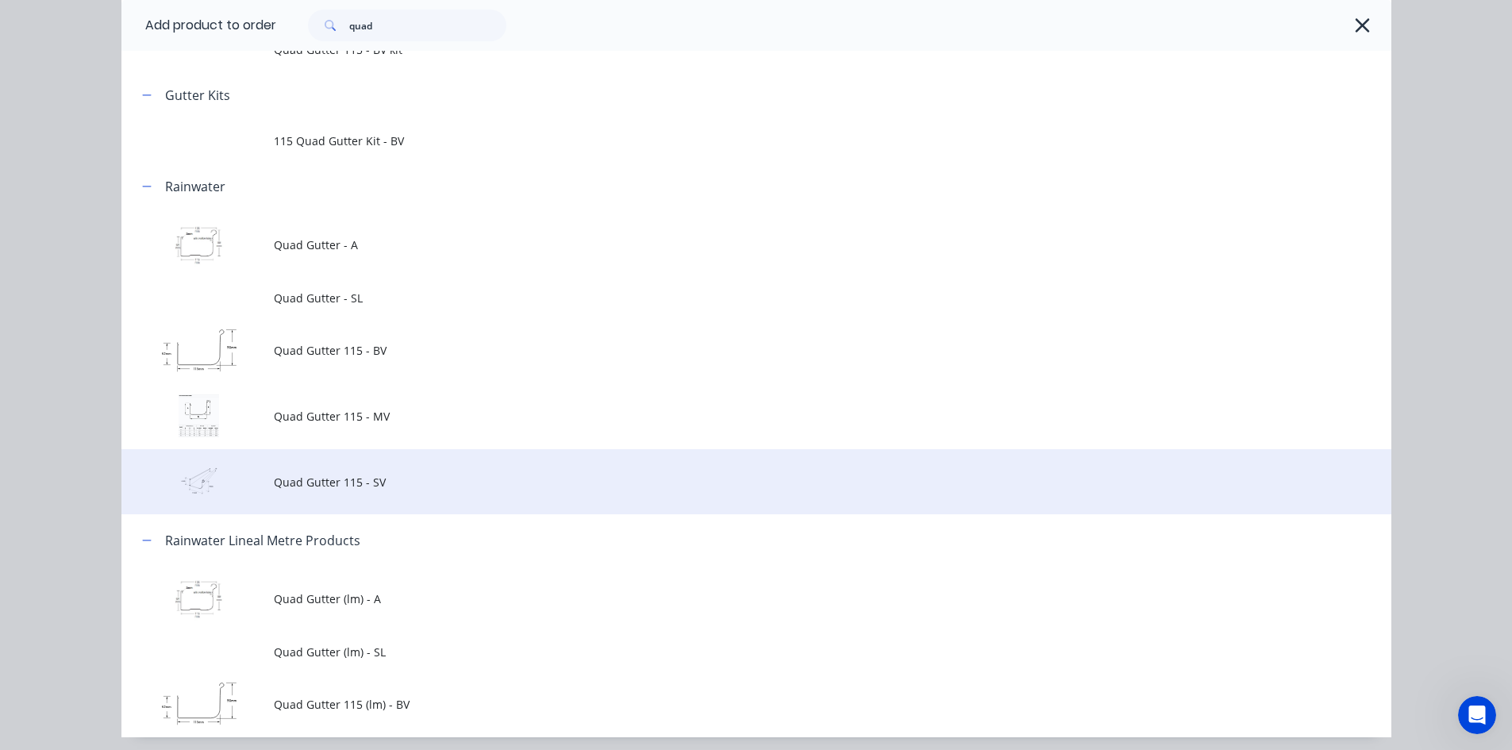
scroll to position [159, 0]
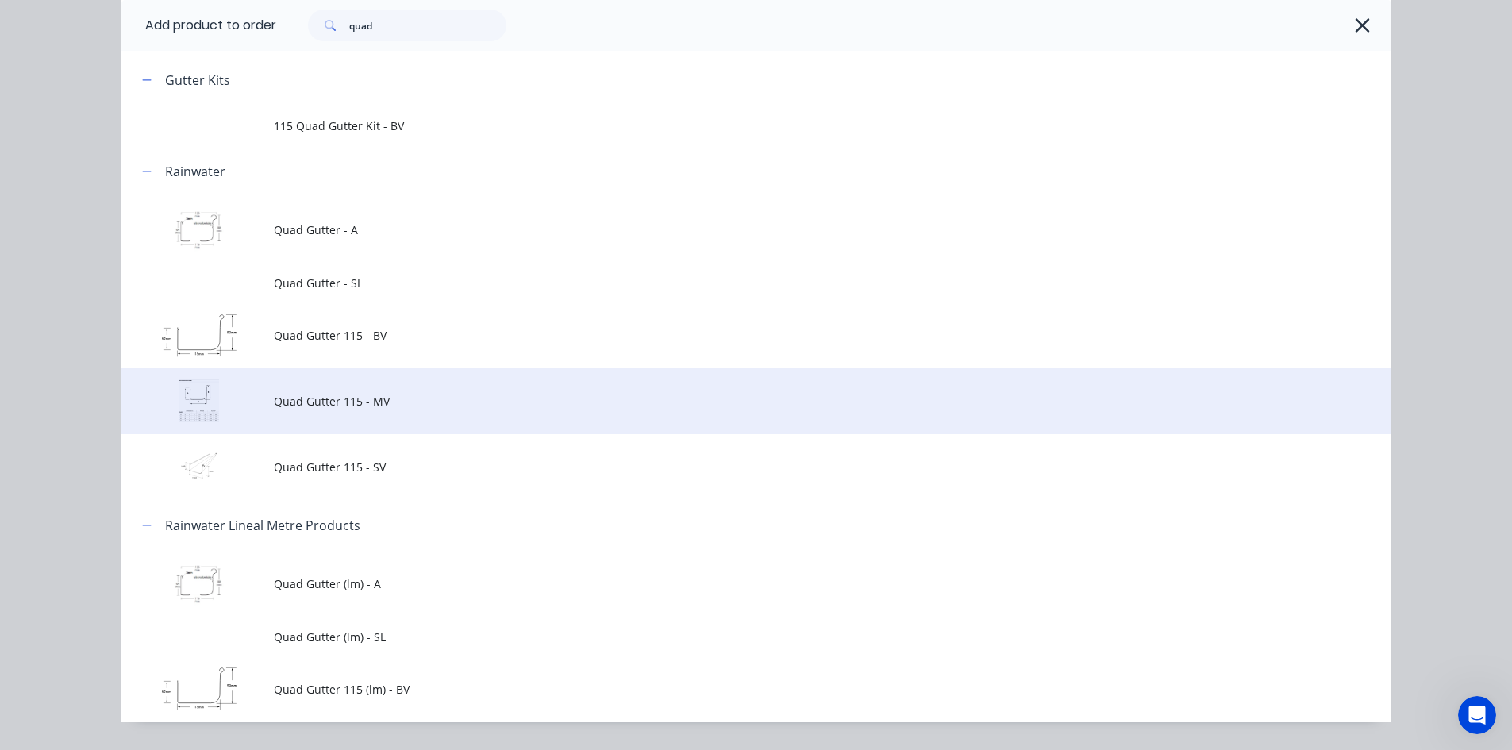
click at [359, 406] on span "Quad Gutter 115 - MV" at bounding box center [720, 401] width 893 height 17
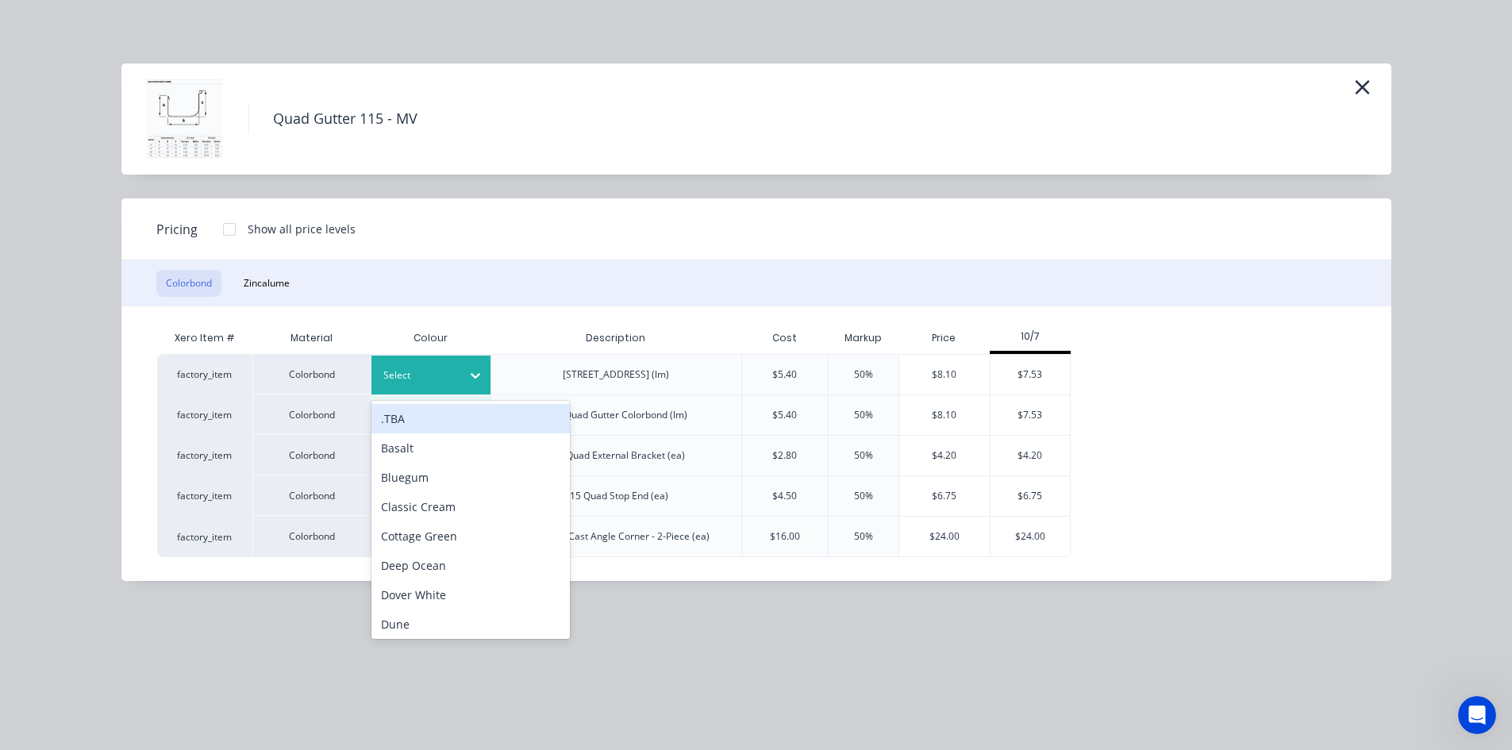
click at [439, 369] on div at bounding box center [418, 375] width 71 height 17
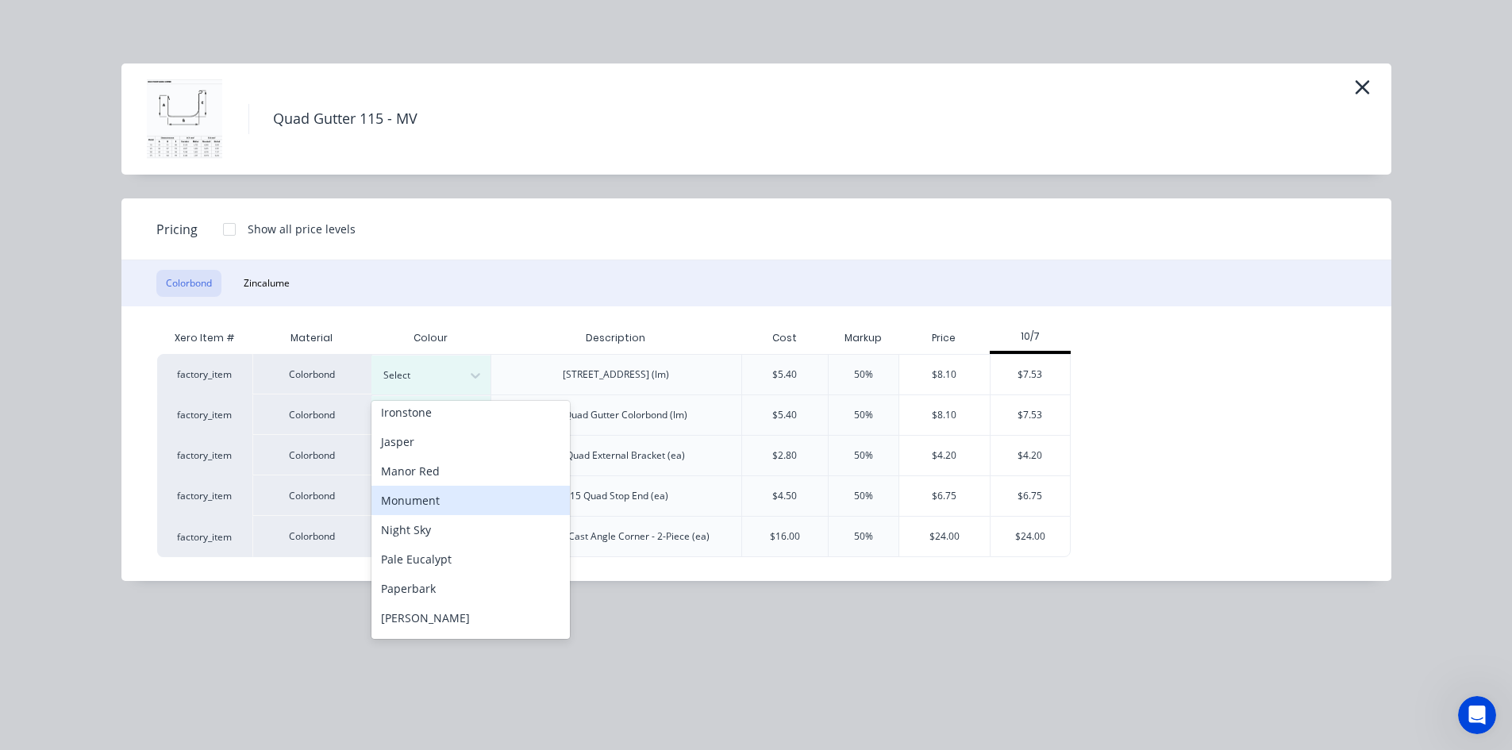
scroll to position [317, 0]
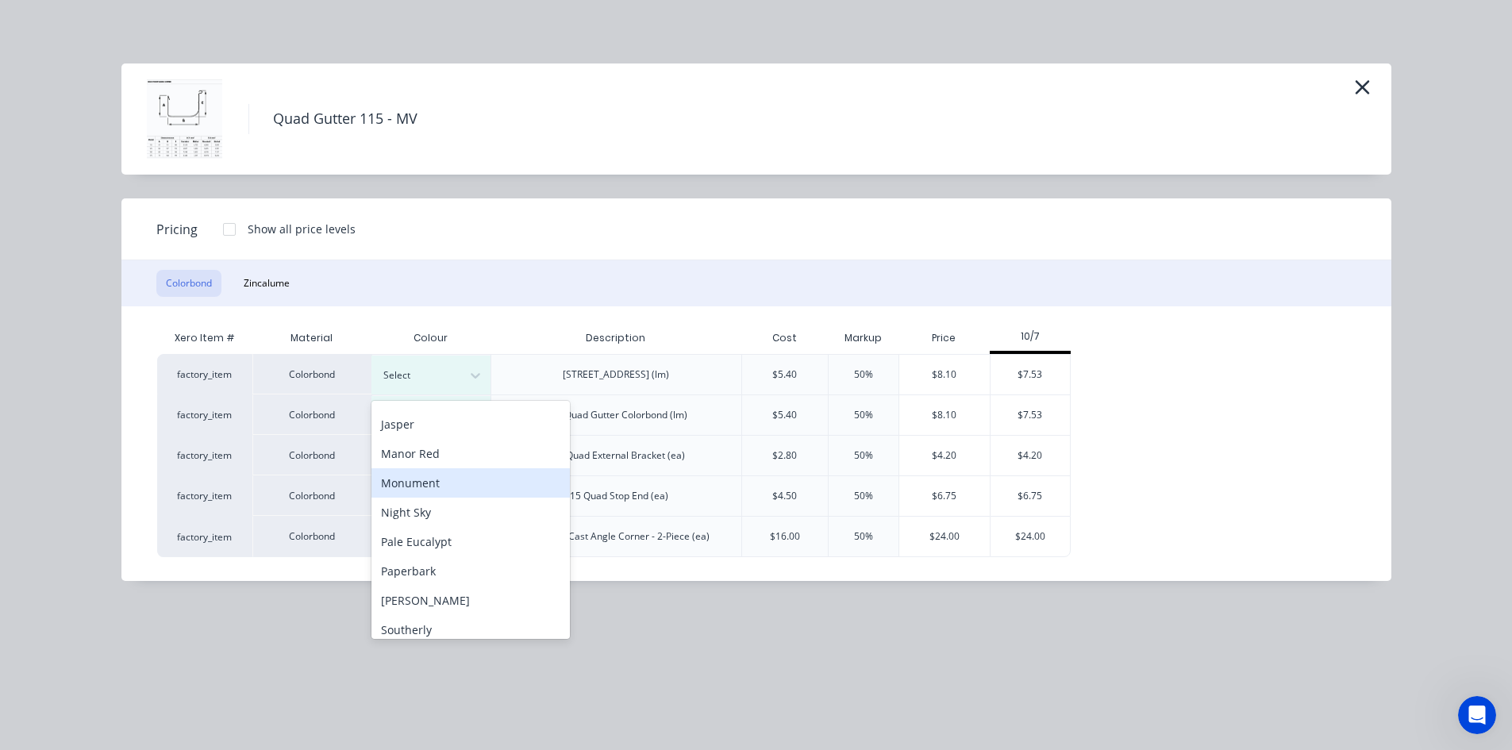
click at [449, 482] on div "Monument" at bounding box center [470, 482] width 198 height 29
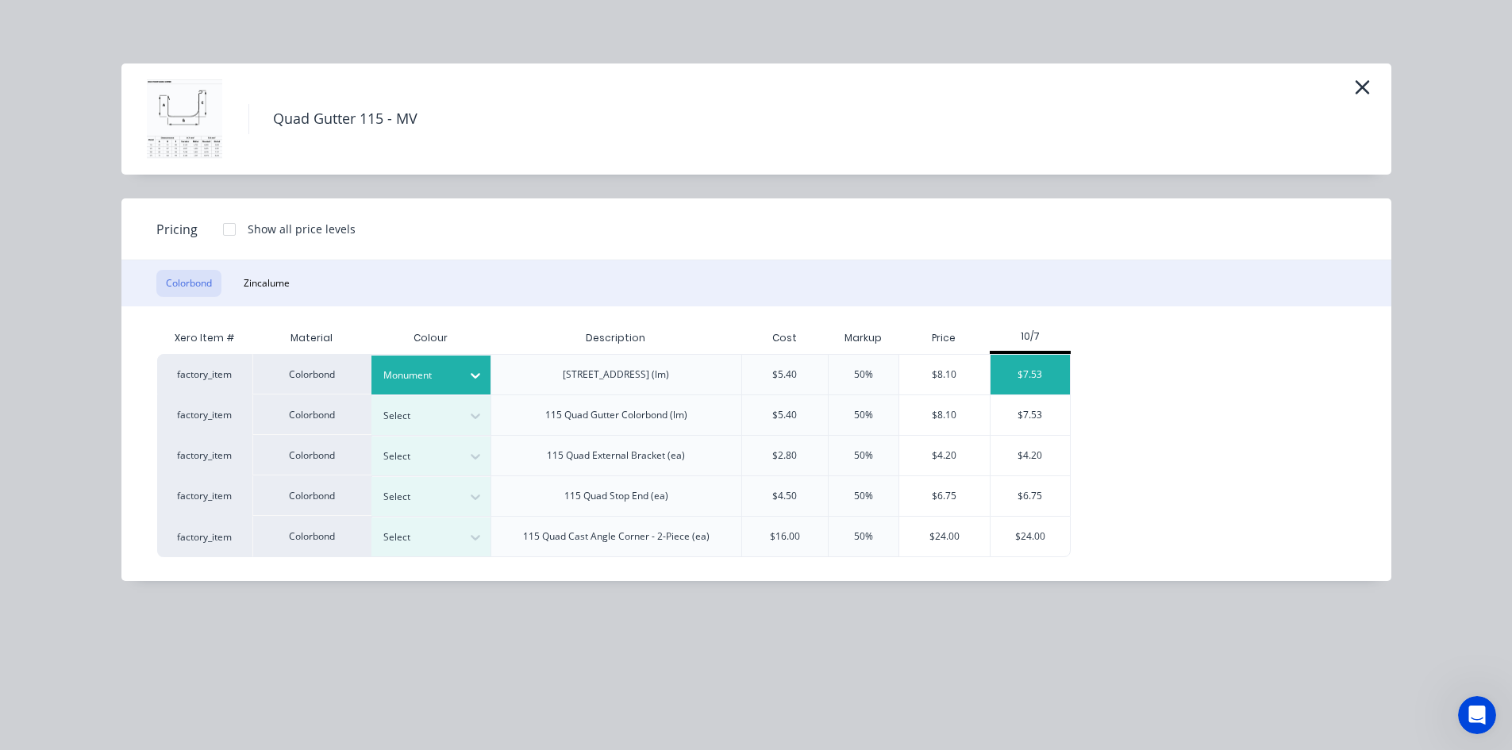
click at [1039, 375] on div "$7.53" at bounding box center [1029, 375] width 79 height 40
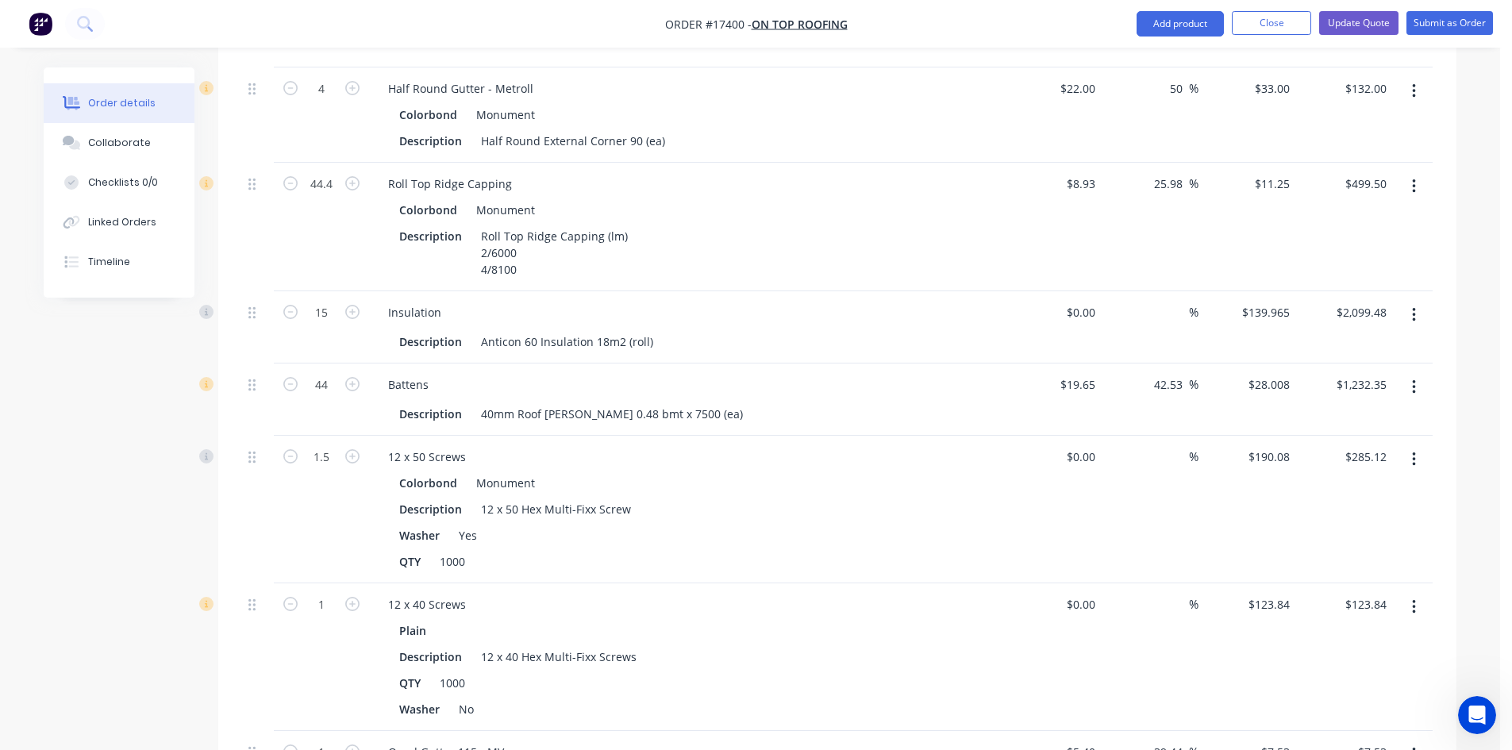
scroll to position [1684, 0]
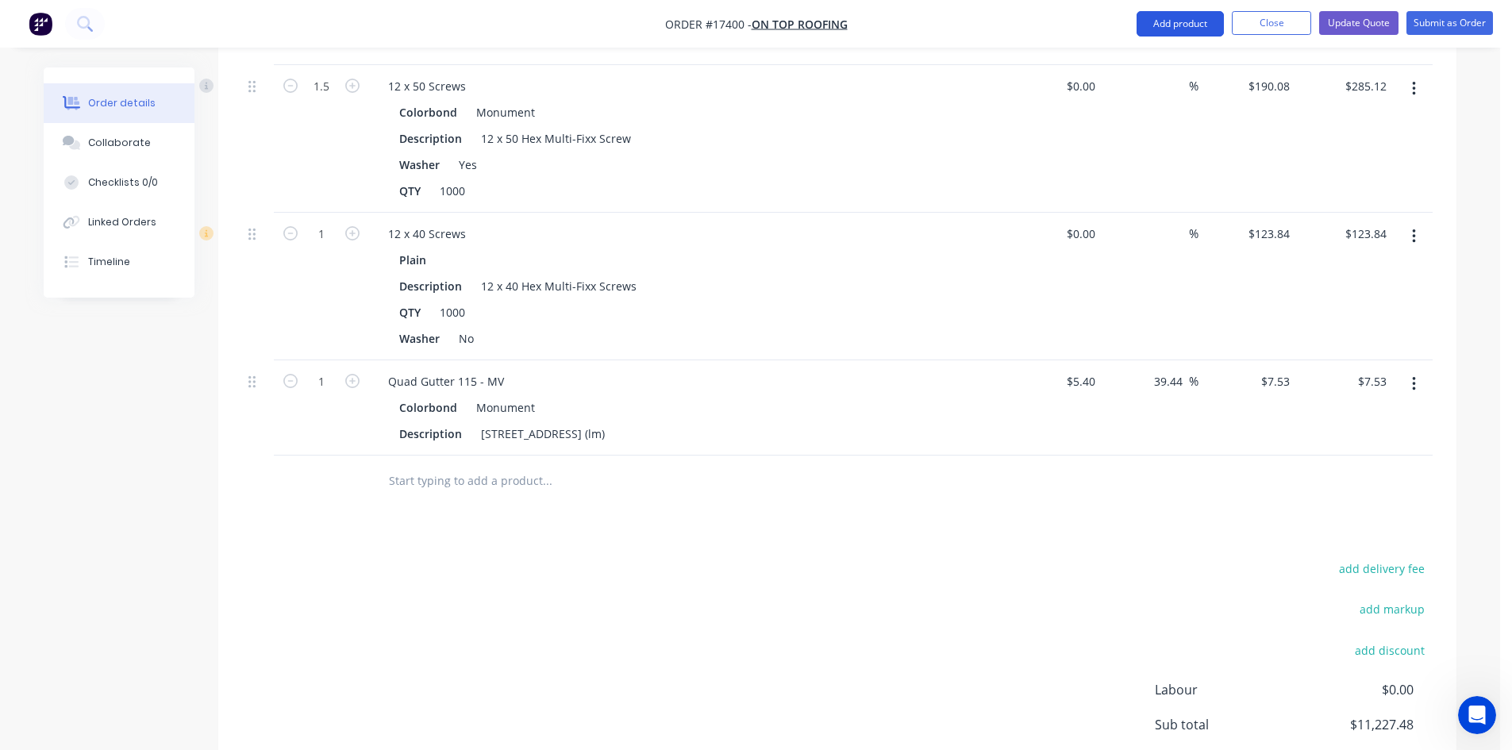
click at [1178, 17] on button "Add product" at bounding box center [1179, 23] width 87 height 25
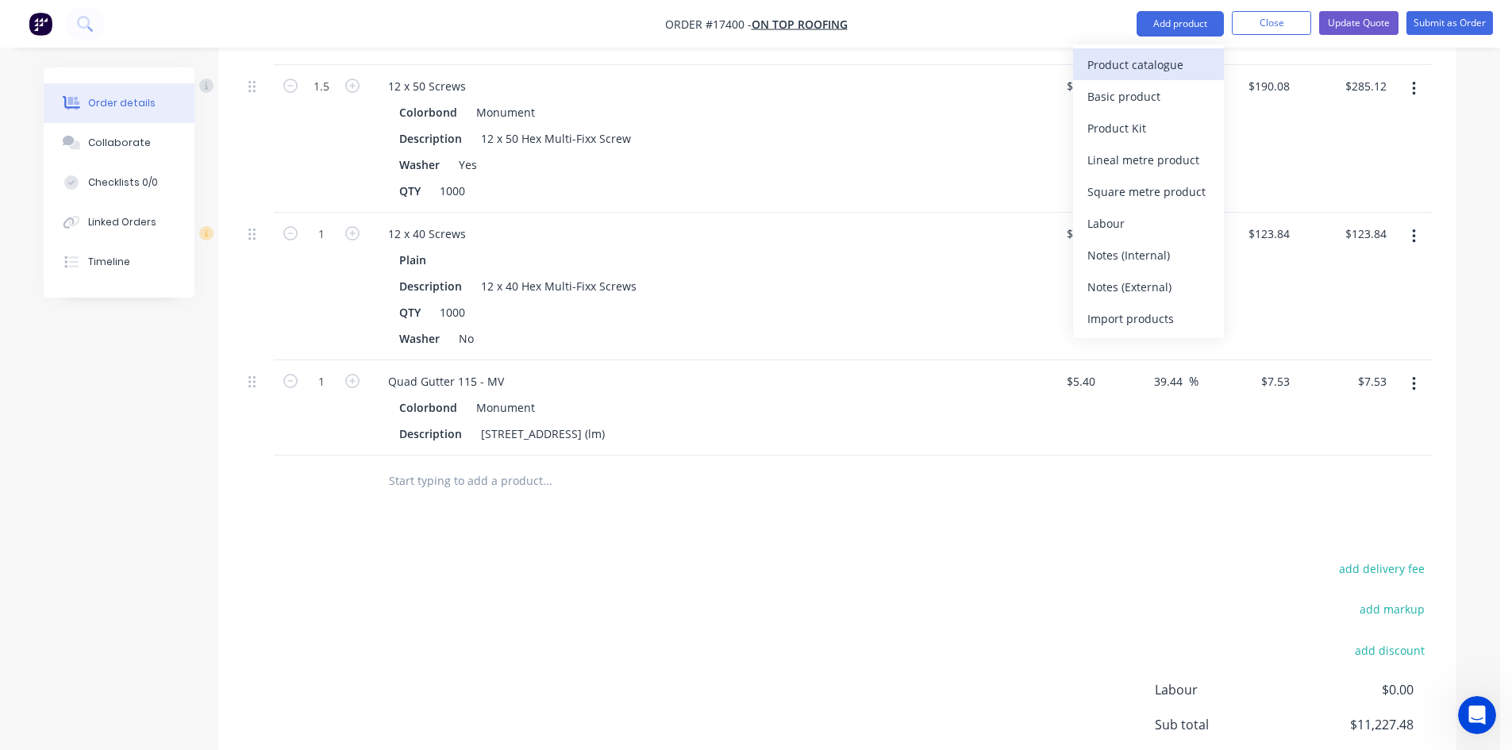
click at [1168, 54] on div "Product catalogue" at bounding box center [1148, 64] width 122 height 23
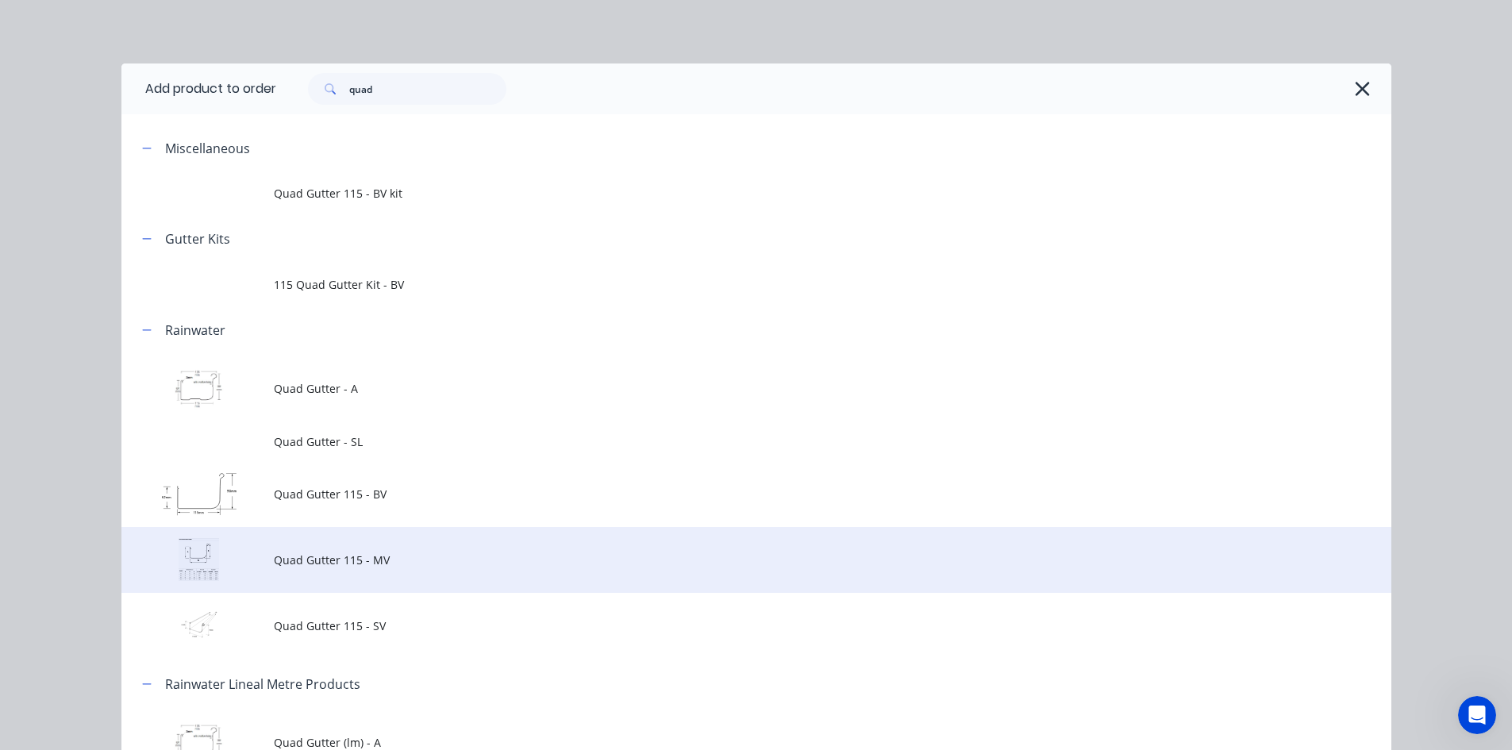
click at [361, 565] on span "Quad Gutter 115 - MV" at bounding box center [720, 559] width 893 height 17
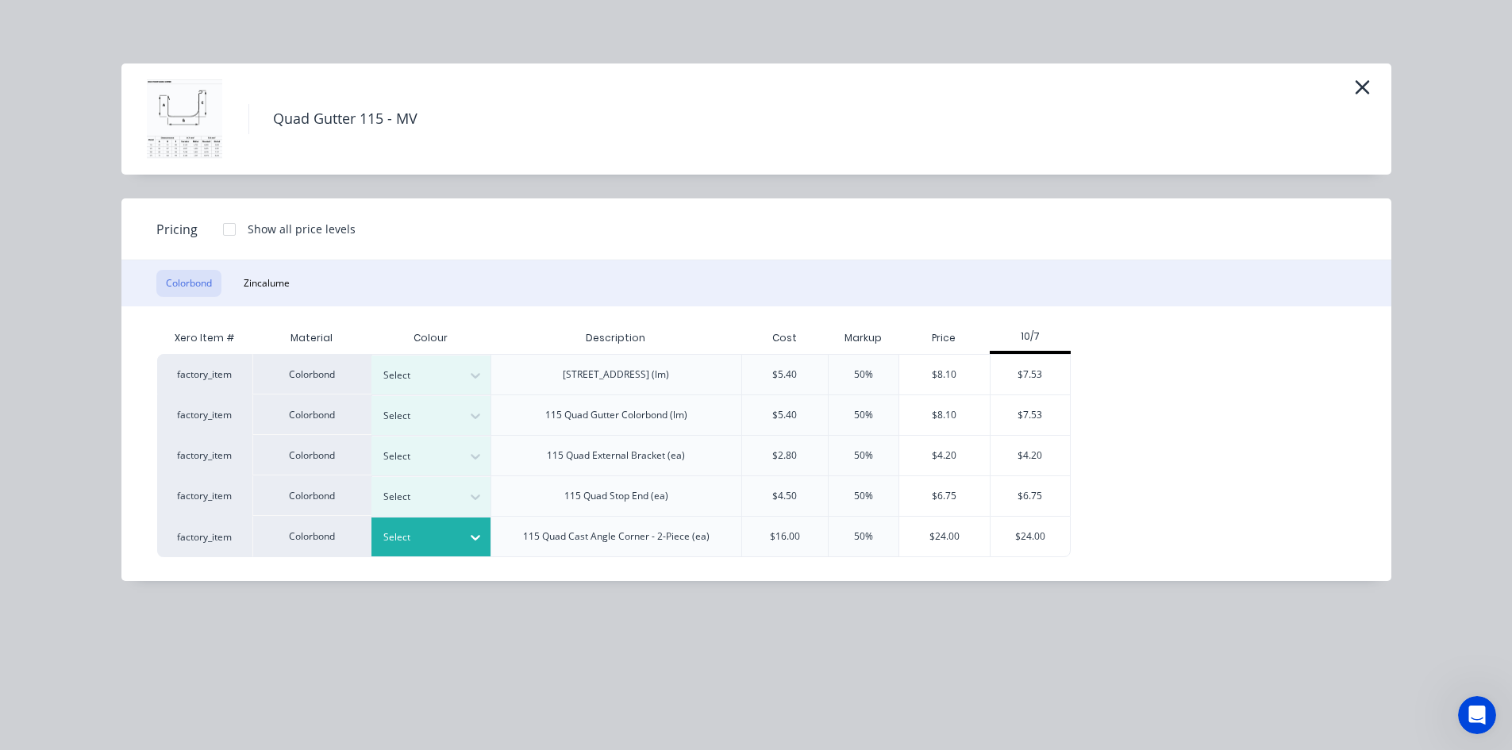
click at [459, 532] on div "Select" at bounding box center [416, 537] width 89 height 21
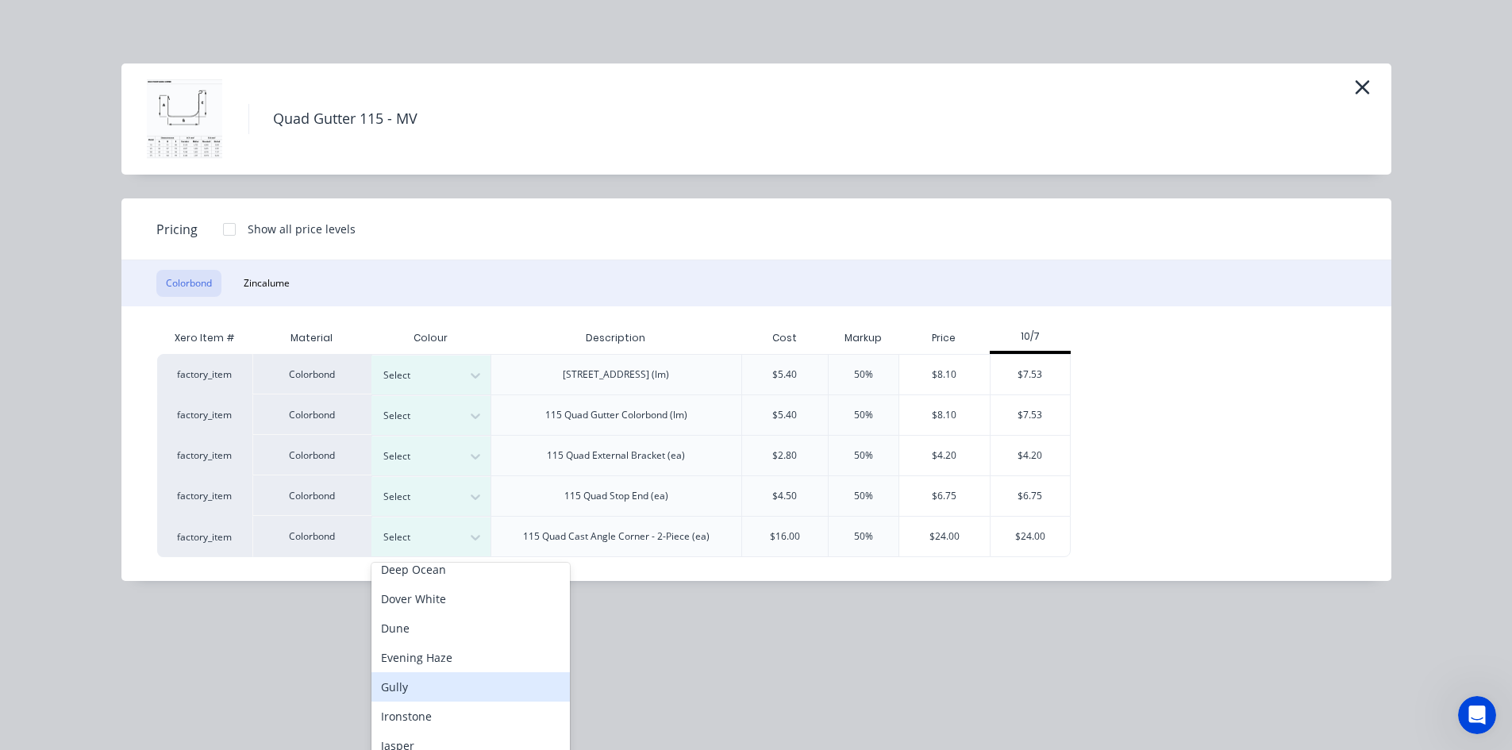
scroll to position [238, 0]
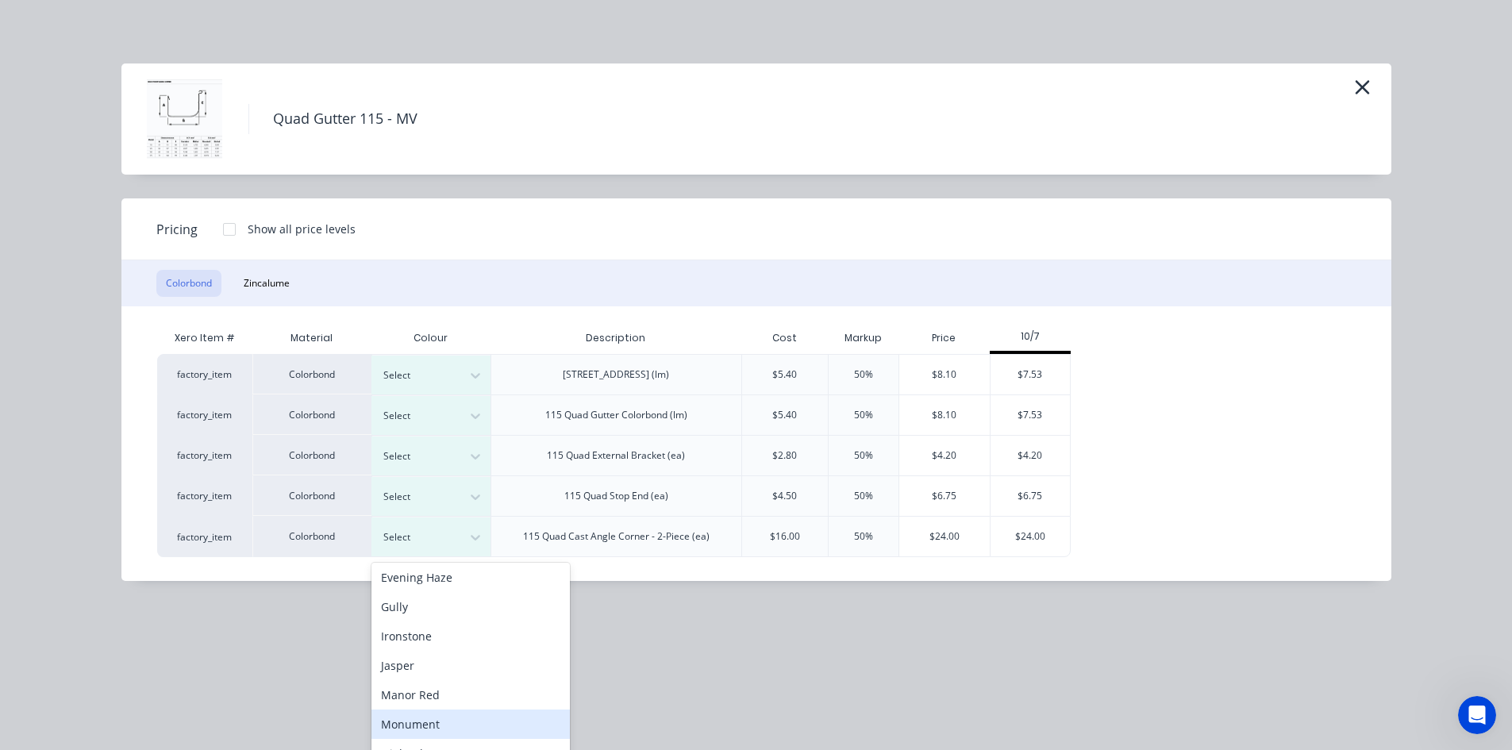
click at [439, 721] on div "Monument" at bounding box center [470, 723] width 198 height 29
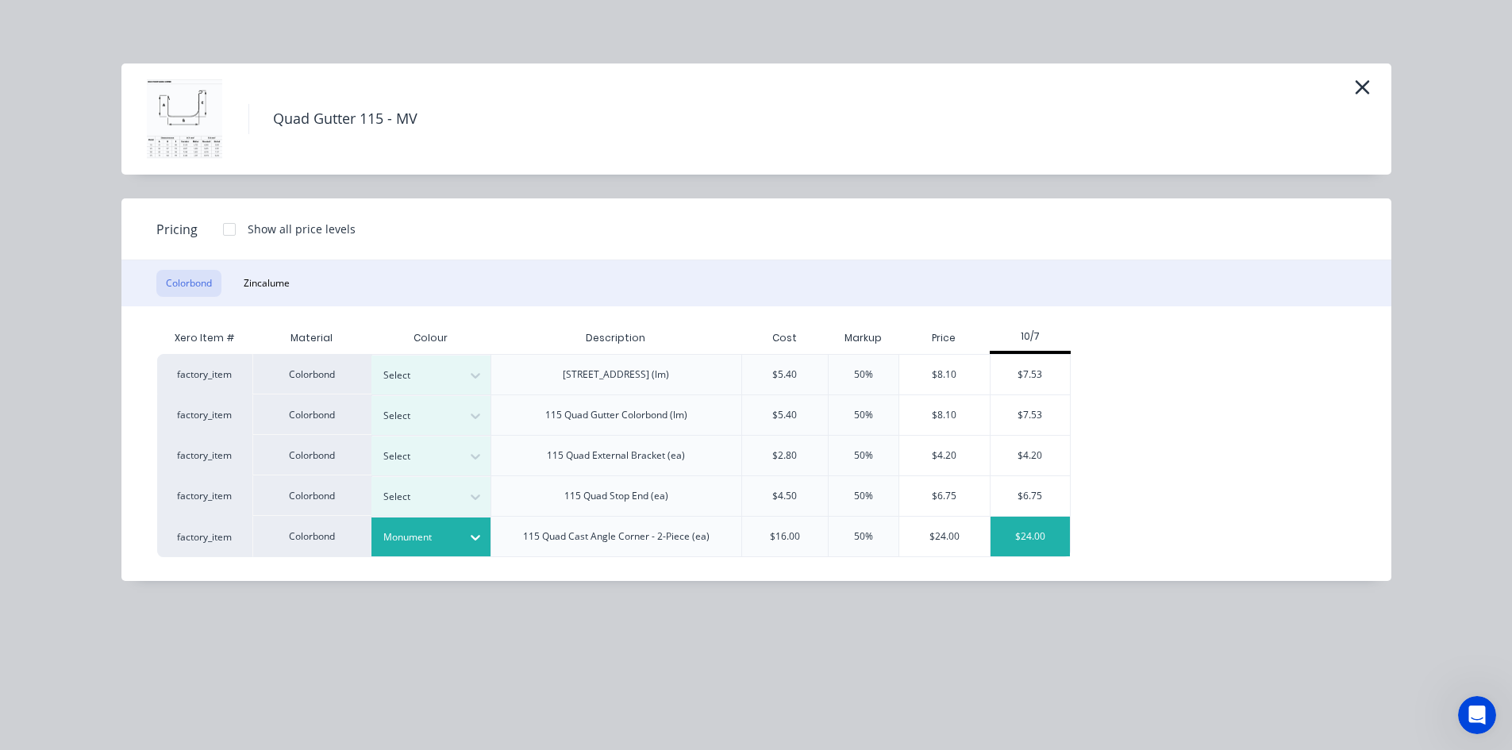
click at [1039, 528] on div "$24.00" at bounding box center [1029, 537] width 79 height 40
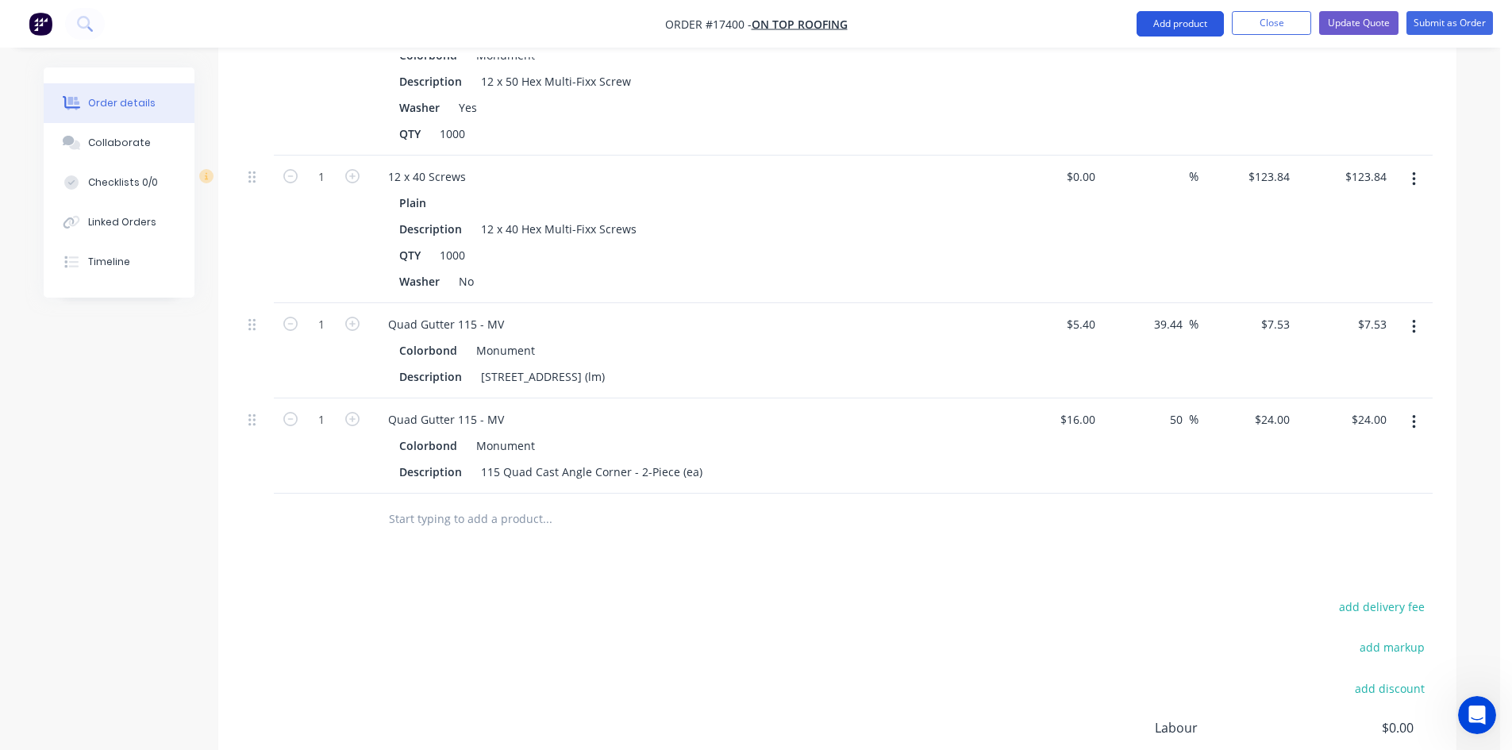
click at [1182, 28] on button "Add product" at bounding box center [1179, 23] width 87 height 25
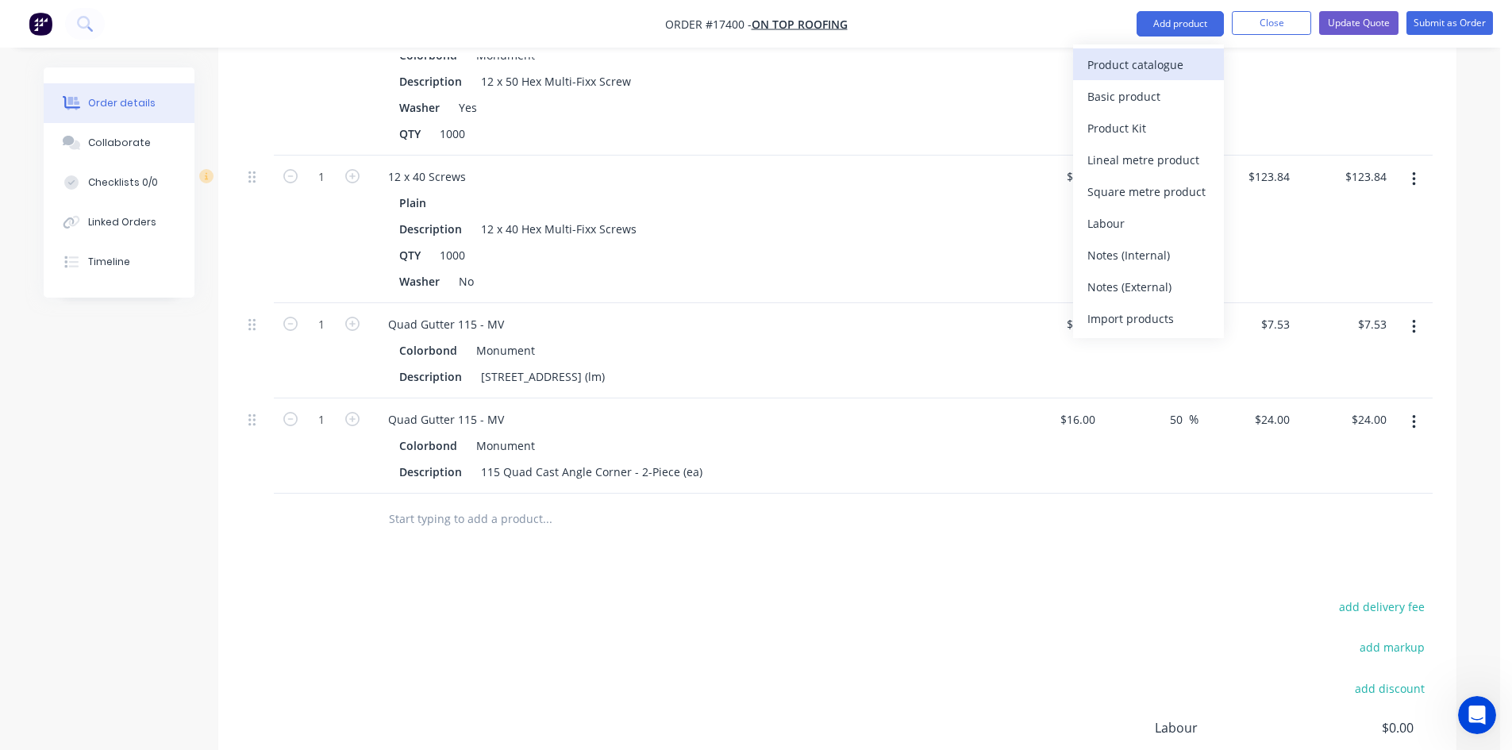
click at [1131, 65] on div "Product catalogue" at bounding box center [1148, 64] width 122 height 23
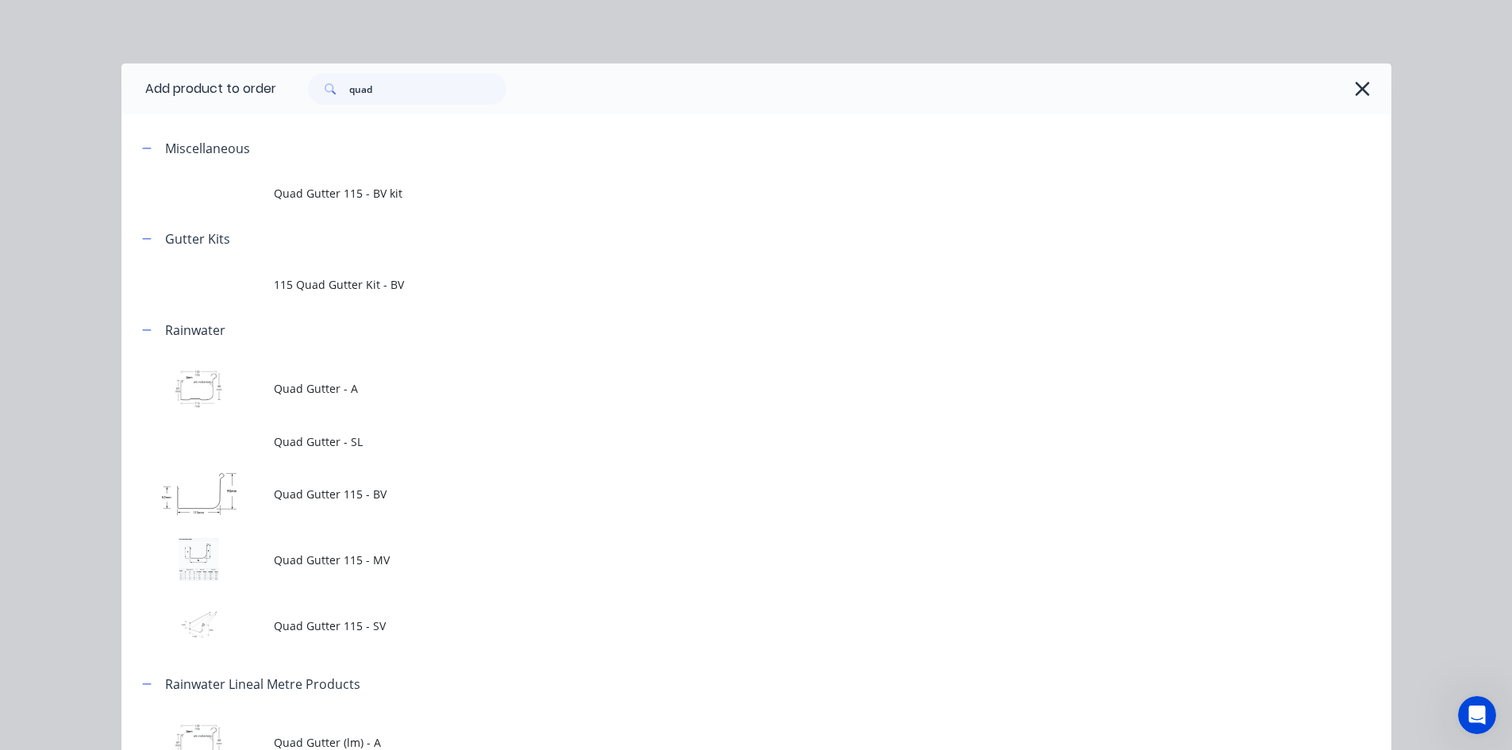
click at [398, 544] on td "Quad Gutter 115 - MV" at bounding box center [832, 560] width 1117 height 66
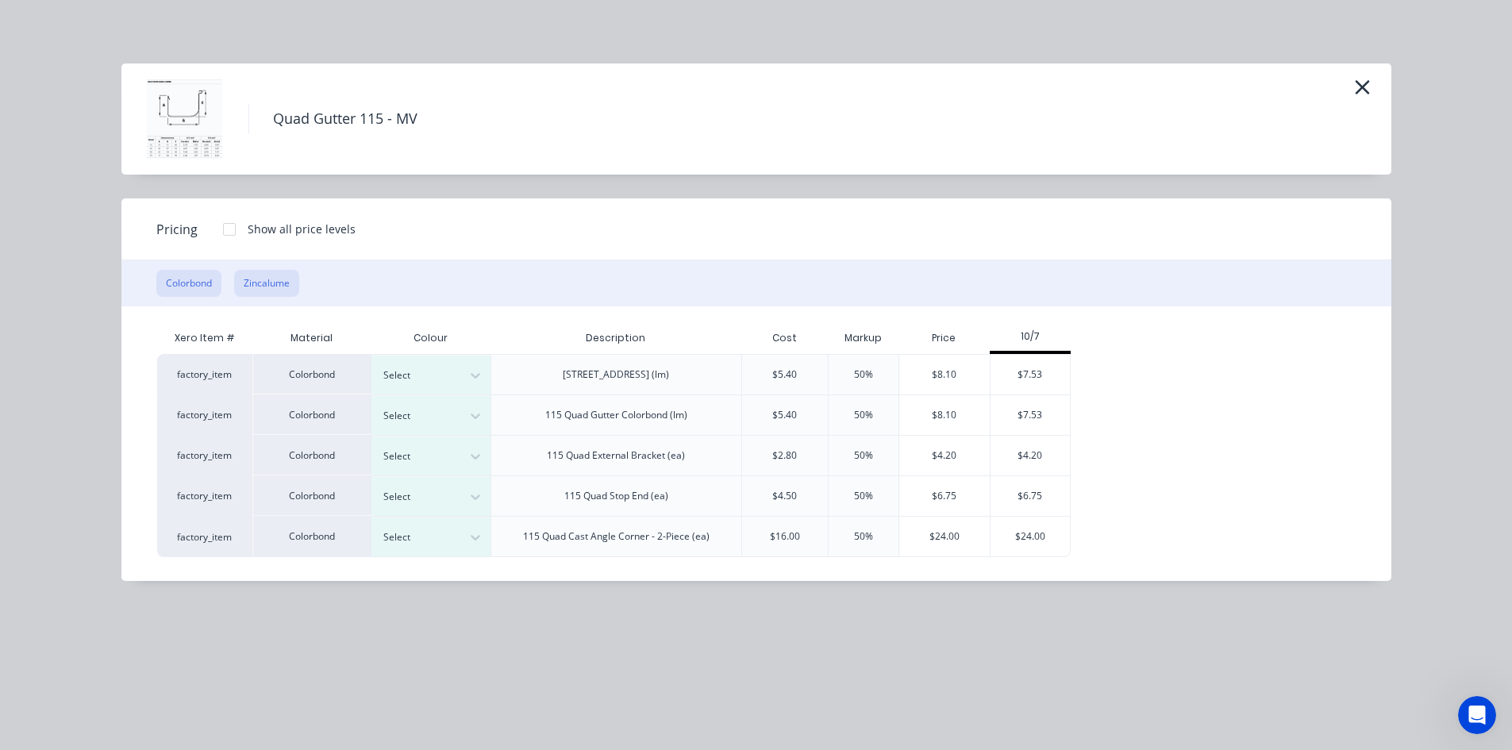
click at [250, 277] on button "Zincalume" at bounding box center [266, 283] width 65 height 27
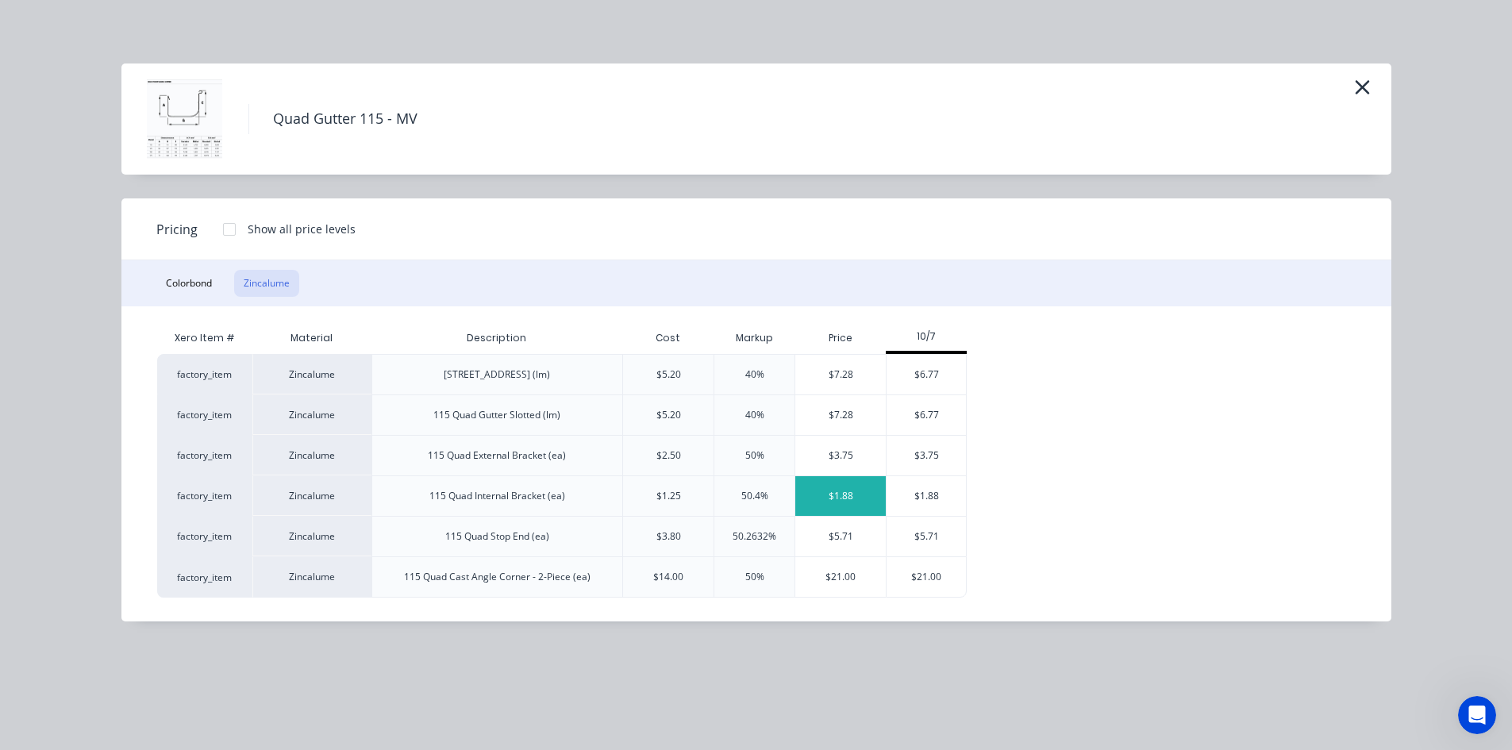
click at [847, 498] on div "$1.88" at bounding box center [840, 496] width 90 height 40
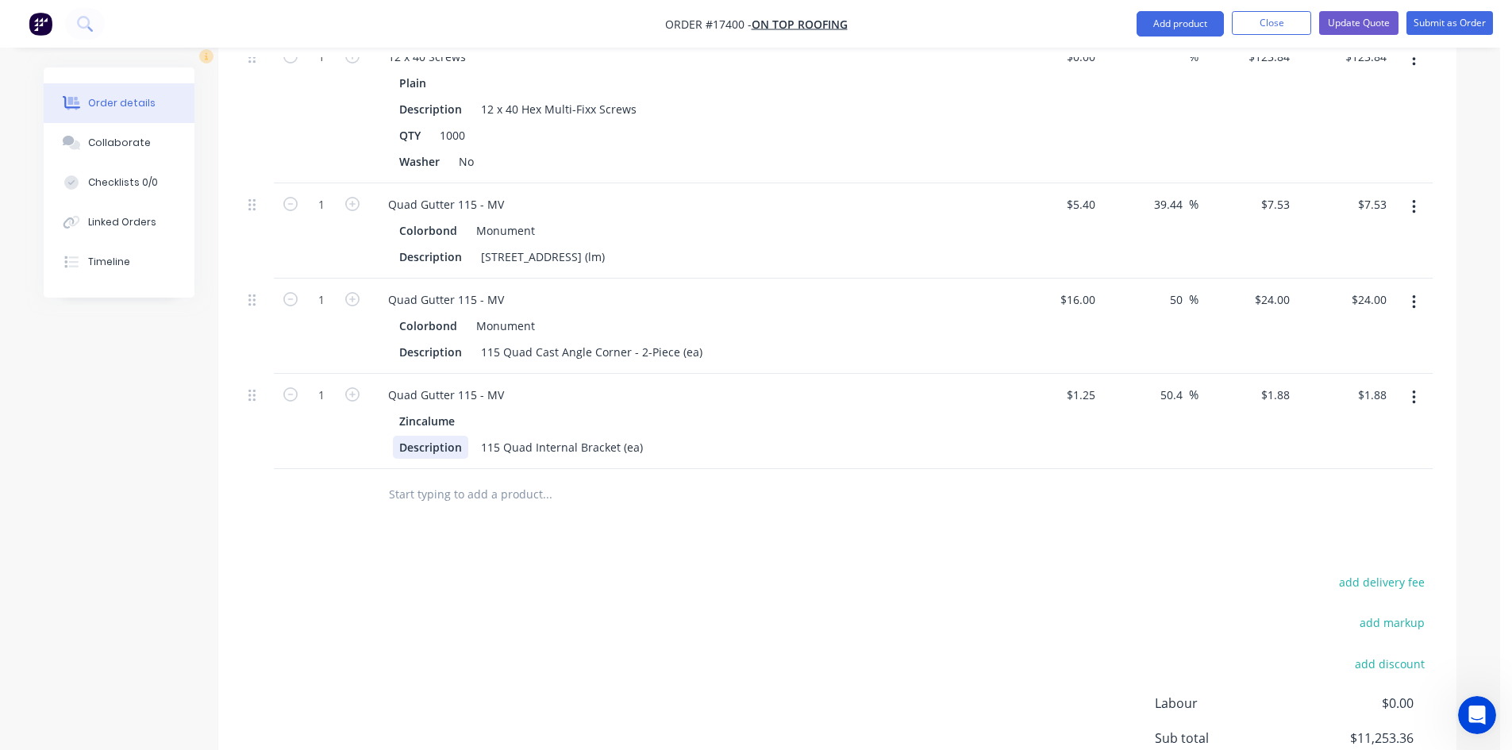
scroll to position [1900, 0]
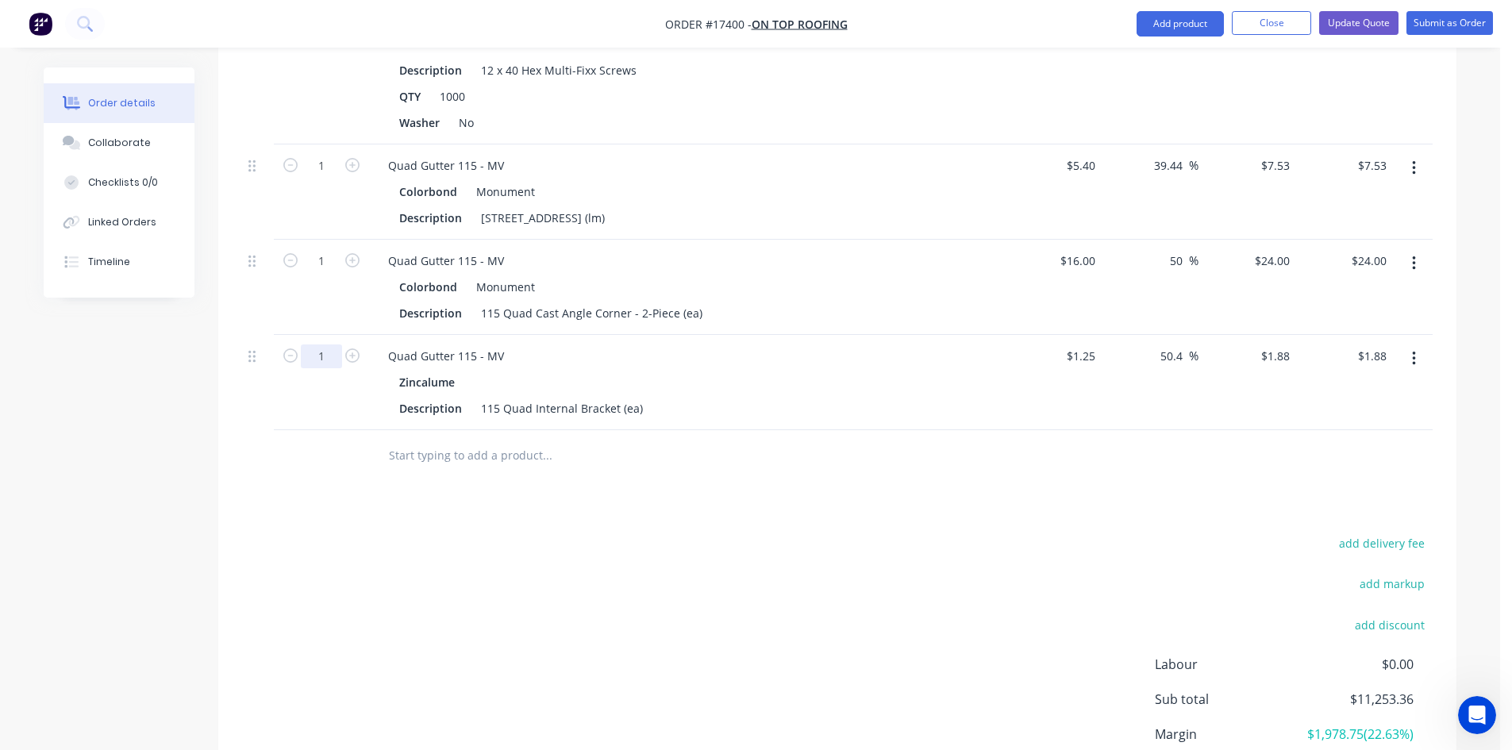
click at [326, 344] on input "1" at bounding box center [321, 356] width 41 height 24
type input "72"
type input "$135.36"
click at [436, 532] on div "add delivery fee add markup add discount Labour $0.00 Sub total $11,253.36 Marg…" at bounding box center [837, 685] width 1190 height 306
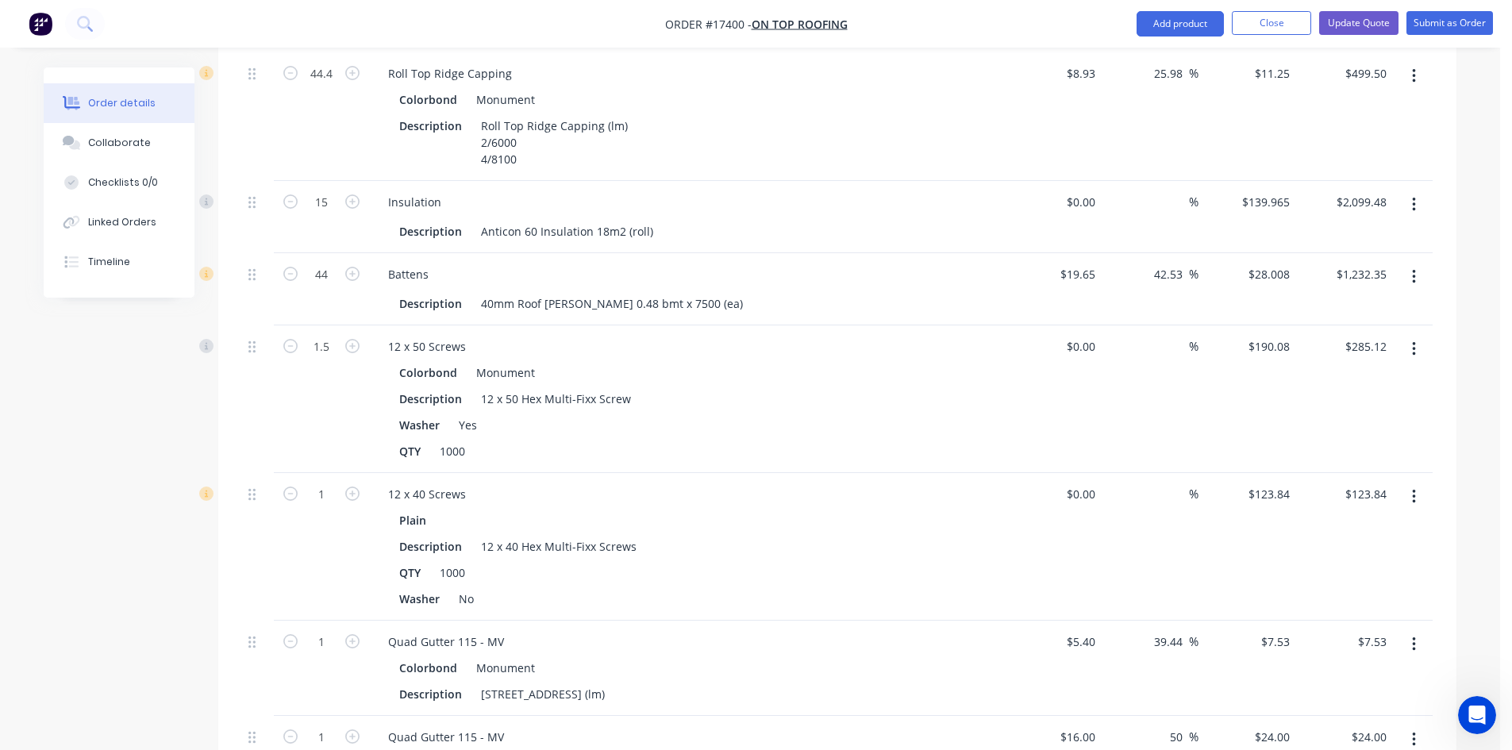
scroll to position [1820, 0]
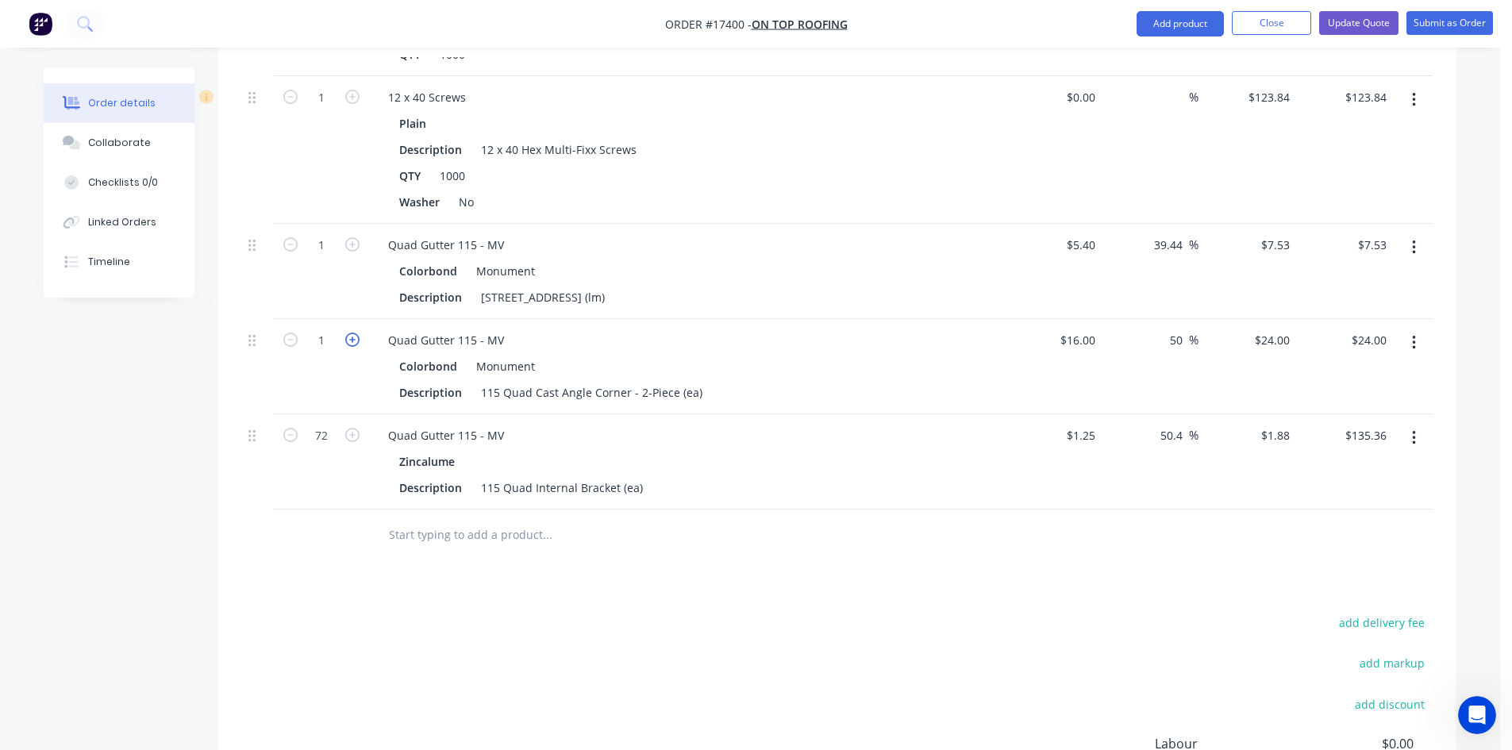
click at [351, 332] on icon "button" at bounding box center [352, 339] width 14 height 14
type input "2"
type input "$48.00"
click at [351, 332] on icon "button" at bounding box center [352, 339] width 14 height 14
type input "3"
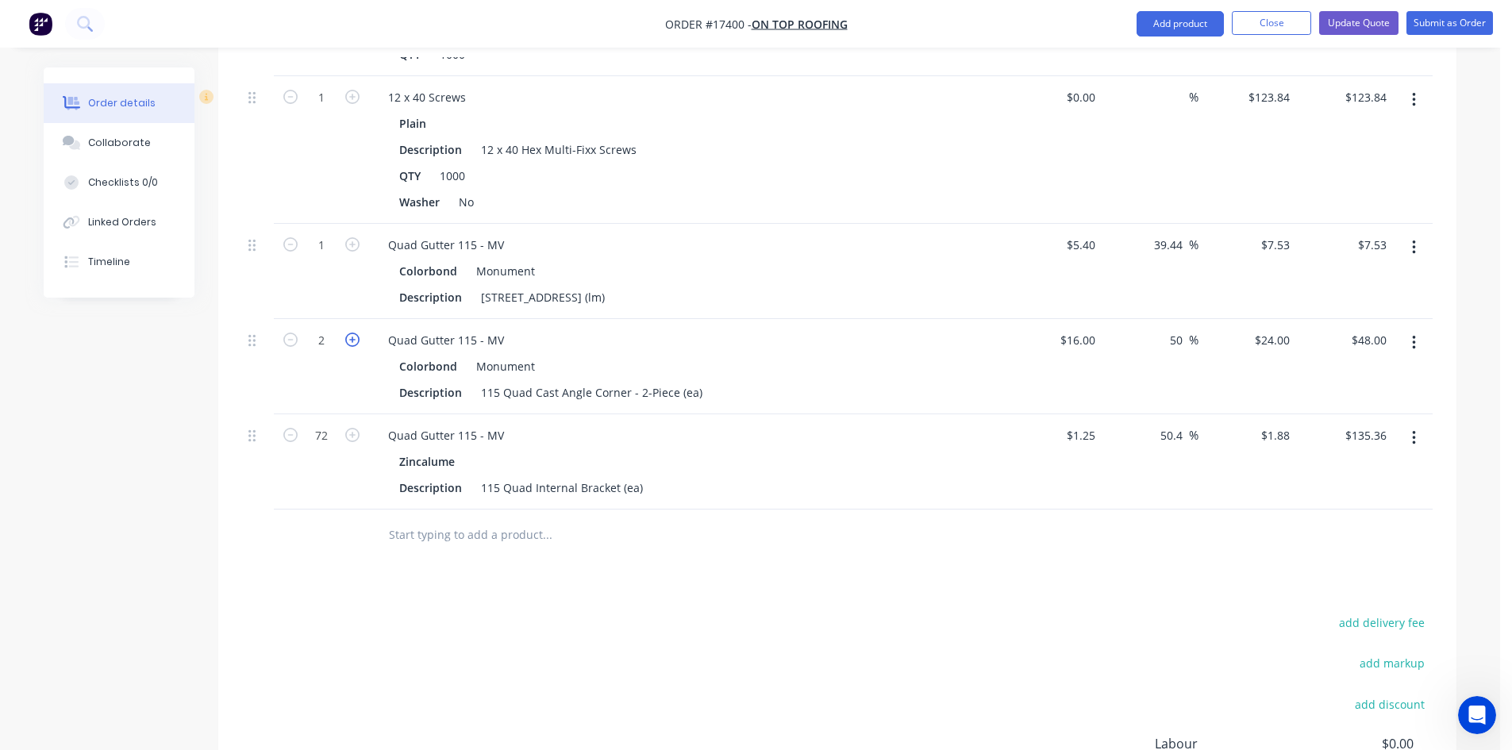
type input "$72.00"
click at [351, 332] on icon "button" at bounding box center [352, 339] width 14 height 14
type input "4"
type input "$96.00"
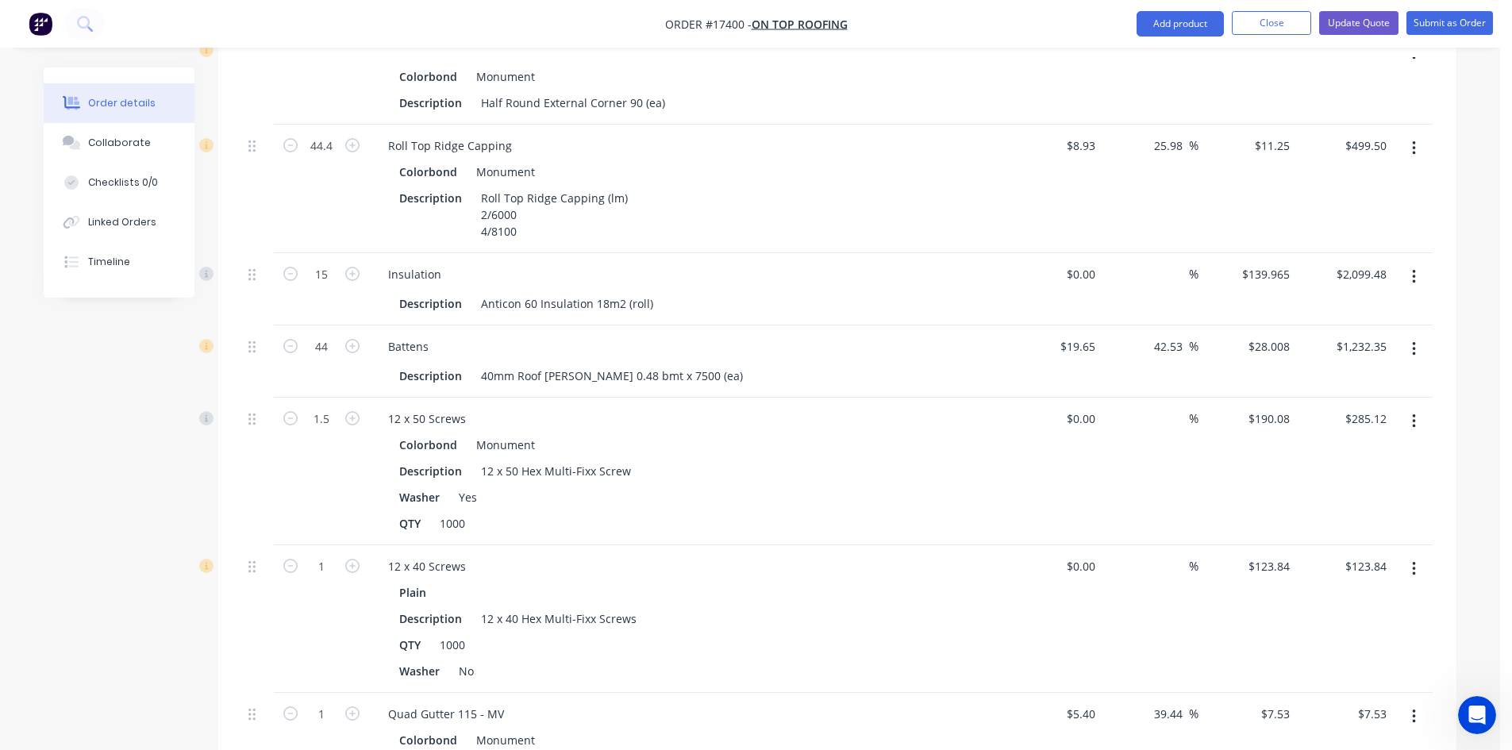
scroll to position [1741, 0]
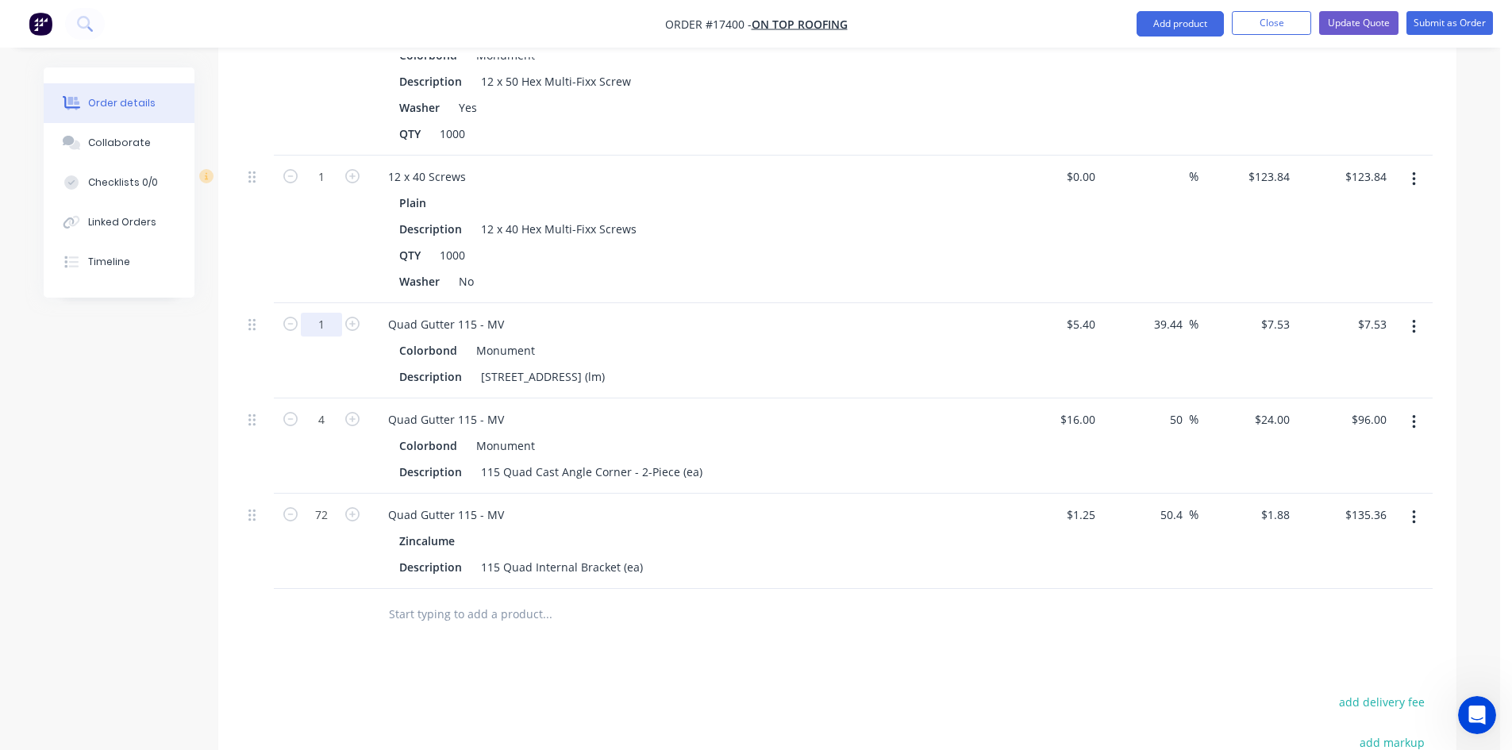
click at [328, 313] on input "1" at bounding box center [321, 325] width 41 height 24
type input "70.2"
type input "$528.61"
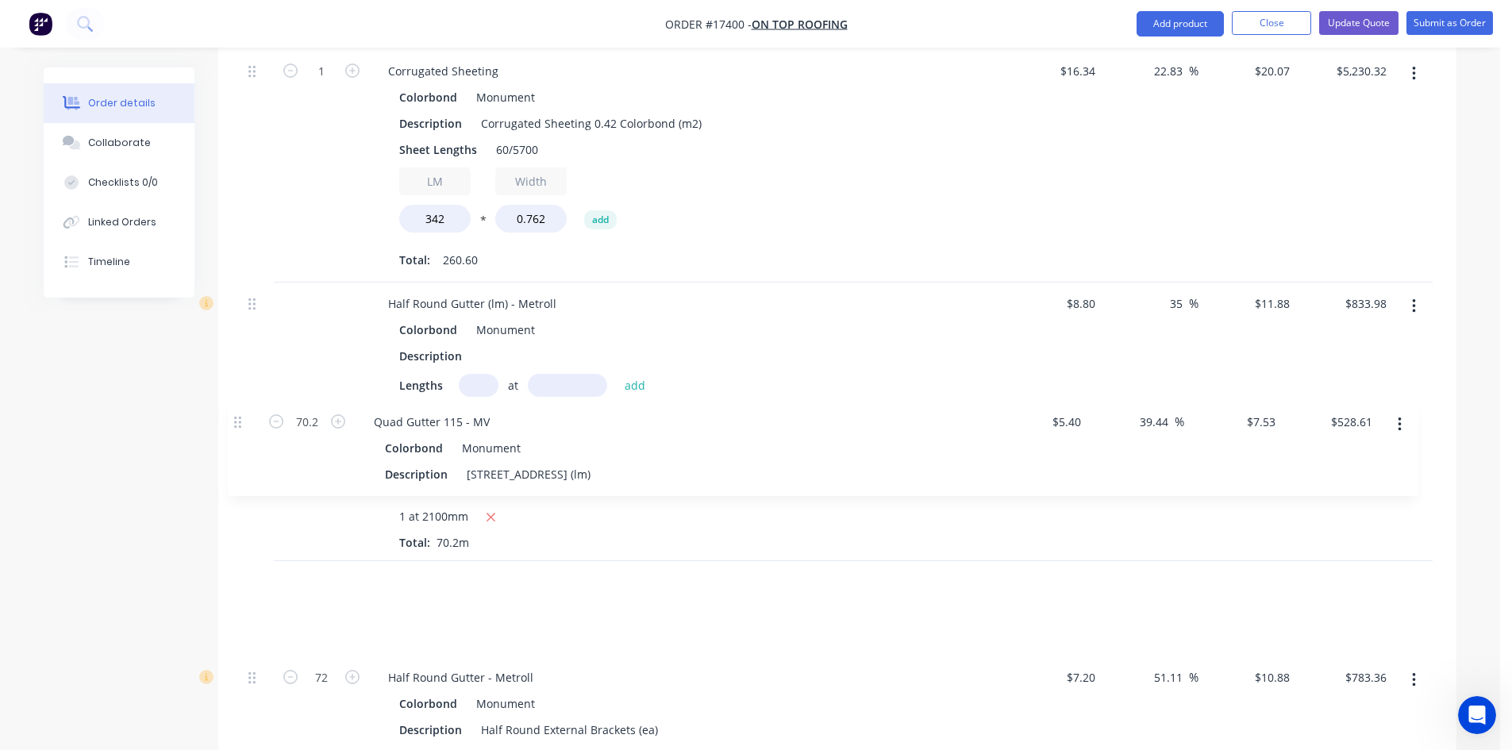
scroll to position [747, 0]
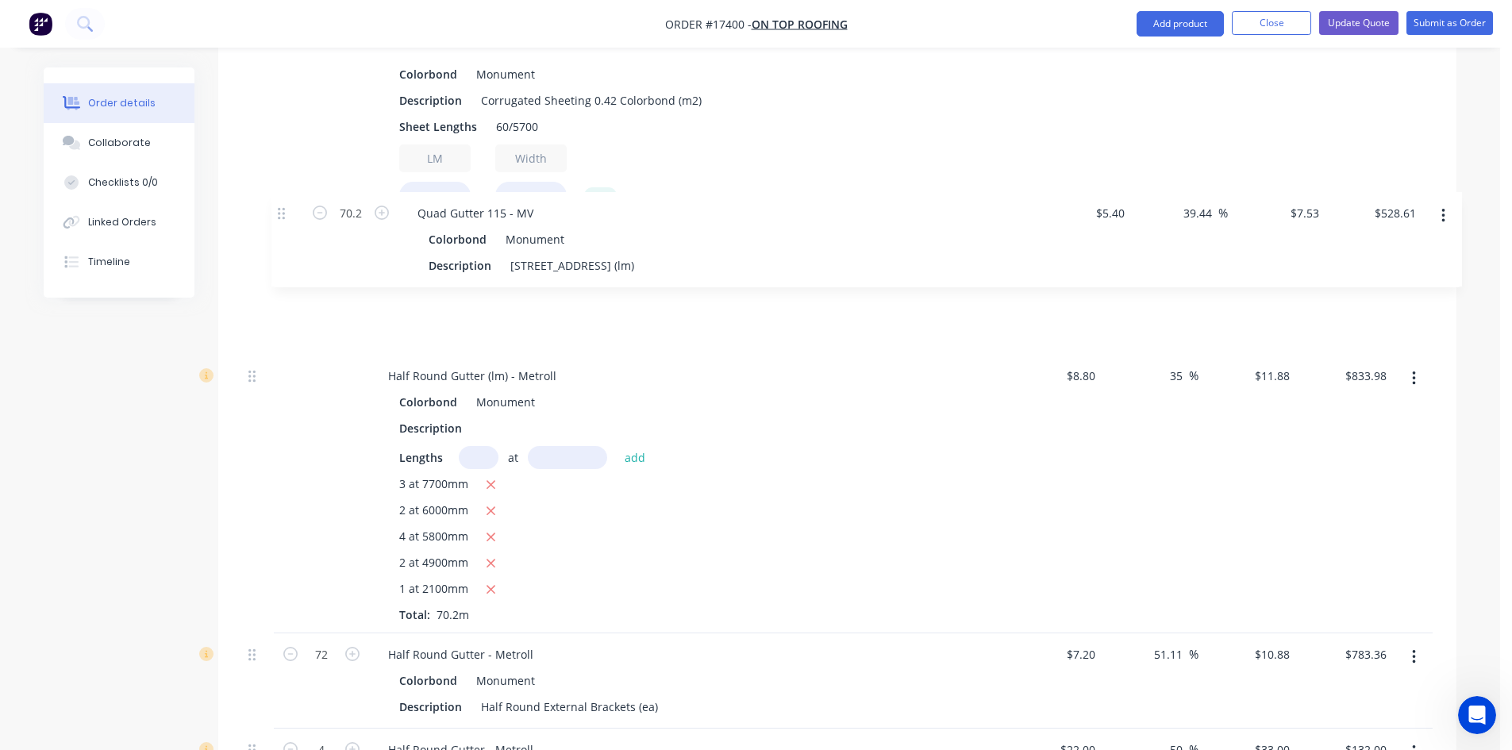
drag, startPoint x: 254, startPoint y: 337, endPoint x: 284, endPoint y: 208, distance: 132.8
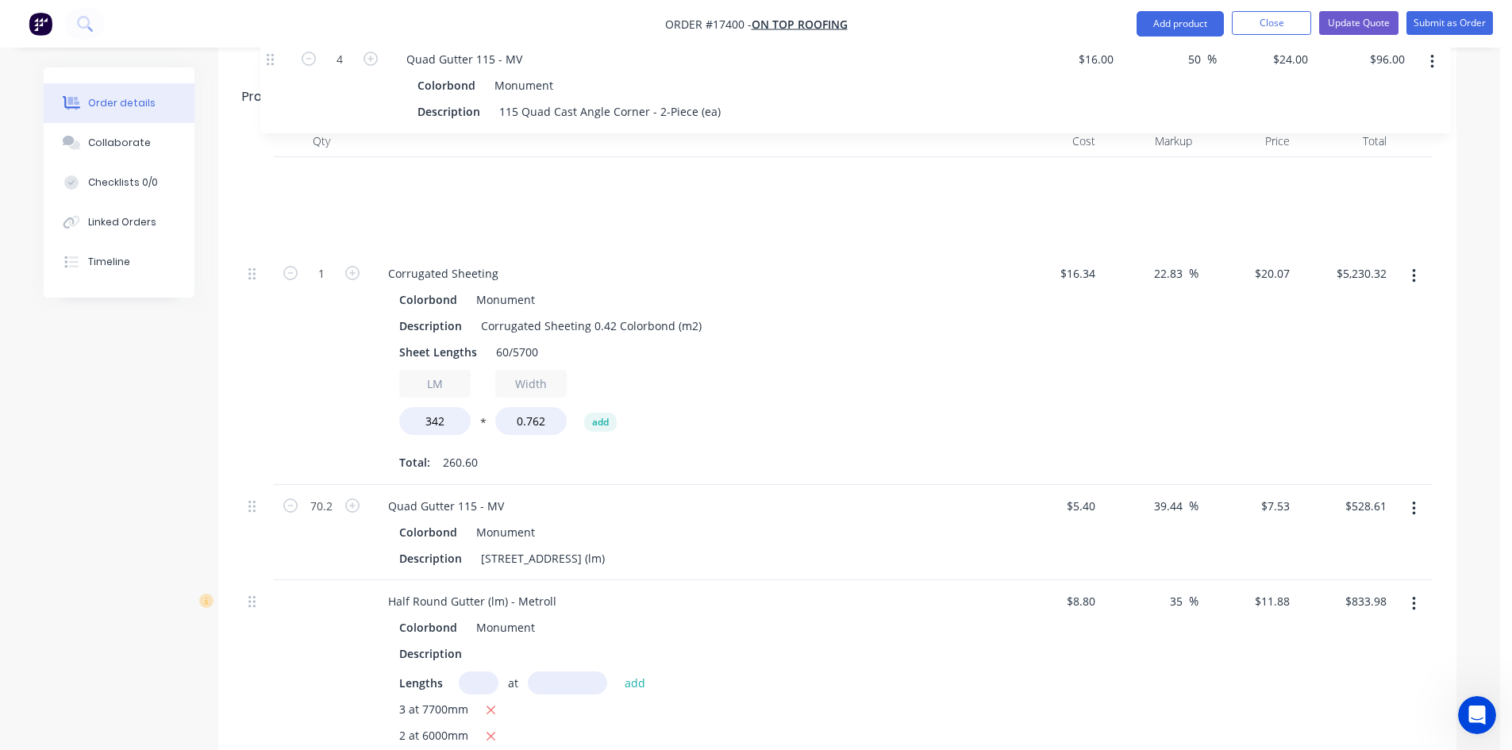
scroll to position [616, 0]
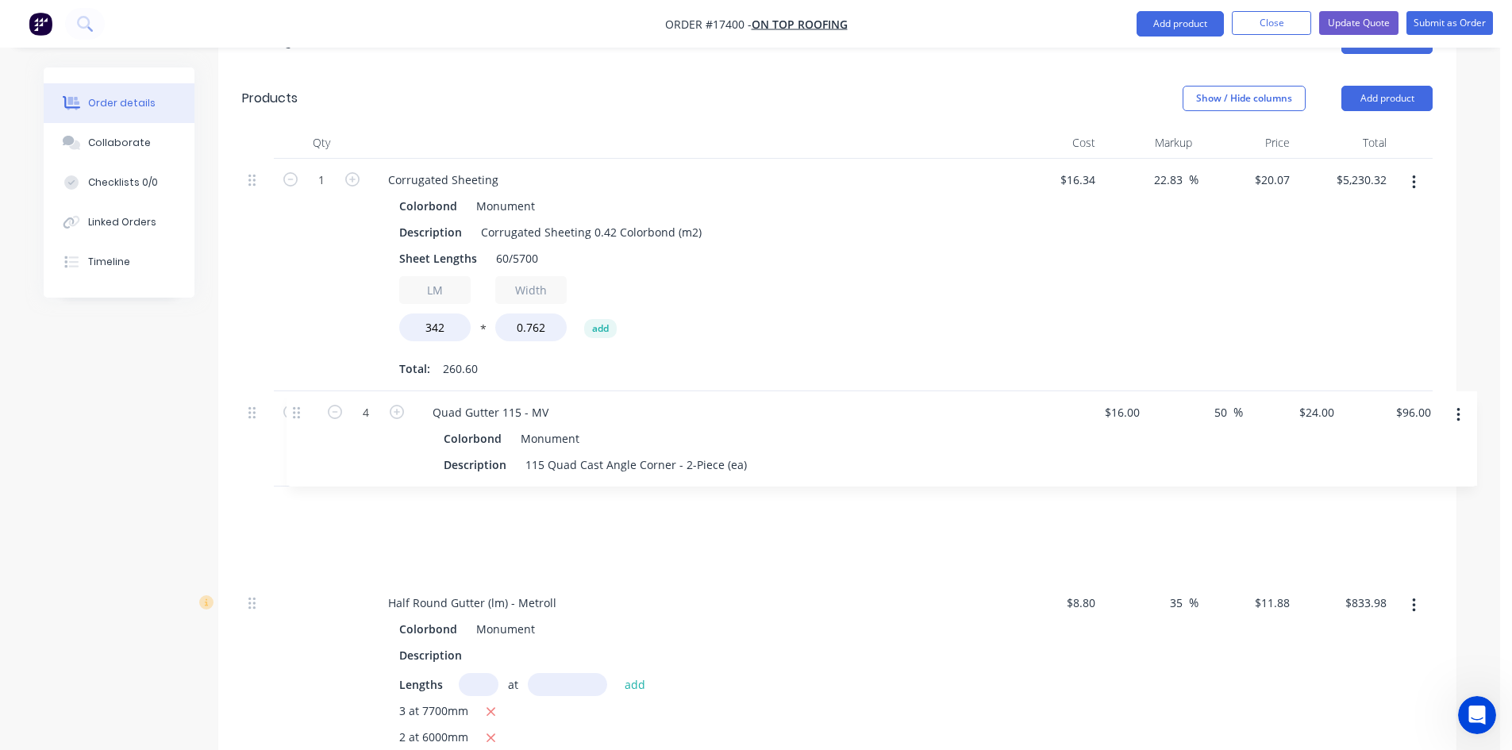
drag, startPoint x: 251, startPoint y: 394, endPoint x: 296, endPoint y: 408, distance: 47.2
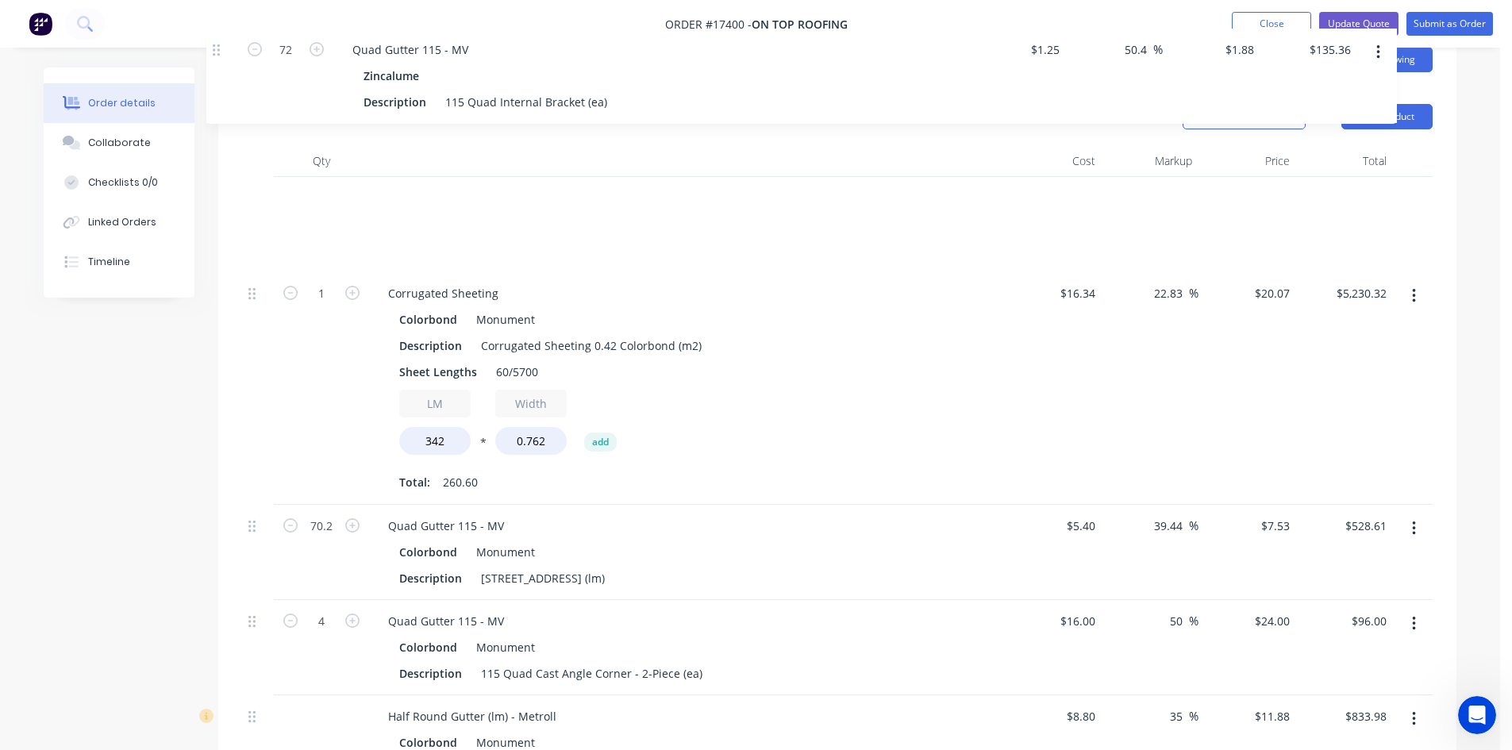
scroll to position [583, 0]
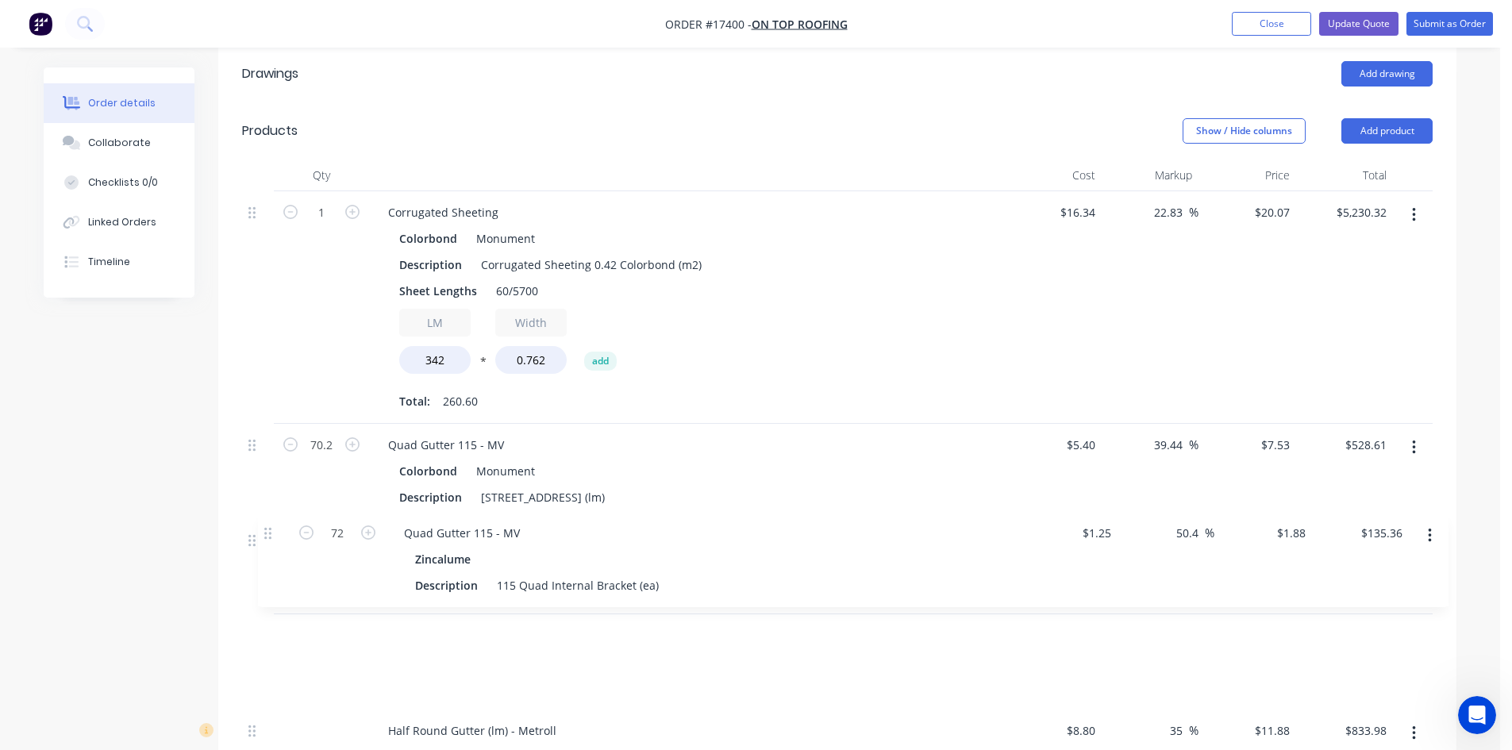
drag, startPoint x: 253, startPoint y: 541, endPoint x: 270, endPoint y: 525, distance: 23.0
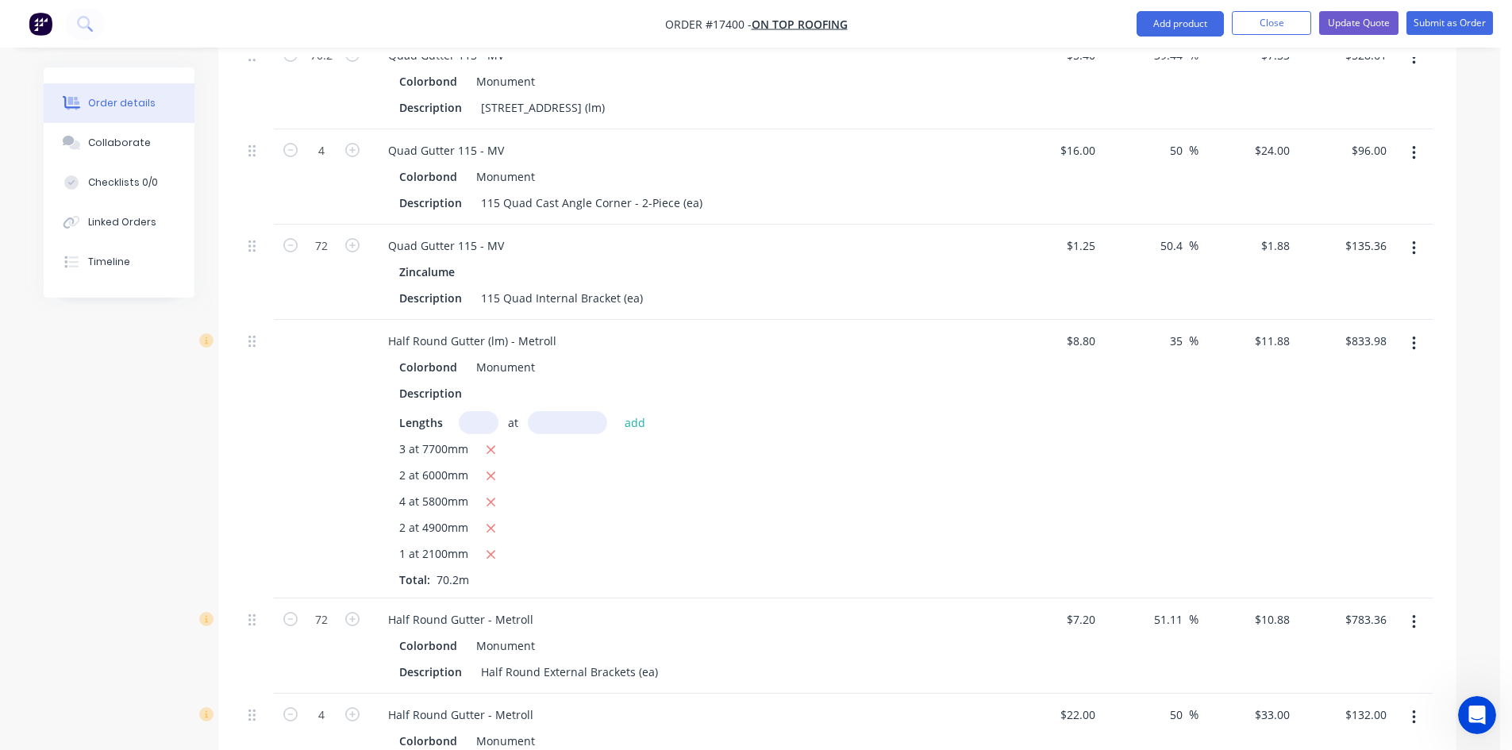
scroll to position [980, 0]
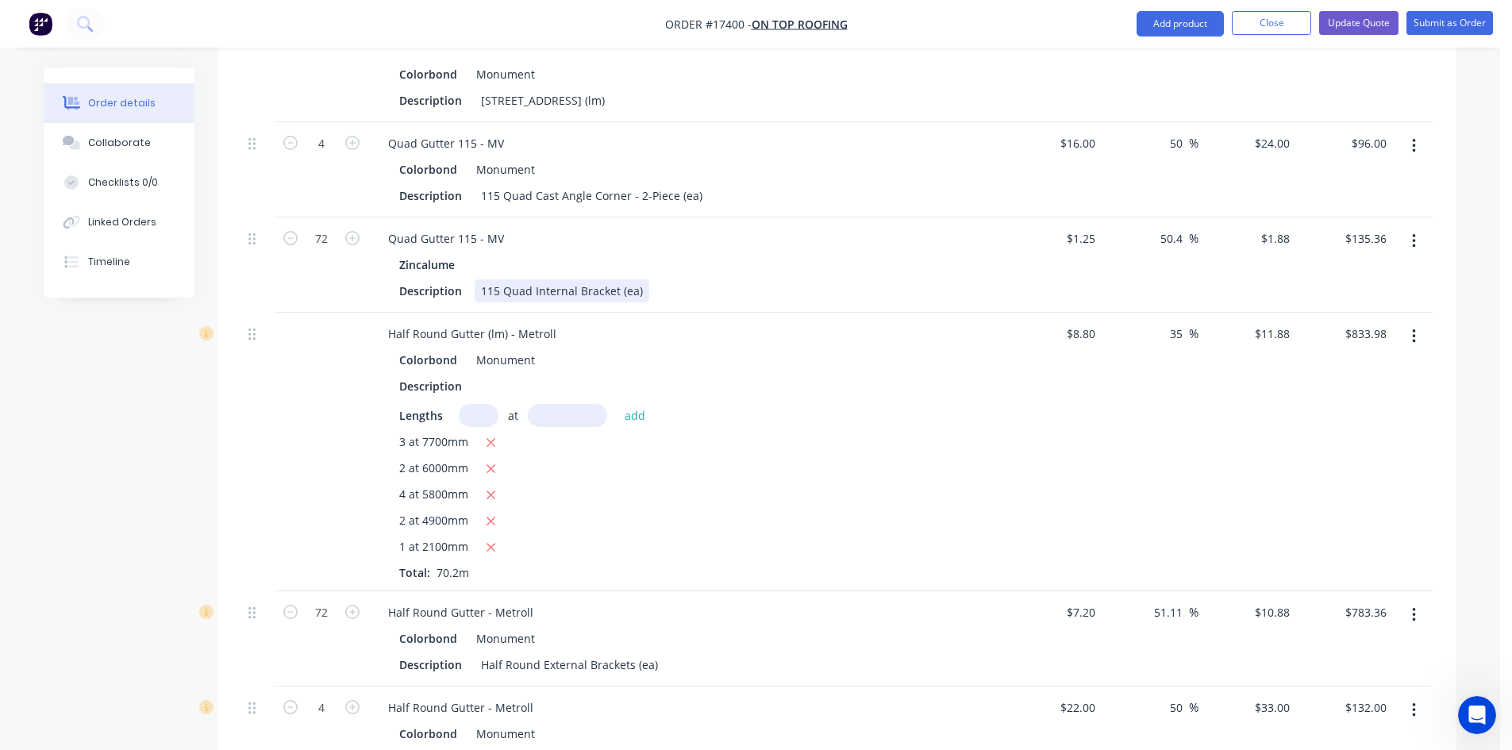
click at [640, 279] on div "115 Quad Internal Bracket (ea)" at bounding box center [562, 290] width 175 height 23
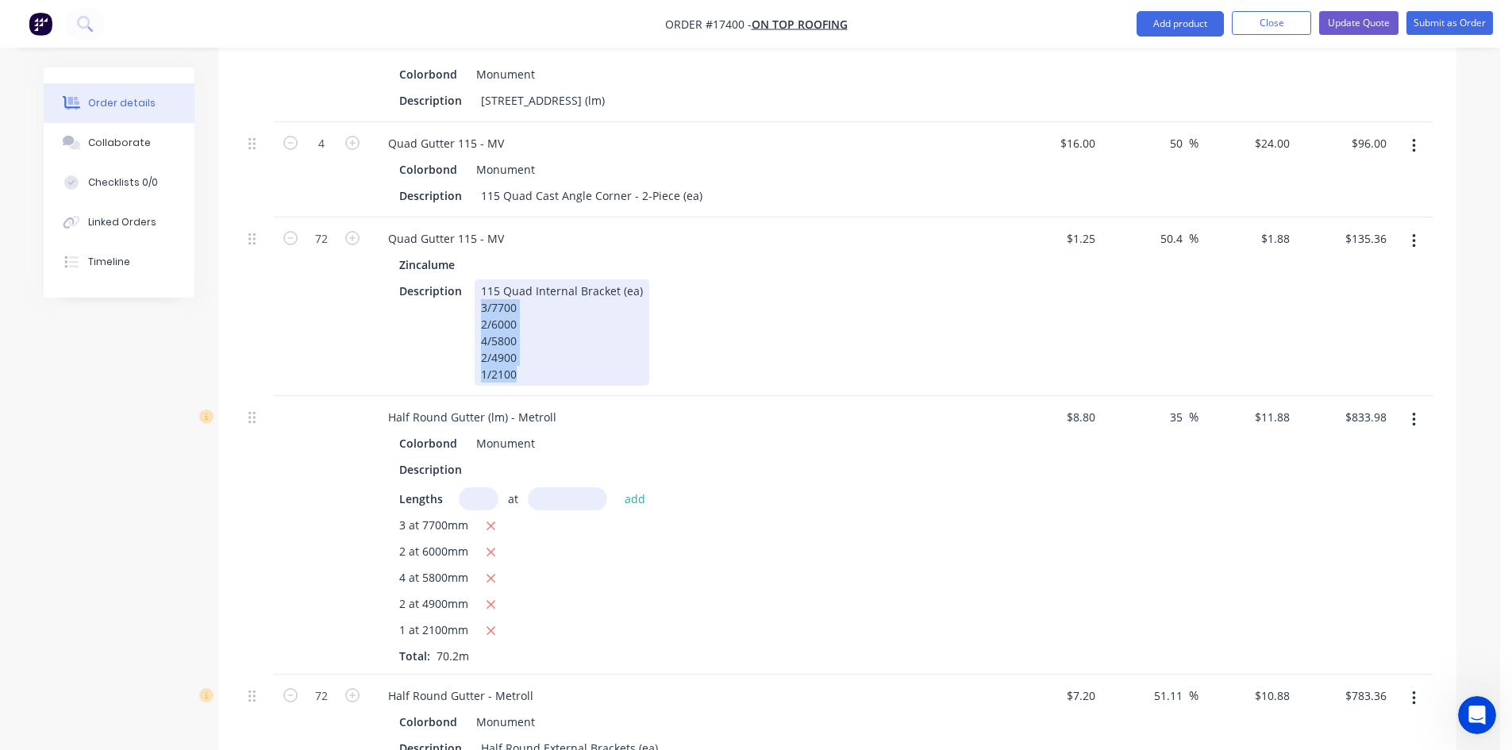
drag, startPoint x: 544, startPoint y: 309, endPoint x: 471, endPoint y: 233, distance: 105.5
click at [471, 279] on div "Description 115 Quad Internal Bracket (ea) 3/7700 2/6000 4/5800 2/4900 1/2100" at bounding box center [683, 332] width 581 height 106
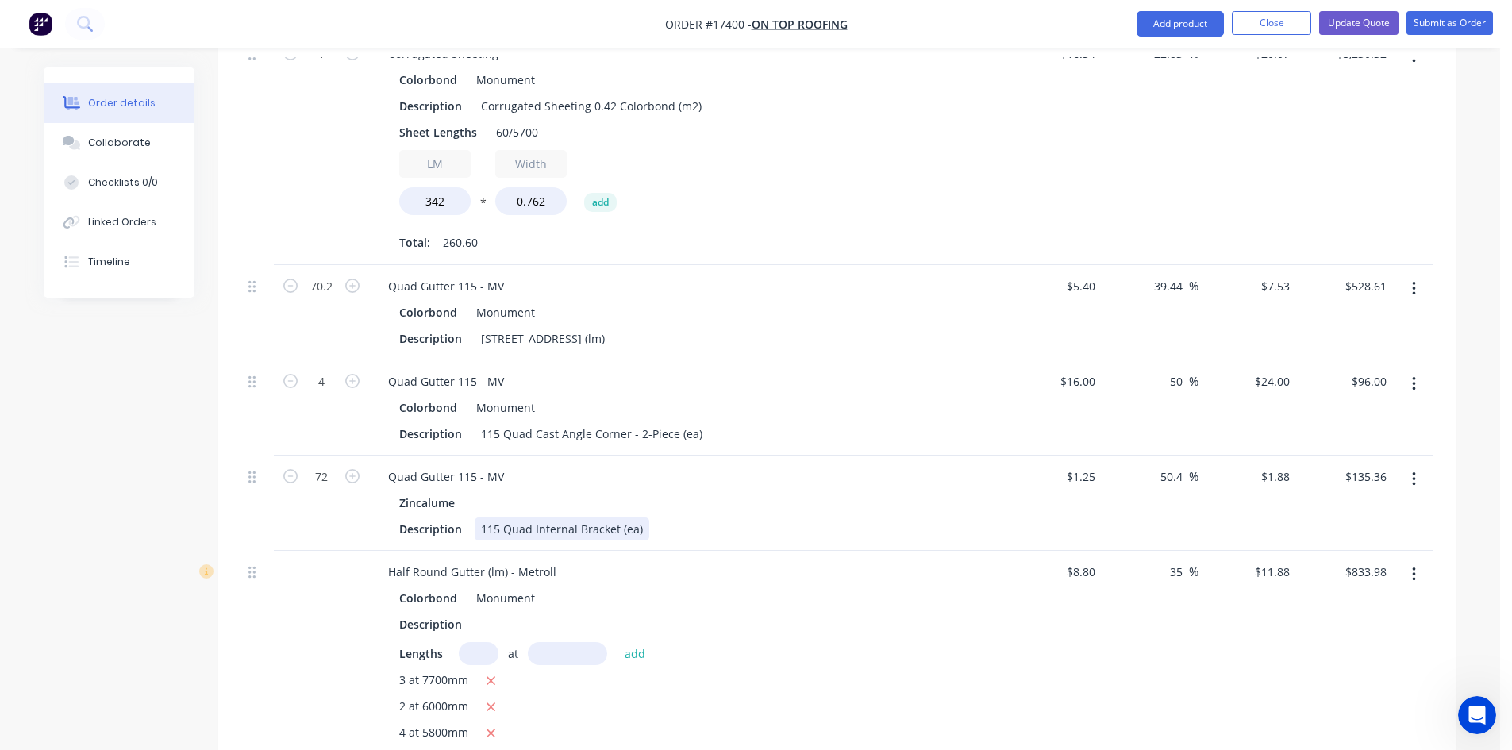
scroll to position [663, 0]
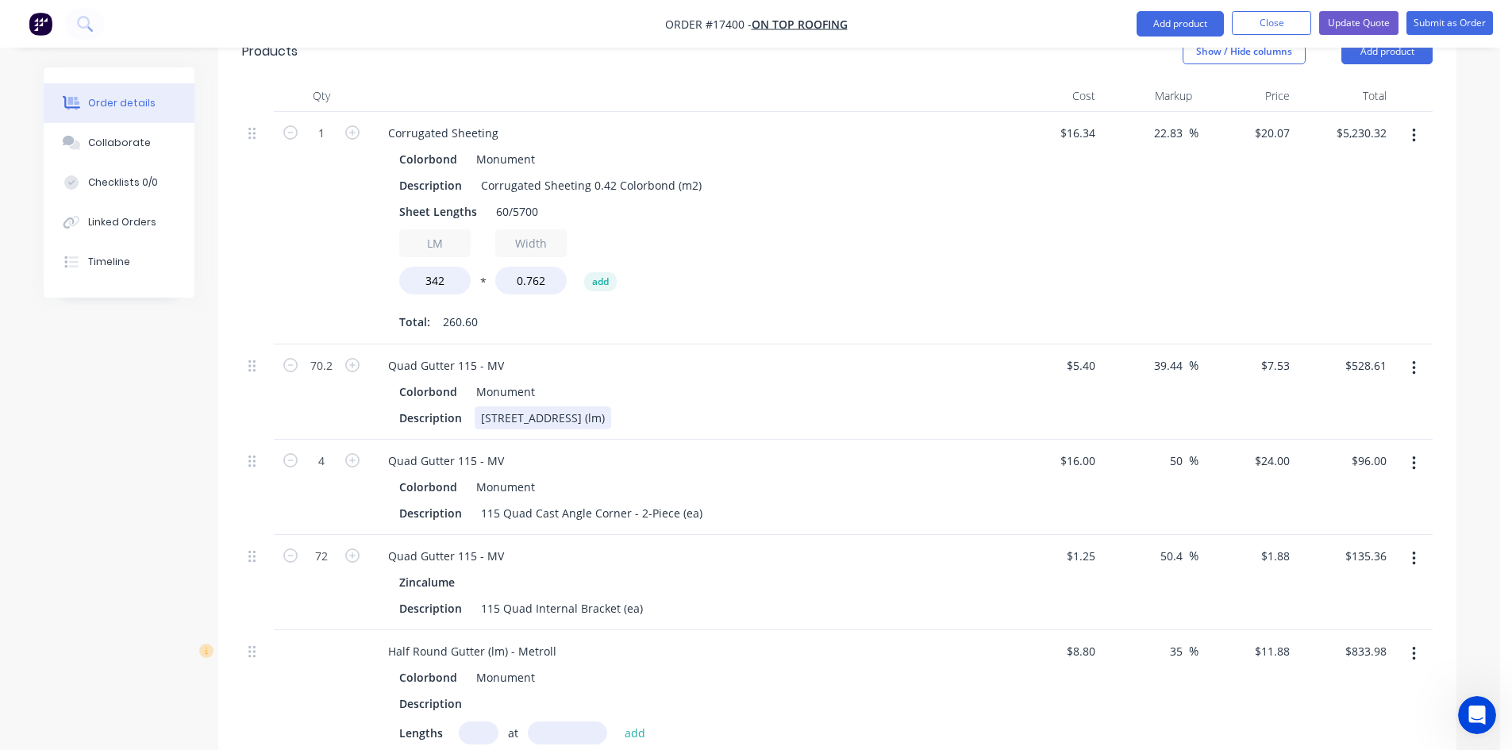
click at [611, 406] on div "115 Quad Gutter Plain (lm)" at bounding box center [543, 417] width 136 height 23
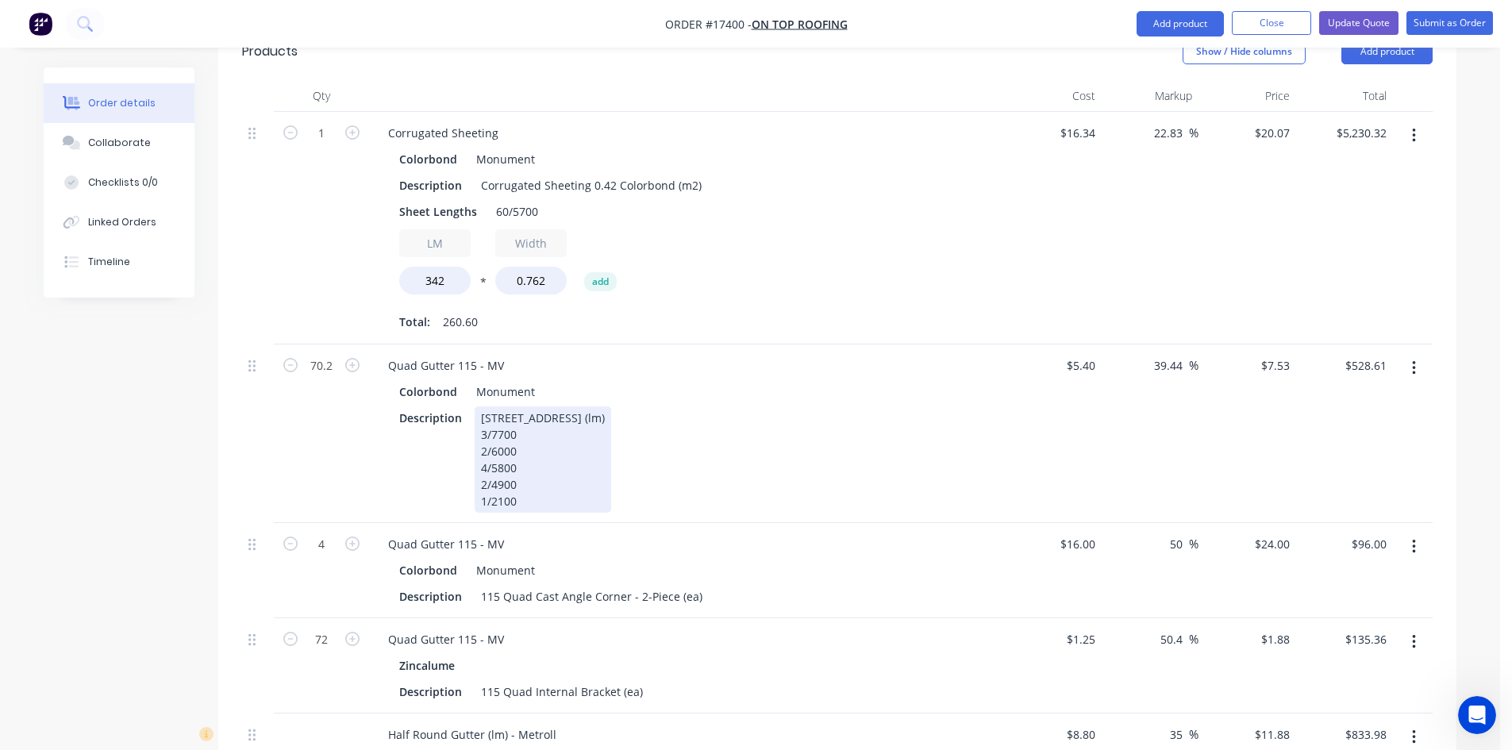
click at [764, 383] on div "Quad Gutter 115 - MV Colorbond Monument Description 115 Quad Gutter Plain (lm) …" at bounding box center [686, 433] width 635 height 179
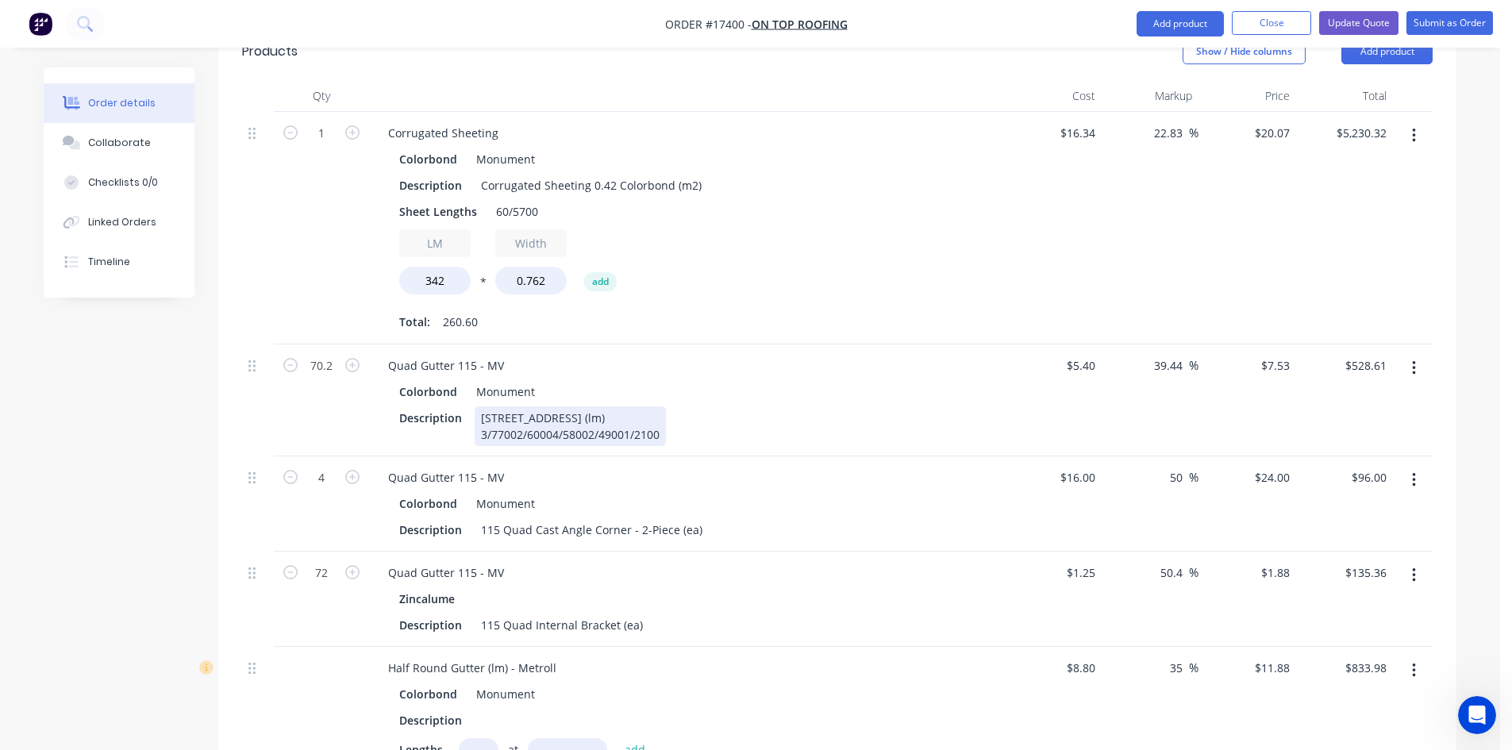
click at [514, 406] on div "115 Quad Gutter Plain (lm) 3/77002/60004/58002/49001/2100" at bounding box center [570, 426] width 191 height 40
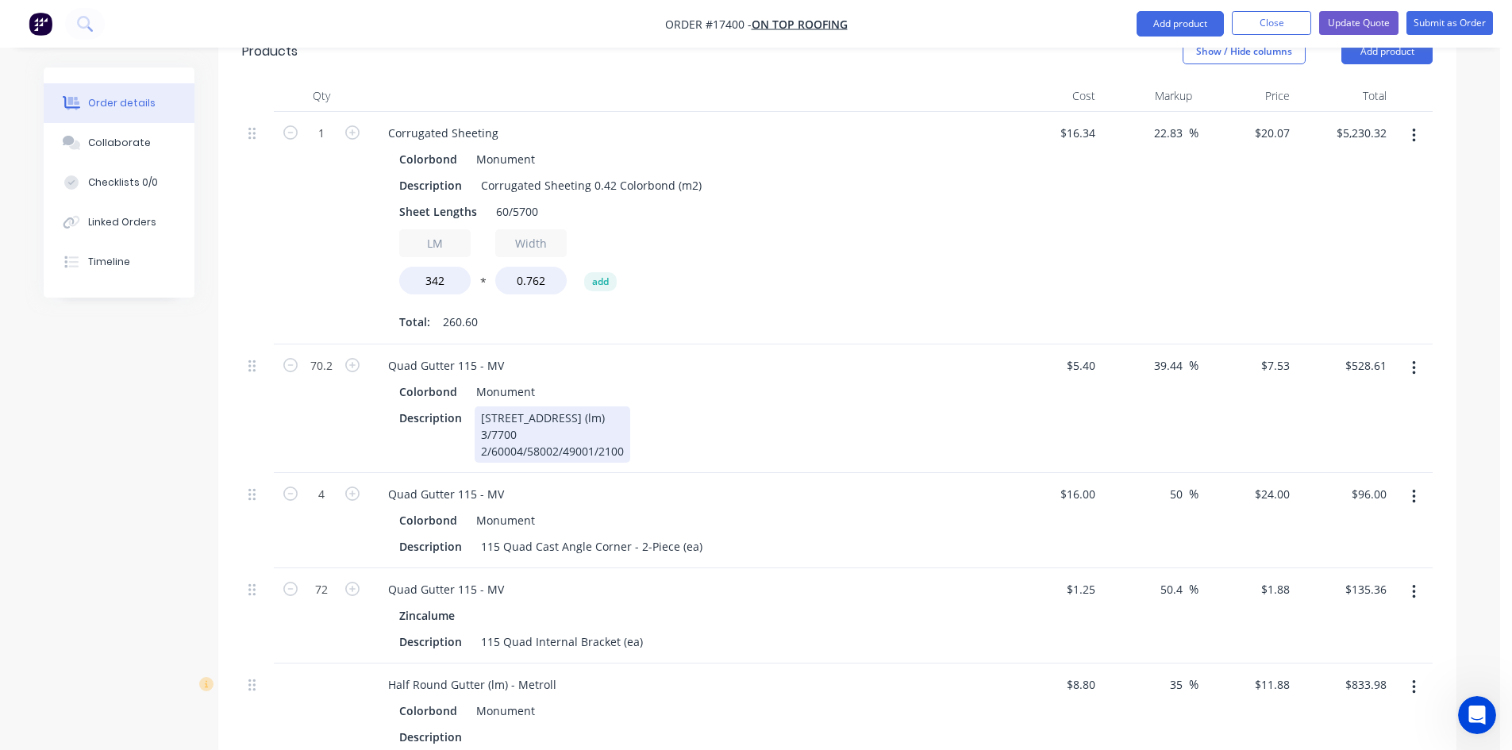
click at [514, 406] on div "115 Quad Gutter Plain (lm) 3/7700 2/60004/58002/49001/2100" at bounding box center [553, 434] width 156 height 56
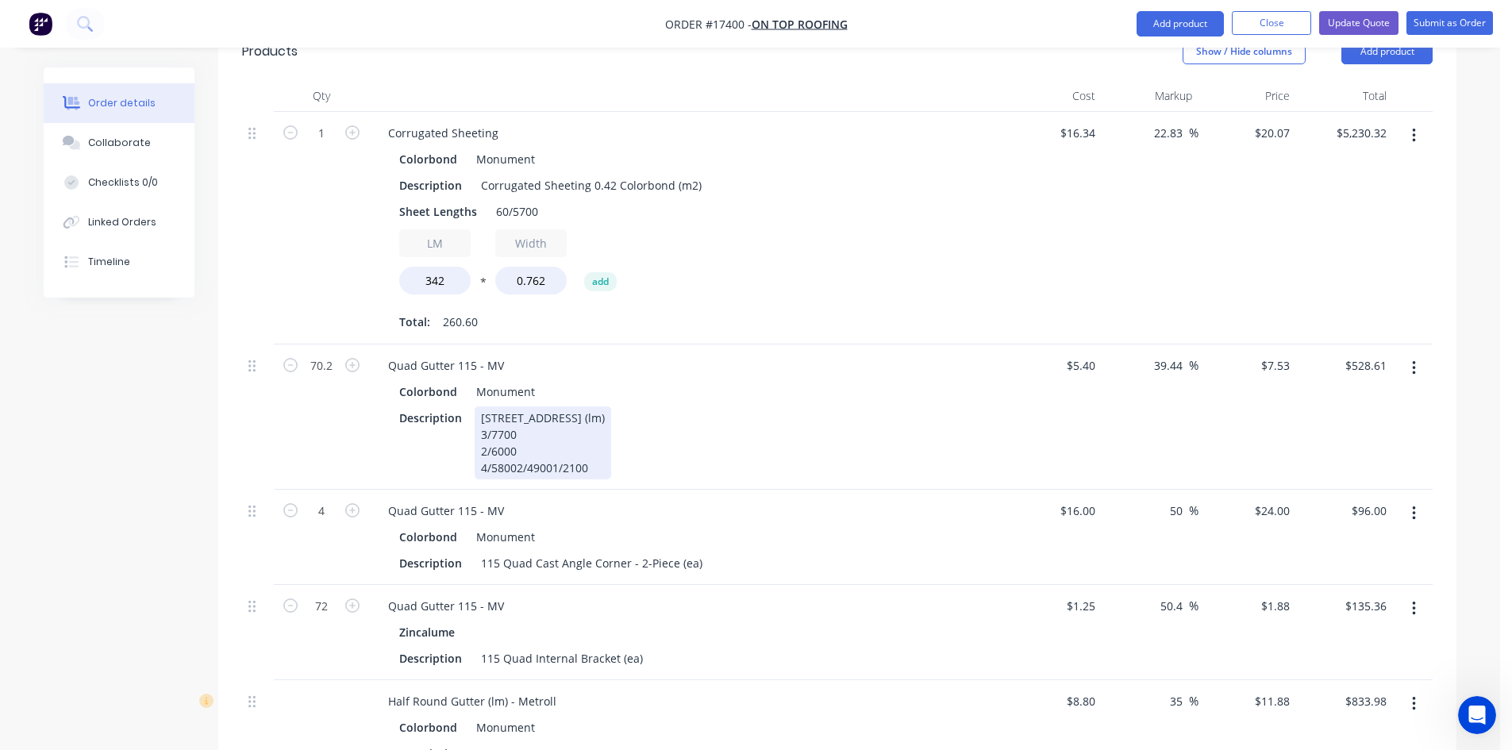
click at [516, 406] on div "115 Quad Gutter Plain (lm) 3/7700 2/6000 4/58002/49001/2100" at bounding box center [543, 442] width 136 height 73
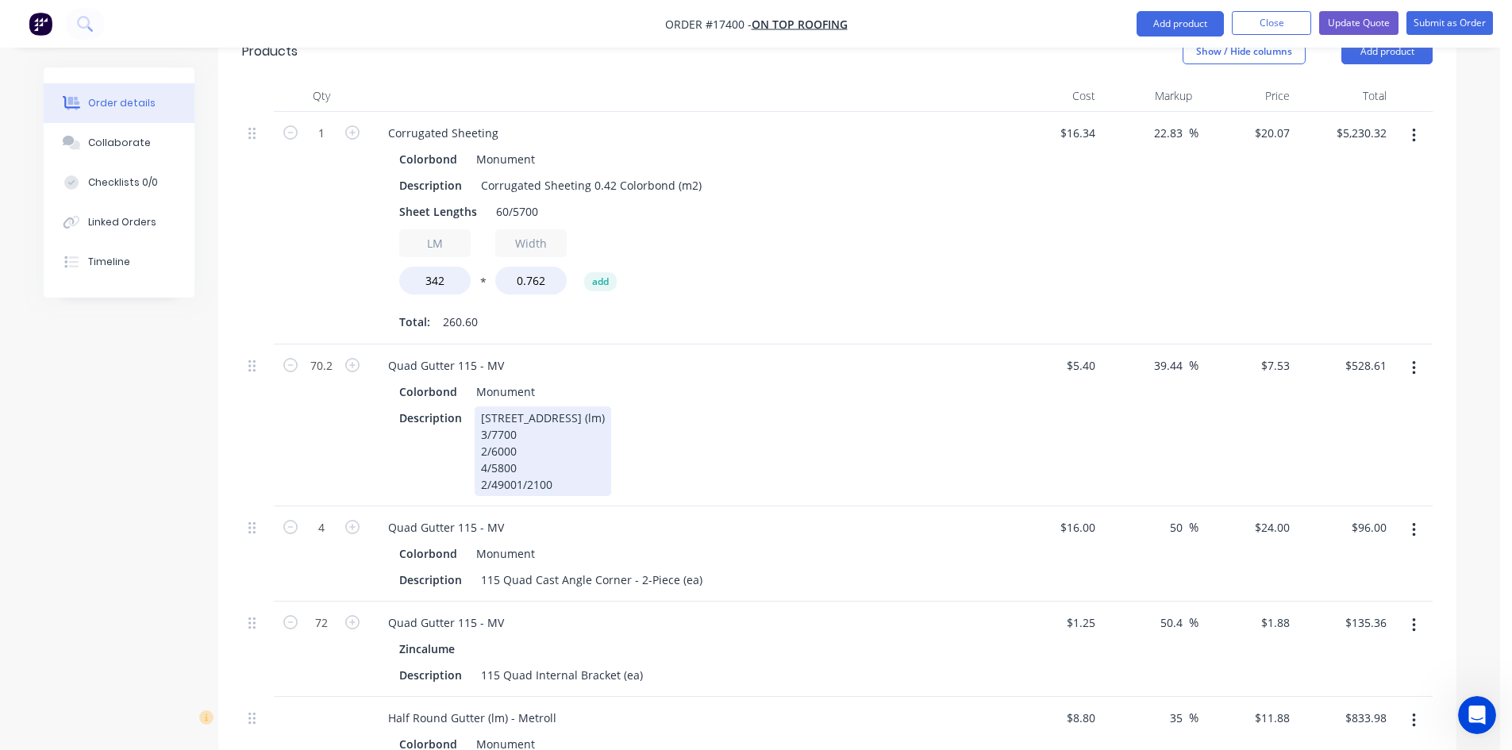
click at [515, 417] on div "115 Quad Gutter Plain (lm) 3/7700 2/6000 4/5800 2/49001/2100" at bounding box center [543, 451] width 136 height 90
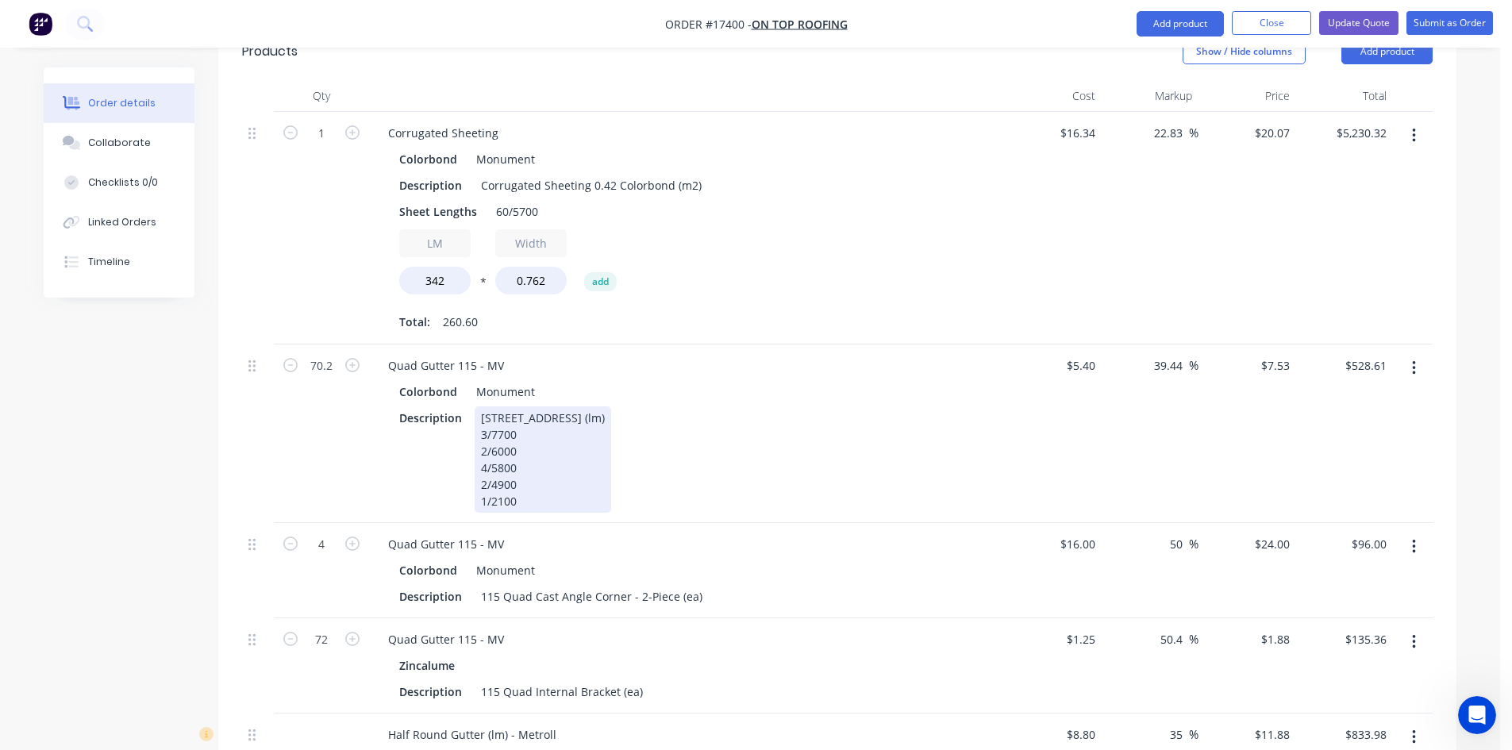
click at [722, 406] on div "Description 115 Quad Gutter Plain (lm) 3/7700 2/6000 4/5800 2/4900 1/2100" at bounding box center [683, 459] width 581 height 106
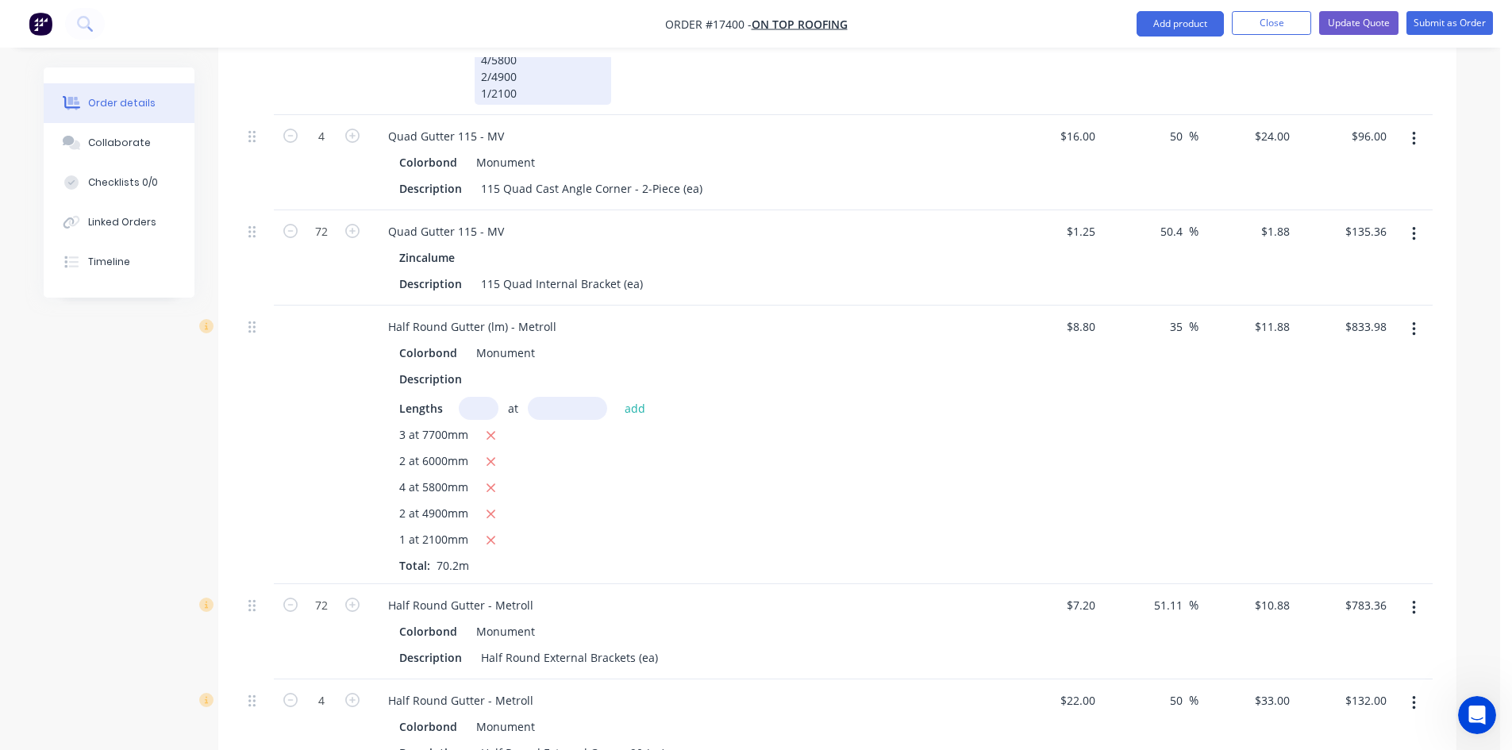
scroll to position [1059, 0]
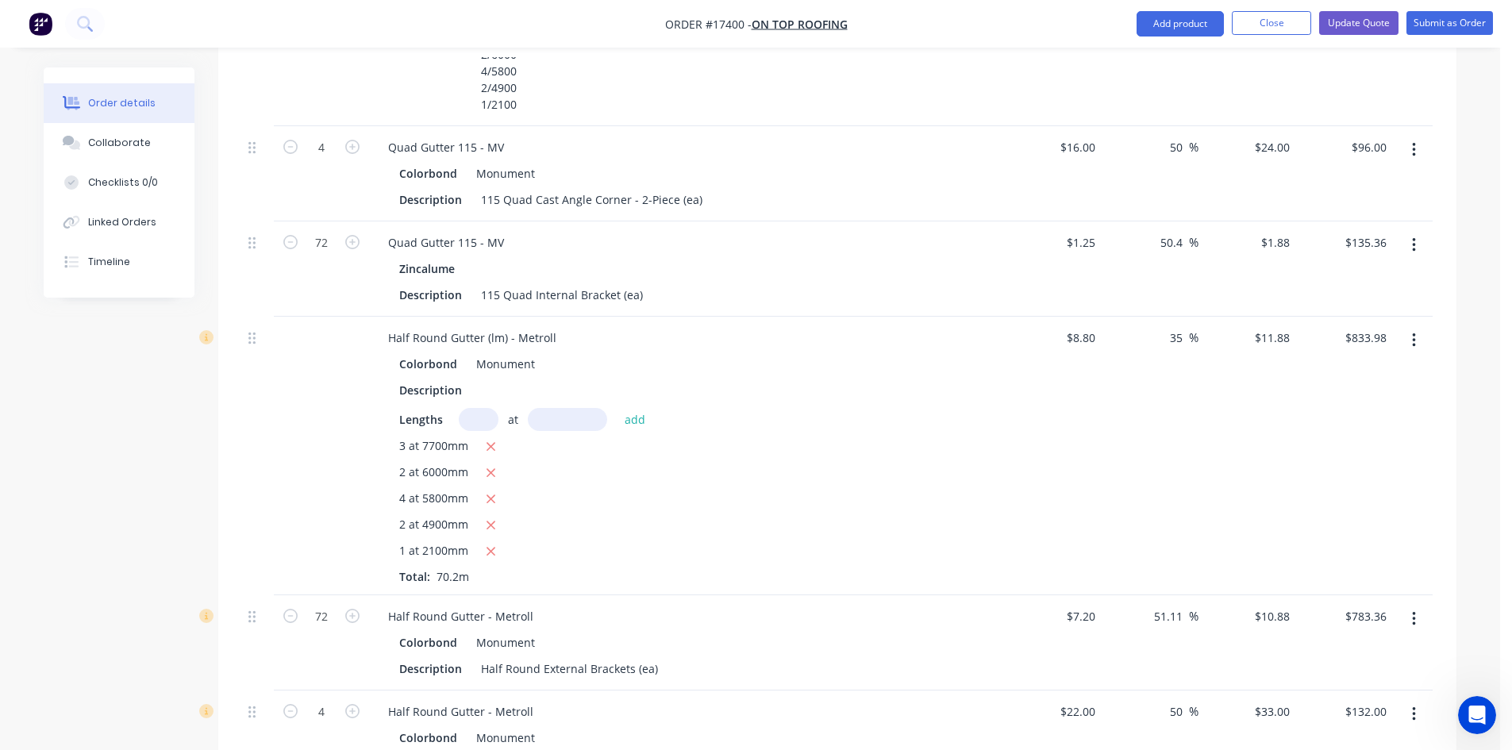
click at [1415, 332] on icon "button" at bounding box center [1414, 340] width 4 height 17
click at [1358, 466] on div "Delete" at bounding box center [1357, 477] width 122 height 23
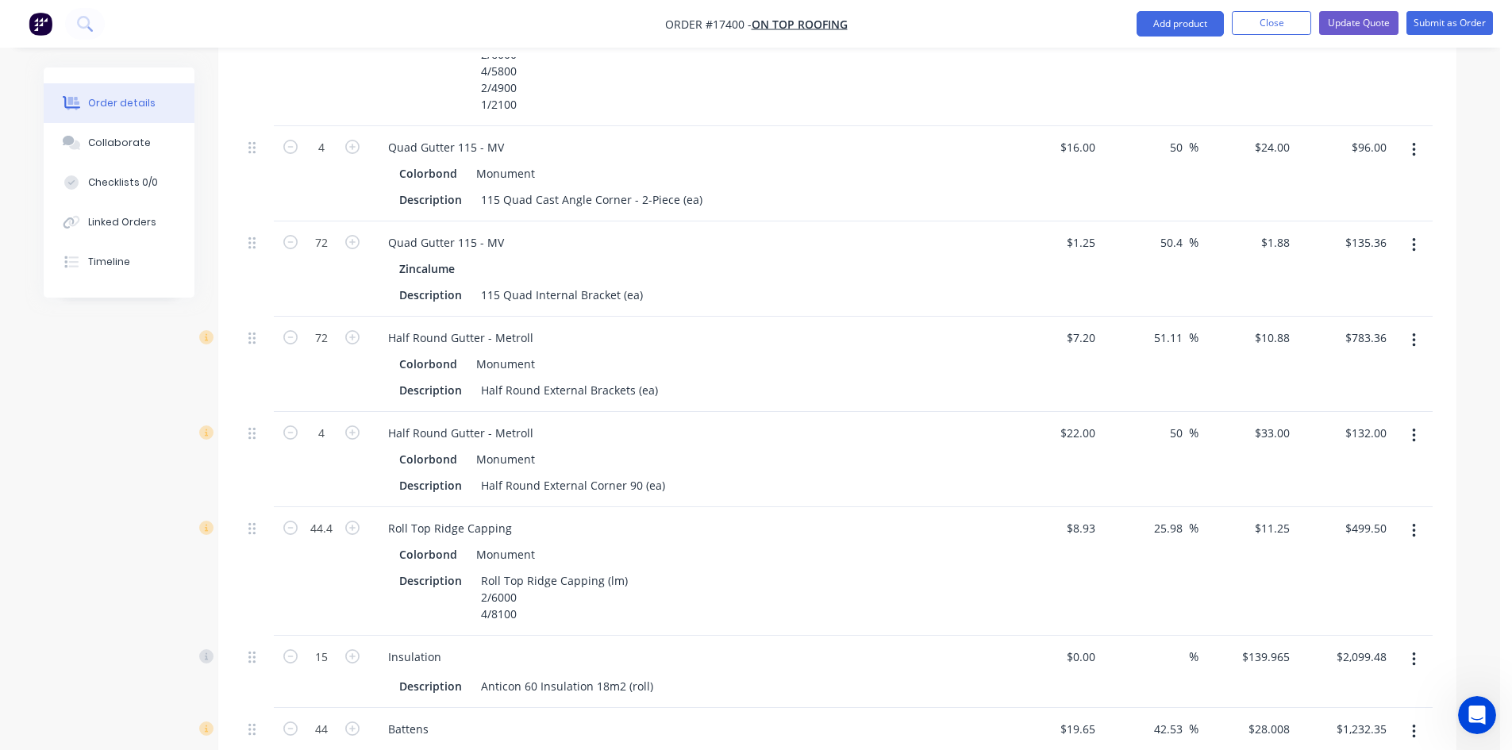
click at [1412, 333] on icon "button" at bounding box center [1413, 340] width 3 height 14
click at [1362, 466] on div "Delete" at bounding box center [1357, 477] width 122 height 23
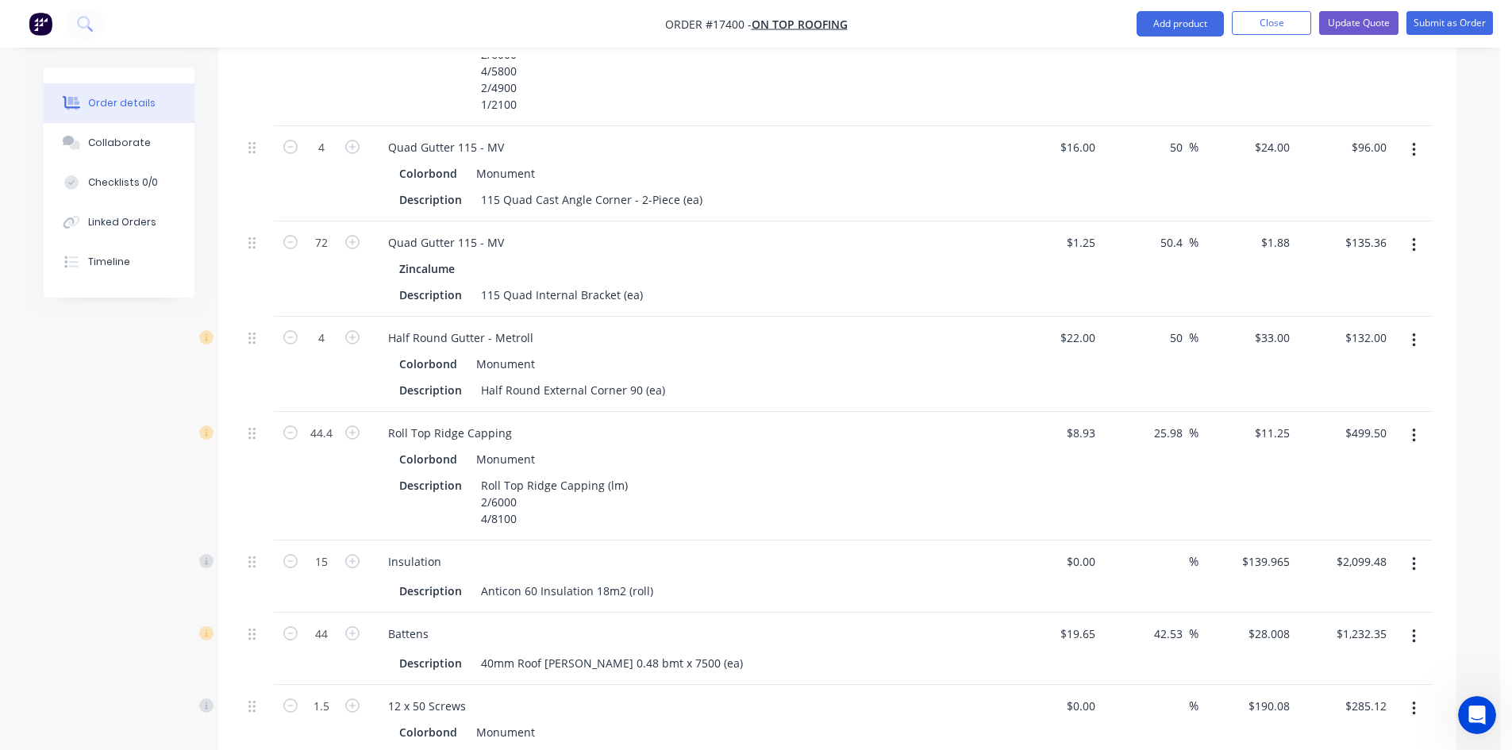
click at [1419, 326] on button "button" at bounding box center [1413, 340] width 37 height 29
click at [1305, 466] on div "Delete" at bounding box center [1357, 477] width 122 height 23
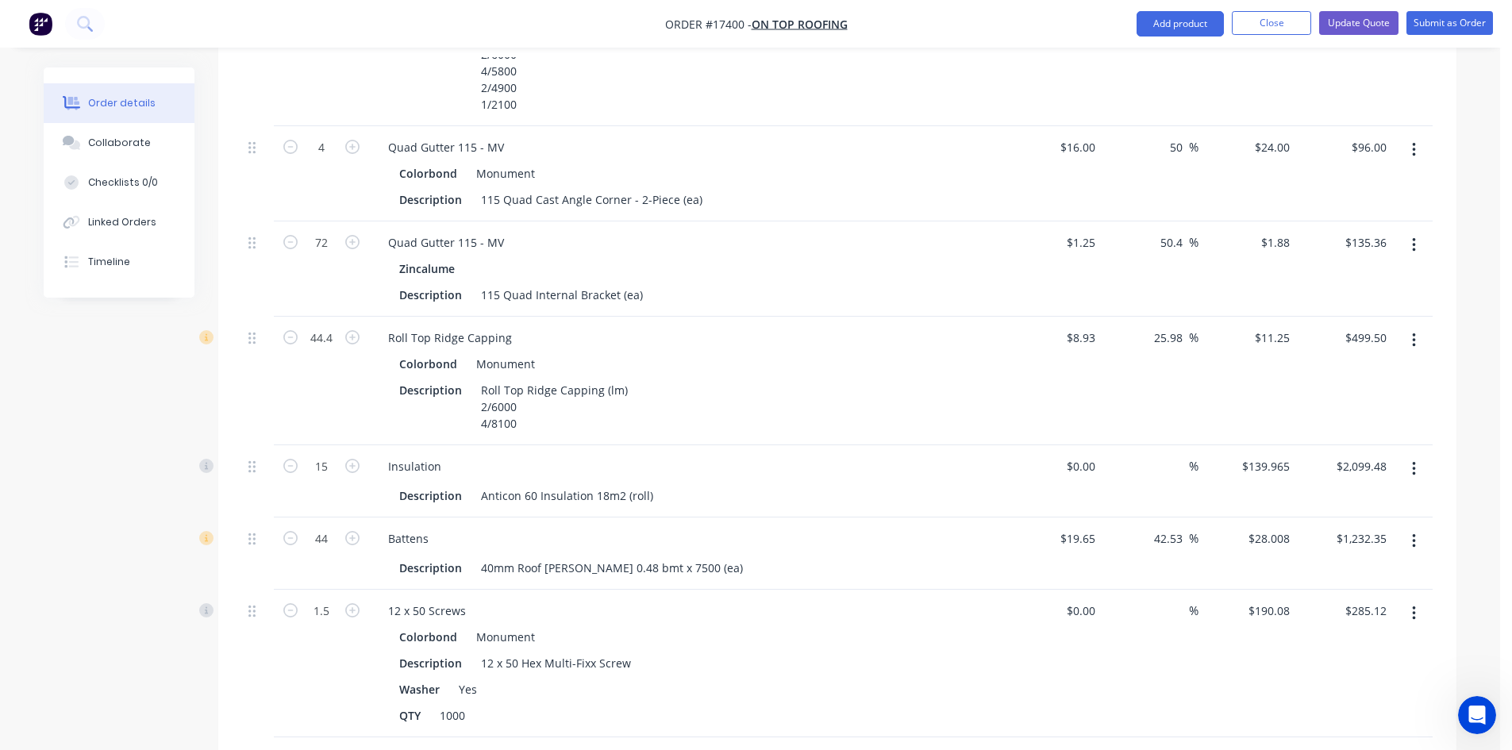
click at [123, 405] on div "Created by Sam Created 20/08/25 Required 20/08/25 Assigned to Add team member S…" at bounding box center [750, 174] width 1412 height 2333
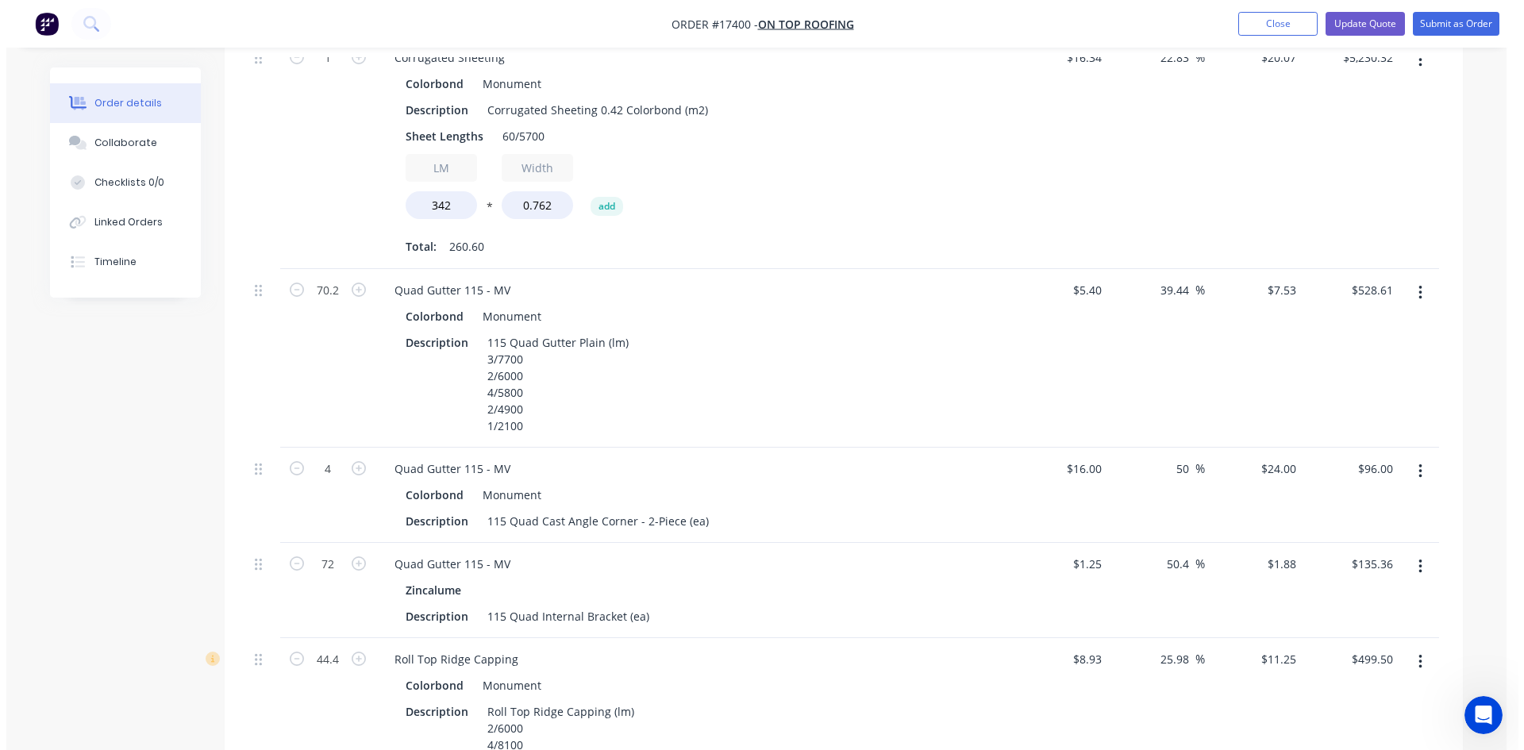
scroll to position [552, 0]
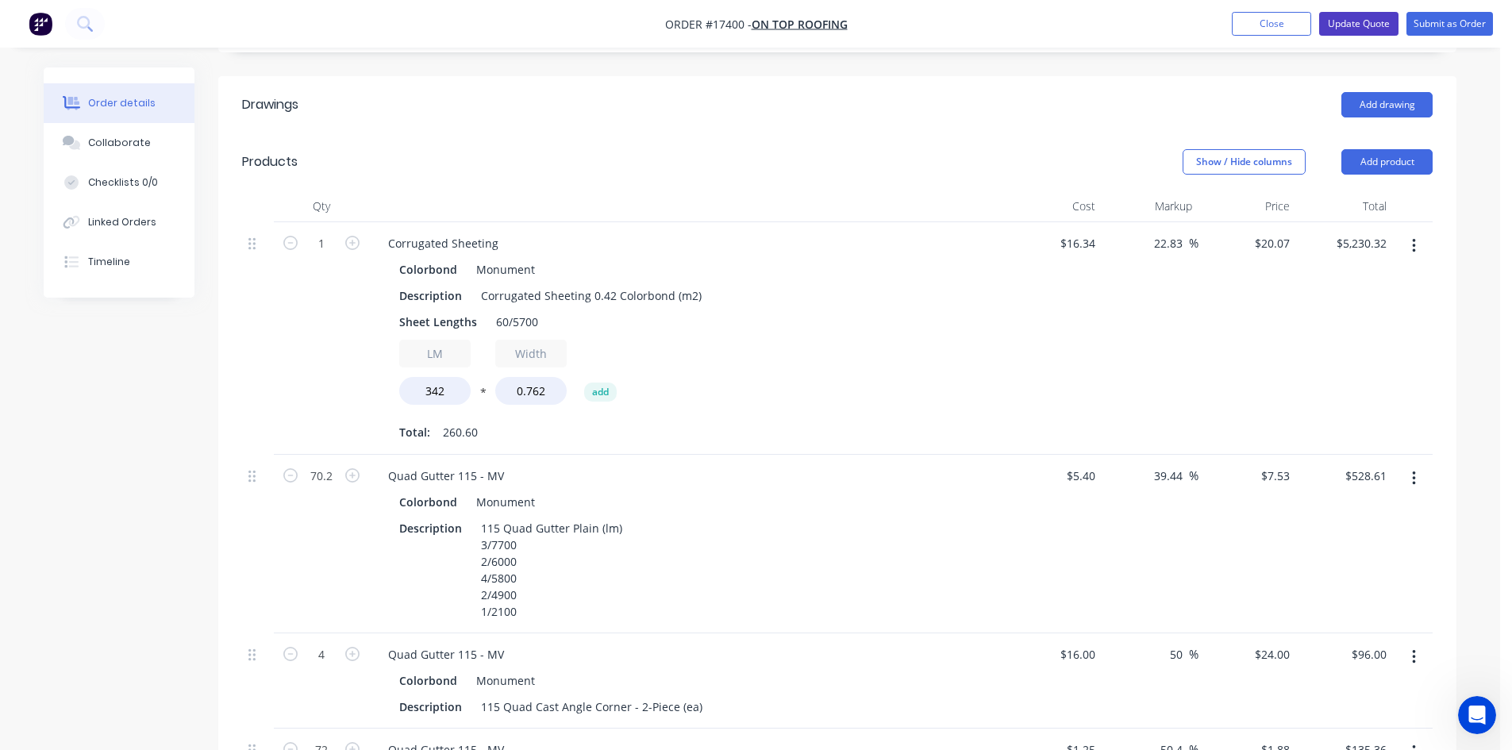
click at [1379, 29] on button "Update Quote" at bounding box center [1358, 24] width 79 height 24
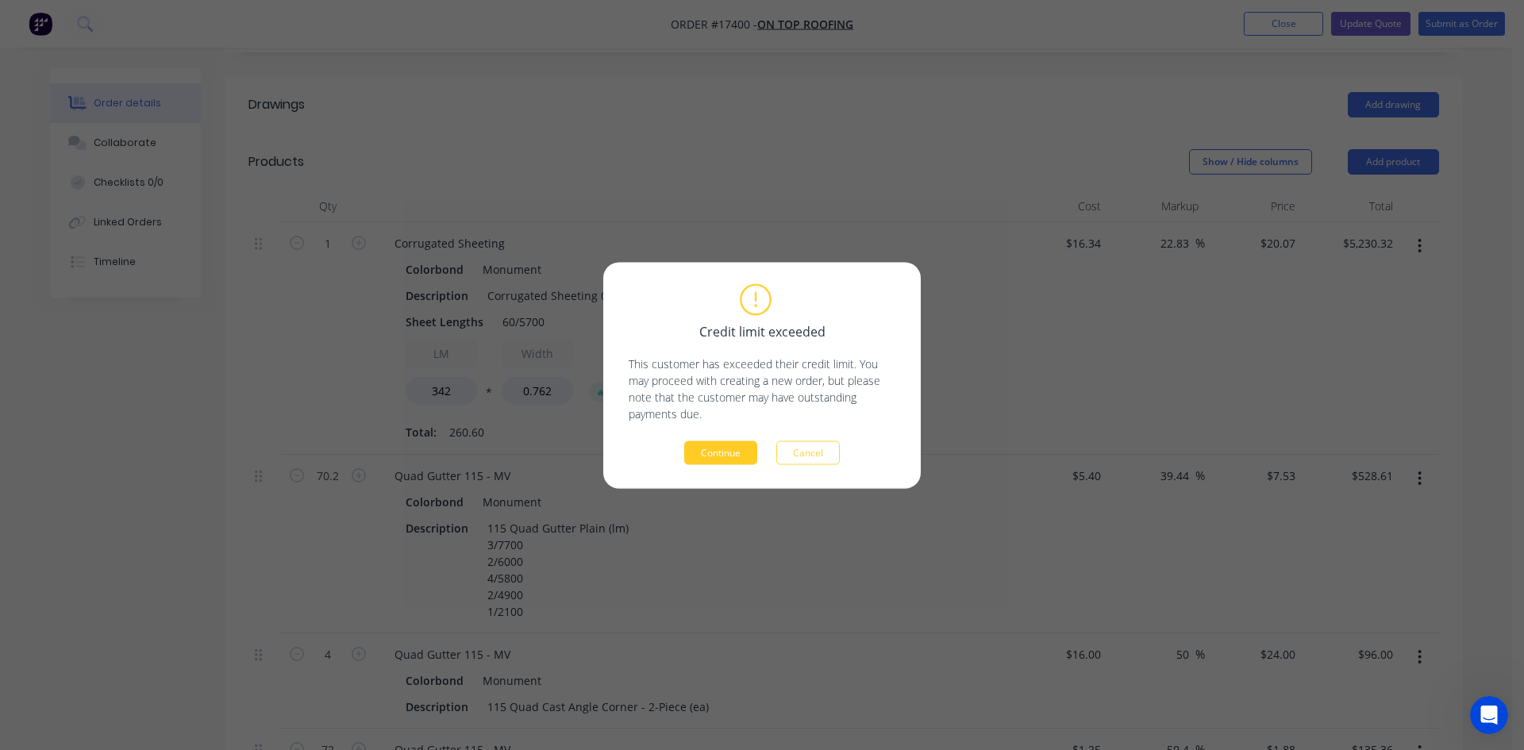
click at [732, 451] on button "Continue" at bounding box center [720, 452] width 73 height 24
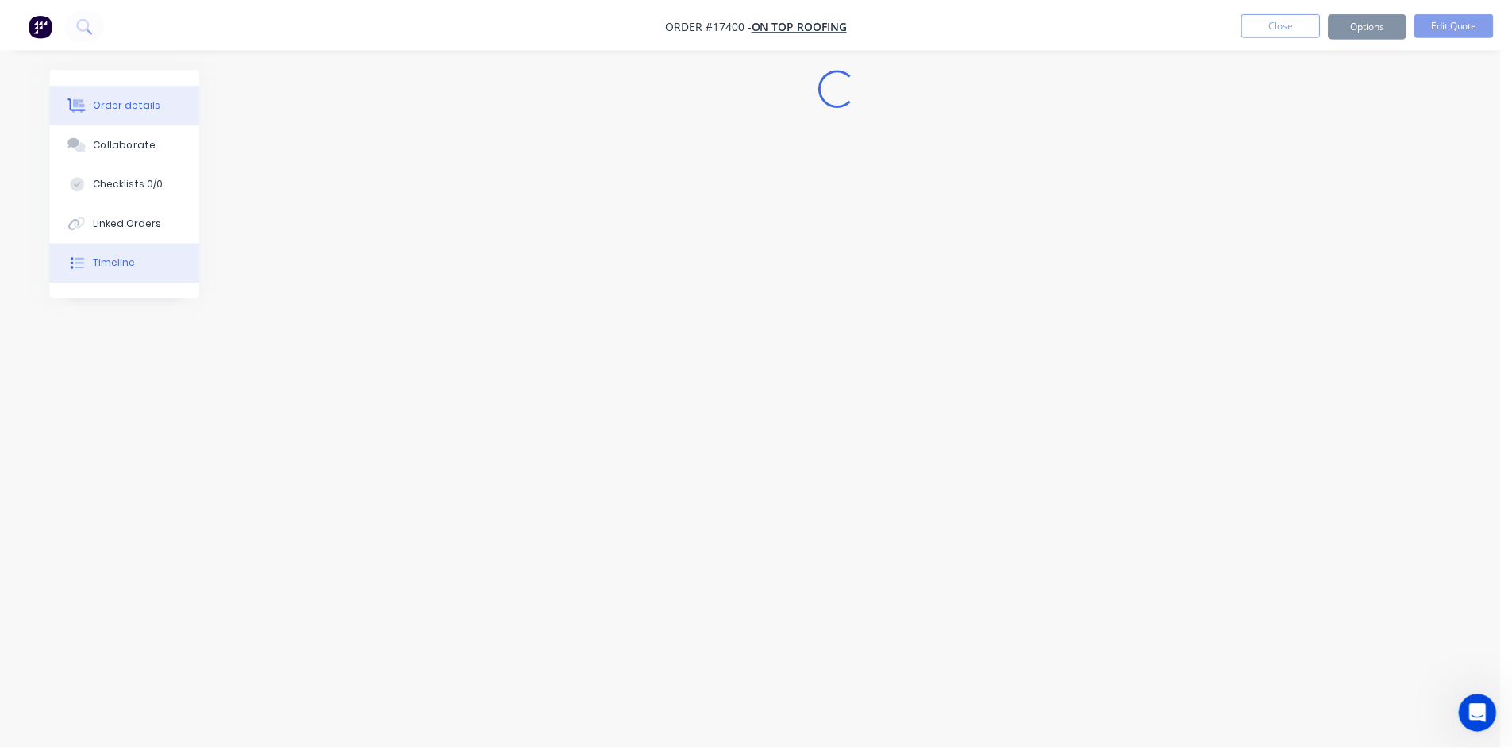
scroll to position [0, 0]
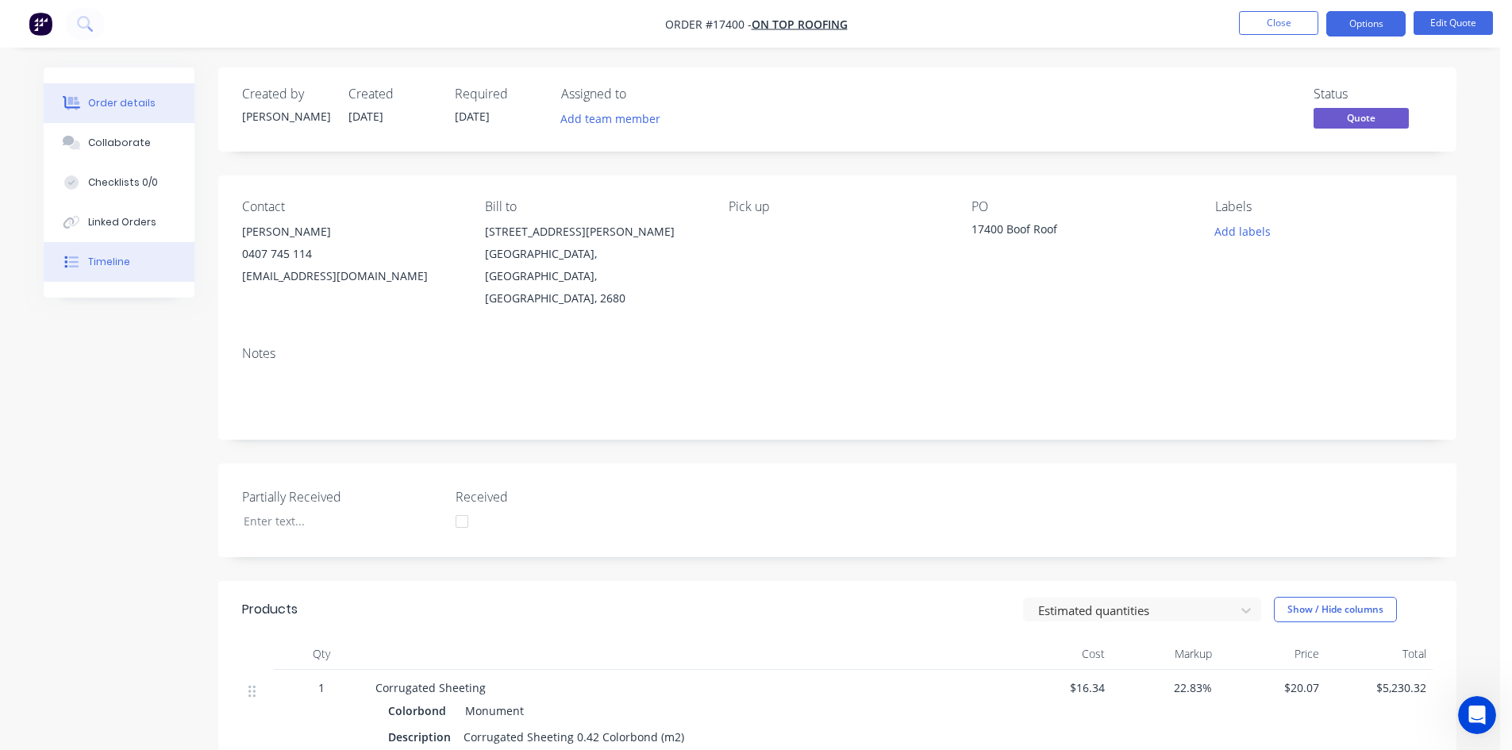
click at [126, 262] on div "Timeline" at bounding box center [109, 262] width 42 height 14
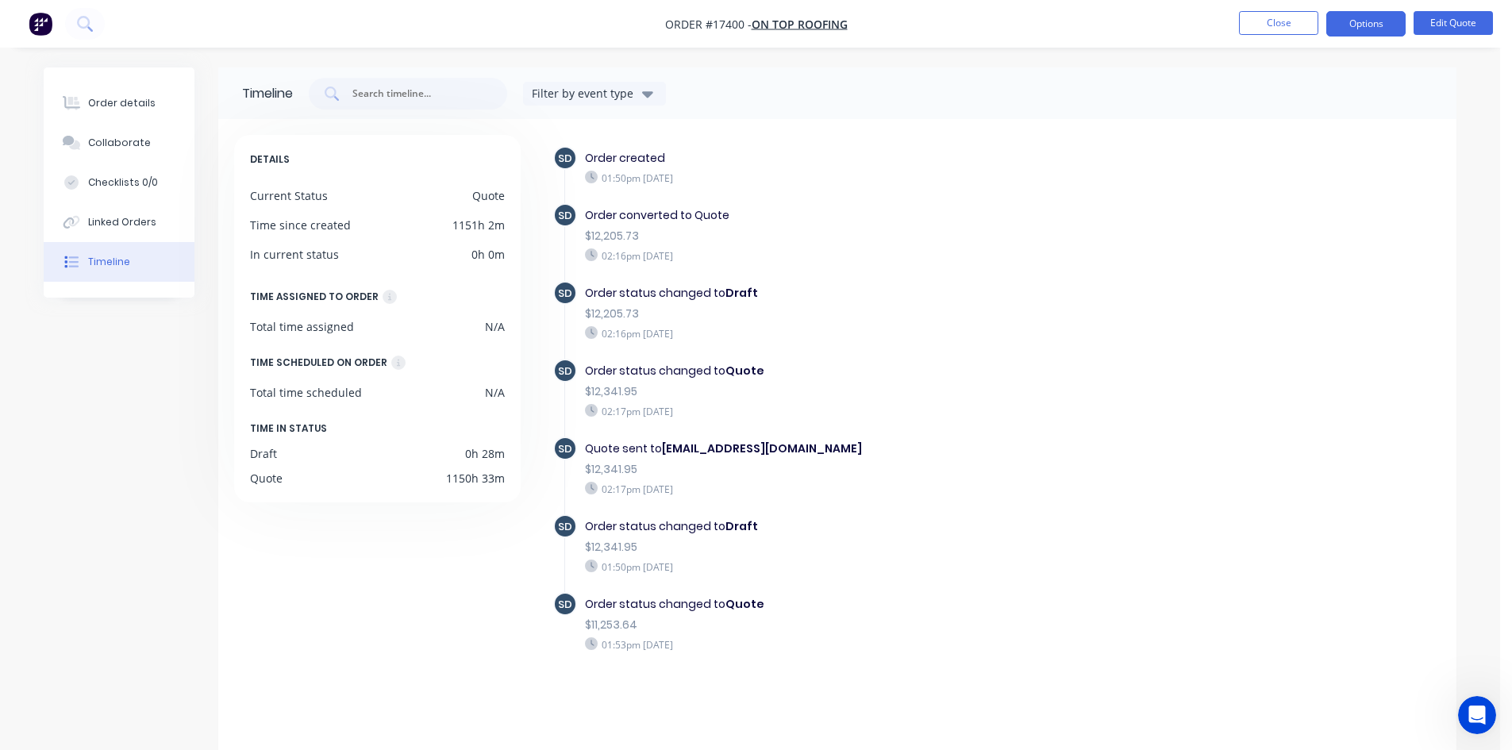
scroll to position [24, 0]
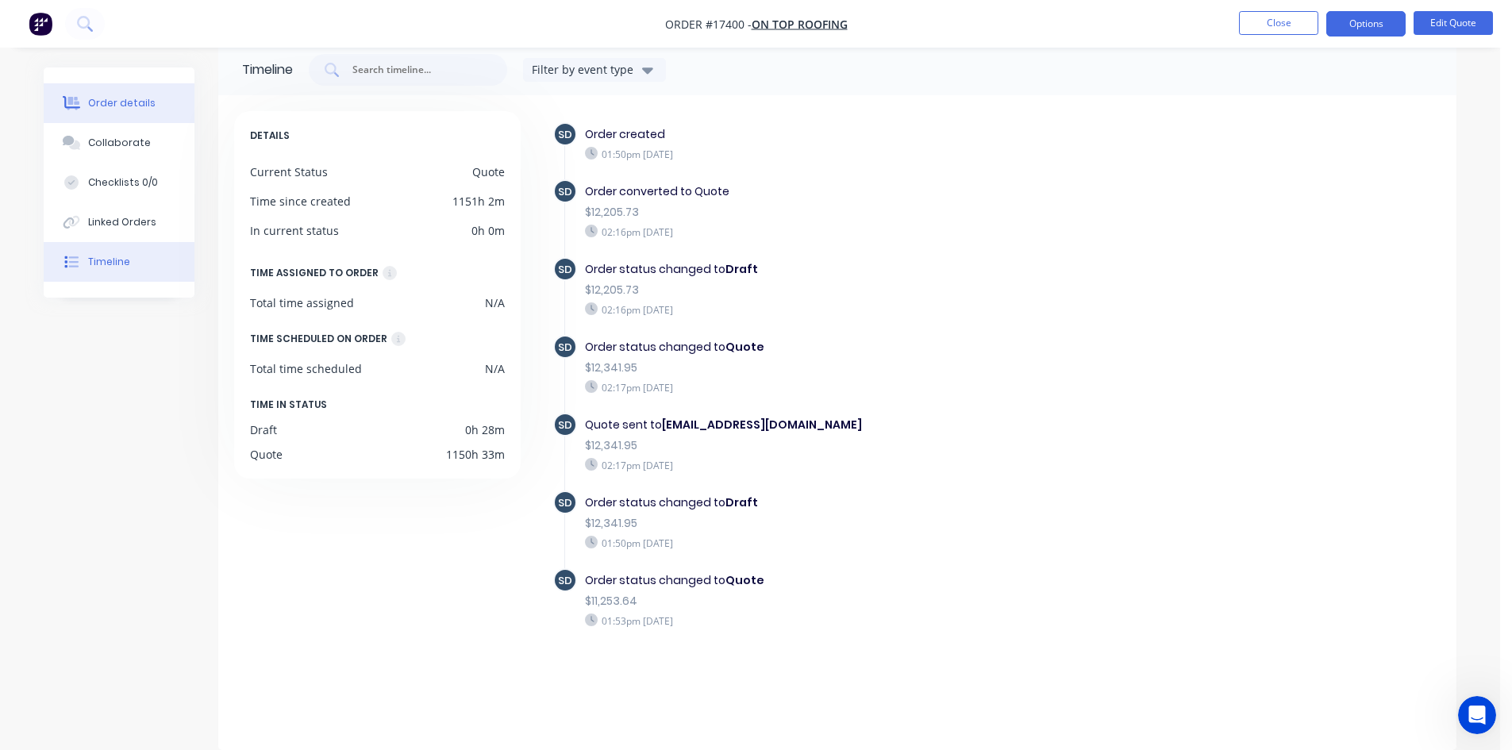
click at [170, 106] on button "Order details" at bounding box center [119, 103] width 151 height 40
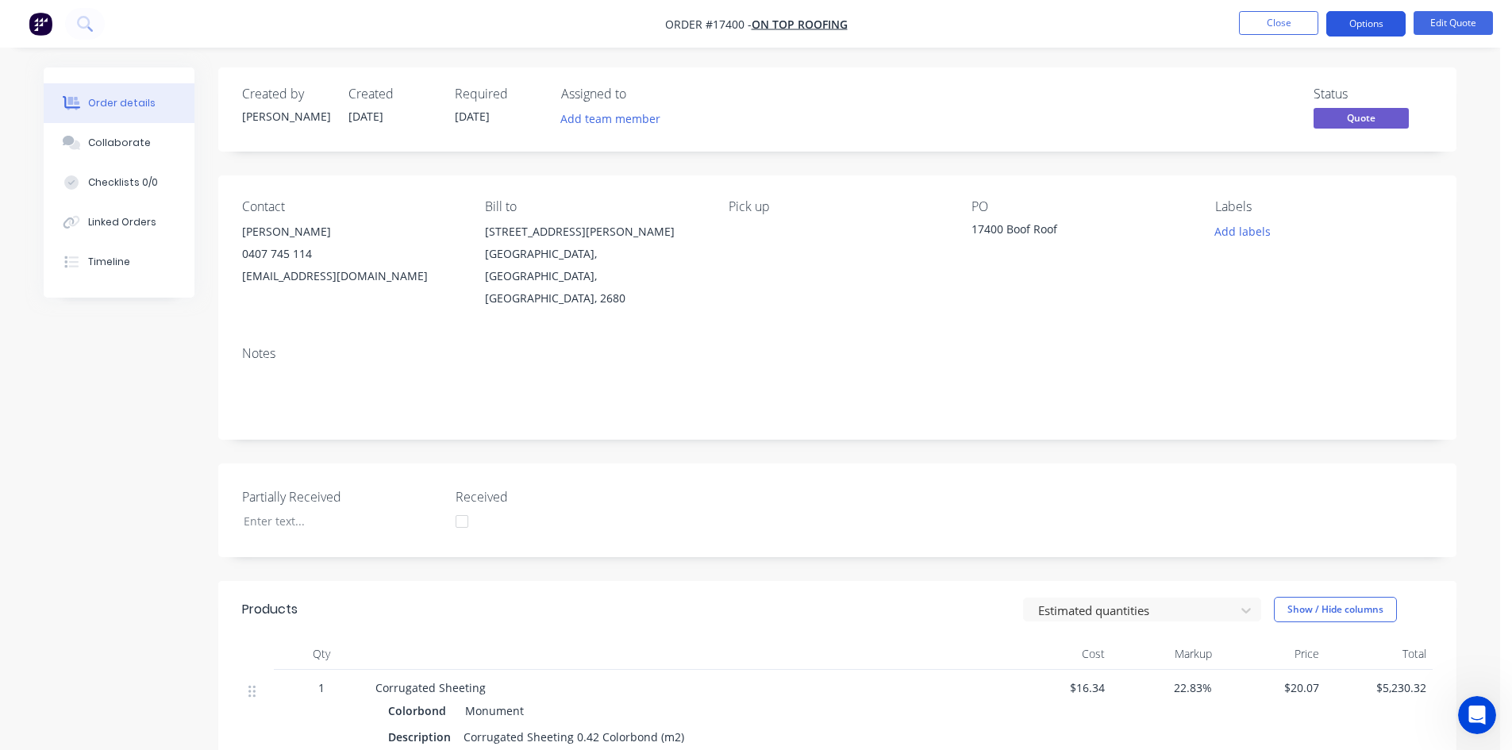
click at [1373, 20] on button "Options" at bounding box center [1365, 23] width 79 height 25
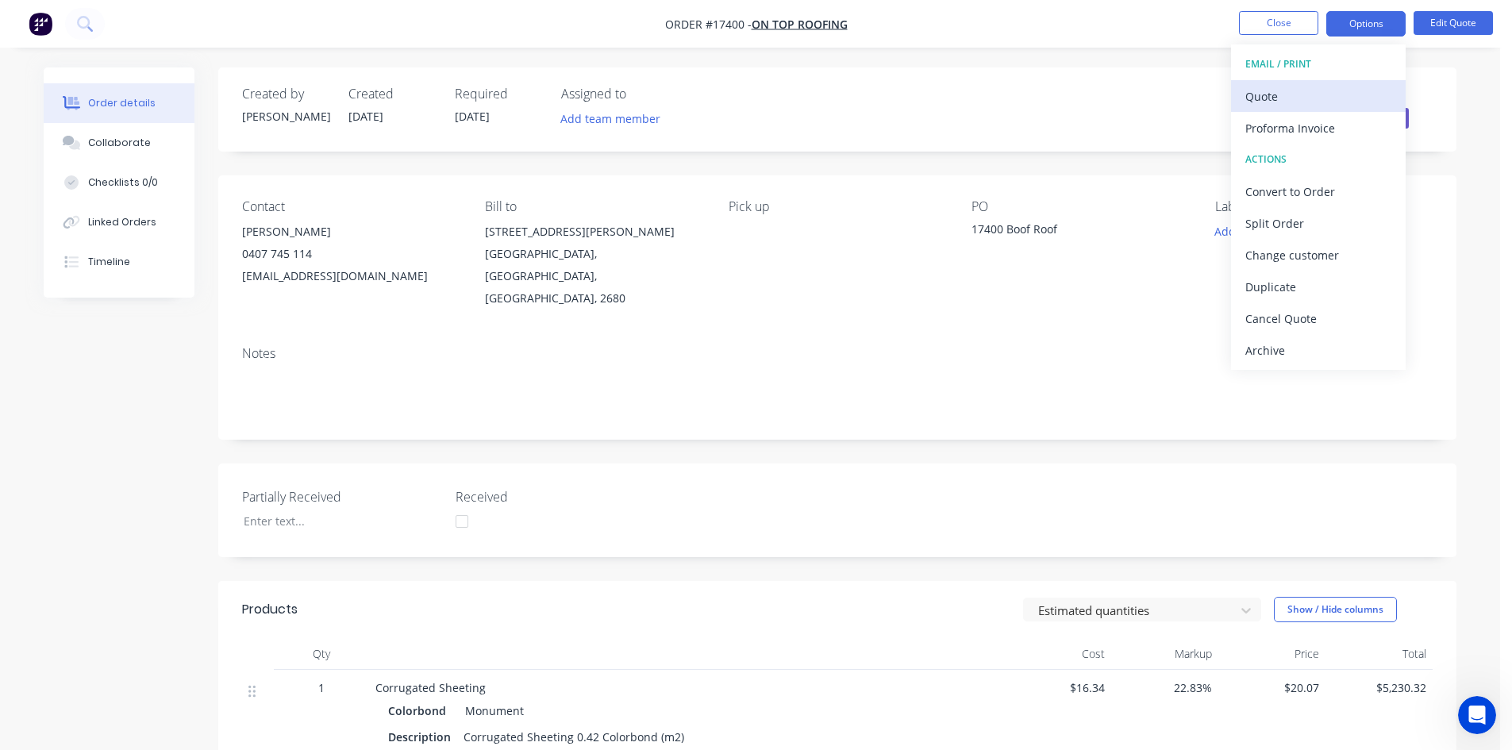
click at [1312, 94] on div "Quote" at bounding box center [1318, 96] width 146 height 23
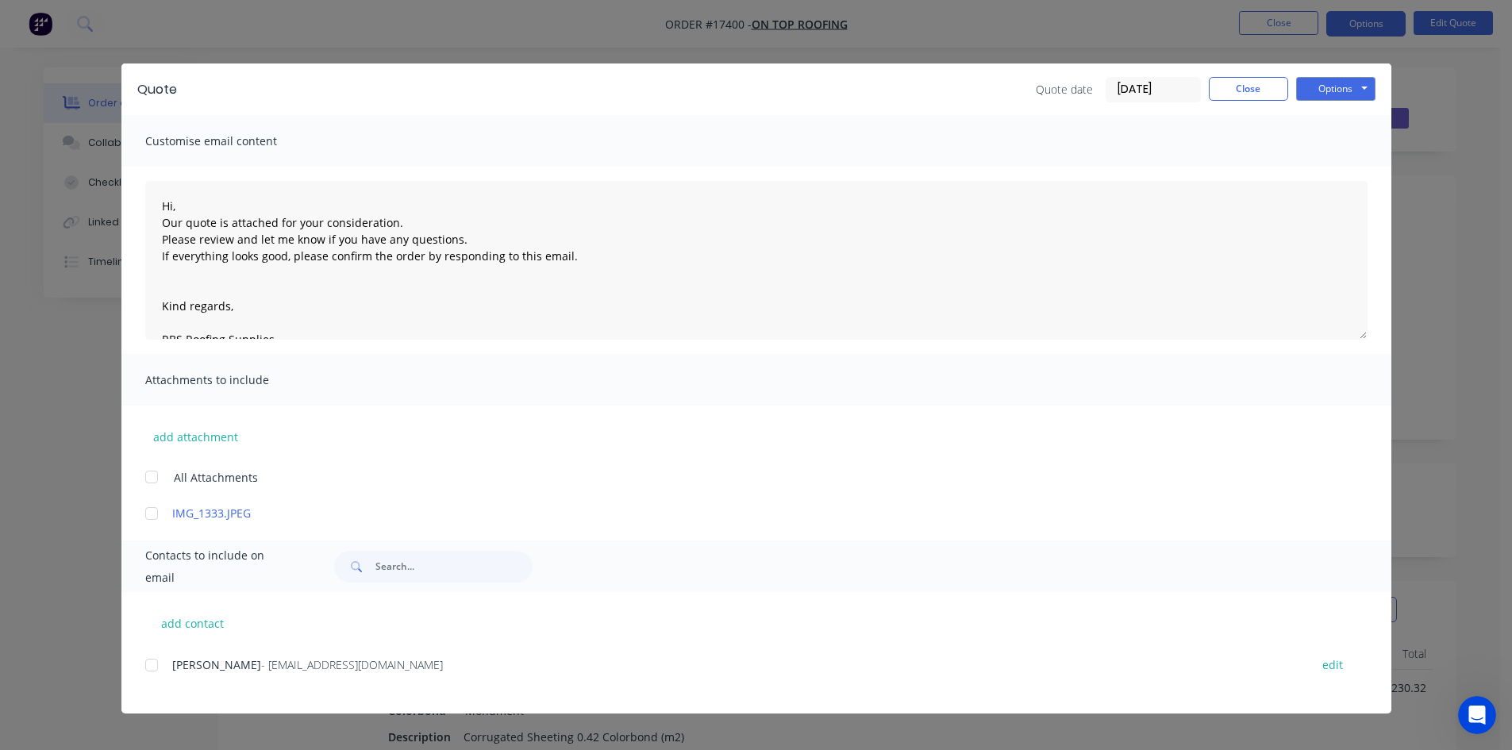
click at [152, 665] on div at bounding box center [152, 665] width 32 height 32
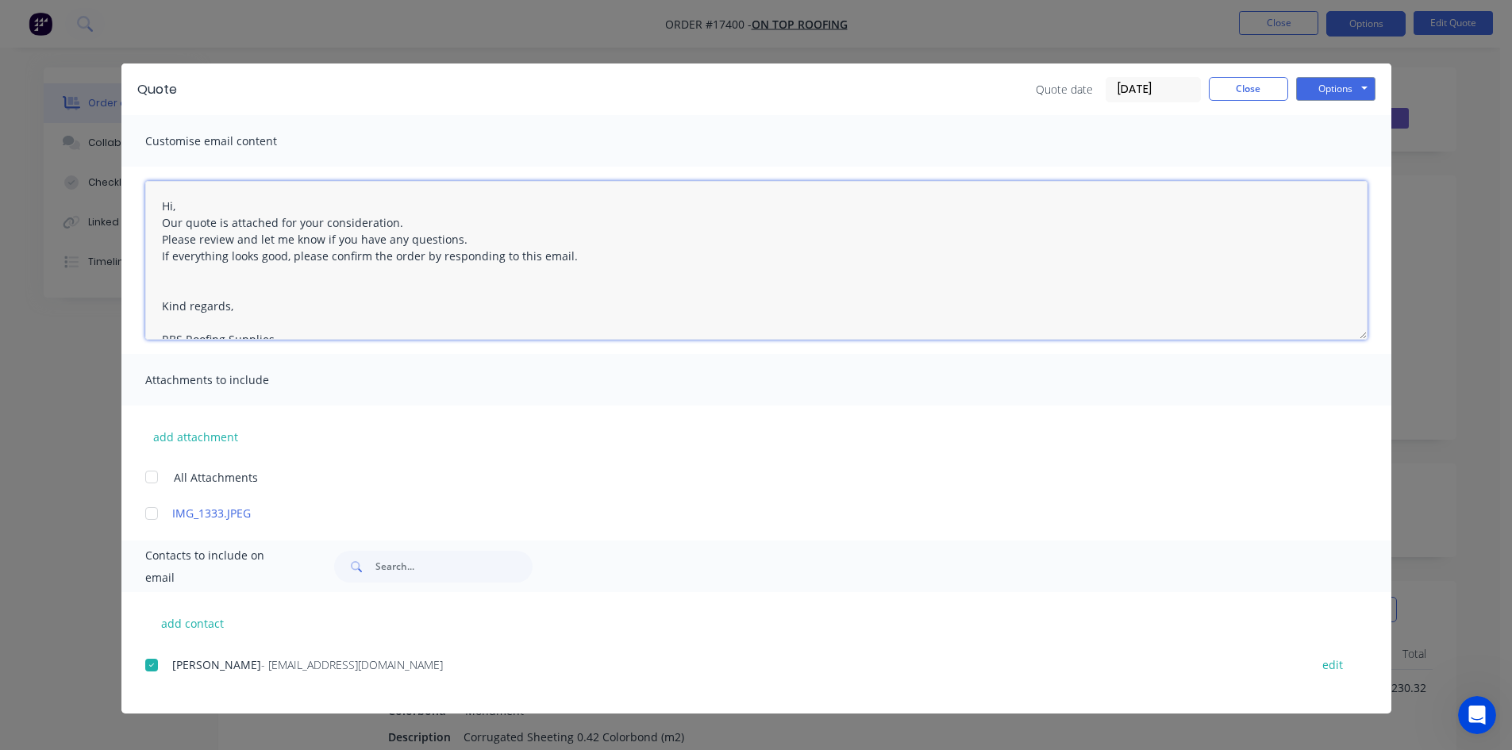
click at [161, 207] on textarea "Hi, Our quote is attached for your consideration. Please review and let me know…" at bounding box center [756, 260] width 1222 height 159
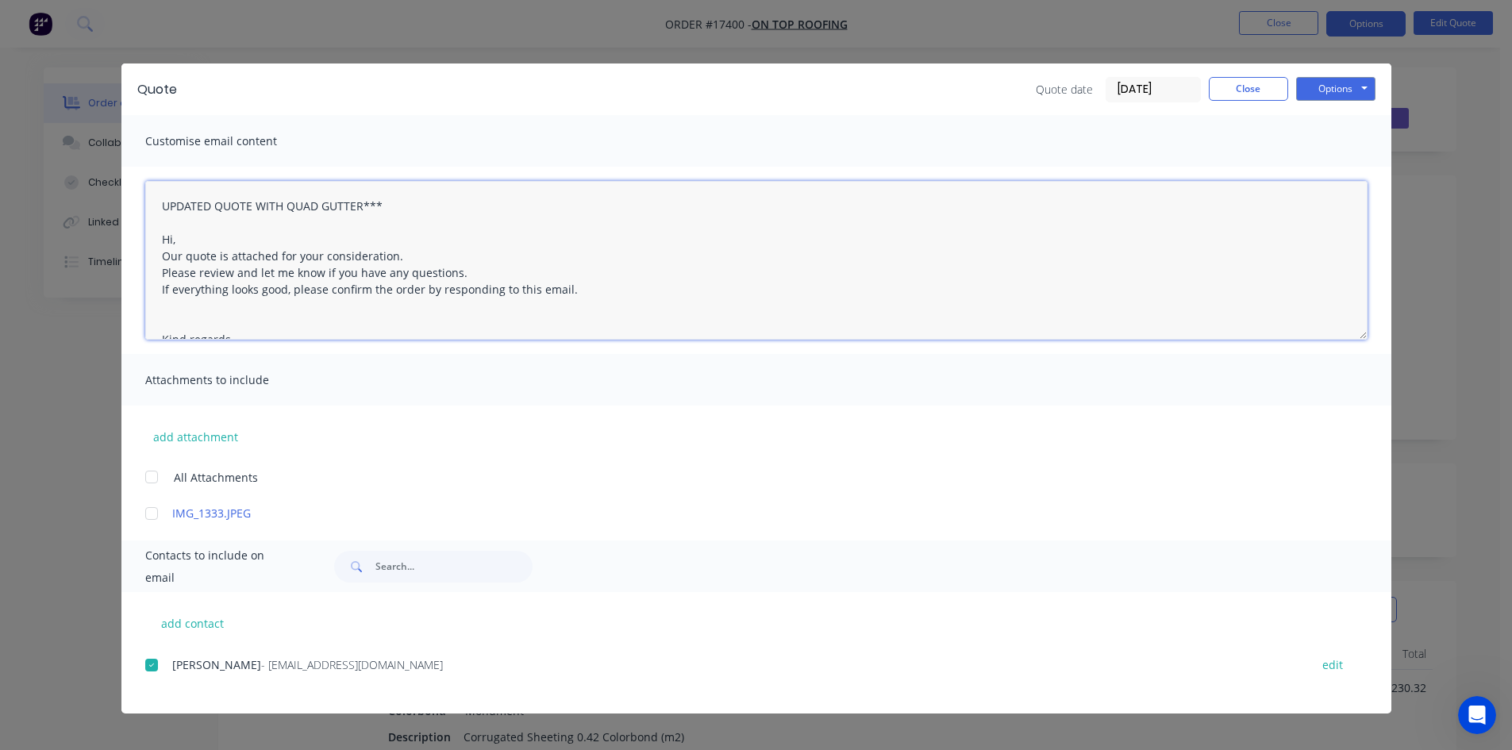
click at [161, 208] on textarea "UPDATED QUOTE WITH QUAD GUTTER*** Hi, Our quote is attached for your considerat…" at bounding box center [756, 260] width 1222 height 159
click at [481, 239] on textarea "***UPDATED QUOTE WITH QUAD GUTTER*** Hi, Our quote is attached for your conside…" at bounding box center [756, 260] width 1222 height 159
type textarea "***UPDATED QUOTE WITH QUAD GUTTER*** Hi, Our quote is attached for your conside…"
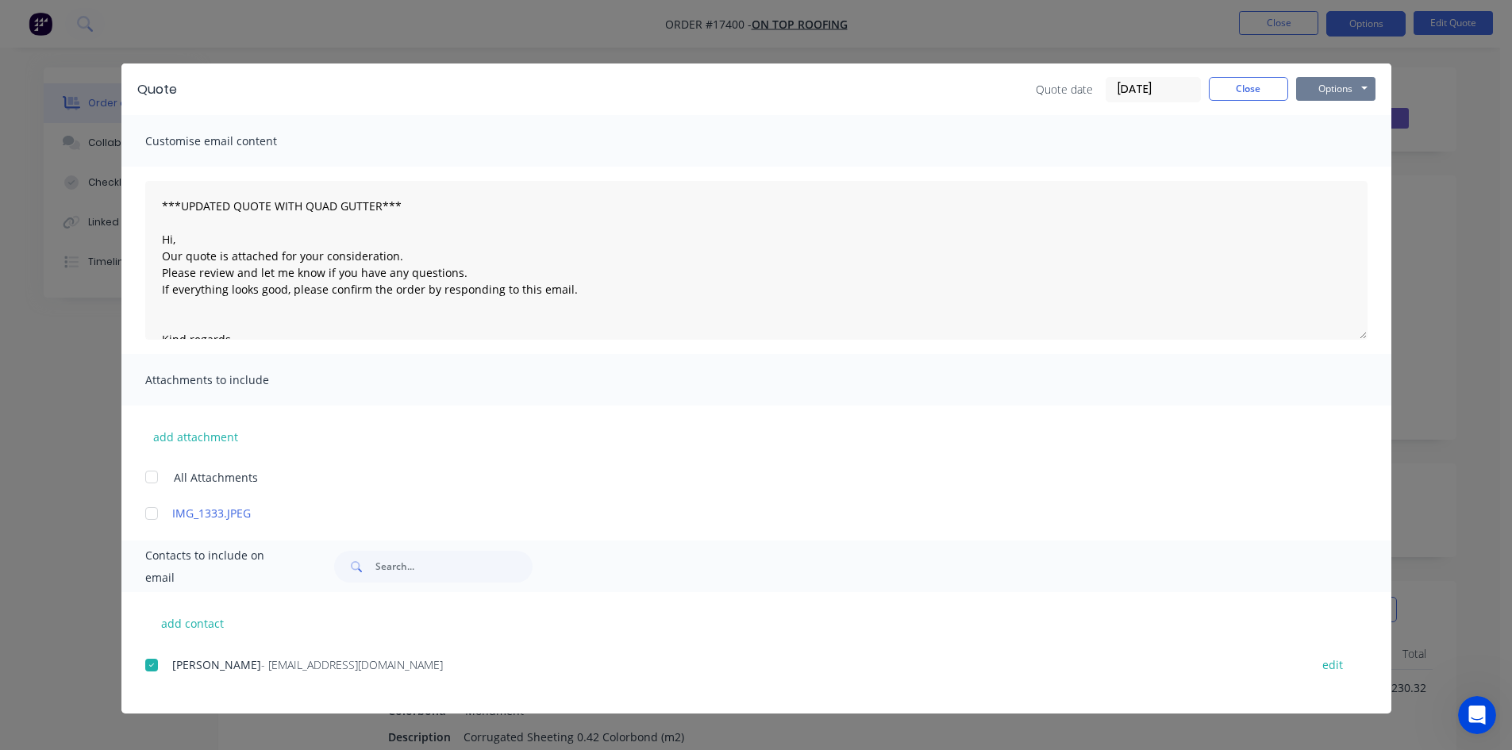
click at [1335, 90] on button "Options" at bounding box center [1335, 89] width 79 height 24
click at [1344, 167] on button "Email" at bounding box center [1347, 169] width 102 height 26
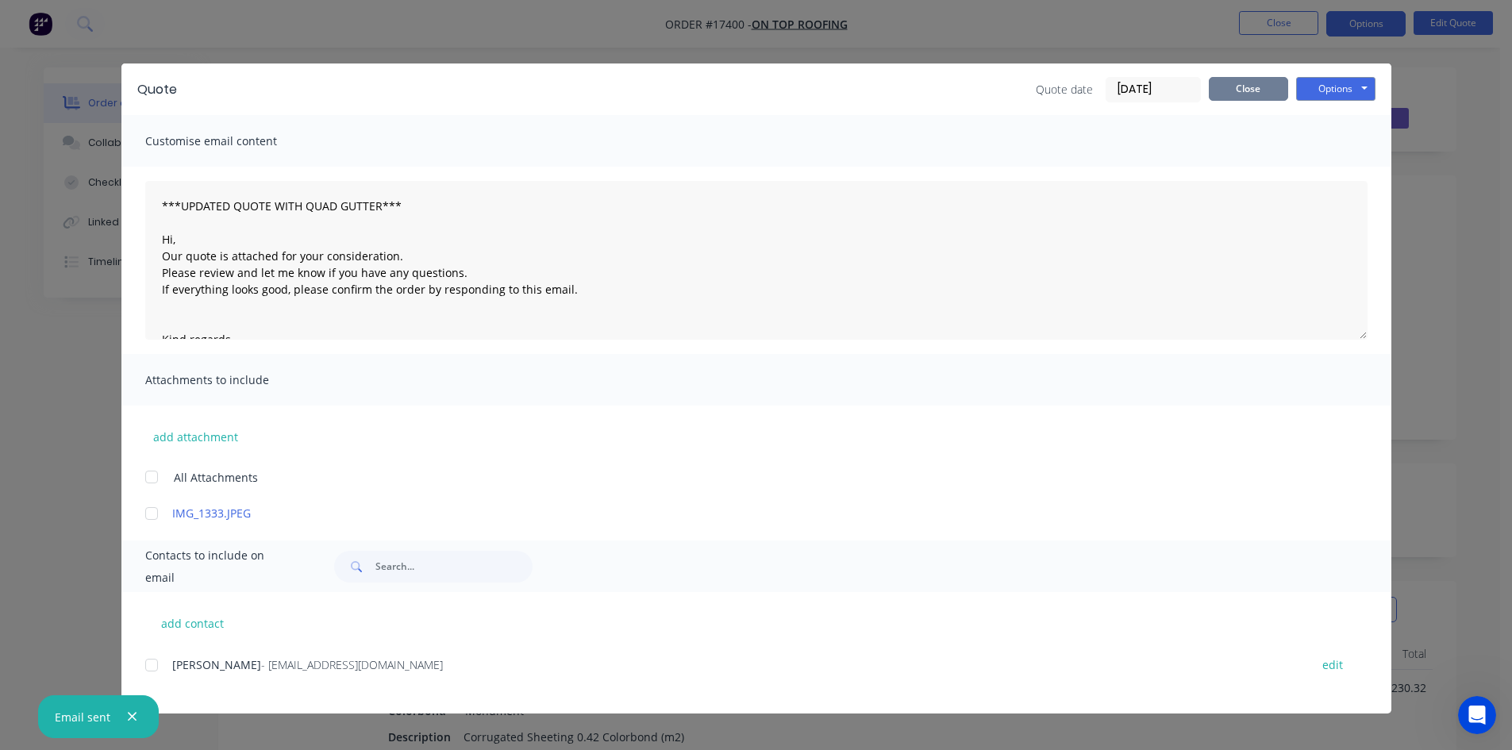
click at [1255, 86] on button "Close" at bounding box center [1248, 89] width 79 height 24
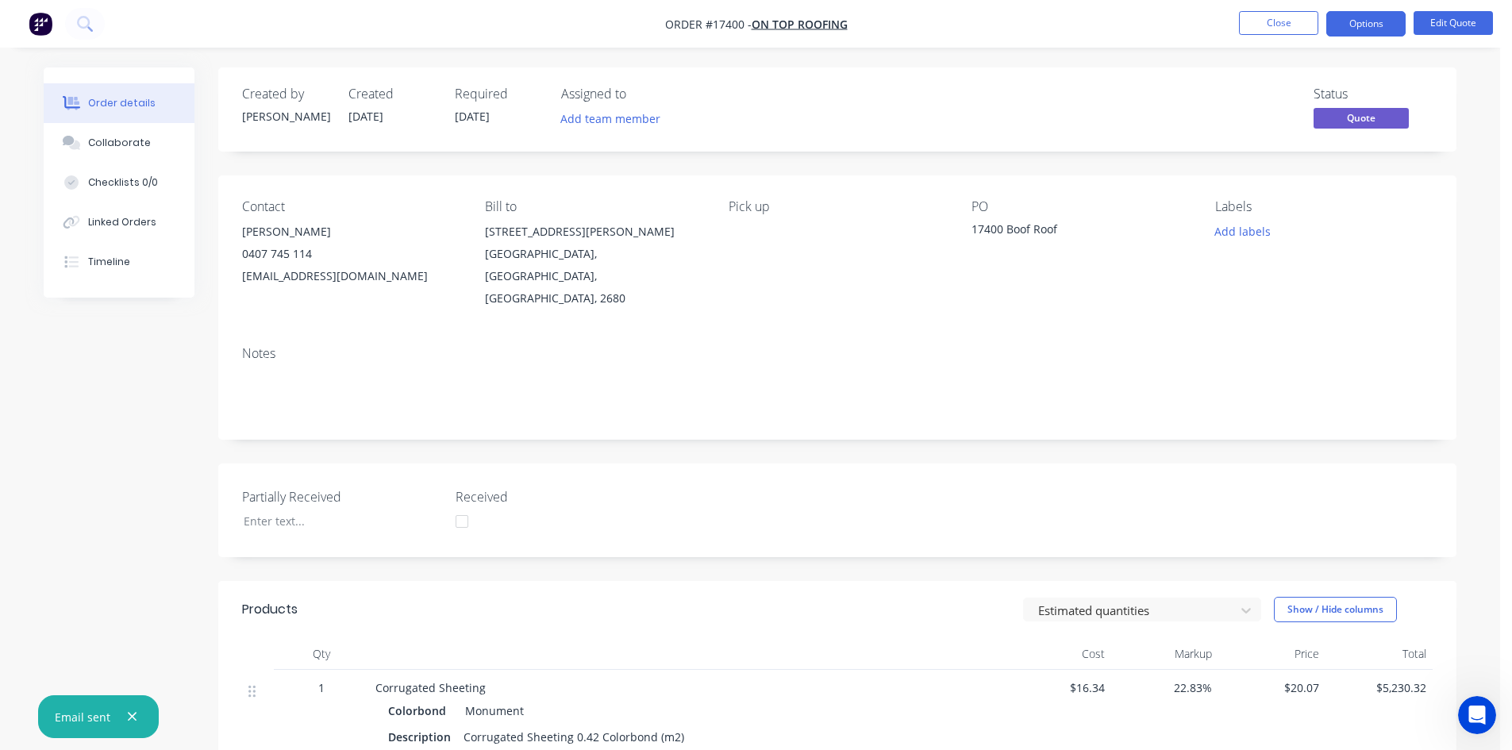
click at [983, 34] on nav "Order #17400 - On Top Roofing Close Options Edit Quote" at bounding box center [756, 24] width 1512 height 48
click at [1301, 27] on button "Close" at bounding box center [1278, 23] width 79 height 24
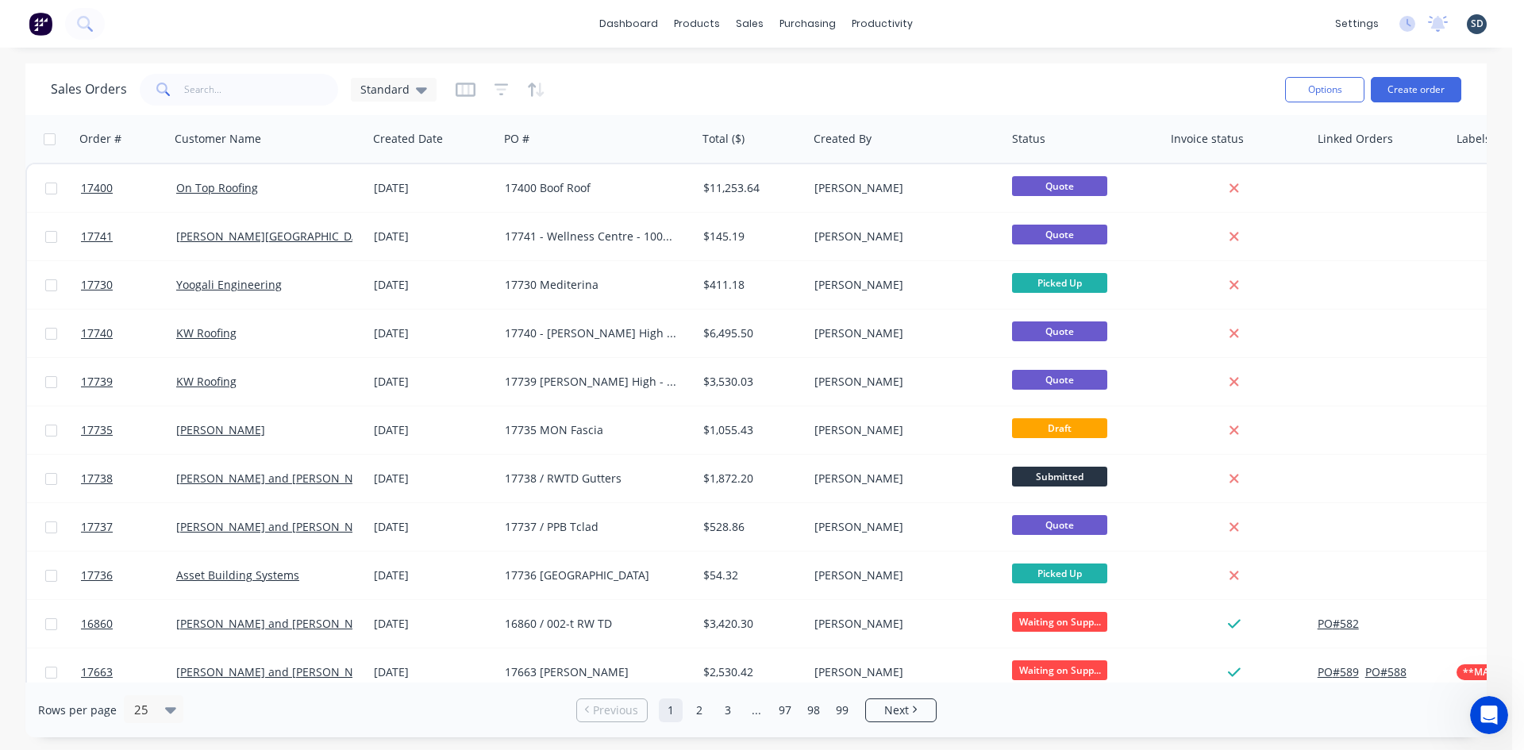
click at [945, 29] on div "dashboard products sales purchasing productivity dashboard products Product Cat…" at bounding box center [756, 24] width 1512 height 48
click at [962, 29] on div "dashboard products sales purchasing productivity dashboard products Product Cat…" at bounding box center [756, 24] width 1512 height 48
click at [961, 29] on div "dashboard products sales purchasing productivity dashboard products Product Cat…" at bounding box center [756, 24] width 1512 height 48
click at [954, 24] on div "dashboard products sales purchasing productivity dashboard products Product Cat…" at bounding box center [756, 24] width 1512 height 48
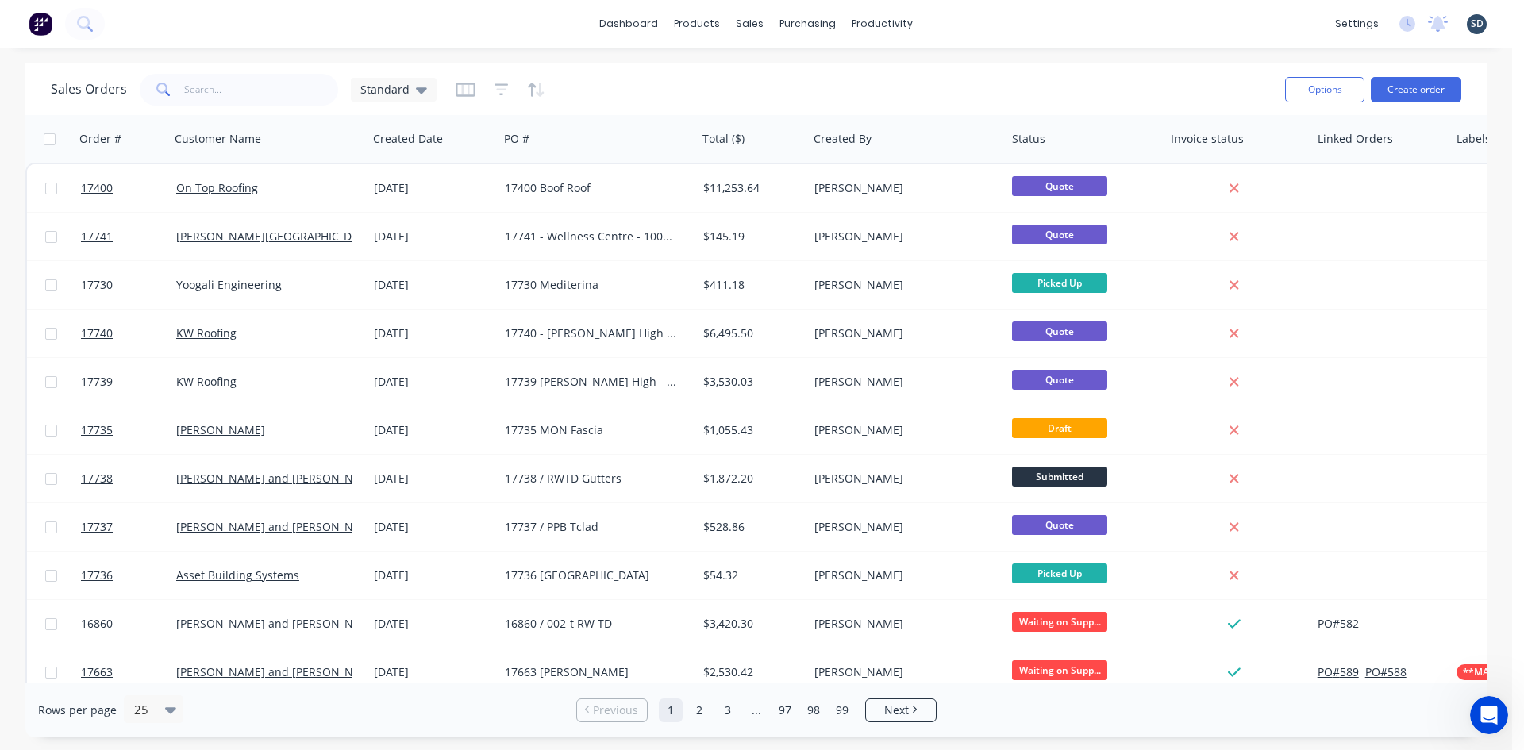
click at [954, 24] on div "dashboard products sales purchasing productivity dashboard products Product Cat…" at bounding box center [756, 24] width 1512 height 48
click at [1044, 16] on div "dashboard products sales purchasing productivity dashboard products Product Cat…" at bounding box center [756, 24] width 1512 height 48
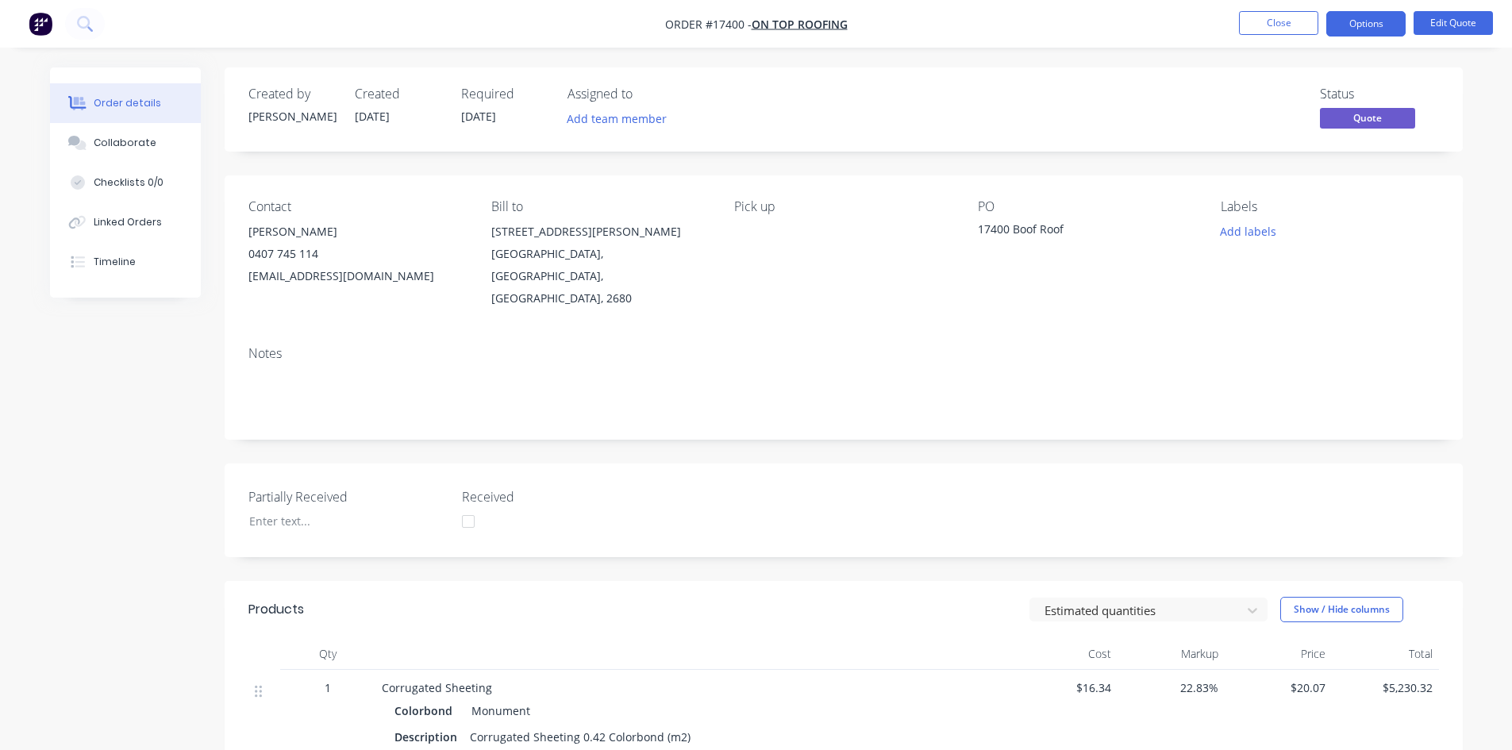
click at [1290, 26] on button "Close" at bounding box center [1278, 23] width 79 height 24
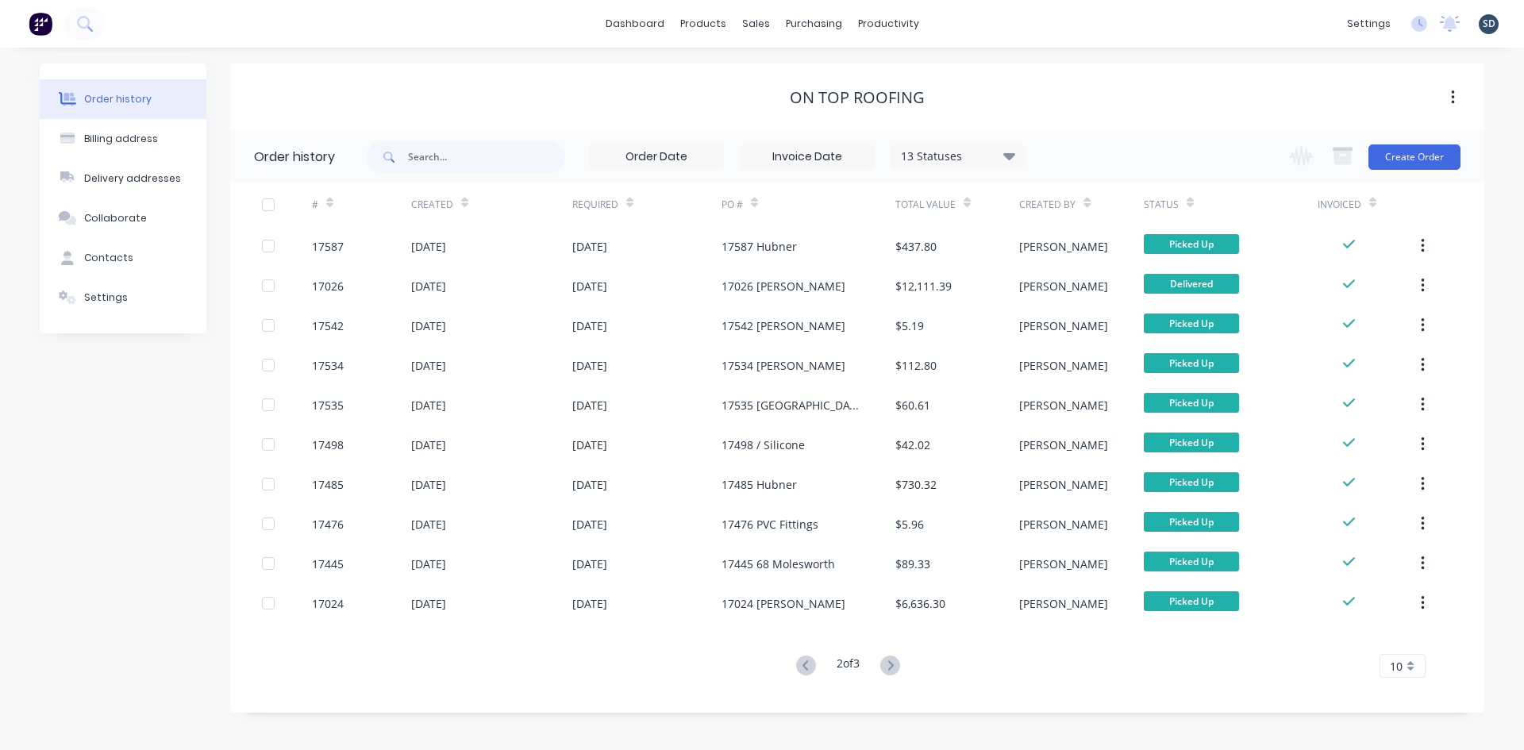
click at [983, 34] on div "dashboard products sales purchasing productivity dashboard products Product Cat…" at bounding box center [762, 24] width 1524 height 48
click at [820, 69] on div "Sales Orders" at bounding box center [814, 76] width 65 height 14
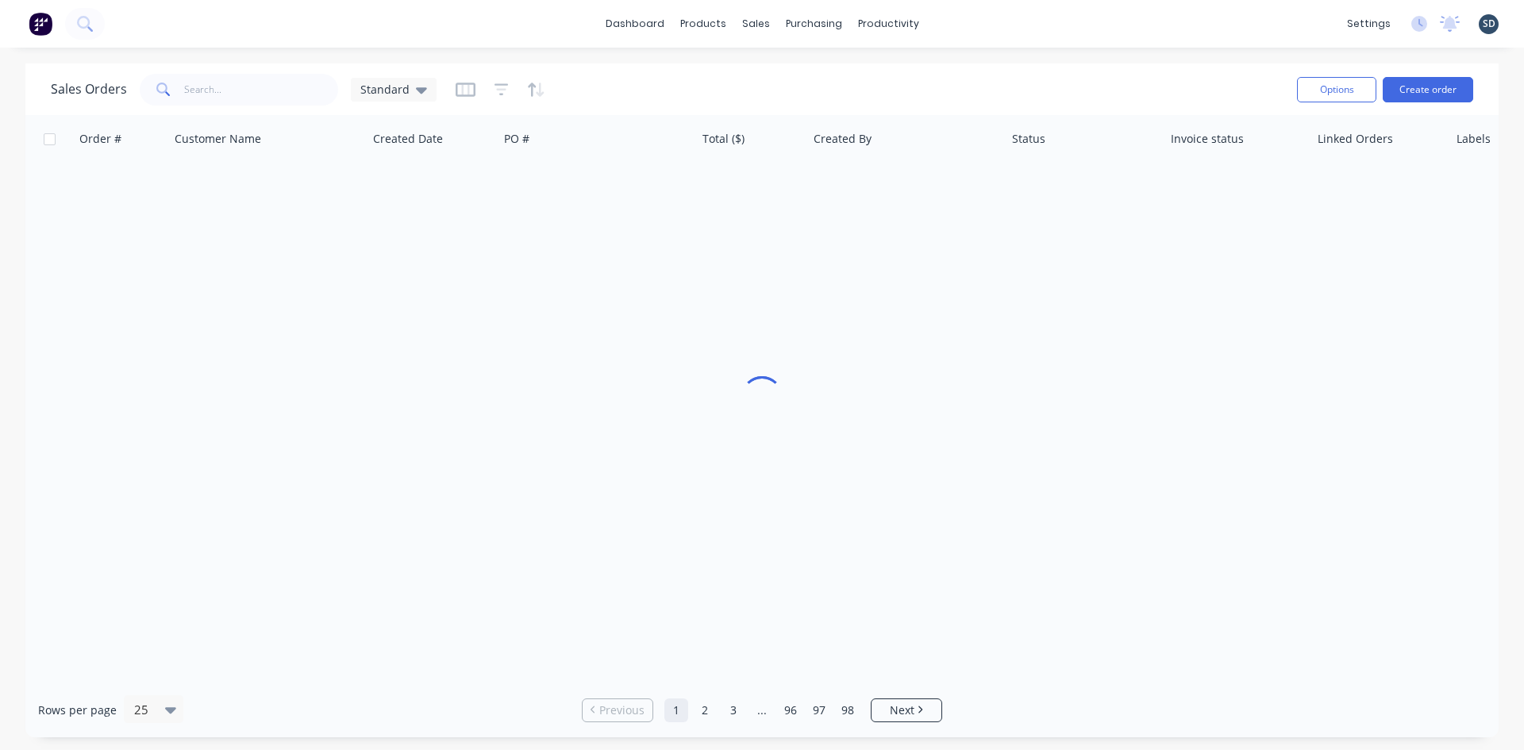
click at [1040, 13] on div "dashboard products sales purchasing productivity dashboard products Product Cat…" at bounding box center [762, 24] width 1524 height 48
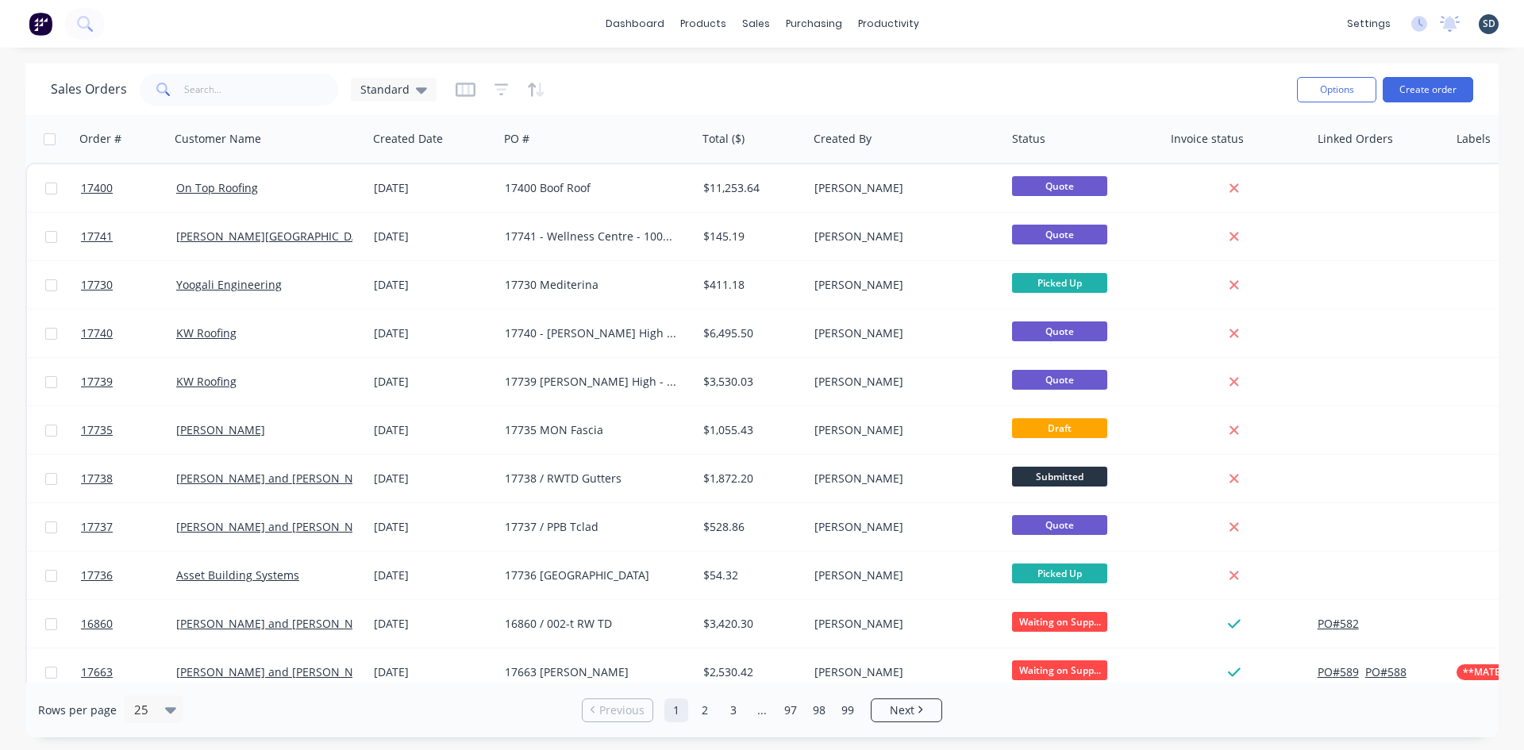
click at [977, 30] on div "dashboard products sales purchasing productivity dashboard products Product Cat…" at bounding box center [762, 24] width 1524 height 48
click at [967, 21] on div "dashboard products sales purchasing productivity dashboard products Product Cat…" at bounding box center [762, 24] width 1524 height 48
click at [963, 21] on div "dashboard products sales purchasing productivity dashboard products Product Cat…" at bounding box center [762, 24] width 1524 height 48
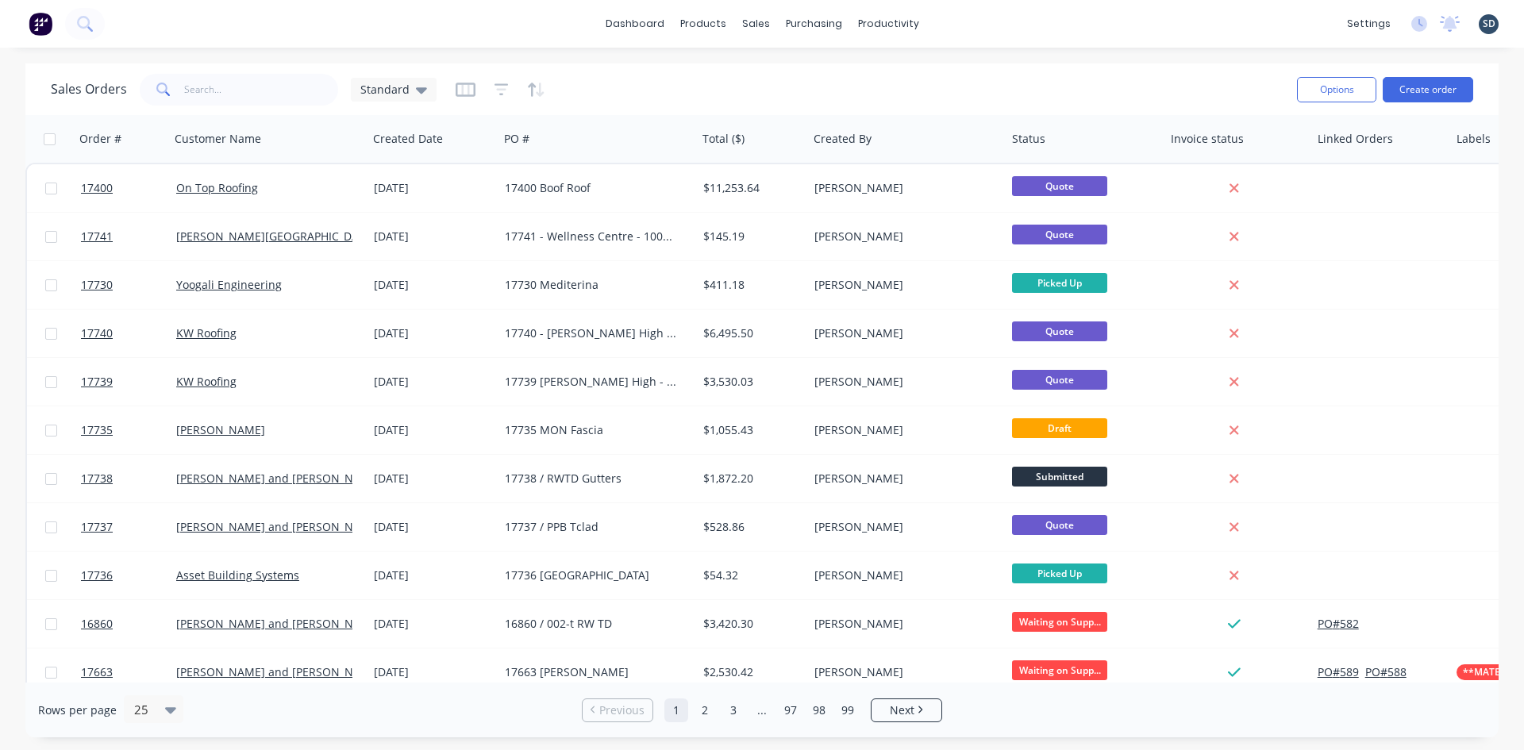
click at [962, 23] on div "dashboard products sales purchasing productivity dashboard products Product Cat…" at bounding box center [762, 24] width 1524 height 48
click at [963, 19] on div "dashboard products sales purchasing productivity dashboard products Product Cat…" at bounding box center [762, 24] width 1524 height 48
click at [968, 21] on div "dashboard products sales purchasing productivity dashboard products Product Cat…" at bounding box center [762, 24] width 1524 height 48
click at [963, 22] on div "dashboard products sales purchasing productivity dashboard products Product Cat…" at bounding box center [762, 24] width 1524 height 48
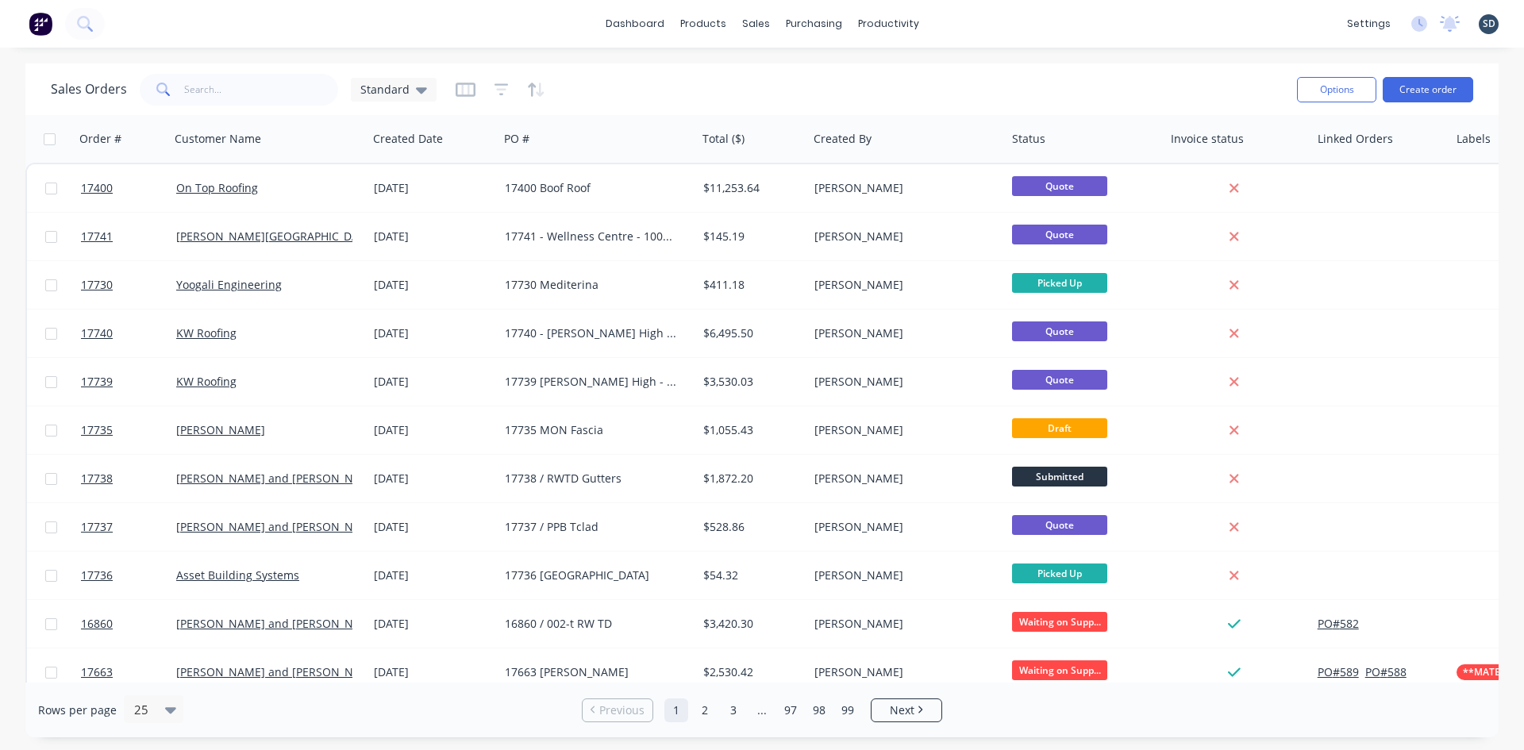
click at [955, 56] on div "dashboard products sales purchasing productivity dashboard products Product Cat…" at bounding box center [762, 375] width 1524 height 750
click at [955, 55] on div "dashboard products sales purchasing productivity dashboard products Product Cat…" at bounding box center [762, 375] width 1524 height 750
click at [961, 56] on div "dashboard products sales purchasing productivity dashboard products Product Cat…" at bounding box center [762, 375] width 1524 height 750
click at [958, 56] on div "dashboard products sales purchasing productivity dashboard products Product Cat…" at bounding box center [762, 375] width 1524 height 750
click at [965, 57] on div "dashboard products sales purchasing productivity dashboard products Product Cat…" at bounding box center [762, 375] width 1524 height 750
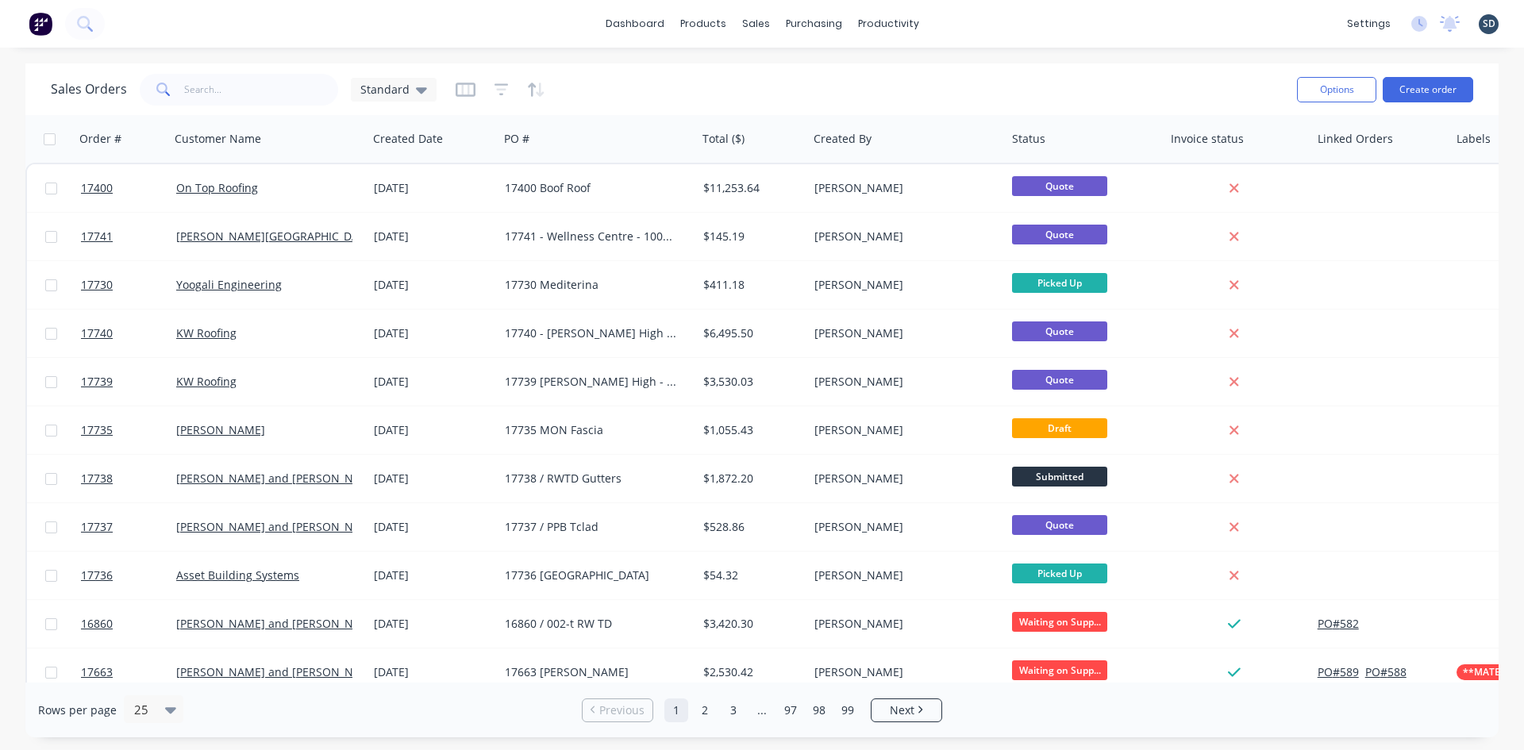
click at [961, 55] on div "dashboard products sales purchasing productivity dashboard products Product Cat…" at bounding box center [762, 375] width 1524 height 750
click at [960, 37] on div "dashboard products sales purchasing productivity dashboard products Product Cat…" at bounding box center [762, 24] width 1524 height 48
click at [959, 37] on div "dashboard products sales purchasing productivity dashboard products Product Cat…" at bounding box center [762, 24] width 1524 height 48
click at [847, 65] on link "Purchase Orders" at bounding box center [880, 76] width 210 height 32
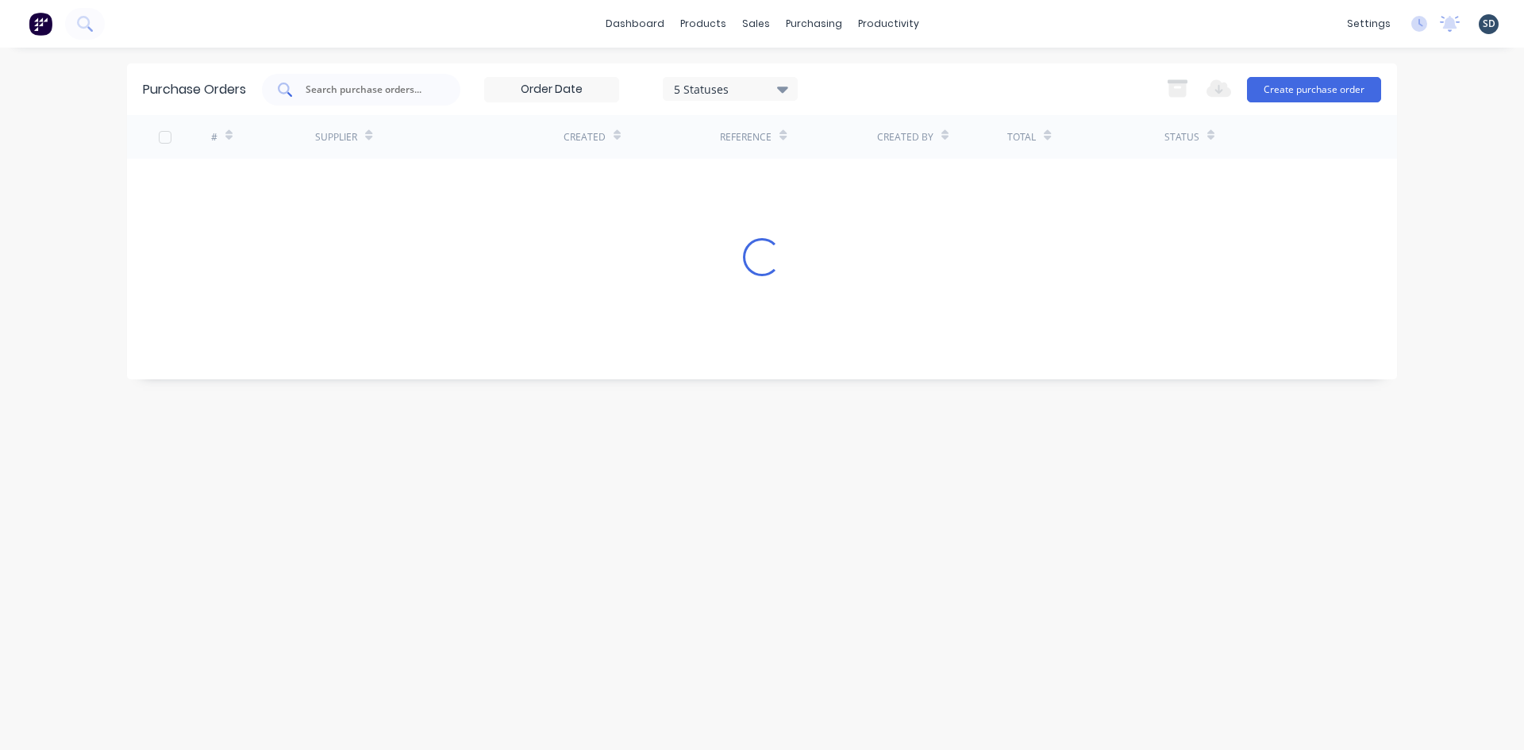
click at [340, 94] on input "text" at bounding box center [370, 90] width 132 height 16
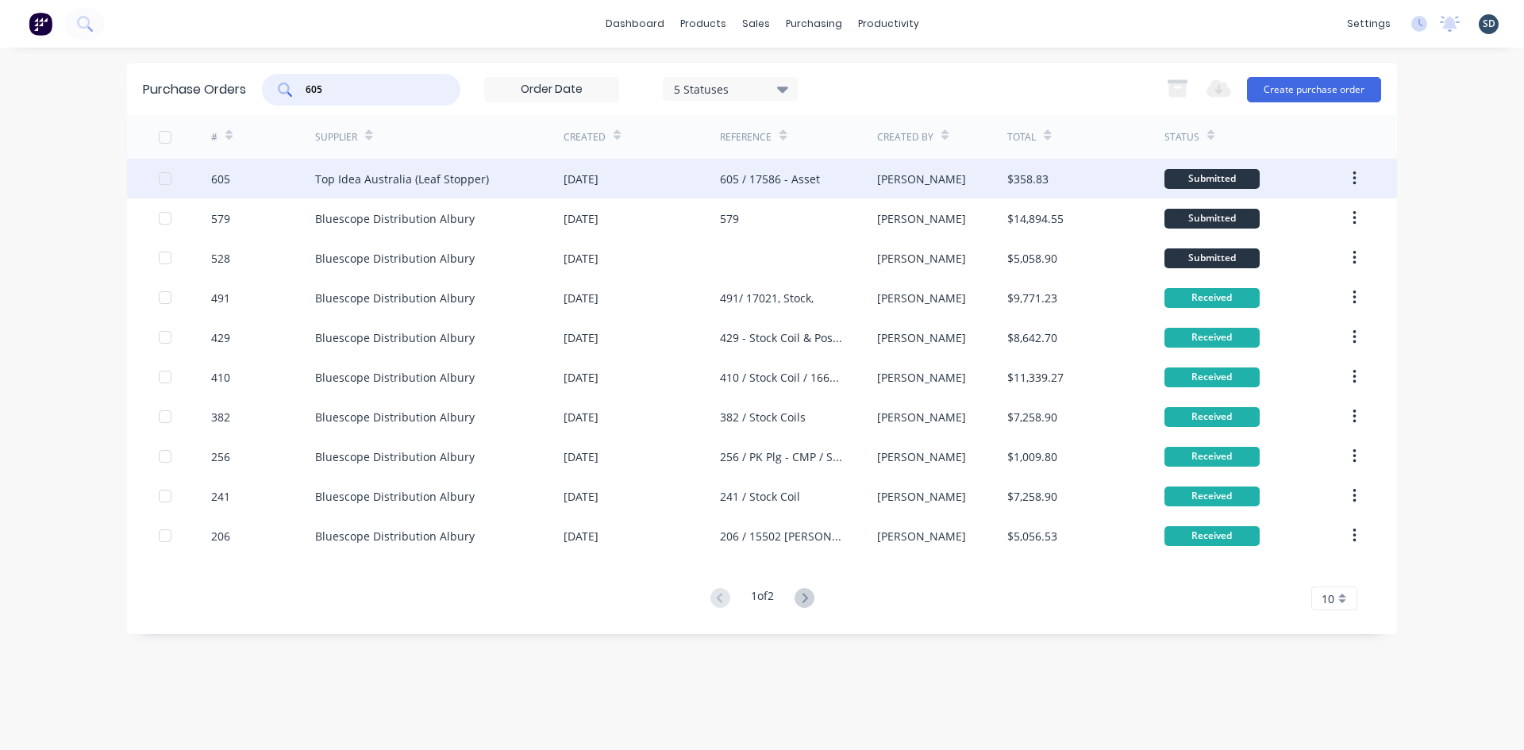
type input "605"
click at [510, 183] on div "Top Idea Australia (Leaf Stopper)" at bounding box center [439, 179] width 248 height 40
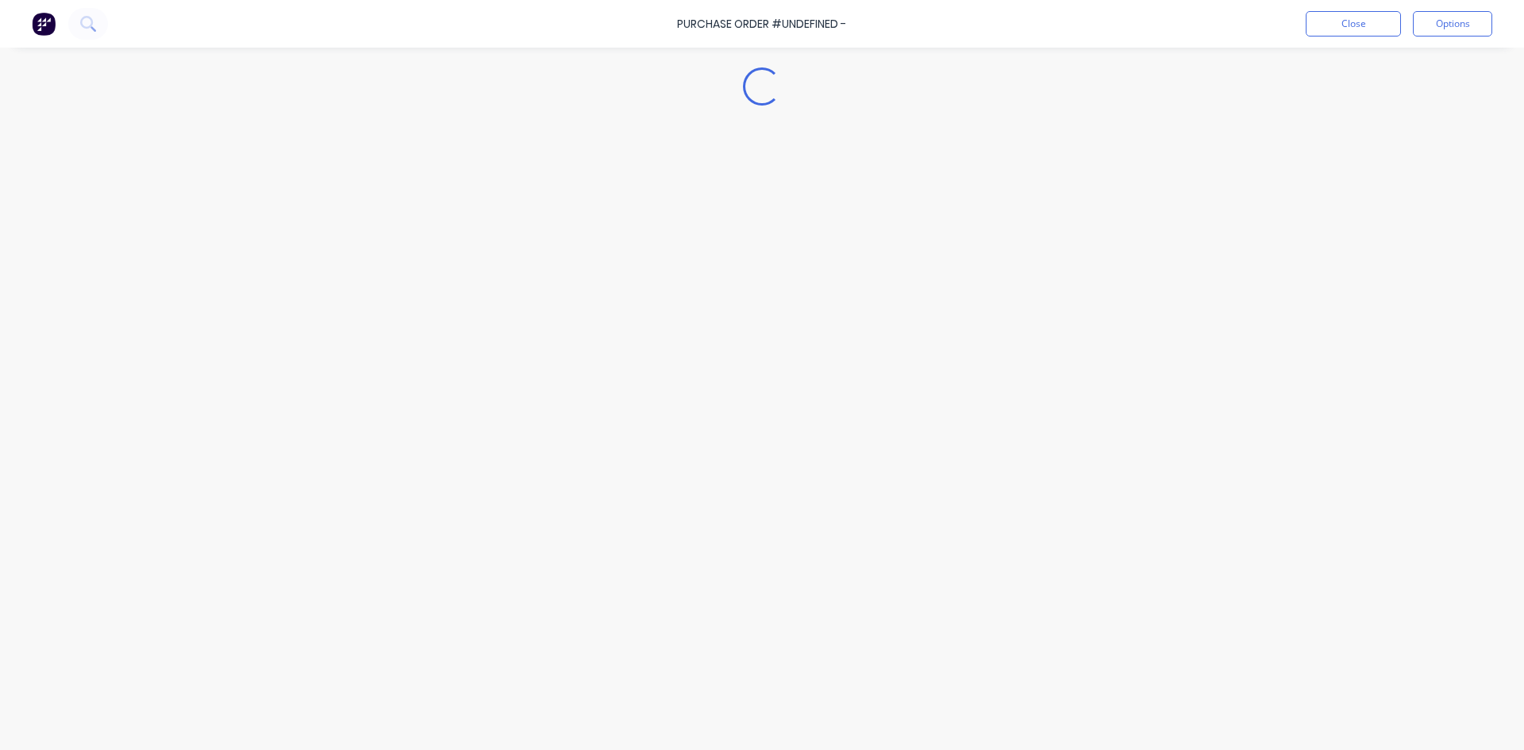
type textarea "x"
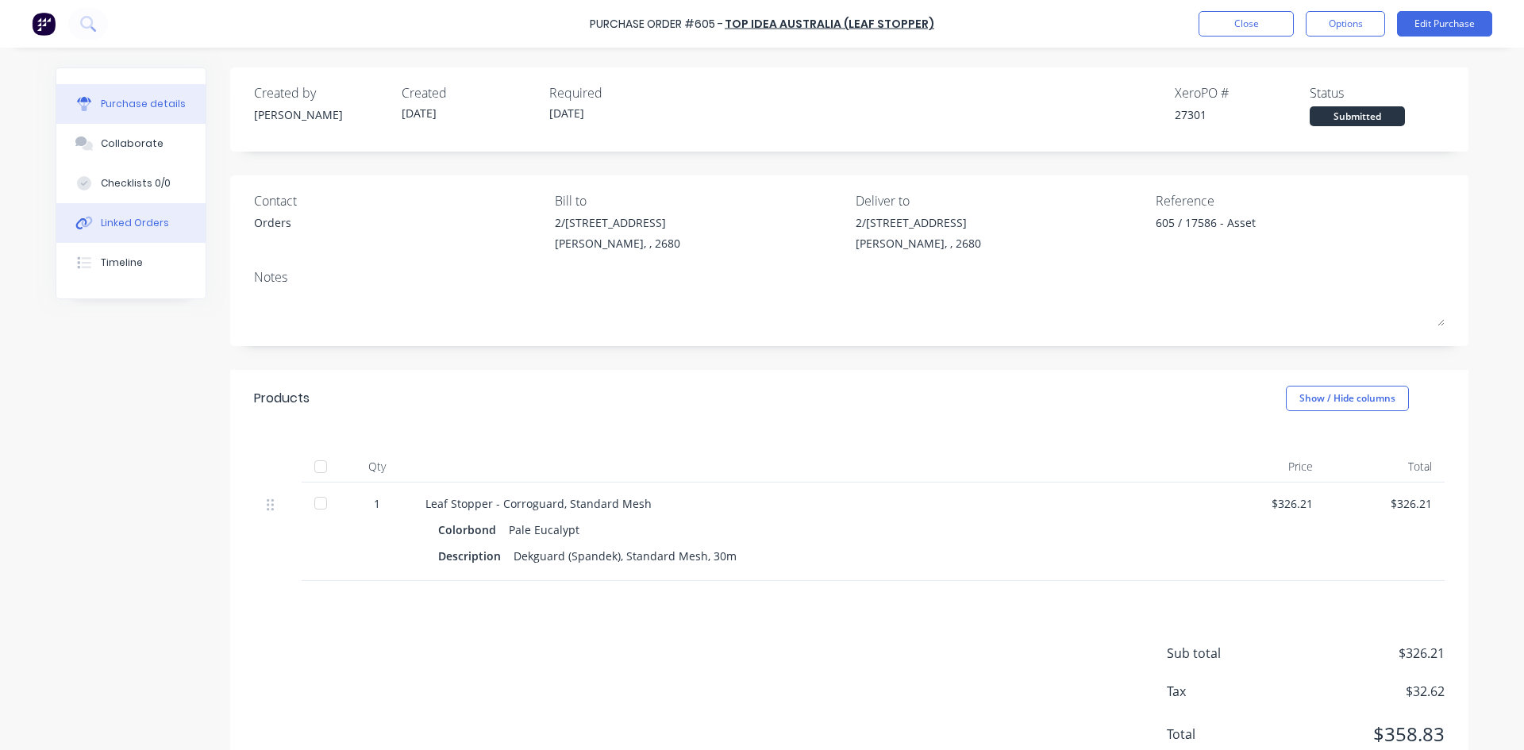
click at [124, 225] on div "Linked Orders" at bounding box center [135, 223] width 68 height 14
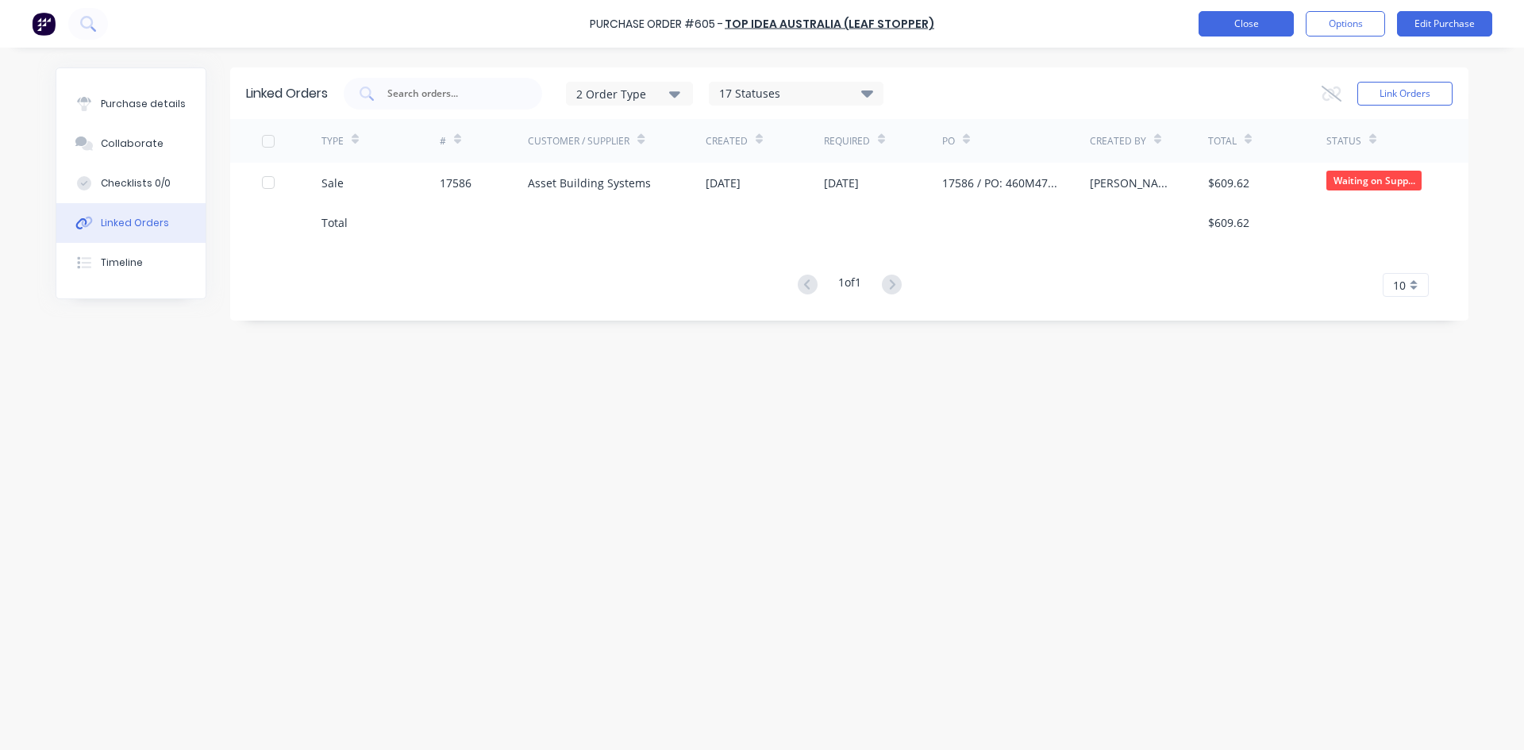
click at [1248, 16] on button "Close" at bounding box center [1245, 23] width 95 height 25
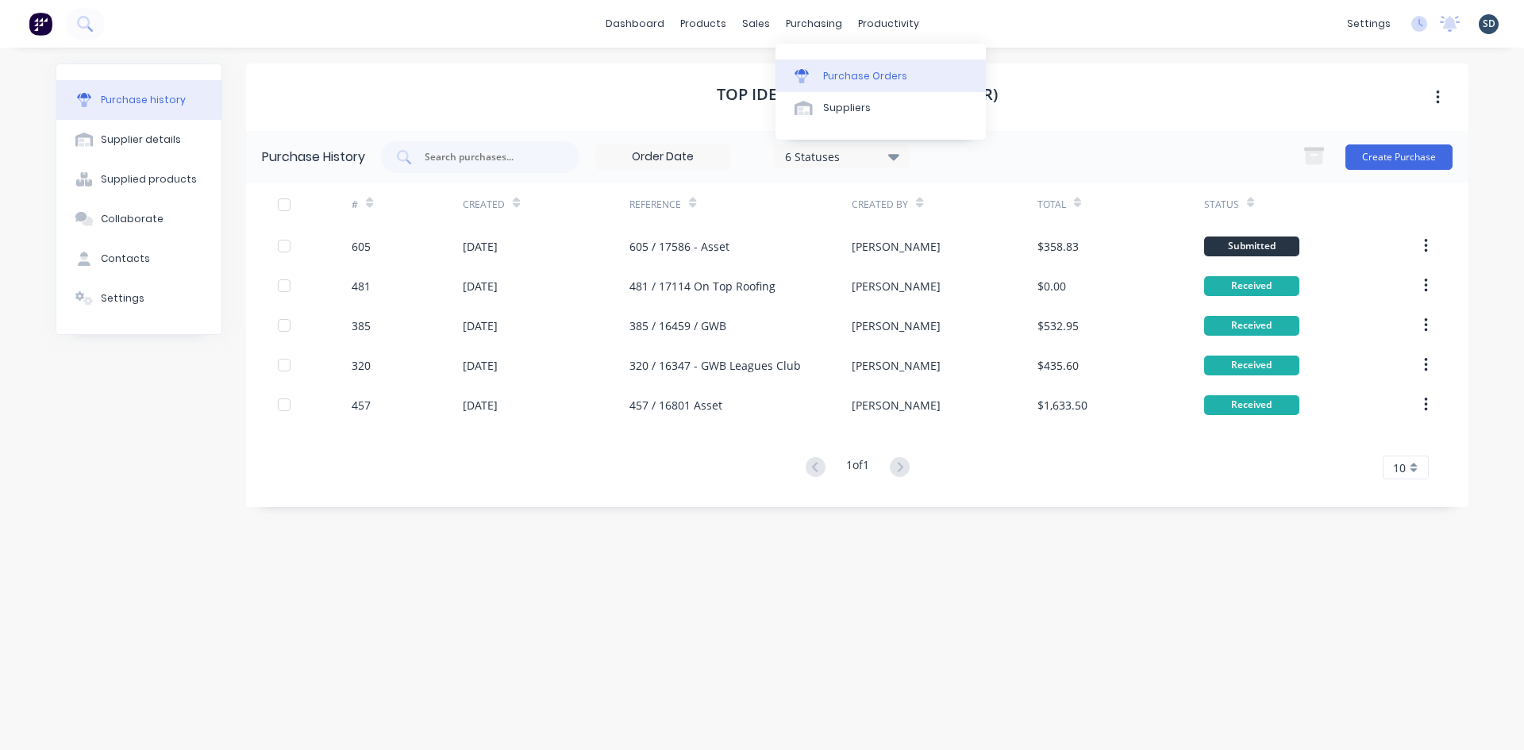
click at [826, 71] on div "Purchase Orders" at bounding box center [865, 76] width 84 height 14
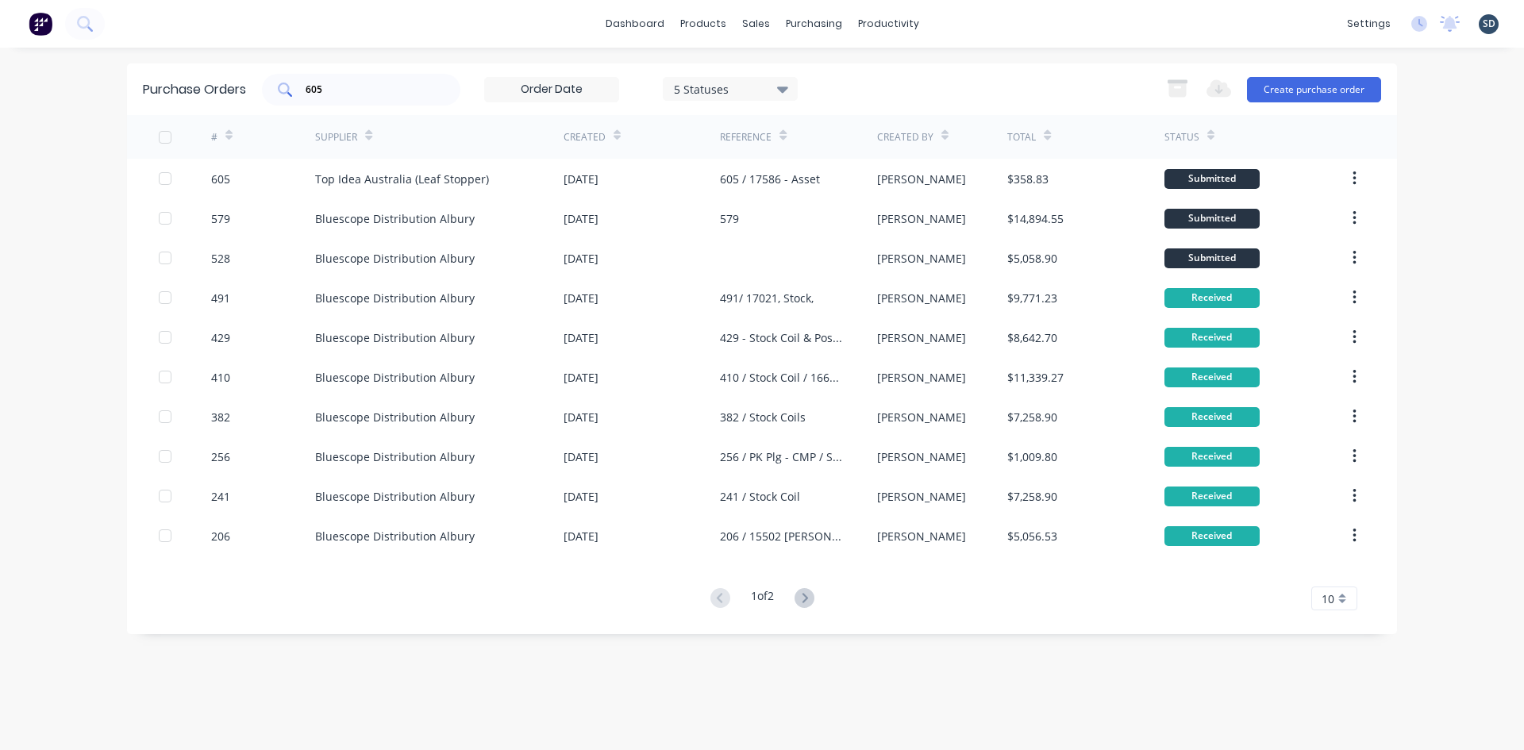
click at [339, 85] on input "605" at bounding box center [370, 90] width 132 height 16
type input "BREMICK"
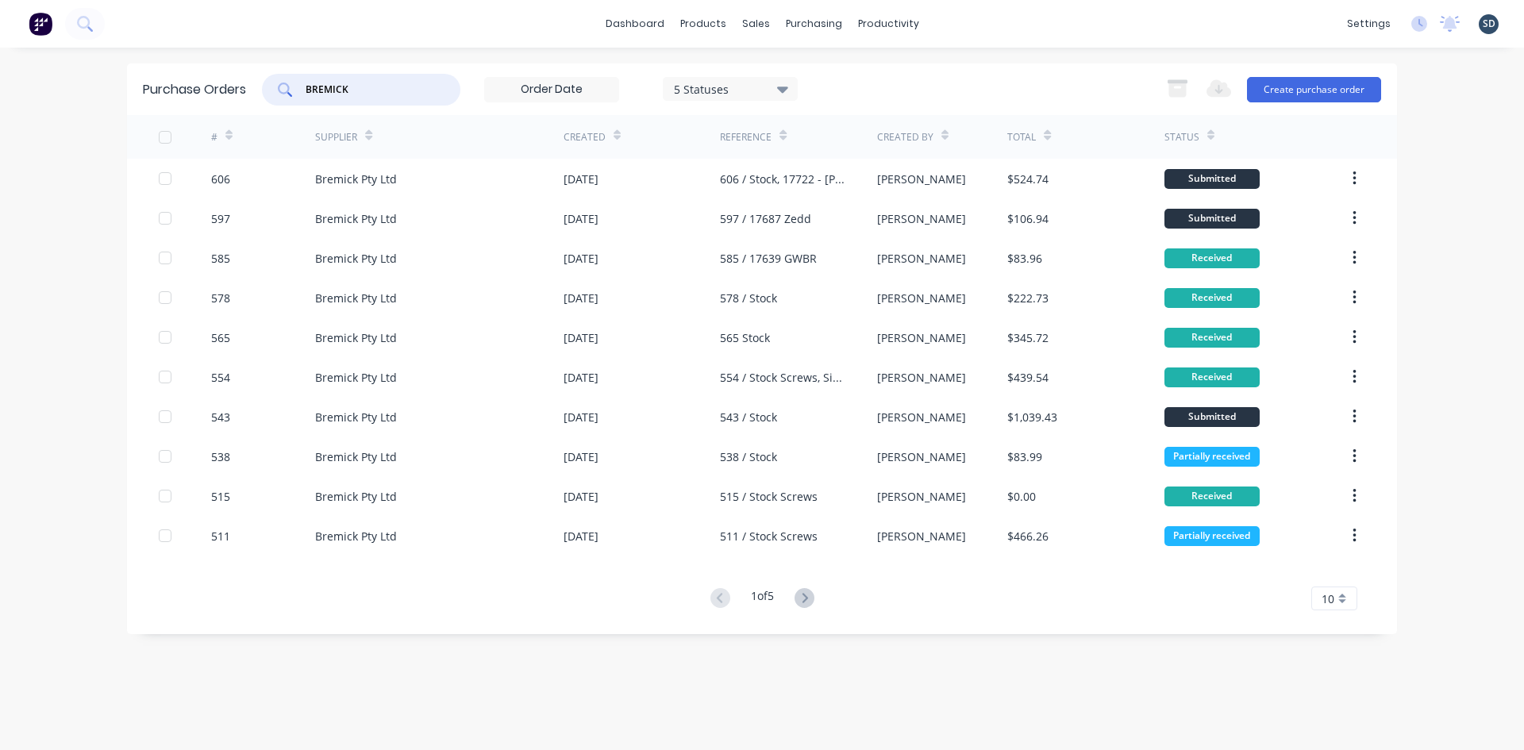
click at [950, 96] on div "BREMICK 5 Statuses 5 Statuses Export to Excel (XLSX) Create purchase order" at bounding box center [821, 90] width 1119 height 32
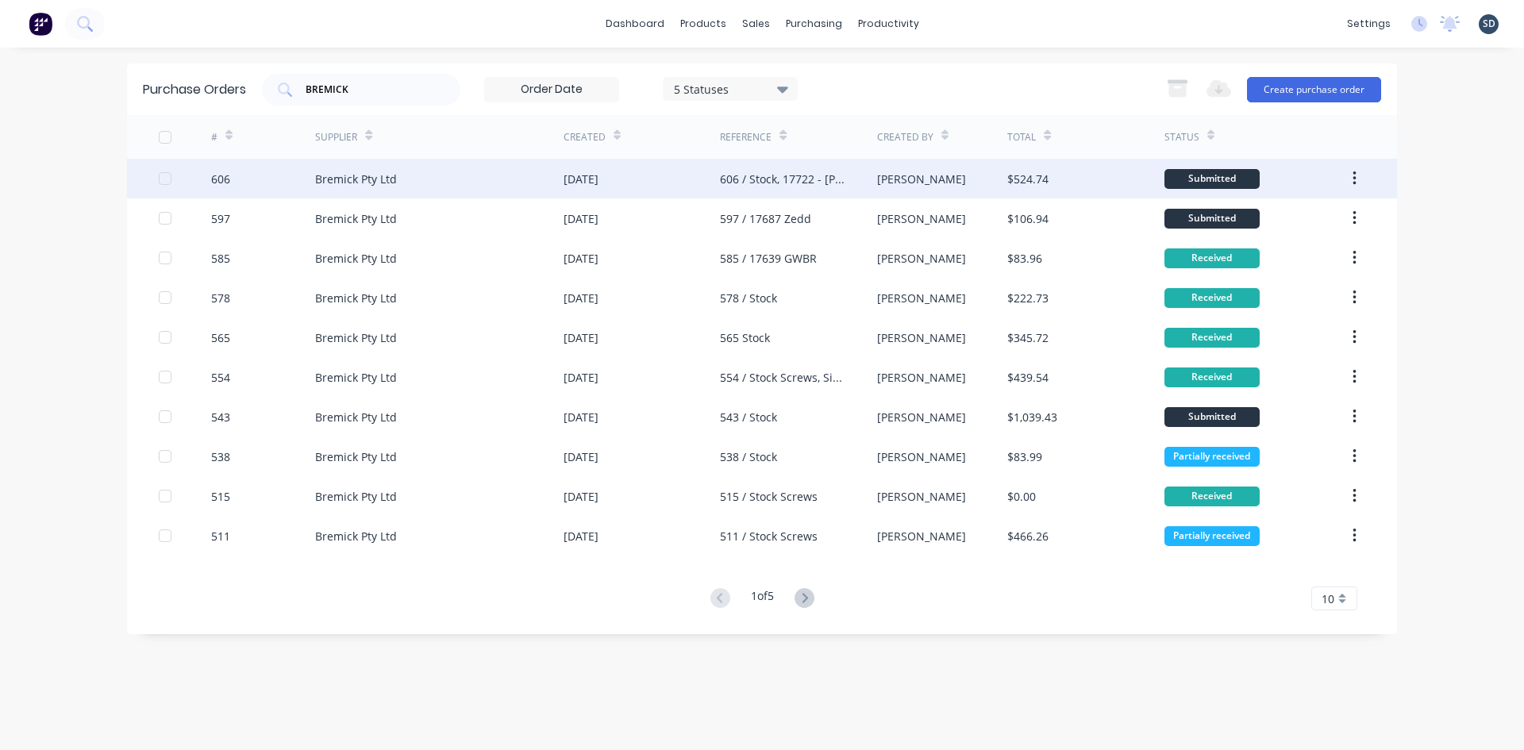
click at [486, 179] on div "Bremick Pty Ltd" at bounding box center [439, 179] width 248 height 40
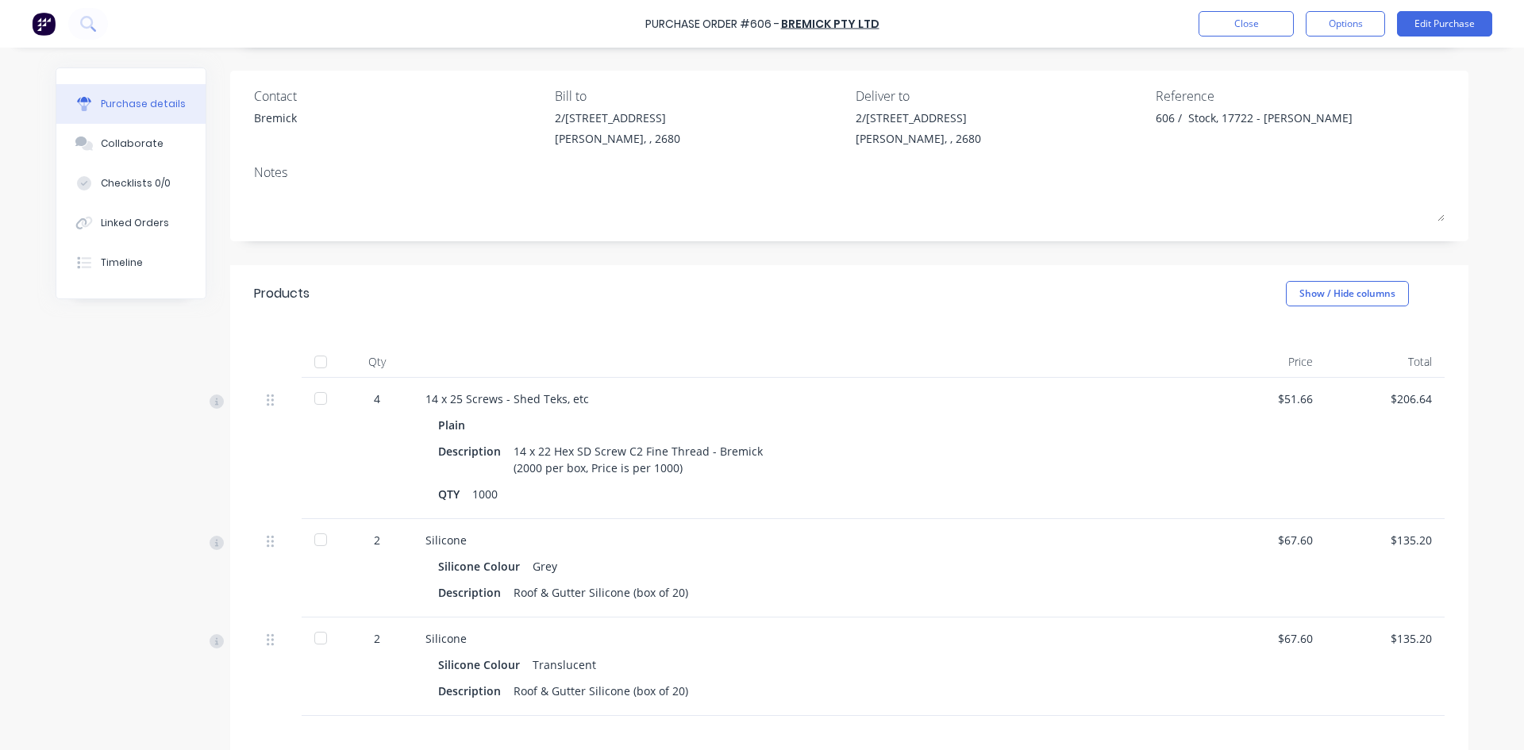
scroll to position [238, 0]
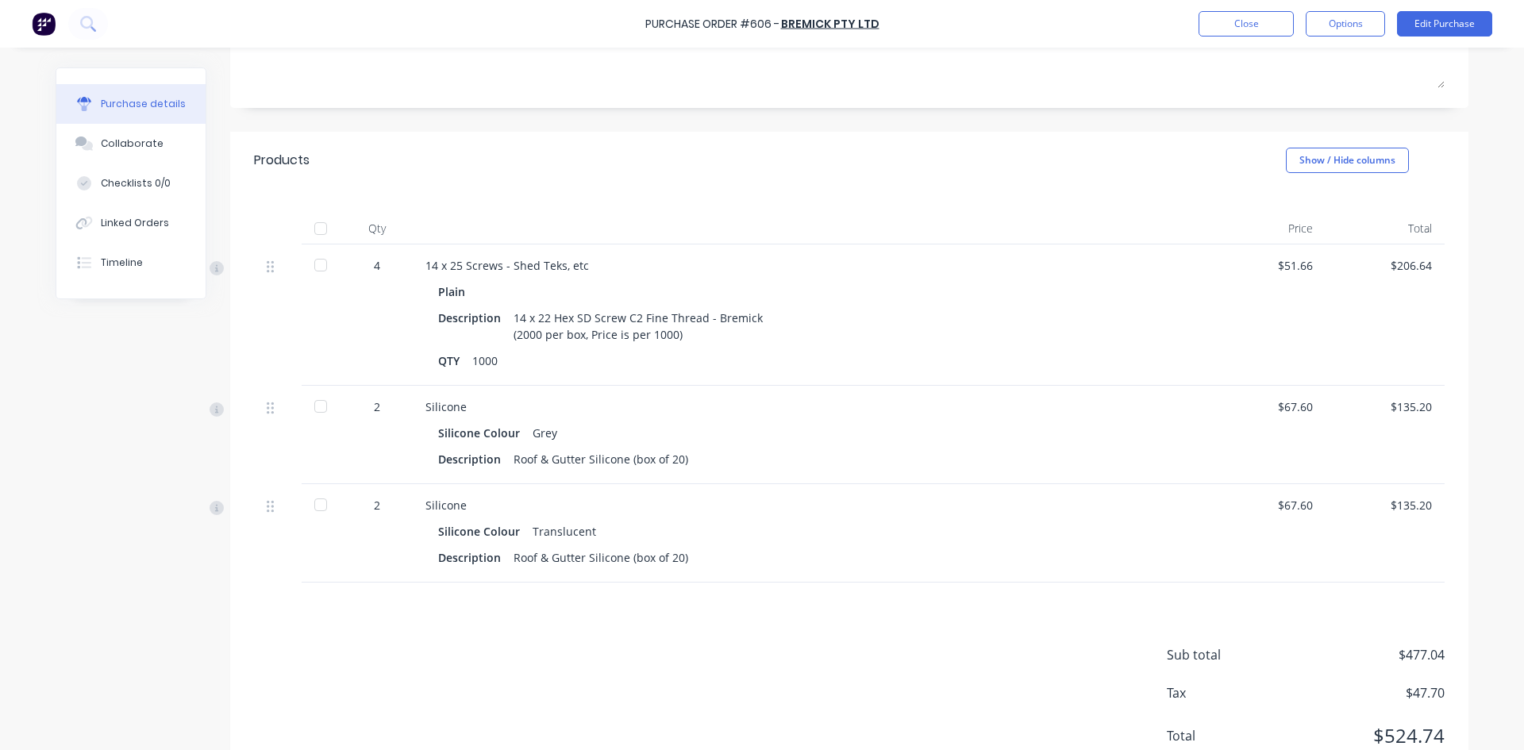
click at [314, 404] on div at bounding box center [321, 406] width 32 height 32
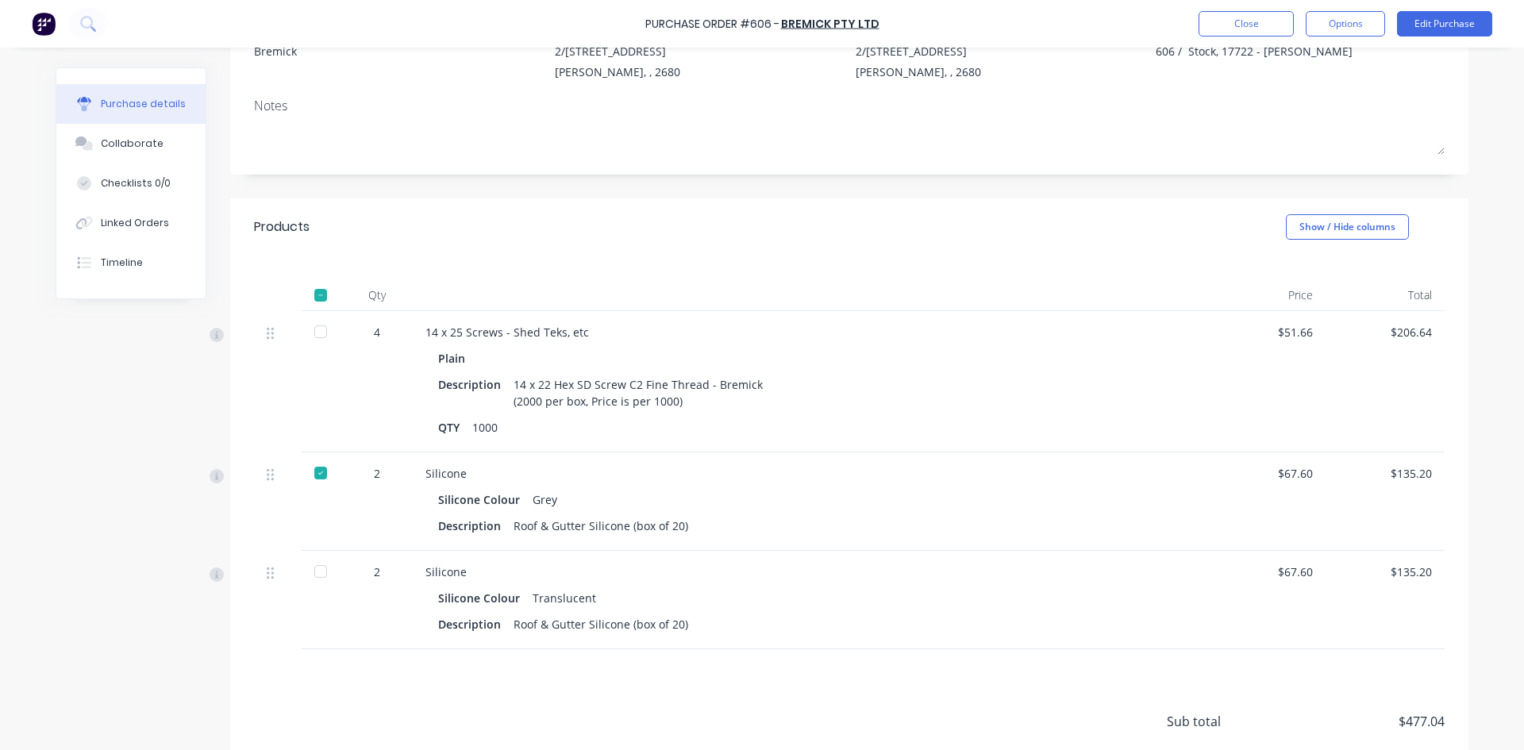
scroll to position [79, 0]
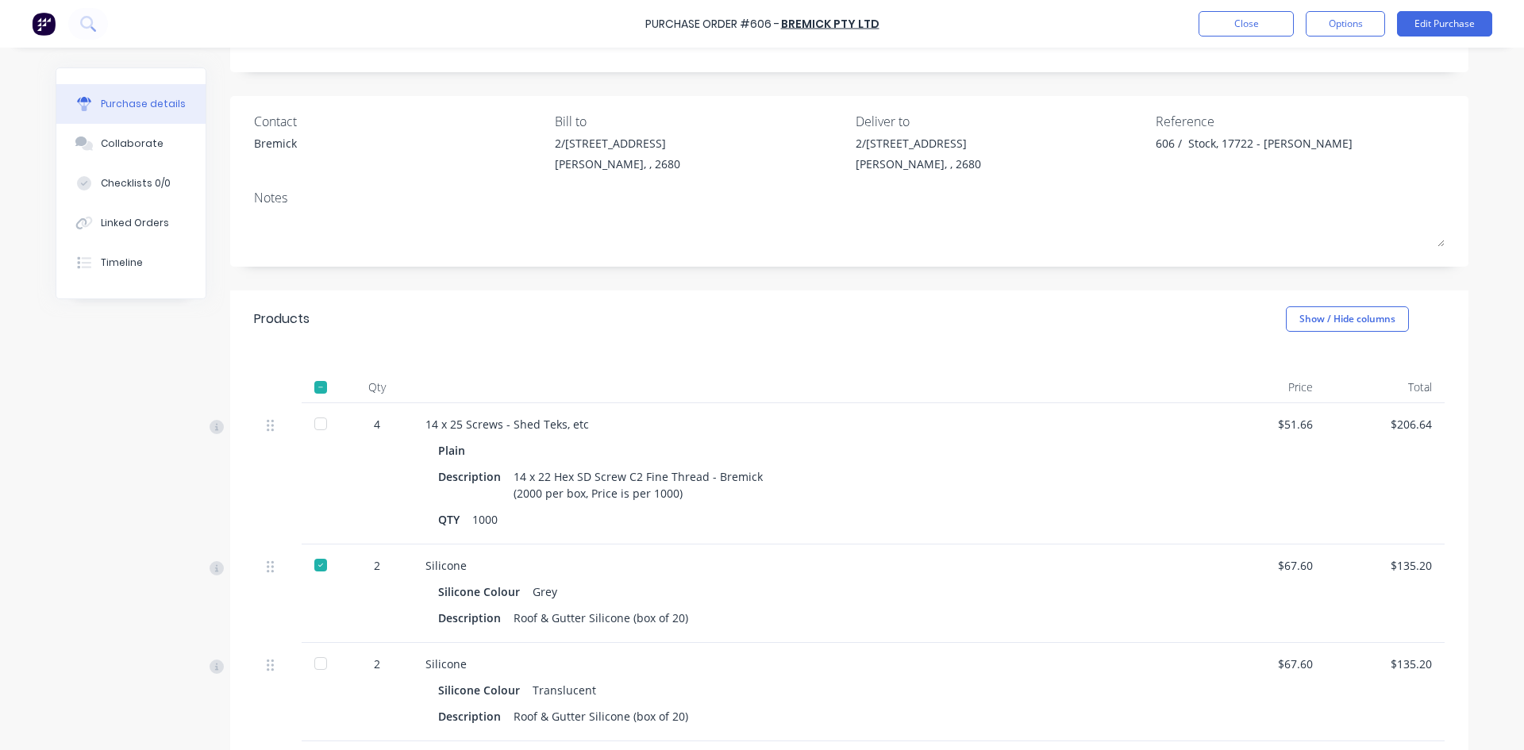
click at [315, 423] on div at bounding box center [321, 424] width 32 height 32
type textarea "x"
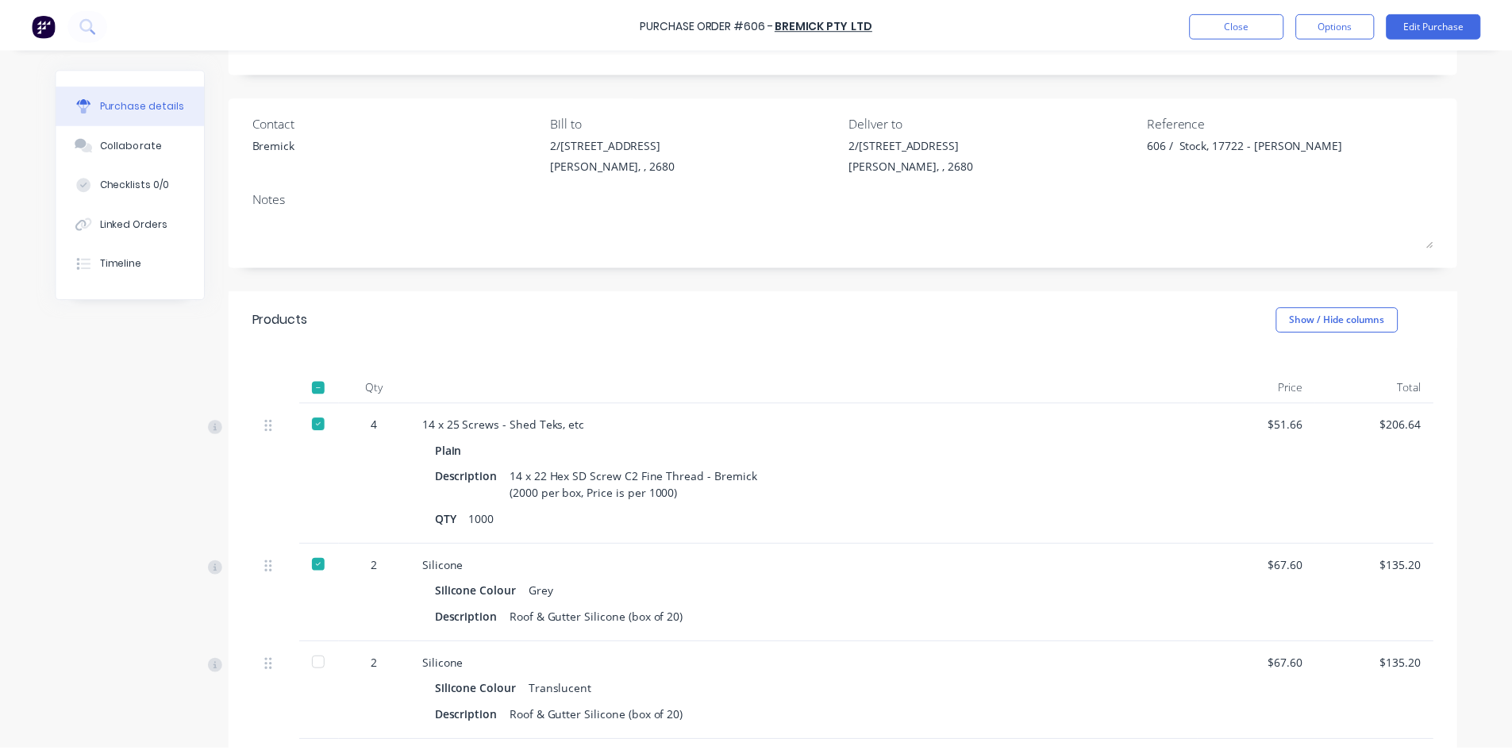
scroll to position [0, 0]
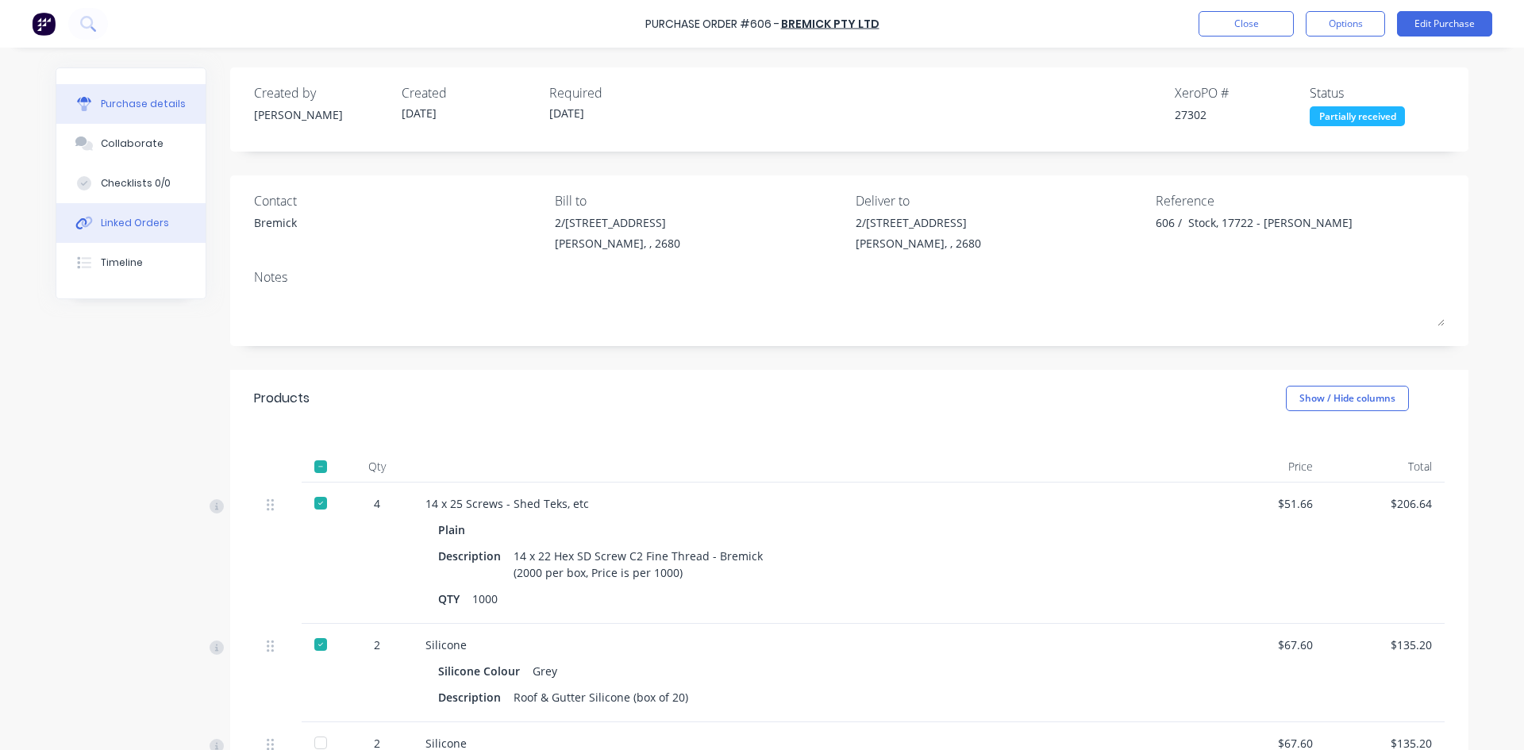
click at [119, 229] on div "Linked Orders" at bounding box center [135, 223] width 68 height 14
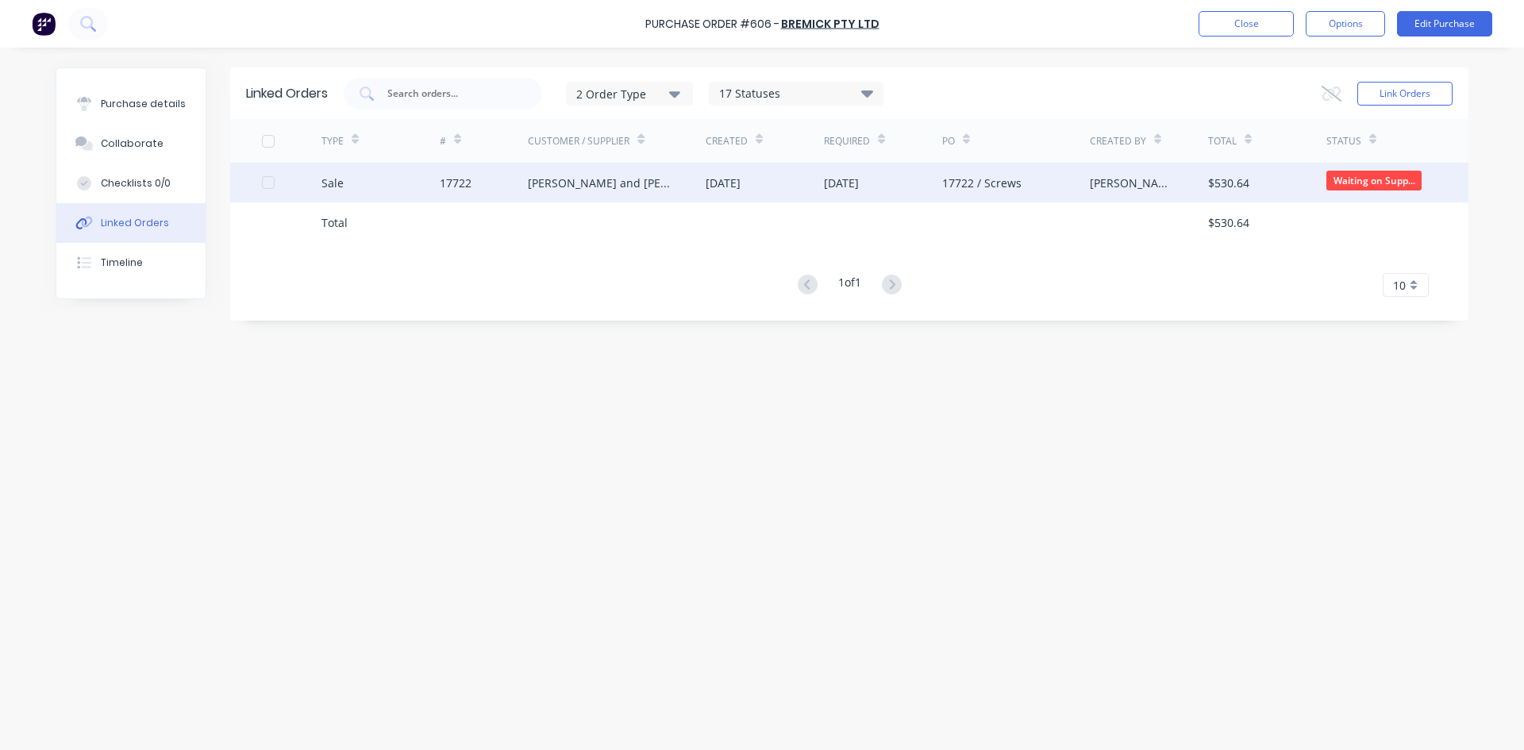
click at [665, 184] on div "[PERSON_NAME] and [PERSON_NAME]" at bounding box center [617, 183] width 178 height 40
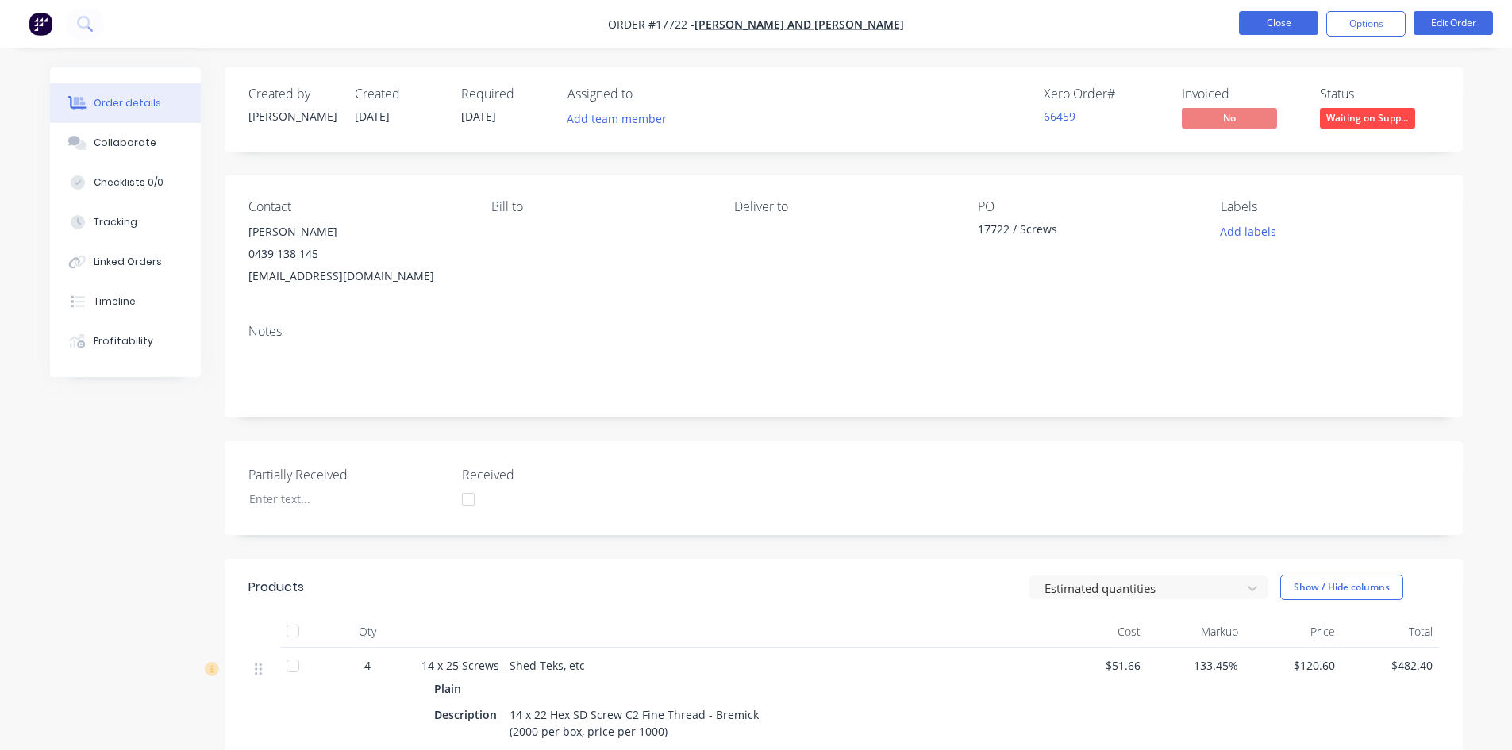
click at [1266, 11] on button "Close" at bounding box center [1278, 23] width 79 height 24
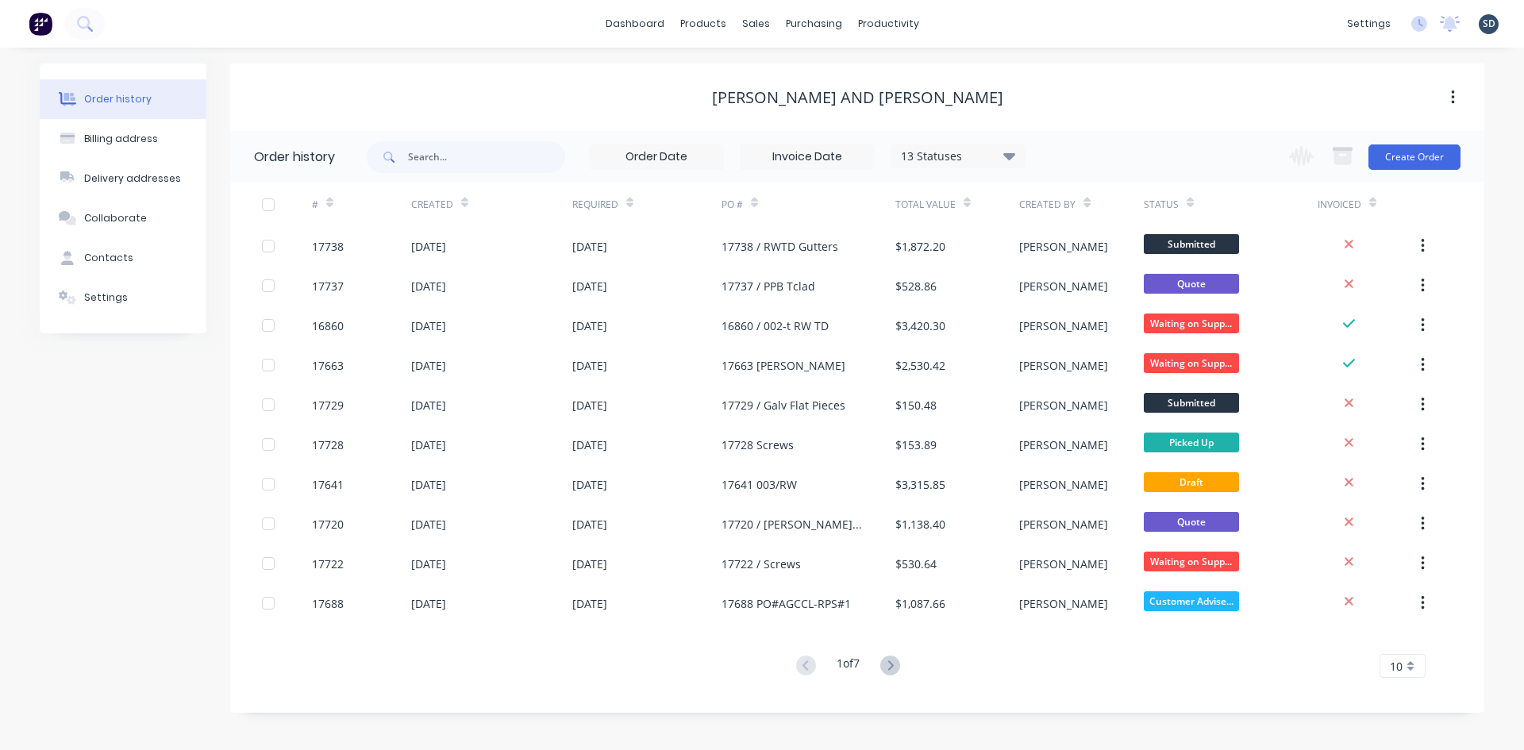
click at [1062, 21] on div "dashboard products sales purchasing productivity dashboard products Product Cat…" at bounding box center [762, 24] width 1524 height 48
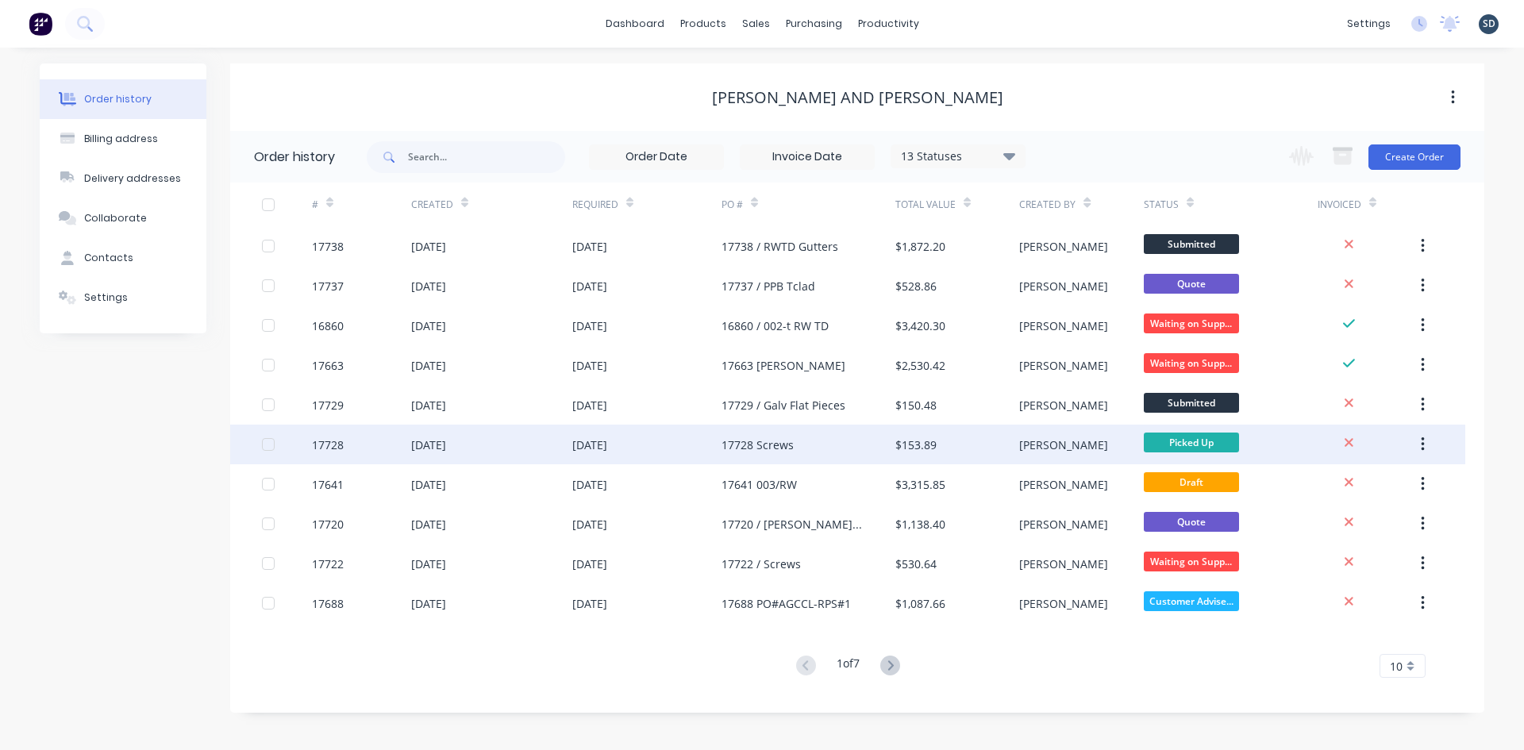
click at [675, 440] on div "[DATE]" at bounding box center [646, 445] width 149 height 40
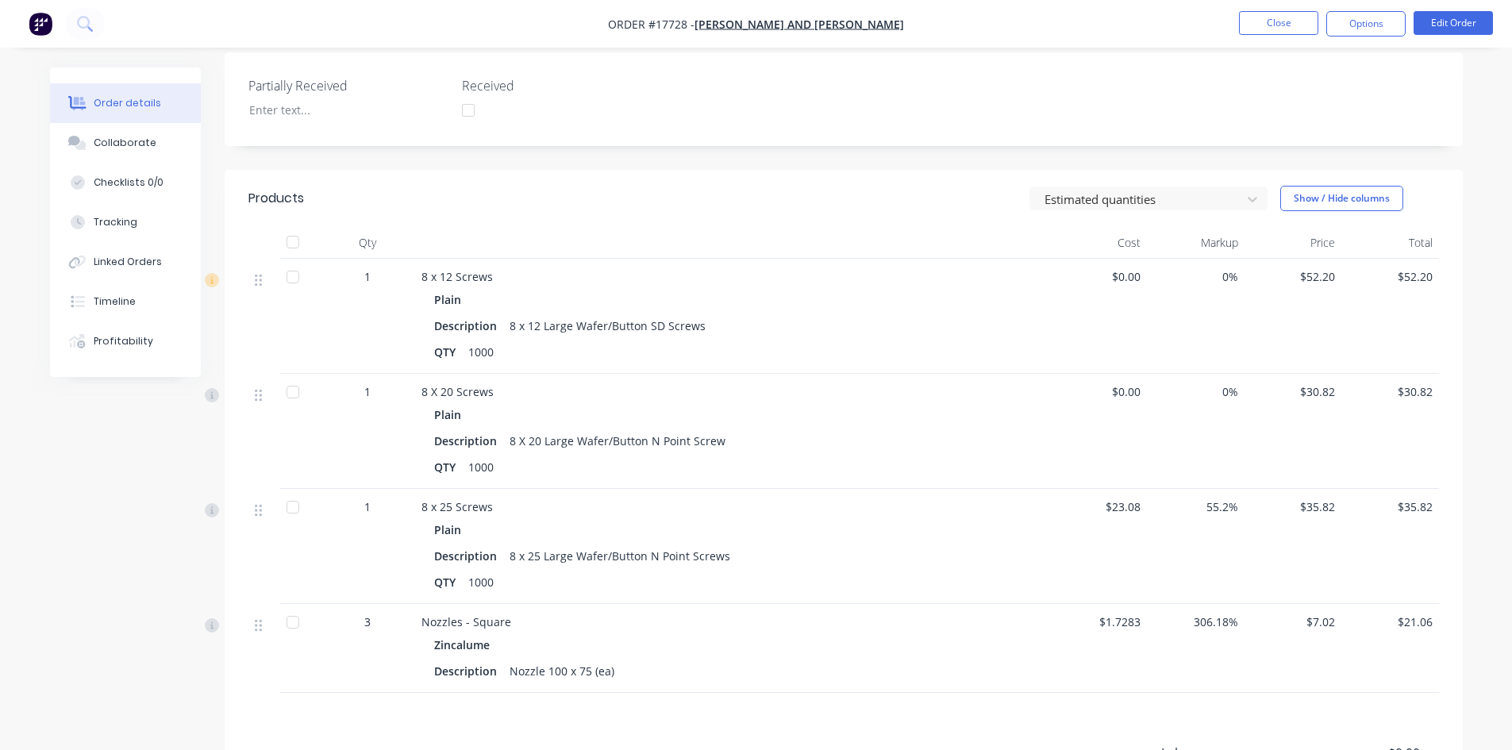
scroll to position [397, 0]
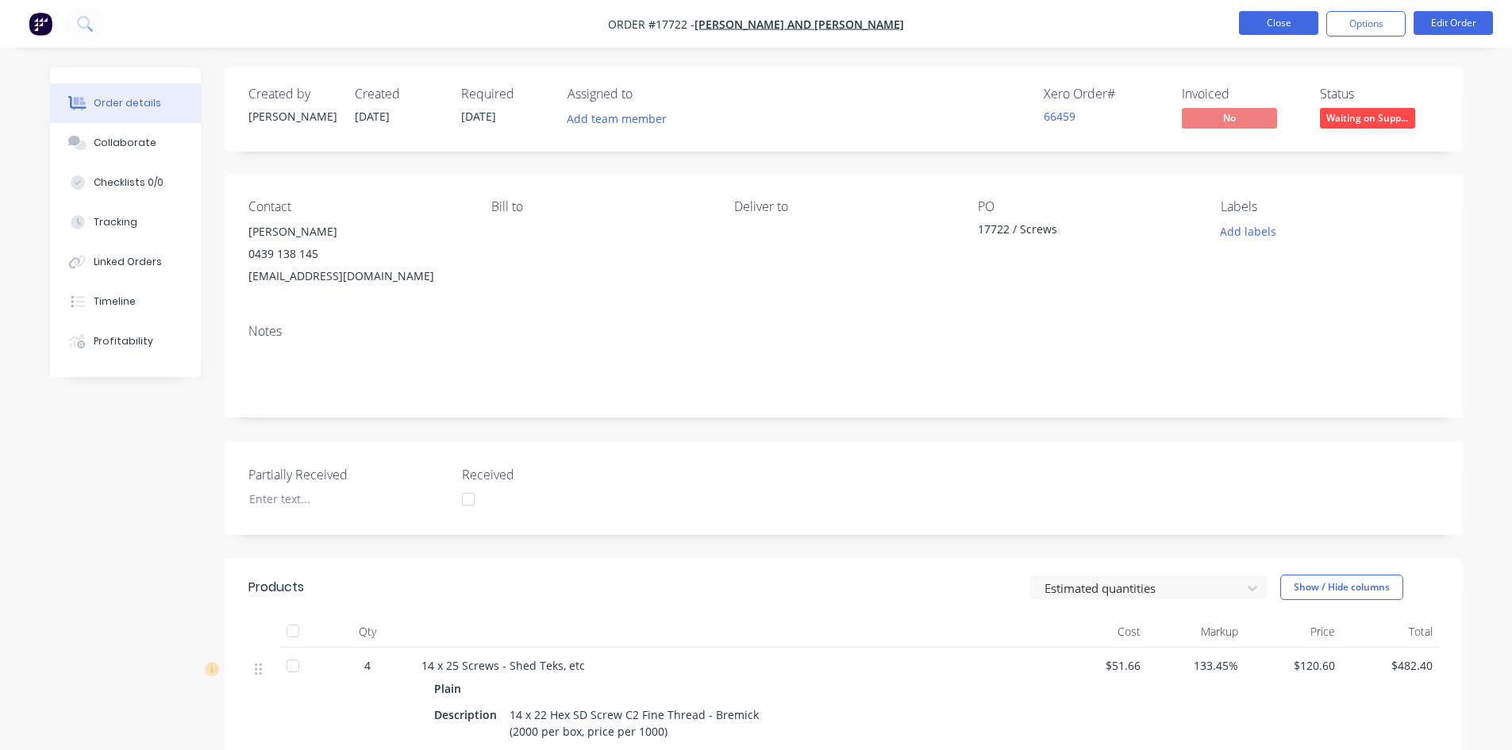
click at [1297, 21] on button "Close" at bounding box center [1278, 23] width 79 height 24
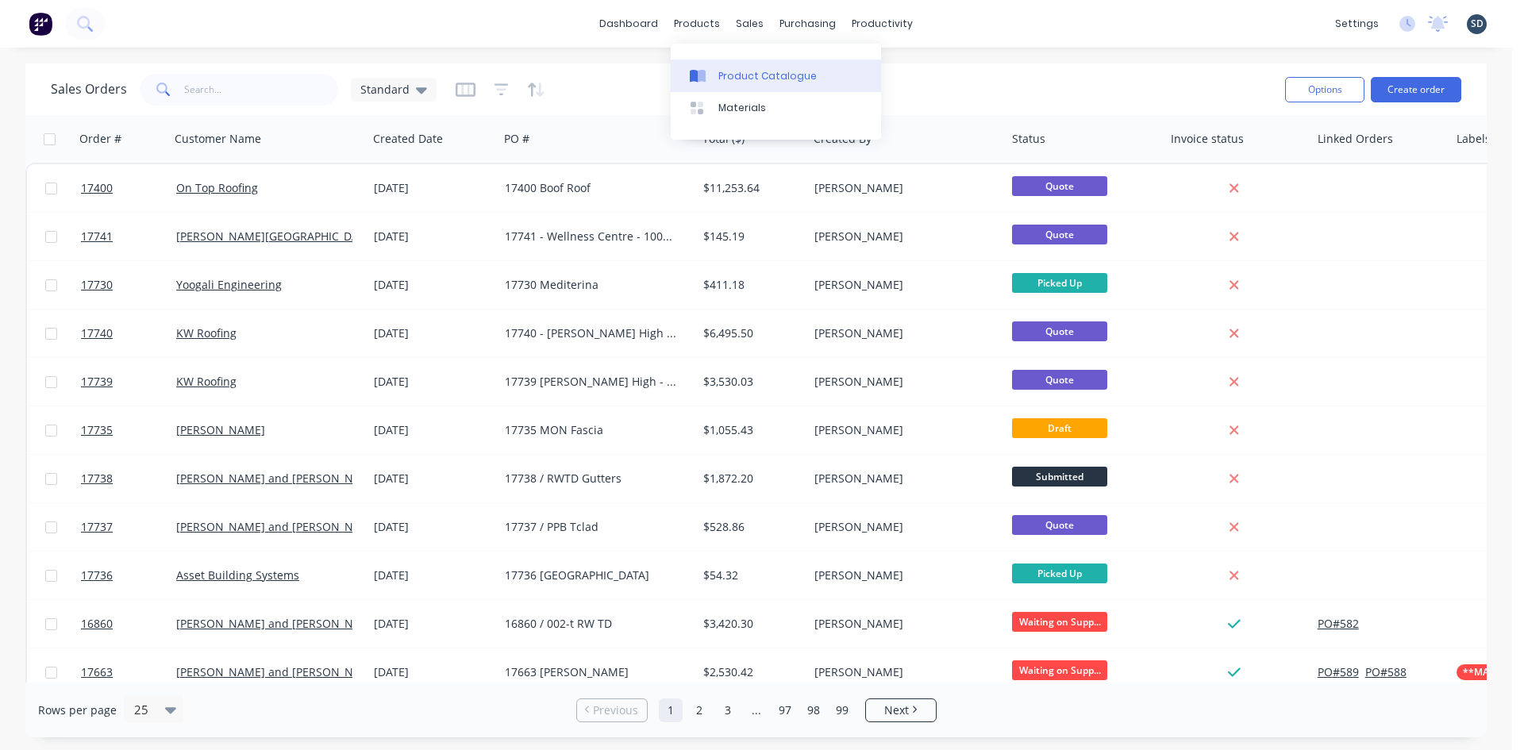
click at [732, 73] on div "Product Catalogue" at bounding box center [767, 76] width 98 height 14
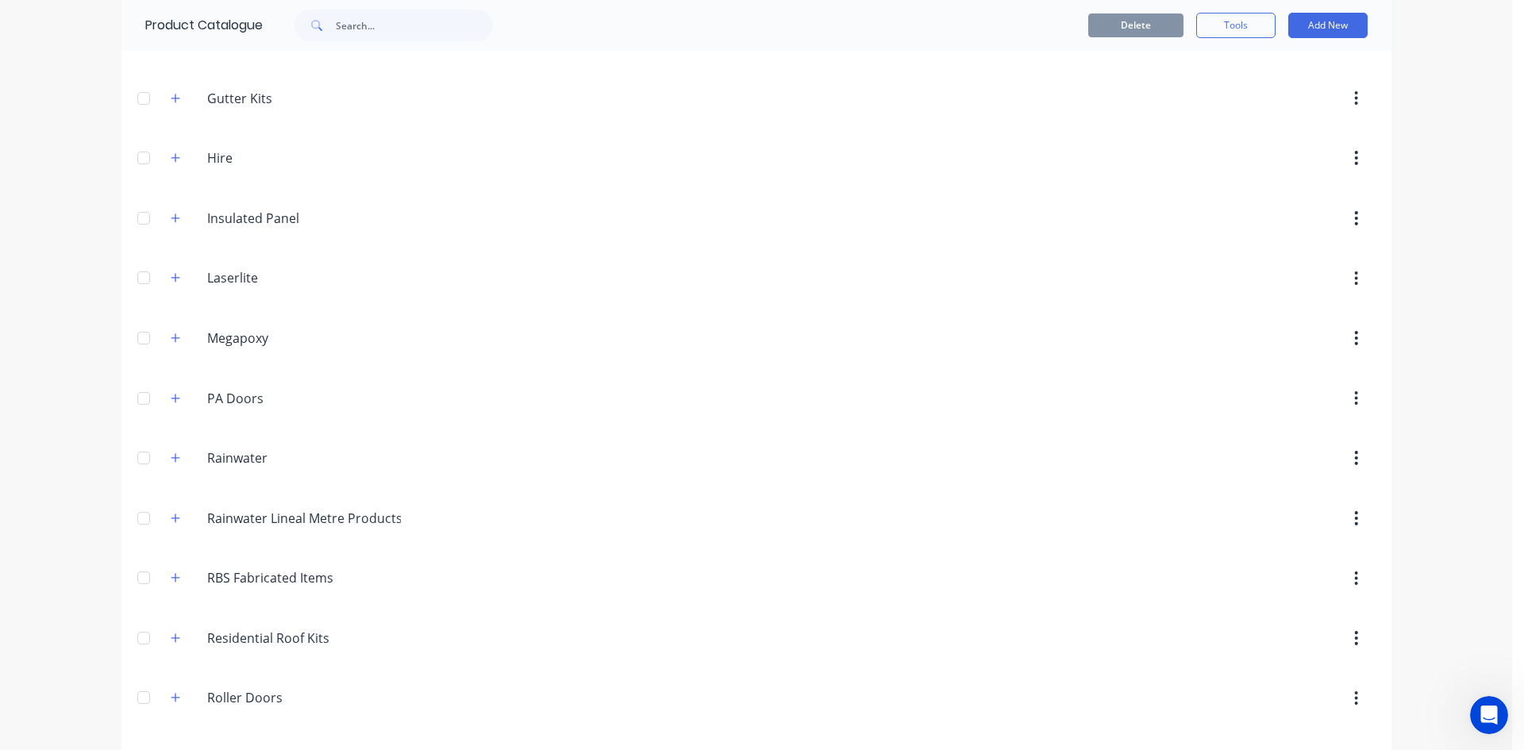
scroll to position [873, 0]
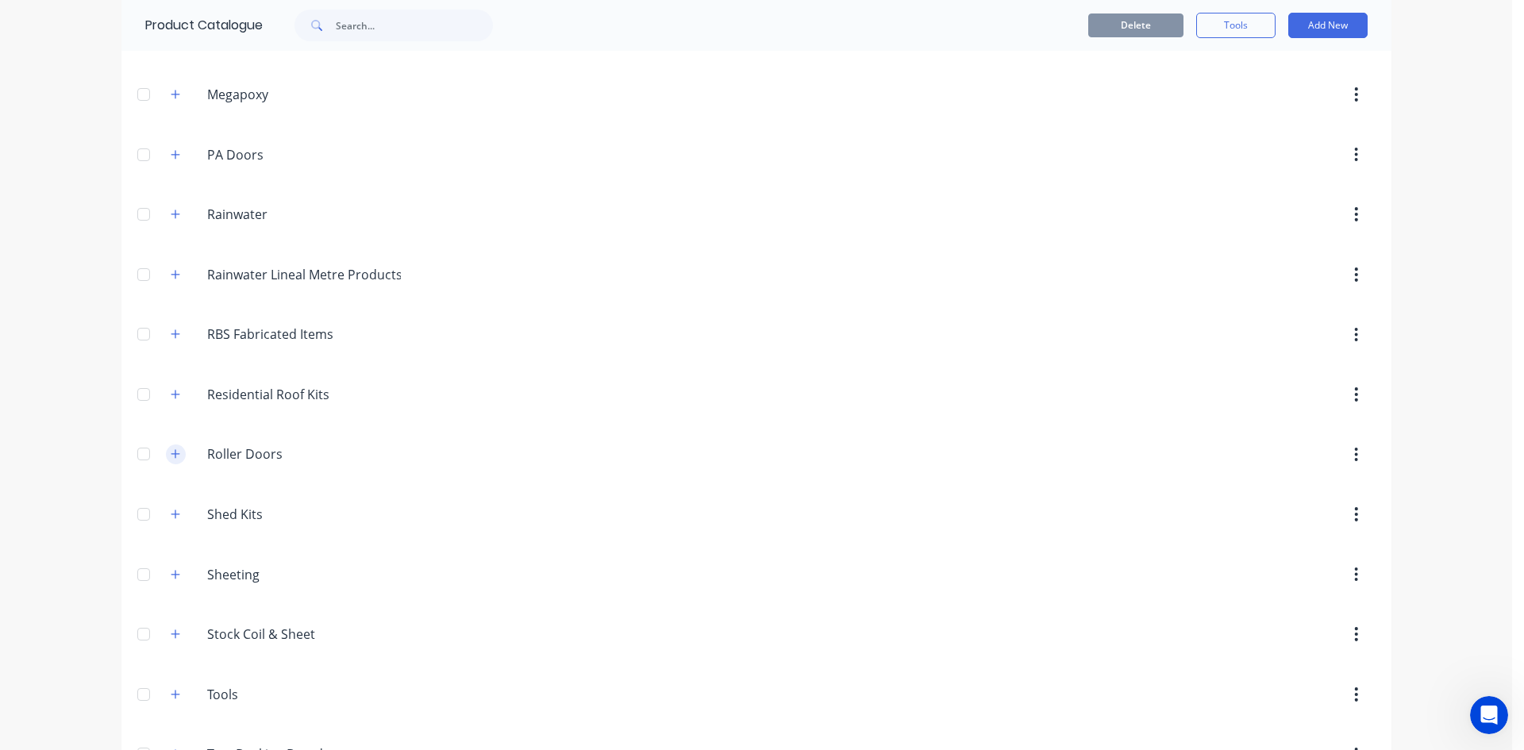
click at [176, 449] on button "button" at bounding box center [176, 454] width 20 height 20
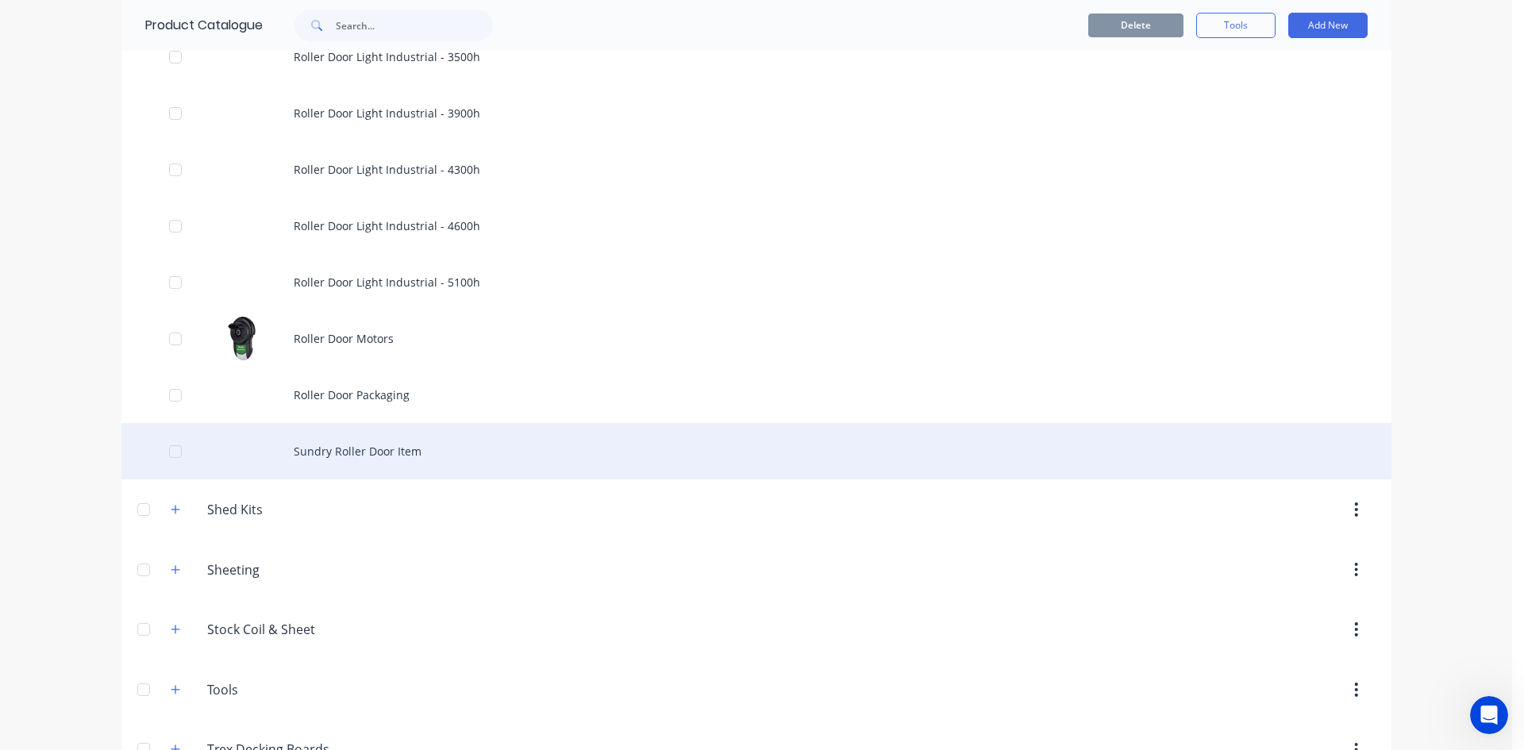
scroll to position [1881, 0]
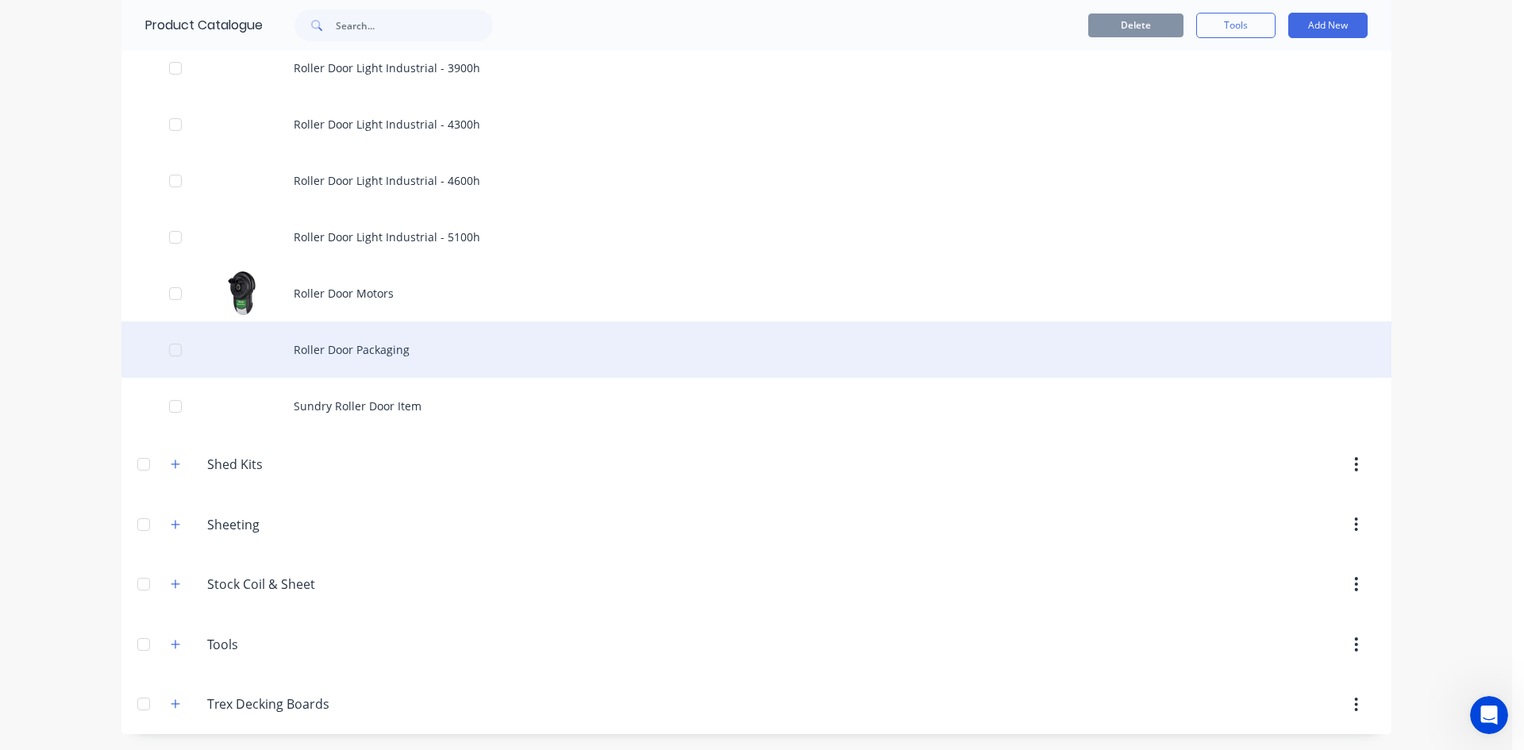
click at [454, 361] on div "Roller Door Packaging" at bounding box center [756, 349] width 1270 height 56
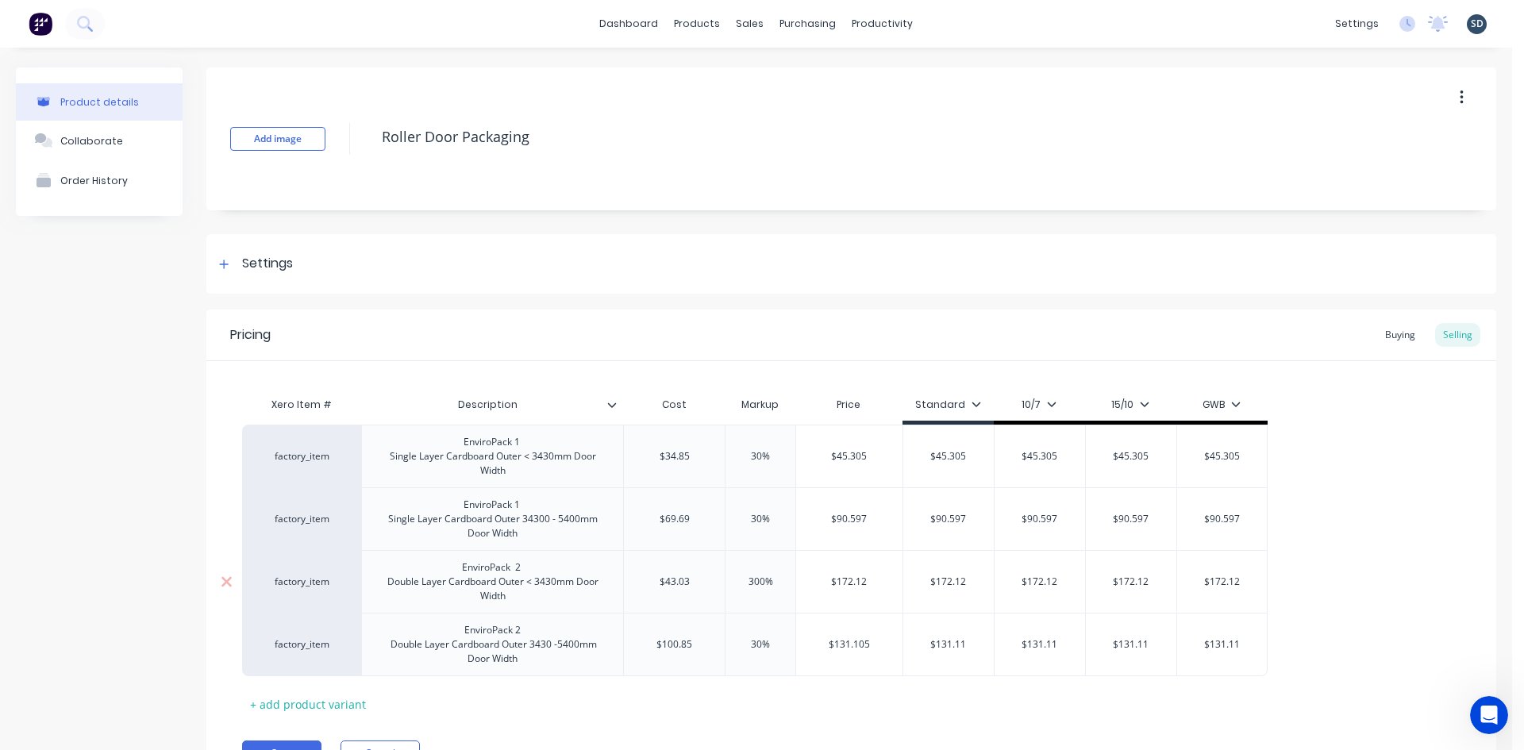
type textarea "x"
type input "300%"
click at [760, 586] on input "300%" at bounding box center [760, 582] width 79 height 14
type textarea "x"
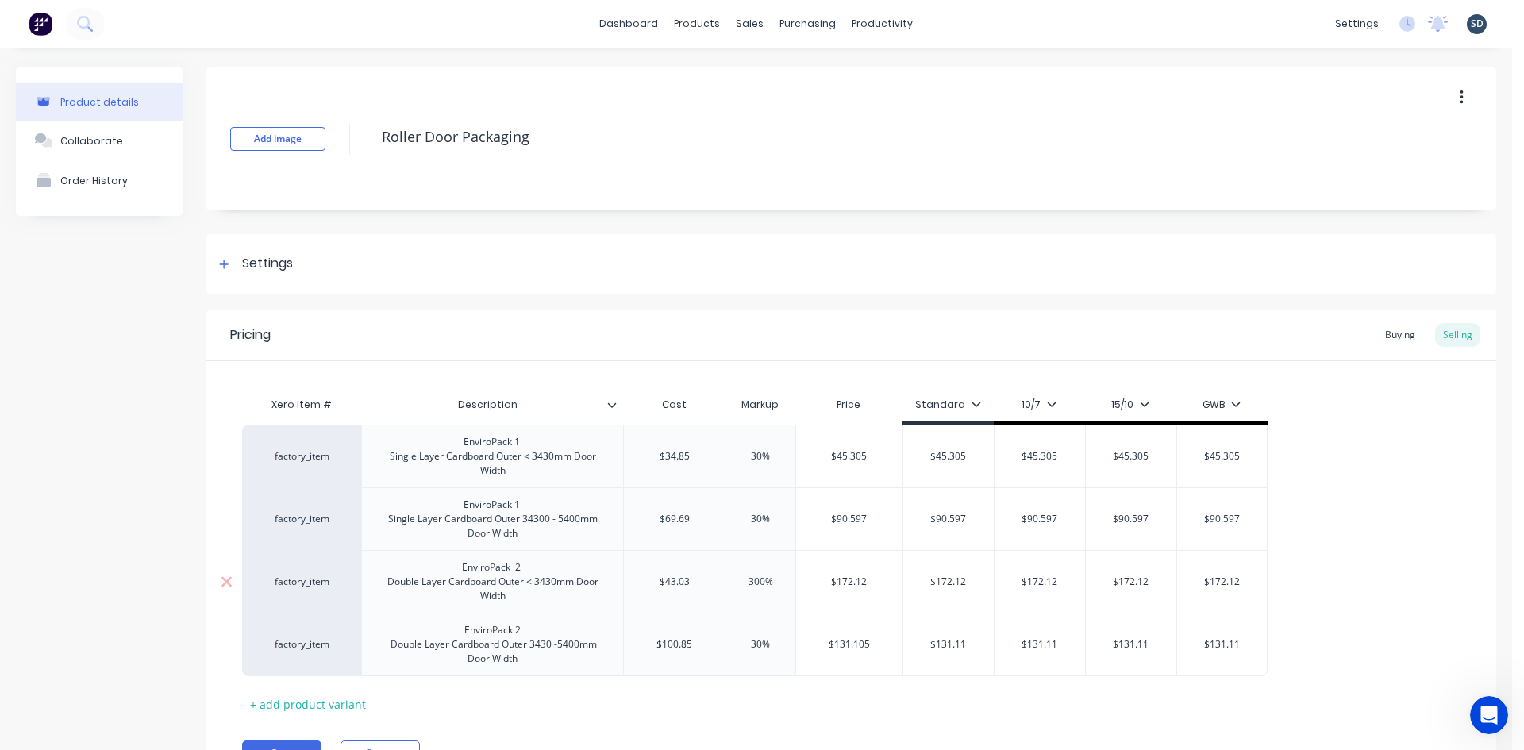
type input "3%"
type textarea "x"
type input "30%"
click at [833, 323] on div "Pricing Buying Selling" at bounding box center [850, 335] width 1289 height 52
type input "$55.939"
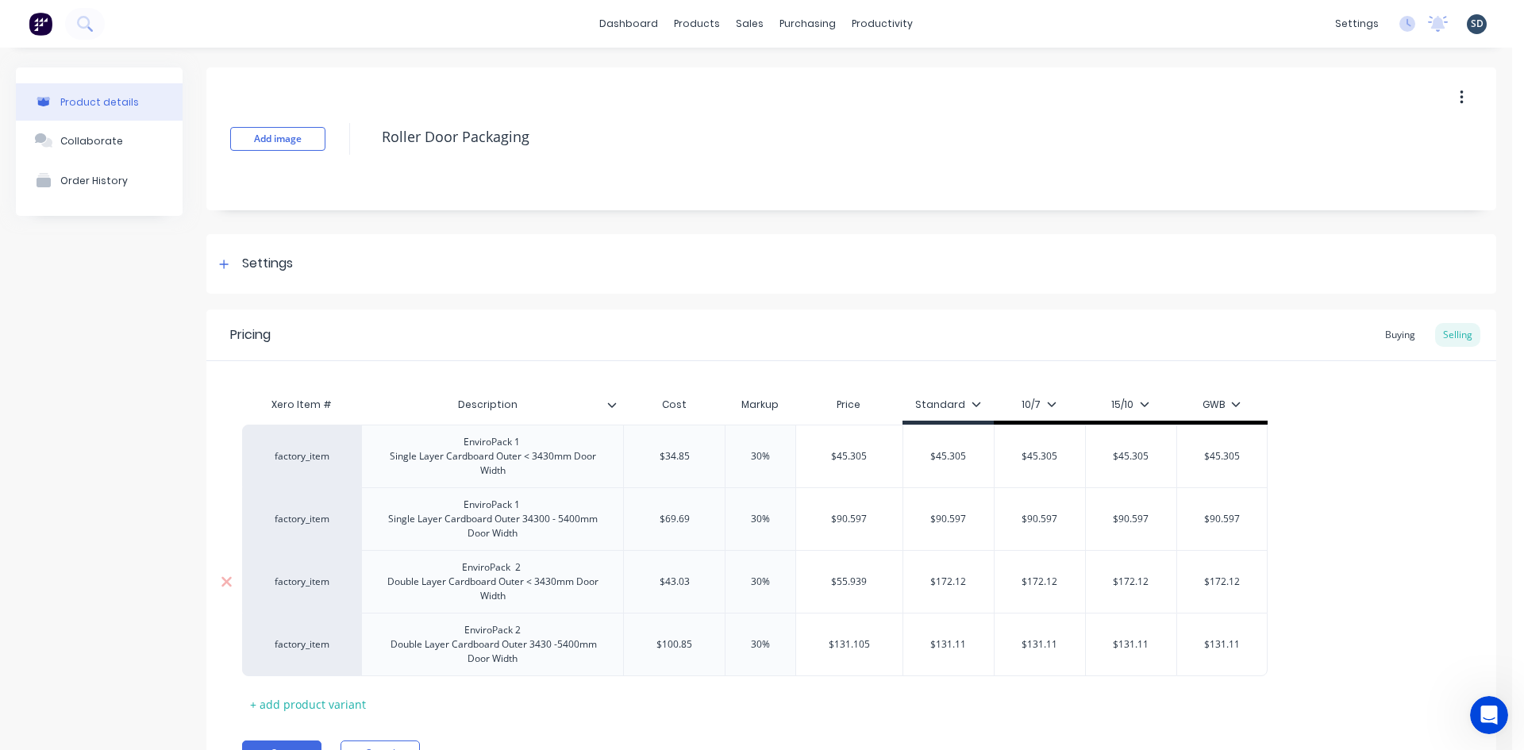
click at [855, 579] on input "$55.939" at bounding box center [849, 582] width 106 height 14
click at [855, 580] on input "$55.939" at bounding box center [849, 582] width 106 height 14
type input "$172.12"
click at [953, 587] on input "$172.12" at bounding box center [948, 582] width 90 height 14
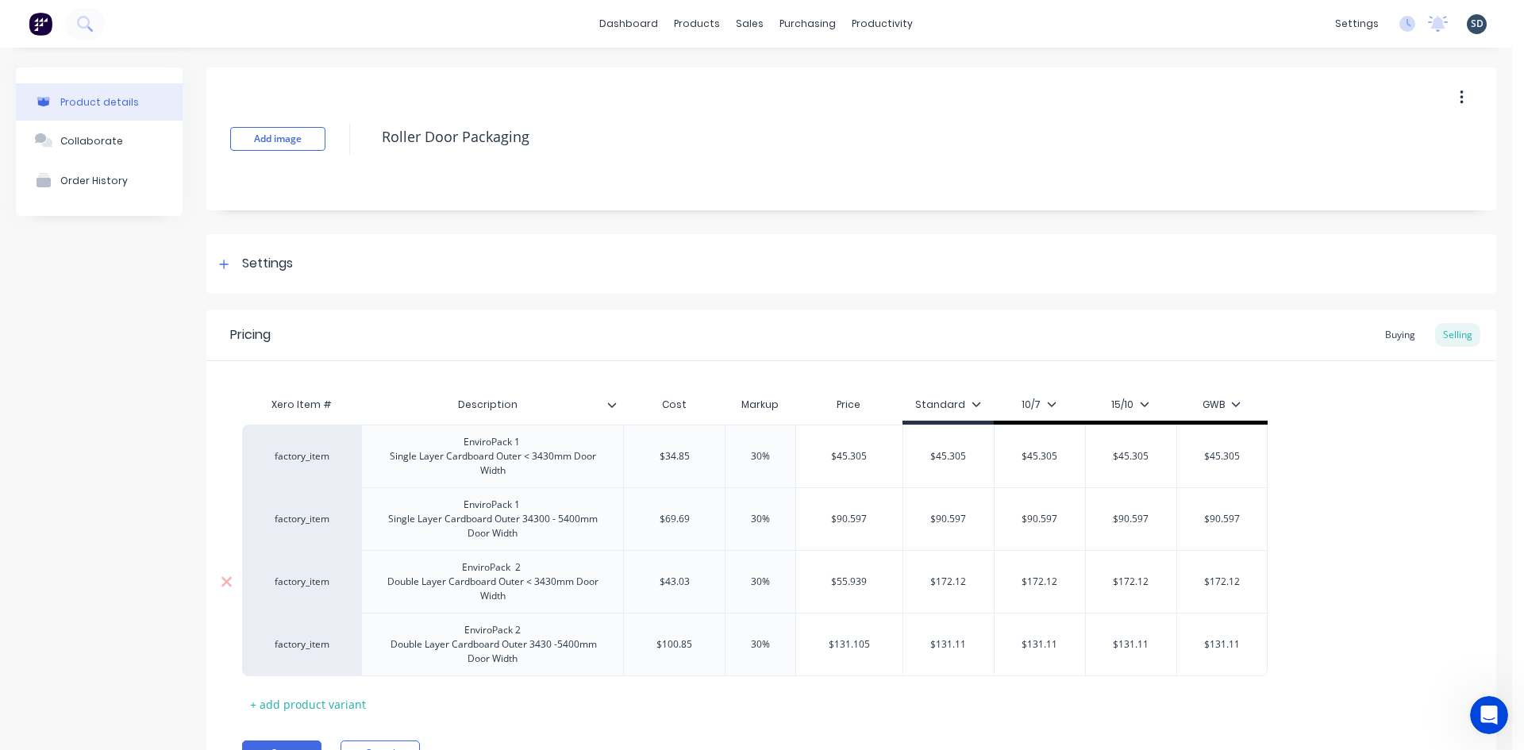
paste input "55.939"
type textarea "x"
type input "$55.939"
type textarea "x"
click at [951, 582] on input "$55.93" at bounding box center [948, 582] width 90 height 14
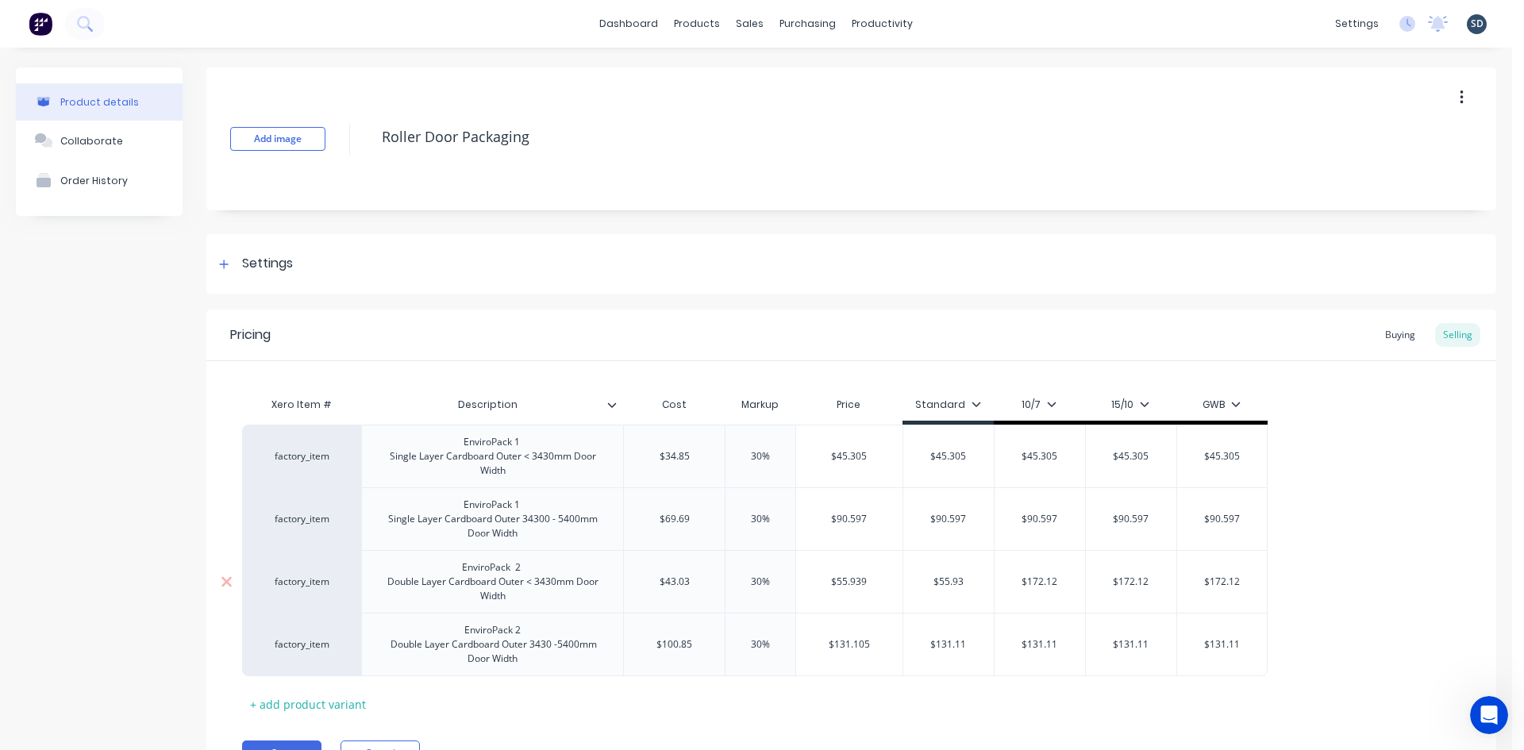
click at [951, 582] on input "$55.93" at bounding box center [948, 582] width 90 height 14
type input "$55.93"
type input "$172.12"
click at [1041, 588] on input "$172.12" at bounding box center [1039, 582] width 90 height 14
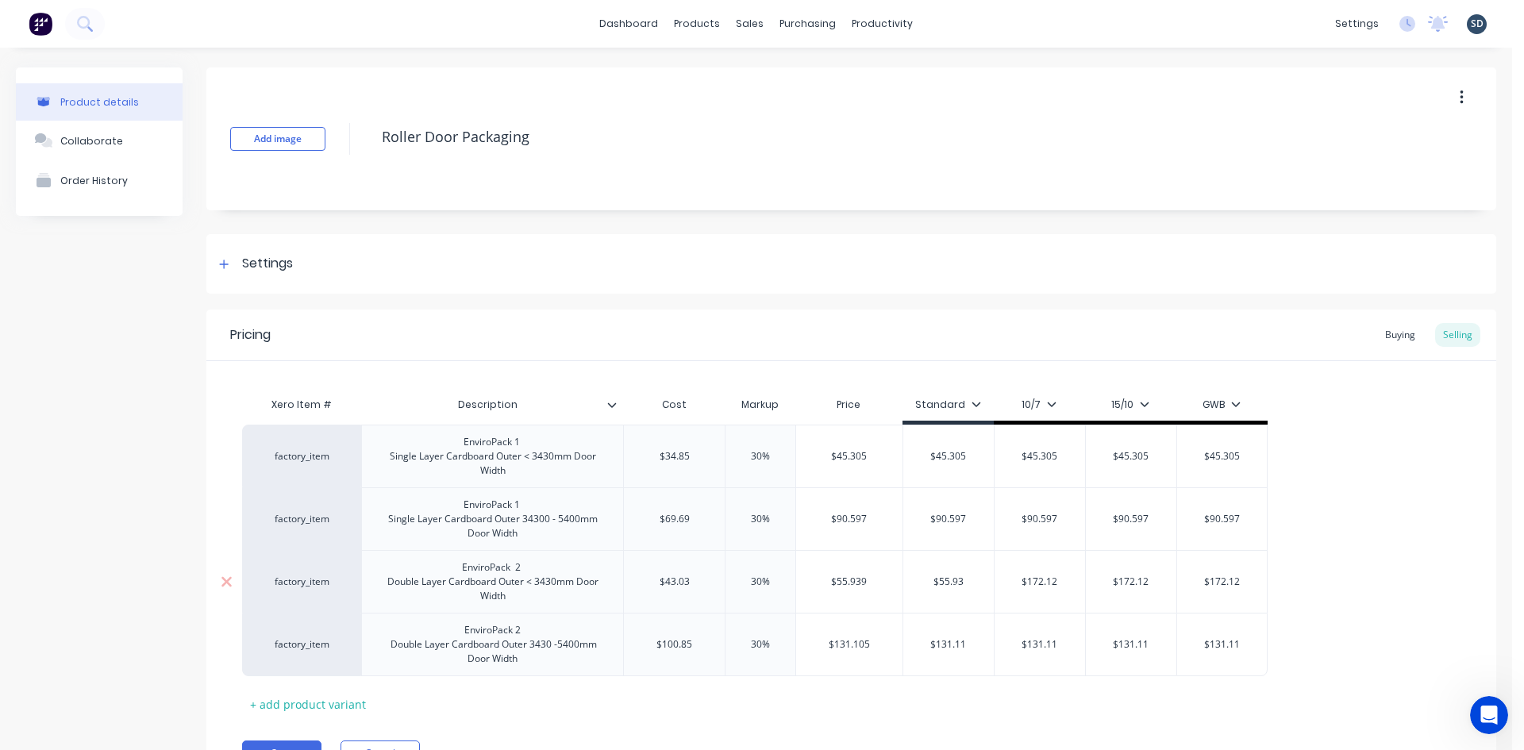
paste input "55.93"
type textarea "x"
type input "$55.93"
type input "$172.12"
click at [1138, 586] on input "$172.12" at bounding box center [1131, 582] width 90 height 14
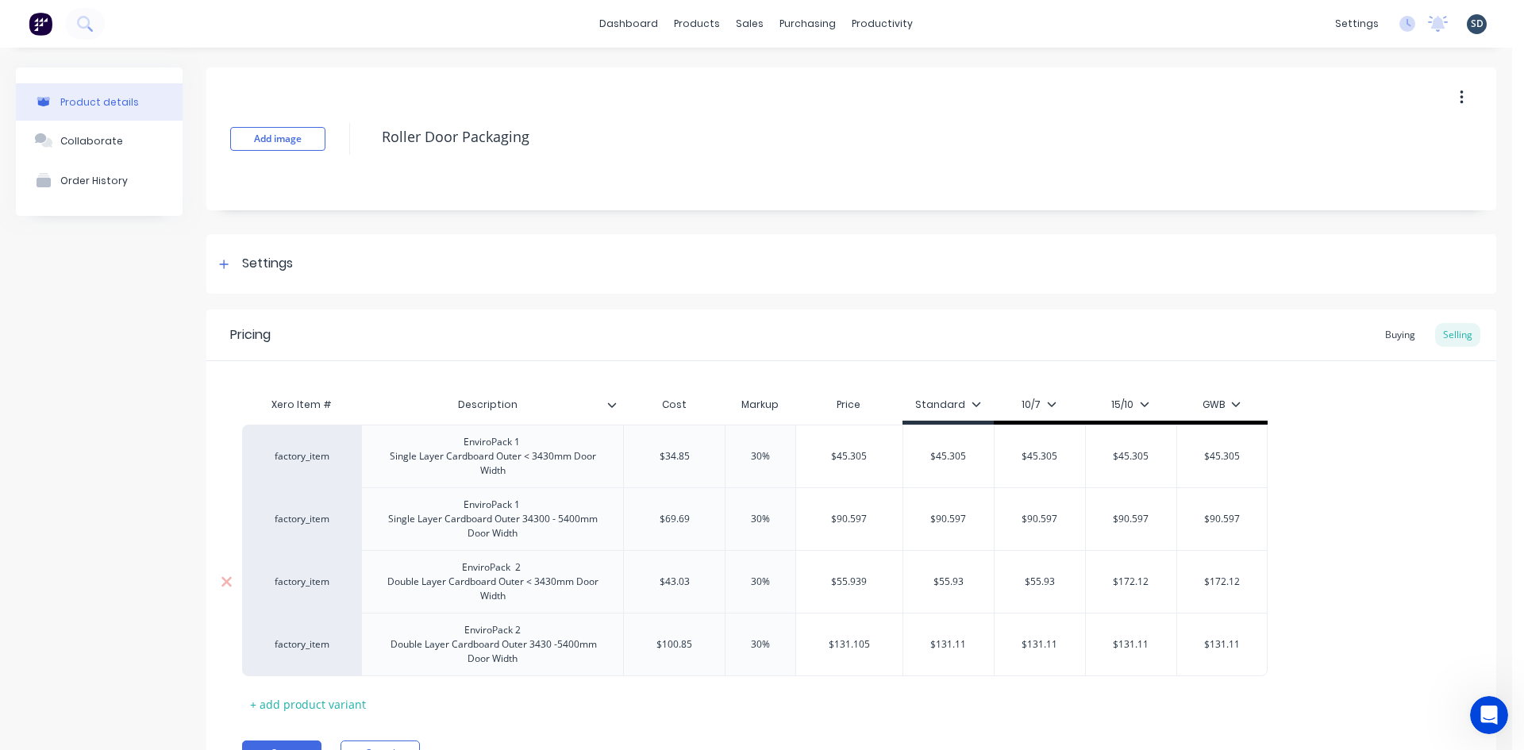
click at [1138, 586] on input "$172.12" at bounding box center [1131, 582] width 90 height 14
paste input "55.93"
type textarea "x"
type input "$55.93"
type input "$172.12"
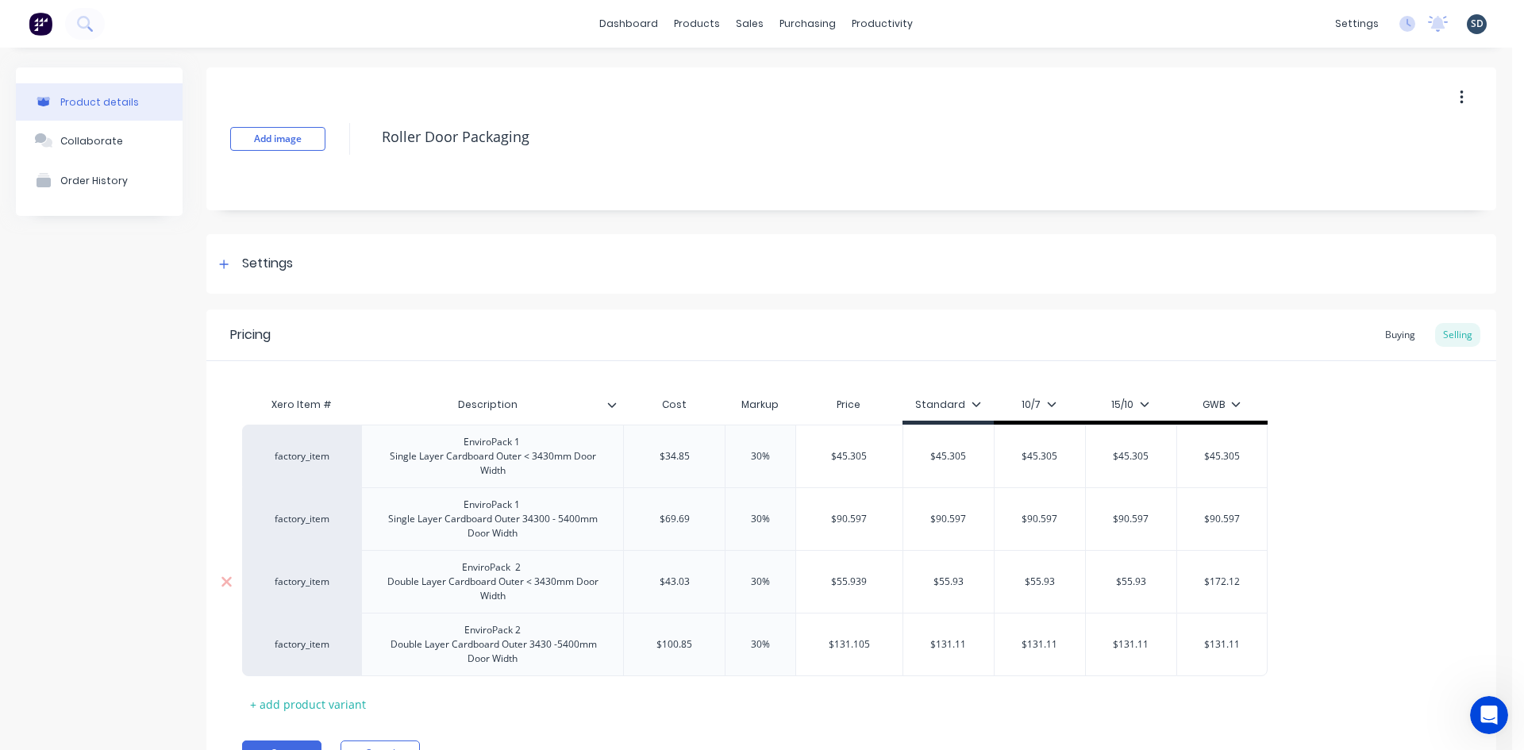
click at [1229, 586] on input "$172.12" at bounding box center [1222, 582] width 90 height 14
click at [1229, 585] on input "$172.12" at bounding box center [1222, 582] width 90 height 14
paste input "55.93"
type textarea "x"
type input "$55.93"
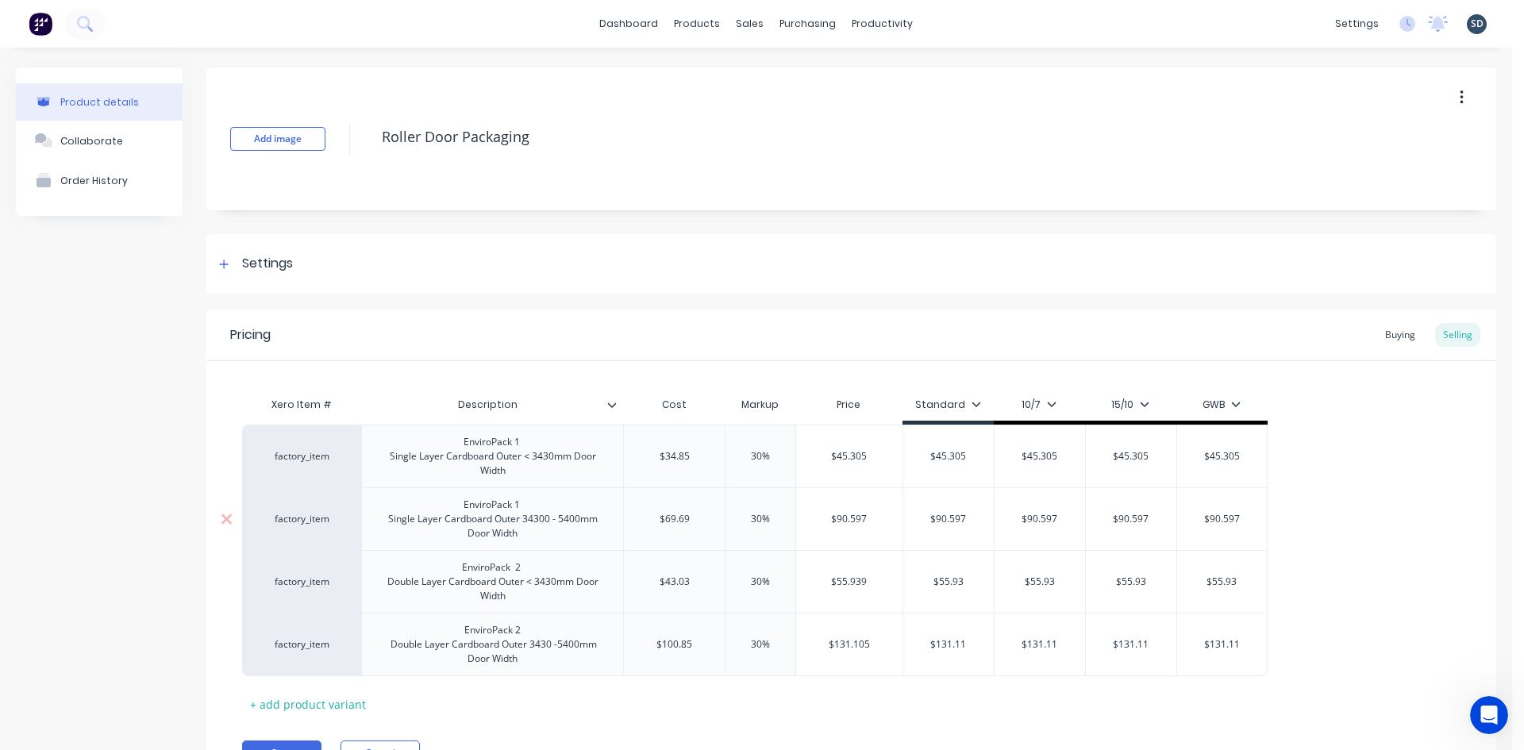
type input "$90.597"
click at [967, 514] on input "$90.597" at bounding box center [948, 519] width 90 height 14
type textarea "x"
type input "$90.59"
type input "$90.597"
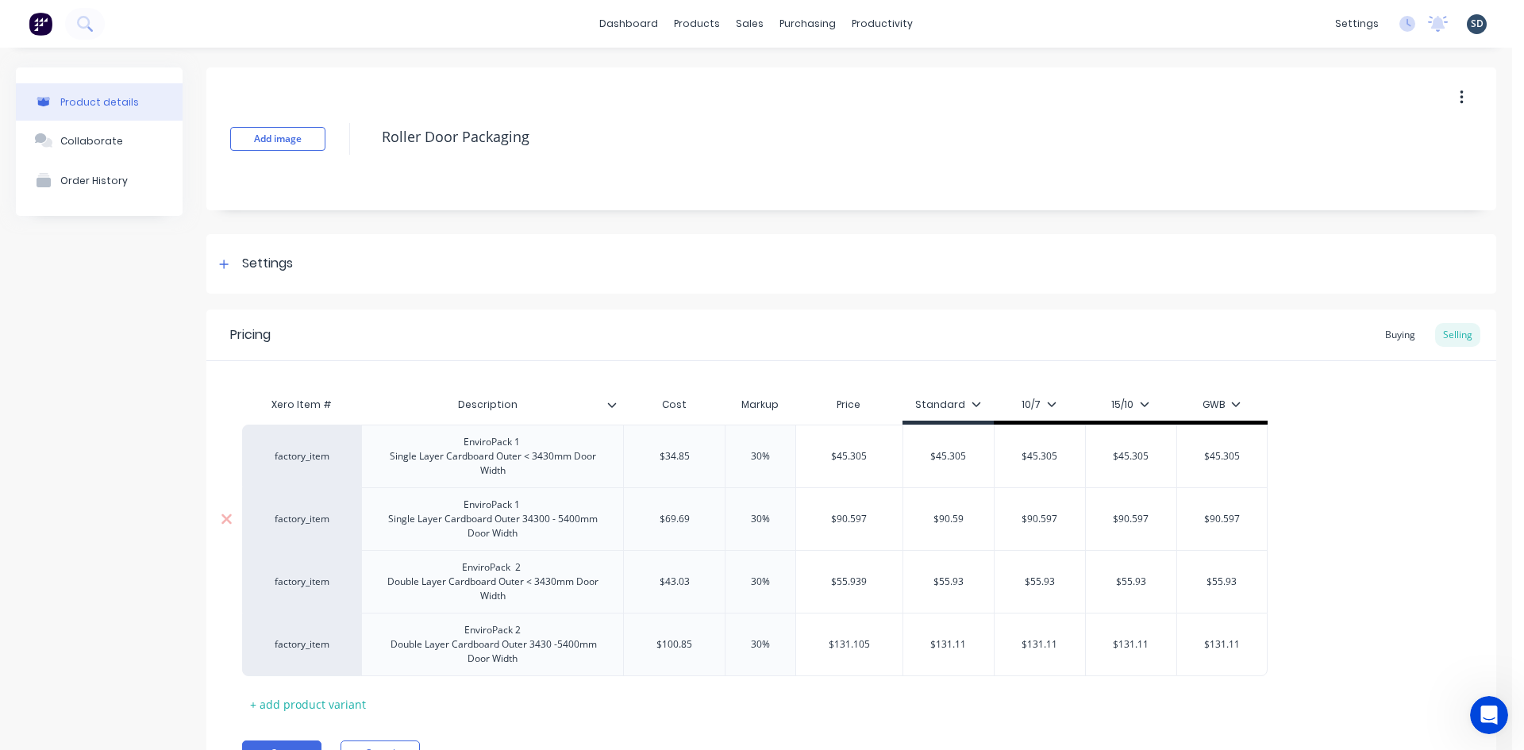
click at [1070, 517] on input "$90.597" at bounding box center [1039, 519] width 90 height 14
type textarea "x"
type input "$90.59"
type input "$90.597"
click at [1151, 521] on input "$90.597" at bounding box center [1131, 519] width 90 height 14
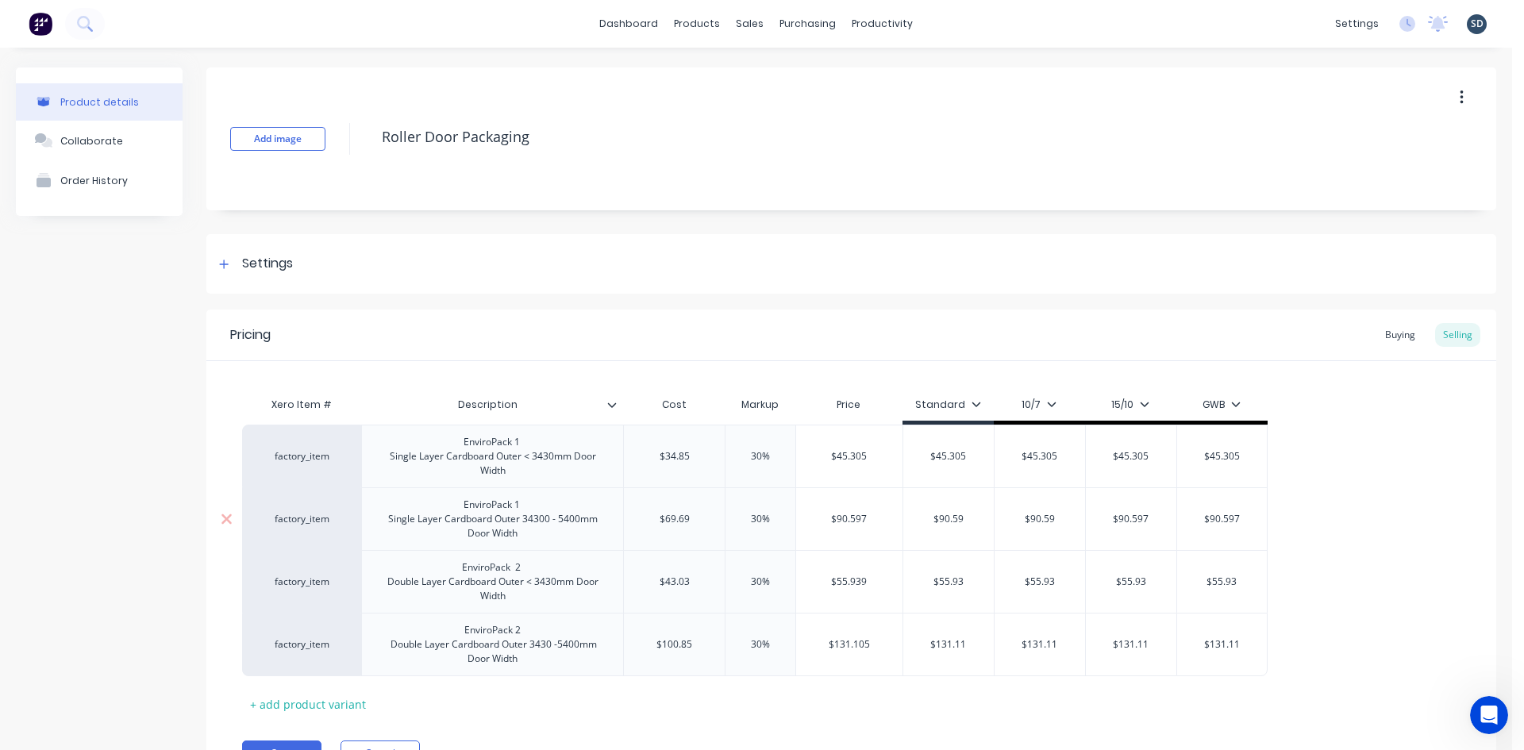
type textarea "x"
type input "$90.59"
type input "$90.597"
click at [1254, 520] on input "$90.597" at bounding box center [1222, 519] width 90 height 14
type textarea "x"
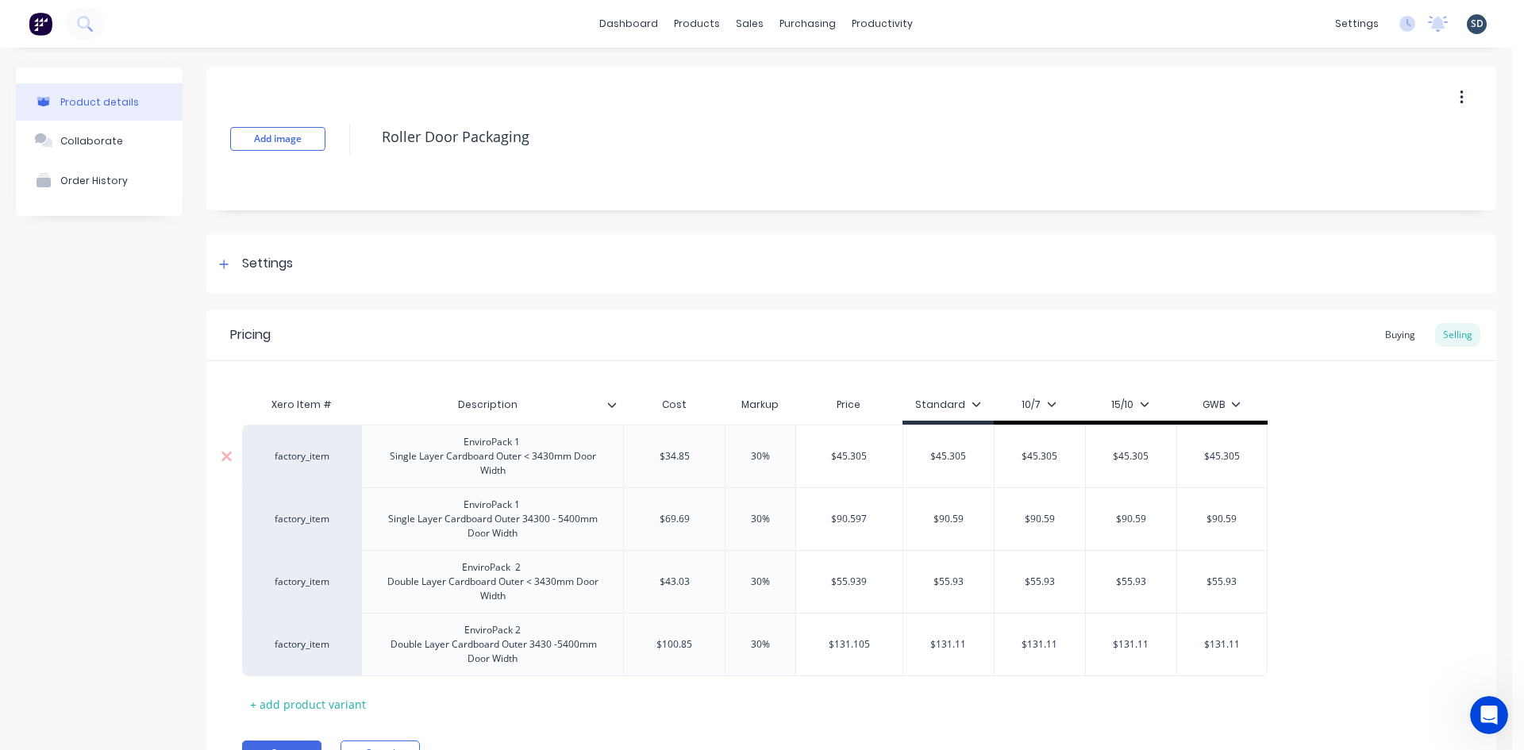
type input "$90.59"
type input "$45.305"
click at [963, 455] on input "$45.305" at bounding box center [948, 456] width 90 height 14
click at [980, 457] on input "$45.305" at bounding box center [948, 456] width 90 height 14
type textarea "x"
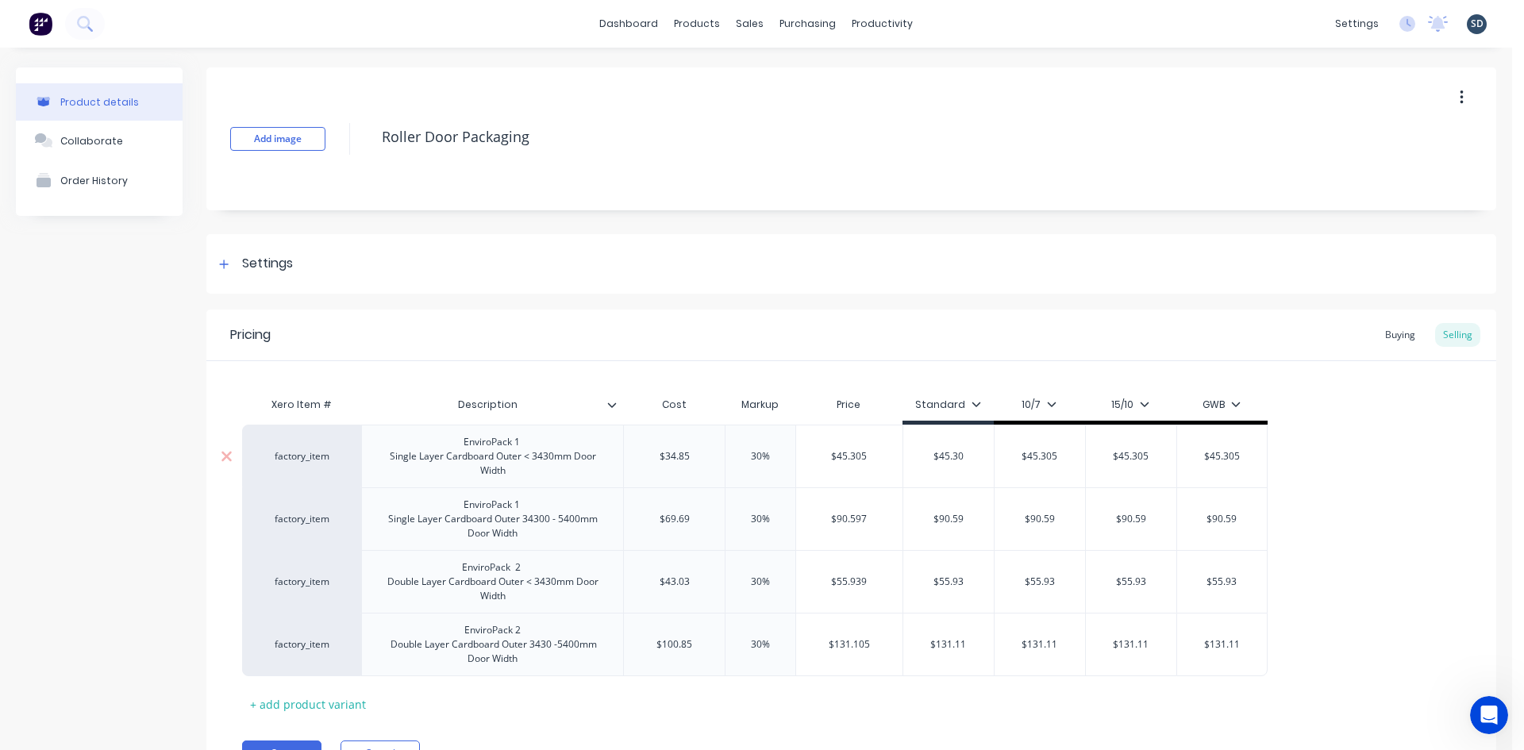
type input "$45.30"
type input "$45.305"
click at [1071, 455] on input "$45.305" at bounding box center [1039, 456] width 90 height 14
type textarea "x"
type input "$45.30"
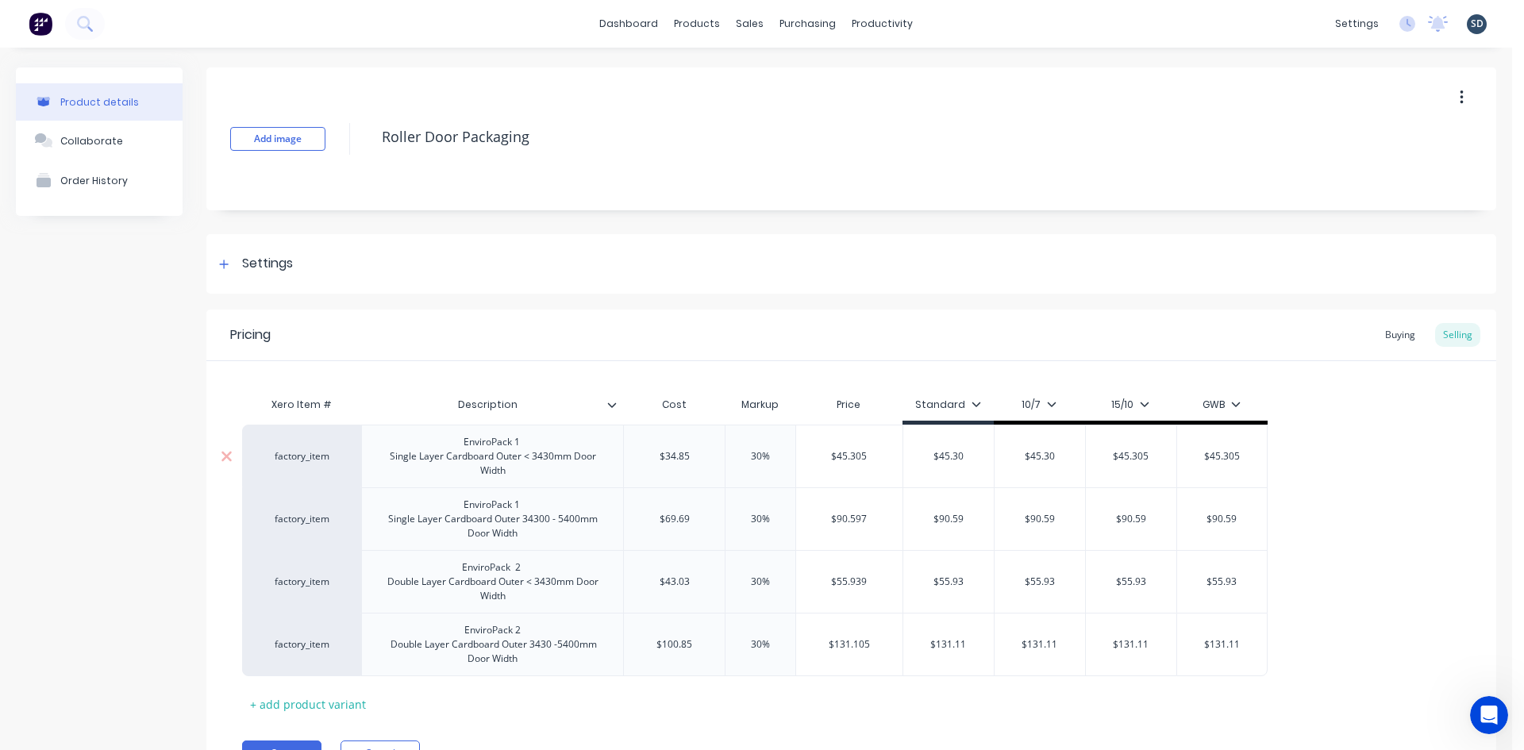
type input "$45.305"
click at [1156, 462] on input "$45.305" at bounding box center [1131, 456] width 90 height 14
type textarea "x"
type input "$45.30"
type input "$45.305"
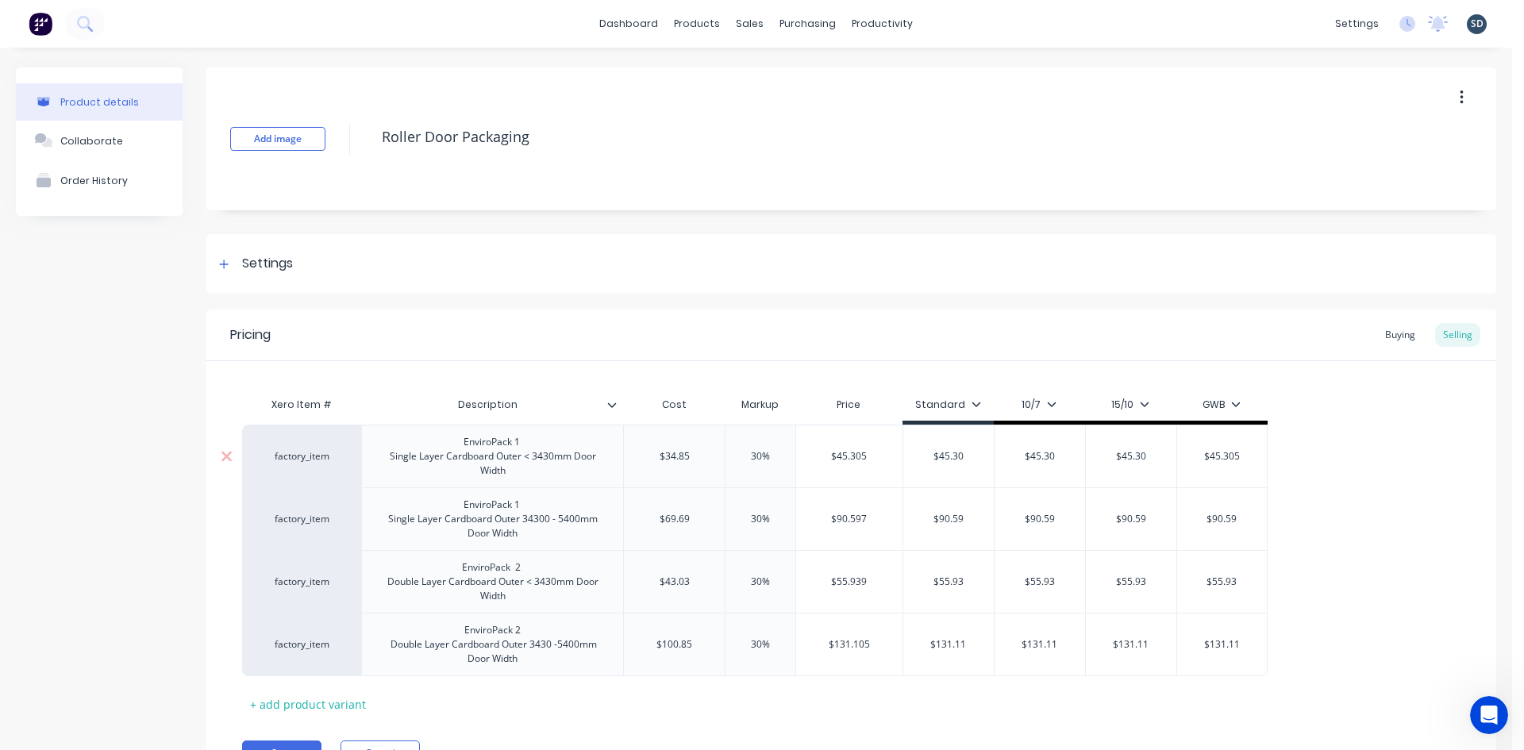
click at [1243, 455] on input "$45.305" at bounding box center [1222, 456] width 90 height 14
type textarea "x"
type input "$45.30"
click at [1348, 458] on div "factory_item EnviroPack 1 Single Layer Cardboard Outer < 3430mm Door Width $34.…" at bounding box center [851, 551] width 1218 height 252
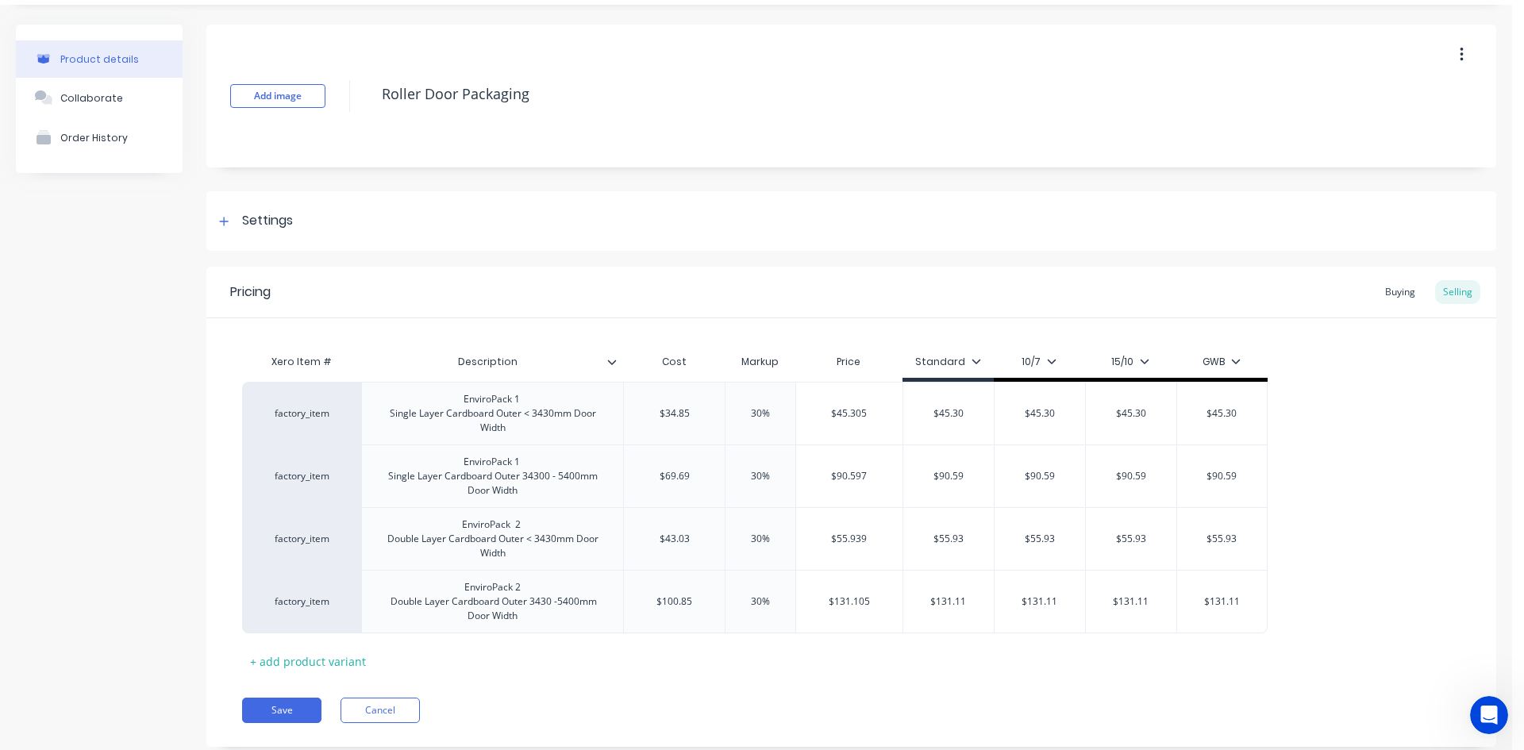
scroll to position [83, 0]
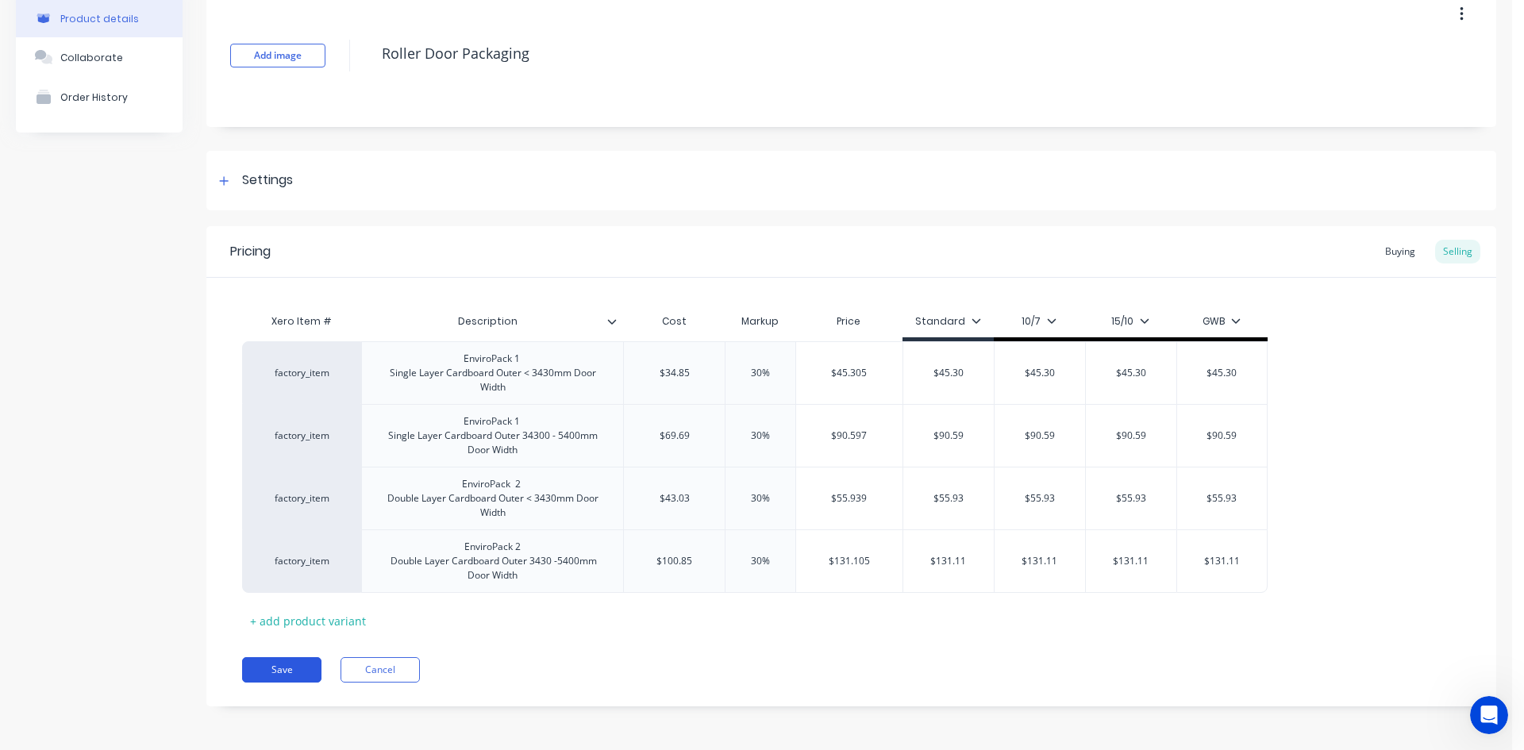
click at [285, 670] on button "Save" at bounding box center [281, 669] width 79 height 25
type textarea "x"
